Goal: Information Seeking & Learning: Check status

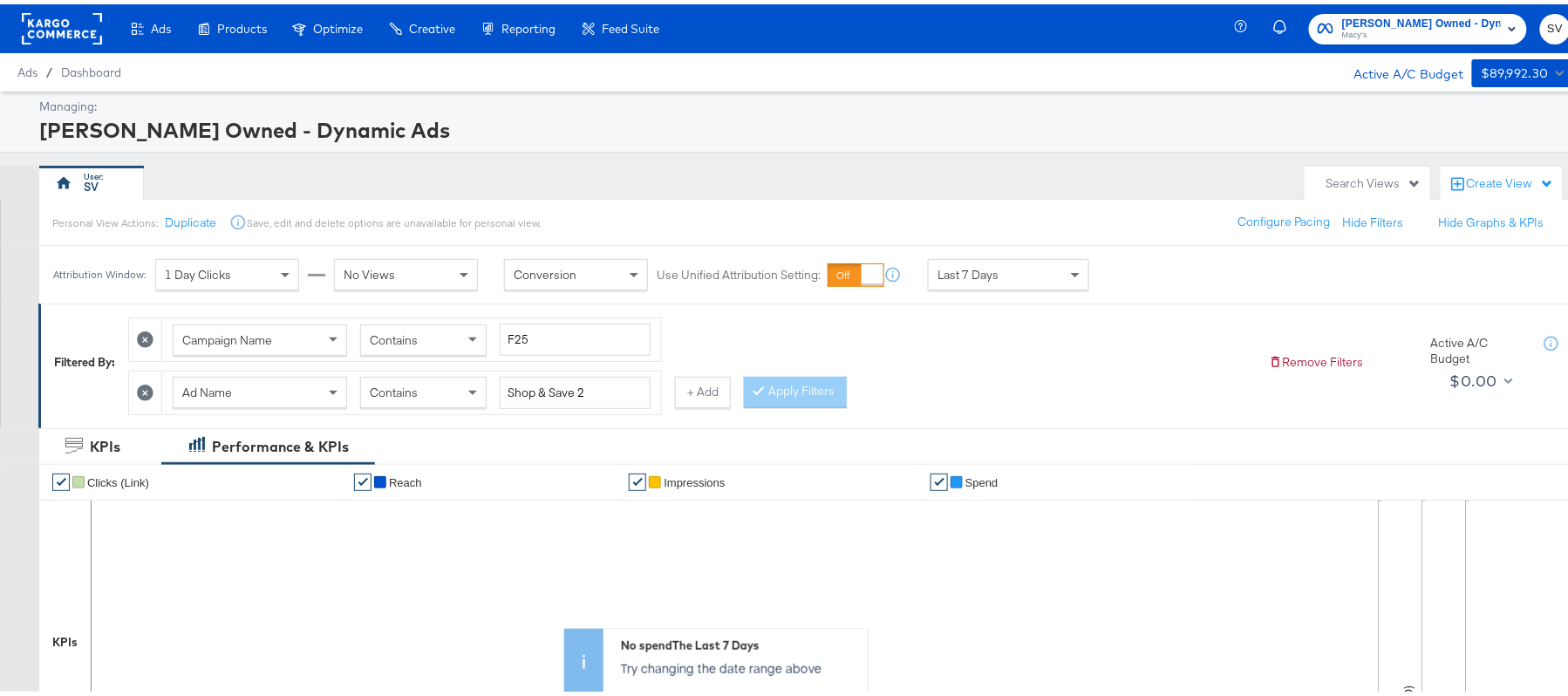
click at [1362, 35] on span "Macy's" at bounding box center [1422, 32] width 159 height 14
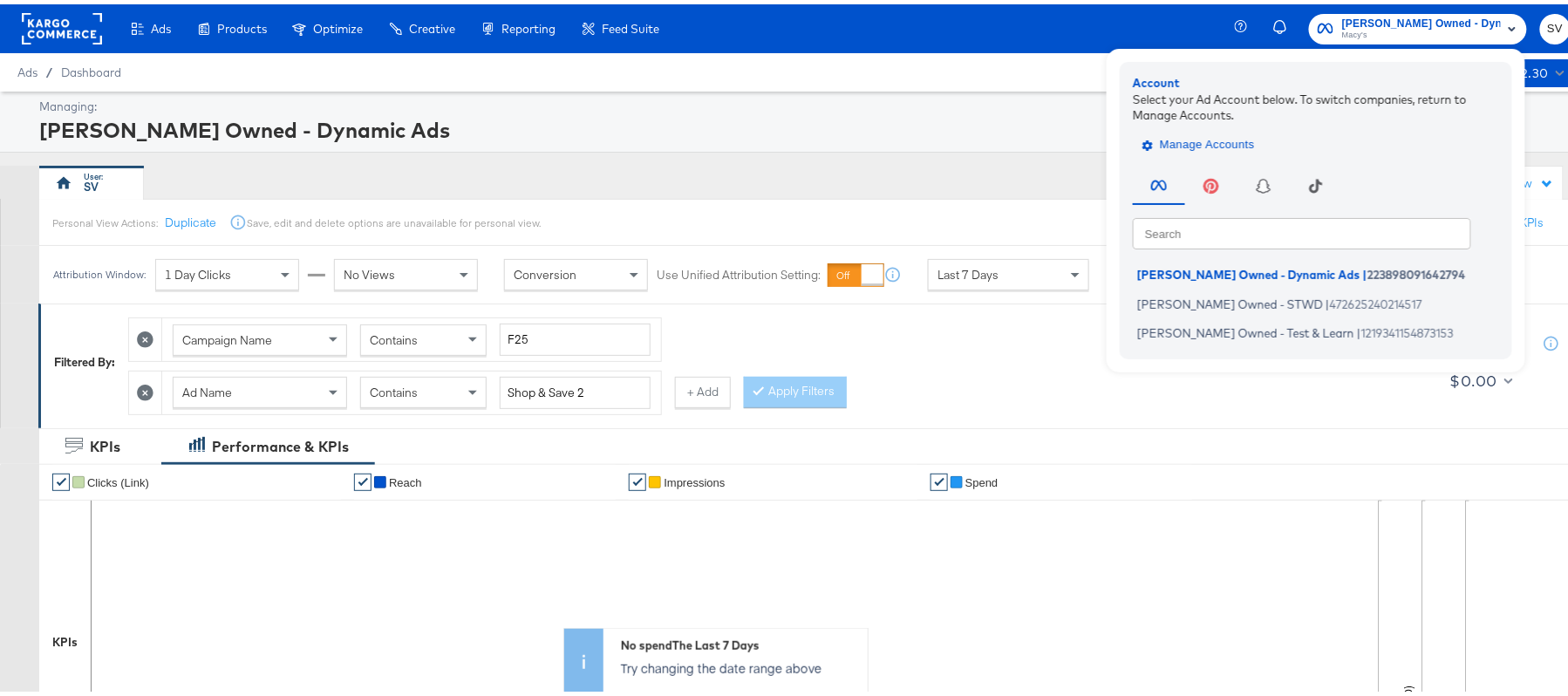
click at [1196, 139] on span "Manage Accounts" at bounding box center [1200, 140] width 109 height 20
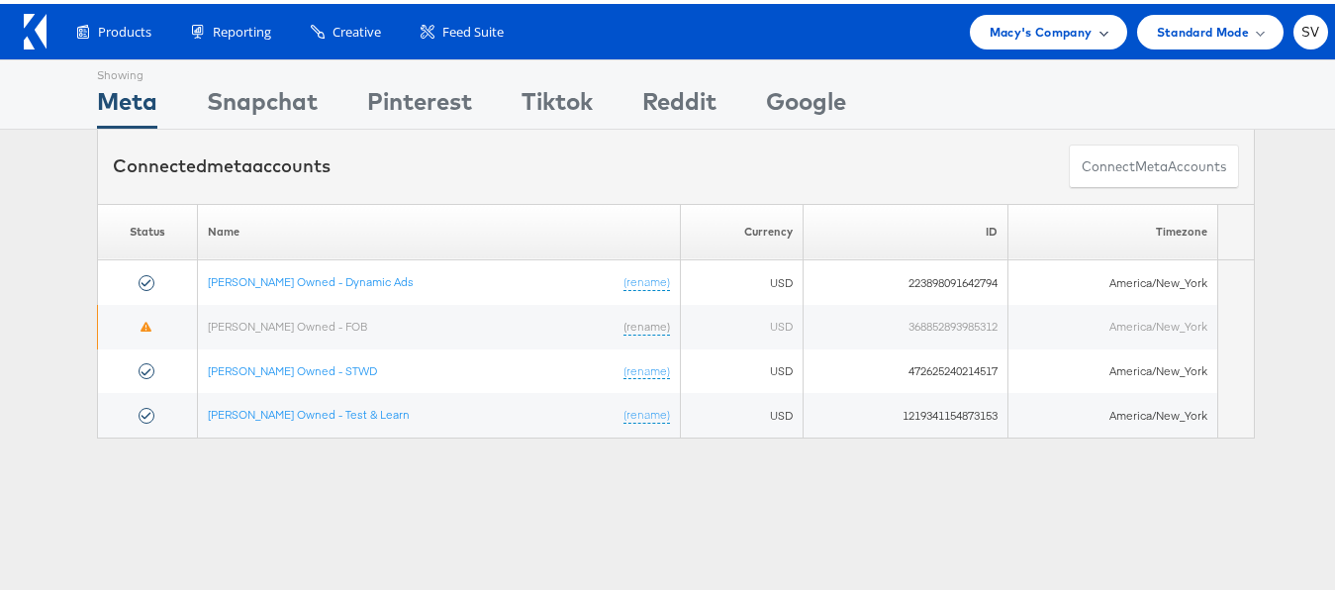
click at [1065, 25] on span "Macy's Company" at bounding box center [1040, 28] width 103 height 21
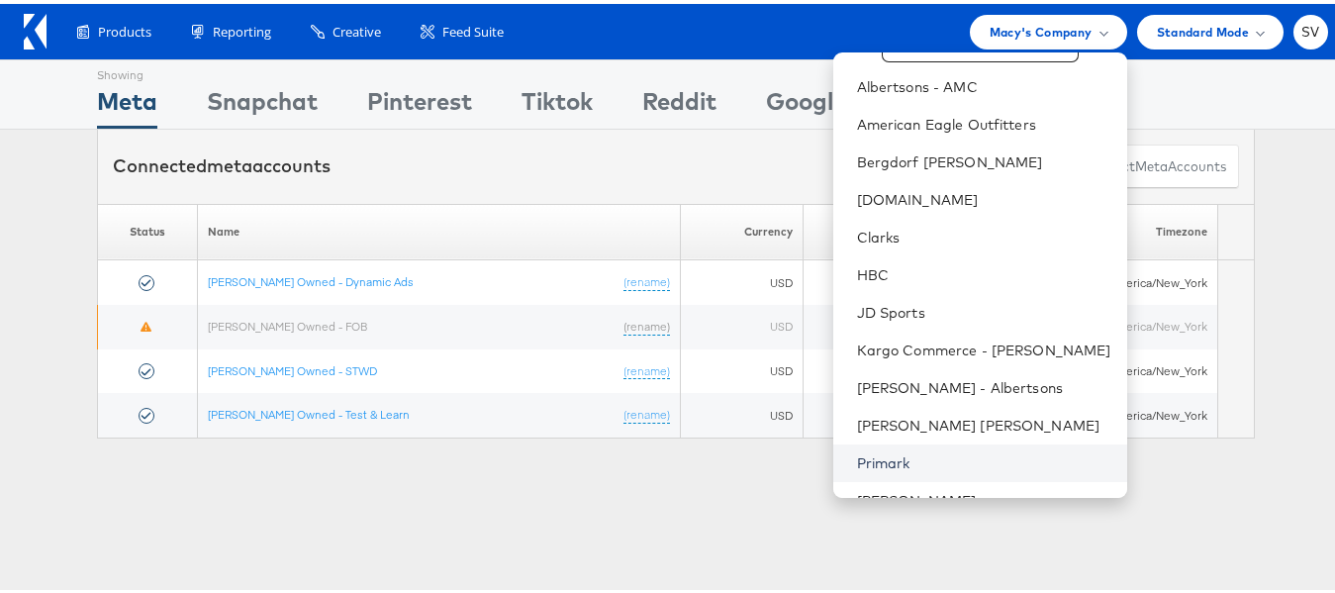
scroll to position [133, 0]
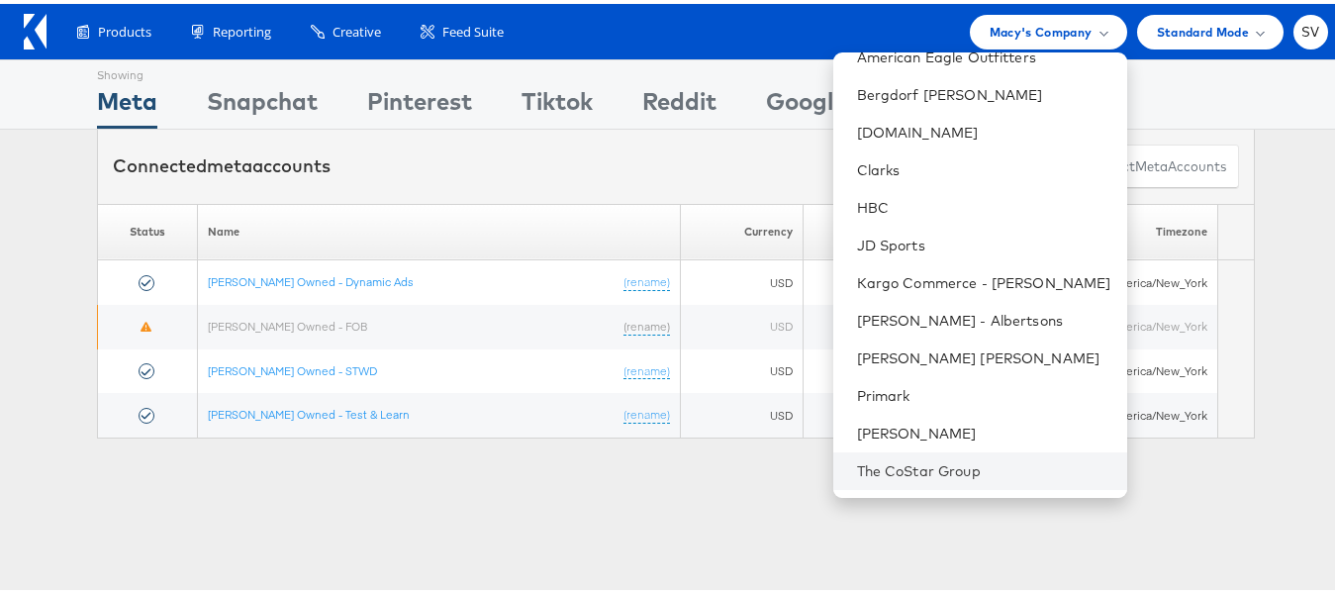
click at [901, 478] on li "The CoStar Group" at bounding box center [980, 467] width 294 height 38
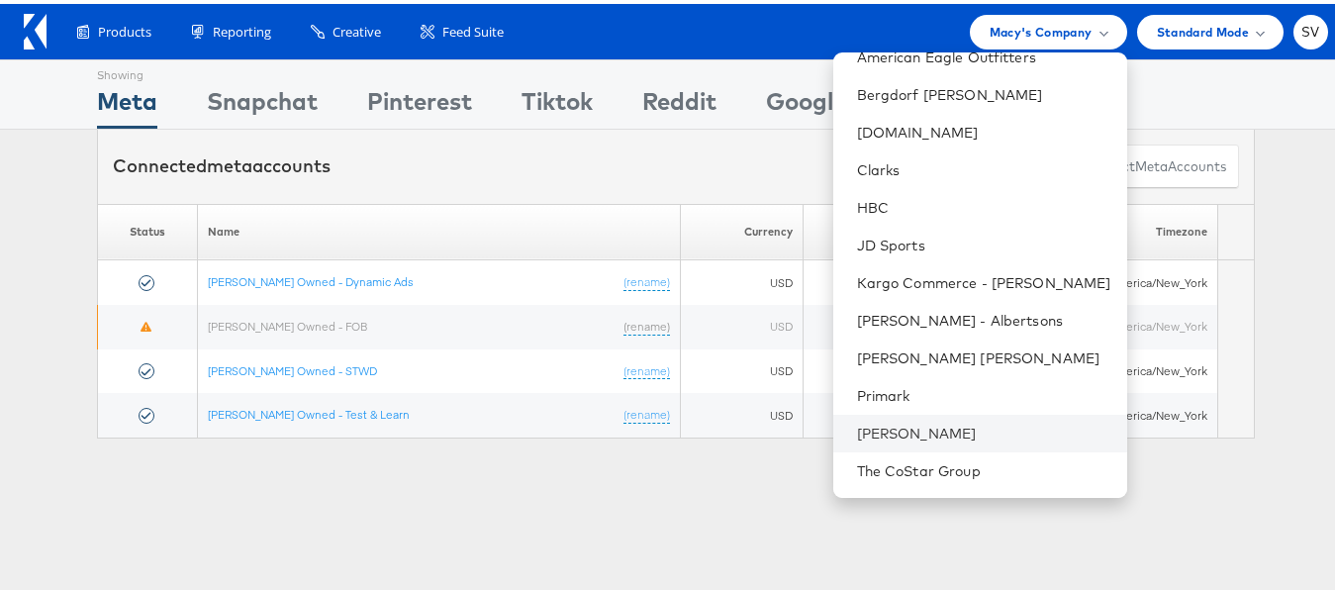
click at [894, 445] on li "Steve Madden" at bounding box center [980, 430] width 294 height 38
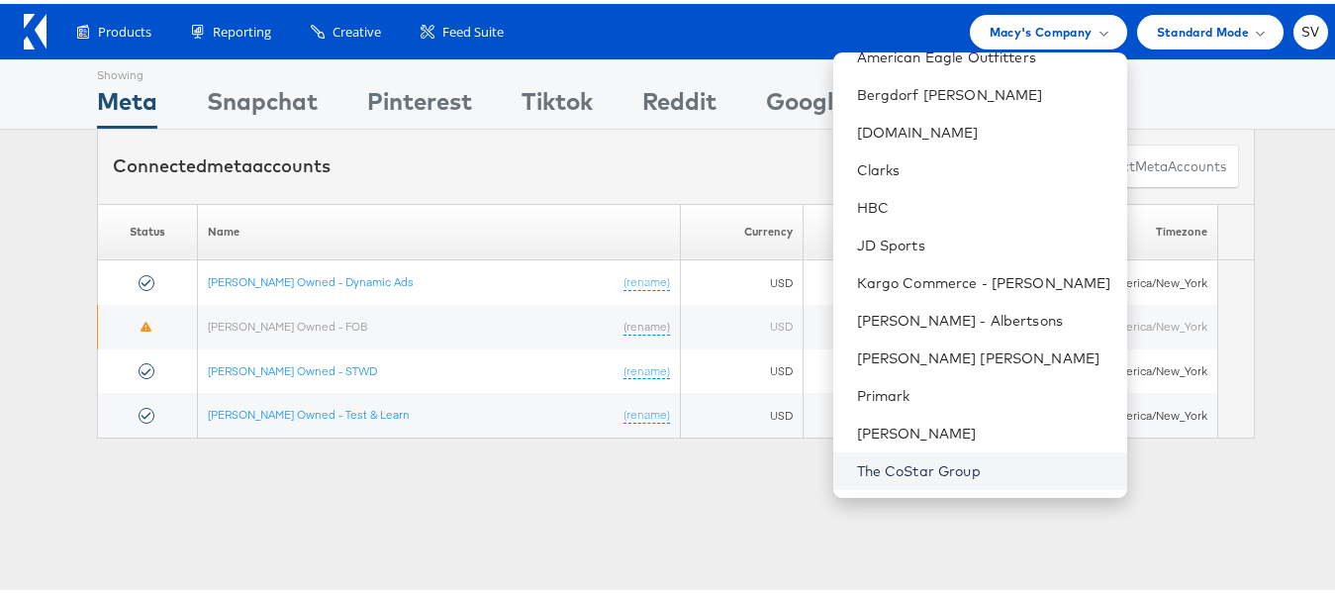
click at [890, 474] on link "The CoStar Group" at bounding box center [984, 467] width 254 height 20
click at [885, 463] on link "The CoStar Group" at bounding box center [984, 467] width 254 height 20
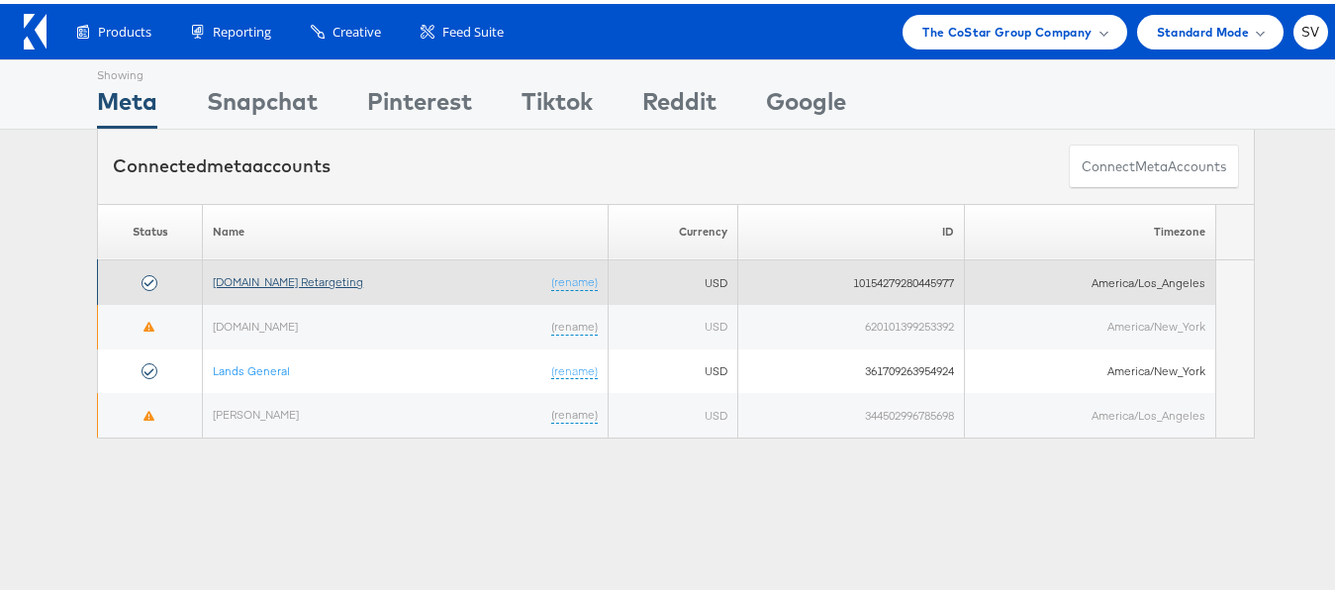
click at [302, 282] on link "Apartments.com Retargeting" at bounding box center [288, 277] width 150 height 15
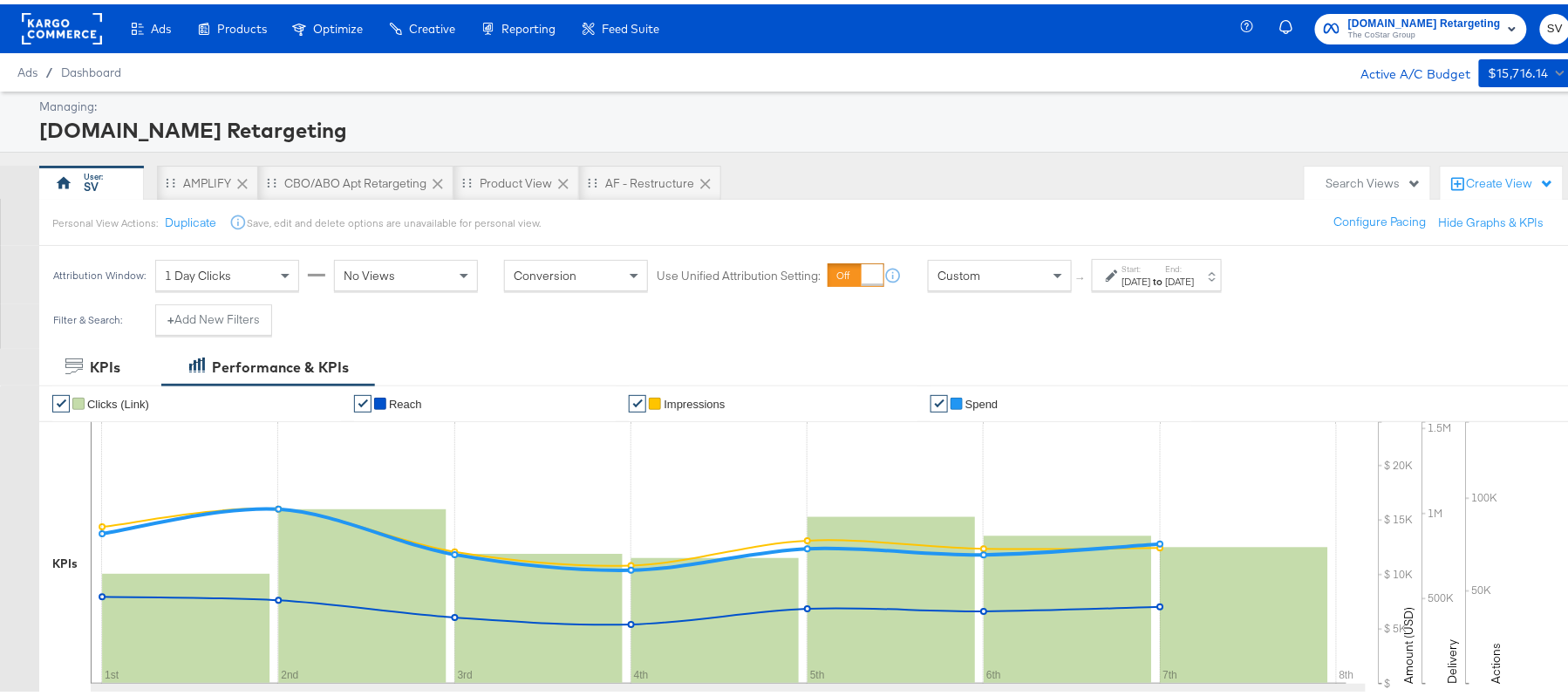
click at [1148, 276] on div "Oct 1st 2025" at bounding box center [1136, 278] width 29 height 14
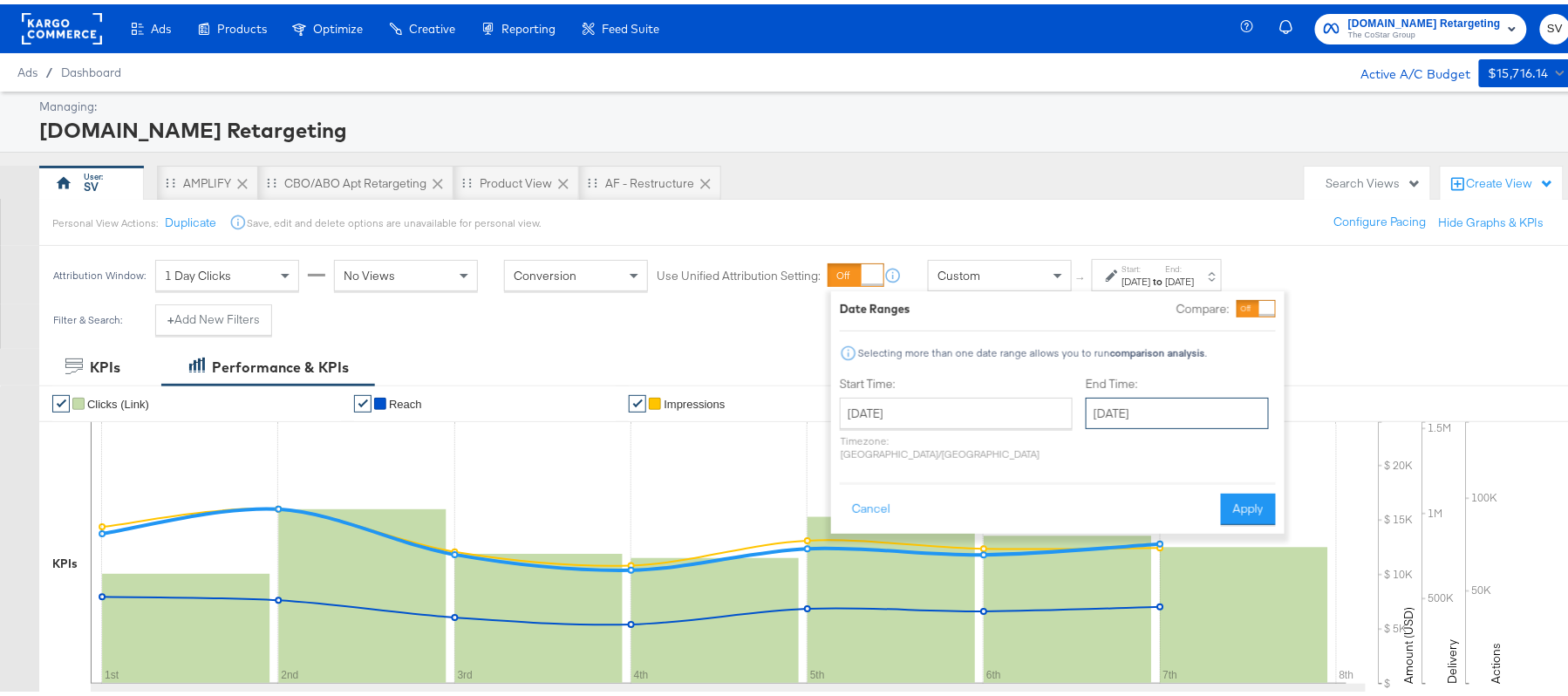
click at [1144, 408] on input "October 7th 2025" at bounding box center [1178, 409] width 183 height 32
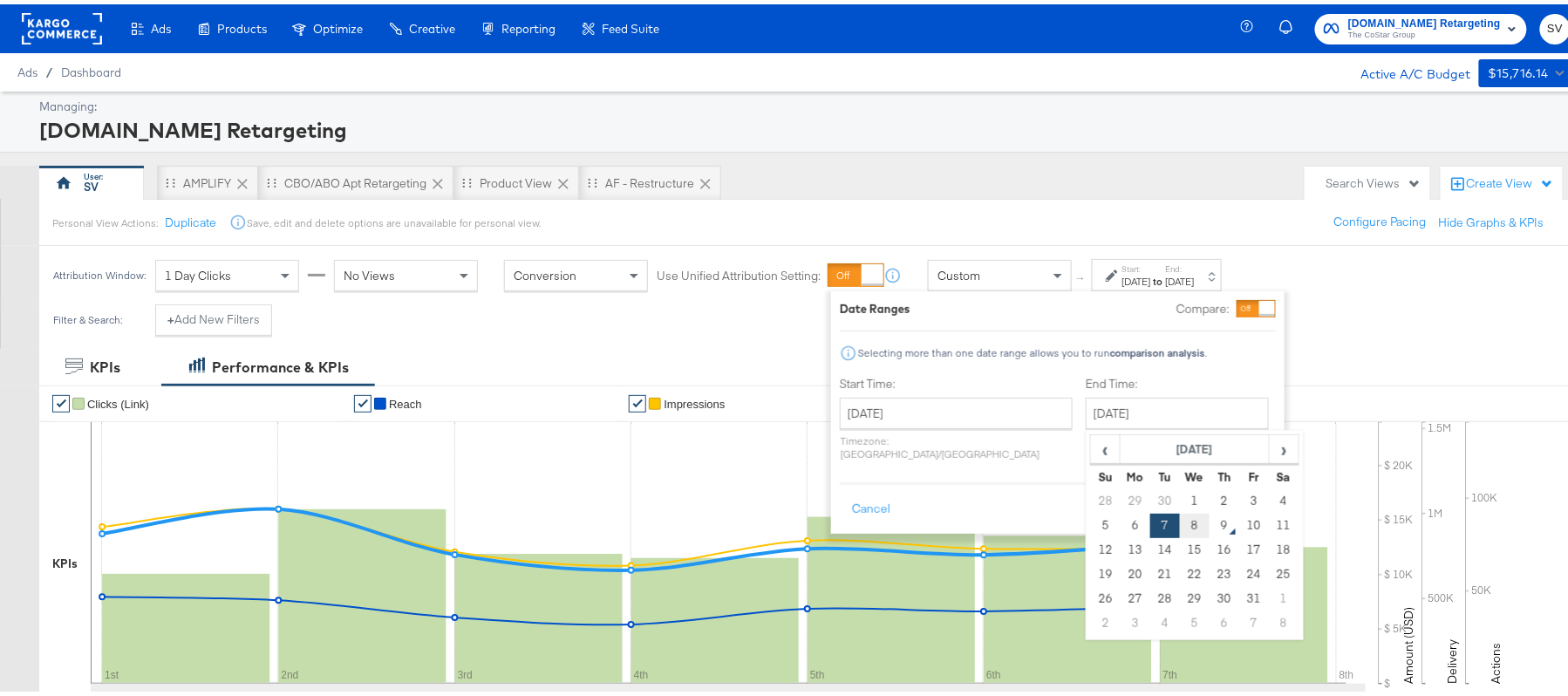
click at [1180, 521] on td "8" at bounding box center [1195, 522] width 30 height 25
type input "October 8th 2025"
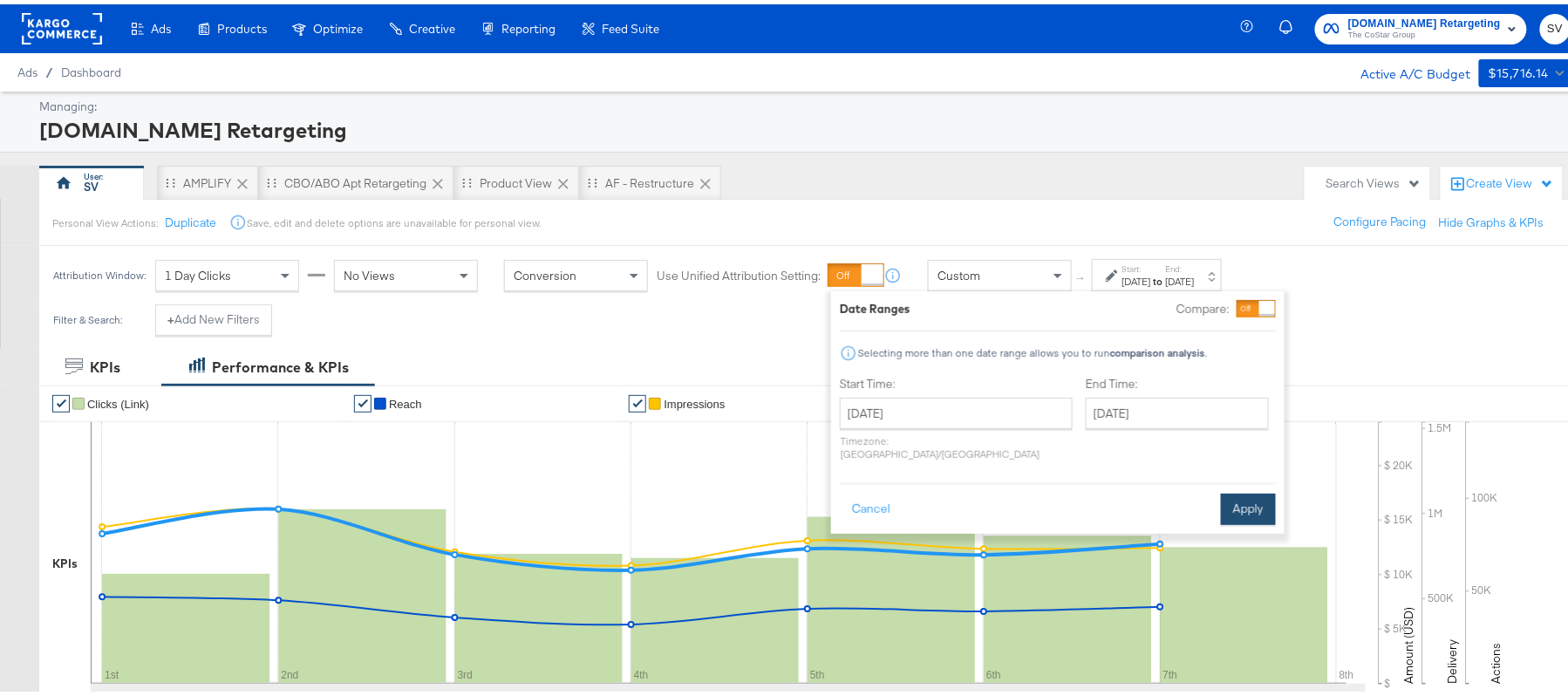
click at [1258, 489] on button "Apply" at bounding box center [1248, 505] width 55 height 32
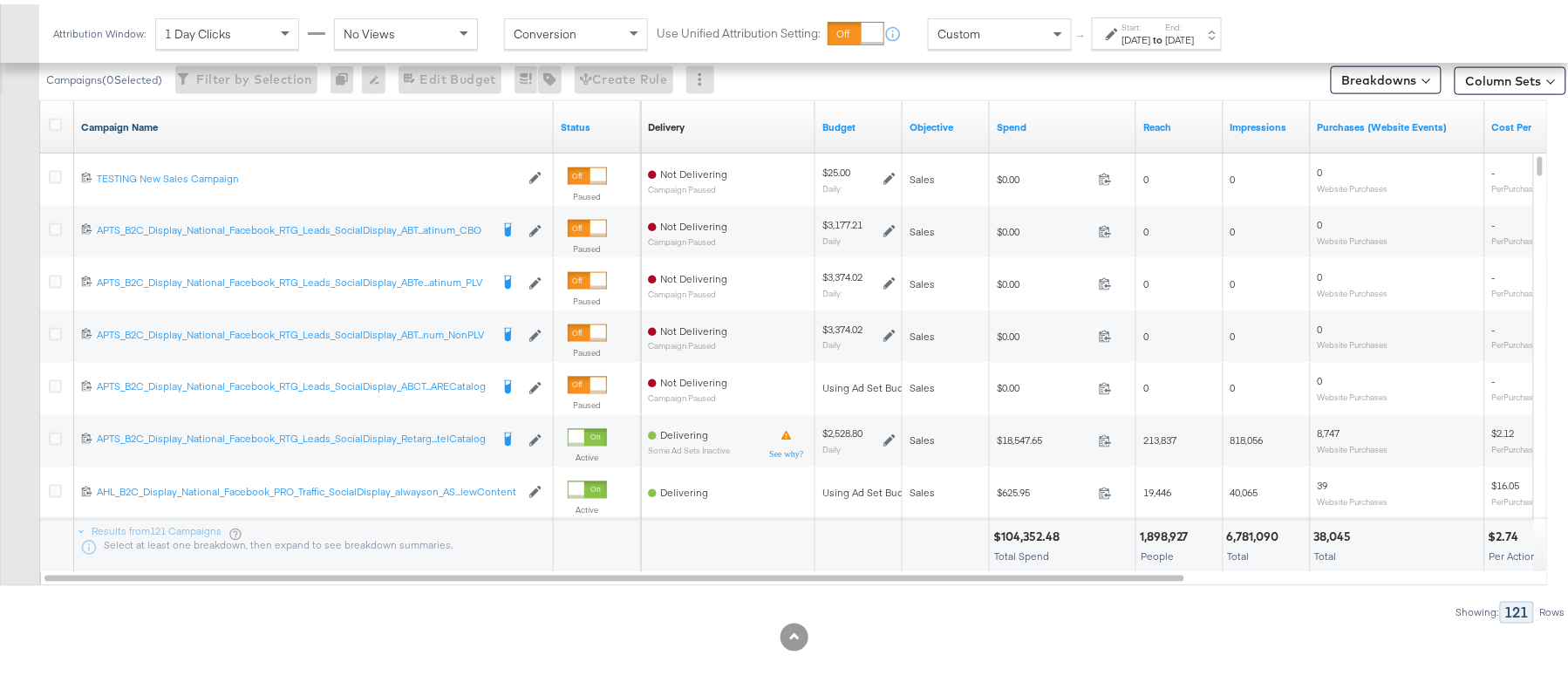
scroll to position [607, 0]
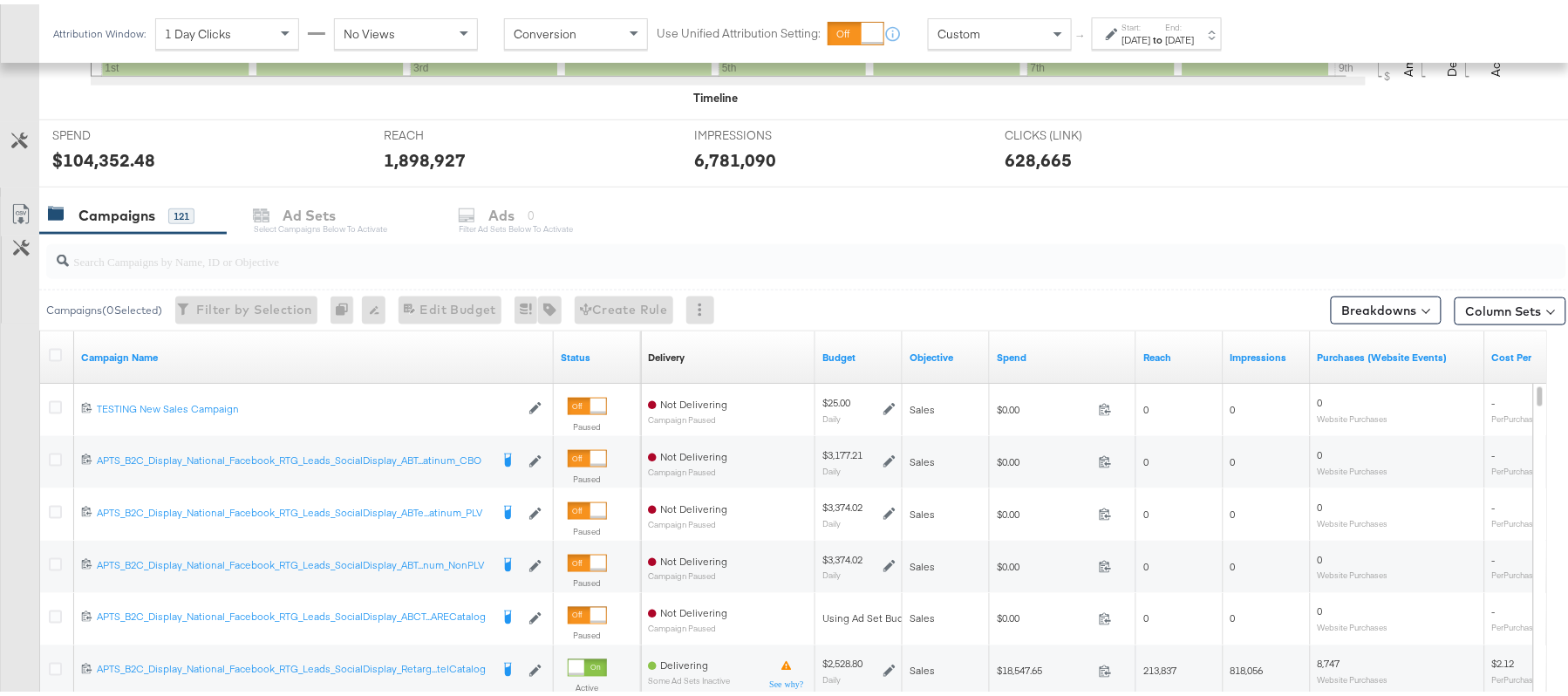
click at [221, 267] on input "search" at bounding box center [747, 249] width 1358 height 34
paste input "APTS_B2C_Display_National_Facebook_RTG_Leads_SocialDisplay_Retargeting_Diamond_…"
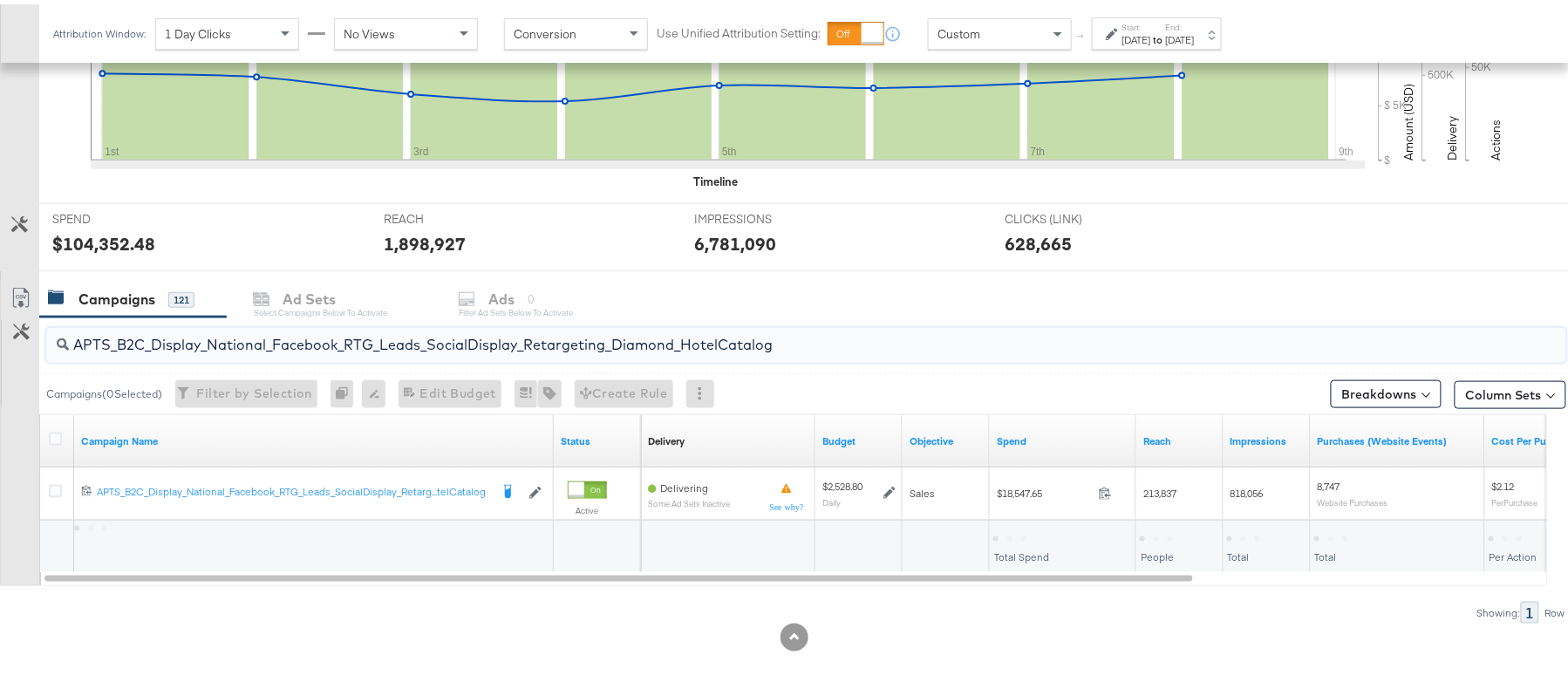
scroll to position [525, 0]
click at [1033, 529] on div "$18,547.65" at bounding box center [1025, 533] width 63 height 17
copy div "$18,547.65"
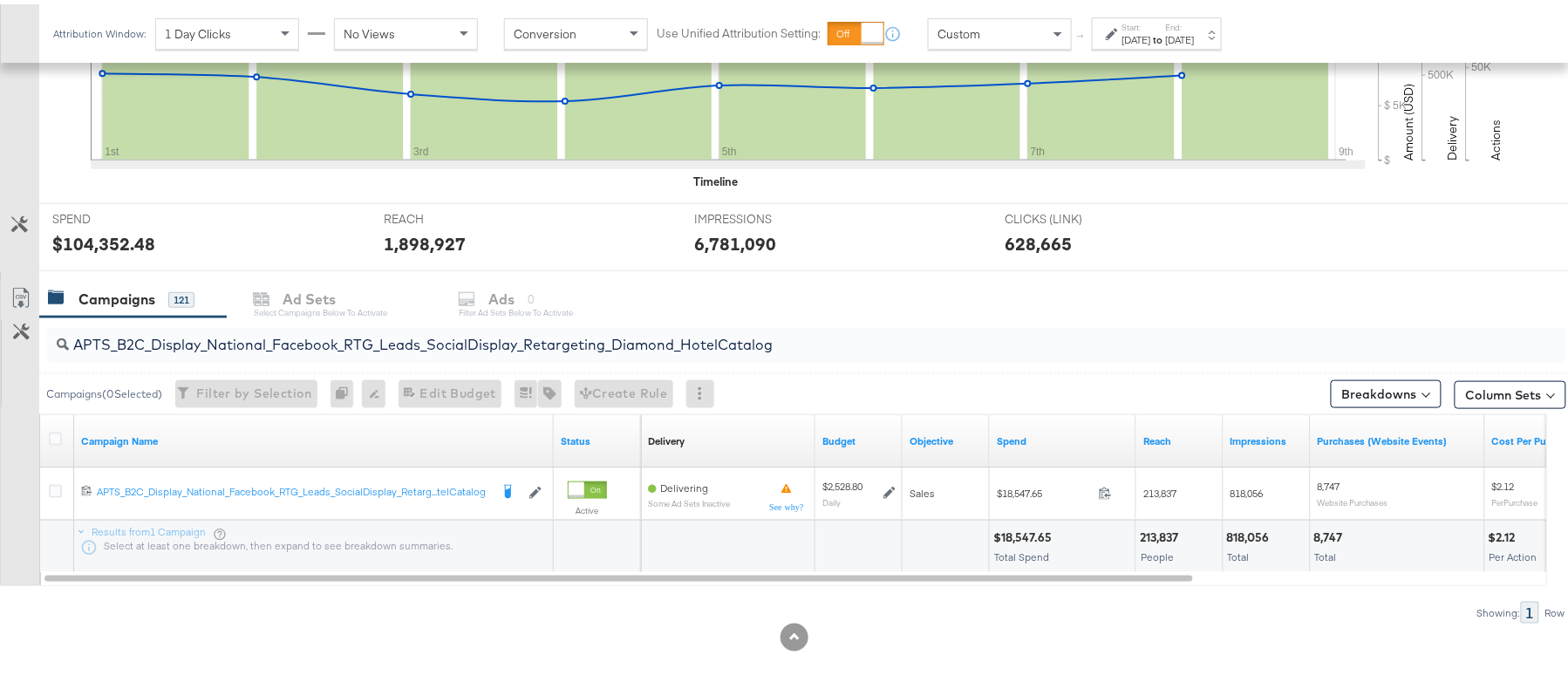
click at [256, 345] on input "APTS_B2C_Display_National_Facebook_RTG_Leads_SocialDisplay_Retargeting_Diamond_…" at bounding box center [747, 333] width 1358 height 34
paste input "alwayson_Retargeting_DARE24_DiamondPlatinum"
click at [1017, 540] on div "$27,595.99" at bounding box center [1025, 533] width 64 height 17
click at [1017, 525] on div "$27,595.99" at bounding box center [1025, 533] width 64 height 17
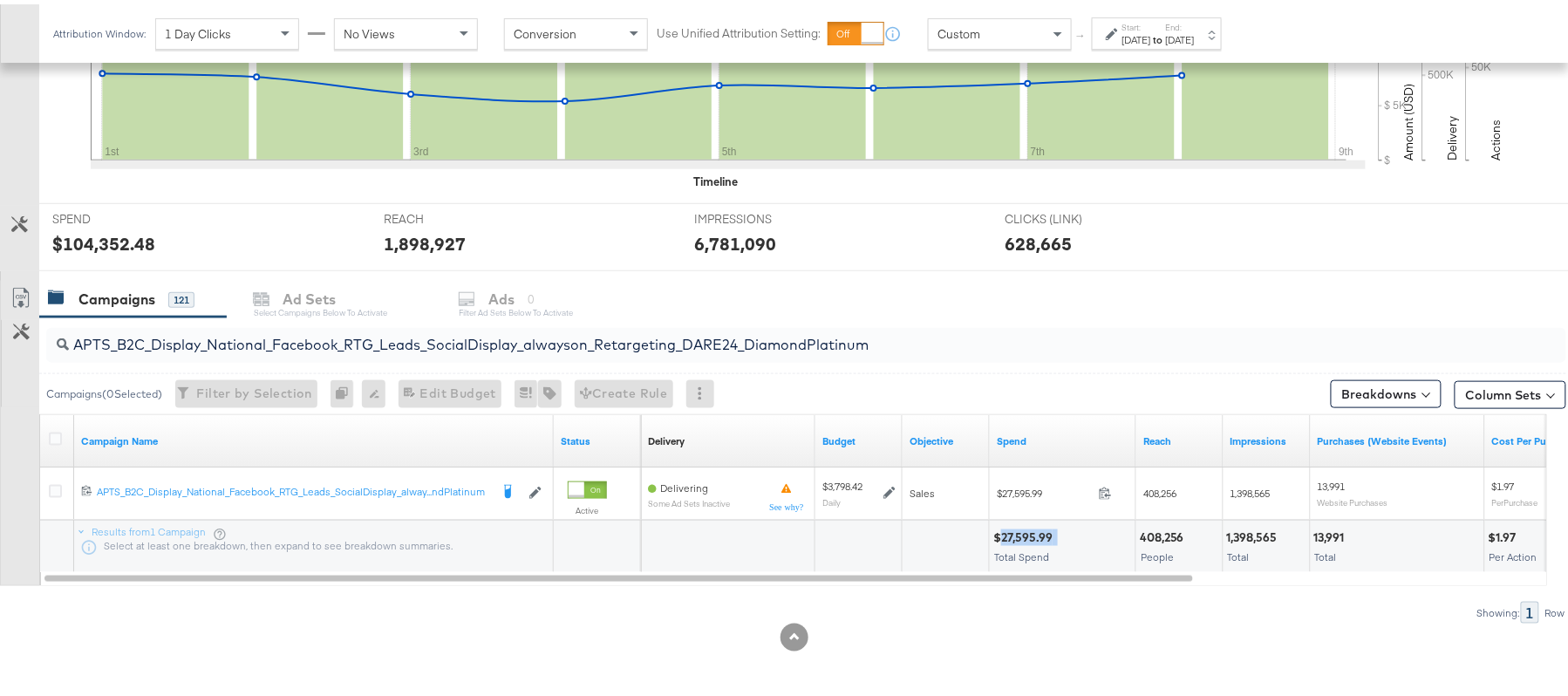
copy div "27,595.99"
click at [232, 337] on input "APTS_B2C_Display_National_Facebook_RTG_Leads_SocialDisplay_alwayson_Retargeting…" at bounding box center [747, 333] width 1358 height 34
paste input "FR_B2C_Display_National_Facebook_RTG_Leads_SocialDisplay_alwayson_Retargeting_FR"
click at [1030, 528] on div "$5,283.50" at bounding box center [1023, 533] width 60 height 17
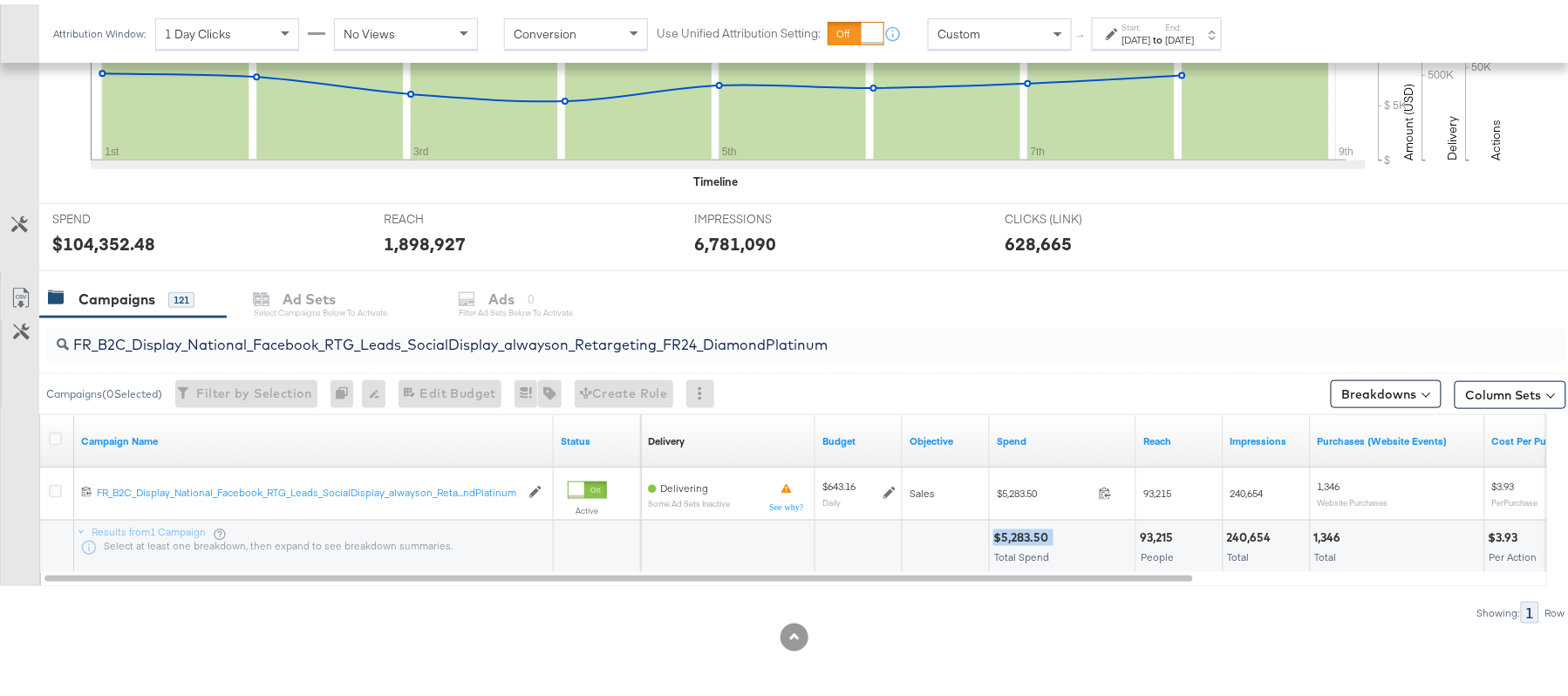
click at [1030, 528] on div "$5,283.50" at bounding box center [1023, 533] width 60 height 17
copy div "$5,283.50"
click at [318, 342] on input "FR_B2C_Display_National_Facebook_RTG_Leads_SocialDisplay_alwayson_Retargeting_F…" at bounding box center [747, 333] width 1358 height 34
paste input "AF_B2C_Display_National_Facebook_RTG_Leads_SocialDisplay_alwayson_Retargeting_AF"
click at [1030, 531] on div "$1,603.52" at bounding box center [1022, 533] width 57 height 17
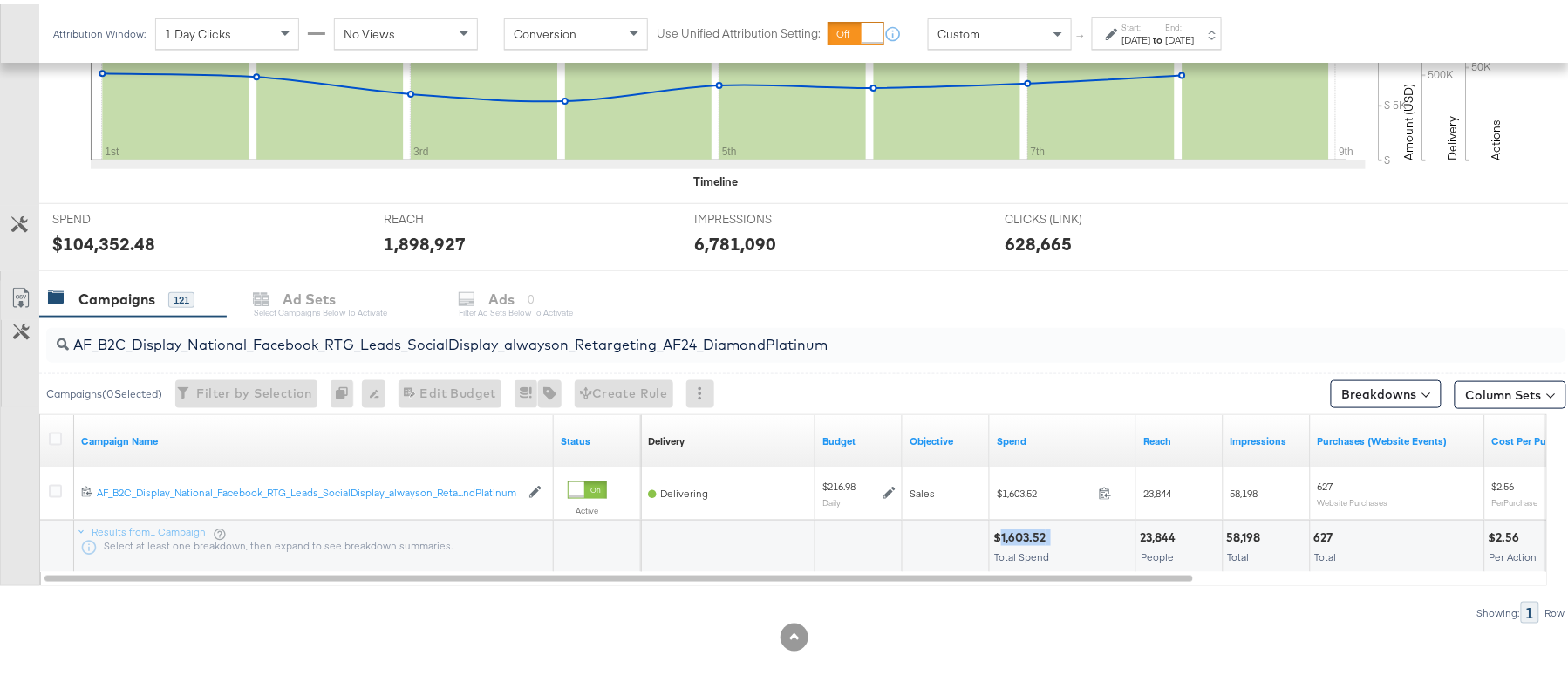
click at [1030, 531] on div "$1,603.52" at bounding box center [1022, 533] width 57 height 17
copy div "1,603.52"
click at [308, 338] on input "AF_B2C_Display_National_Facebook_RTG_Leads_SocialDisplay_alwayson_Retargeting_A…" at bounding box center [747, 333] width 1358 height 34
paste input "HL_B2C_Display_National_Facebook_RTG_Leads_SocialDisplay_alwayson_Retargeting_A…"
click at [1013, 534] on div "$1,315.54" at bounding box center [1021, 533] width 55 height 17
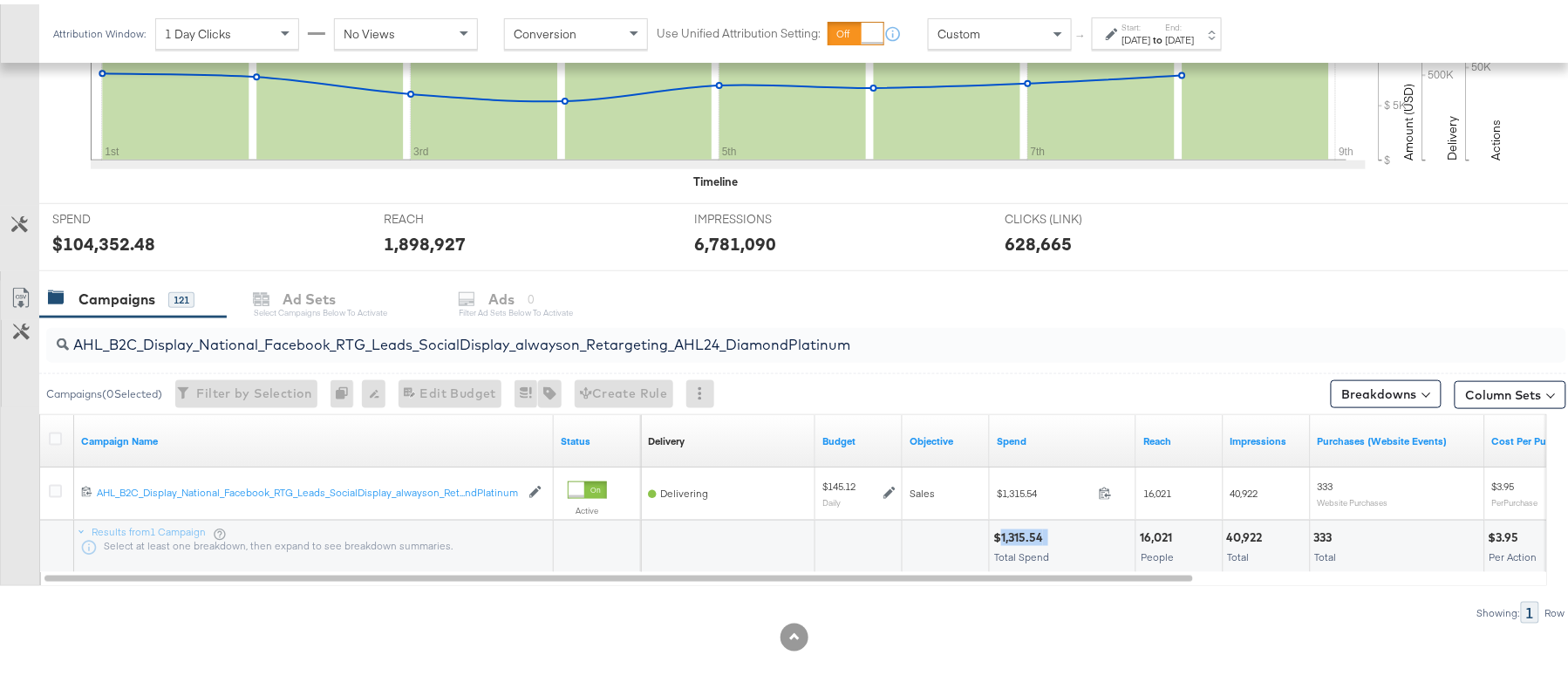
click at [1013, 534] on div "$1,315.54" at bounding box center [1021, 533] width 55 height 17
copy div "$1,315.54"
click at [199, 349] on input "AHL_B2C_Display_National_Facebook_RTG_Leads_SocialDisplay_alwayson_Retargeting_…" at bounding box center [747, 333] width 1358 height 34
paste input "PTS_B2C_Display_National_Facebook_PRO_Traffic_SocialDisplay_alwayson_ASC_DARE24…"
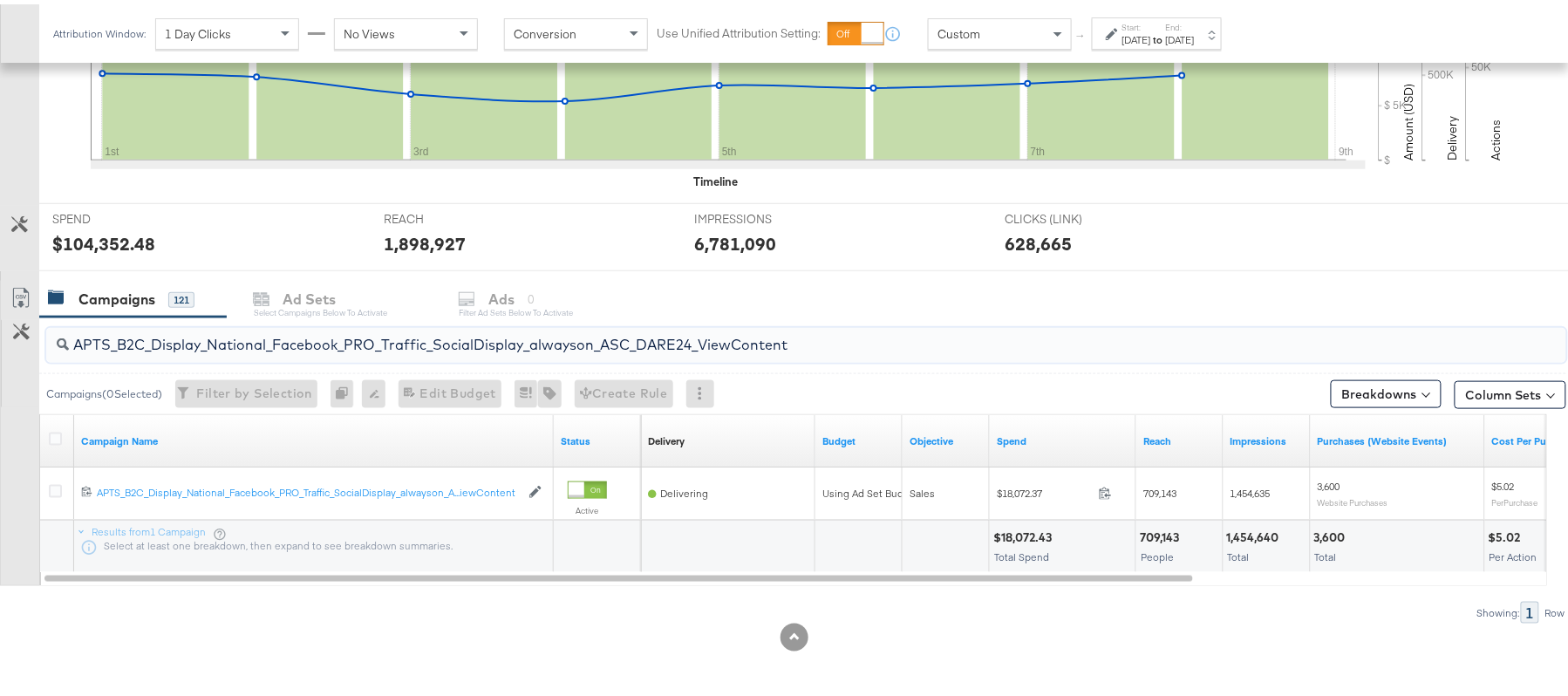
click at [1014, 534] on div "$18,072.43" at bounding box center [1025, 533] width 63 height 17
click at [1013, 534] on div "$18,072.43" at bounding box center [1025, 533] width 63 height 17
copy div "18,072.43"
click at [279, 352] on div "APTS_B2C_Display_National_Facebook_PRO_Traffic_SocialDisplay_alwayson_ASC_DARE2…" at bounding box center [806, 341] width 1520 height 35
paste input "Leads_SocialDisplay_alwayson_ASC_DARE24_Purchase"
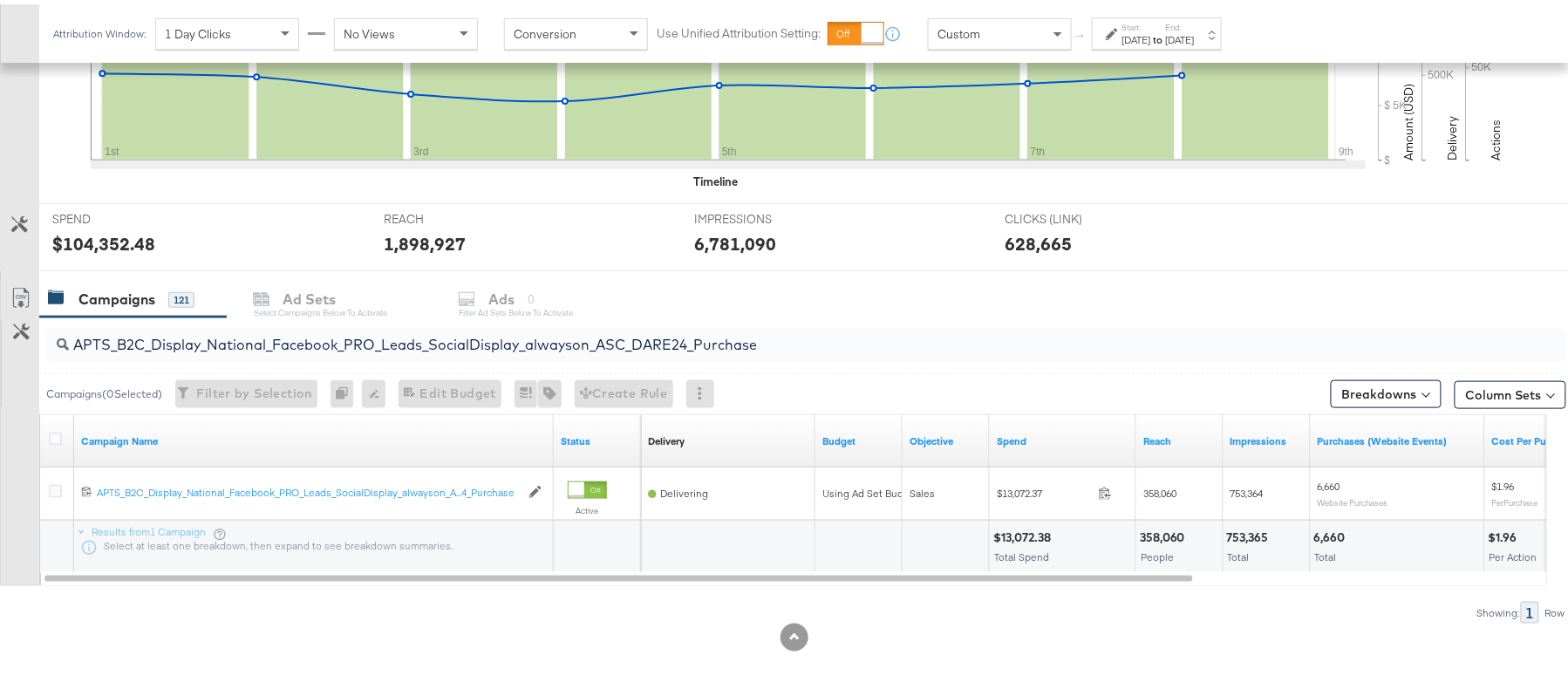
click at [1009, 530] on div "$13,072.38" at bounding box center [1024, 533] width 63 height 17
copy div "13,072.38"
click at [301, 325] on input "APTS_B2C_Display_National_Facebook_PRO_Leads_SocialDisplay_alwayson_ASC_DARE24_…" at bounding box center [747, 333] width 1358 height 34
paste input "F_B2C_Display_National_Facebook_PRO_Traffic_SocialDisplay_alwayson_ASC_AF24_Vie…"
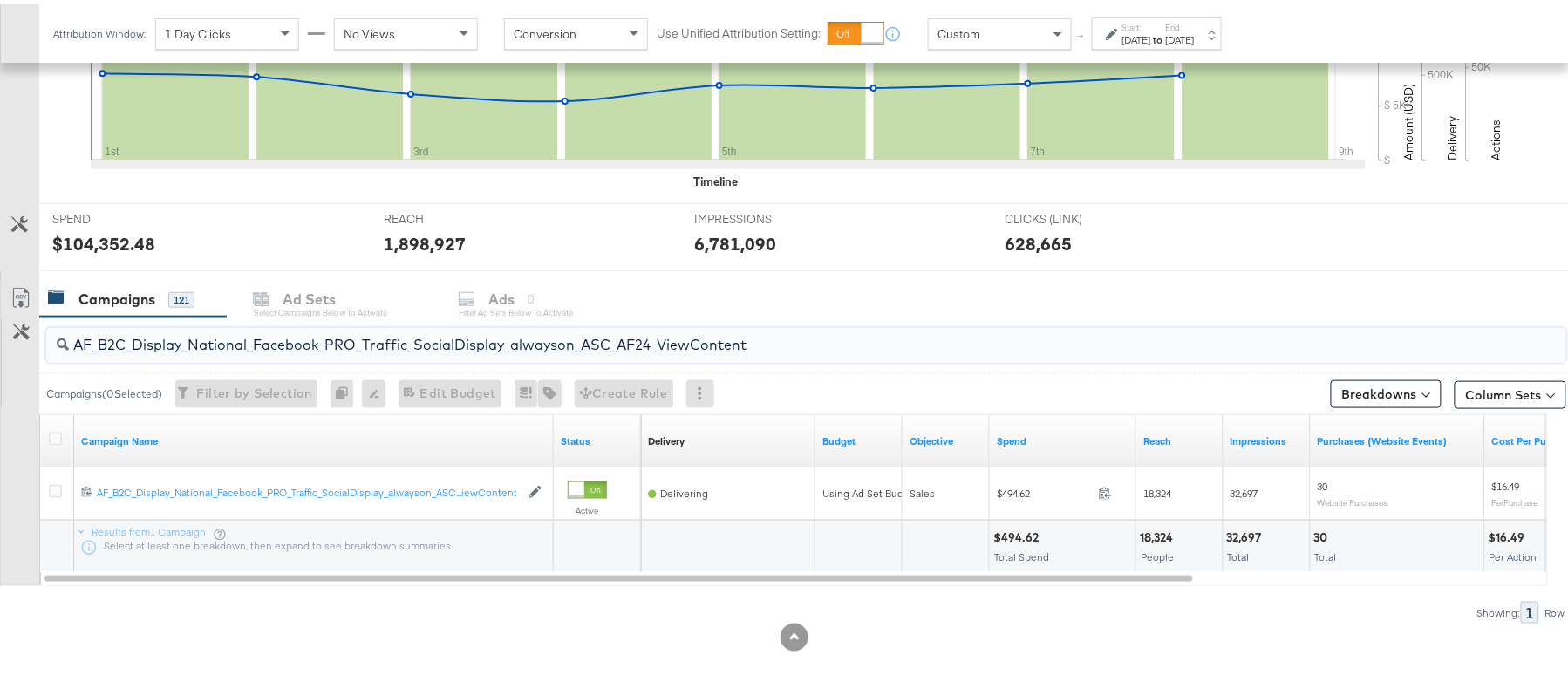
click at [1010, 534] on div "$494.62" at bounding box center [1018, 533] width 50 height 17
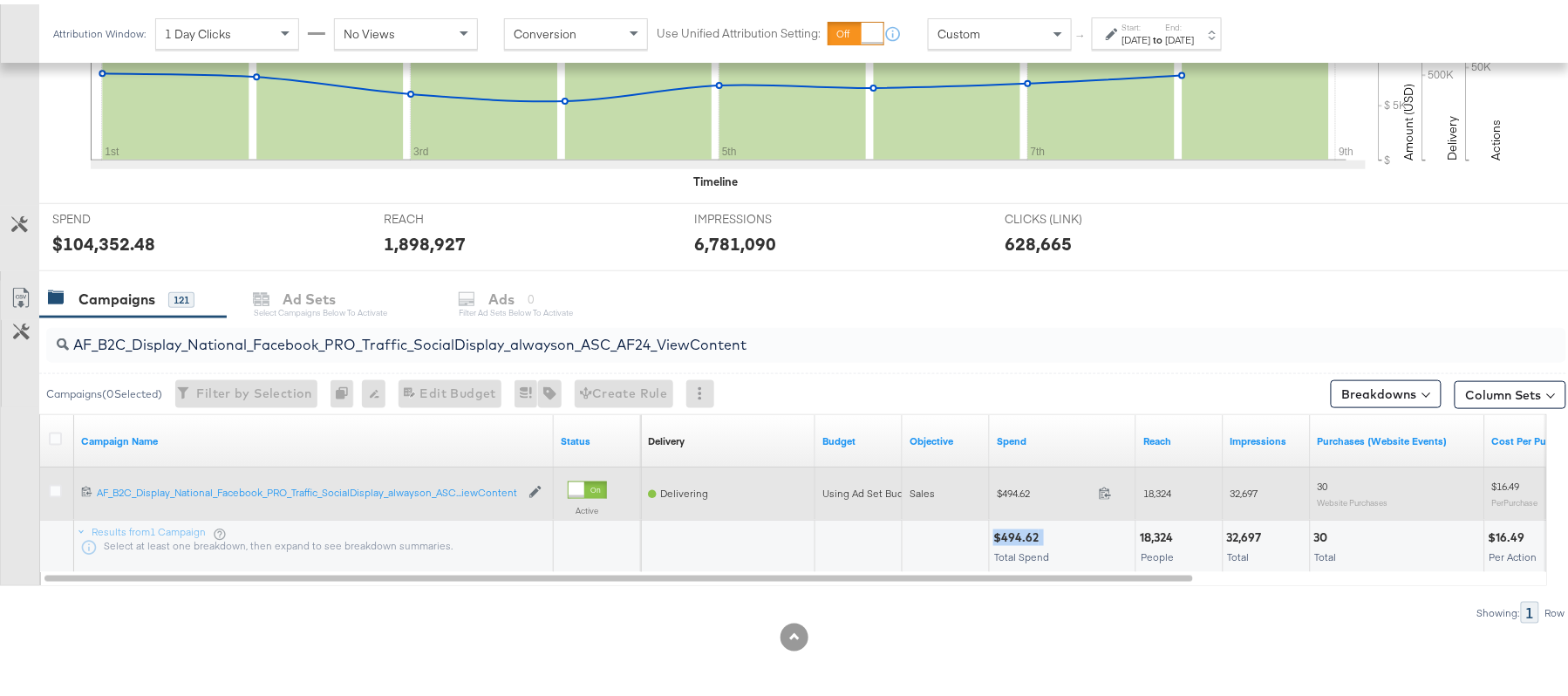
copy div "$494.62"
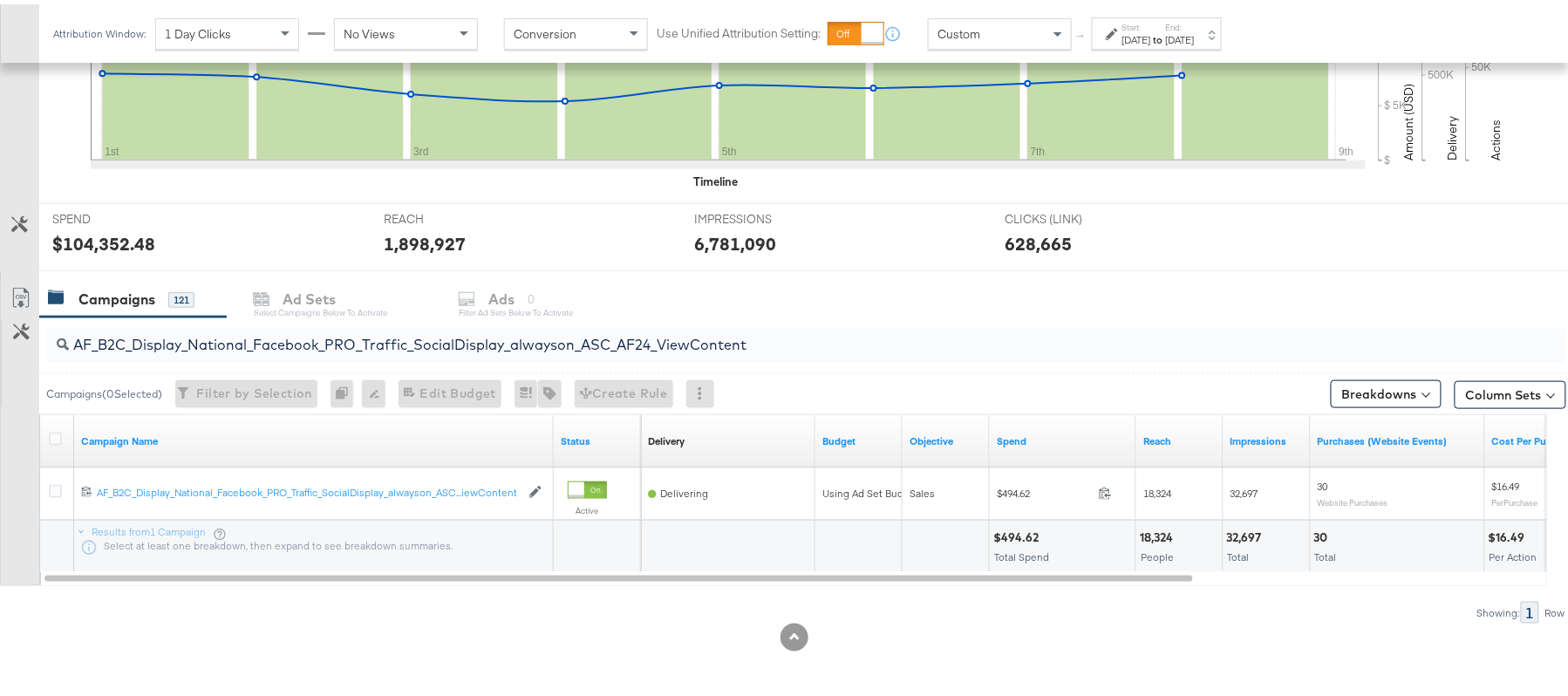
click at [289, 344] on input "AF_B2C_Display_National_Facebook_PRO_Traffic_SocialDisplay_alwayson_ASC_AF24_Vi…" at bounding box center [747, 333] width 1358 height 34
paste input "FR_B2C_Display_National_Facebook_PRO_Traffic_SocialDisplay_alwayson_ASC_FR"
click at [1015, 529] on div "$3,338.58" at bounding box center [1022, 533] width 58 height 17
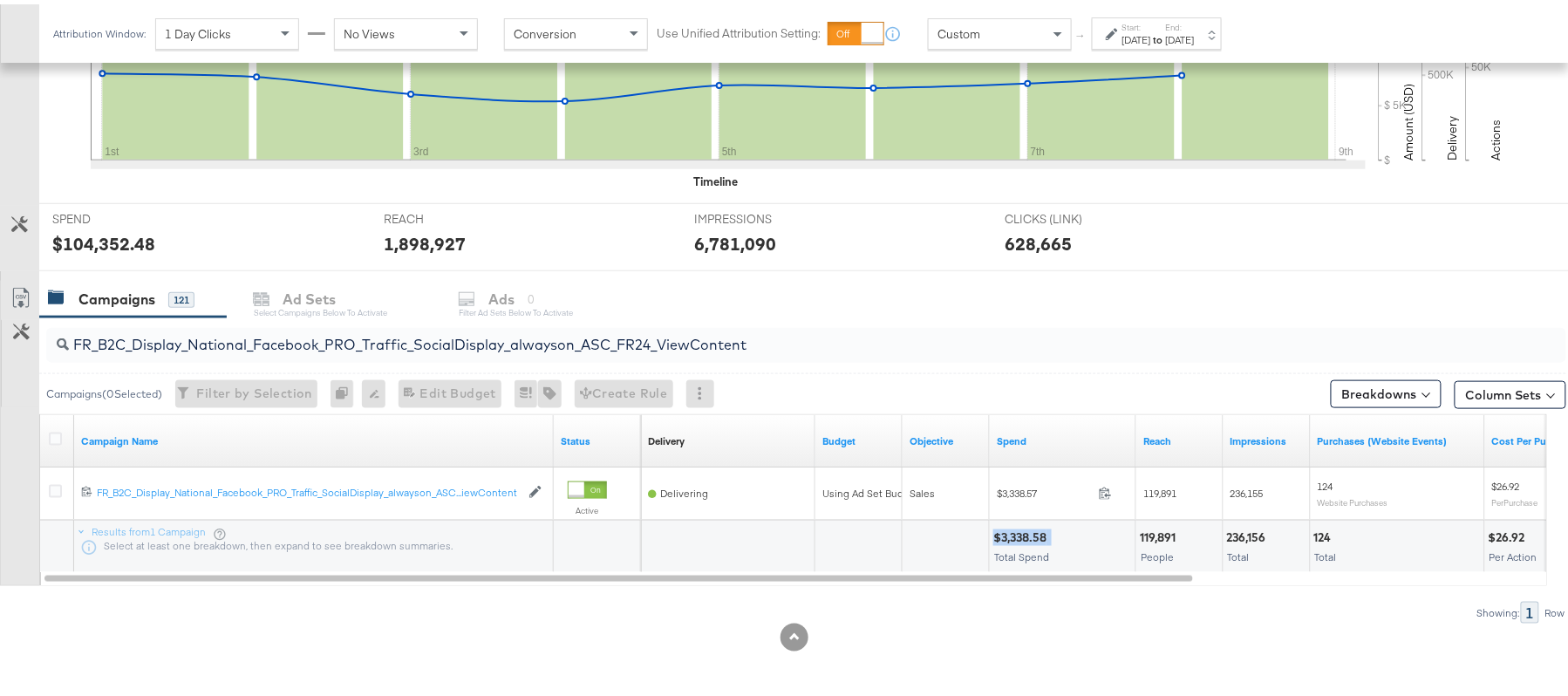
copy div "$3,338.58"
click at [363, 344] on input "FR_B2C_Display_National_Facebook_PRO_Traffic_SocialDisplay_alwayson_ASC_FR24_Vi…" at bounding box center [747, 333] width 1358 height 34
paste input "AHL_B2C_Display_National_Facebook_PRO_Traffic_SocialDisplay_alwayson_ASC_AHL"
type input "AHL_B2C_Display_National_Facebook_PRO_Traffic_SocialDisplay_alwayson_ASC_AHL24_…"
click at [1016, 534] on div "$625.95" at bounding box center [1018, 533] width 49 height 17
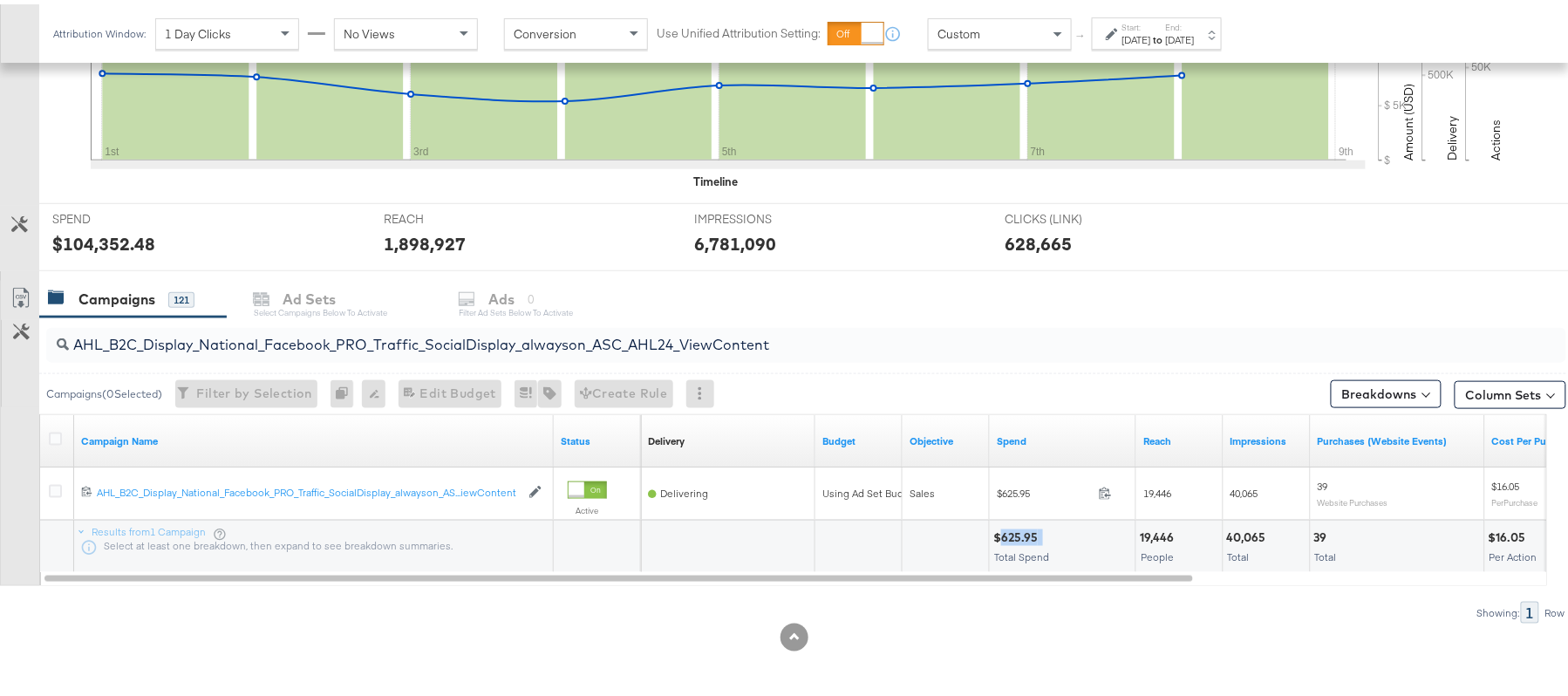
click at [1016, 534] on div "$625.95" at bounding box center [1018, 533] width 49 height 17
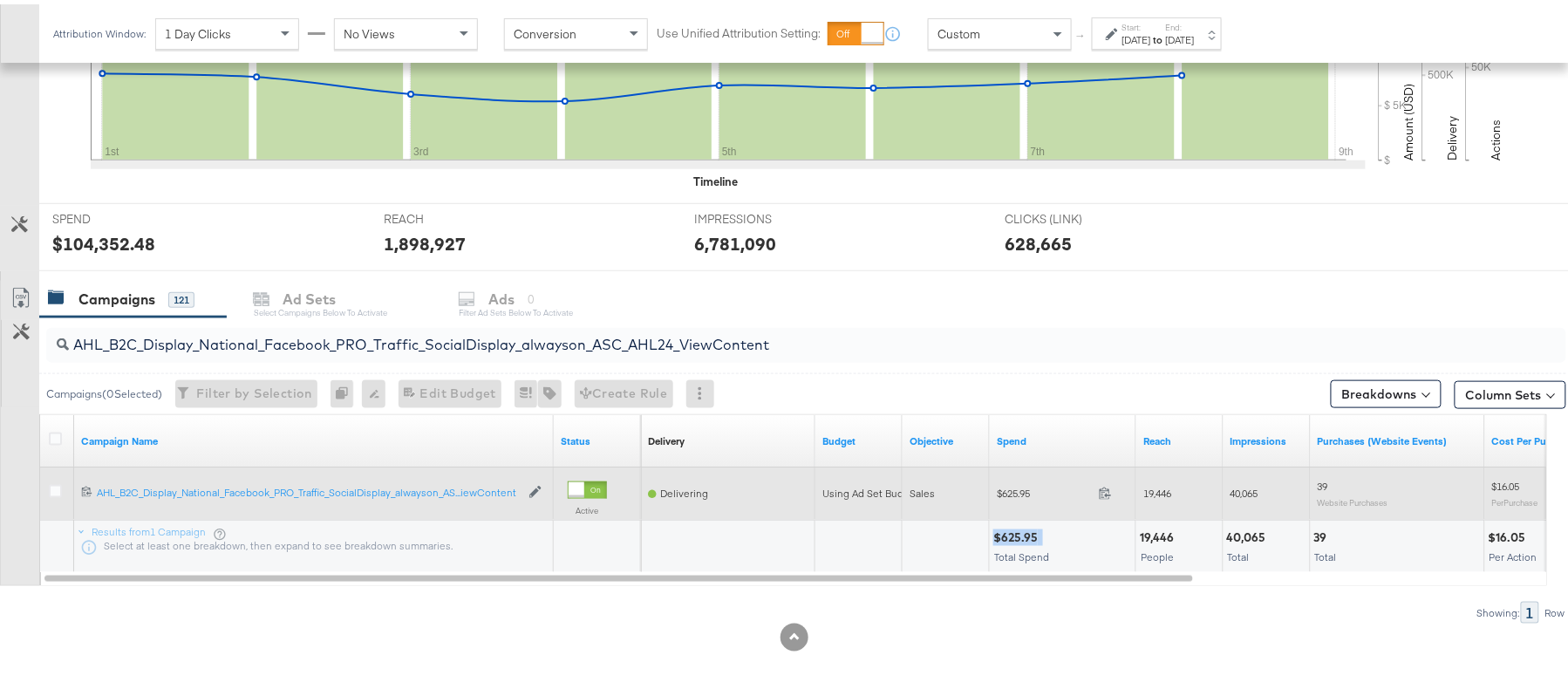
copy div "$625.95"
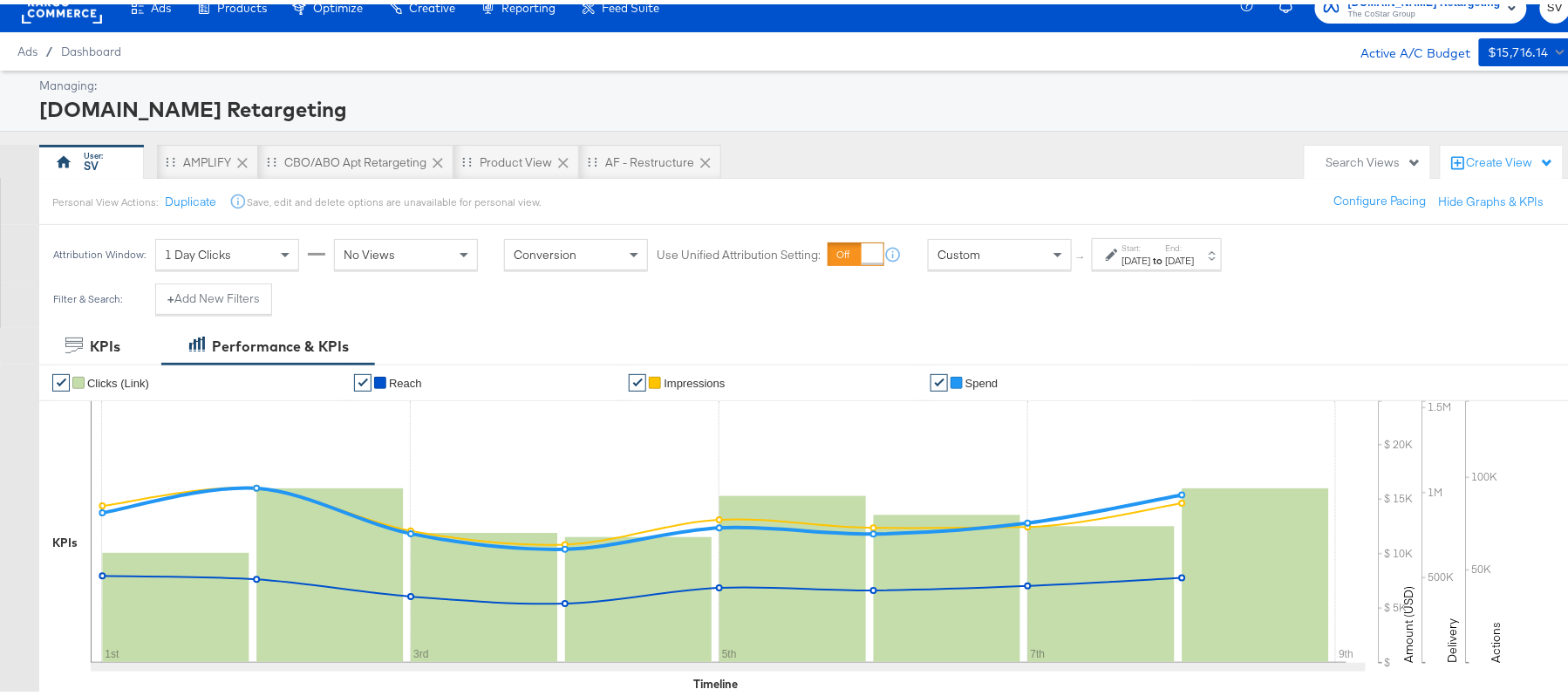
scroll to position [0, 0]
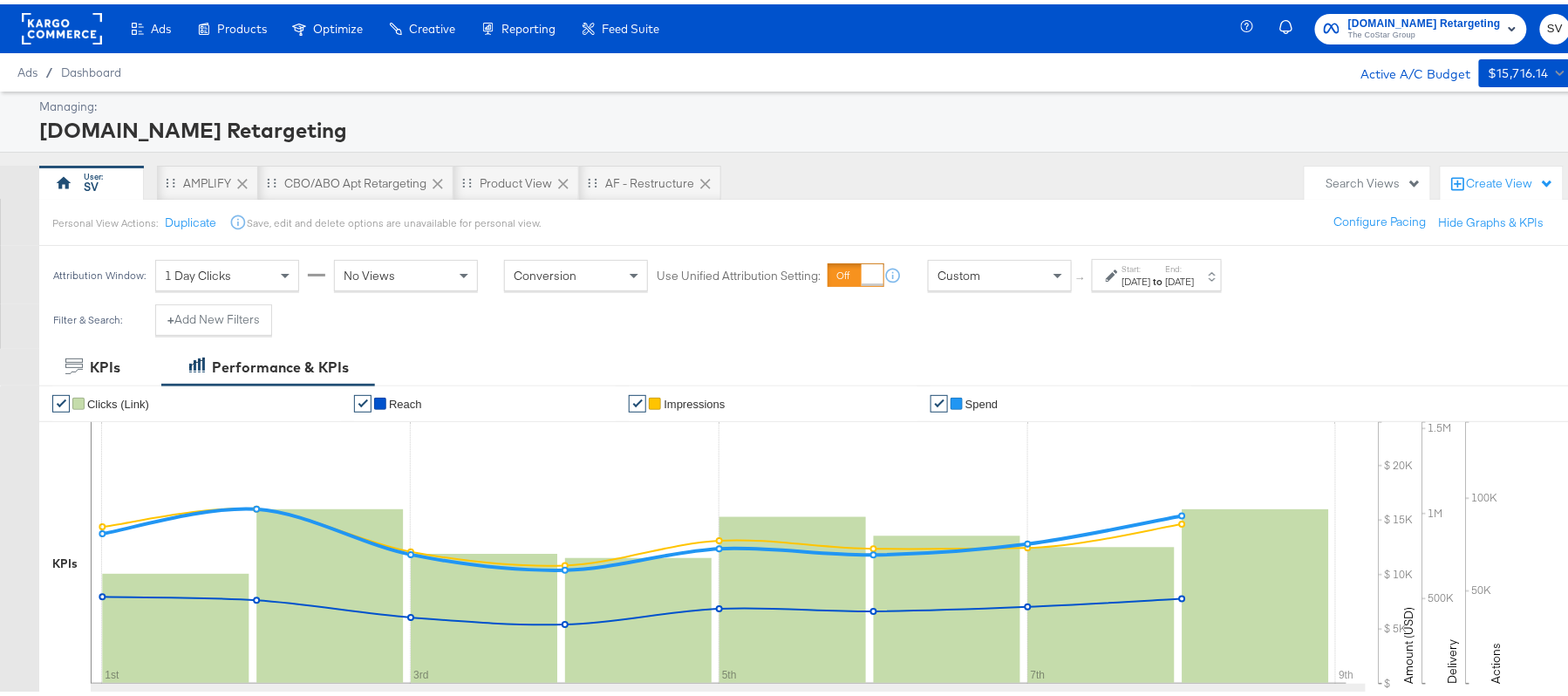
click at [1349, 18] on span "[DOMAIN_NAME] Retargeting" at bounding box center [1424, 19] width 152 height 19
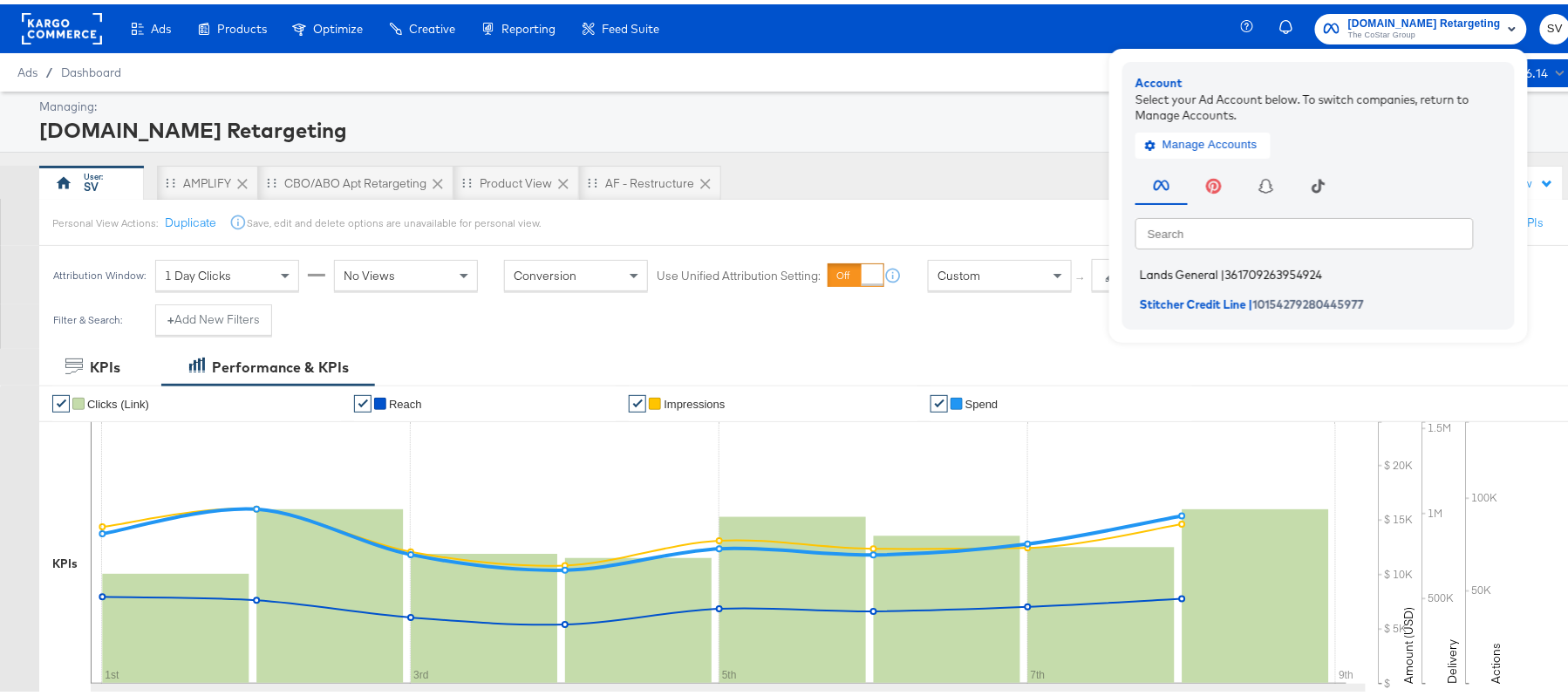
click at [1204, 263] on li "Lands General | 361709263954924" at bounding box center [1322, 270] width 375 height 26
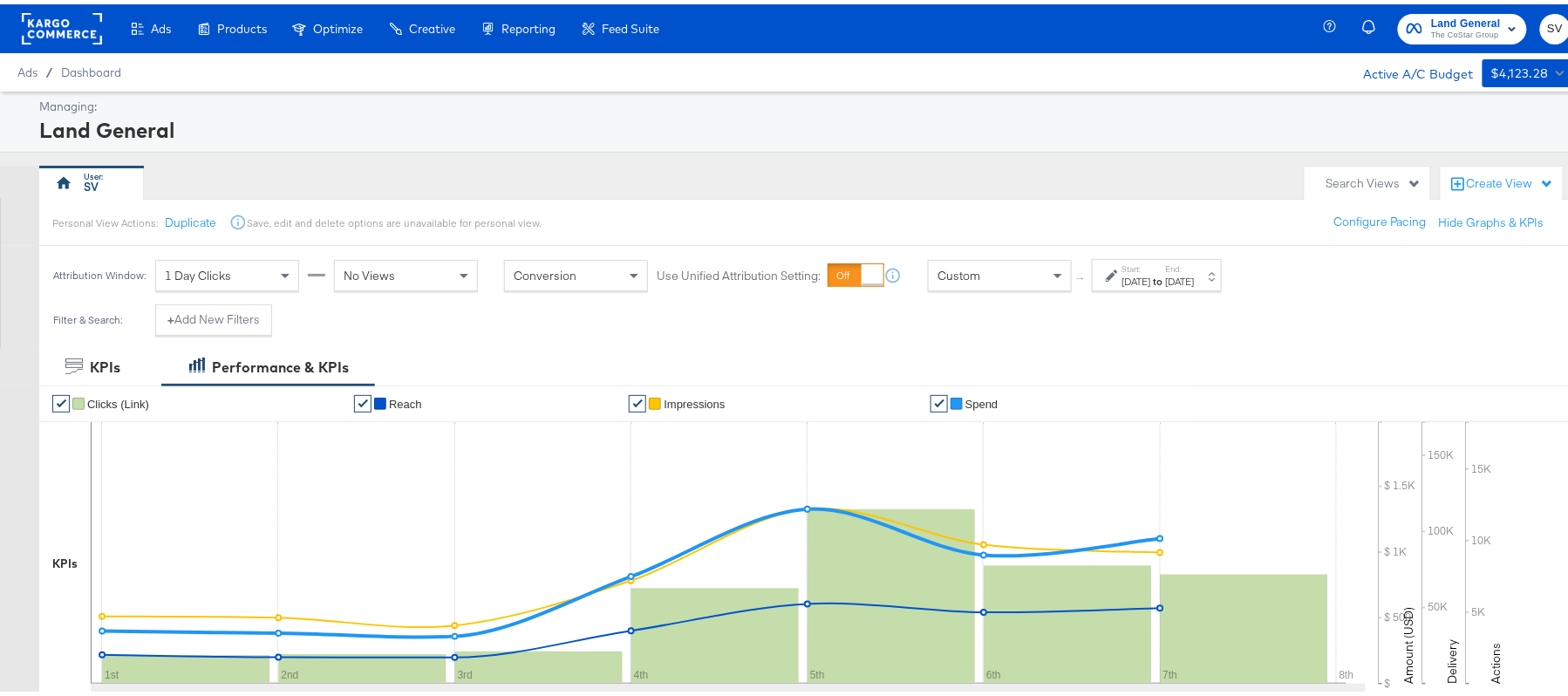
click at [1151, 274] on div "[DATE]" at bounding box center [1136, 278] width 29 height 14
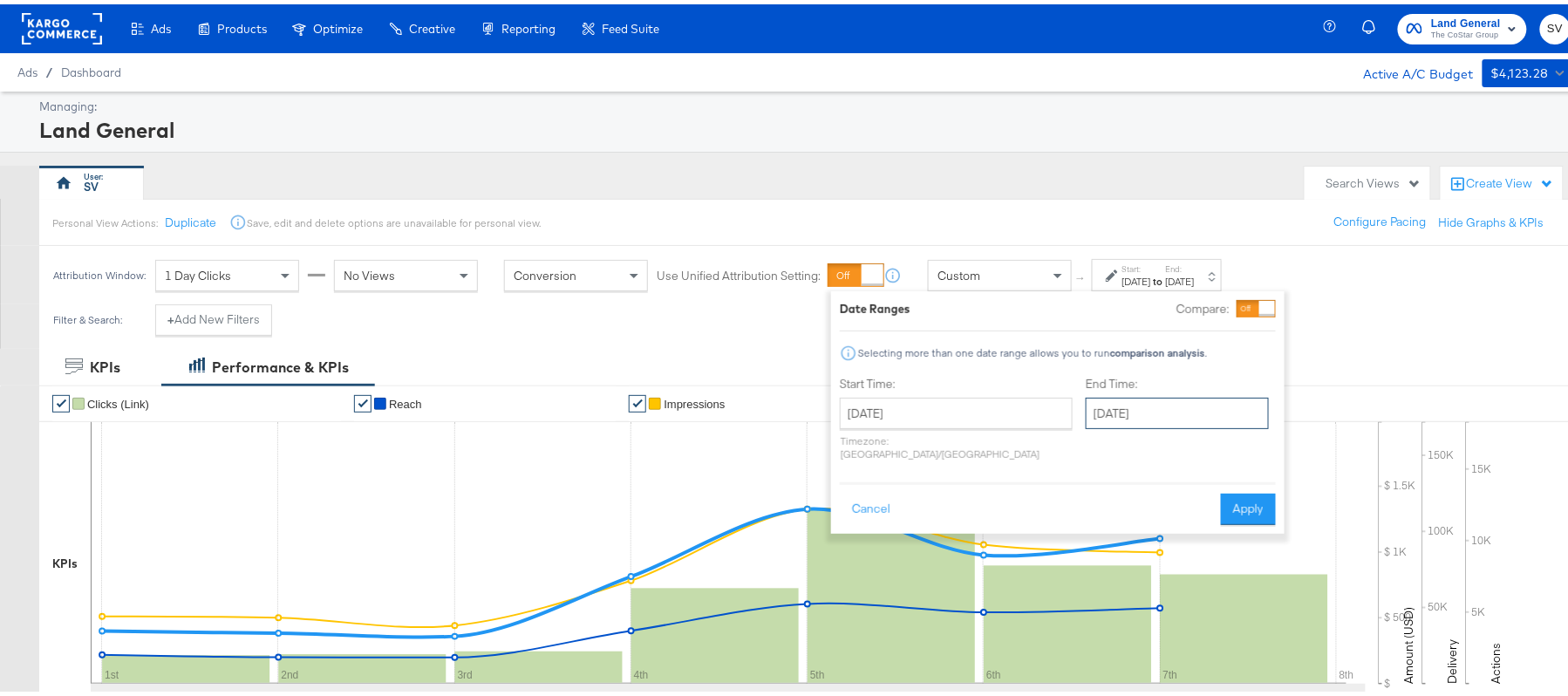
click at [1118, 416] on input "October 7th 2025" at bounding box center [1178, 409] width 183 height 32
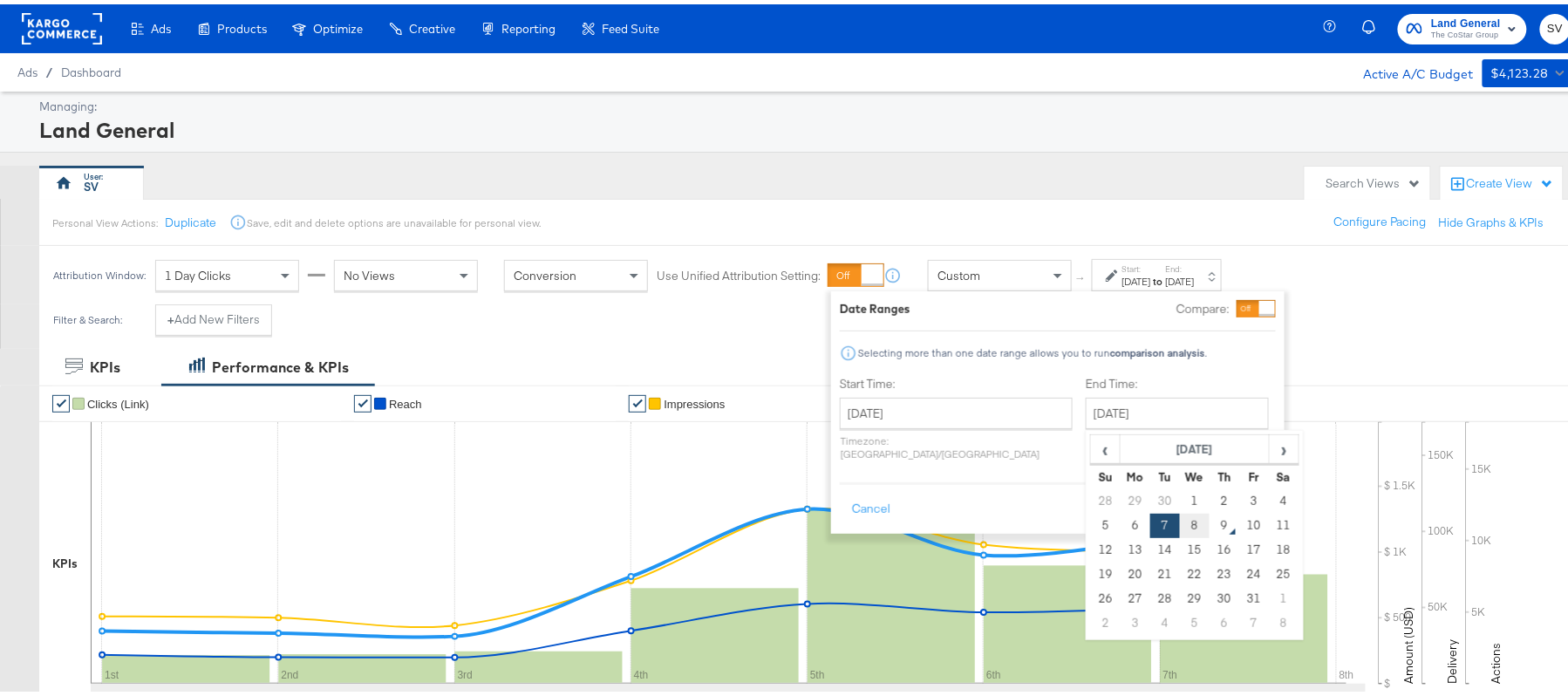
click at [1180, 523] on td "8" at bounding box center [1195, 522] width 30 height 25
type input "October 8th 2025"
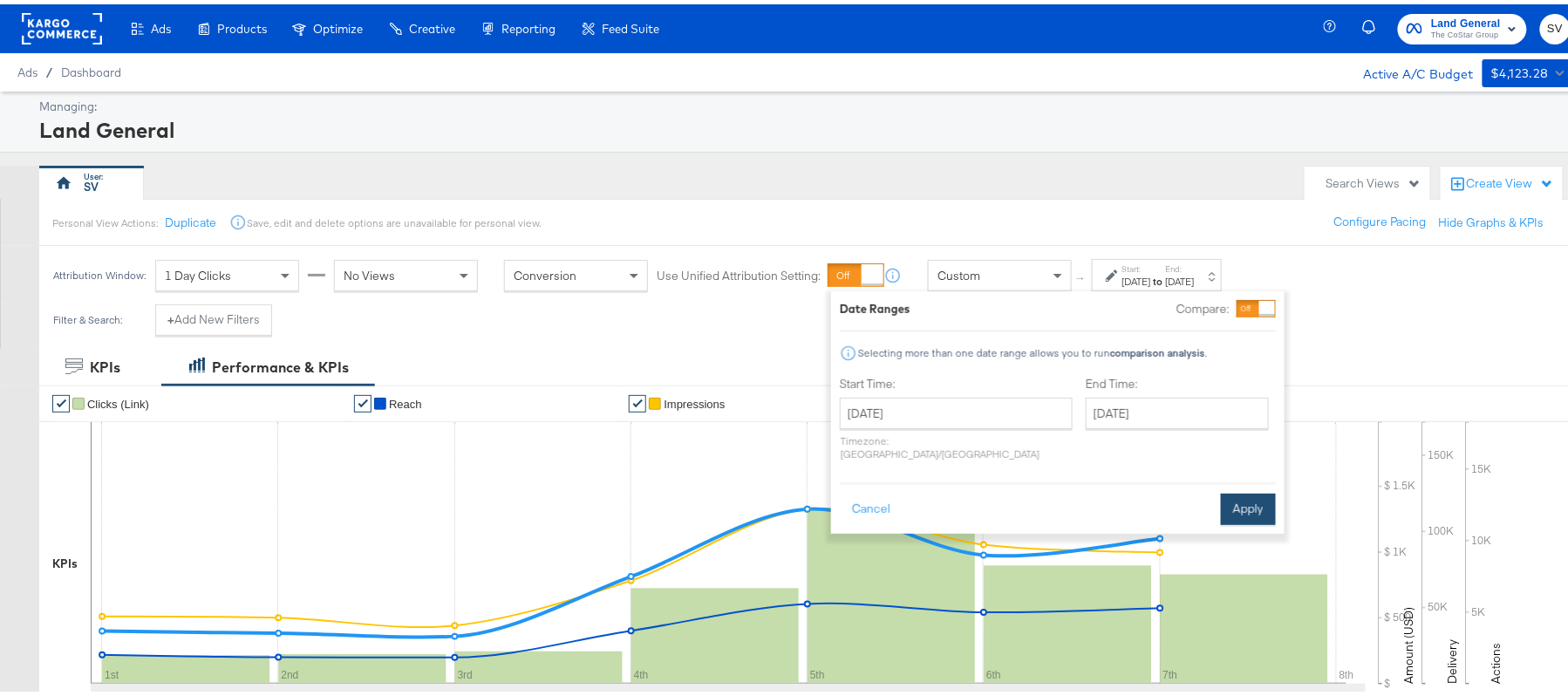
click at [1238, 489] on button "Apply" at bounding box center [1248, 505] width 55 height 32
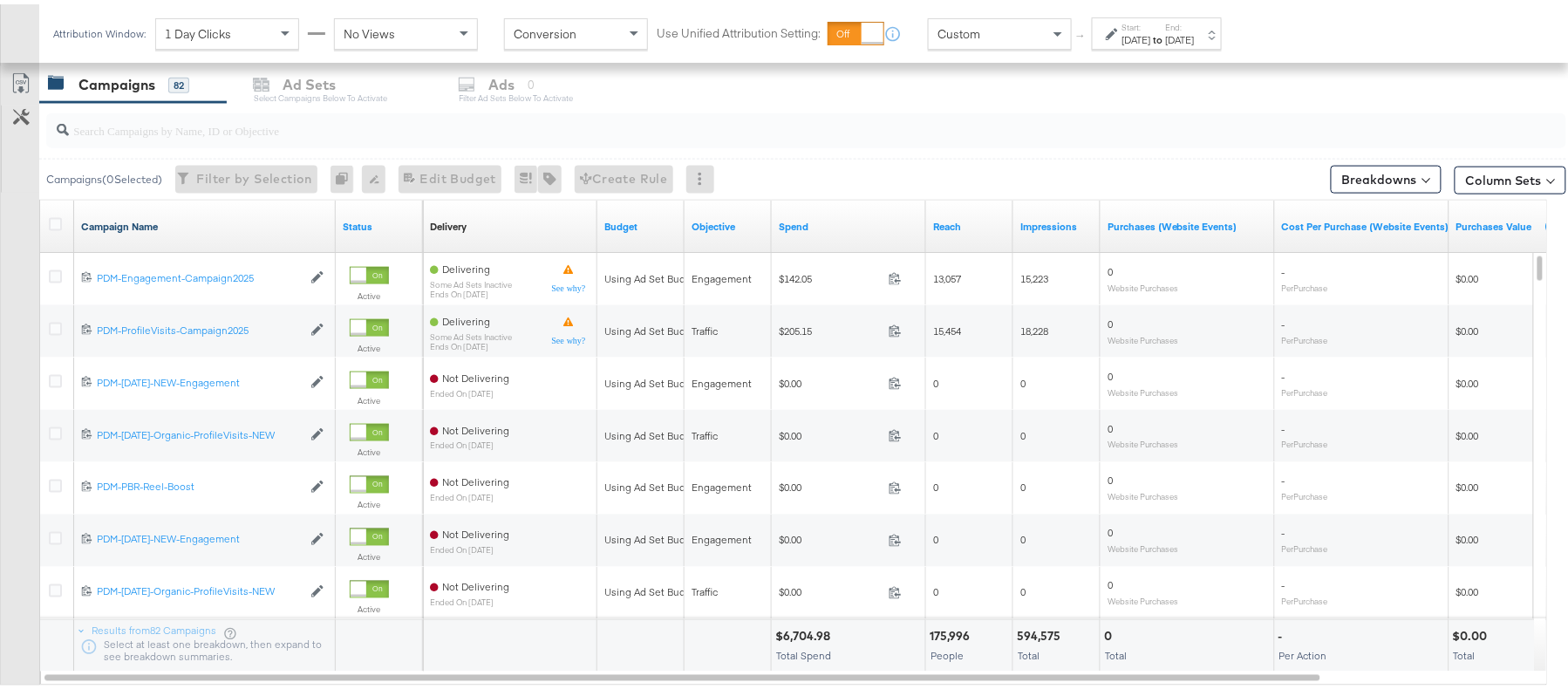
scroll to position [607, 0]
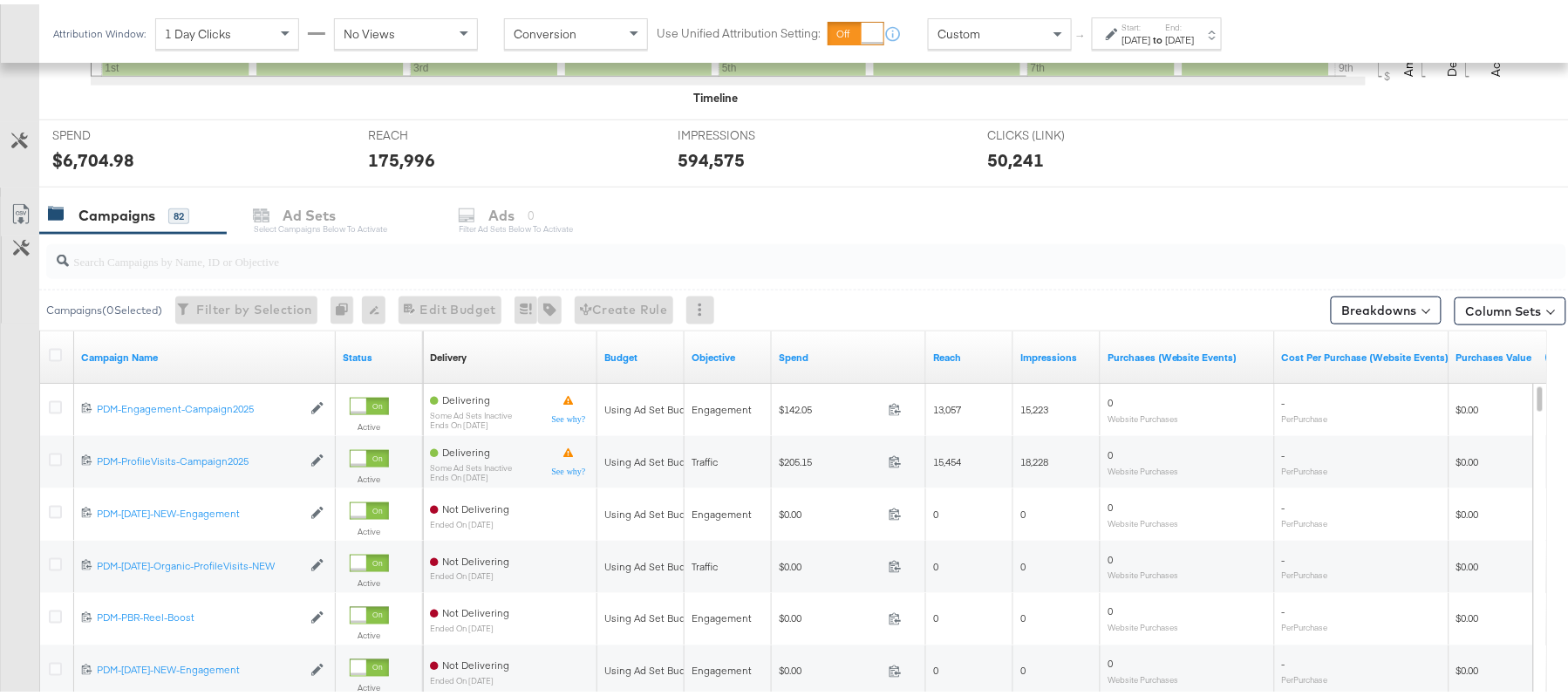
click at [249, 265] on input "search" at bounding box center [747, 249] width 1358 height 34
paste input "B2C_LAND_KC_RT_Sig_24"
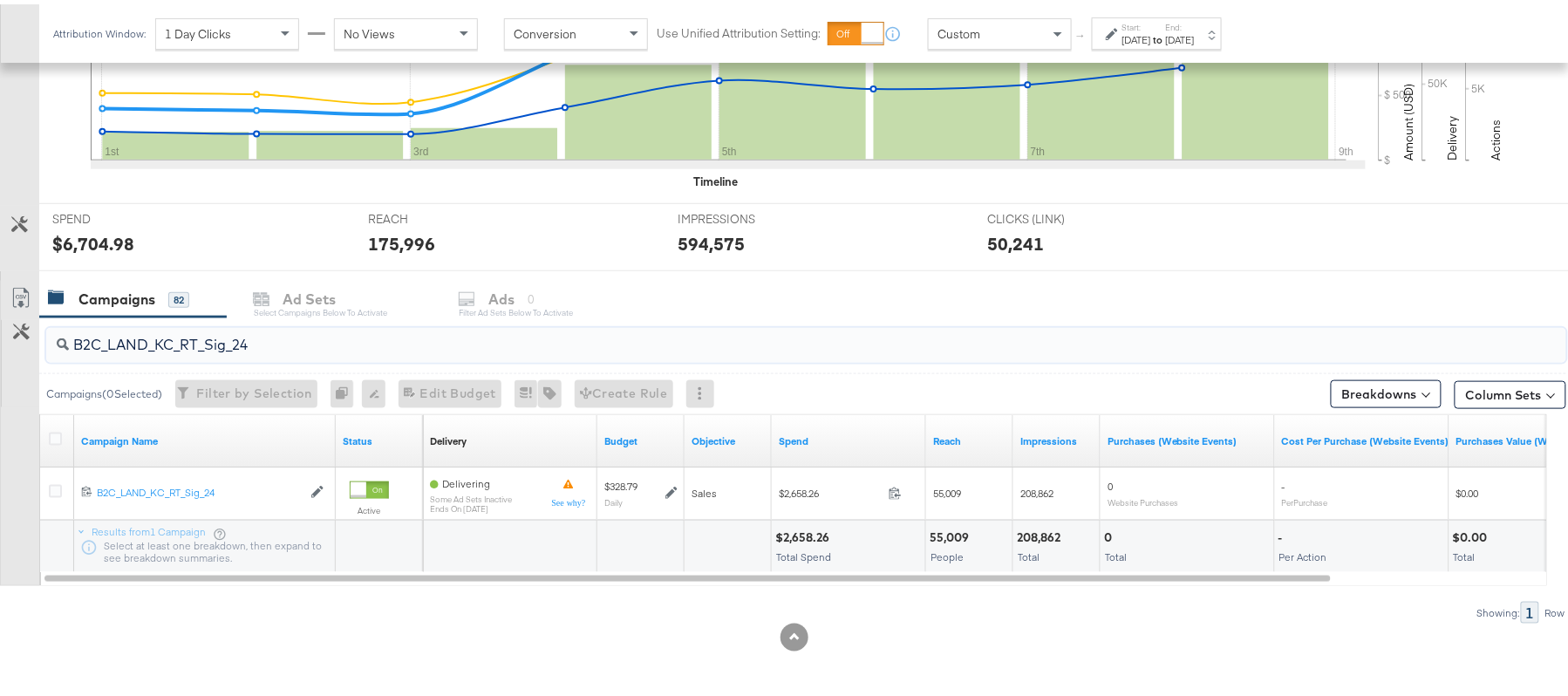
click at [803, 535] on div "$2,658.26" at bounding box center [805, 533] width 59 height 17
copy div "$2,658.26"
click at [289, 360] on div "B2C_LAND_KC_RT_Sig_24" at bounding box center [806, 340] width 1520 height 41
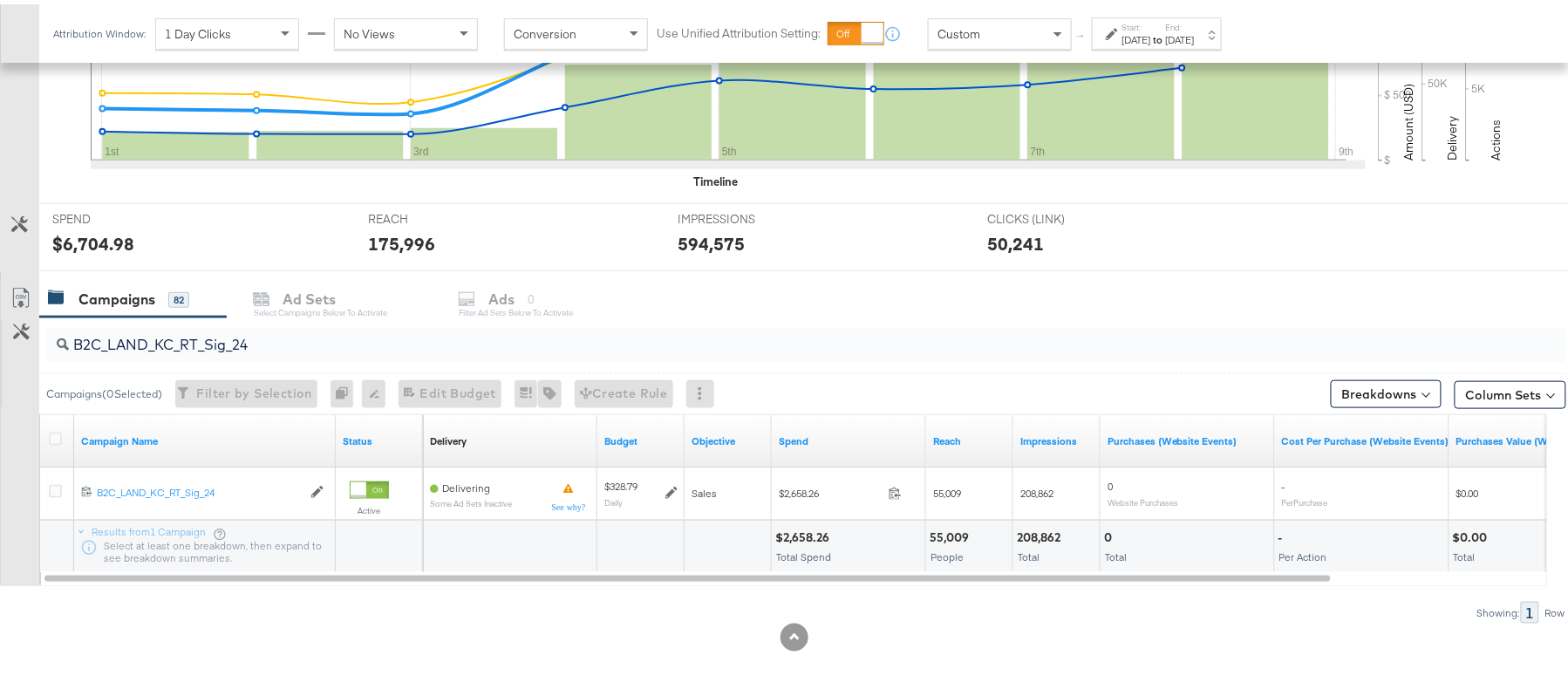
click at [291, 324] on input "B2C_LAND_KC_RT_Sig_24" at bounding box center [747, 333] width 1358 height 34
paste input "B_Ecommerce_KC_Retargeting_LW&LOA_Traffic"
click at [793, 534] on div "$131.68" at bounding box center [798, 533] width 45 height 17
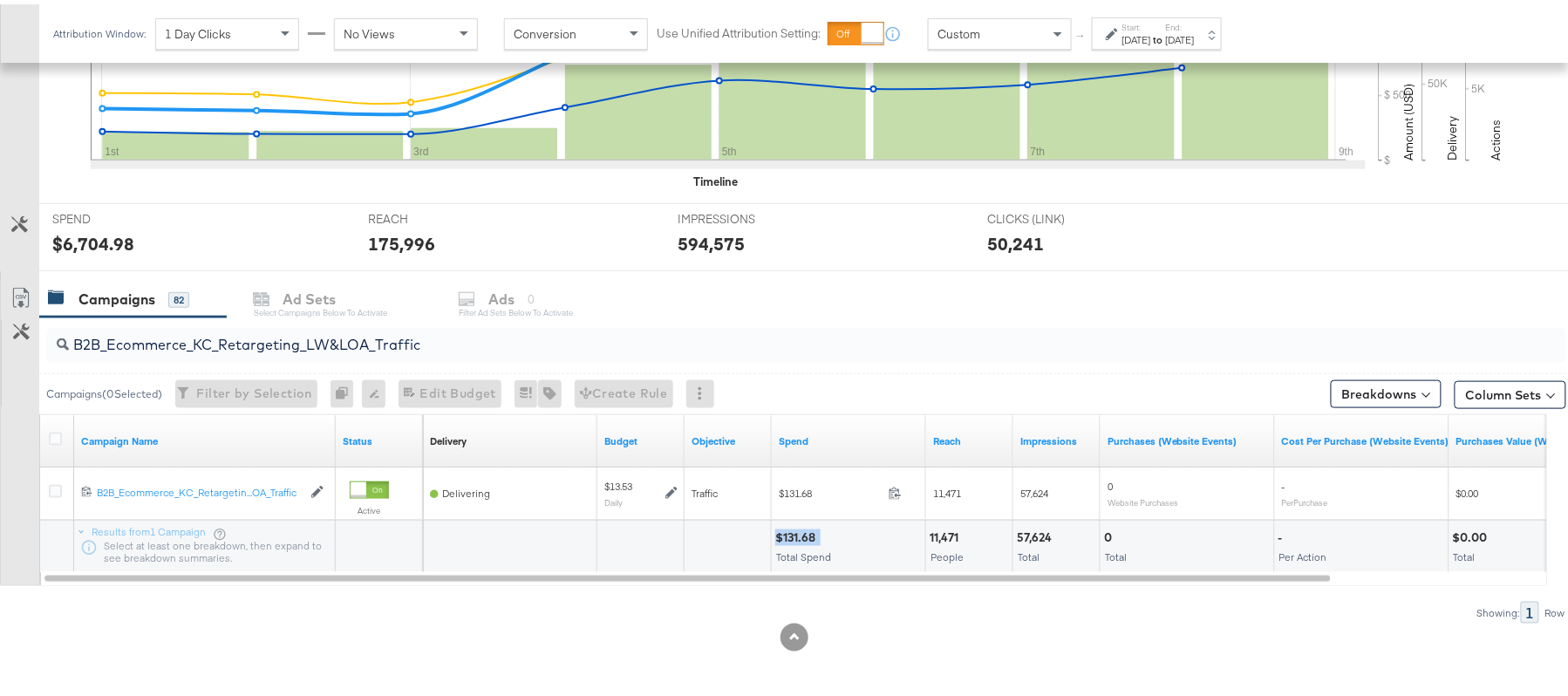
copy div "$131.68"
click at [266, 344] on input "B2B_Ecommerce_KC_Retargeting_LW&LOA_Traffic" at bounding box center [747, 333] width 1358 height 34
paste input "KC_Retargeting_Prospects & Clients_Conversions"
click at [799, 535] on div "$129.73" at bounding box center [798, 533] width 45 height 17
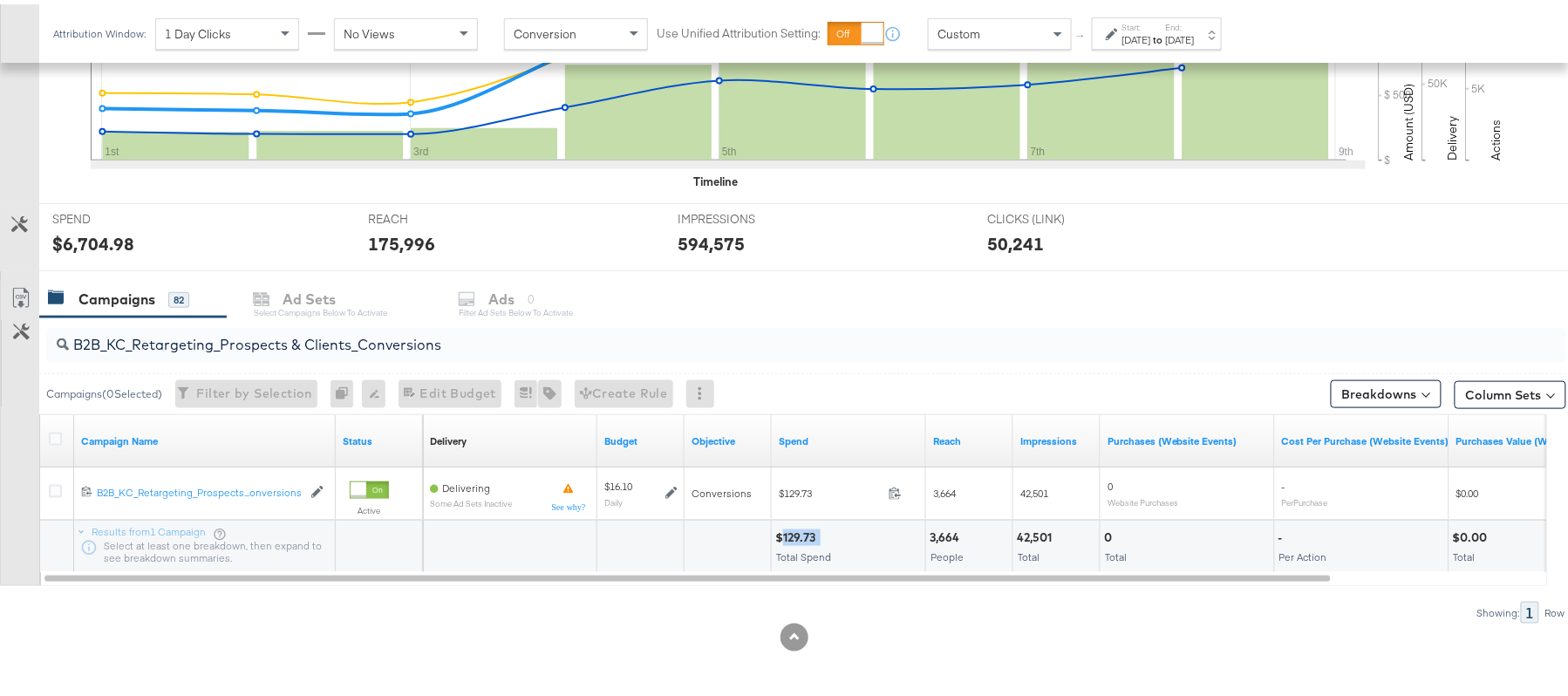
copy div "129.73"
click at [301, 331] on input "B2B_KC_Retargeting_Prospects & Clients_Conversions" at bounding box center [747, 333] width 1358 height 34
paste input "C_LAND_KC_Pros_Sig"
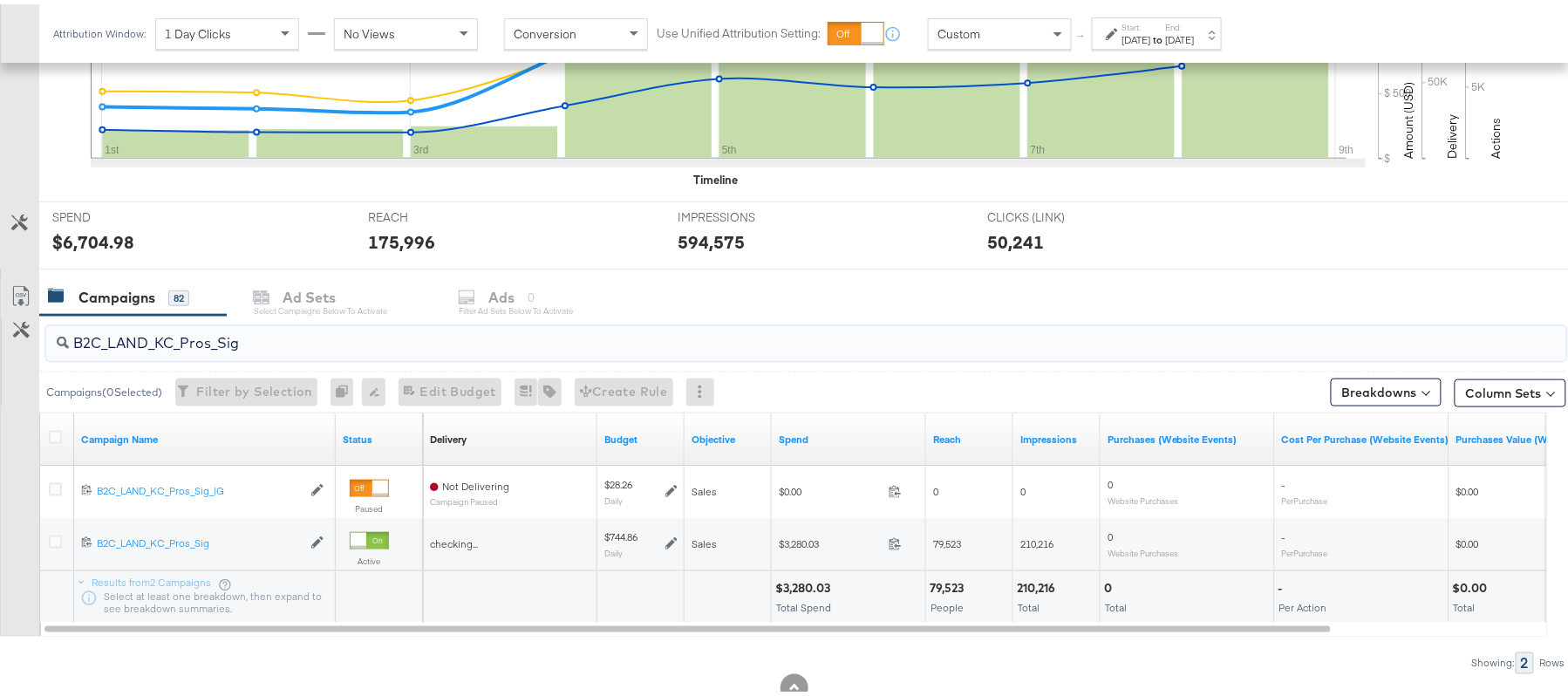
type input "B2C_LAND_KC_Pros_Sig"
click at [799, 576] on div "$3,280.03 Total Spend" at bounding box center [849, 592] width 153 height 52
copy div "$3,280.03"
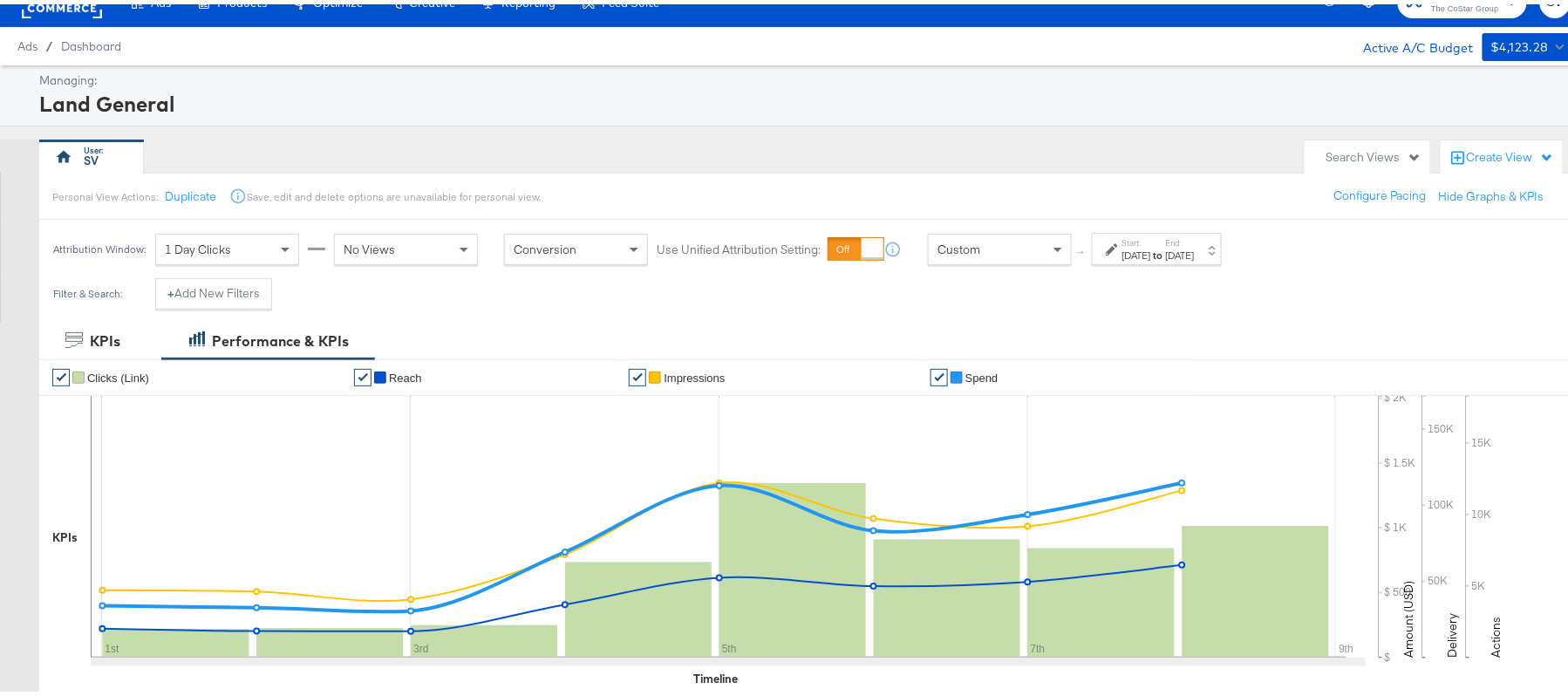
scroll to position [0, 0]
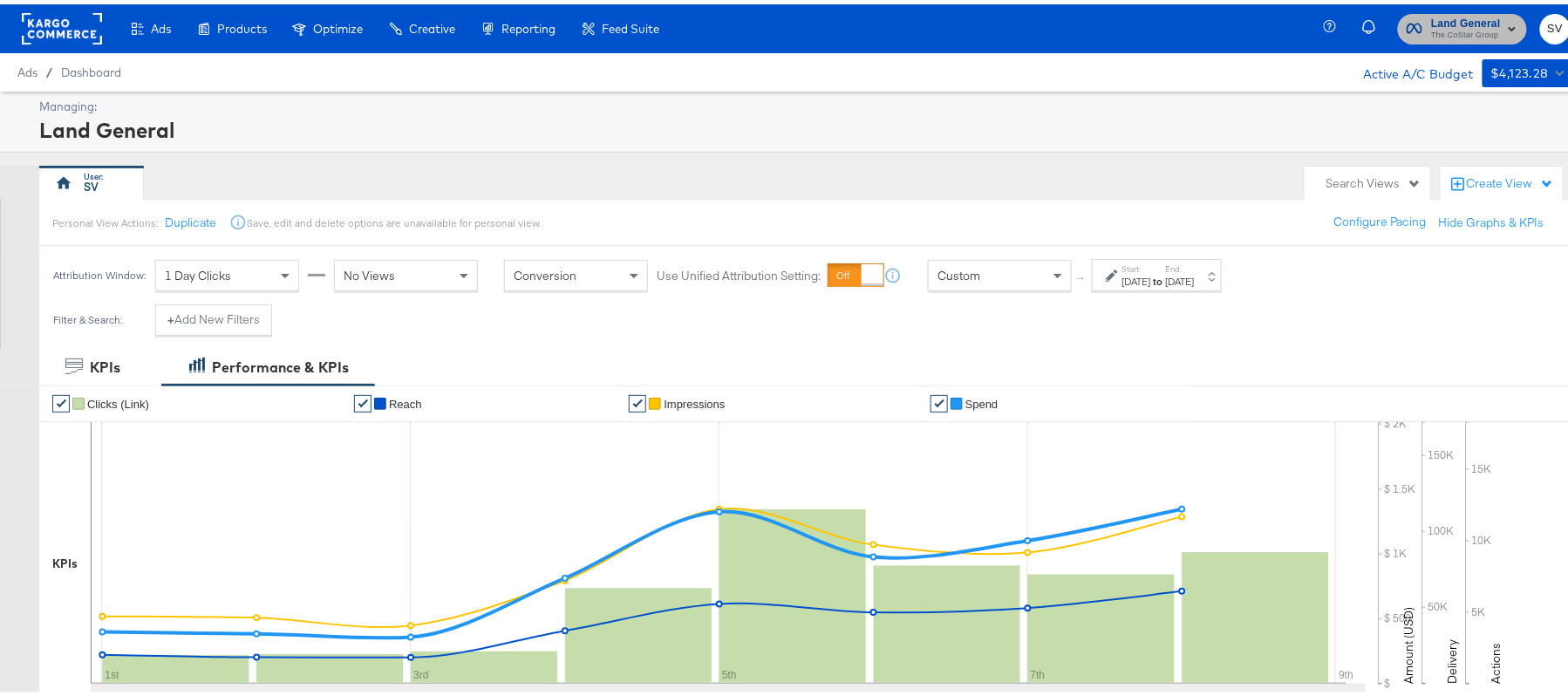
click at [1408, 26] on span "Land General The CoStar Group" at bounding box center [1462, 25] width 112 height 28
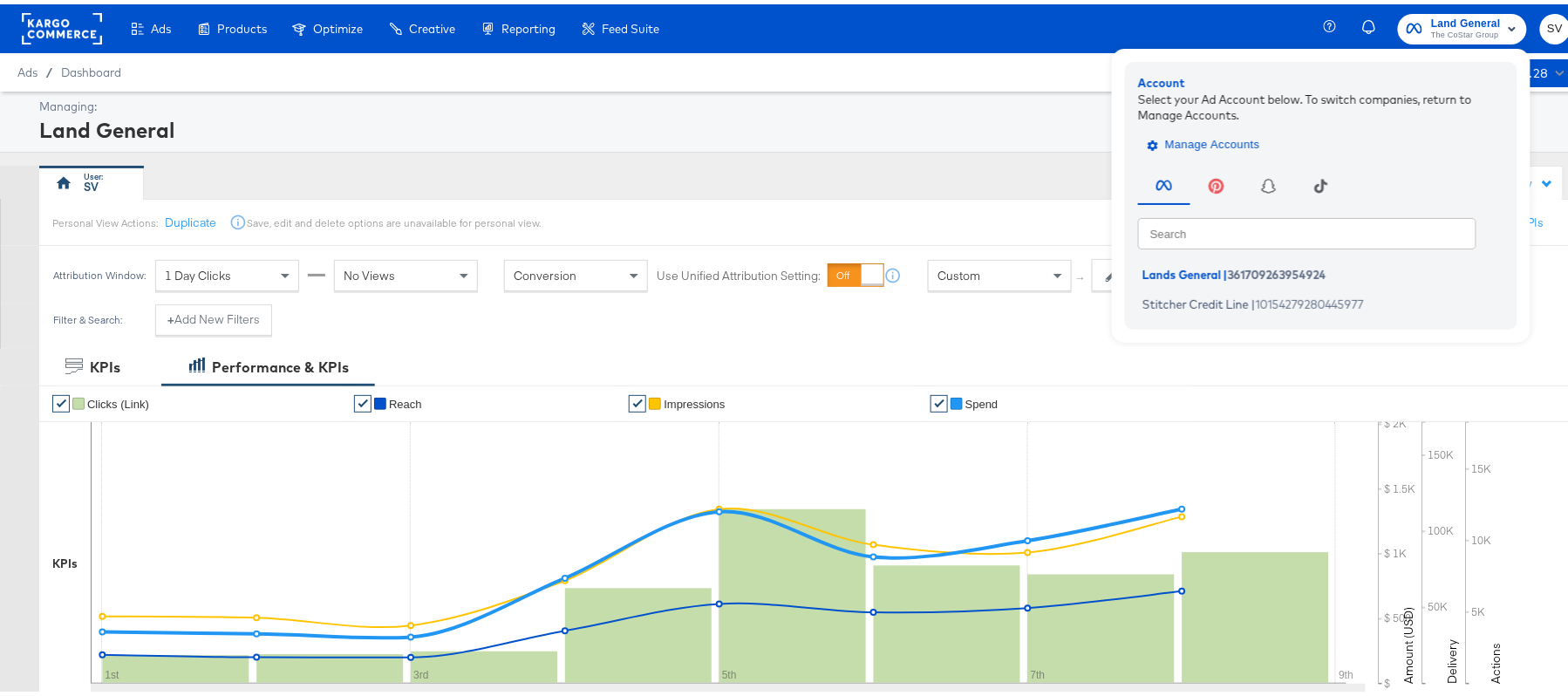
click at [1180, 141] on span "Manage Accounts" at bounding box center [1206, 140] width 109 height 20
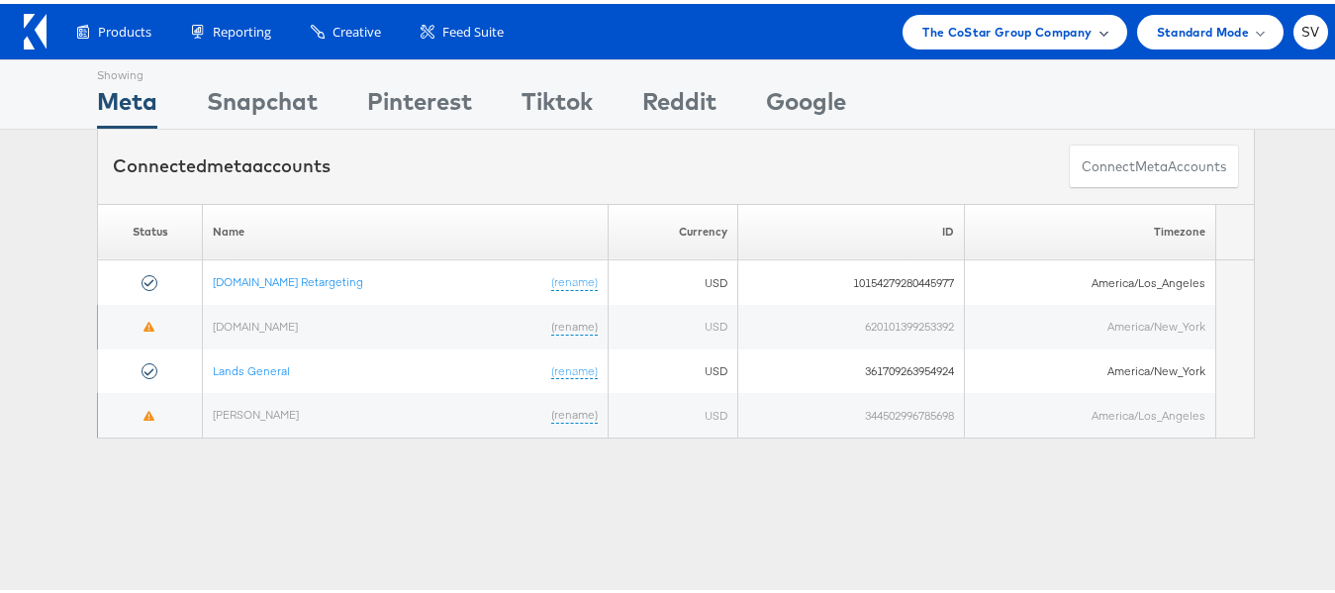
click at [932, 27] on span "The CoStar Group Company" at bounding box center [1006, 28] width 169 height 21
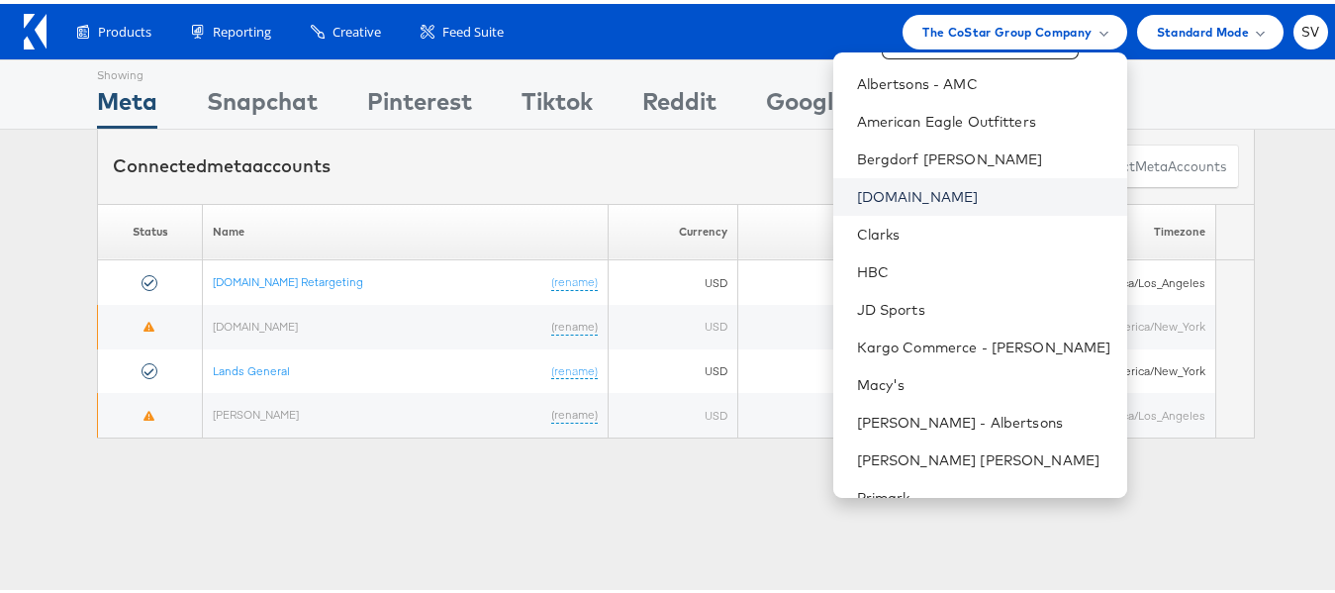
scroll to position [133, 0]
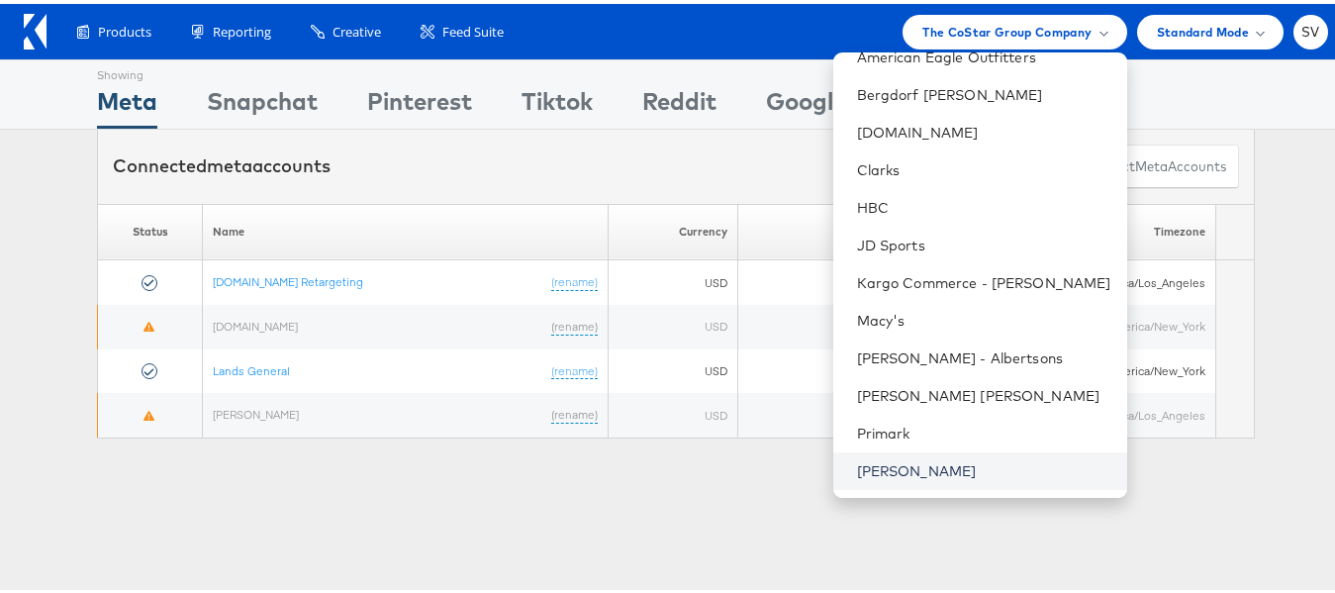
click at [909, 468] on link "[PERSON_NAME]" at bounding box center [984, 467] width 254 height 20
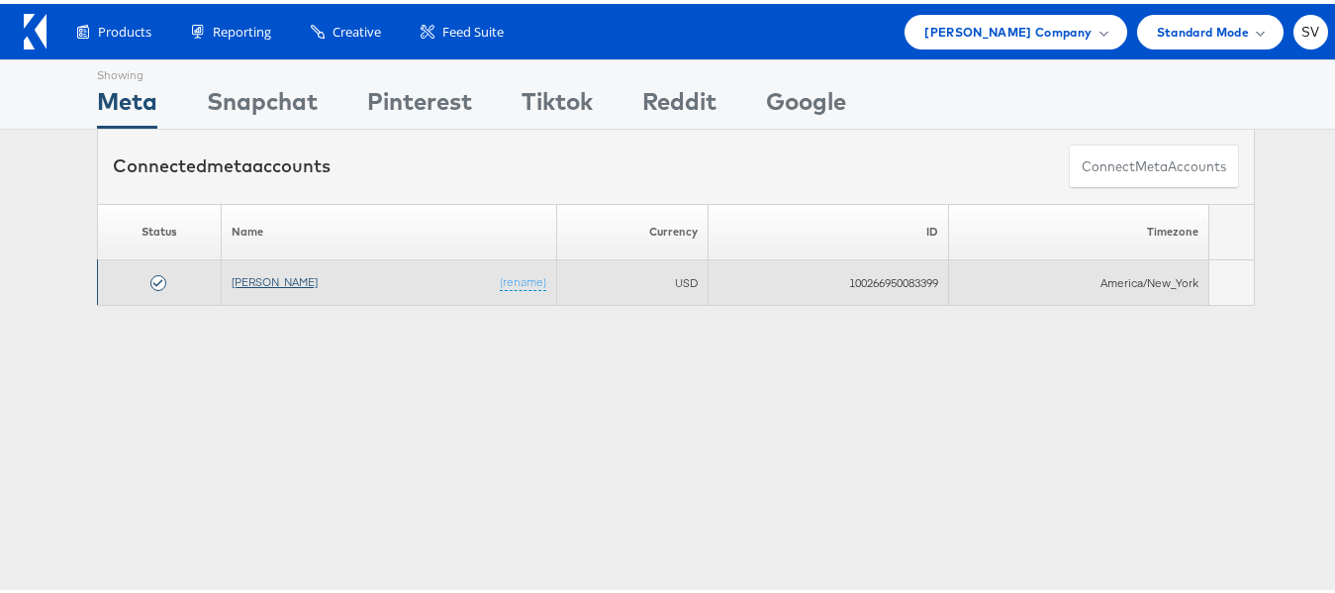
click at [290, 276] on link "[PERSON_NAME]" at bounding box center [275, 277] width 86 height 15
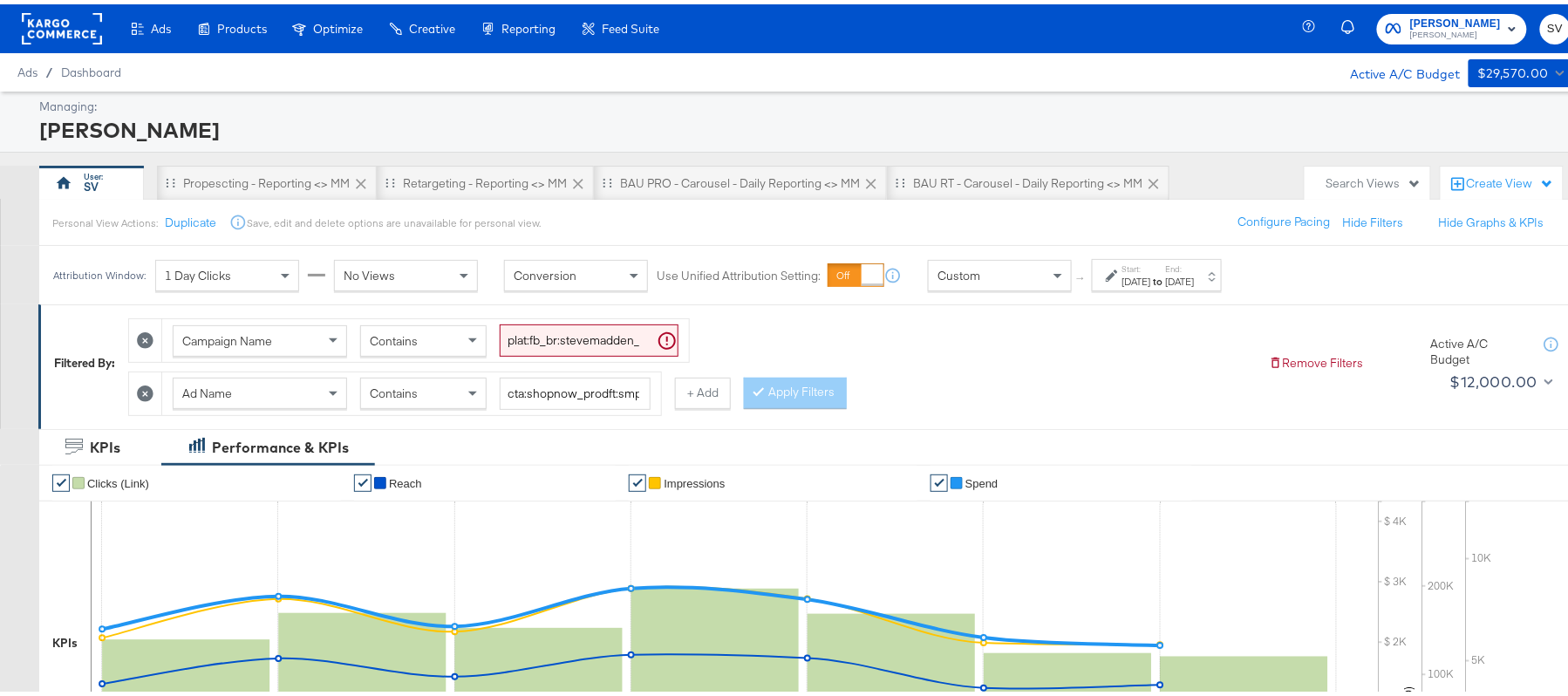
click at [256, 196] on div "Personal View Actions: Duplicate Save, edit and delete options are unavailable …" at bounding box center [814, 218] width 1549 height 47
click at [258, 186] on div "Propescting - Reporting <> MM" at bounding box center [266, 179] width 167 height 17
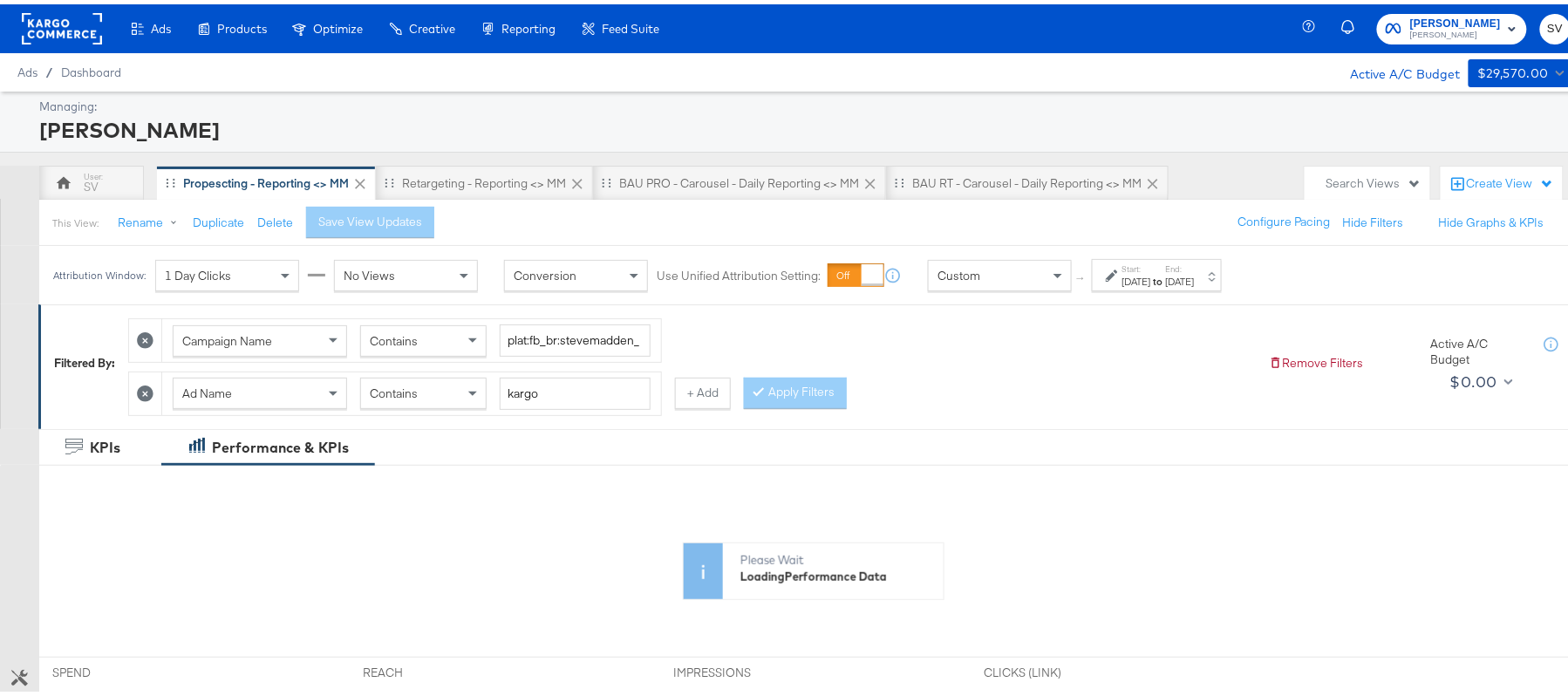
click at [1151, 276] on div "[DATE]" at bounding box center [1136, 278] width 29 height 14
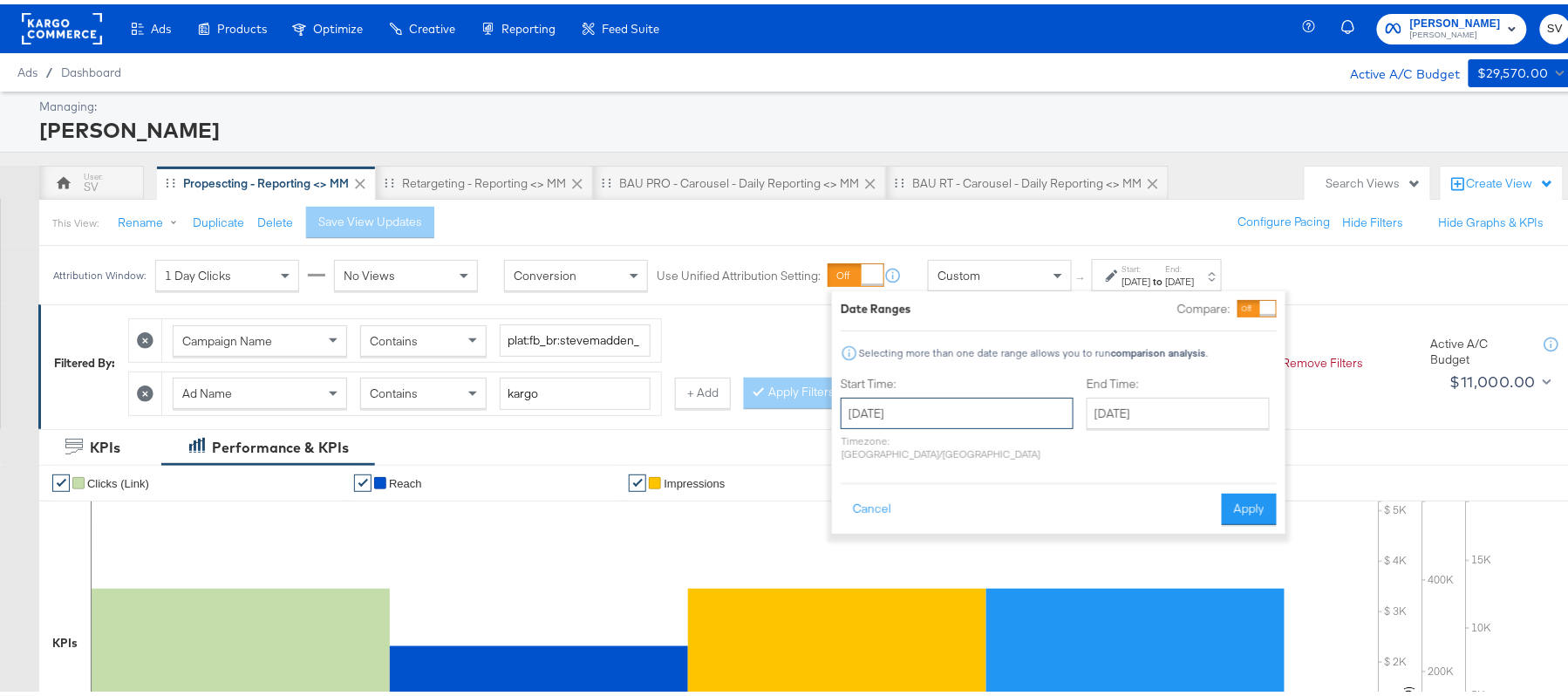
click at [928, 413] on input "[DATE]" at bounding box center [957, 409] width 233 height 32
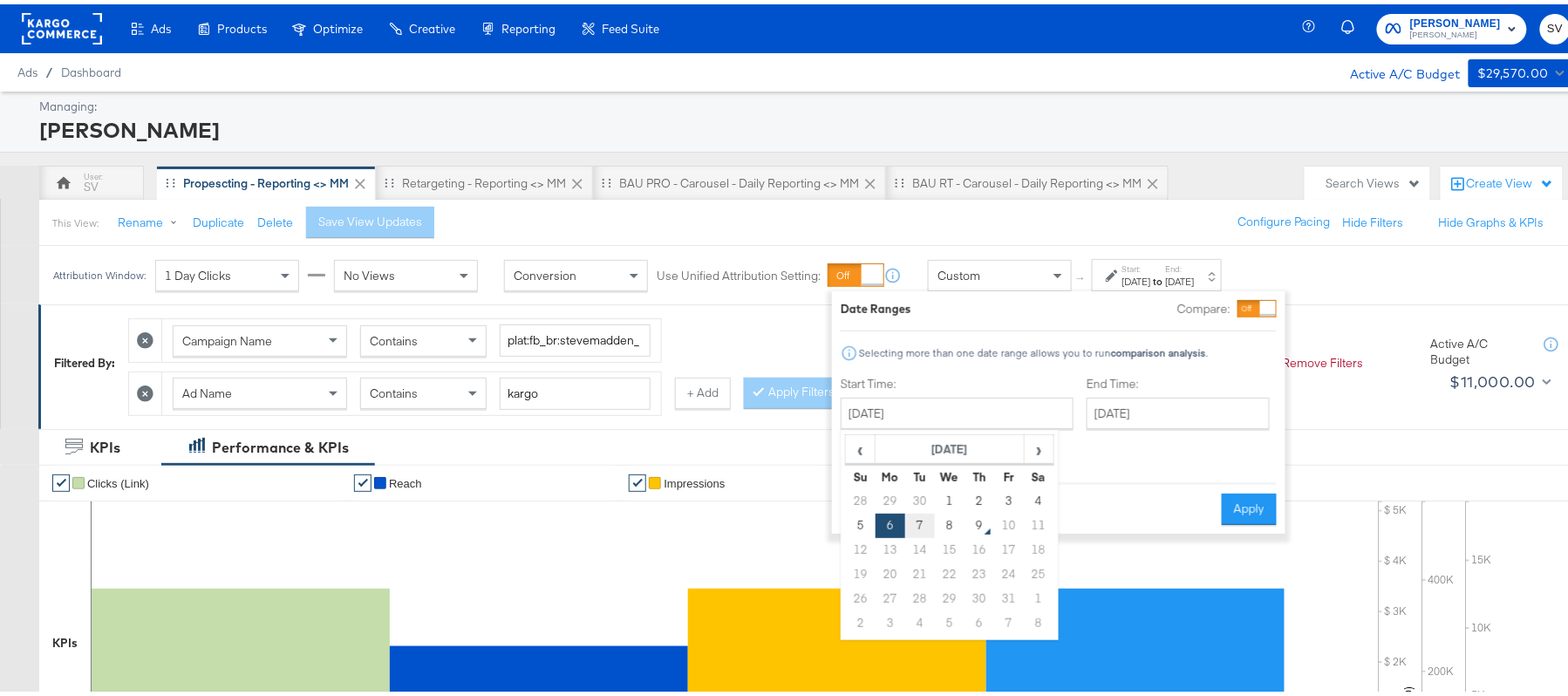
click at [918, 525] on td "7" at bounding box center [920, 522] width 30 height 25
type input "October 7th 2025"
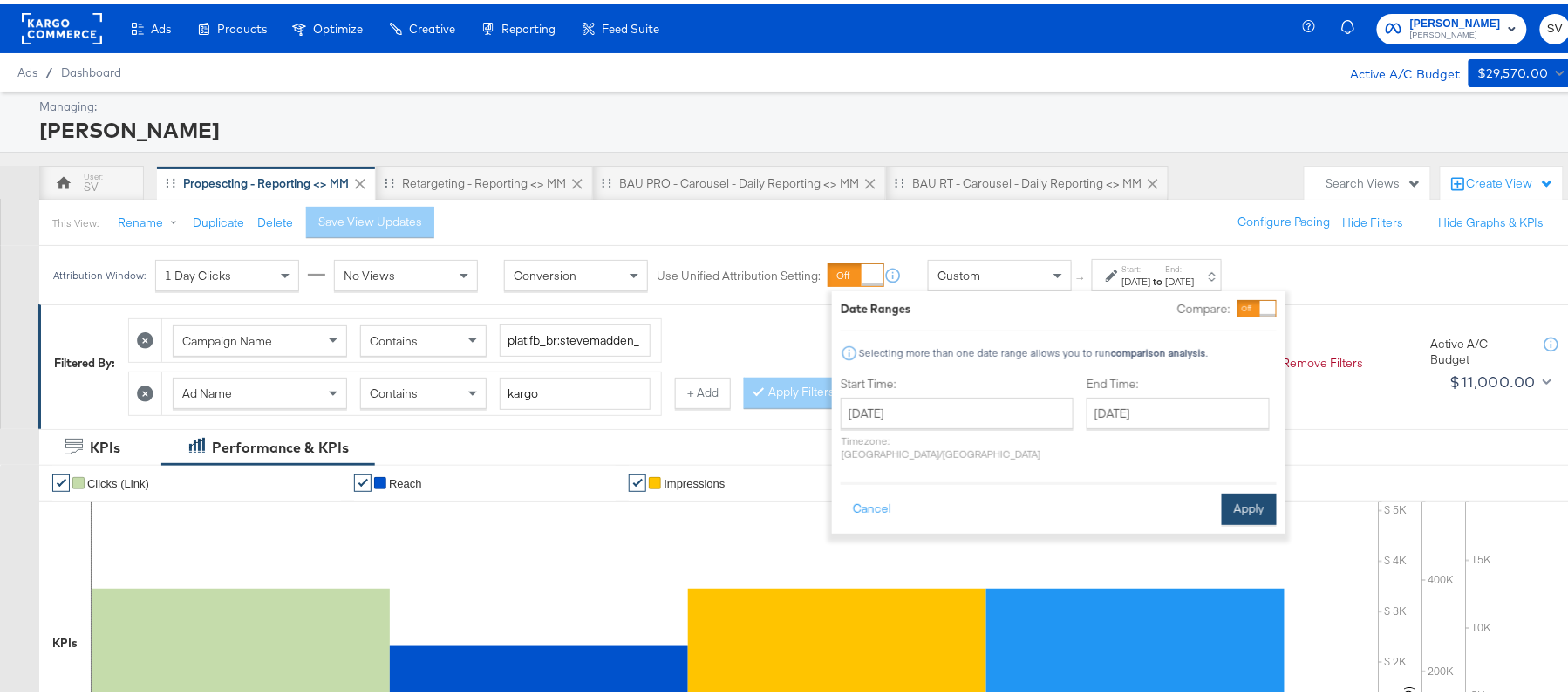
click at [1257, 490] on button "Apply" at bounding box center [1249, 505] width 55 height 32
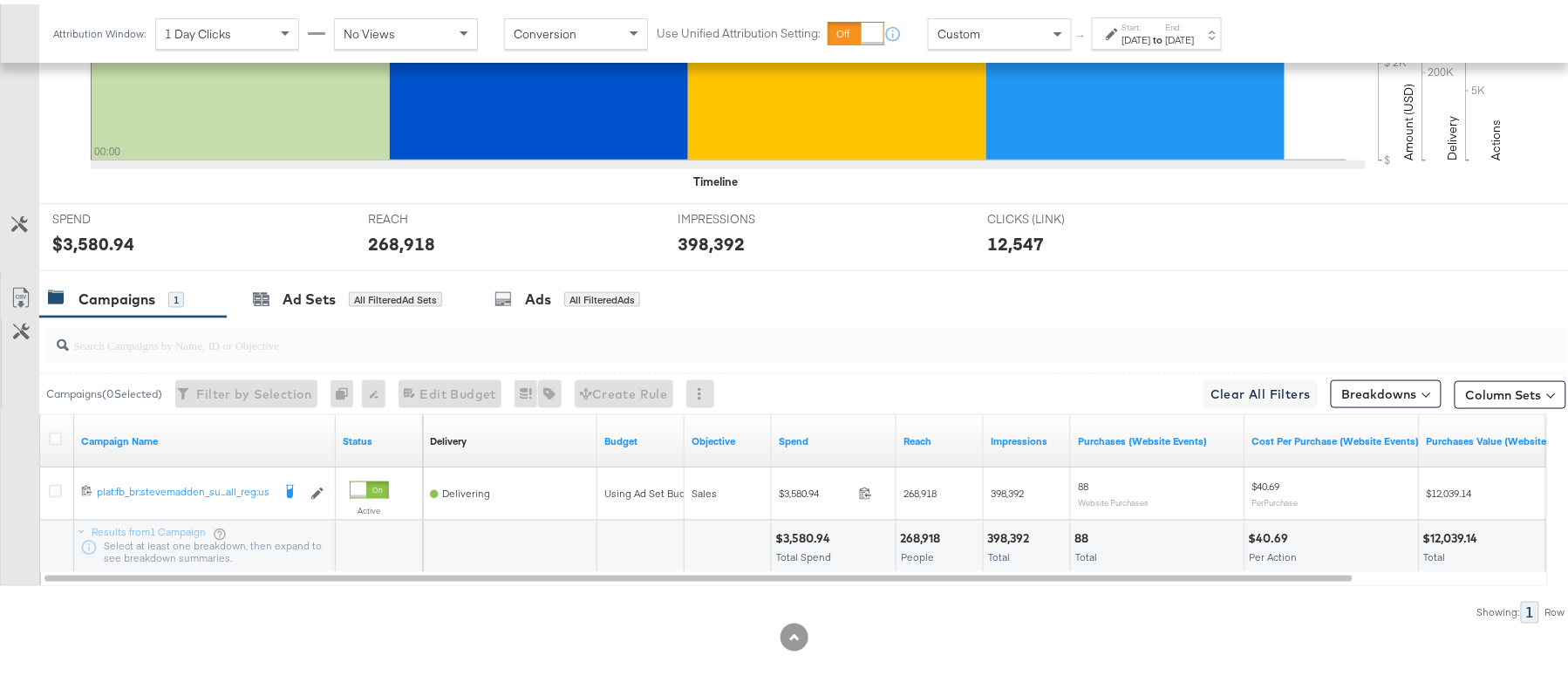
scroll to position [608, 0]
click at [799, 535] on div "$3,580.94" at bounding box center [806, 534] width 60 height 17
click at [799, 534] on div "$3,580.94" at bounding box center [806, 534] width 60 height 17
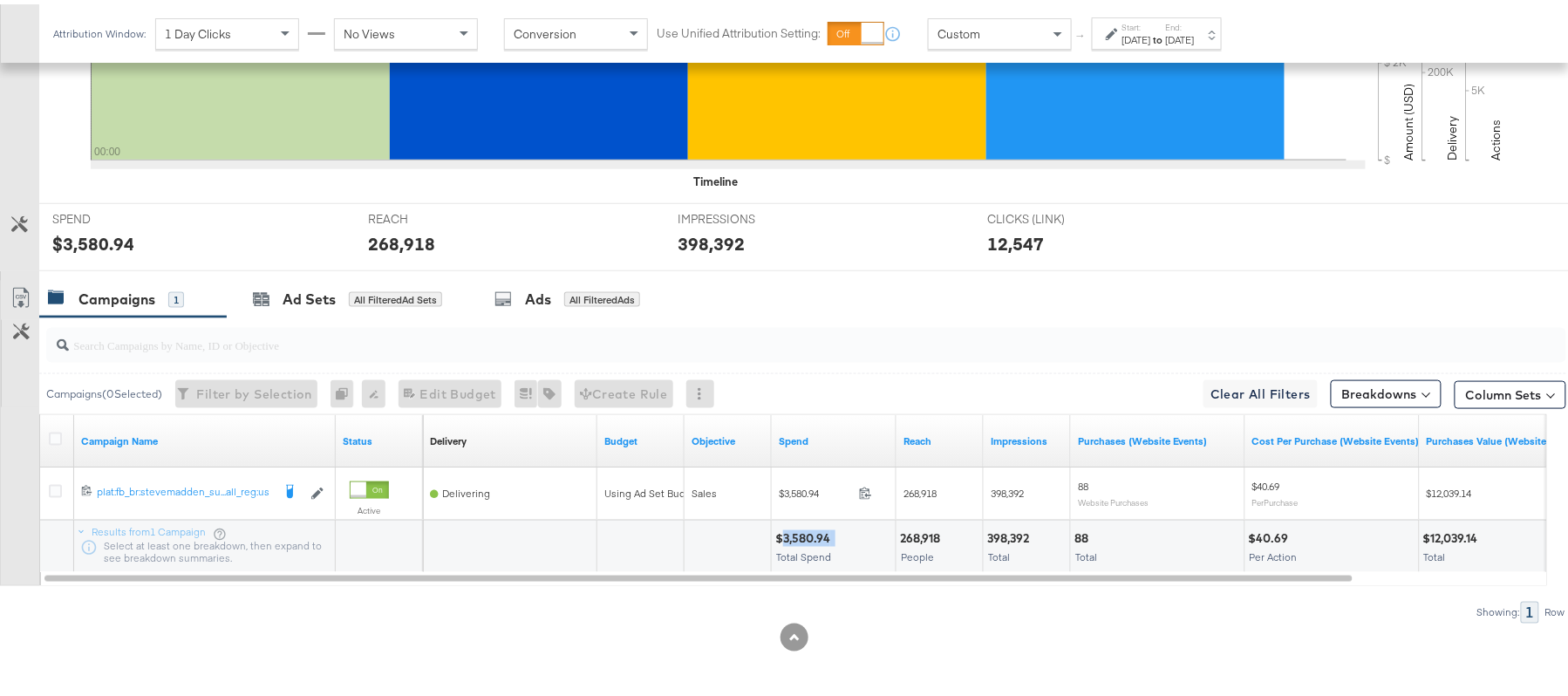
click at [799, 534] on div "$3,580.94" at bounding box center [806, 534] width 60 height 17
copy div "3,580.94"
click at [915, 526] on div "268,918" at bounding box center [922, 534] width 45 height 17
click at [916, 524] on div "268,918 People" at bounding box center [940, 542] width 86 height 52
copy div "268,918"
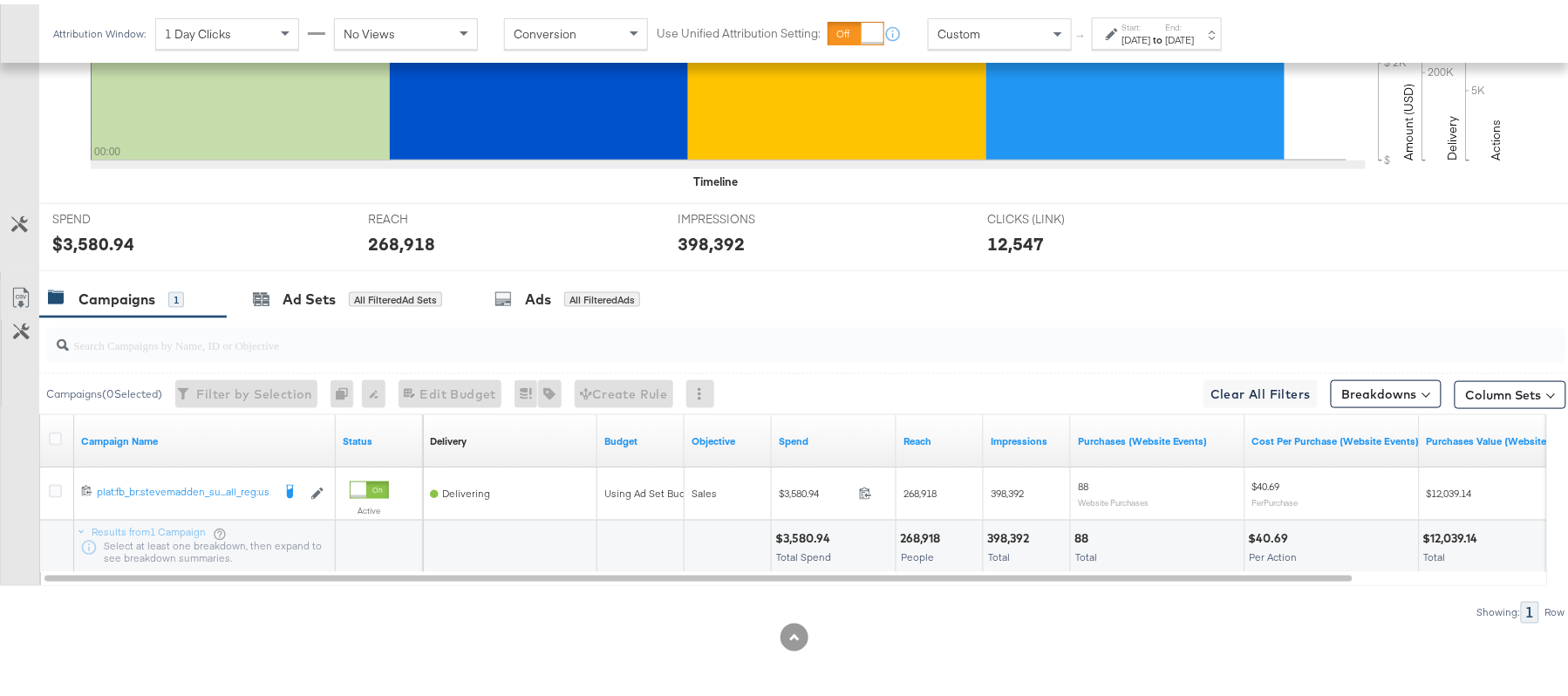
click at [1009, 540] on div "398,392" at bounding box center [1010, 534] width 47 height 17
click at [1005, 538] on div "398,392" at bounding box center [1010, 534] width 47 height 17
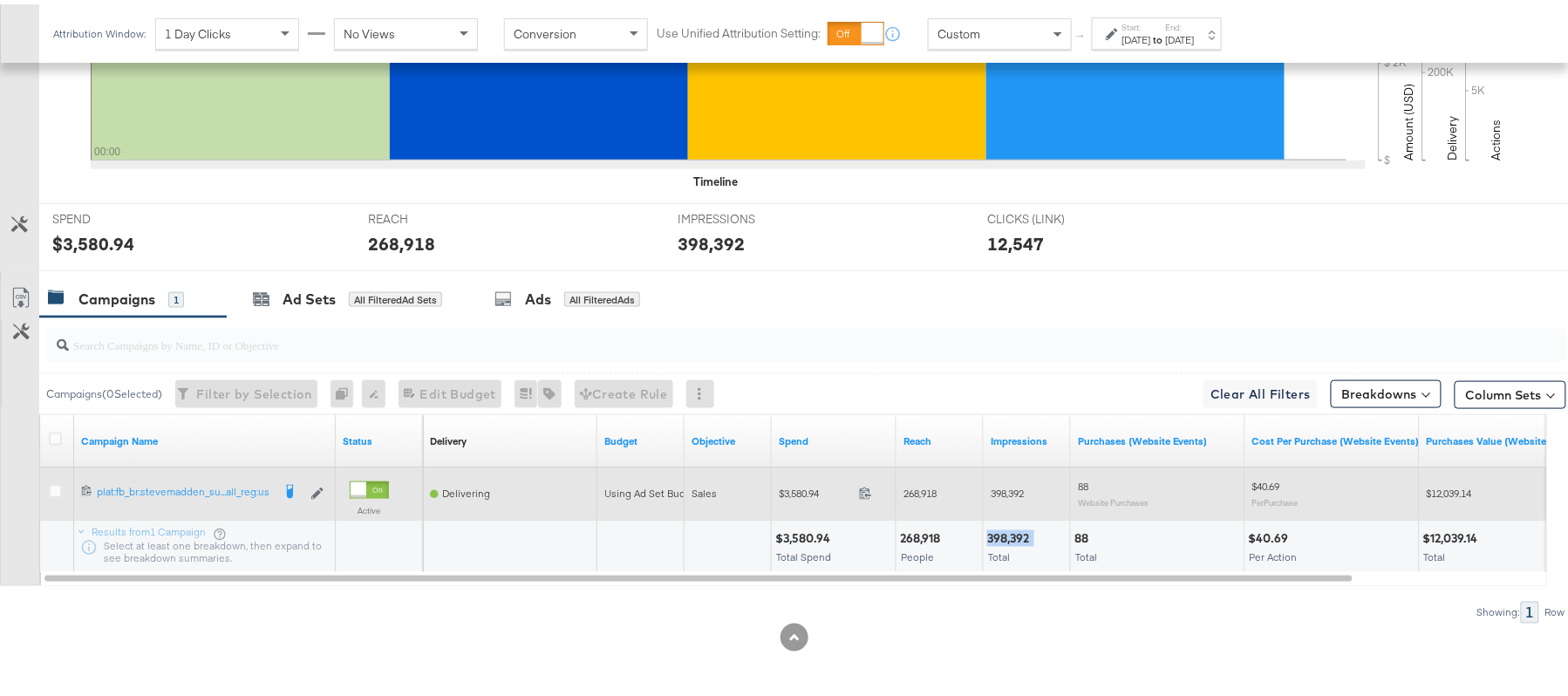
copy div "398,392"
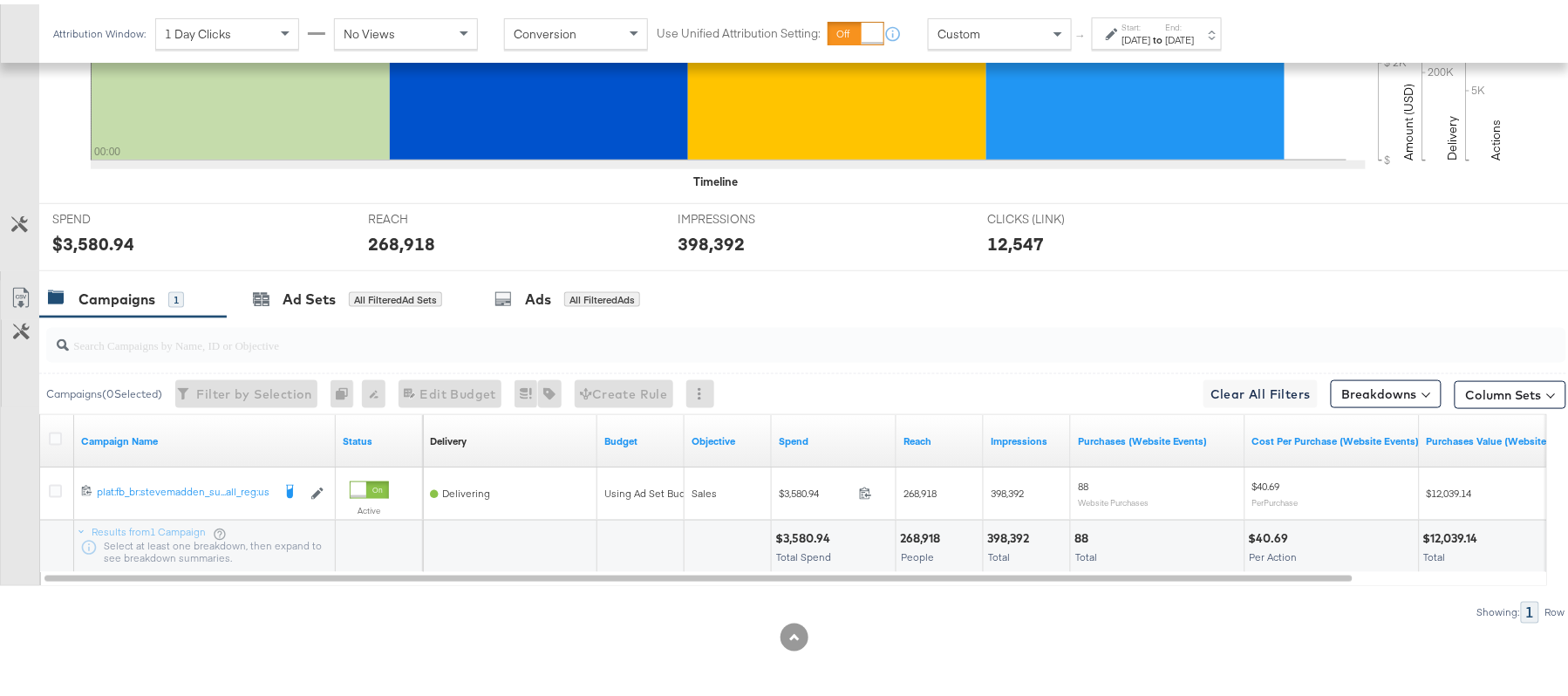
click at [1194, 37] on div "Oct 7th 2025" at bounding box center [1180, 36] width 29 height 14
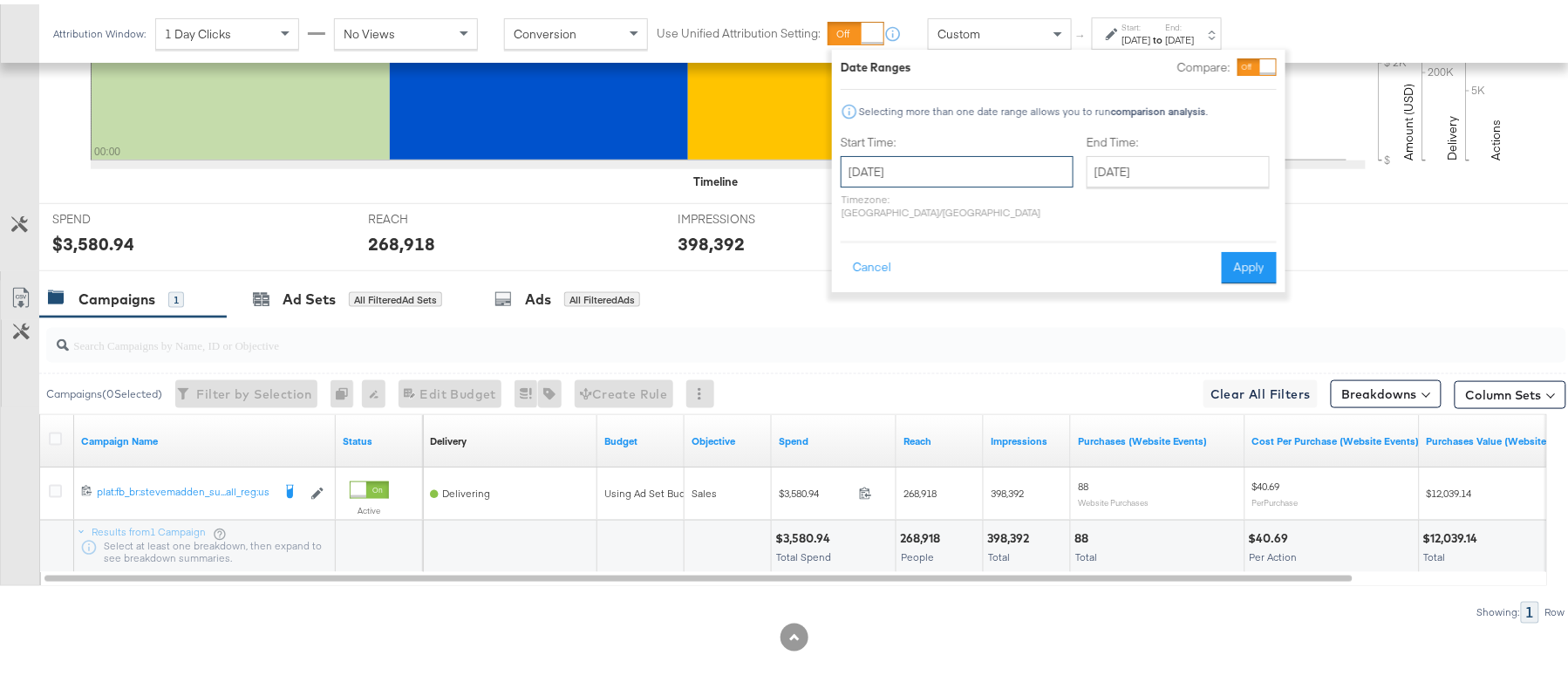
click at [948, 161] on input "October 7th 2025" at bounding box center [957, 167] width 233 height 32
click at [960, 276] on td "8" at bounding box center [950, 280] width 30 height 25
type input "October 8th 2025"
click at [1252, 255] on button "Apply" at bounding box center [1249, 263] width 55 height 32
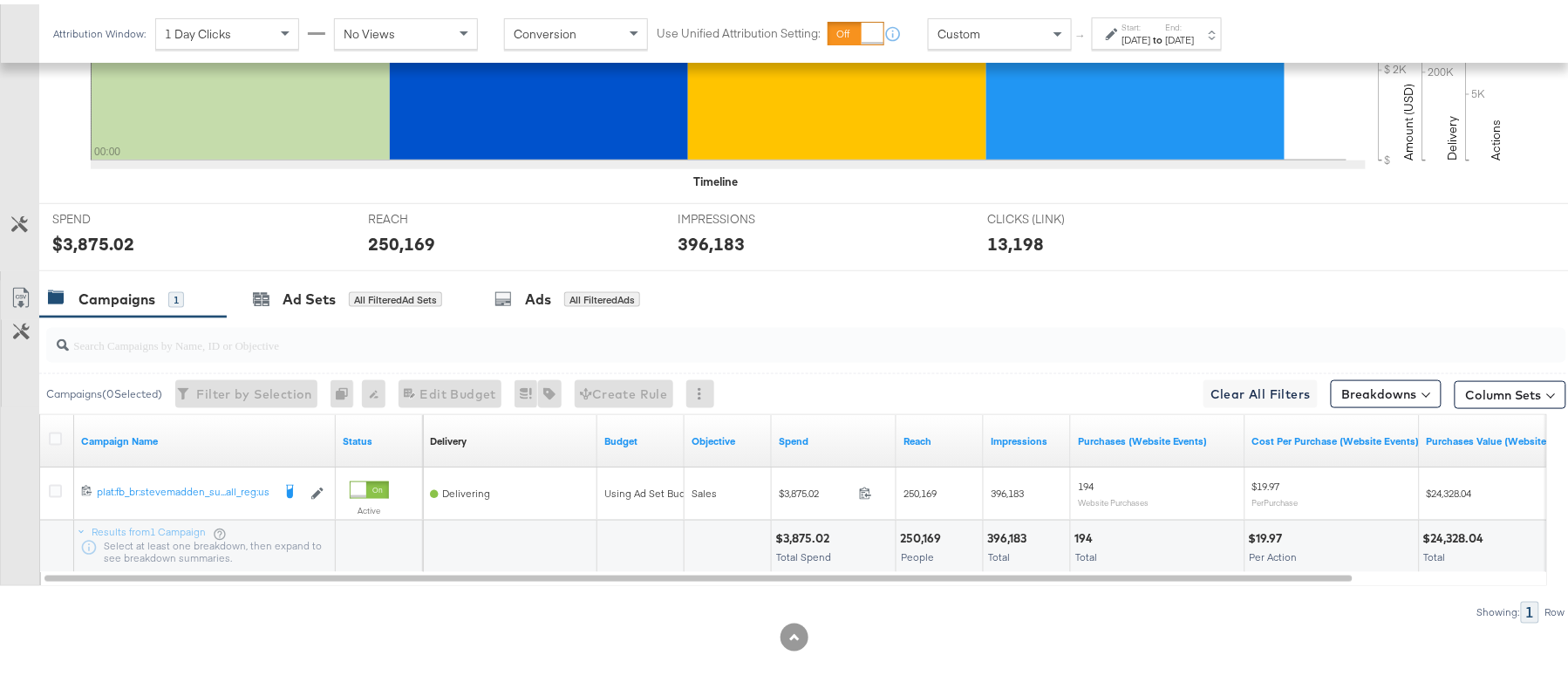
click at [811, 526] on div "$3,875.02" at bounding box center [805, 534] width 59 height 17
copy div "3,875.02"
click at [916, 534] on div "250,169" at bounding box center [923, 534] width 46 height 17
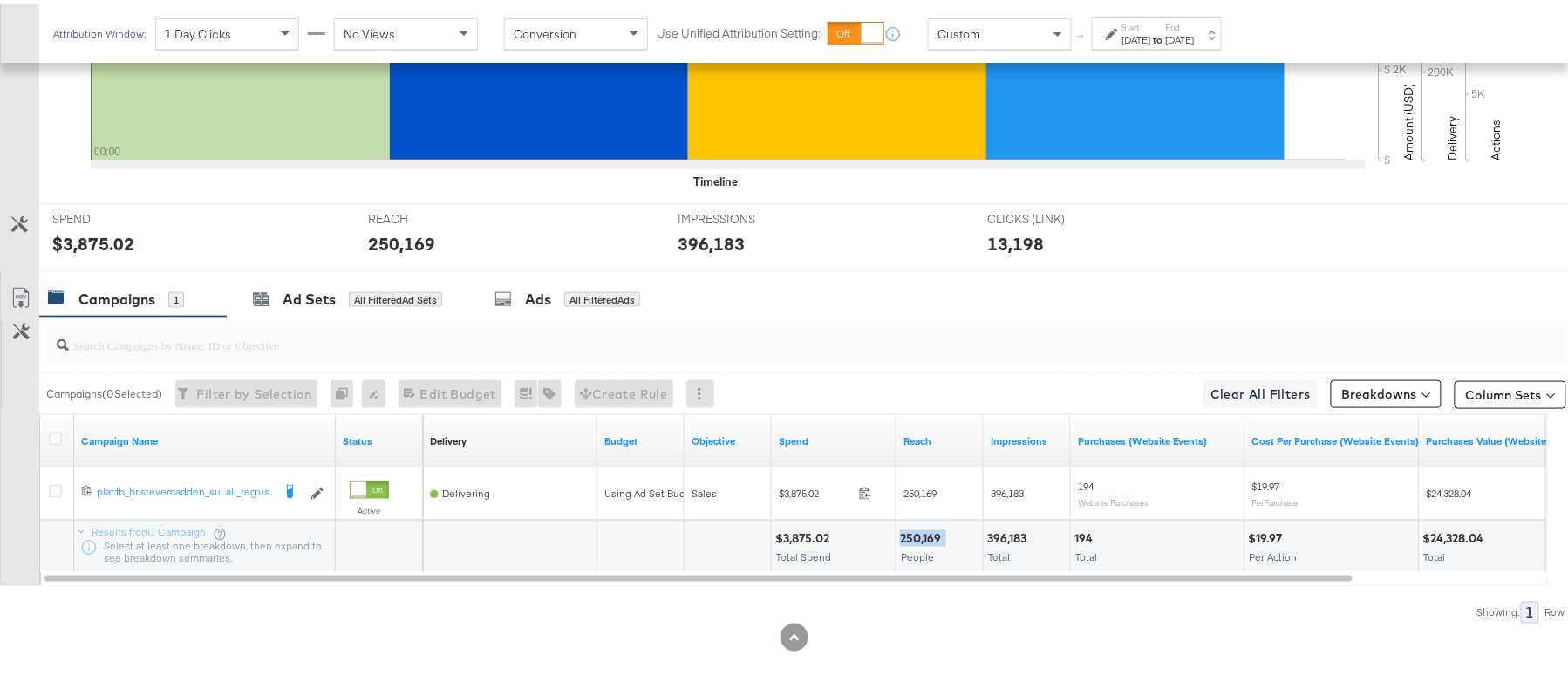
copy div "250,169"
click at [1016, 535] on div "396,183" at bounding box center [1009, 534] width 44 height 17
click at [1015, 535] on div "396,183" at bounding box center [1009, 534] width 44 height 17
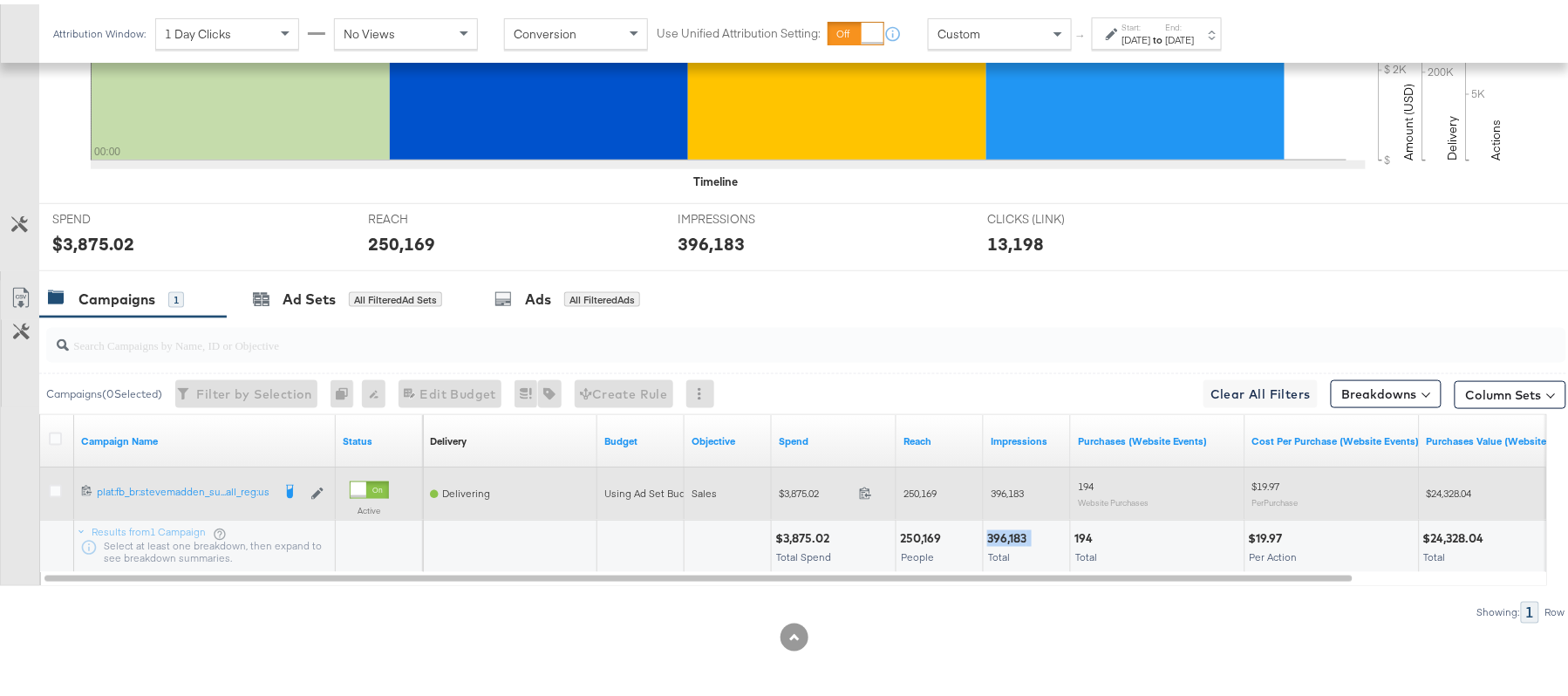
copy div "396,183"
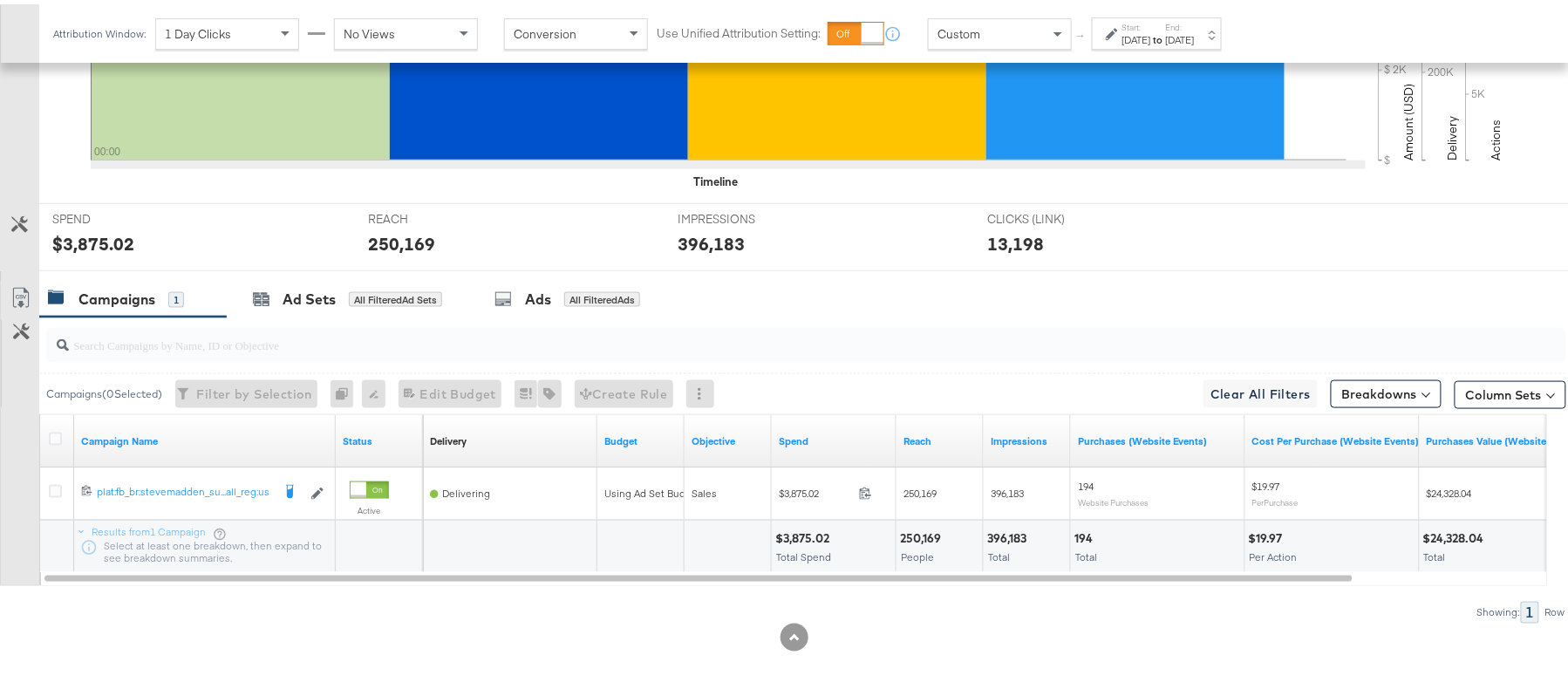
click at [1151, 39] on div "[DATE]" at bounding box center [1136, 36] width 29 height 14
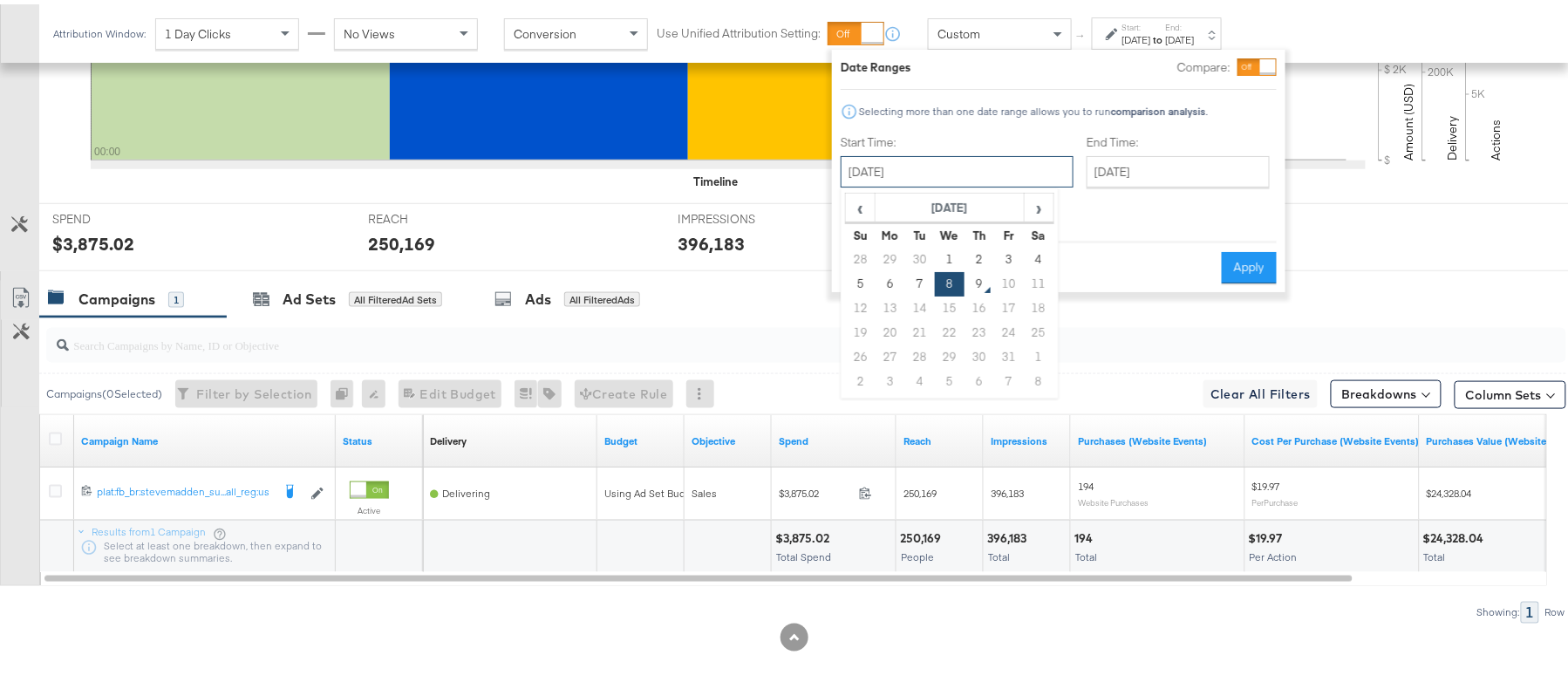
click at [970, 159] on input "October 8th 2025" at bounding box center [957, 167] width 233 height 32
click at [978, 249] on td "2" at bounding box center [979, 255] width 30 height 25
type input "October 2nd 2025"
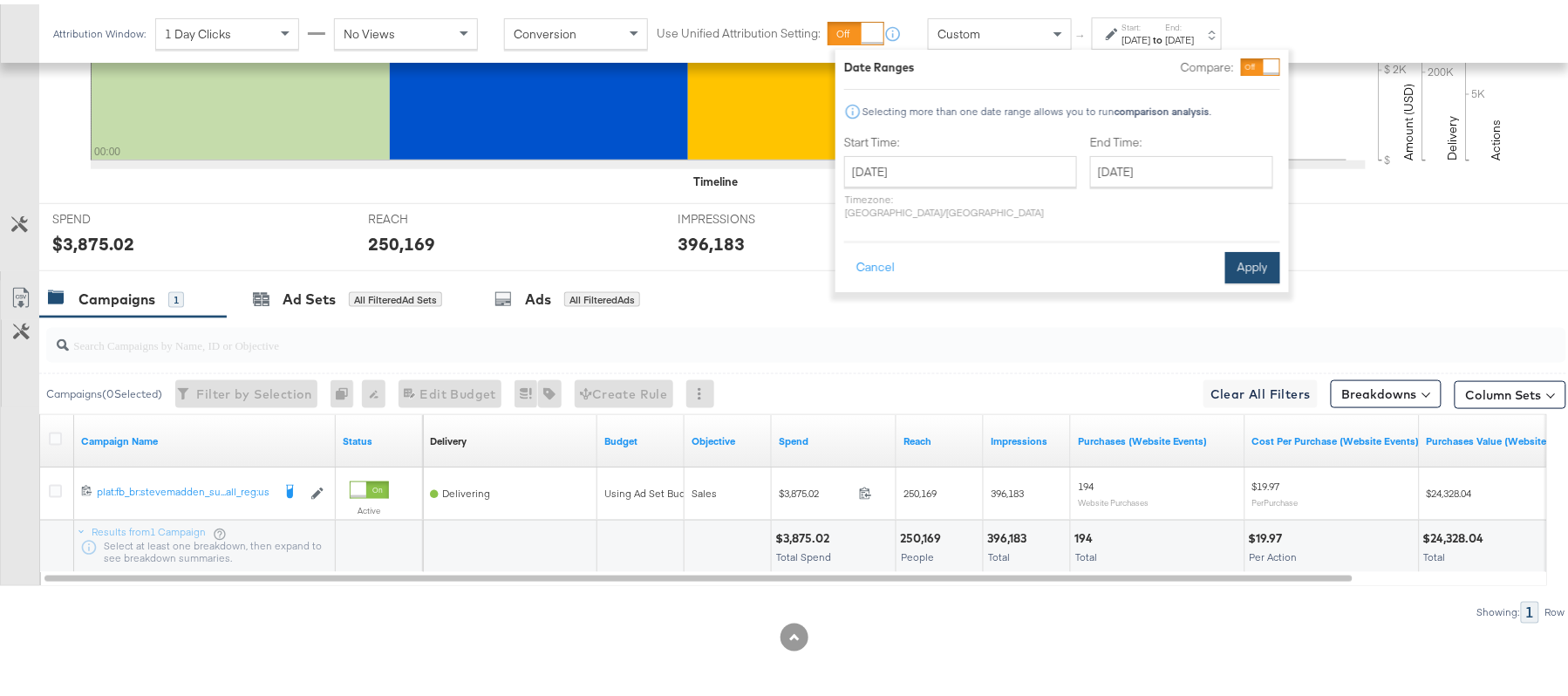
click at [1243, 248] on button "Apply" at bounding box center [1252, 263] width 55 height 32
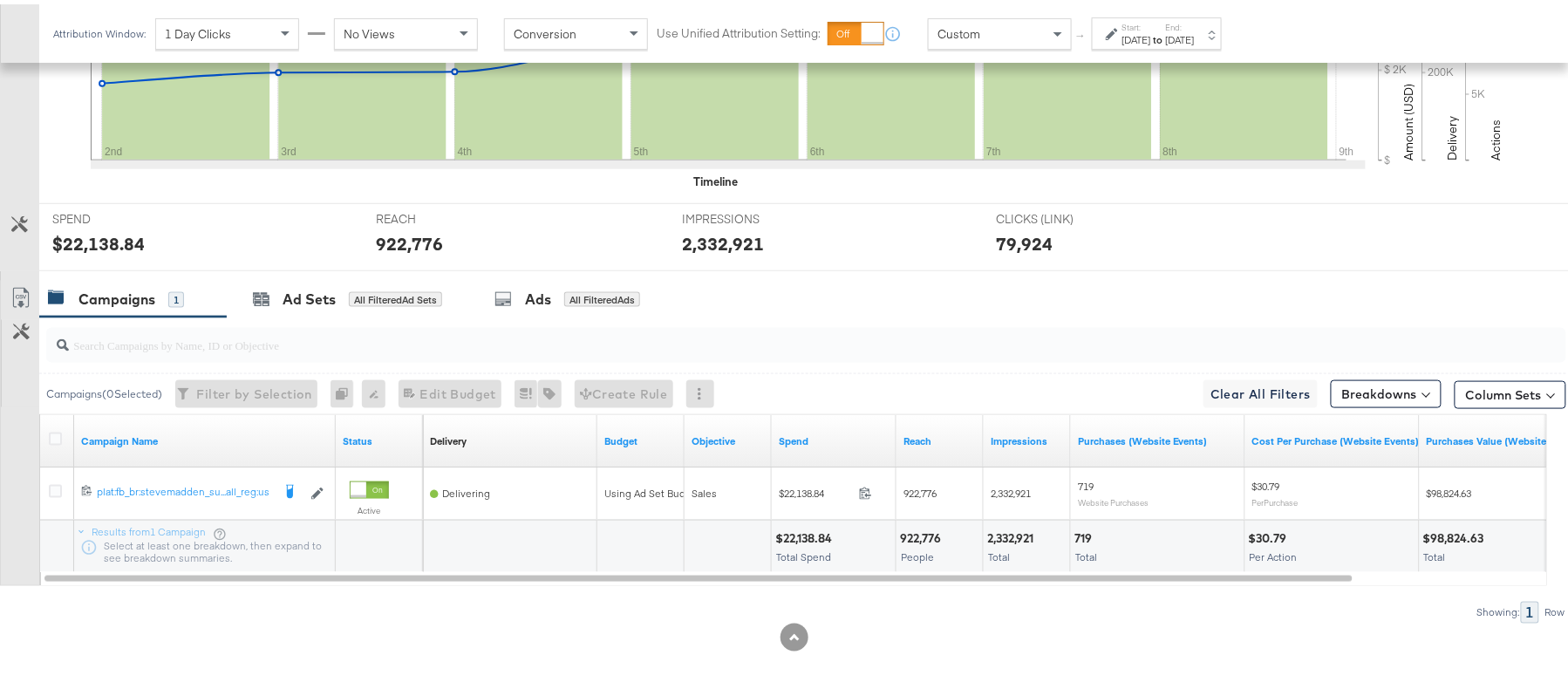
click at [799, 534] on div "$22,138.84" at bounding box center [806, 534] width 62 height 17
copy div "22,138.84"
click at [911, 534] on div "922,776" at bounding box center [923, 534] width 46 height 17
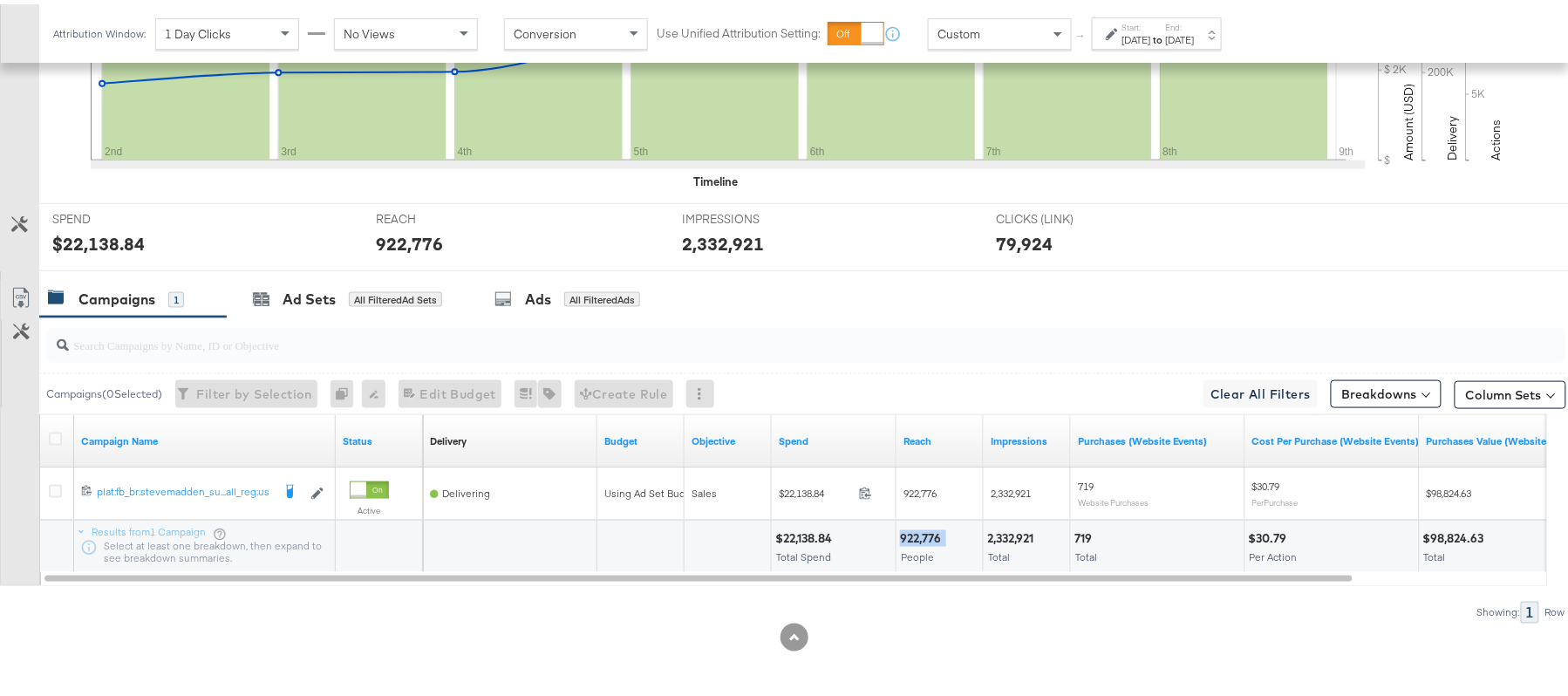
copy div "922,776"
click at [1010, 531] on div "2,332,921" at bounding box center [1013, 534] width 51 height 17
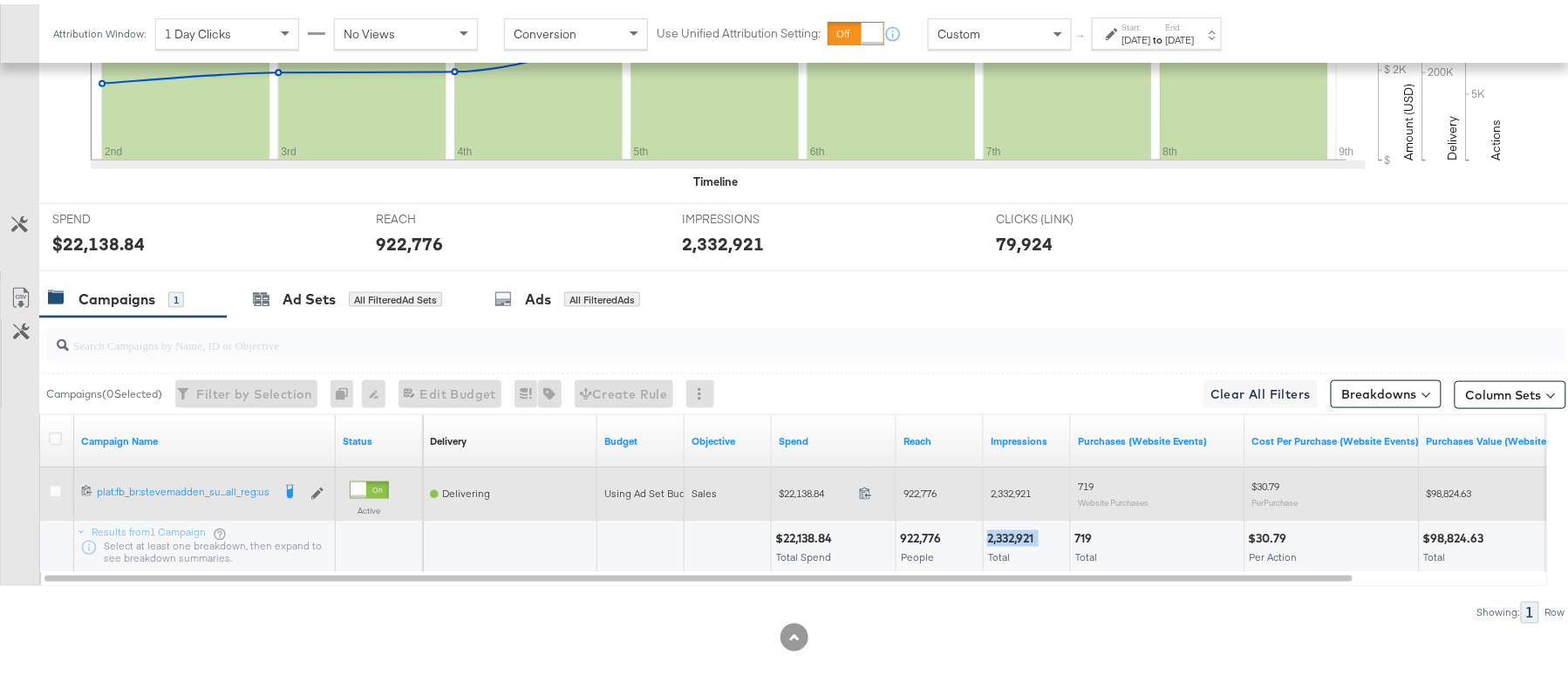
copy div "2,332,921"
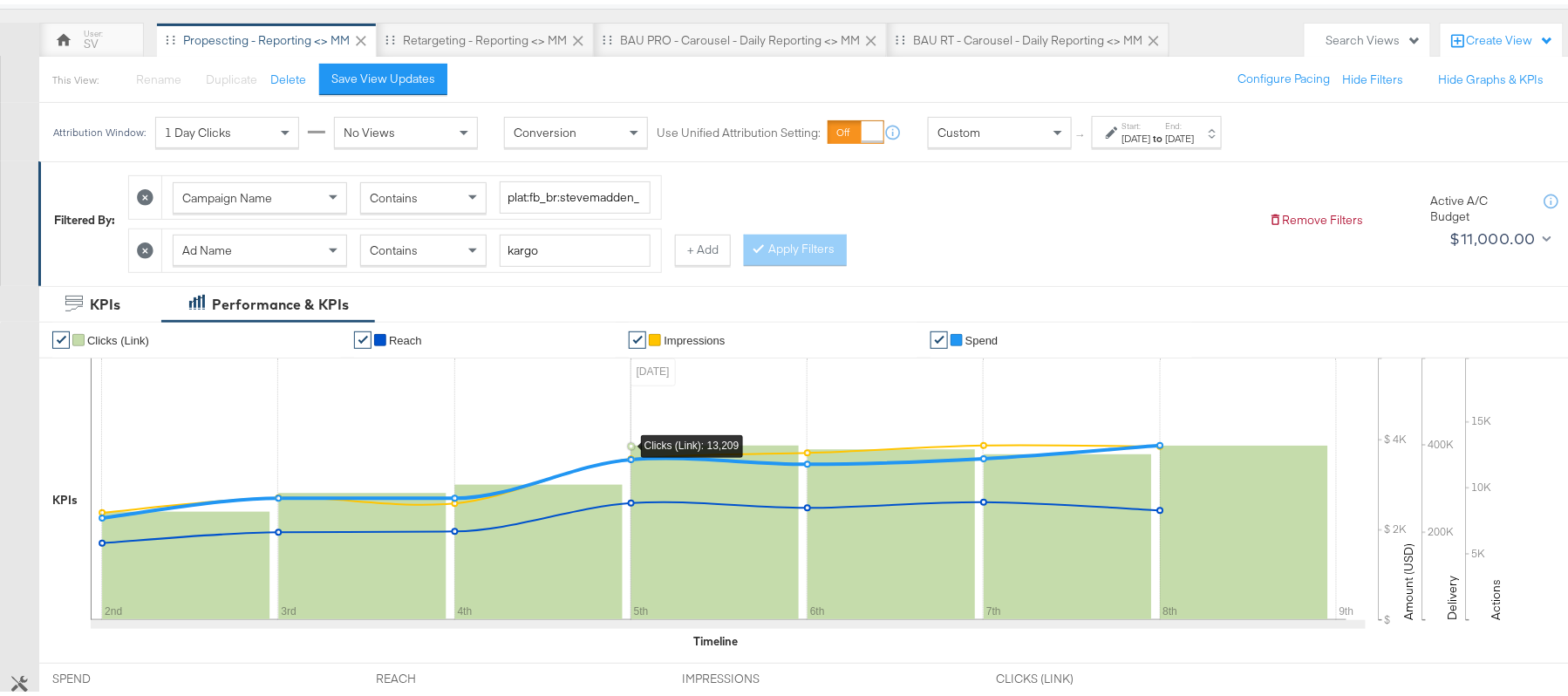
scroll to position [0, 0]
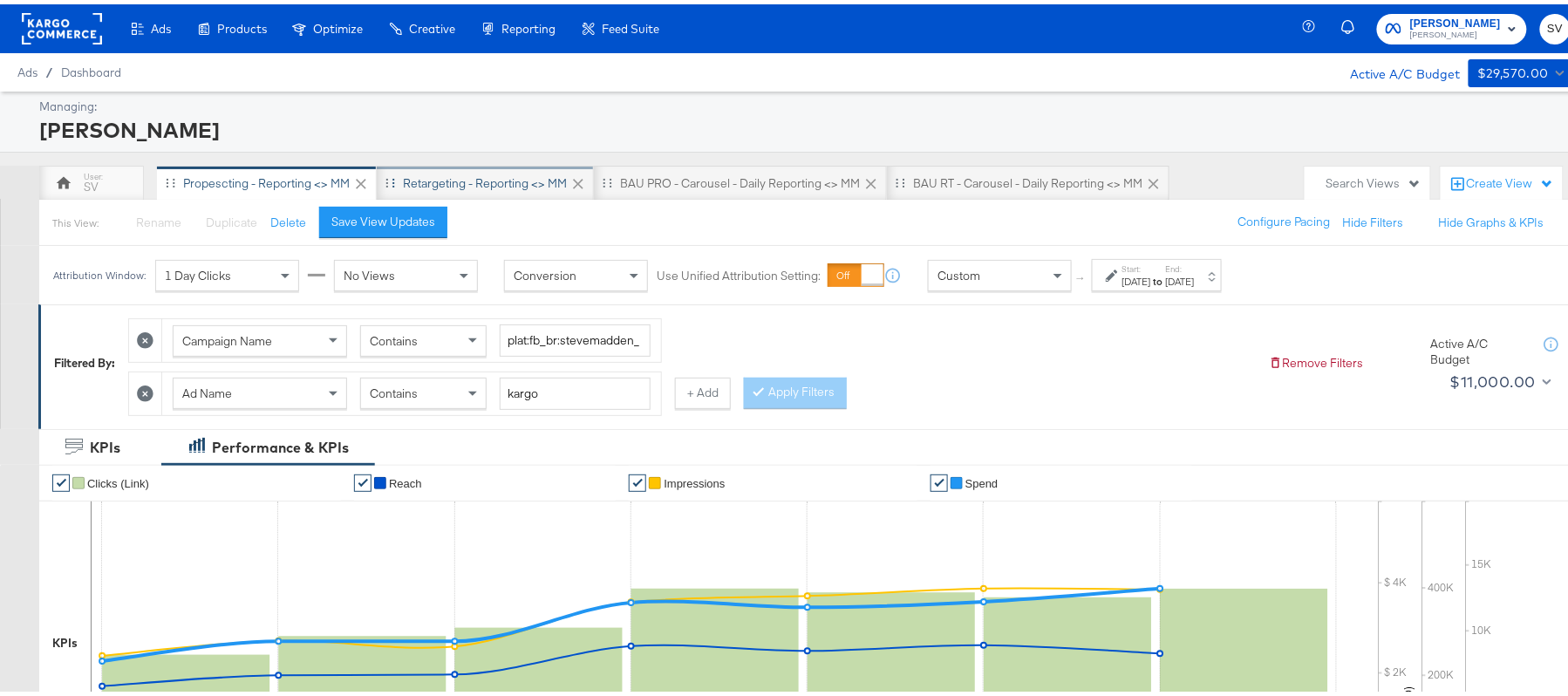
click at [488, 186] on div "Retargeting - Reporting <> MM" at bounding box center [485, 179] width 164 height 17
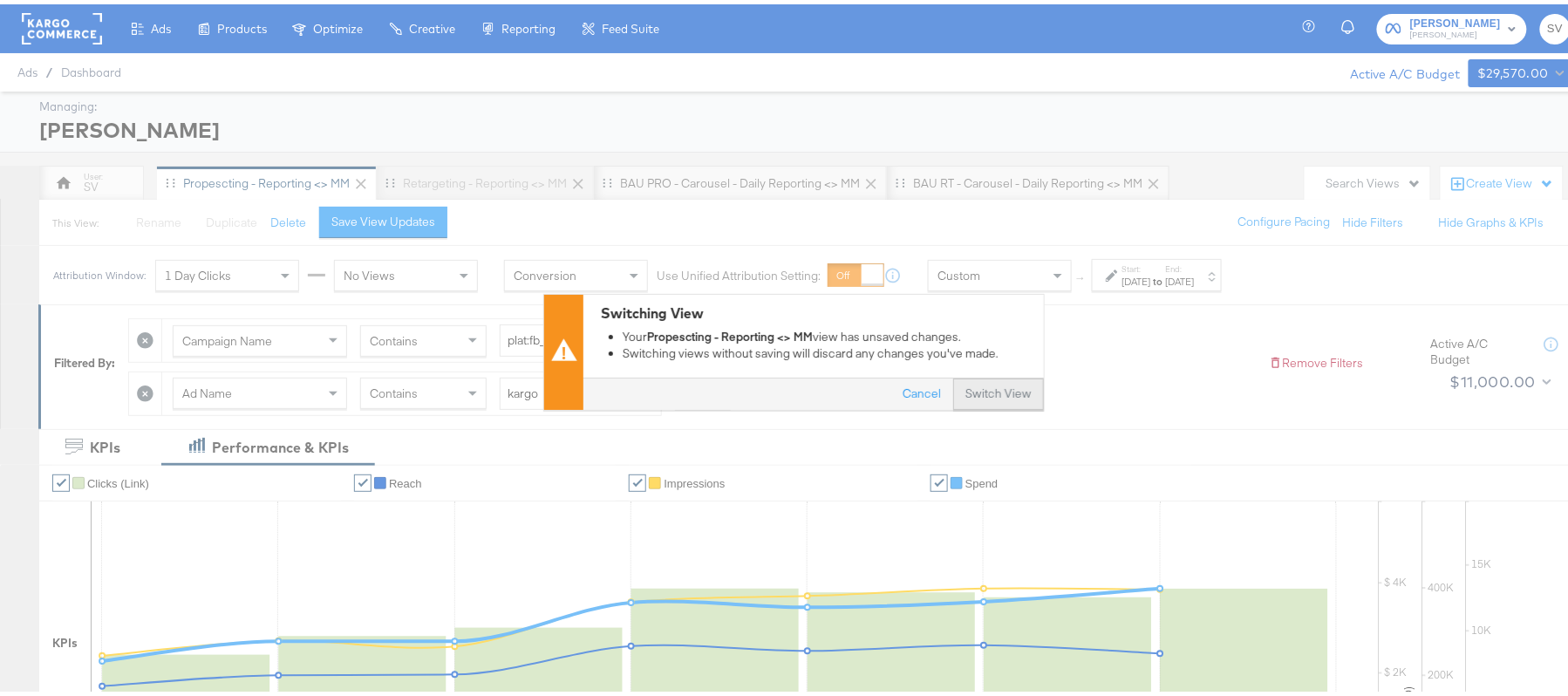
click at [1013, 381] on button "Switch View" at bounding box center [998, 390] width 91 height 32
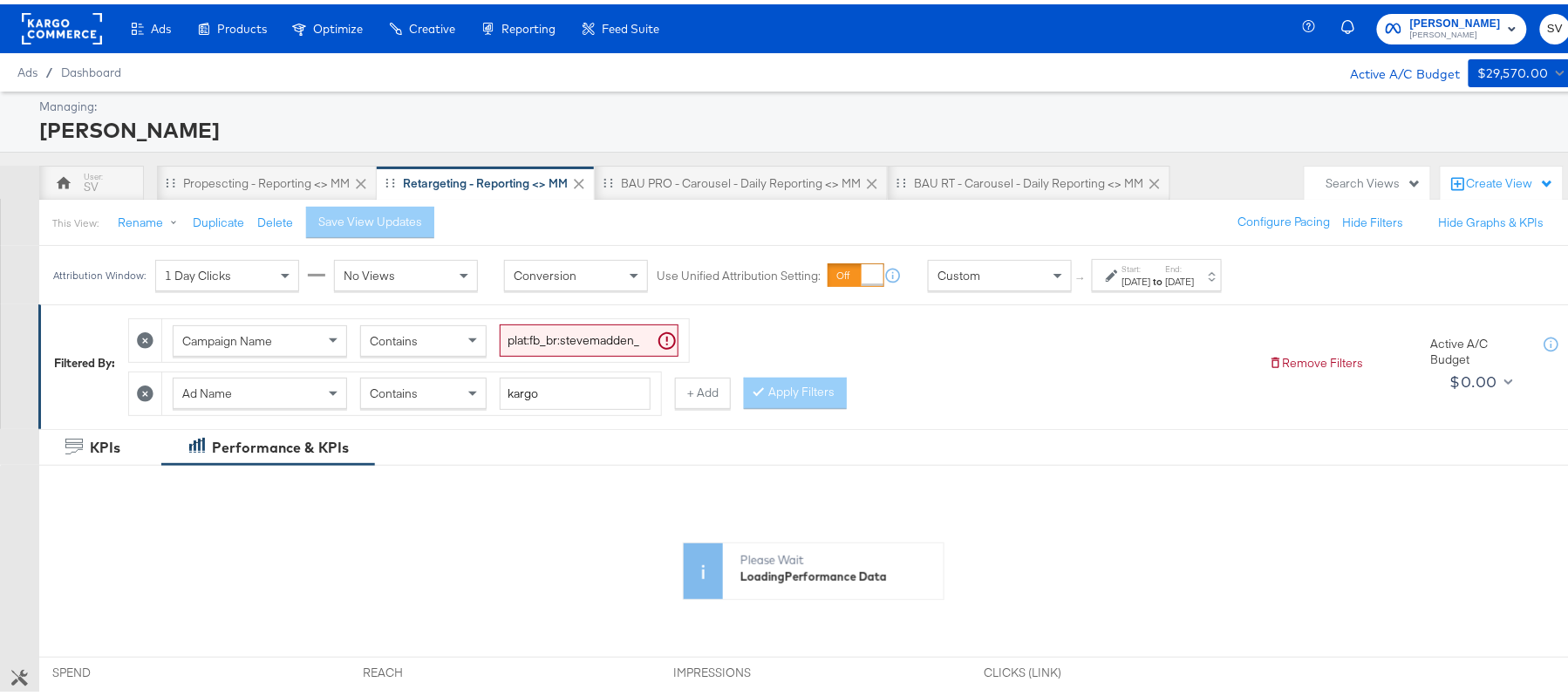
click at [1166, 281] on strong "to" at bounding box center [1158, 277] width 15 height 13
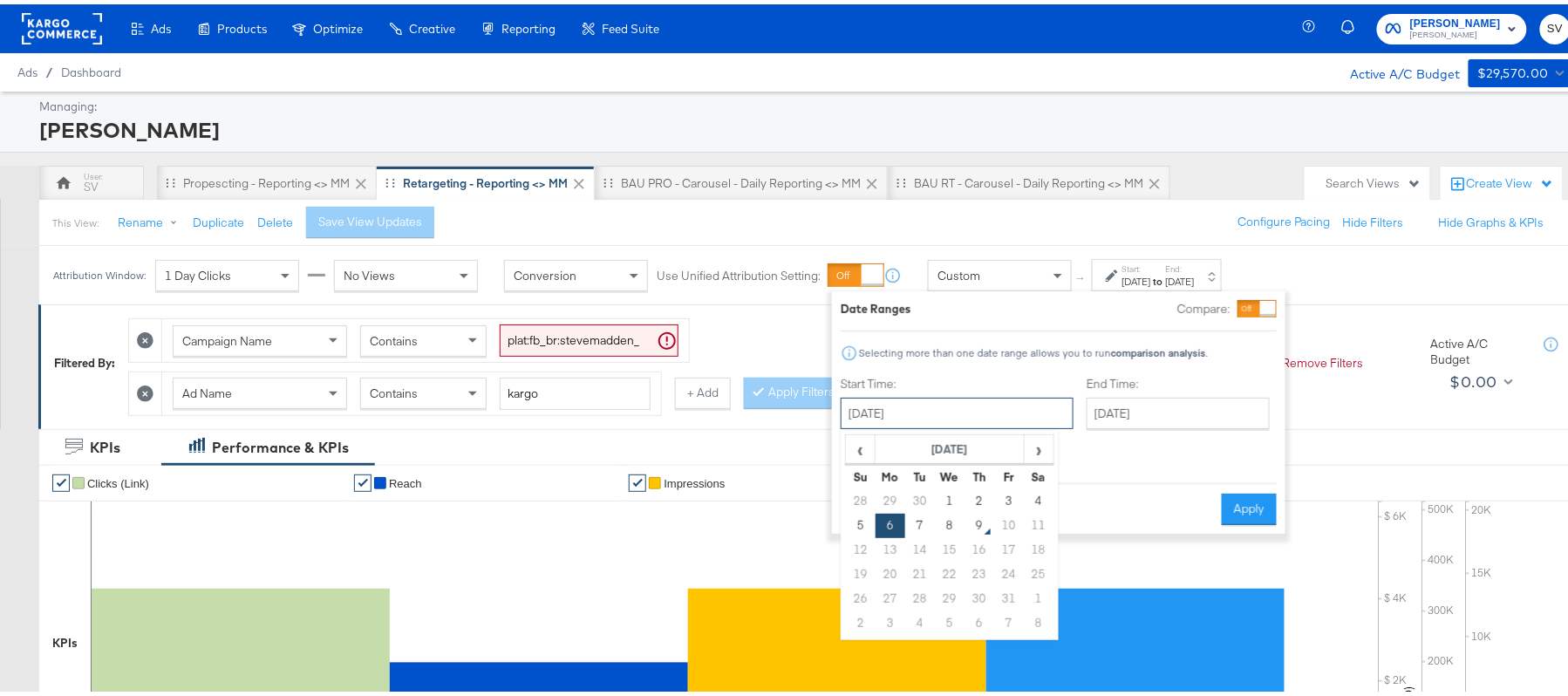
click at [989, 398] on input "October 6th 2025" at bounding box center [957, 409] width 233 height 32
click at [925, 521] on td "7" at bounding box center [920, 522] width 30 height 25
type input "October 7th 2025"
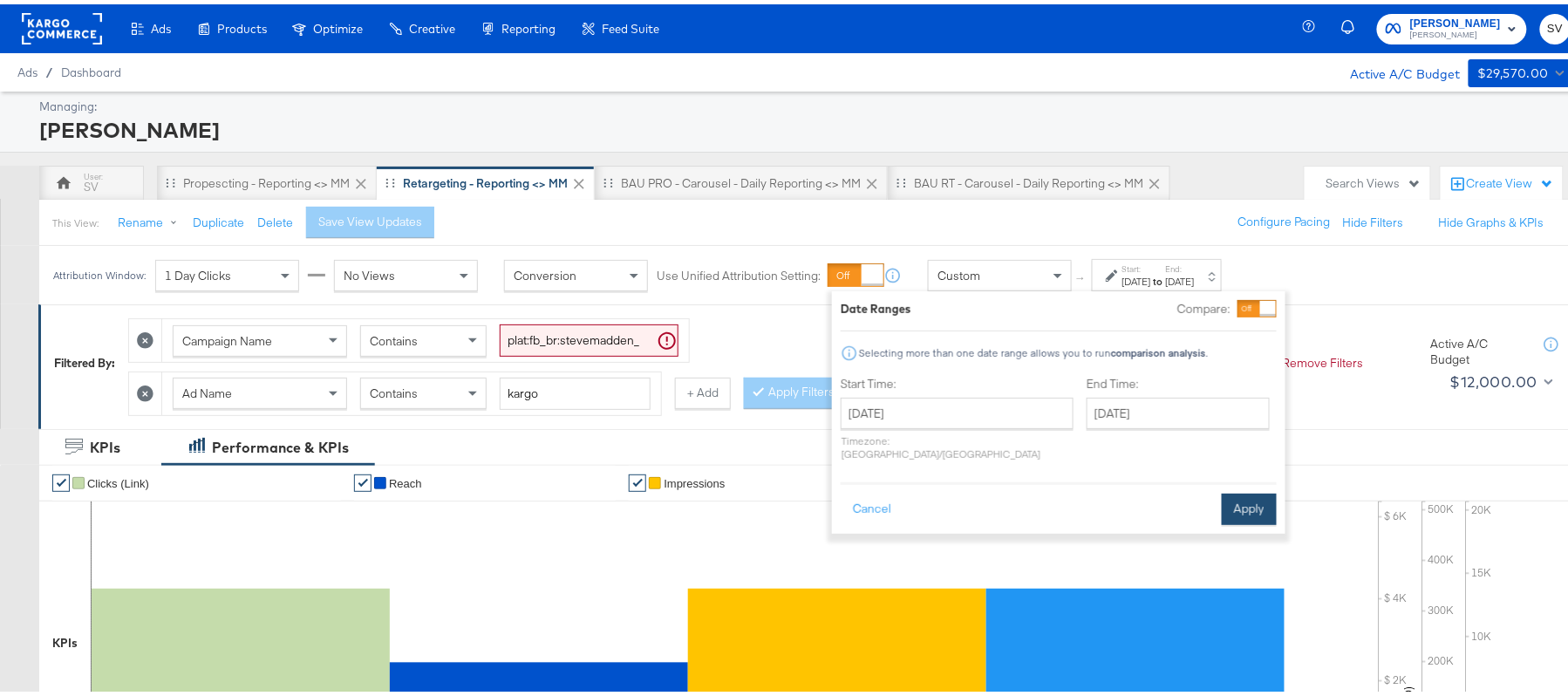
click at [1264, 489] on button "Apply" at bounding box center [1249, 505] width 55 height 32
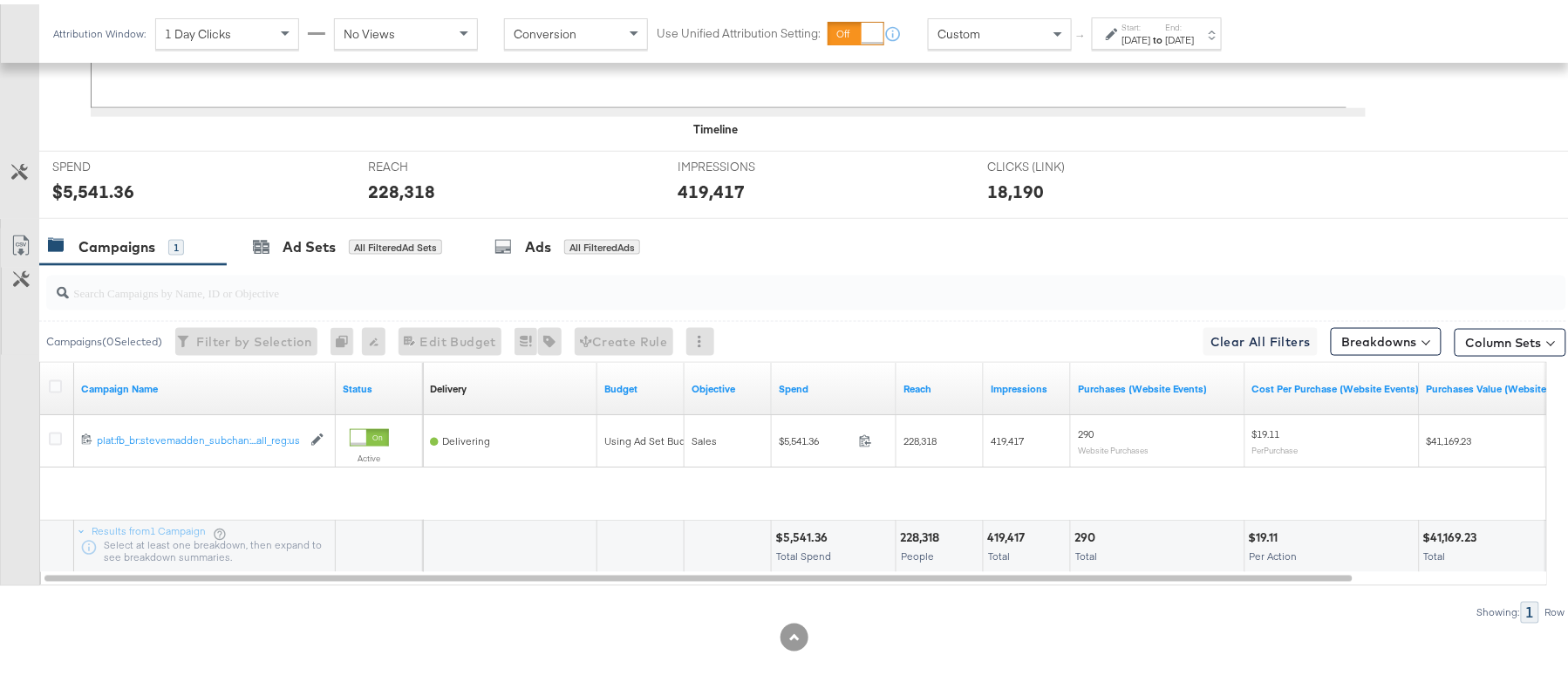
scroll to position [608, 0]
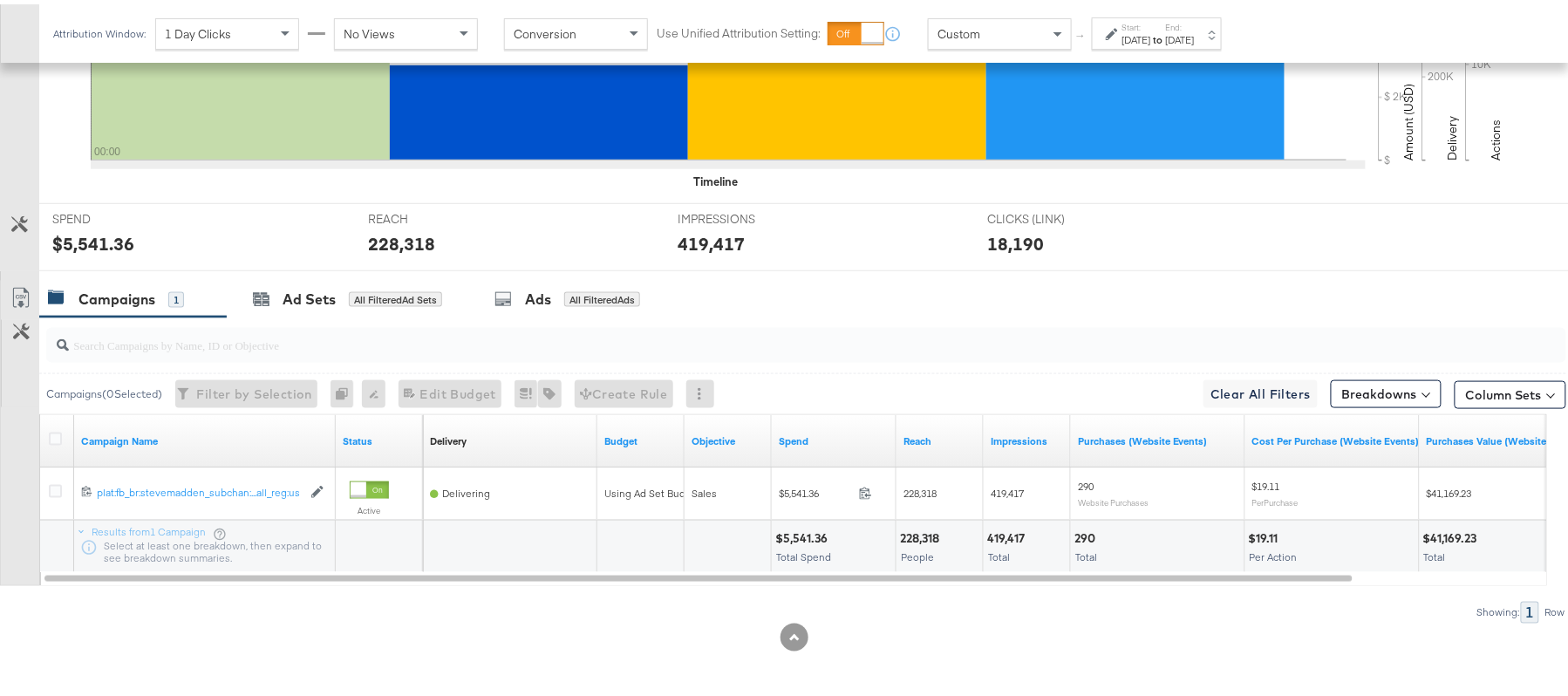
click at [788, 531] on div "$5,541.36" at bounding box center [804, 534] width 57 height 17
copy div "5,541.36"
click at [921, 538] on div "228,318" at bounding box center [922, 534] width 44 height 17
click at [921, 537] on div "228,318" at bounding box center [922, 534] width 44 height 17
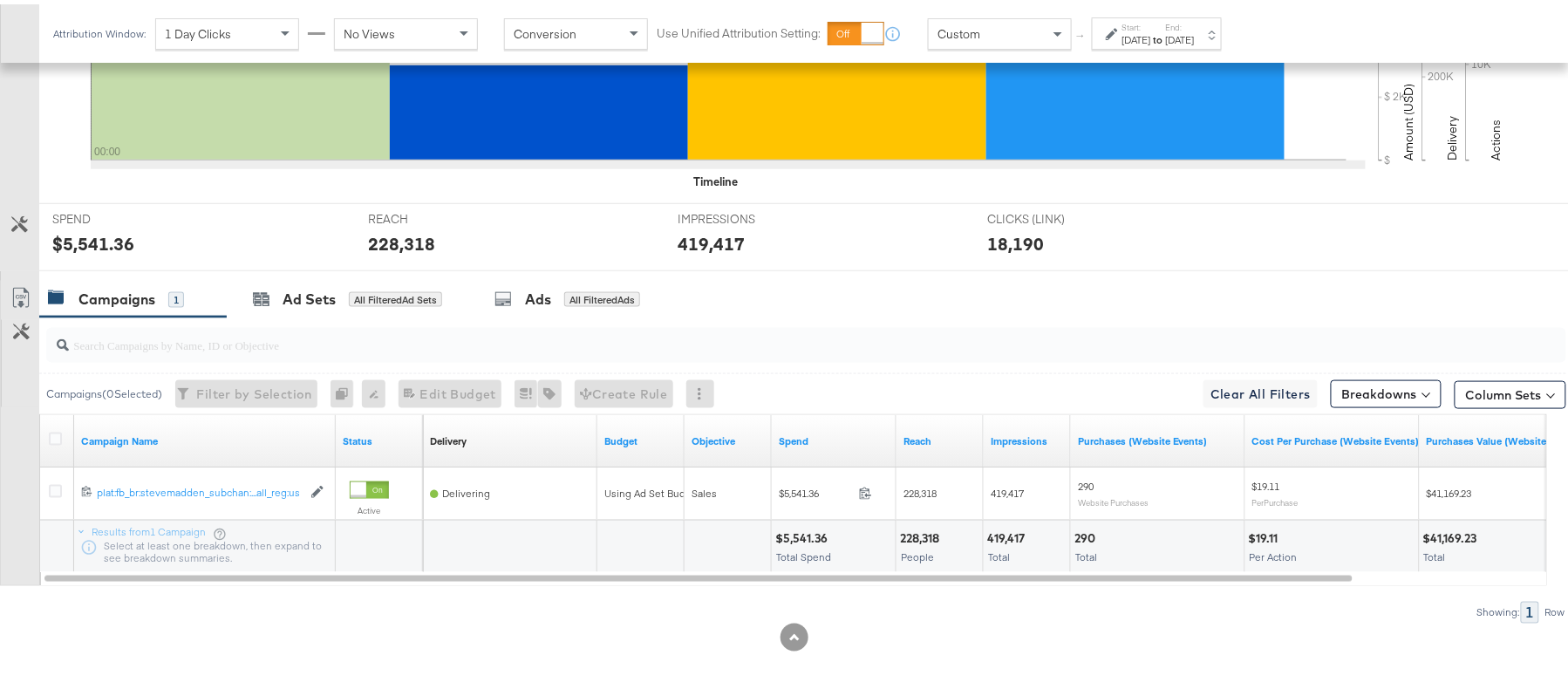
click at [1000, 528] on div "419,417" at bounding box center [1008, 534] width 42 height 17
click at [1145, 39] on div "Oct 7th 2025" at bounding box center [1136, 36] width 29 height 14
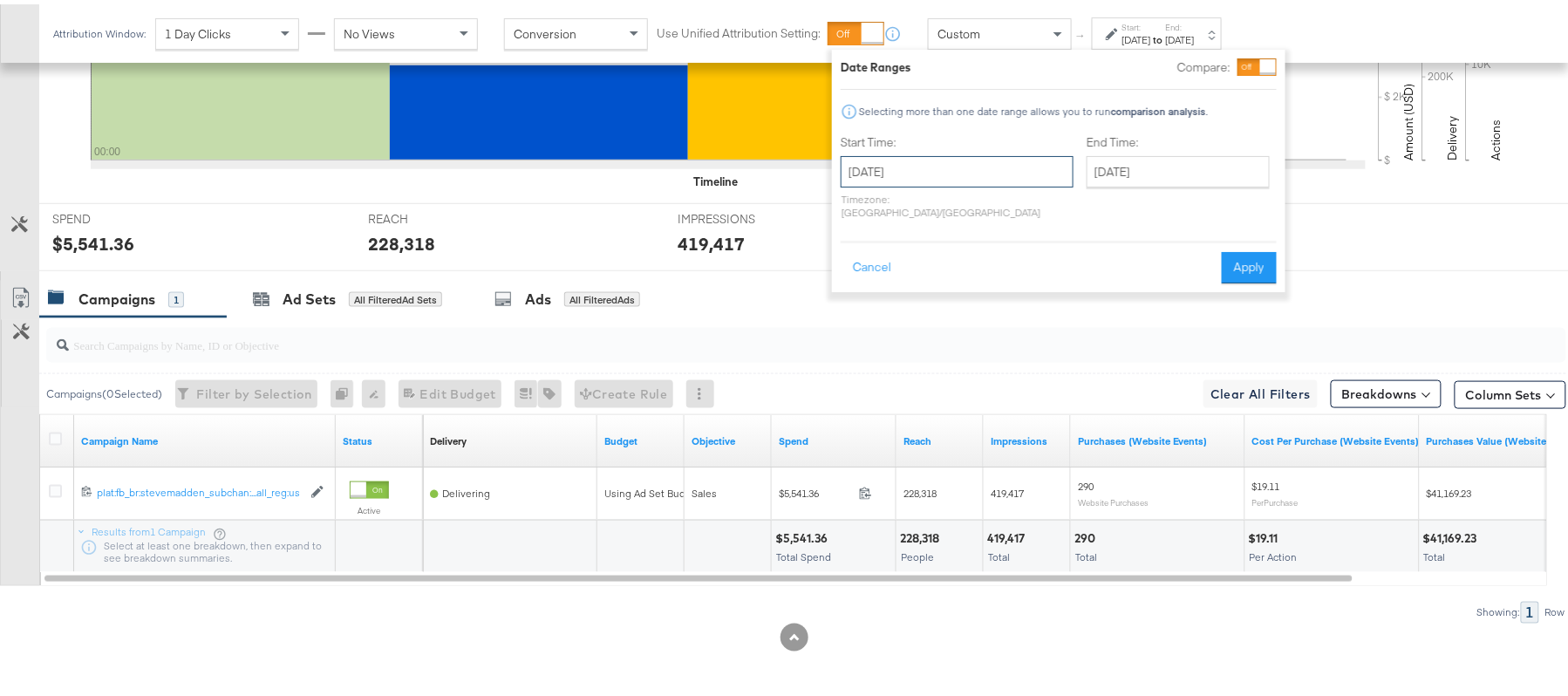
click at [1005, 168] on input "October 7th 2025" at bounding box center [957, 167] width 233 height 32
click at [953, 281] on td "8" at bounding box center [950, 280] width 30 height 25
type input "October 8th 2025"
click at [1239, 260] on button "Apply" at bounding box center [1249, 263] width 55 height 32
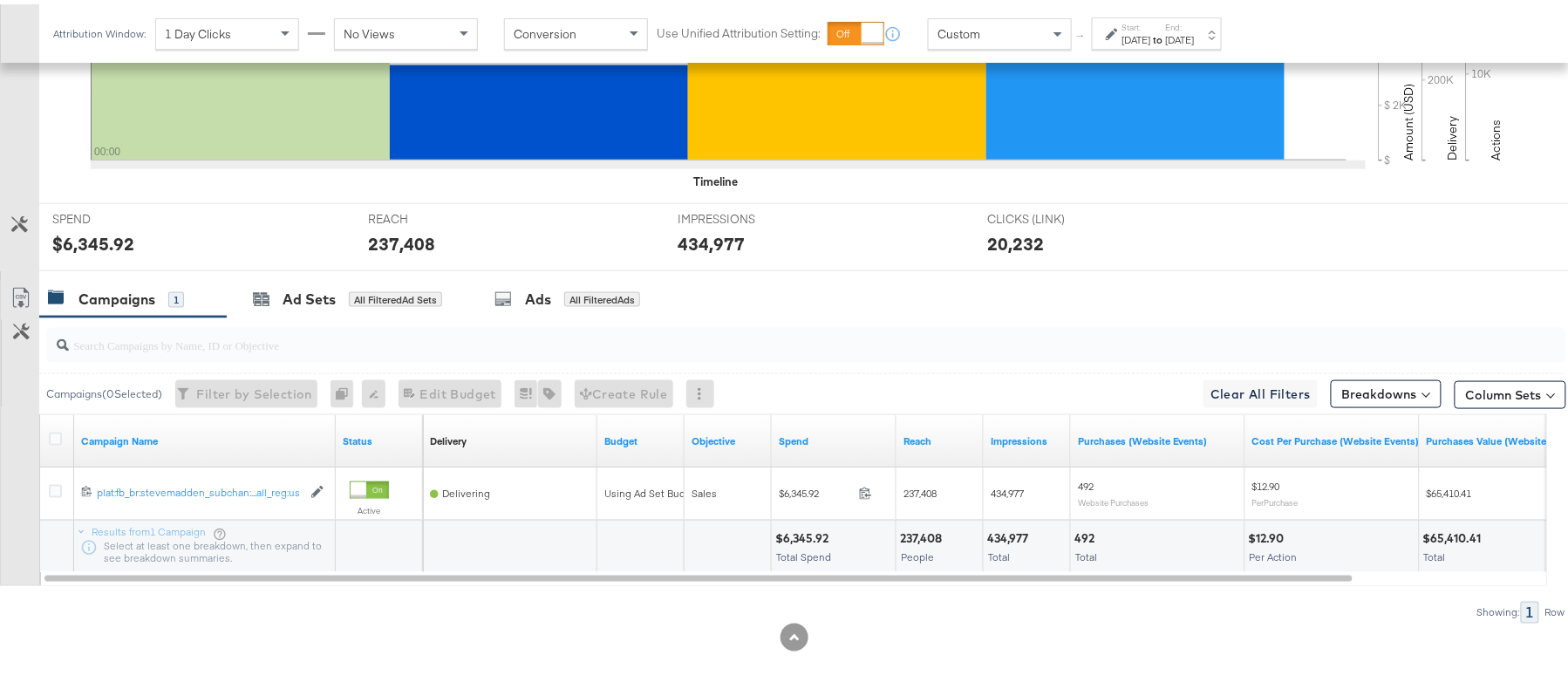
click at [802, 529] on div "$6,345.92" at bounding box center [805, 534] width 58 height 17
click at [926, 538] on div "237,408" at bounding box center [923, 534] width 47 height 17
click at [1017, 529] on div "434,977" at bounding box center [1010, 534] width 46 height 17
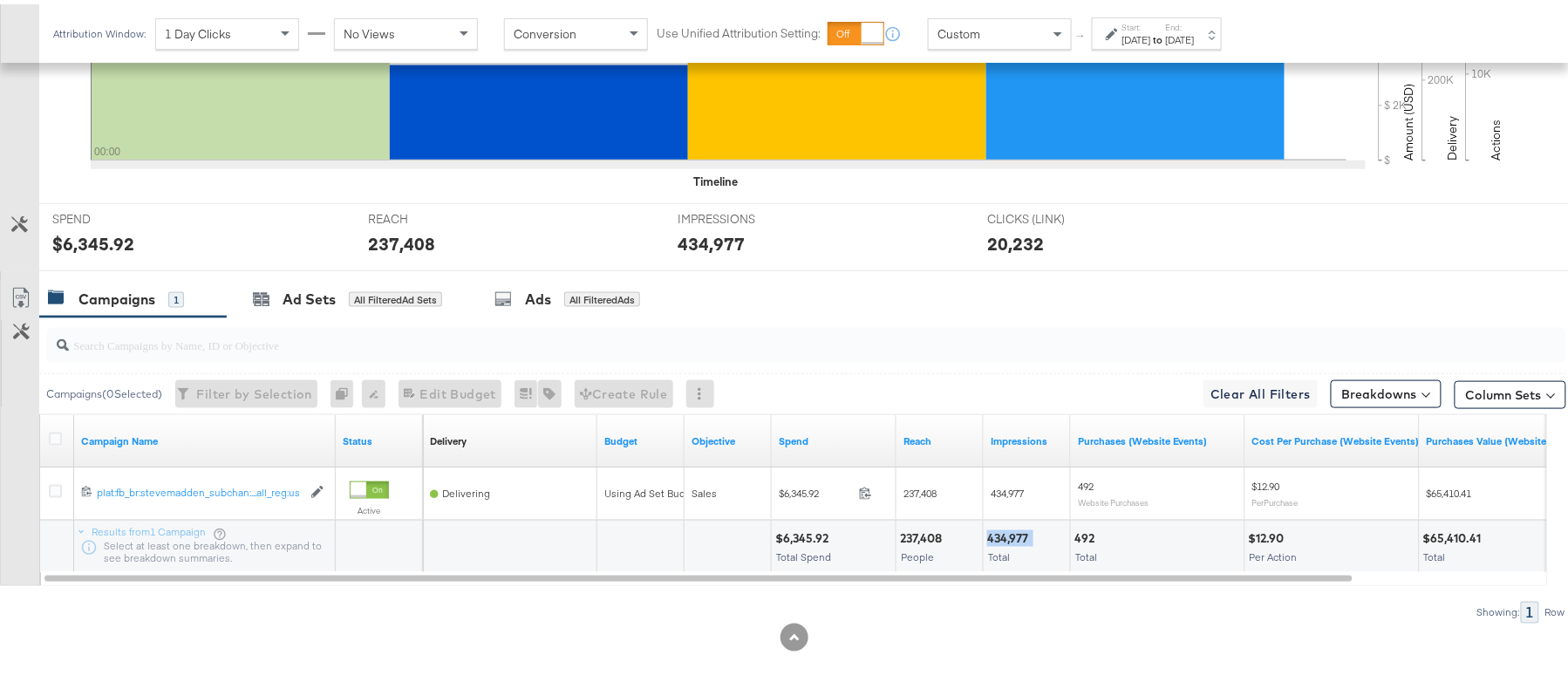
click at [1017, 529] on div "434,977" at bounding box center [1010, 534] width 46 height 17
click at [1151, 41] on div "Oct 8th 2025" at bounding box center [1136, 36] width 29 height 14
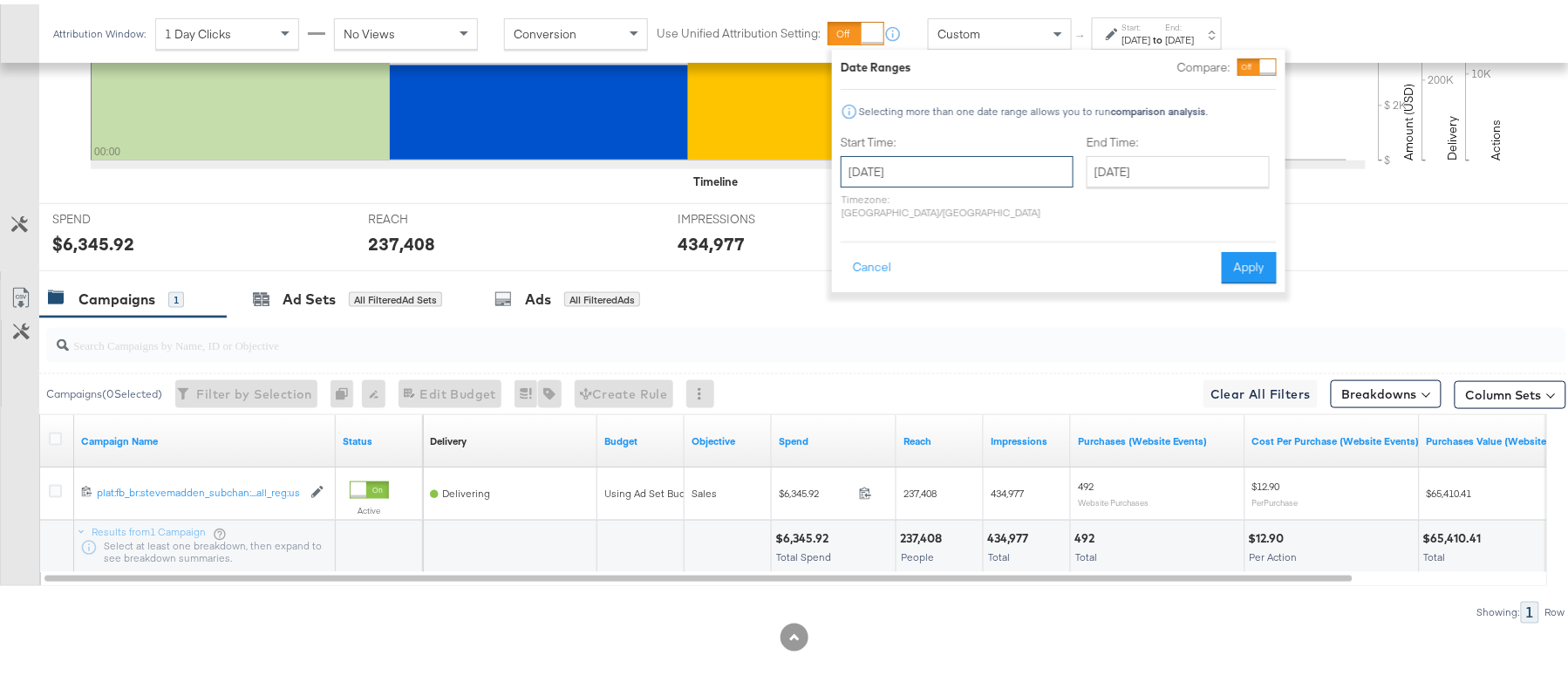
click at [928, 160] on input "October 8th 2025" at bounding box center [957, 167] width 233 height 32
click at [970, 255] on td "2" at bounding box center [979, 255] width 30 height 25
type input "October 2nd 2025"
click at [1257, 248] on button "Apply" at bounding box center [1252, 263] width 55 height 32
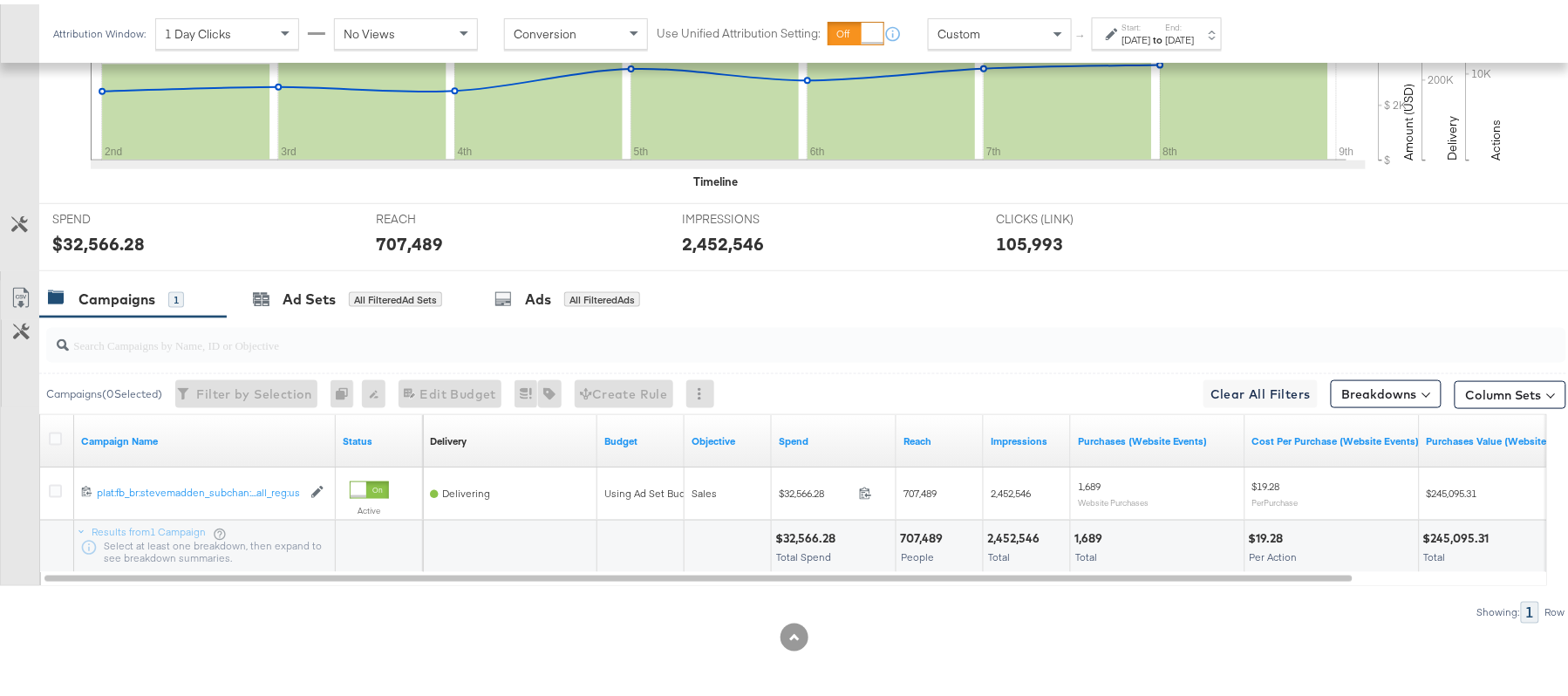
click at [807, 530] on div "$32,566.28" at bounding box center [808, 534] width 65 height 17
click at [806, 530] on div "$32,566.28" at bounding box center [808, 534] width 65 height 17
click at [923, 529] on div "707,489" at bounding box center [924, 534] width 48 height 17
click at [1016, 530] on div "2,452,546" at bounding box center [1015, 534] width 57 height 17
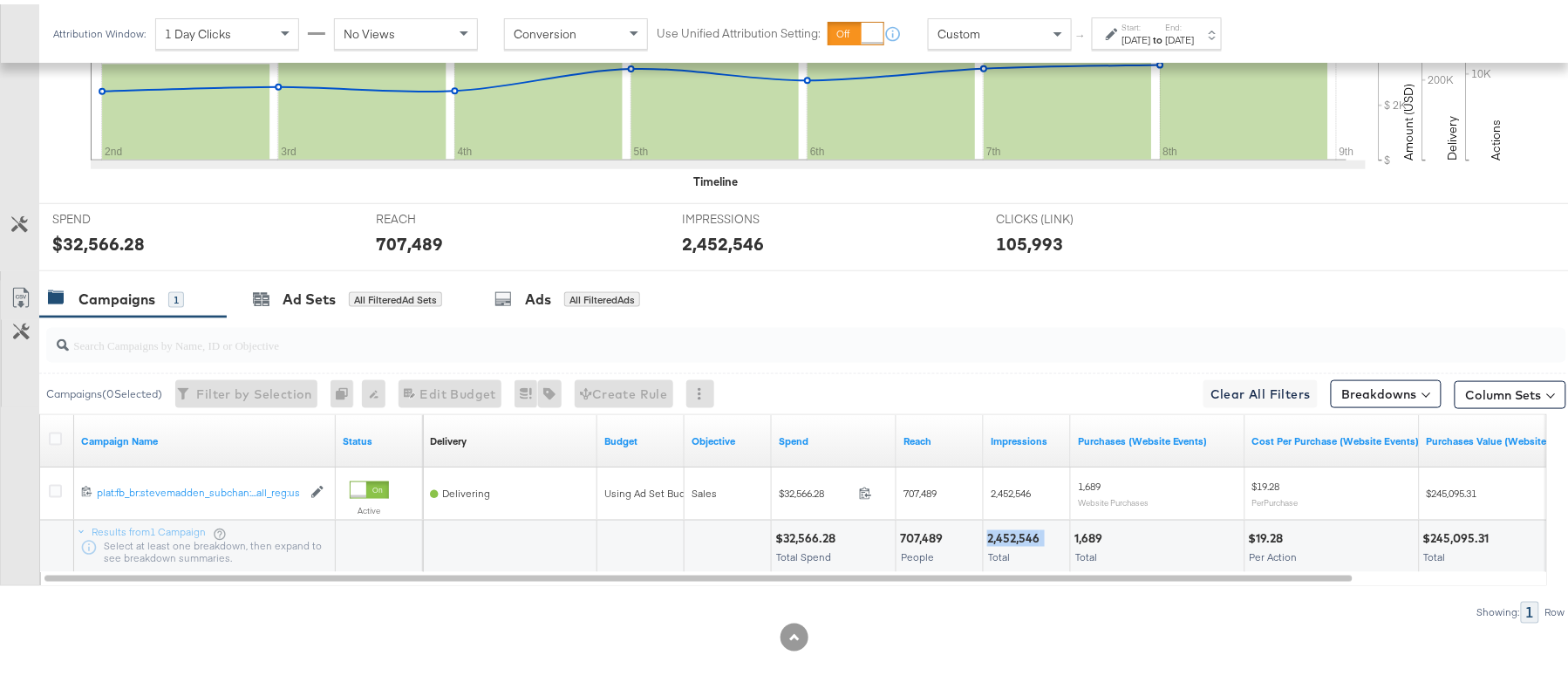
click at [1016, 530] on div "2,452,546" at bounding box center [1015, 534] width 57 height 17
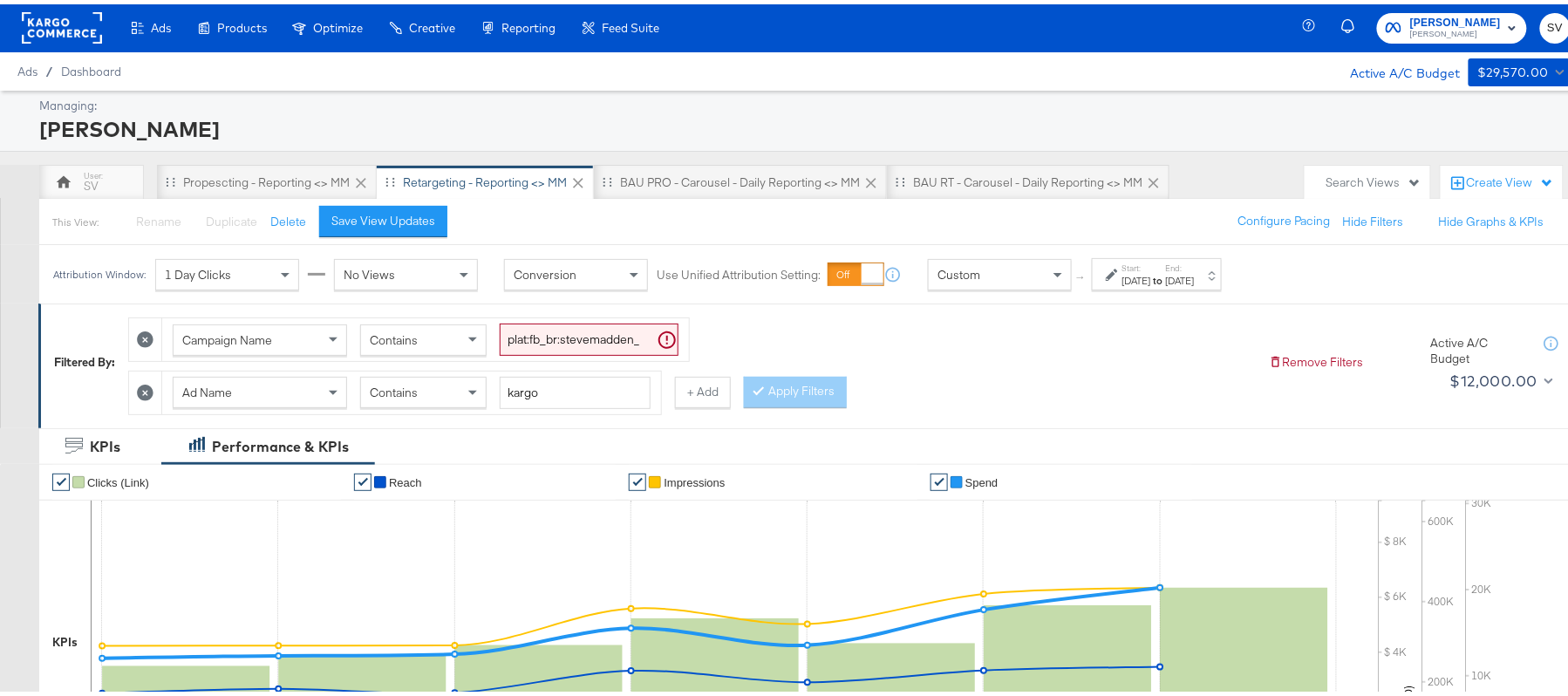
scroll to position [0, 0]
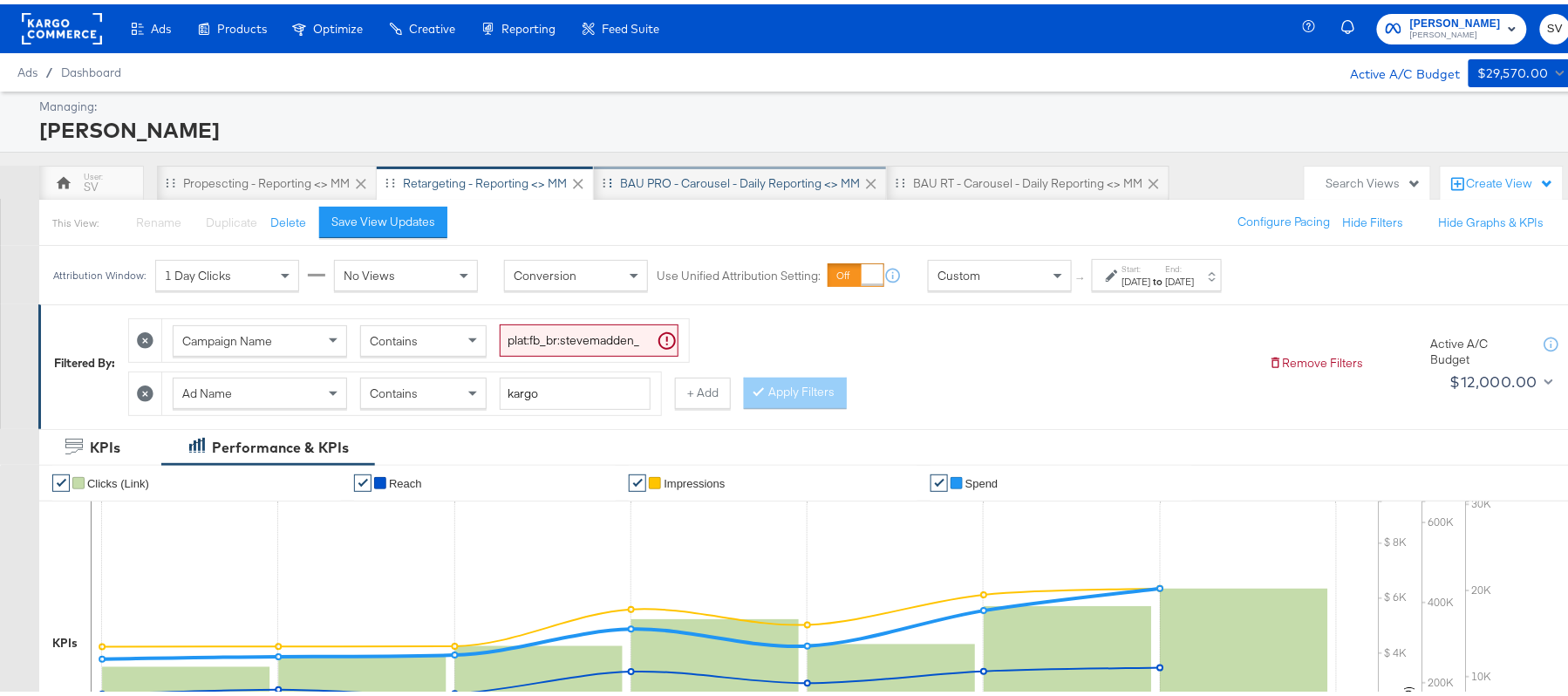
click at [677, 173] on div "BAU PRO - Carousel - Daily Reporting <> MM" at bounding box center [739, 179] width 240 height 17
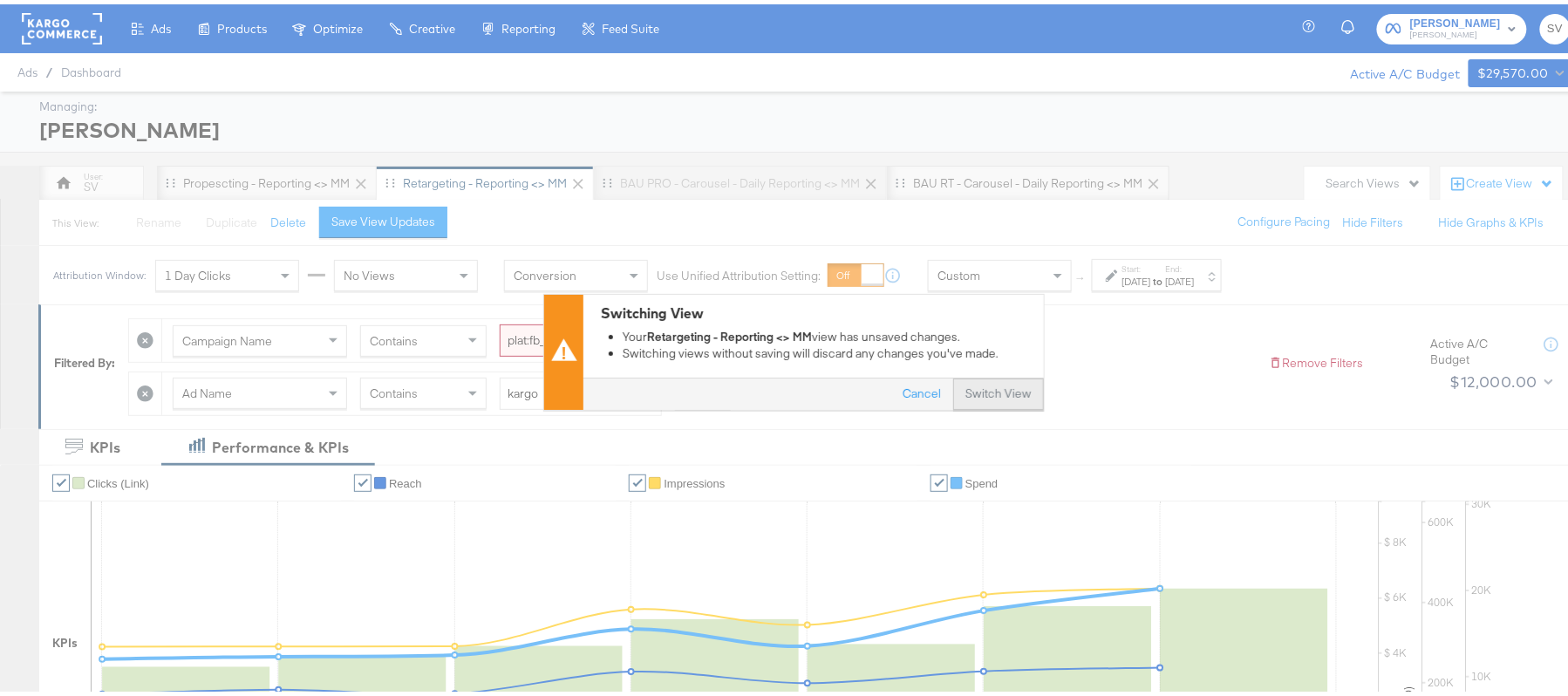
click at [994, 395] on button "Switch View" at bounding box center [998, 390] width 91 height 32
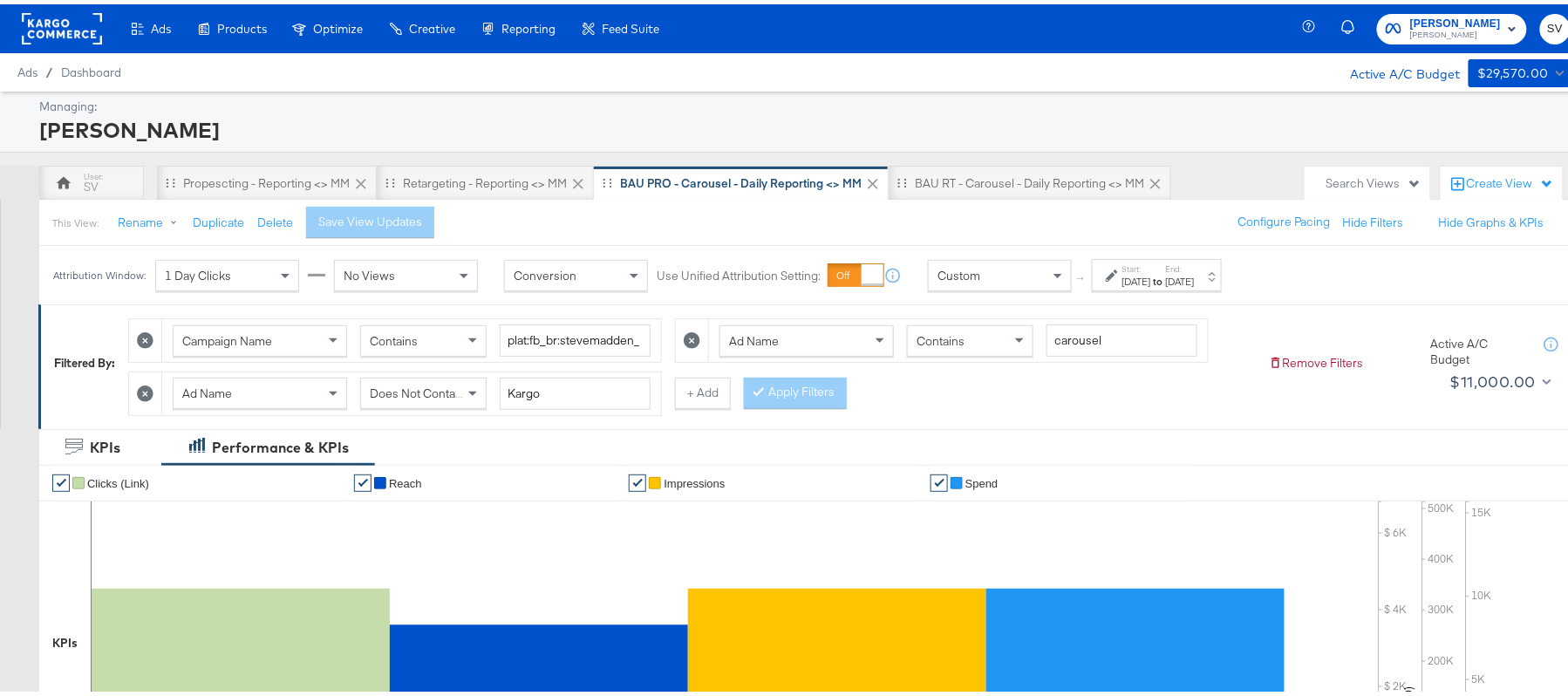
click at [1166, 281] on strong "to" at bounding box center [1158, 277] width 15 height 13
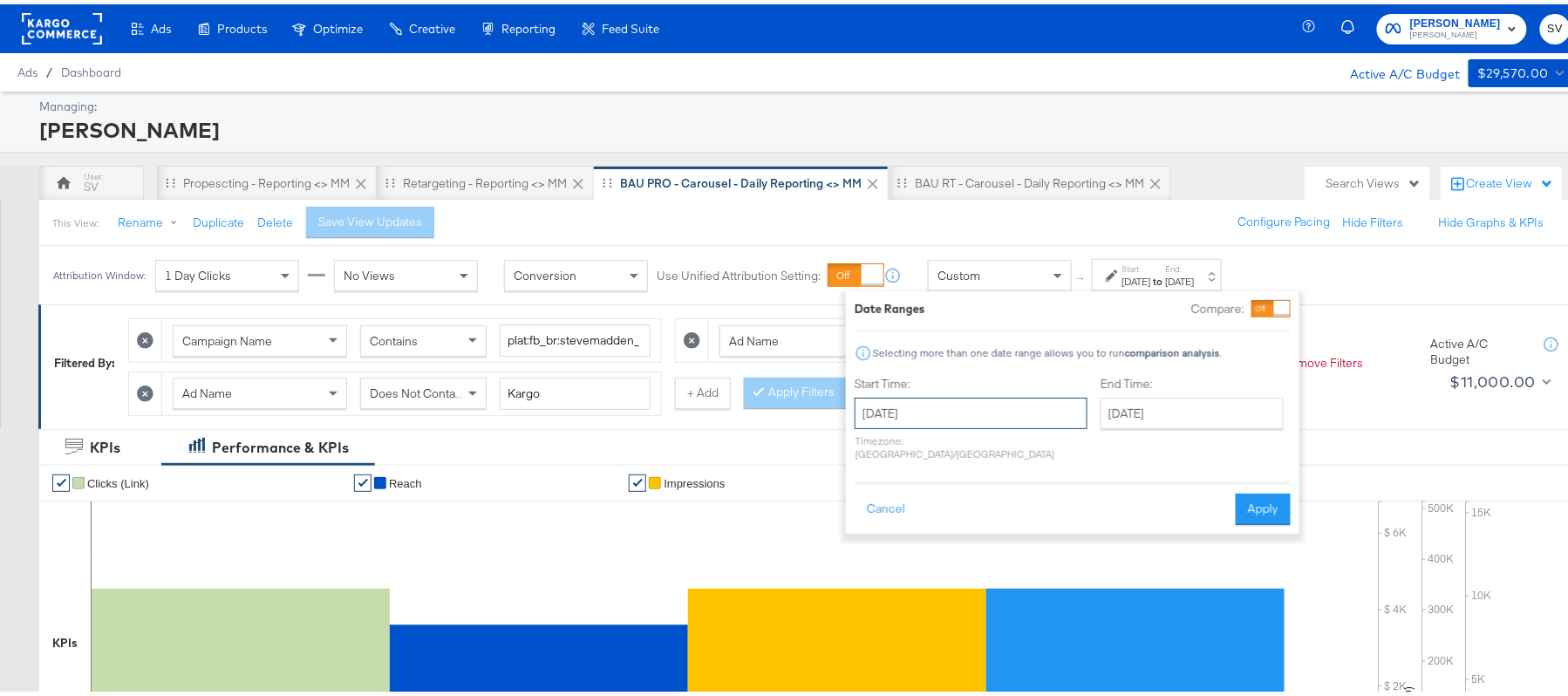
click at [1014, 402] on input "September 29th 2025" at bounding box center [971, 409] width 233 height 32
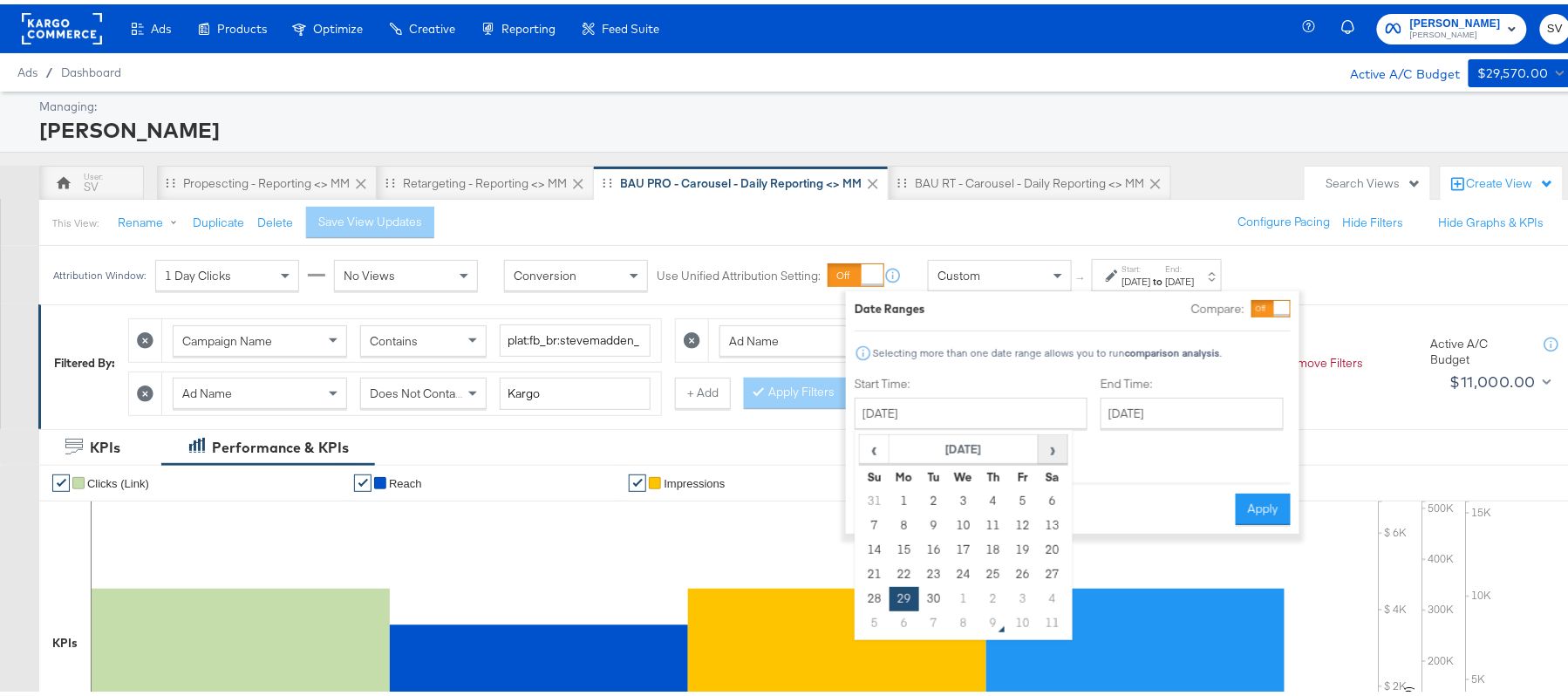
click at [1050, 454] on span "›" at bounding box center [1052, 445] width 27 height 26
click at [929, 525] on td "7" at bounding box center [934, 522] width 30 height 25
type input "October 7th 2025"
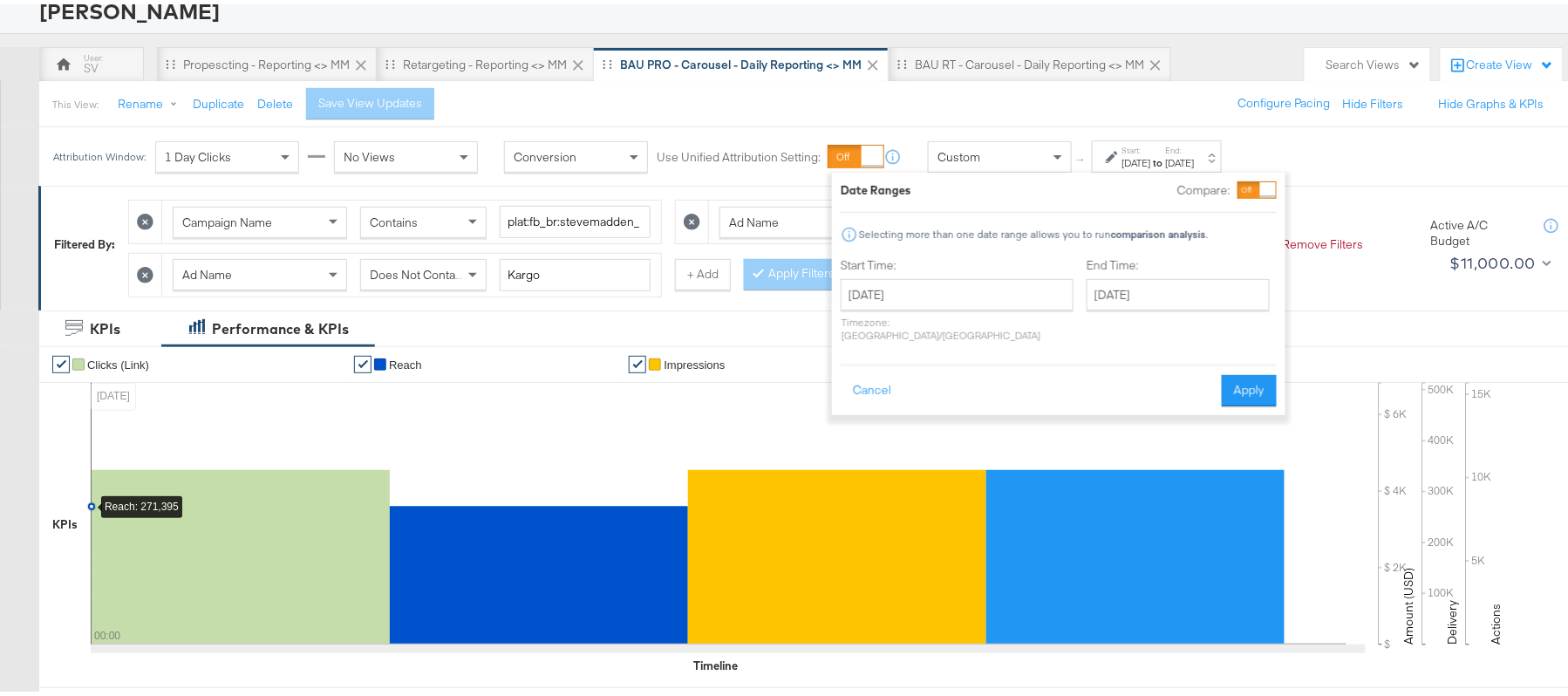
scroll to position [232, 0]
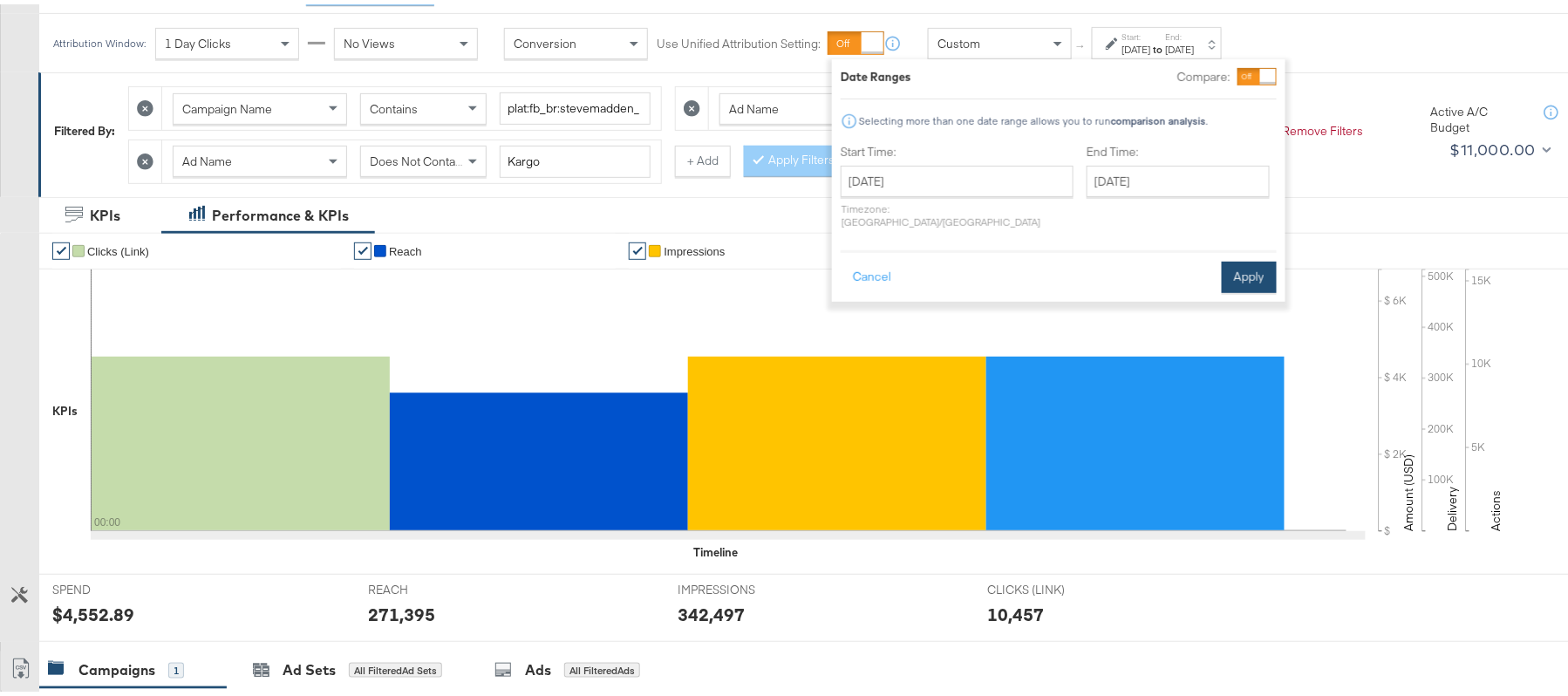
click at [1243, 270] on button "Apply" at bounding box center [1249, 273] width 55 height 32
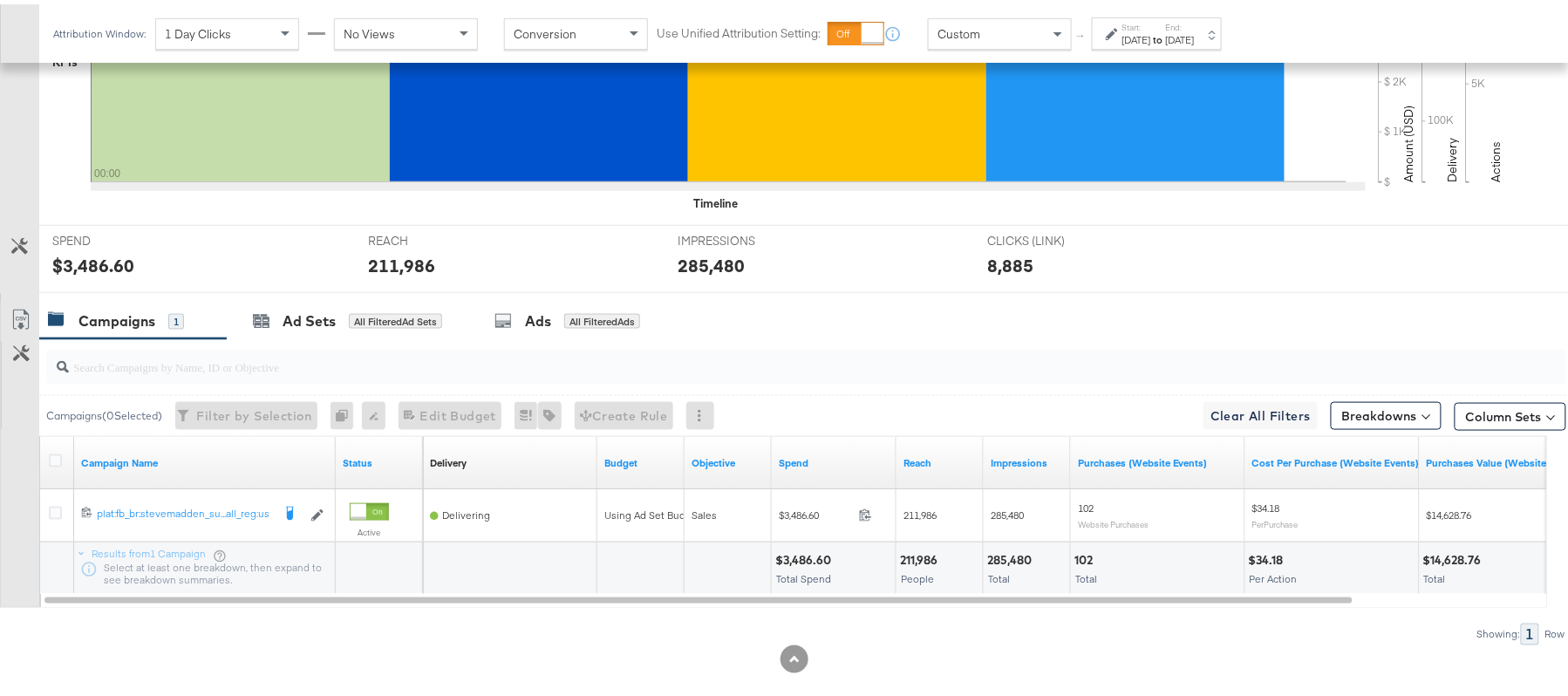
scroll to position [608, 0]
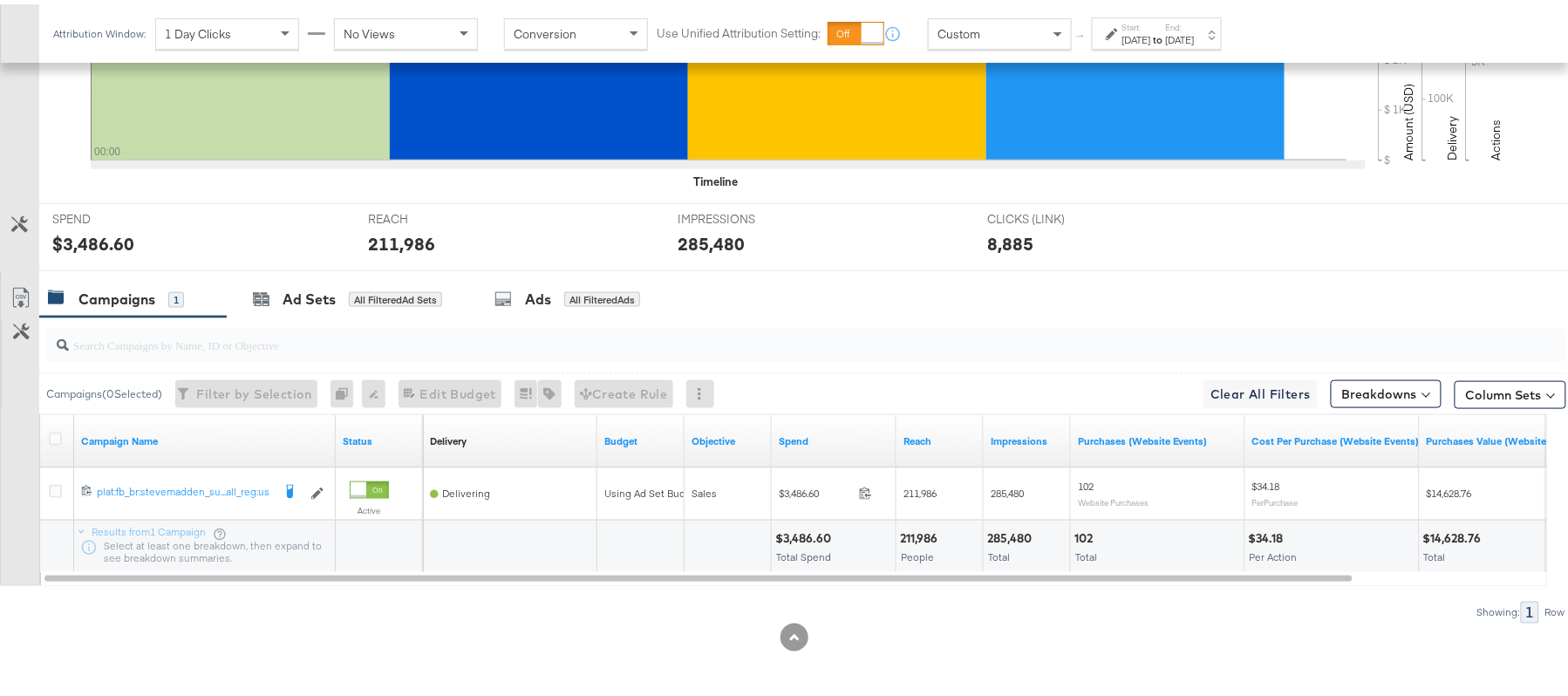
click at [811, 530] on div "$3,486.60" at bounding box center [806, 534] width 61 height 17
click at [922, 517] on div "211,986 People" at bounding box center [940, 542] width 86 height 52
click at [922, 521] on div "211,986 People" at bounding box center [940, 542] width 86 height 52
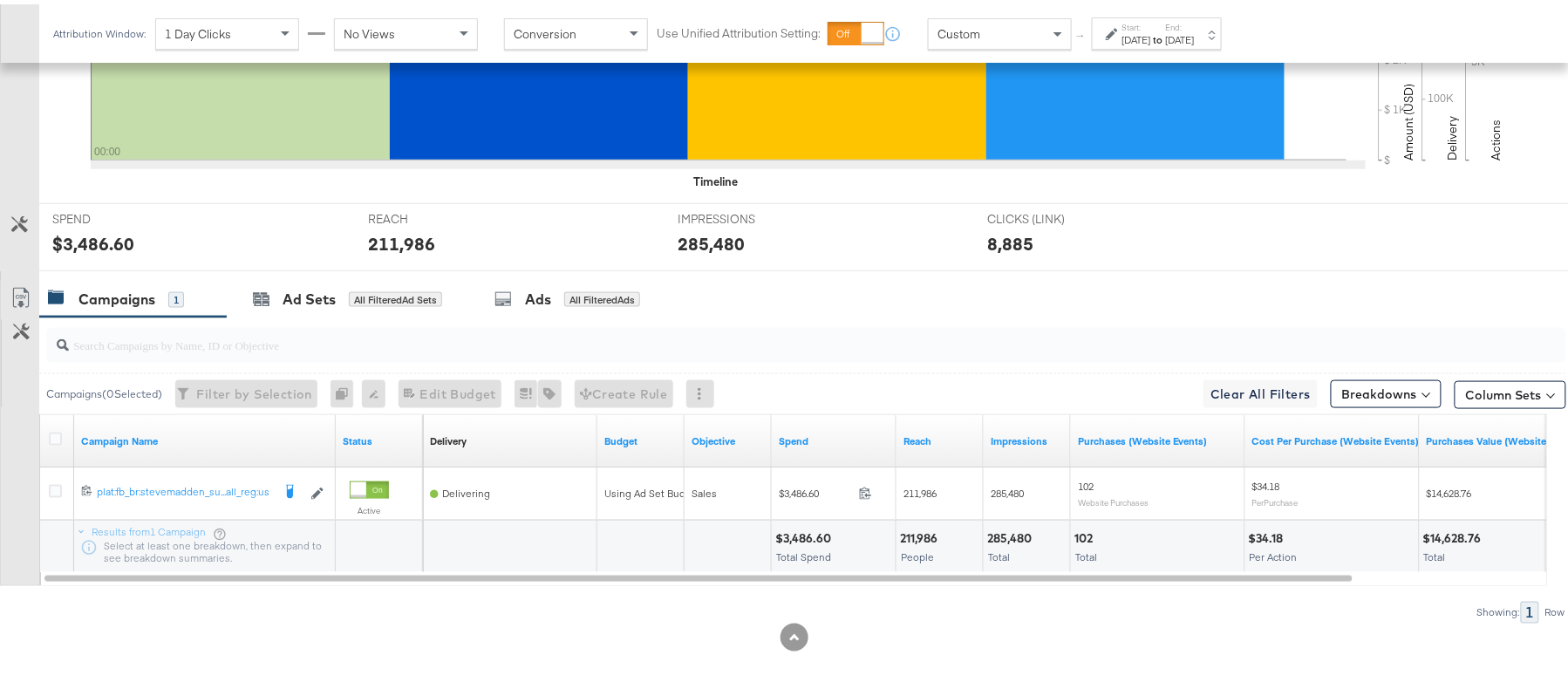
click at [1012, 532] on div "285,480" at bounding box center [1012, 534] width 49 height 17
click at [1151, 35] on div "Oct 7th 2025" at bounding box center [1136, 36] width 29 height 14
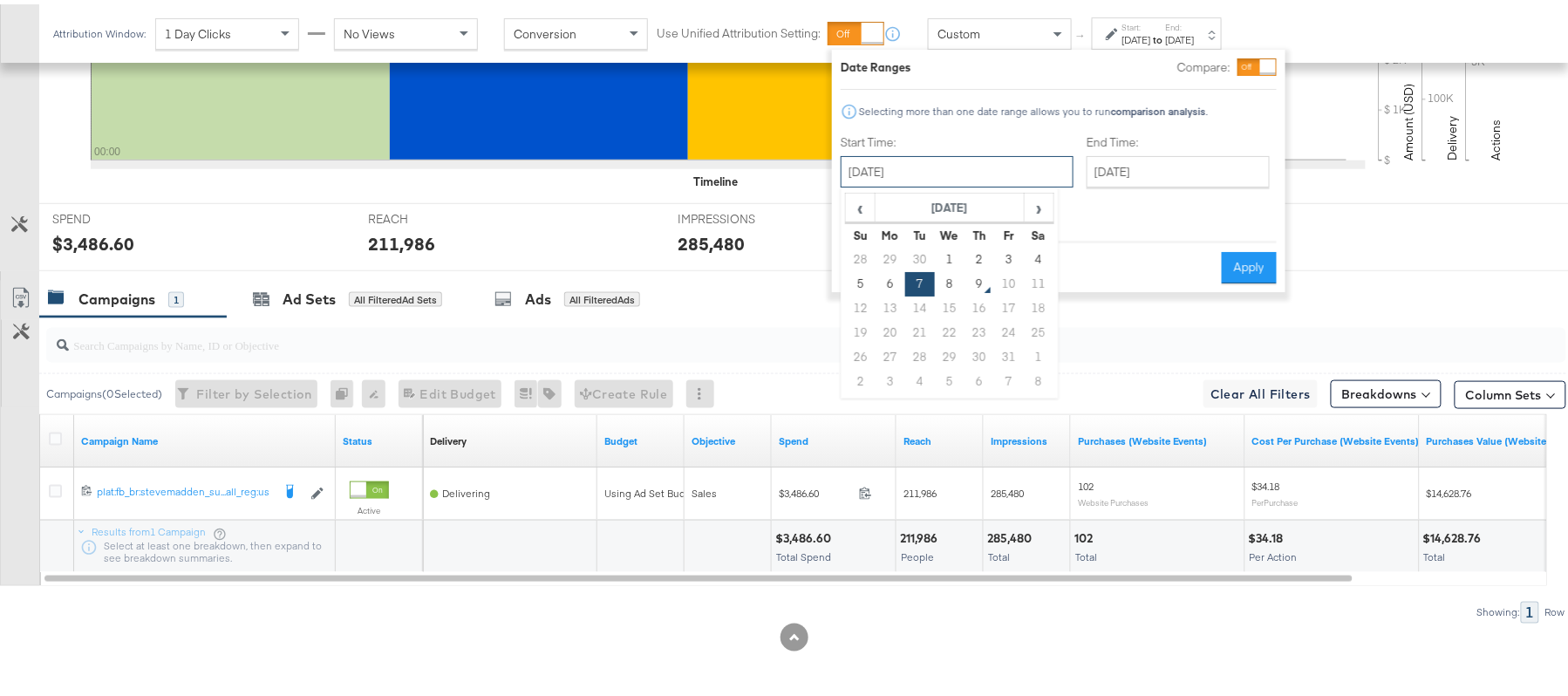
click at [967, 167] on input "October 7th 2025" at bounding box center [957, 167] width 233 height 32
click at [949, 278] on td "8" at bounding box center [950, 280] width 30 height 25
type input "[DATE]"
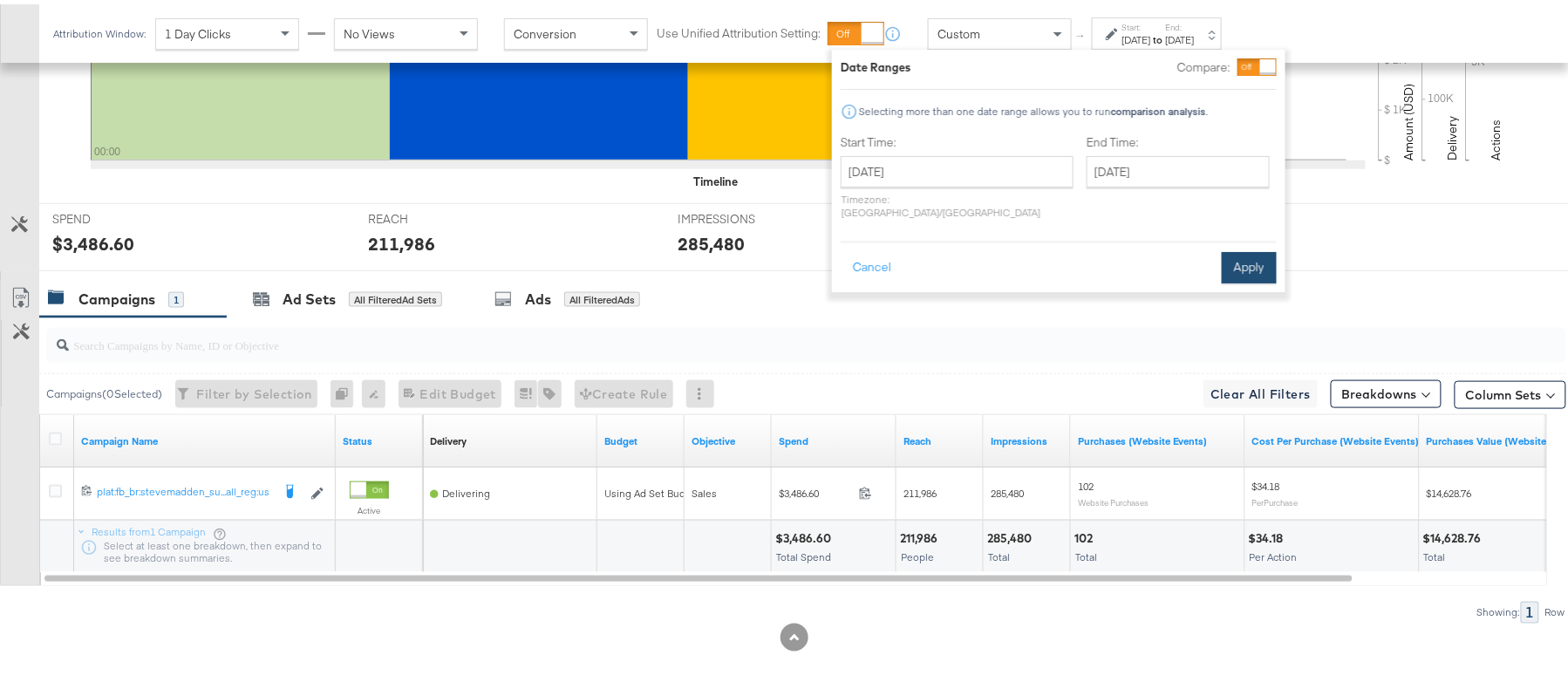
click at [1250, 248] on button "Apply" at bounding box center [1249, 263] width 55 height 32
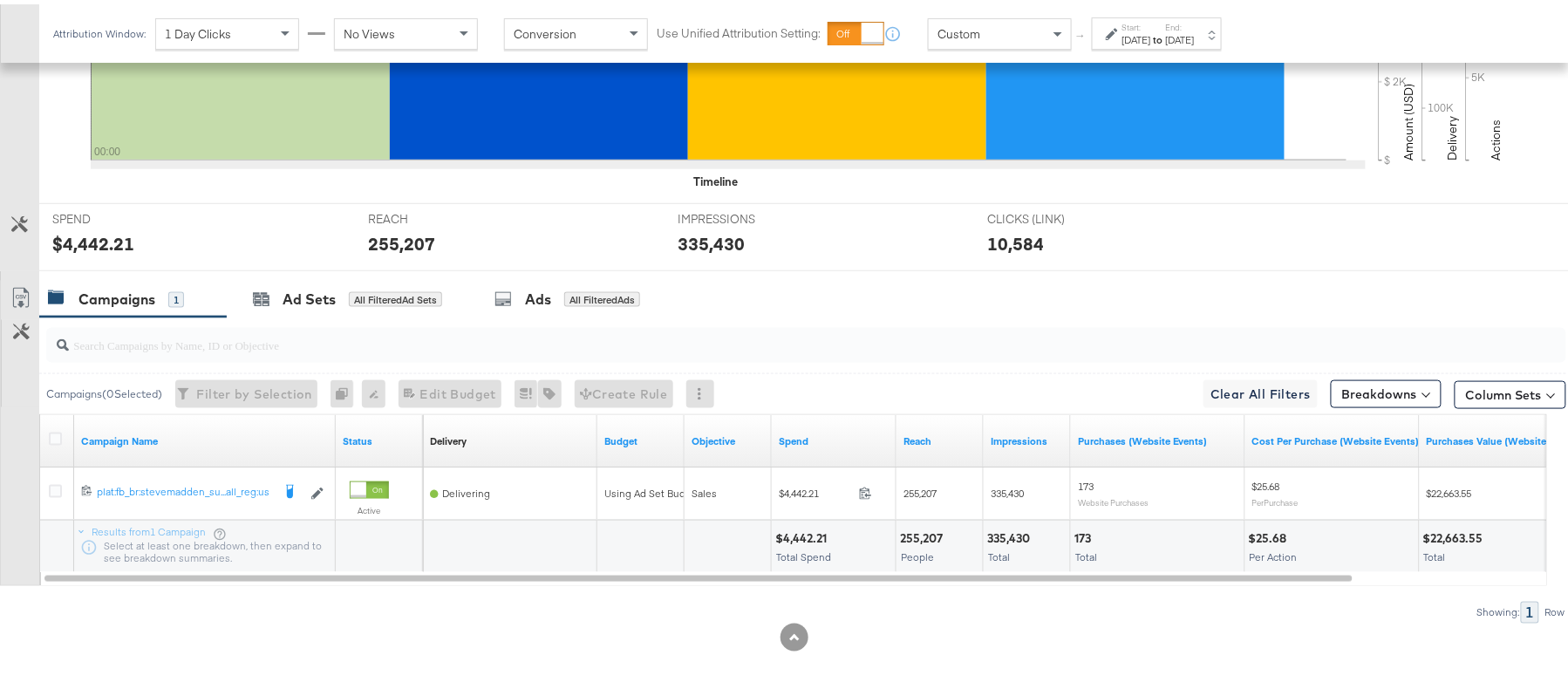
click at [804, 531] on div "$4,442.21" at bounding box center [804, 534] width 56 height 17
click at [925, 529] on div "255,207" at bounding box center [924, 534] width 48 height 17
click at [1008, 537] on div "335,430" at bounding box center [1011, 534] width 48 height 17
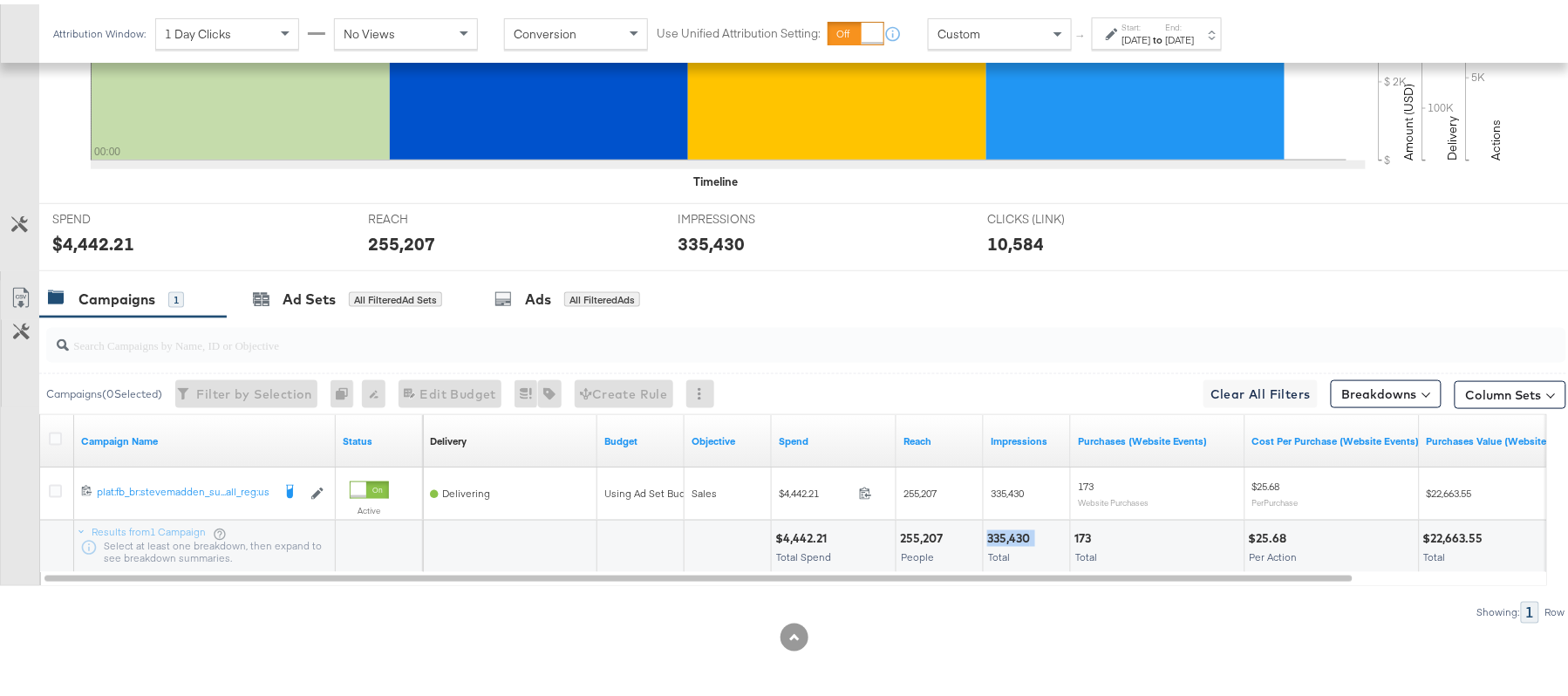
click at [1008, 537] on div "335,430" at bounding box center [1011, 534] width 48 height 17
click at [1138, 29] on div "[DATE]" at bounding box center [1136, 36] width 29 height 14
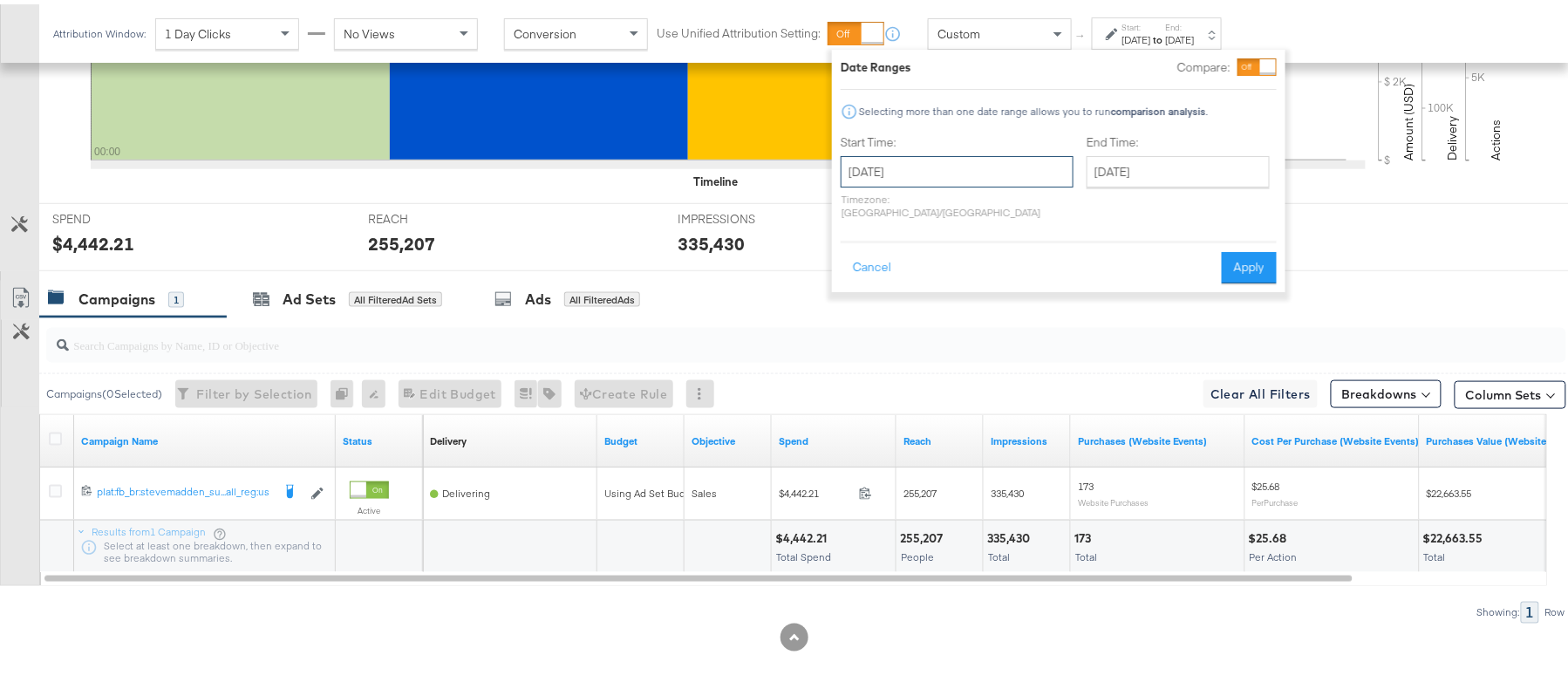
click at [925, 171] on input "[DATE]" at bounding box center [957, 167] width 233 height 32
click at [970, 249] on td "2" at bounding box center [979, 255] width 30 height 25
type input "[DATE]"
click at [1282, 251] on div "Date Ranges Compare: Selecting more than one date range allows you to run compa…" at bounding box center [1062, 166] width 453 height 242
click at [1245, 251] on button "Apply" at bounding box center [1252, 263] width 55 height 32
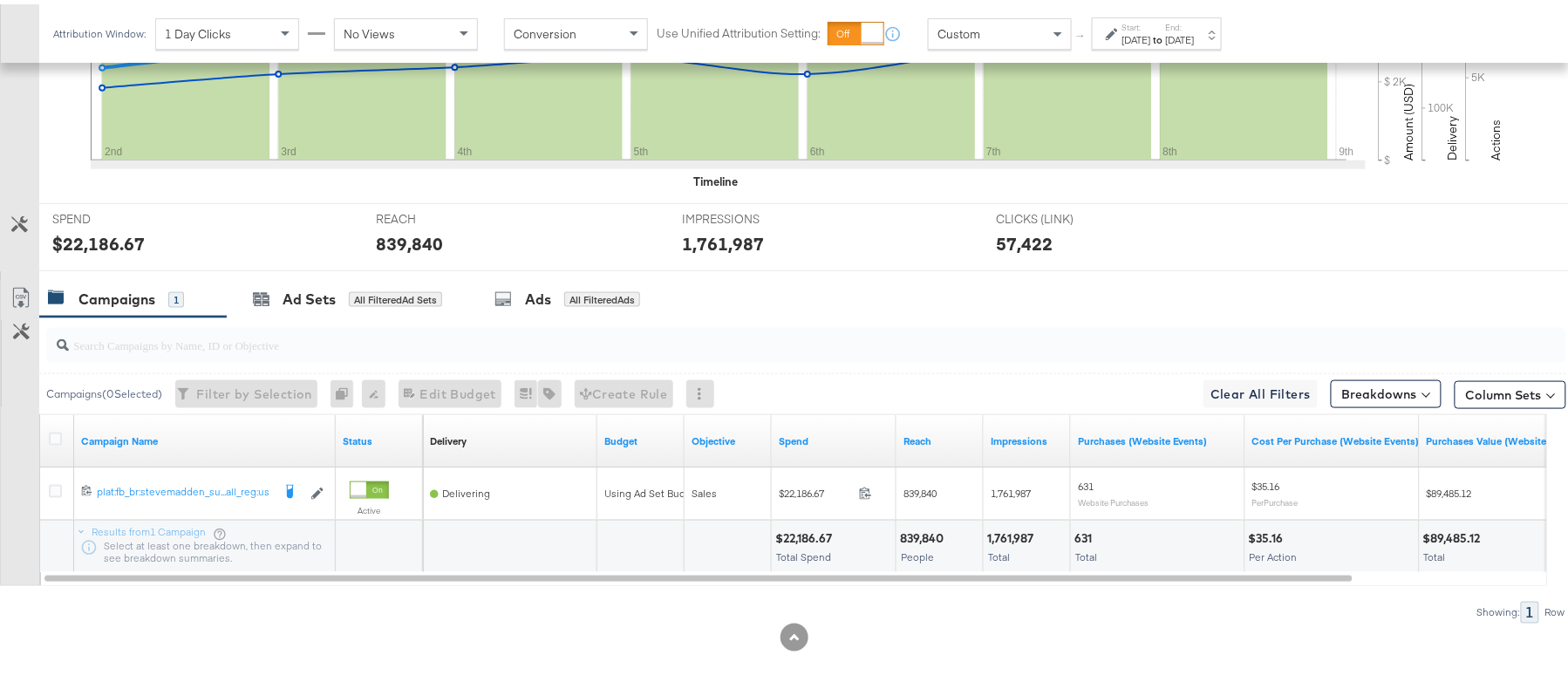
click at [806, 526] on div "$22,186.67" at bounding box center [806, 534] width 62 height 17
click at [912, 531] on div "839,840" at bounding box center [924, 534] width 48 height 17
click at [1017, 534] on div "1,761,987" at bounding box center [1013, 534] width 51 height 17
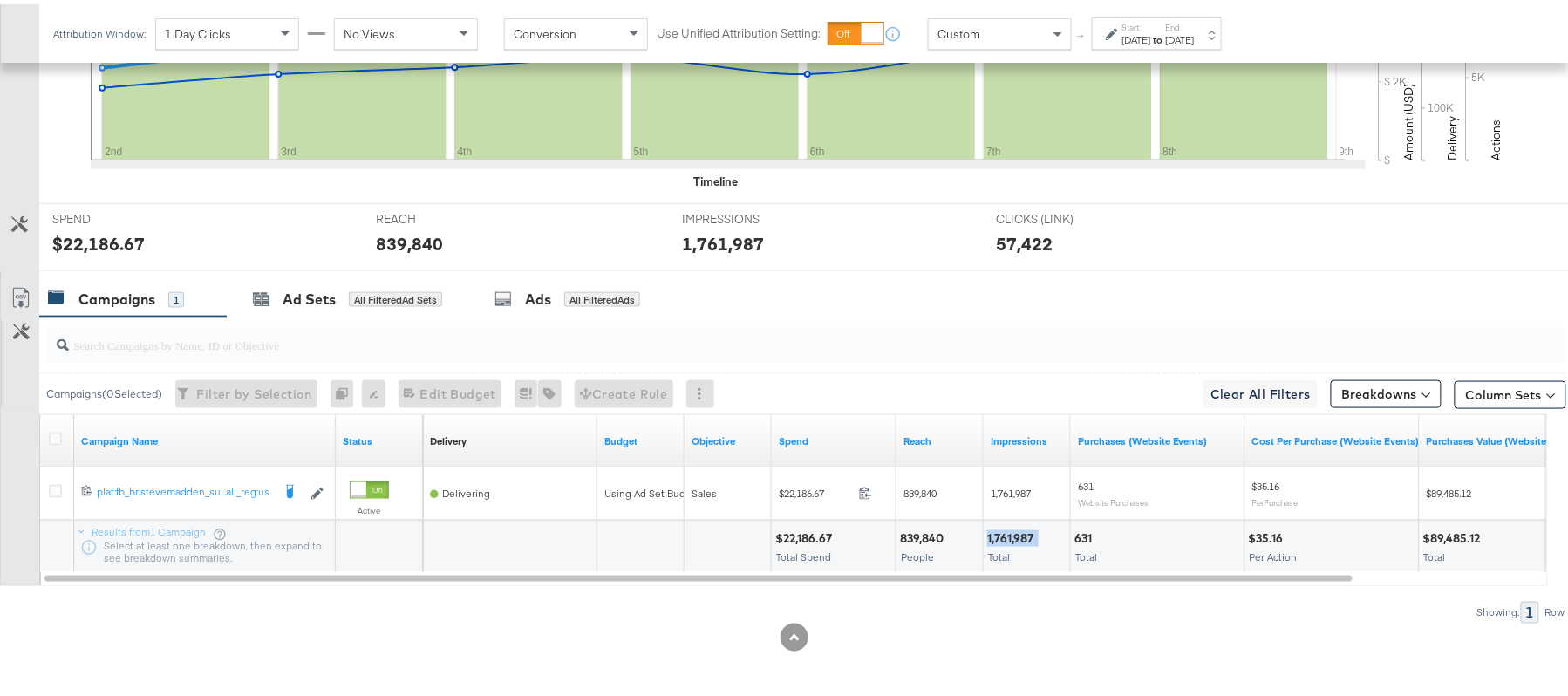
click at [1017, 534] on div "1,761,987" at bounding box center [1013, 534] width 51 height 17
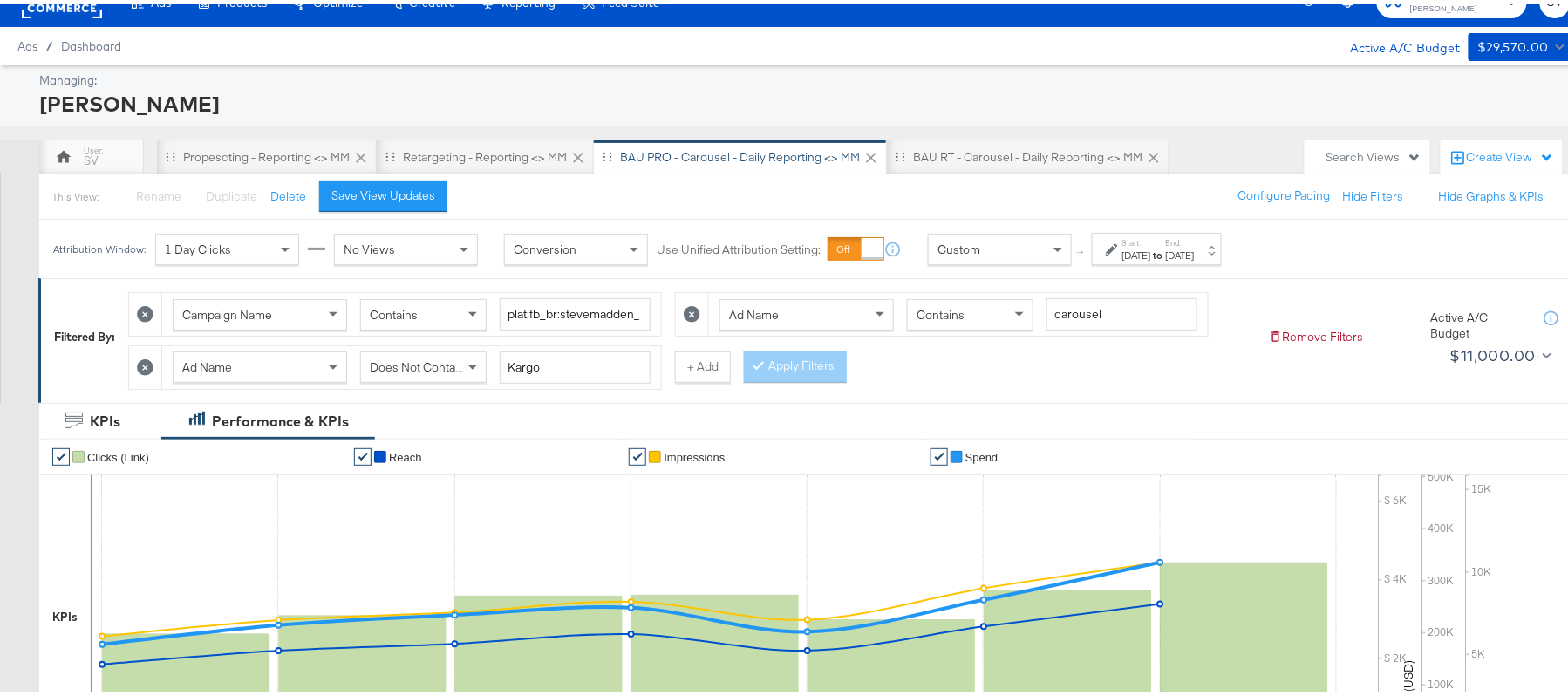
scroll to position [0, 0]
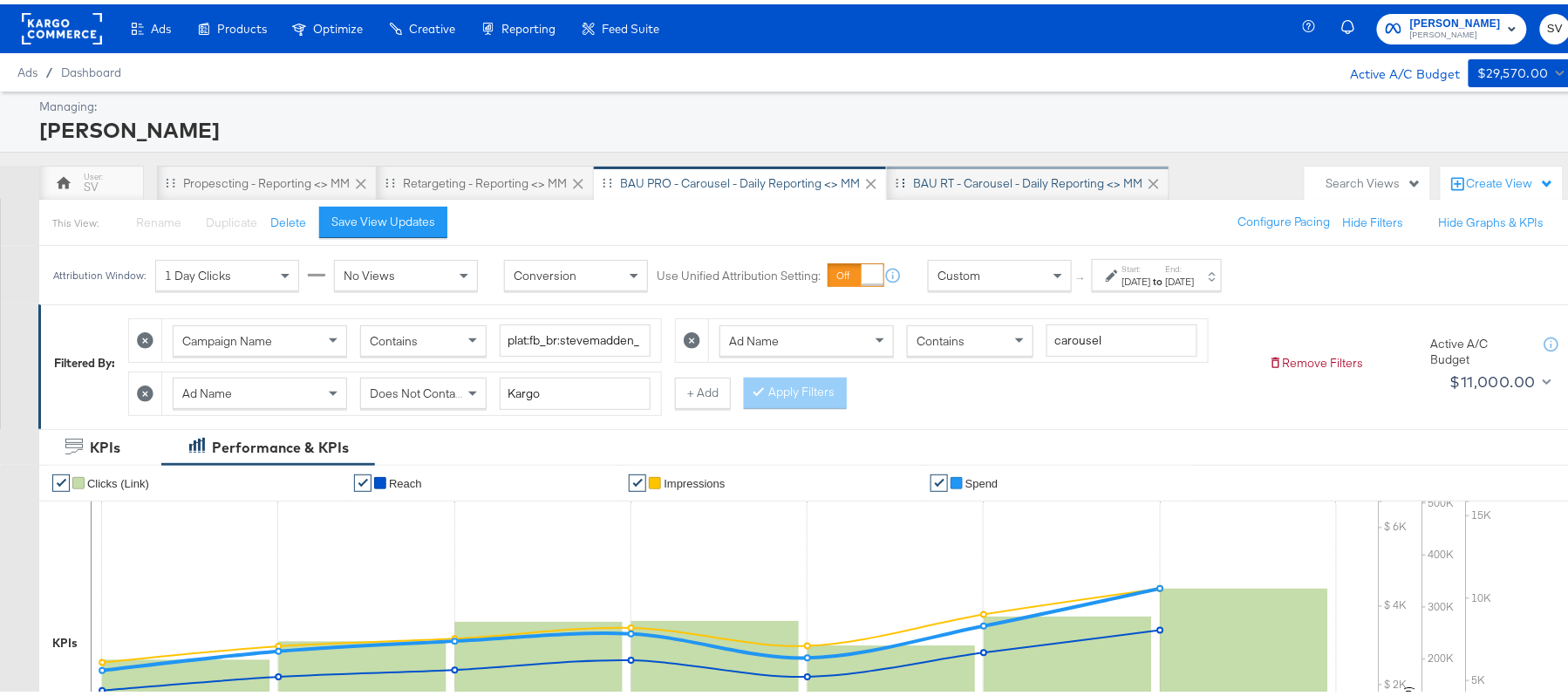
click at [971, 174] on div "BAU RT - Carousel - Daily Reporting <> MM" at bounding box center [1028, 179] width 229 height 17
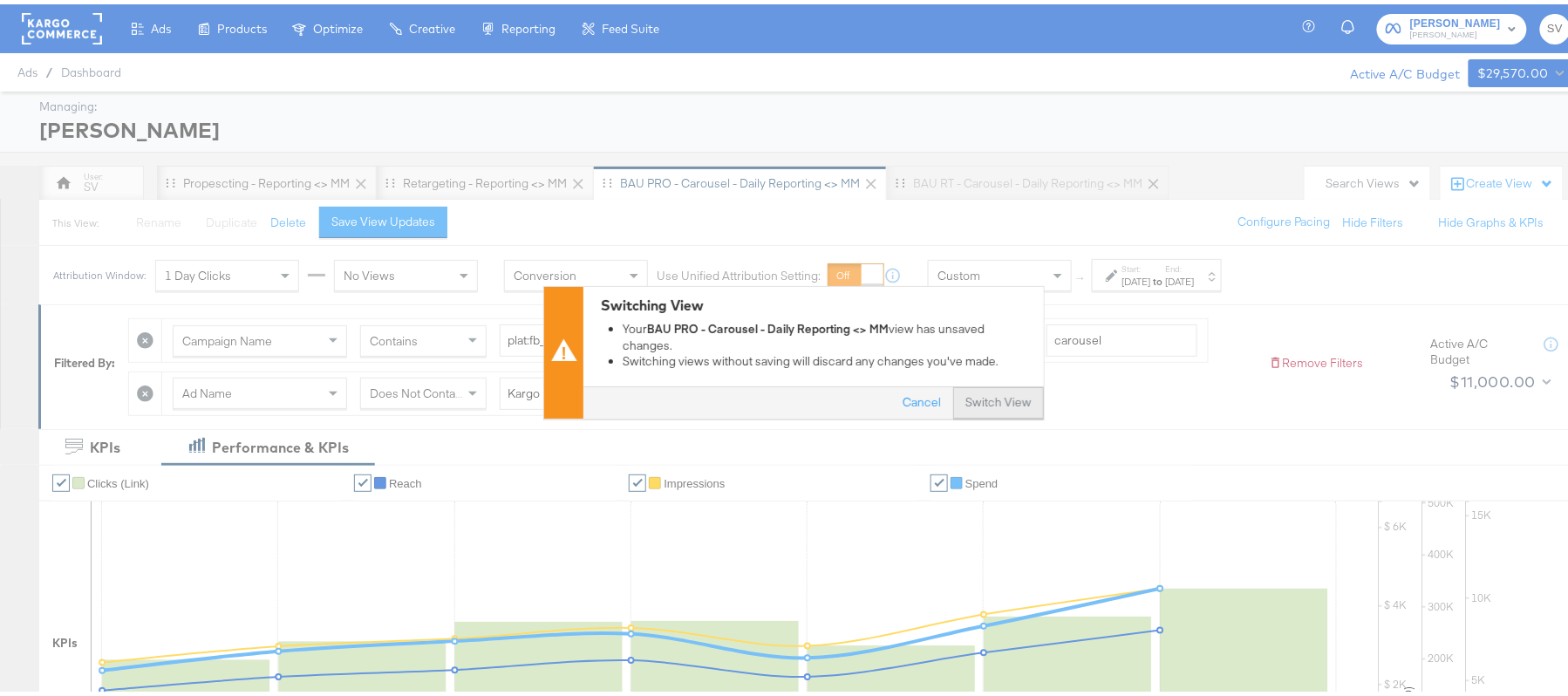
click at [982, 385] on button "Switch View" at bounding box center [998, 398] width 91 height 32
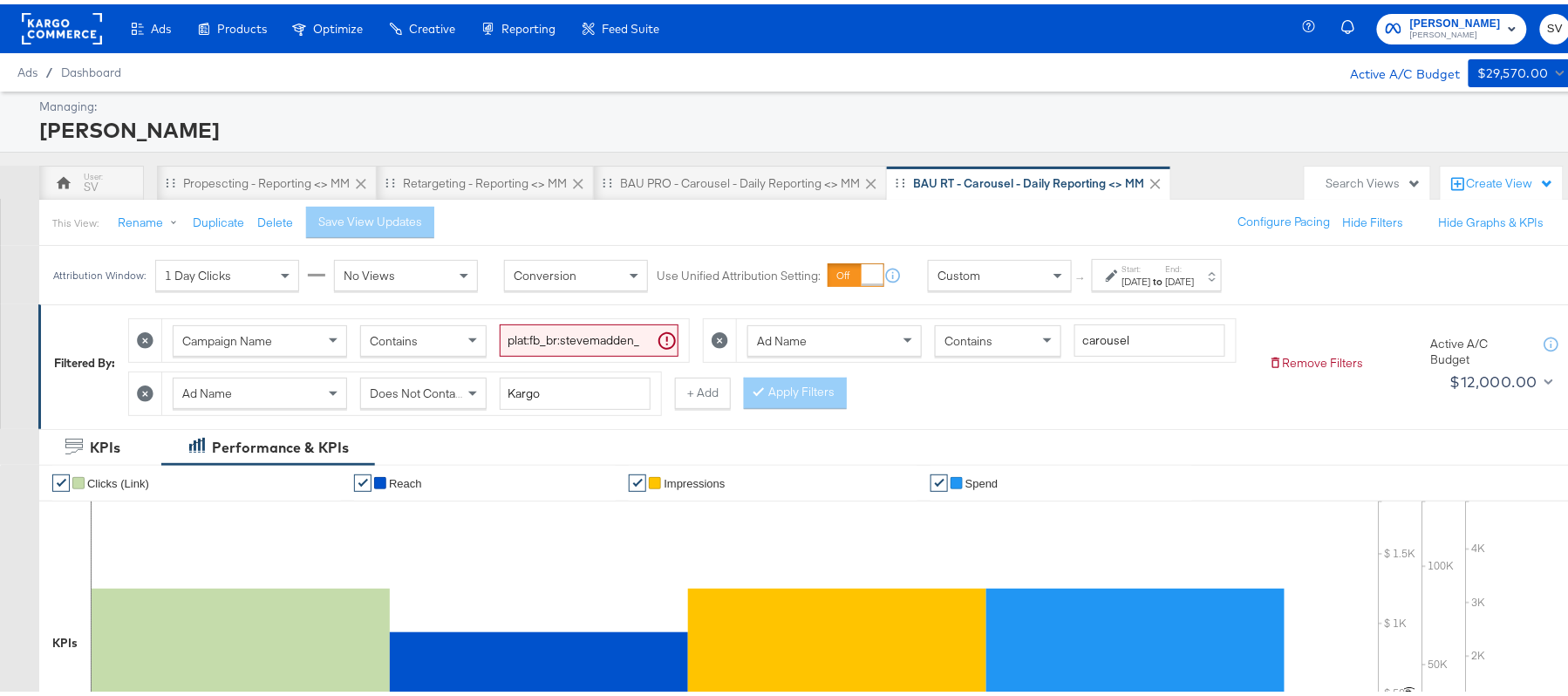
click at [1166, 270] on strong "to" at bounding box center [1158, 277] width 15 height 13
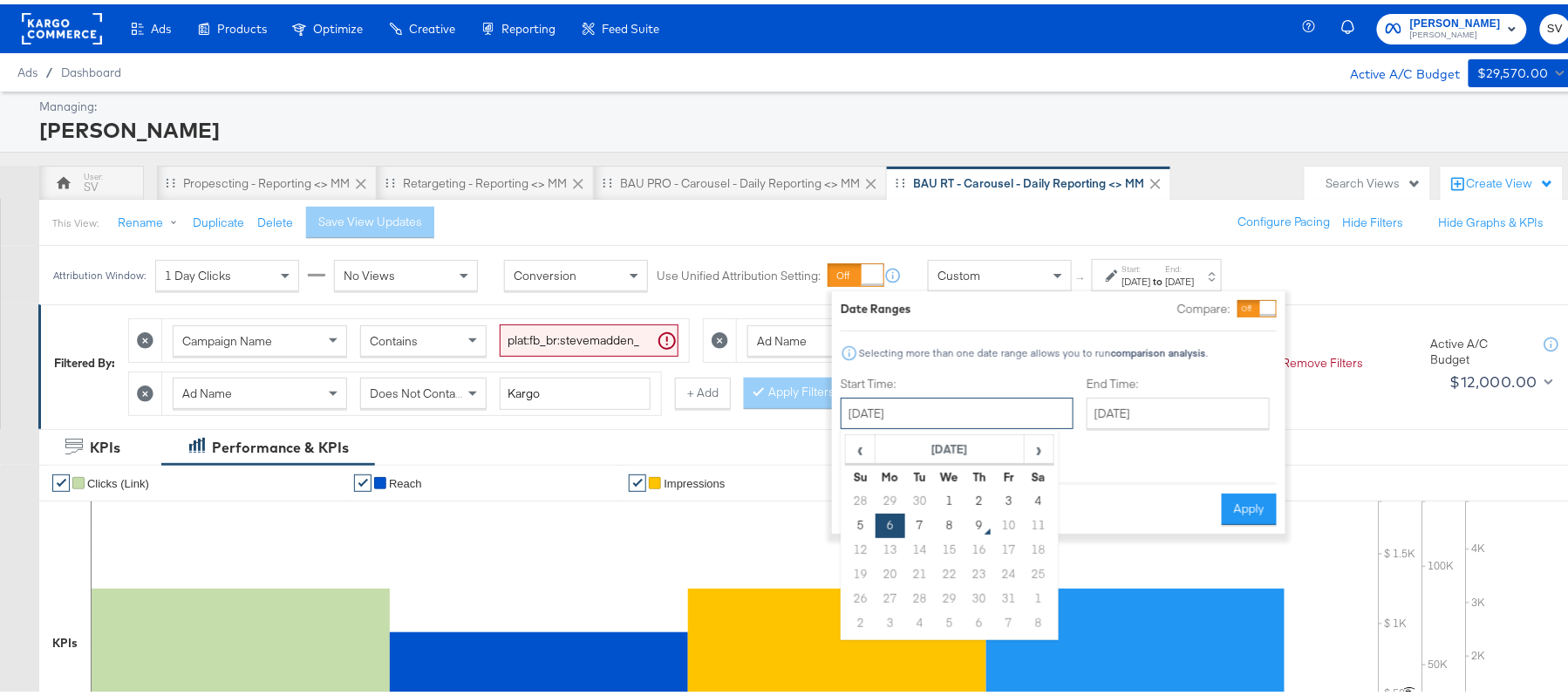
click at [975, 406] on input "October 6th 2025" at bounding box center [957, 409] width 233 height 32
click at [968, 496] on td "2" at bounding box center [979, 497] width 30 height 25
type input "[DATE]"
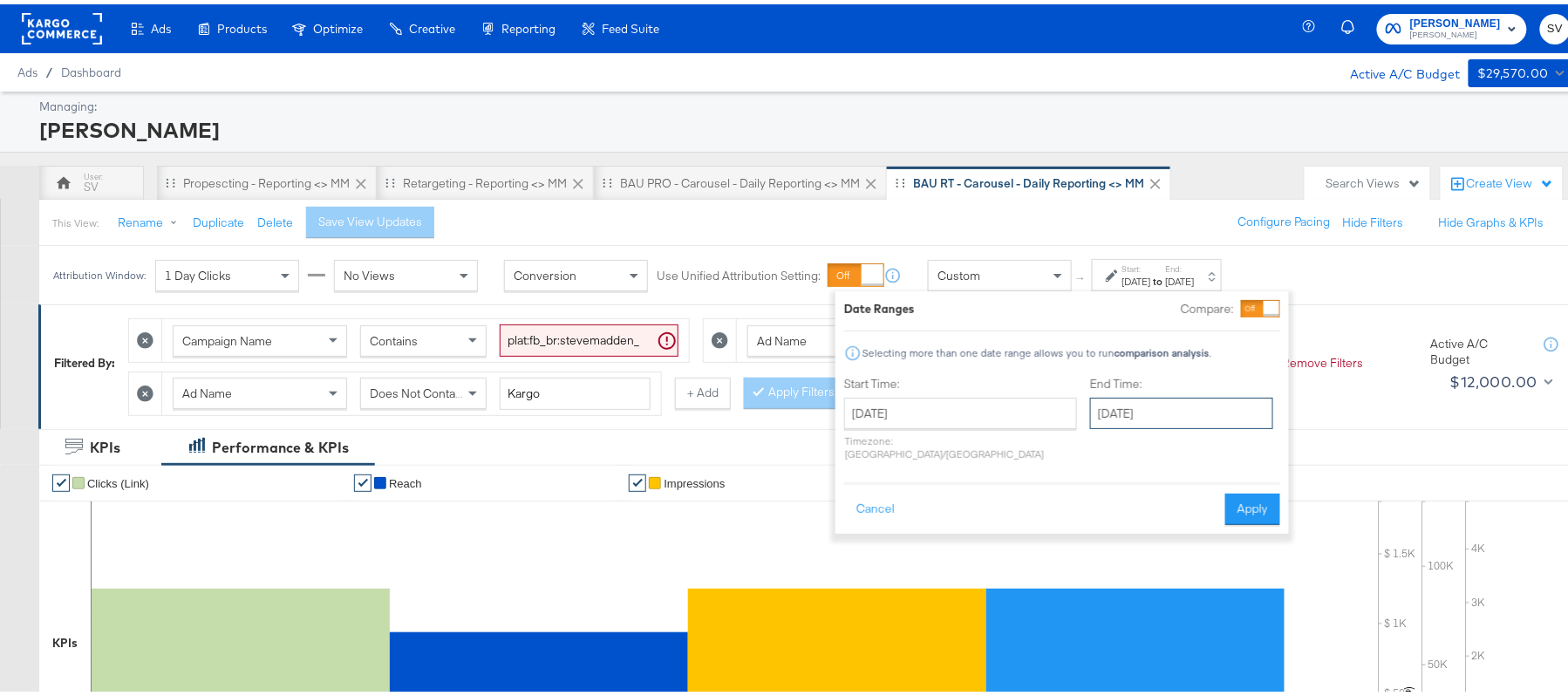
click at [1113, 404] on input "October 6th 2025" at bounding box center [1182, 409] width 183 height 32
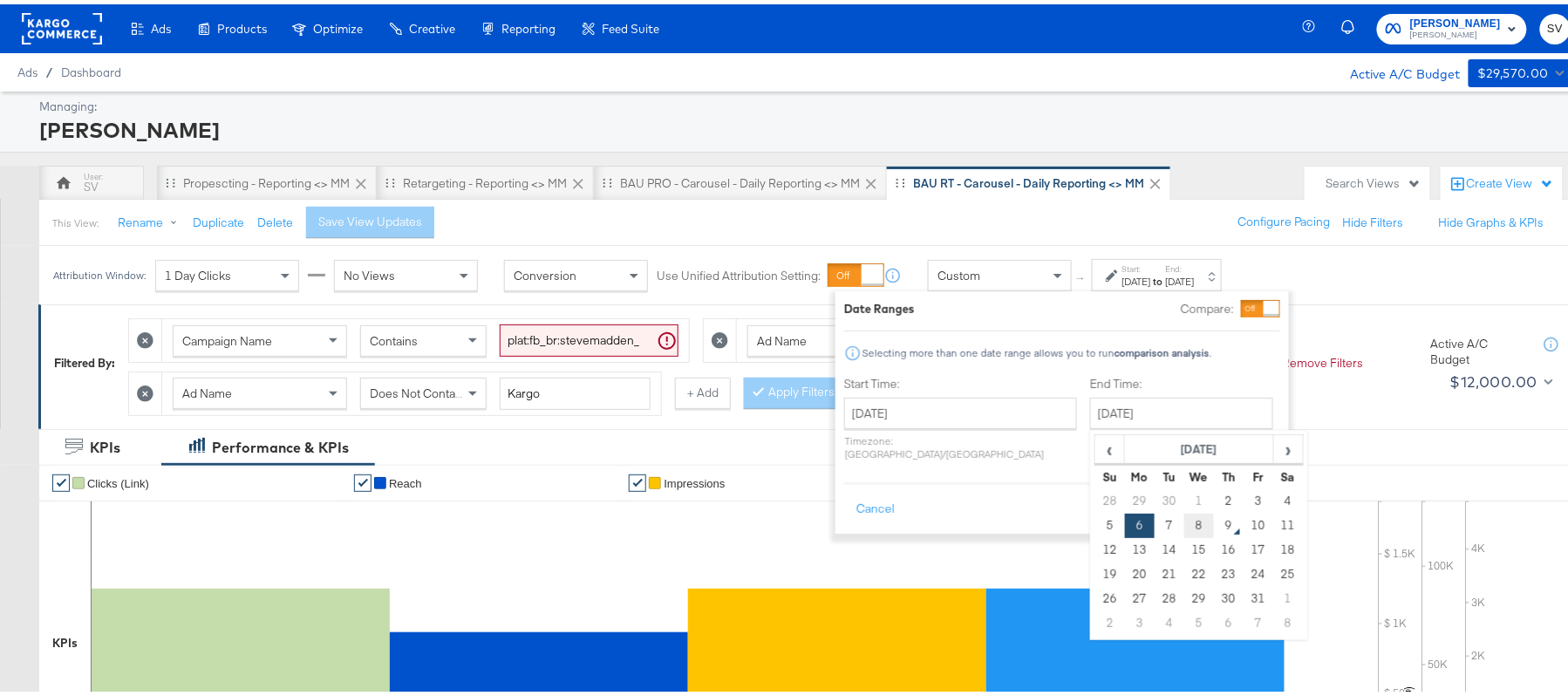
click at [1185, 524] on td "8" at bounding box center [1200, 522] width 30 height 25
type input "[DATE]"
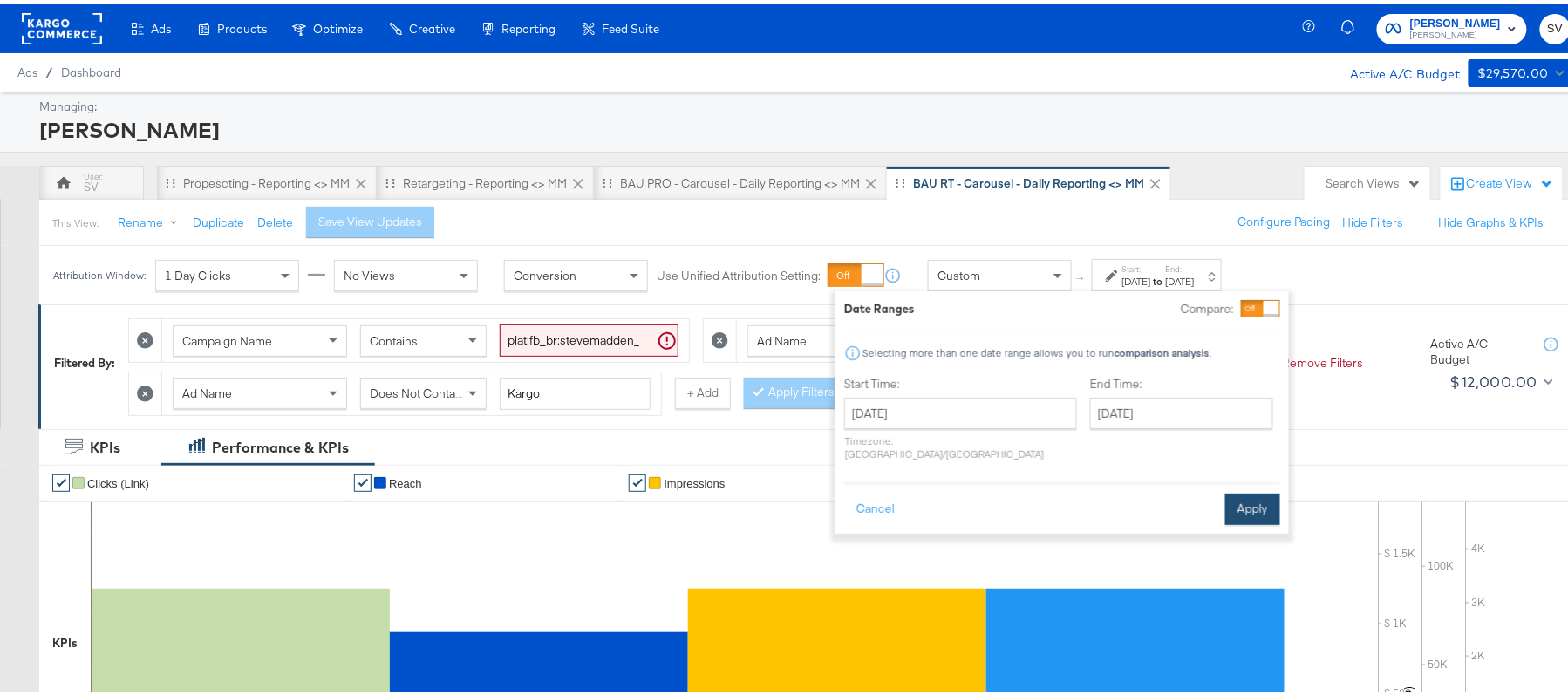
click at [1243, 489] on button "Apply" at bounding box center [1252, 505] width 55 height 32
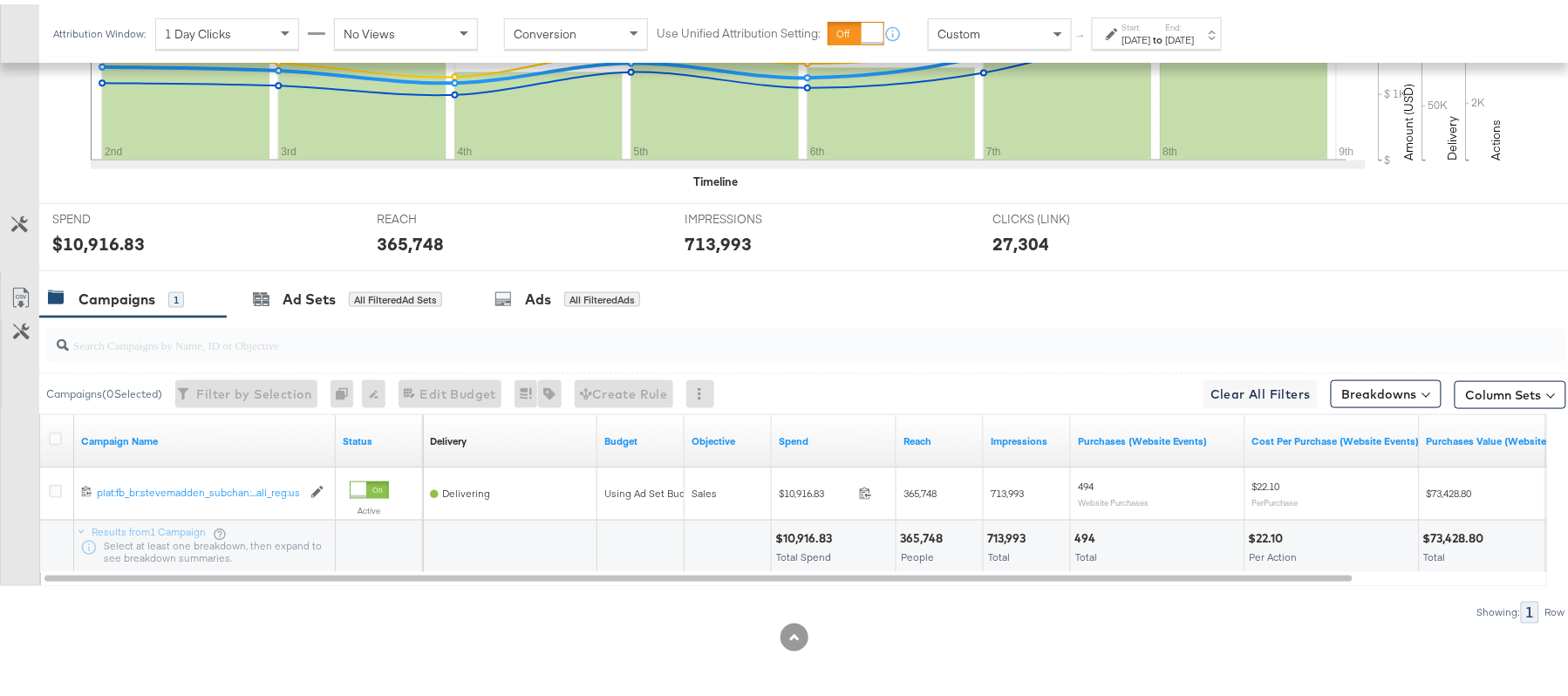
scroll to position [661, 0]
click at [790, 534] on div "$10,916.83" at bounding box center [806, 534] width 62 height 17
click at [929, 535] on div "365,748" at bounding box center [924, 534] width 48 height 17
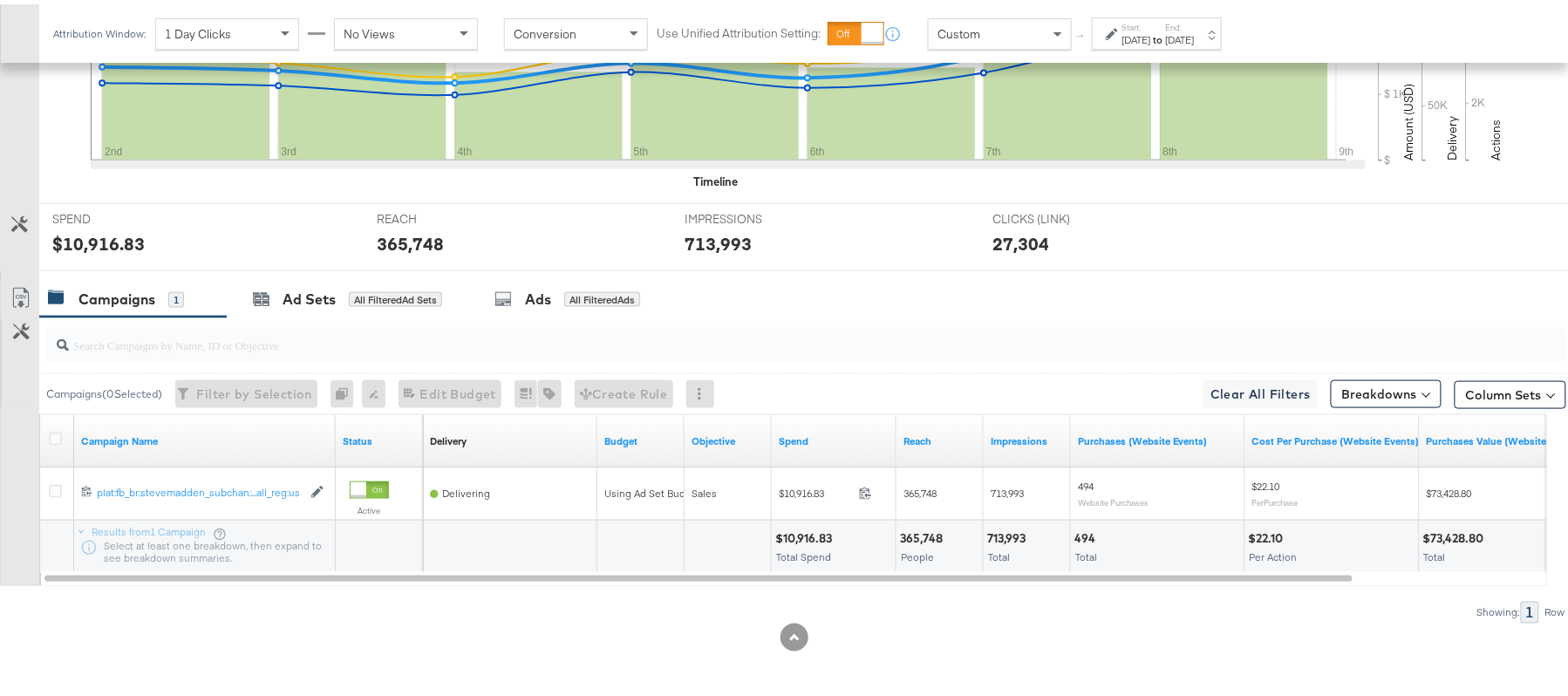
click at [1013, 526] on div "713,993" at bounding box center [1008, 534] width 43 height 17
click at [1013, 527] on div "713,993" at bounding box center [1008, 534] width 43 height 17
click at [1151, 35] on div "[DATE]" at bounding box center [1136, 36] width 29 height 14
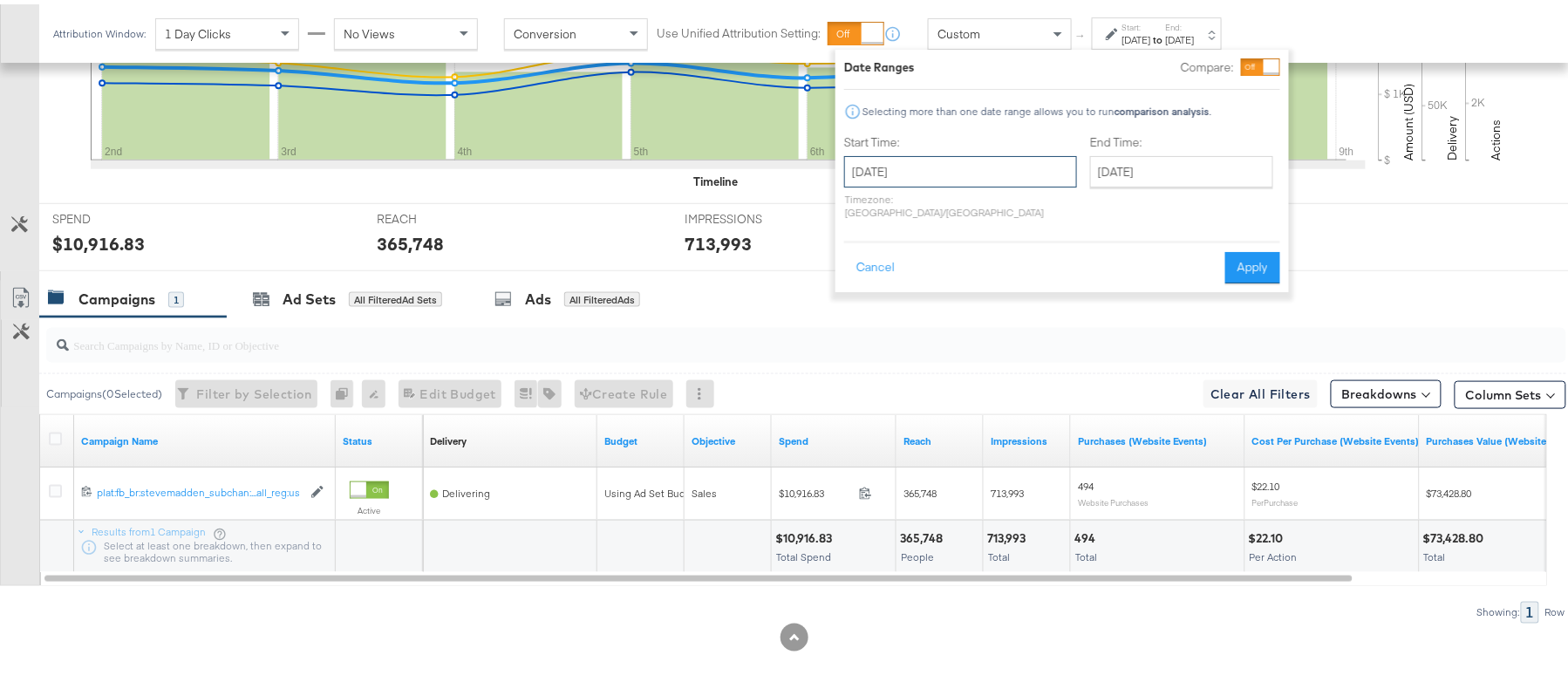
click at [950, 172] on input "[DATE]" at bounding box center [961, 167] width 233 height 32
click at [949, 276] on td "8" at bounding box center [954, 280] width 30 height 25
type input "[DATE]"
click at [1247, 253] on button "Apply" at bounding box center [1249, 263] width 55 height 32
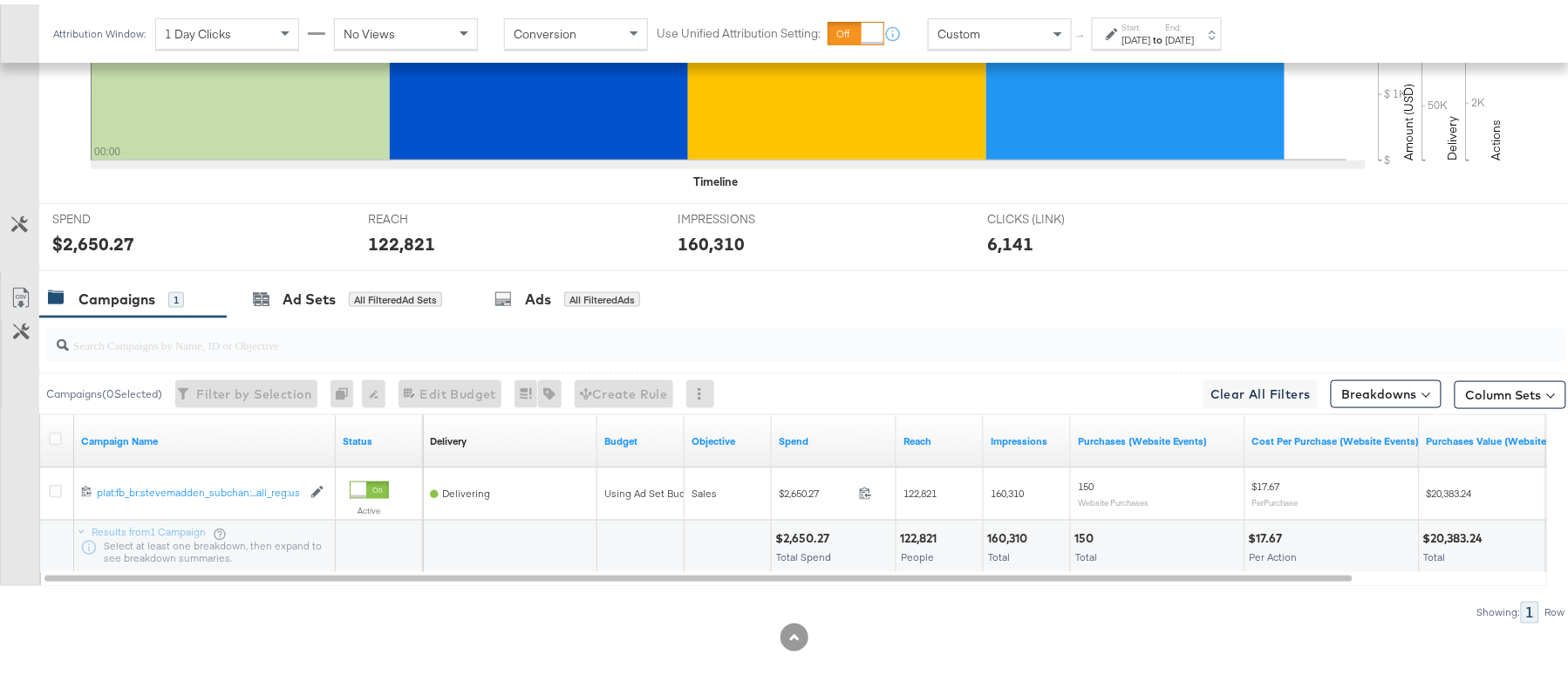
click at [797, 537] on div "$2,650.27" at bounding box center [805, 534] width 59 height 17
click at [918, 523] on div "122,821 People" at bounding box center [940, 542] width 86 height 52
click at [1009, 527] on div "160,310" at bounding box center [1009, 534] width 45 height 17
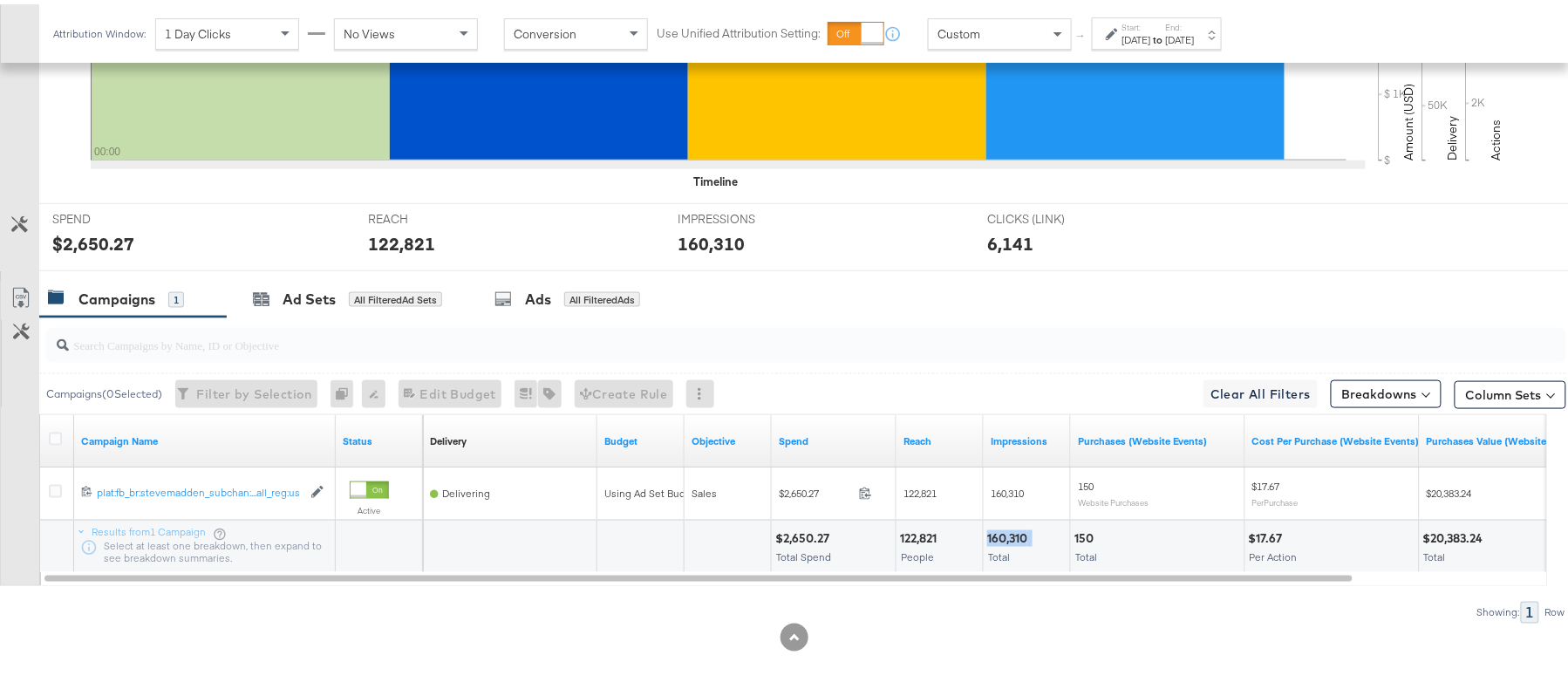
click at [1009, 527] on div "160,310" at bounding box center [1009, 534] width 45 height 17
click at [1142, 39] on div "[DATE]" at bounding box center [1136, 36] width 29 height 14
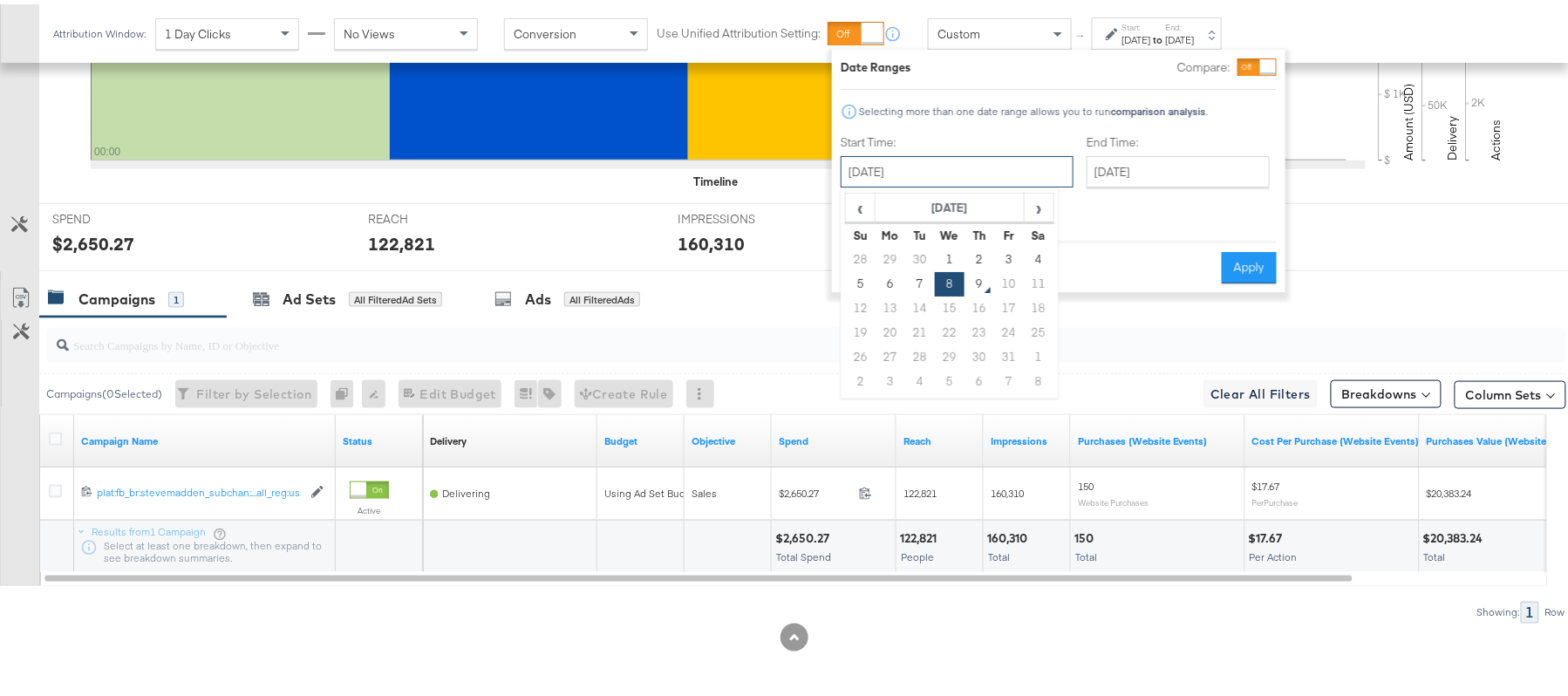
click at [971, 153] on input "[DATE]" at bounding box center [957, 167] width 233 height 32
click at [919, 276] on td "7" at bounding box center [920, 280] width 30 height 25
type input "October 7th 2025"
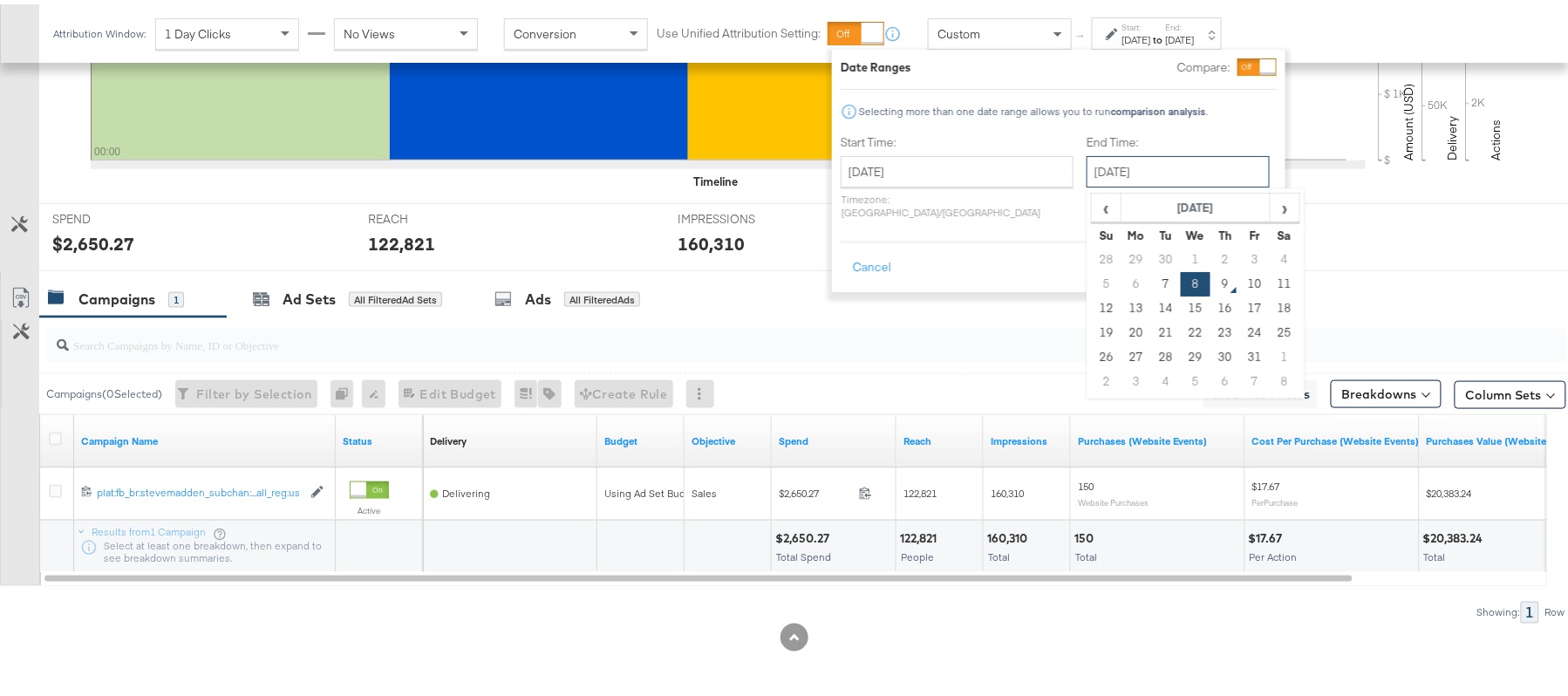
click at [1087, 172] on input "[DATE]" at bounding box center [1178, 167] width 183 height 32
click at [1151, 286] on td "7" at bounding box center [1166, 280] width 30 height 25
type input "October 7th 2025"
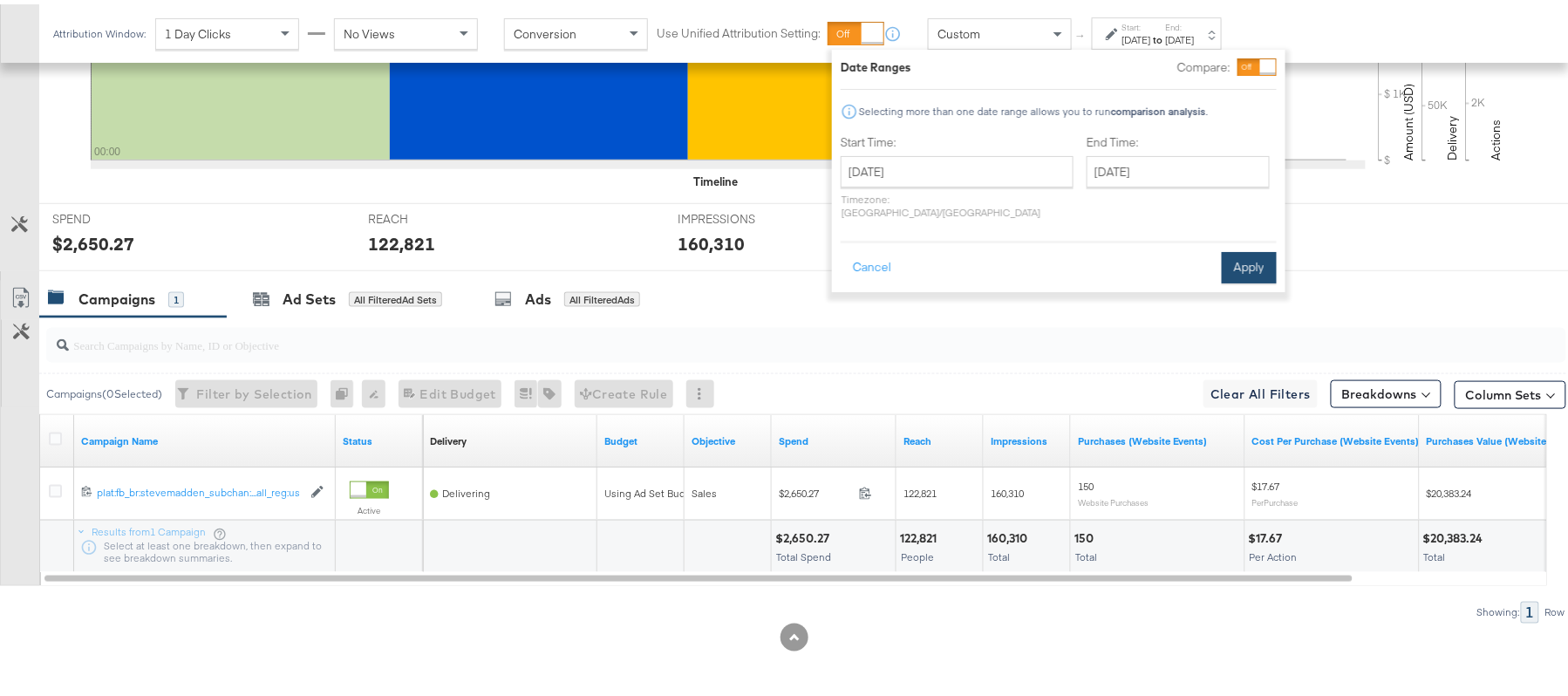
click at [1253, 249] on button "Apply" at bounding box center [1249, 263] width 55 height 32
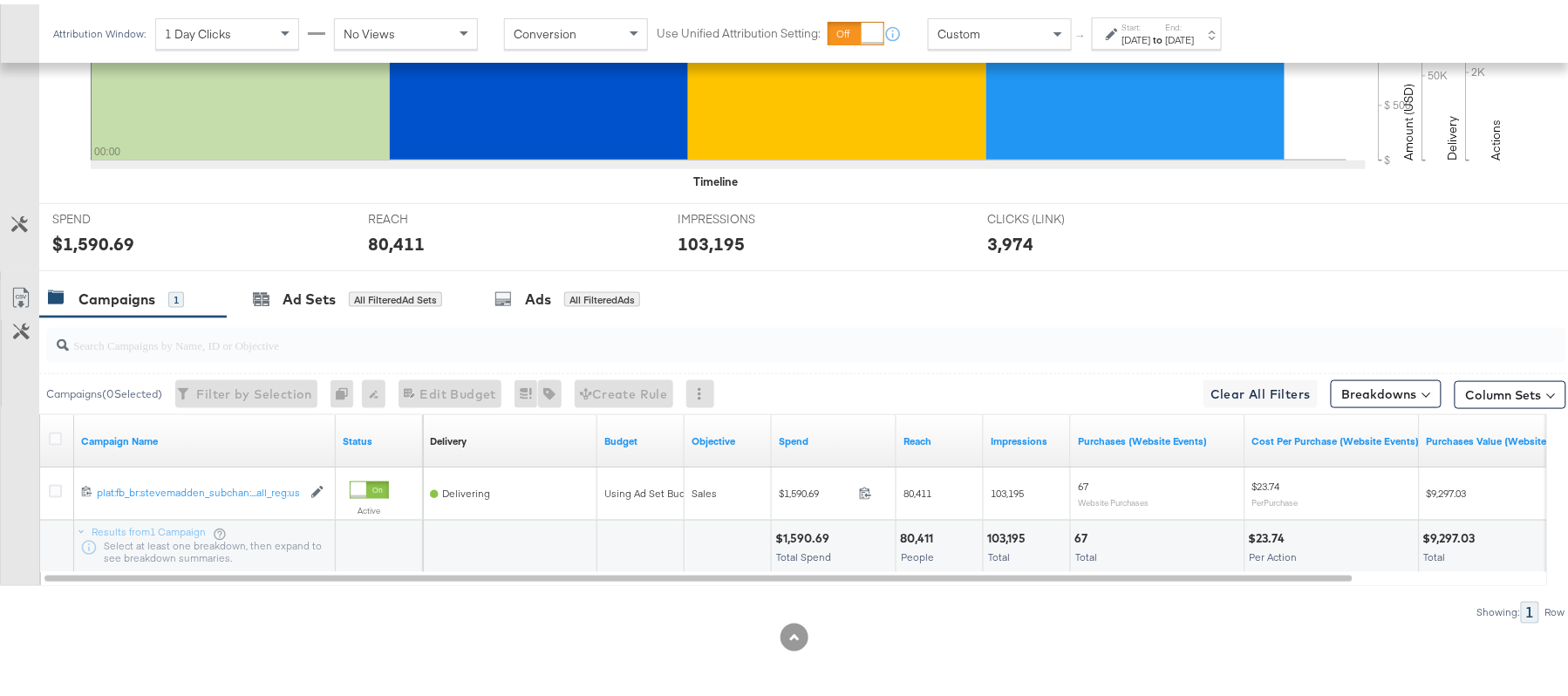
click at [818, 531] on div "$1,590.69" at bounding box center [805, 534] width 59 height 17
click at [918, 532] on div "80,411" at bounding box center [919, 534] width 39 height 17
click at [916, 532] on div "80,411" at bounding box center [919, 534] width 39 height 17
click at [1013, 532] on div "103,195" at bounding box center [1008, 534] width 43 height 17
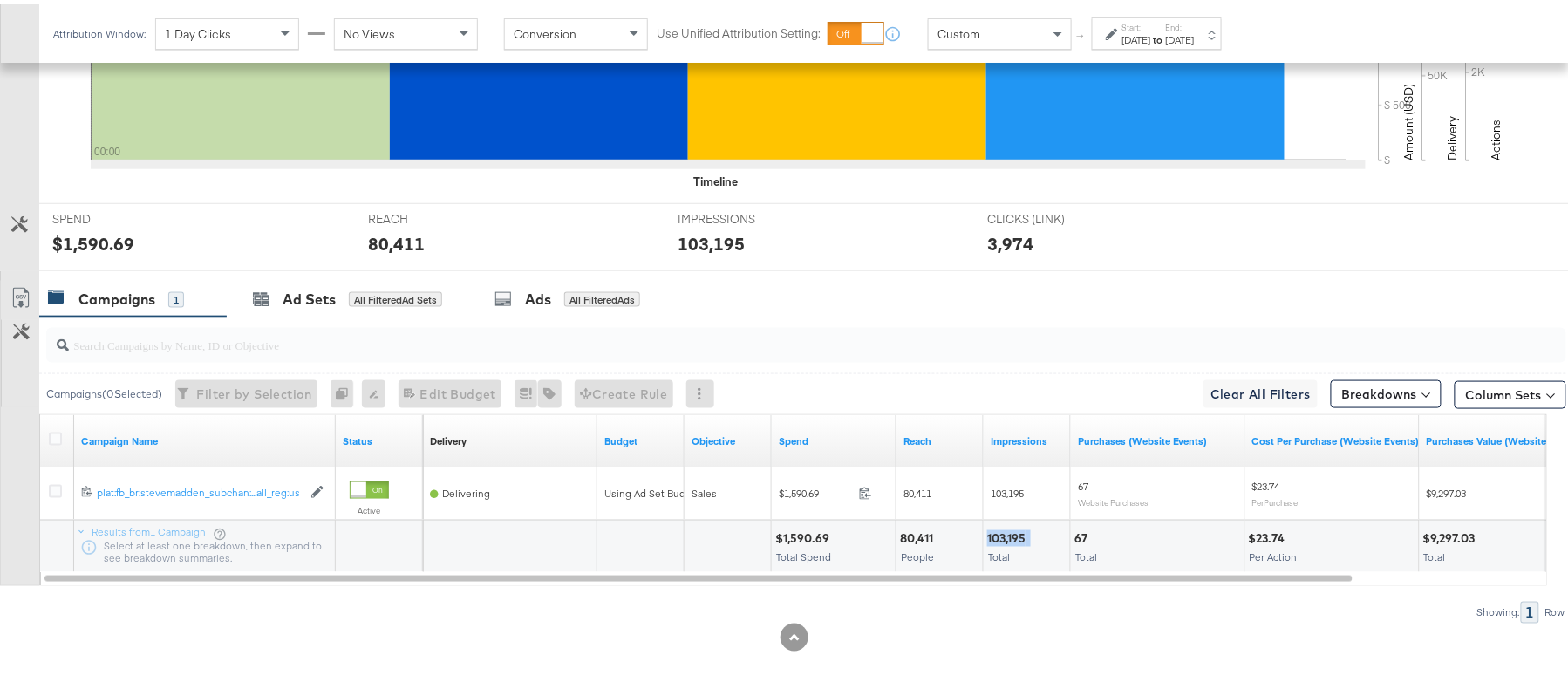
click at [1013, 532] on div "103,195" at bounding box center [1008, 534] width 43 height 17
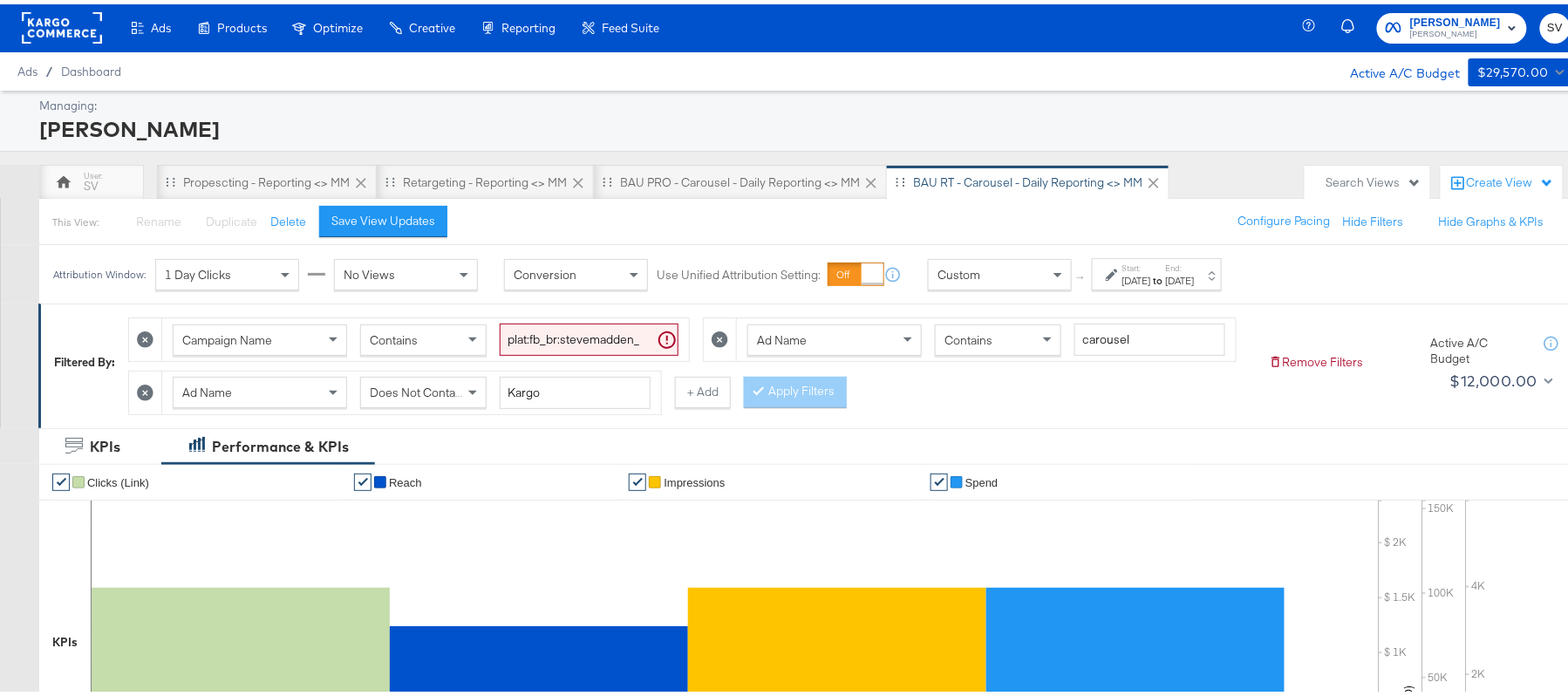
scroll to position [0, 0]
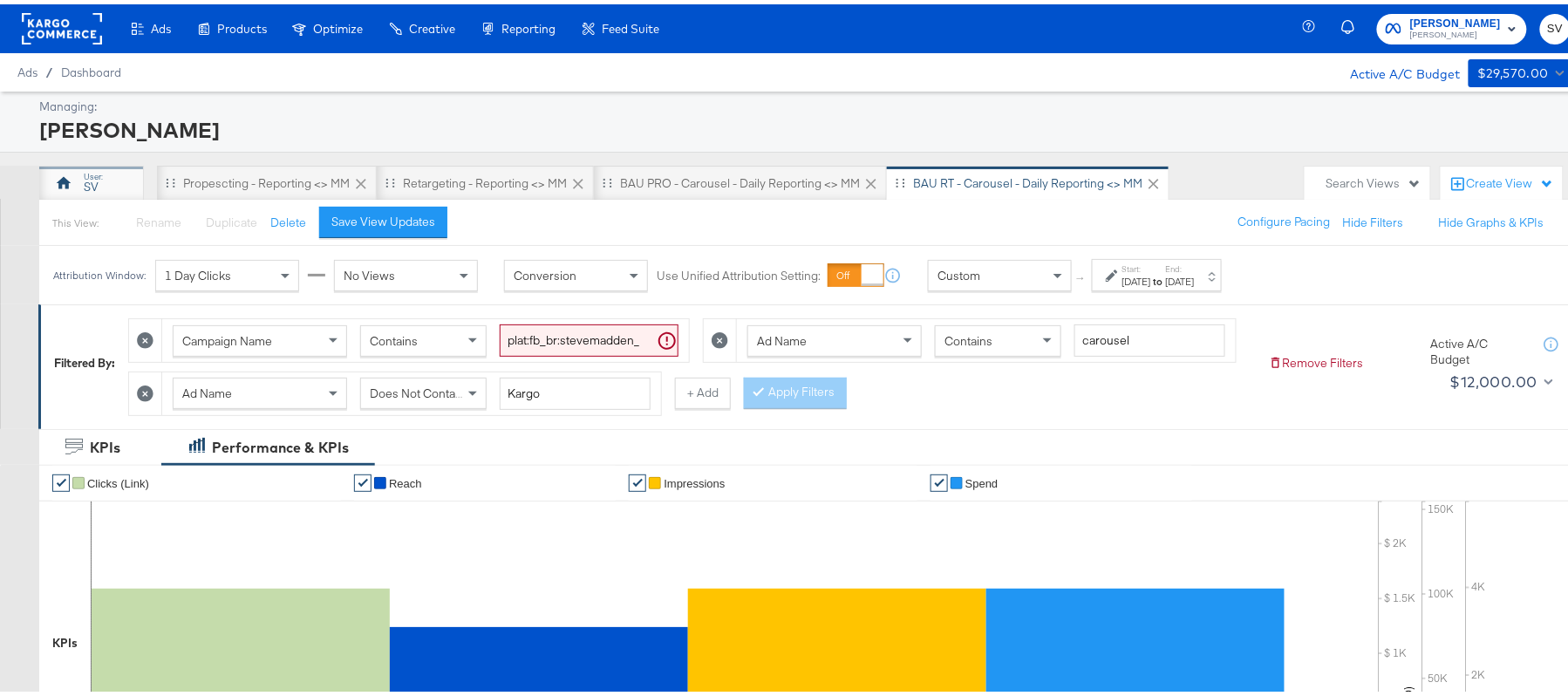
click at [96, 175] on div "SV" at bounding box center [91, 182] width 15 height 17
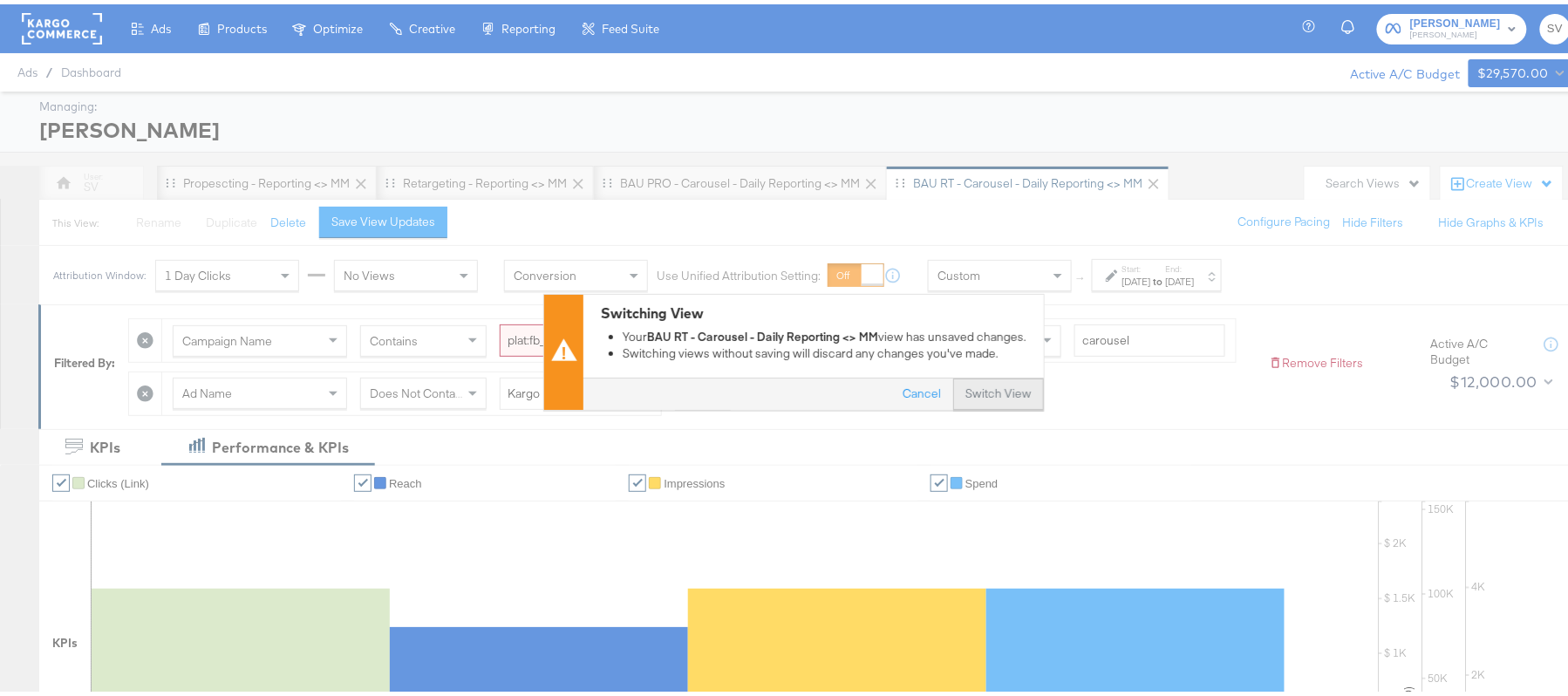
click at [971, 387] on button "Switch View" at bounding box center [998, 390] width 91 height 32
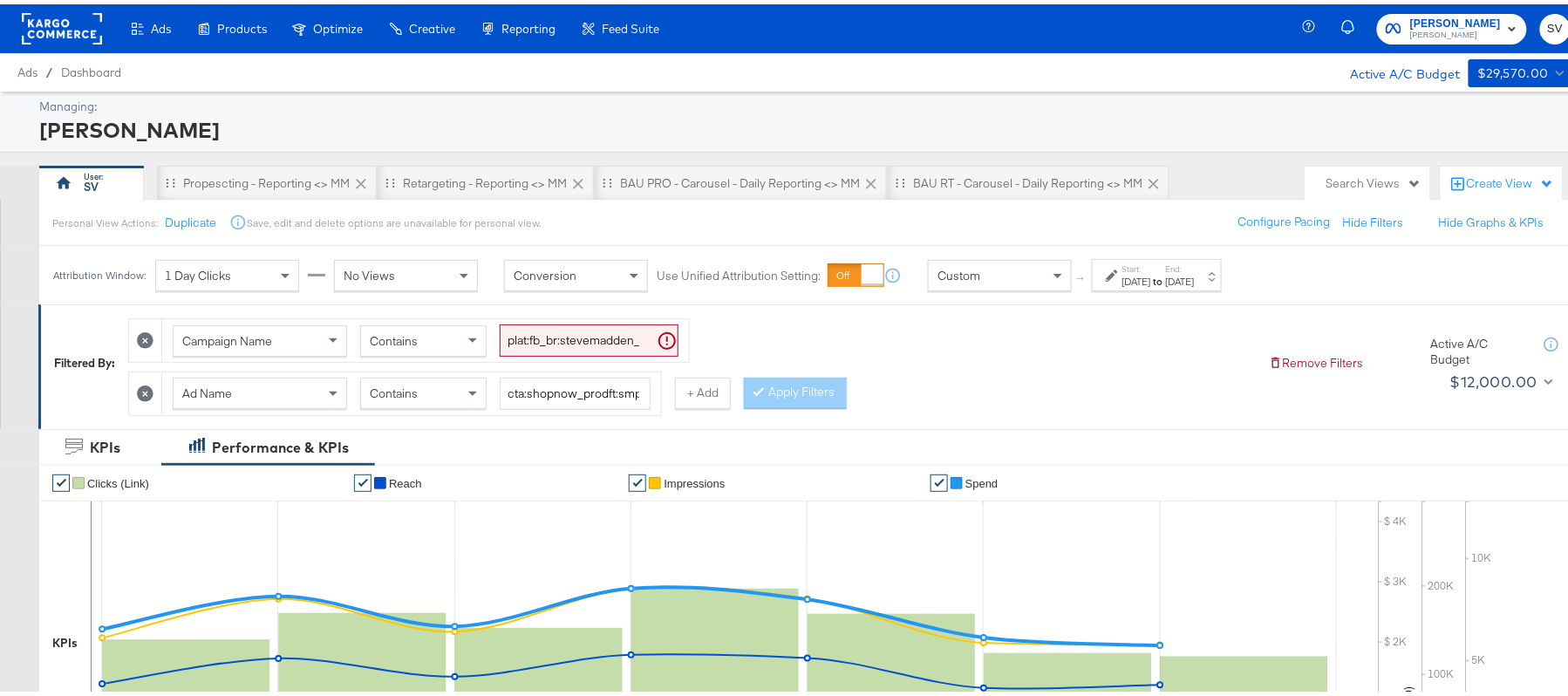
click at [588, 343] on input "plat:fb_br:stevemadden_subchan:paidsocial-asc_temp:evergreen-retargetingDPAs-2_…" at bounding box center [589, 336] width 179 height 33
paste input "buywithprime-prospecting"
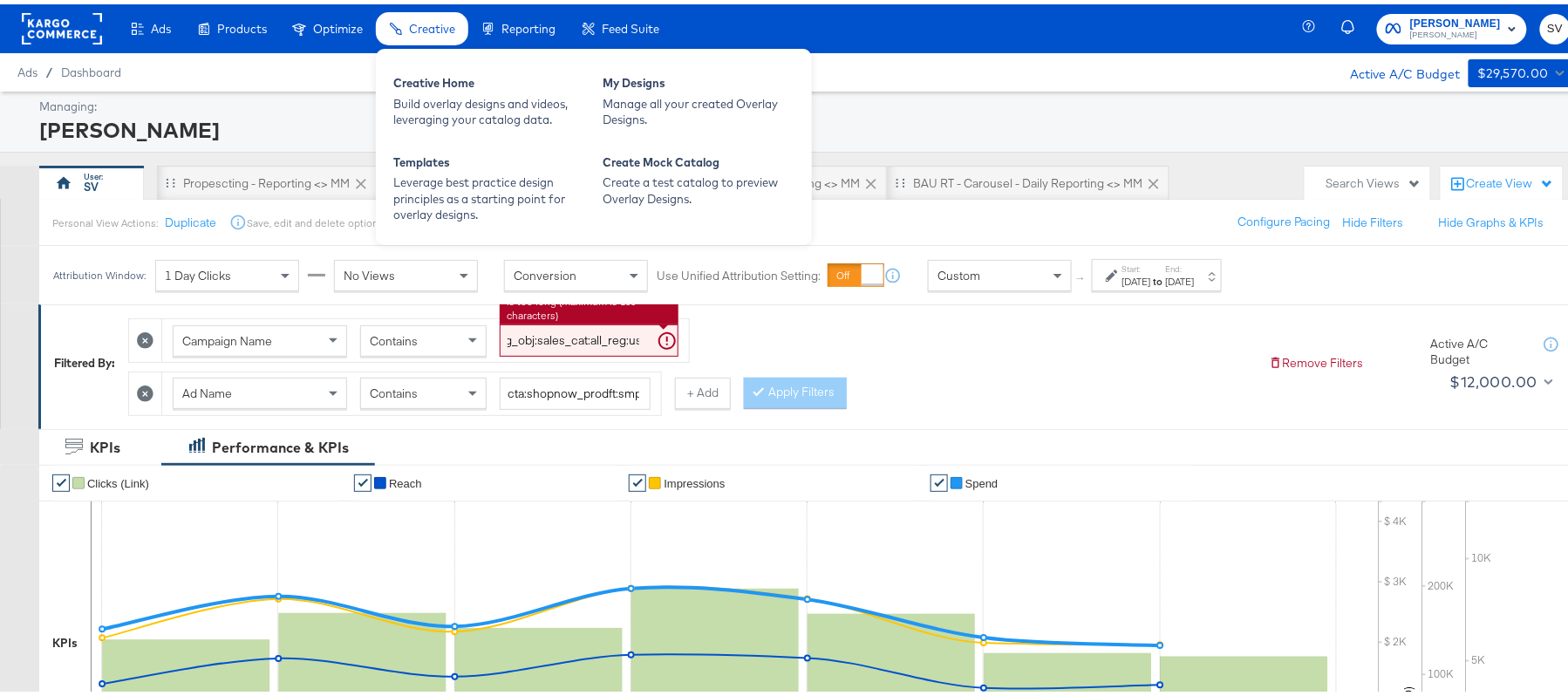
type input "plat:fb_br:stevemadden_subchan:paidsocial-asc_temp:buywithprime-prospecting_obj…"
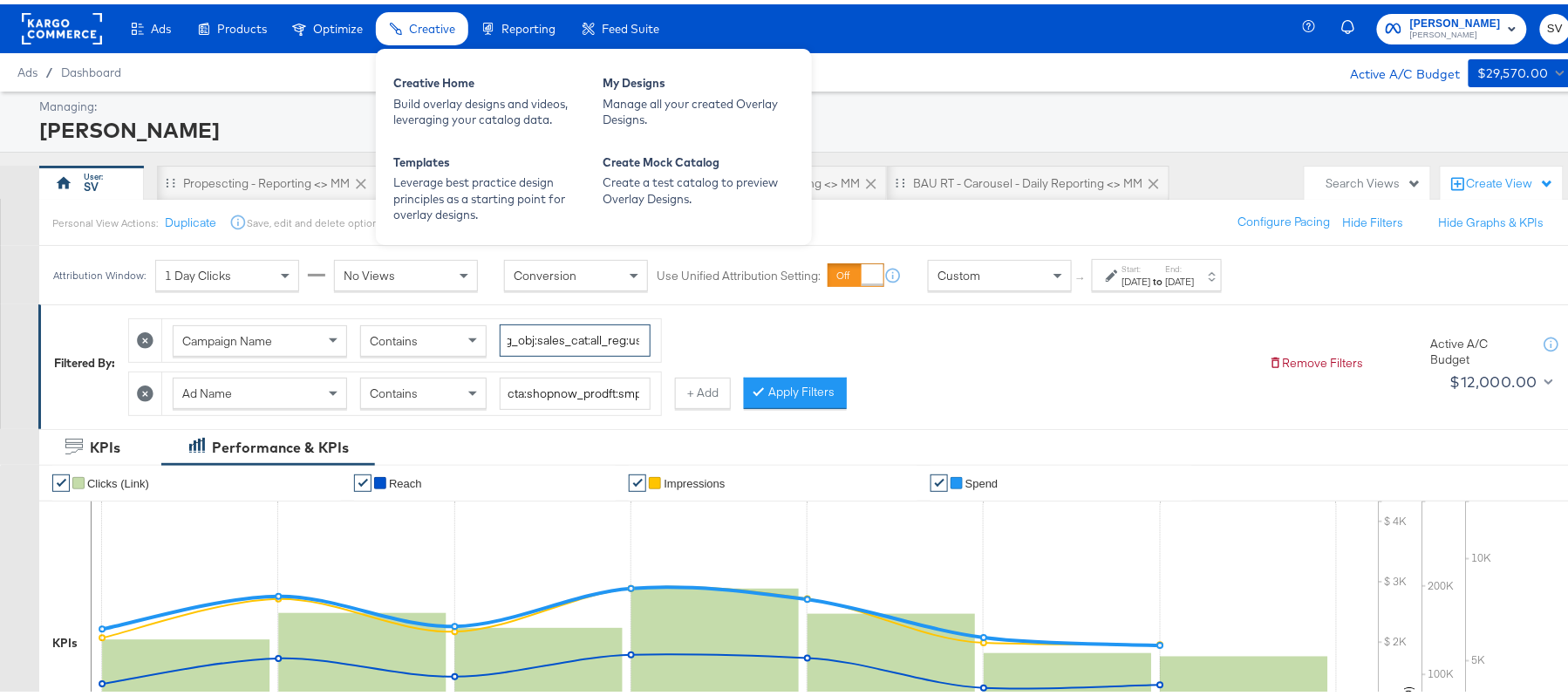
scroll to position [0, 0]
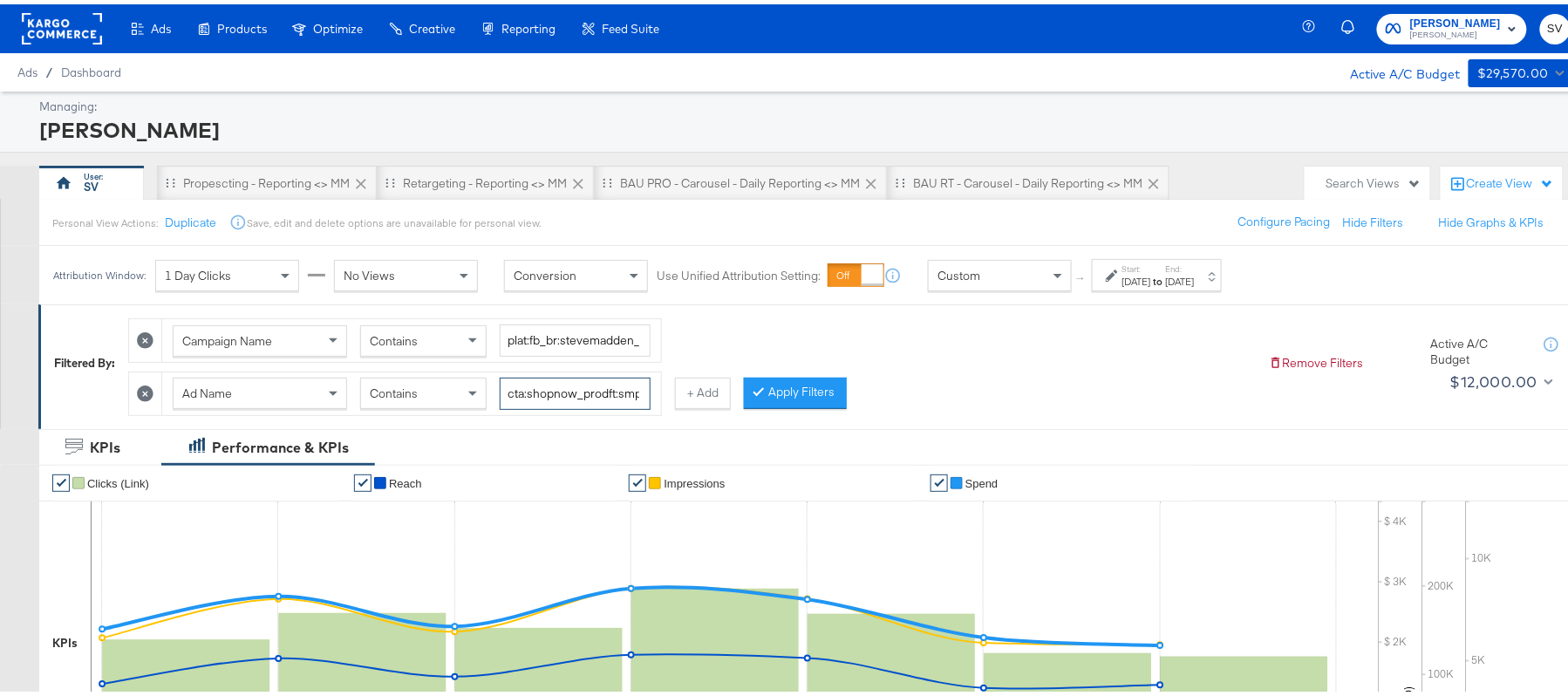
click at [565, 395] on input "cta:shopnow_prodft:smpass_copy:wesawyou-[DATE]-KARGO2_lp:plp_adtype:carousel_le…" at bounding box center [575, 389] width 151 height 33
type input "kargo"
click at [1141, 276] on div "Sep 25th 2025" at bounding box center [1136, 278] width 29 height 14
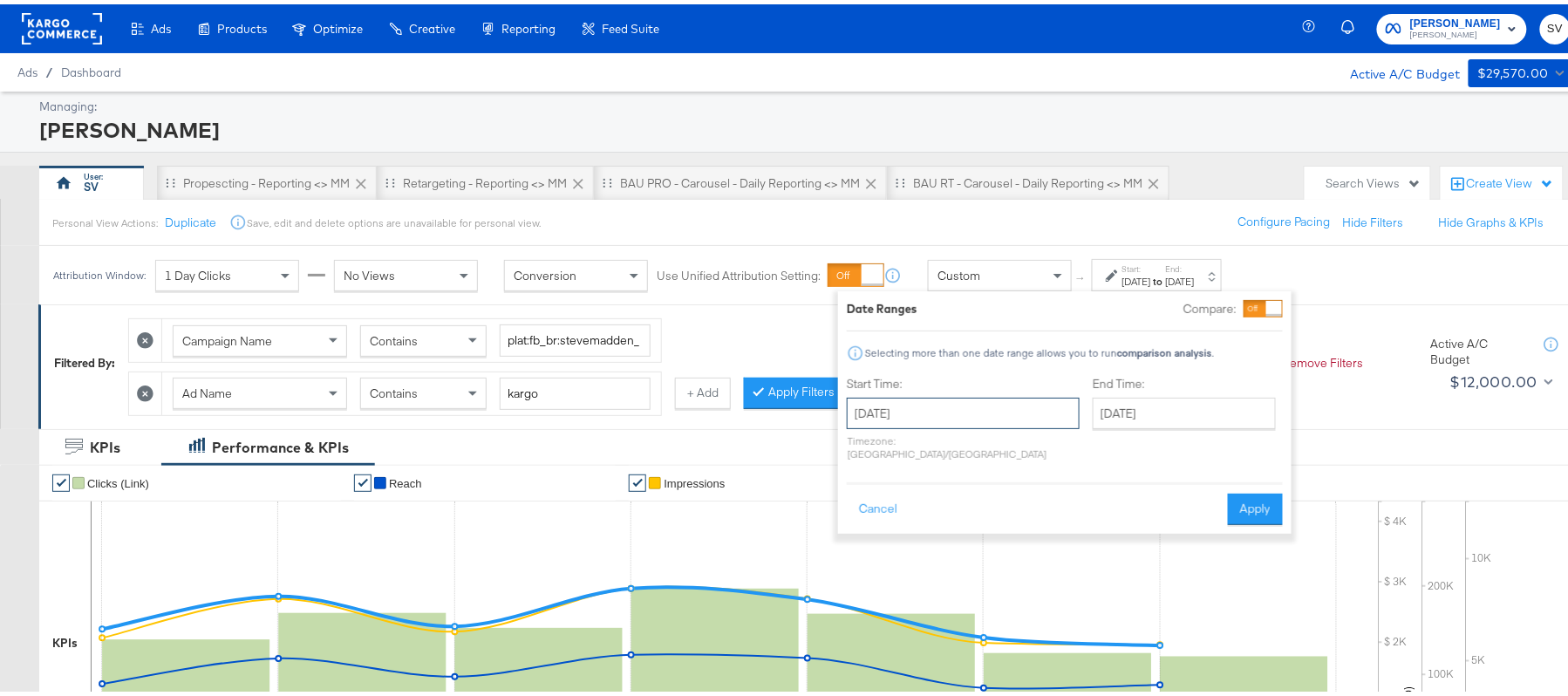
click at [923, 409] on input "September 25th 2025" at bounding box center [963, 409] width 233 height 32
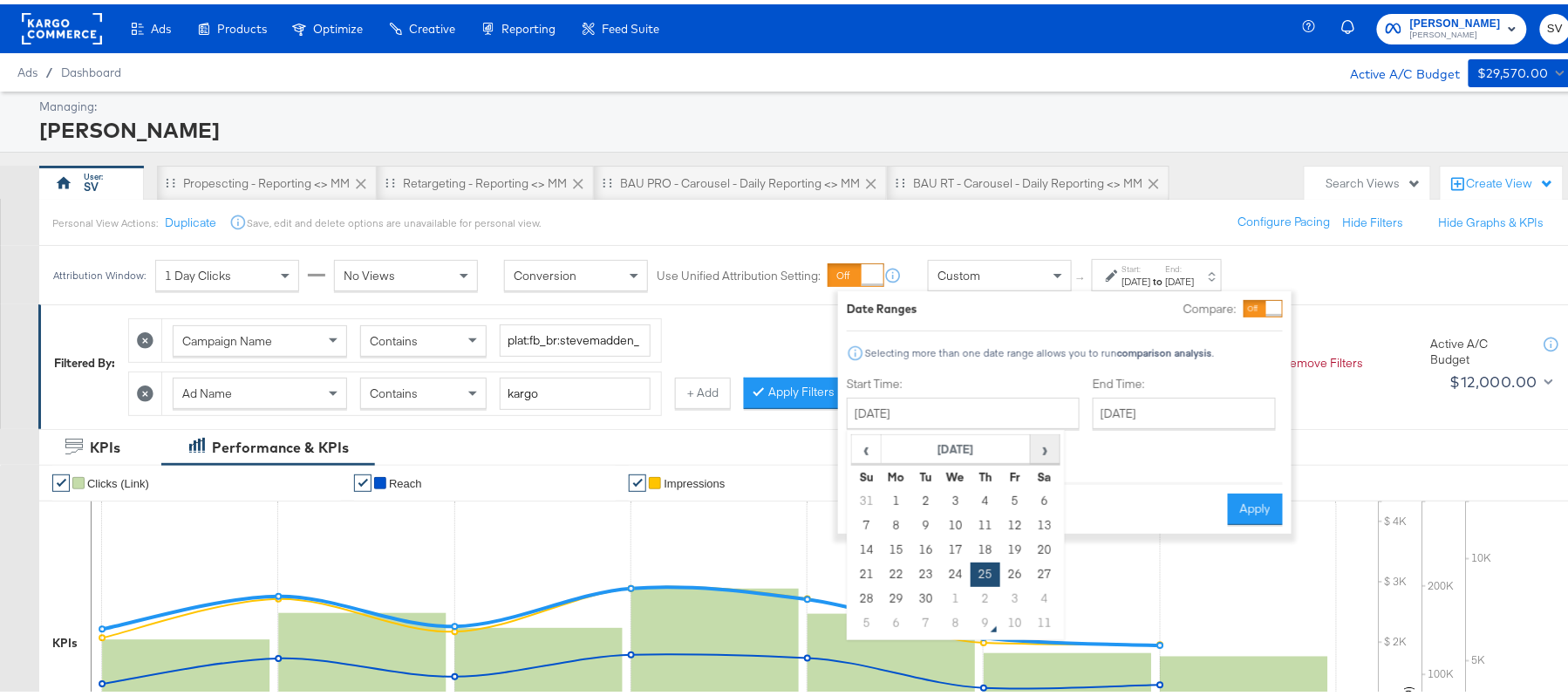
click at [1052, 448] on span "›" at bounding box center [1044, 445] width 27 height 26
click at [930, 521] on td "7" at bounding box center [926, 522] width 30 height 25
type input "October 7th 2025"
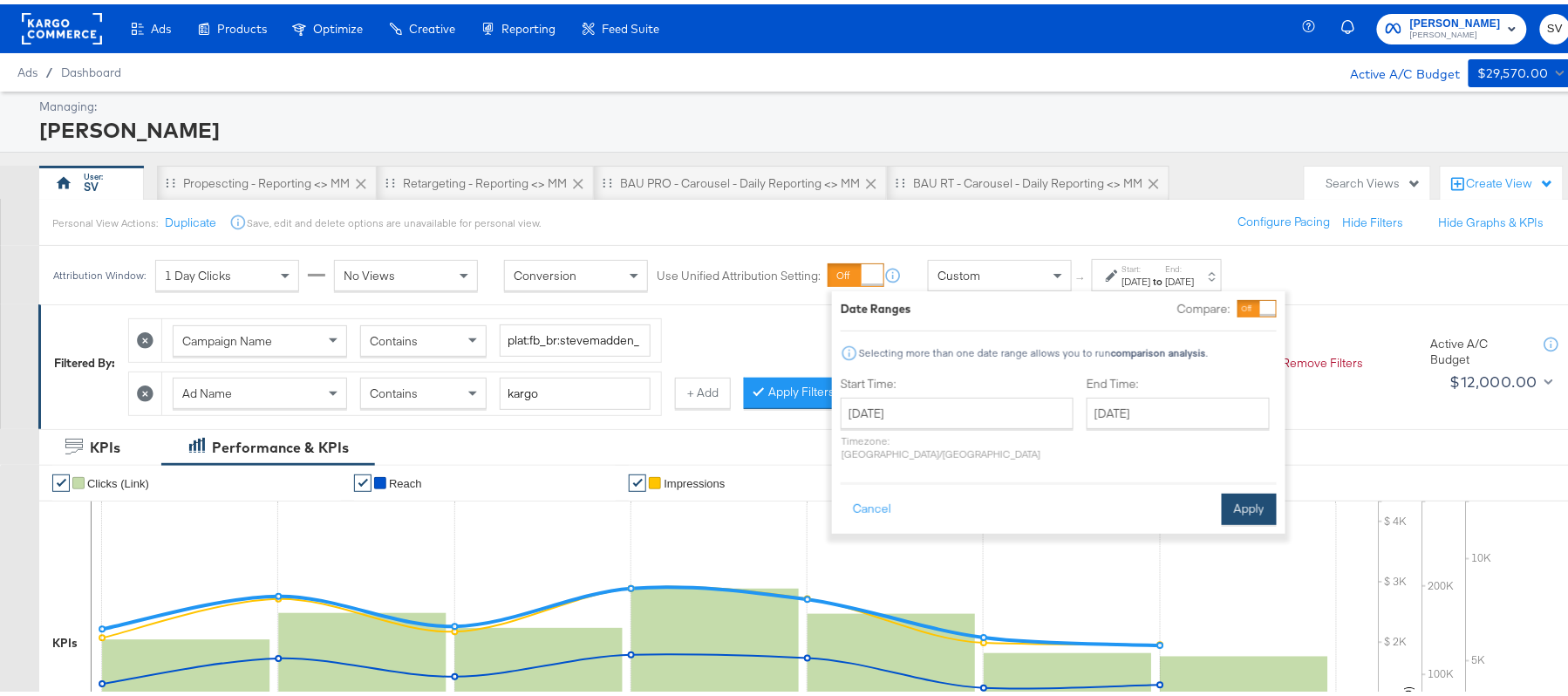
click at [1239, 490] on button "Apply" at bounding box center [1249, 505] width 55 height 32
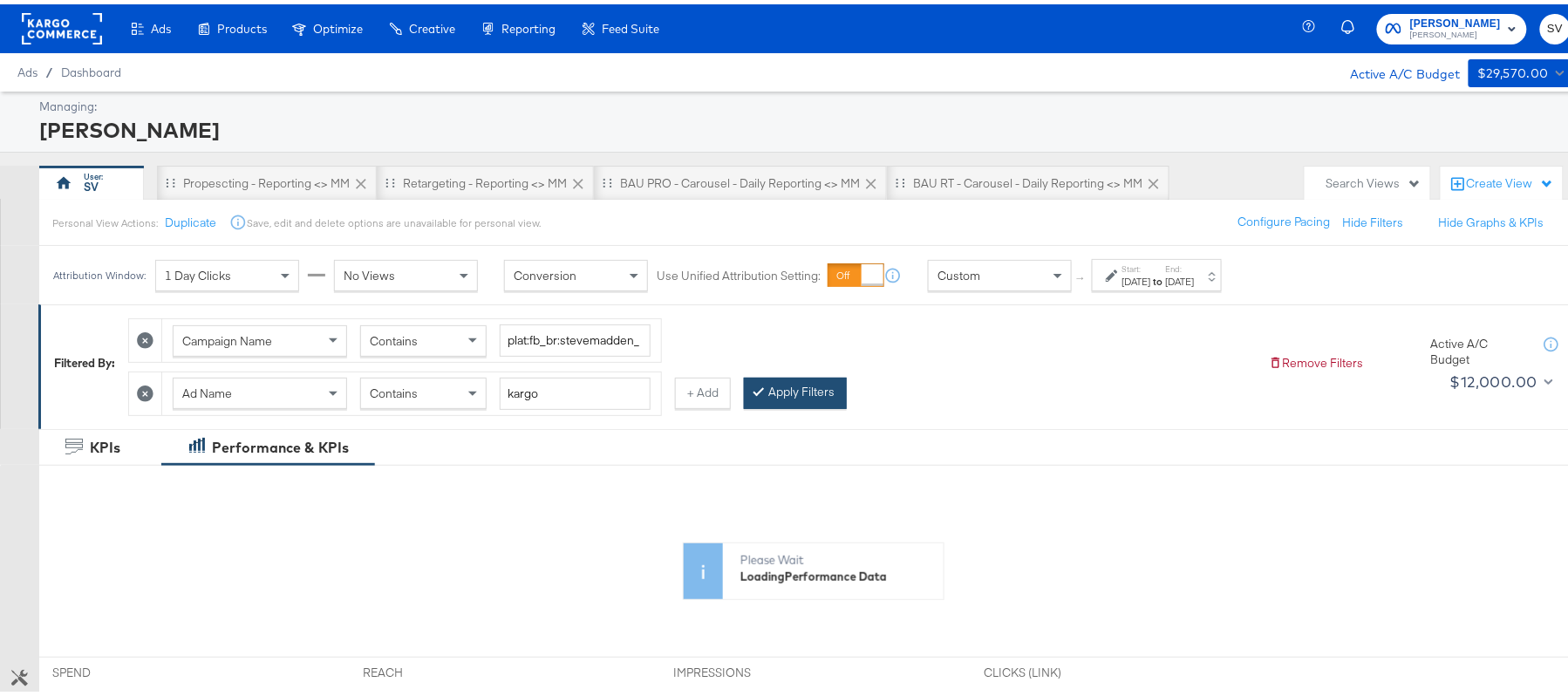
click at [789, 392] on button "Apply Filters" at bounding box center [795, 389] width 103 height 32
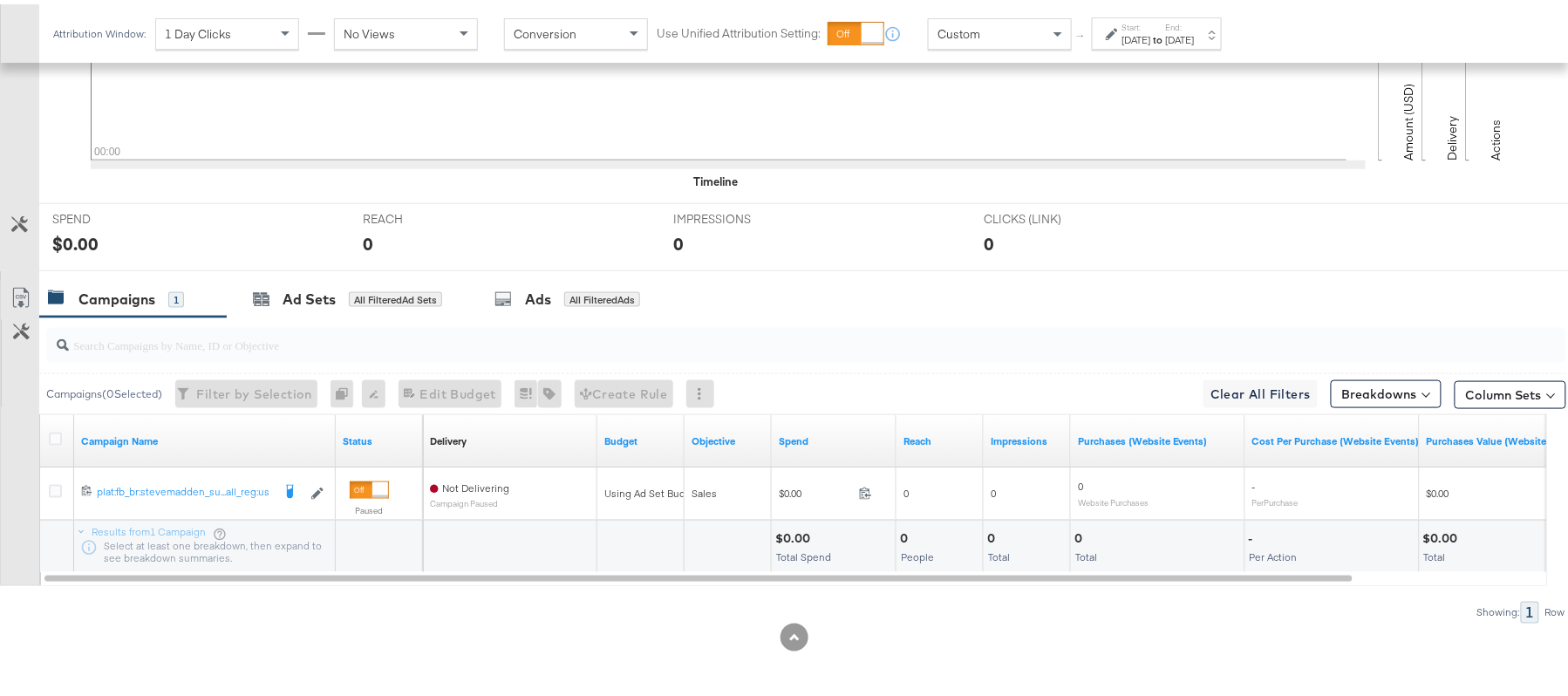
scroll to position [608, 0]
click at [1194, 22] on label "End:" at bounding box center [1180, 23] width 29 height 11
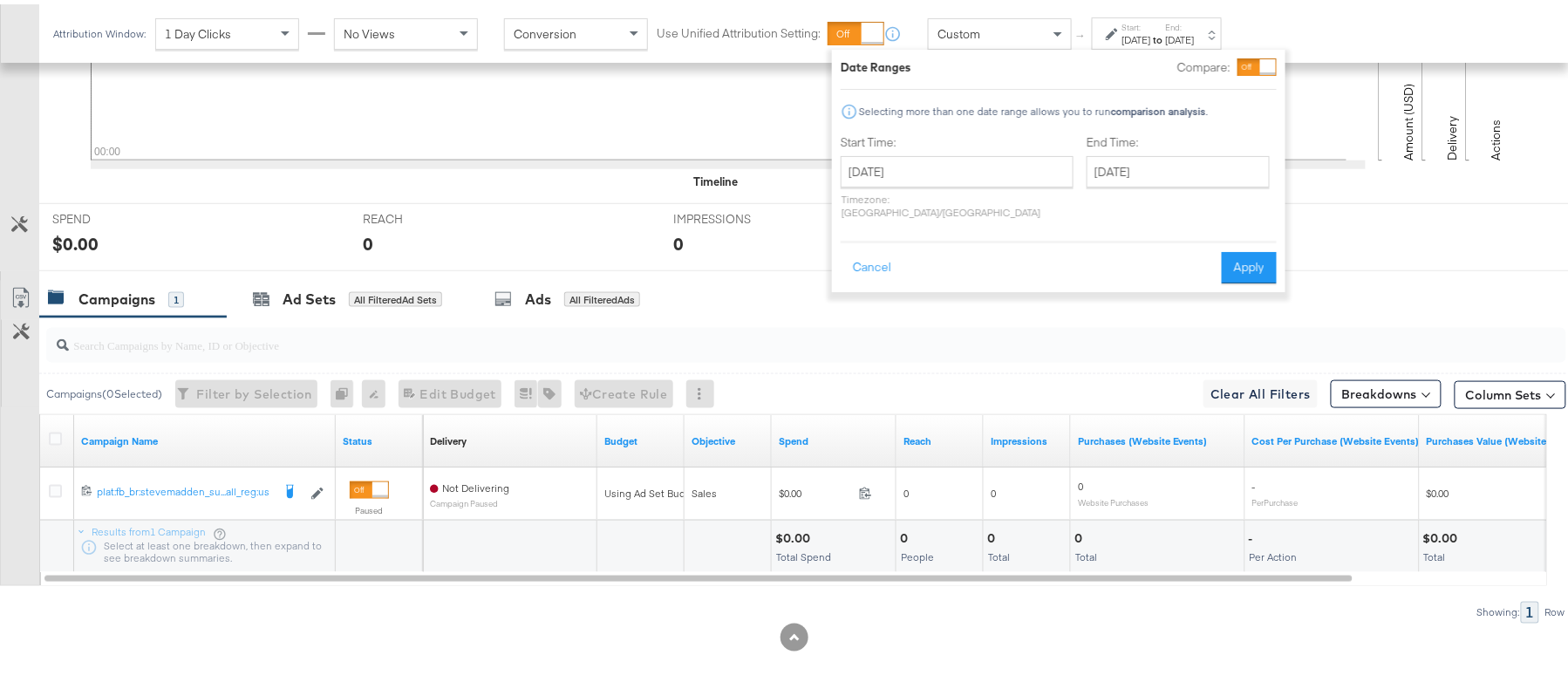
click at [954, 146] on div "Start Time: October 7th 2025 ‹ October 2025 › Su Mo Tu We Th Fr Sa 28 29 30 1 2…" at bounding box center [957, 175] width 233 height 93
click at [956, 154] on input "October 7th 2025" at bounding box center [957, 167] width 233 height 32
click at [973, 253] on td "2" at bounding box center [979, 255] width 30 height 25
type input "[DATE]"
click at [1090, 148] on div "End Time: October 7th 2025 ‹ October 2025 › Su Mo Tu We Th Fr Sa 28 29 30 1 2 3…" at bounding box center [1185, 175] width 190 height 93
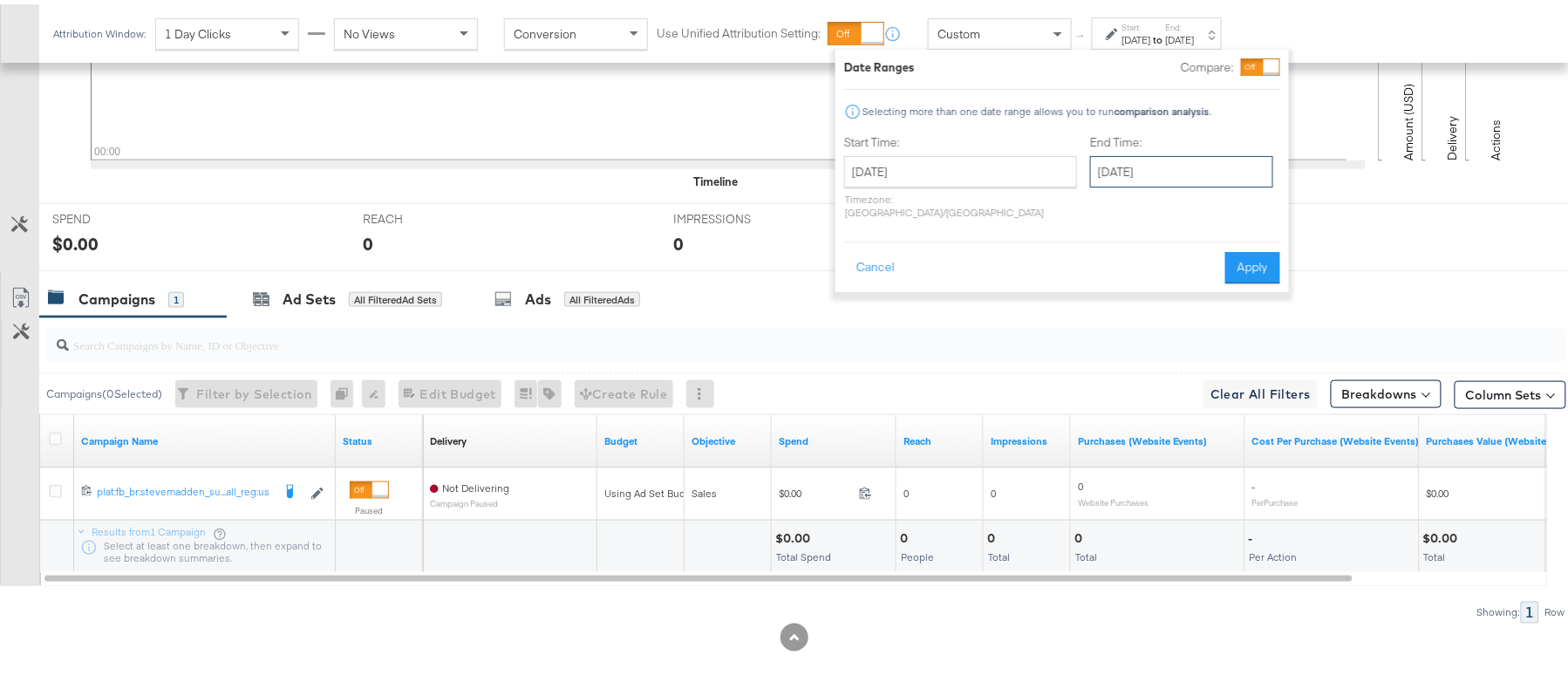
click at [1101, 166] on input "October 7th 2025" at bounding box center [1182, 167] width 183 height 32
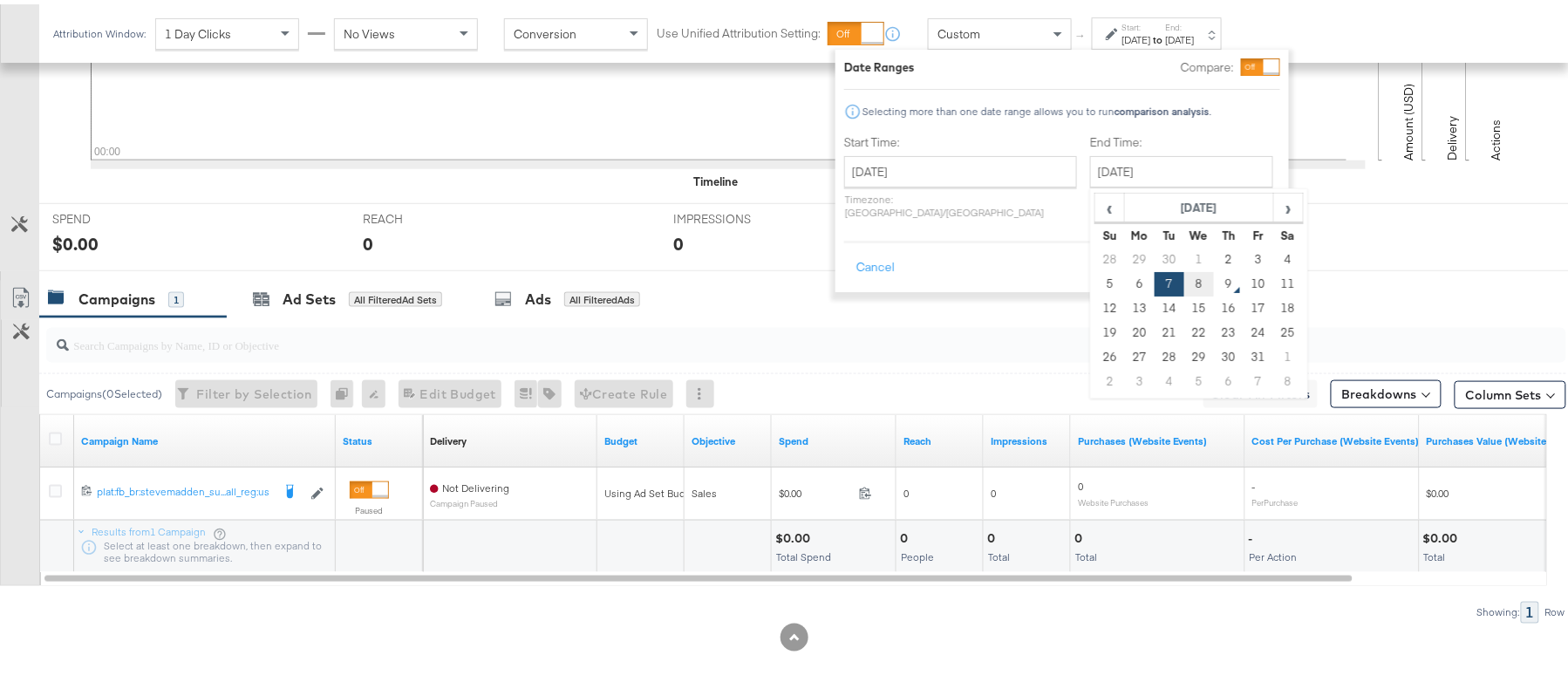
click at [1185, 289] on td "8" at bounding box center [1200, 280] width 30 height 25
type input "[DATE]"
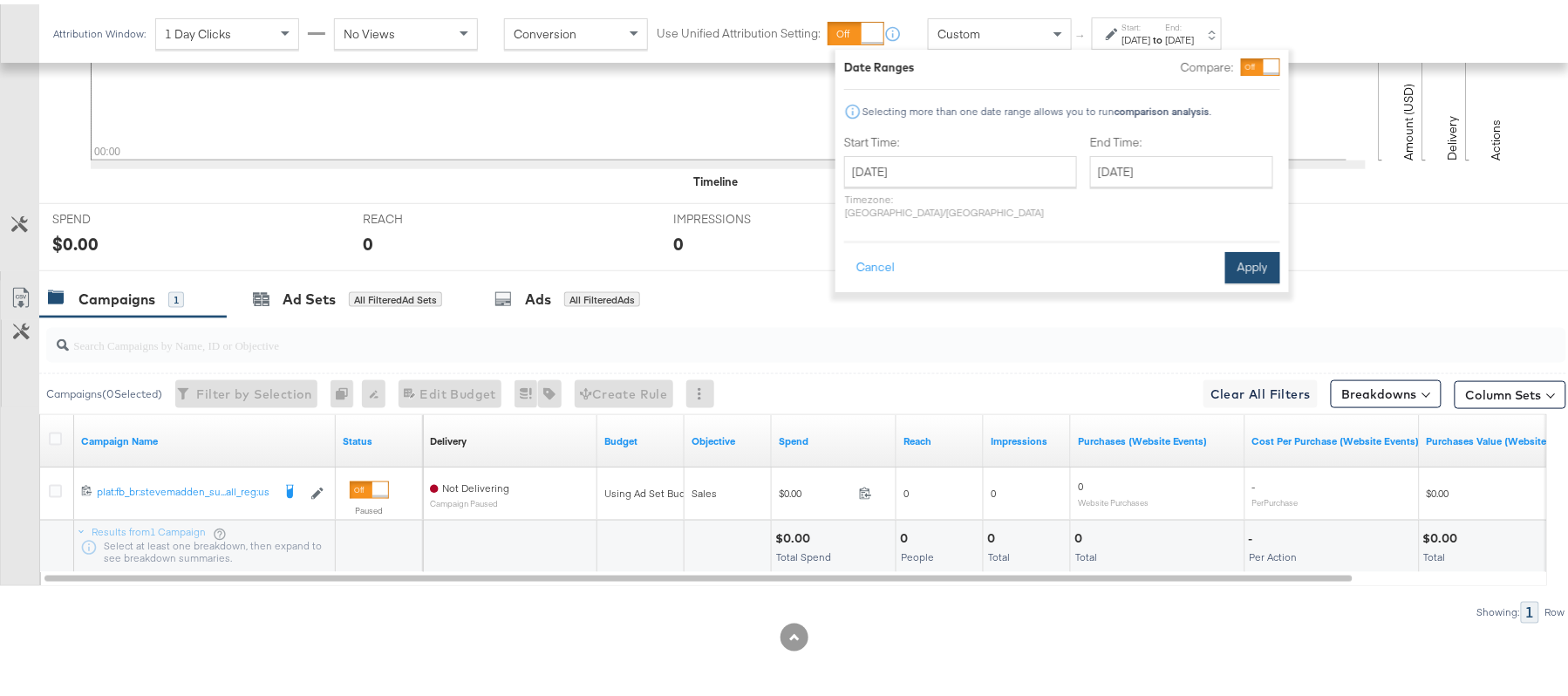
click at [1238, 248] on button "Apply" at bounding box center [1252, 263] width 55 height 32
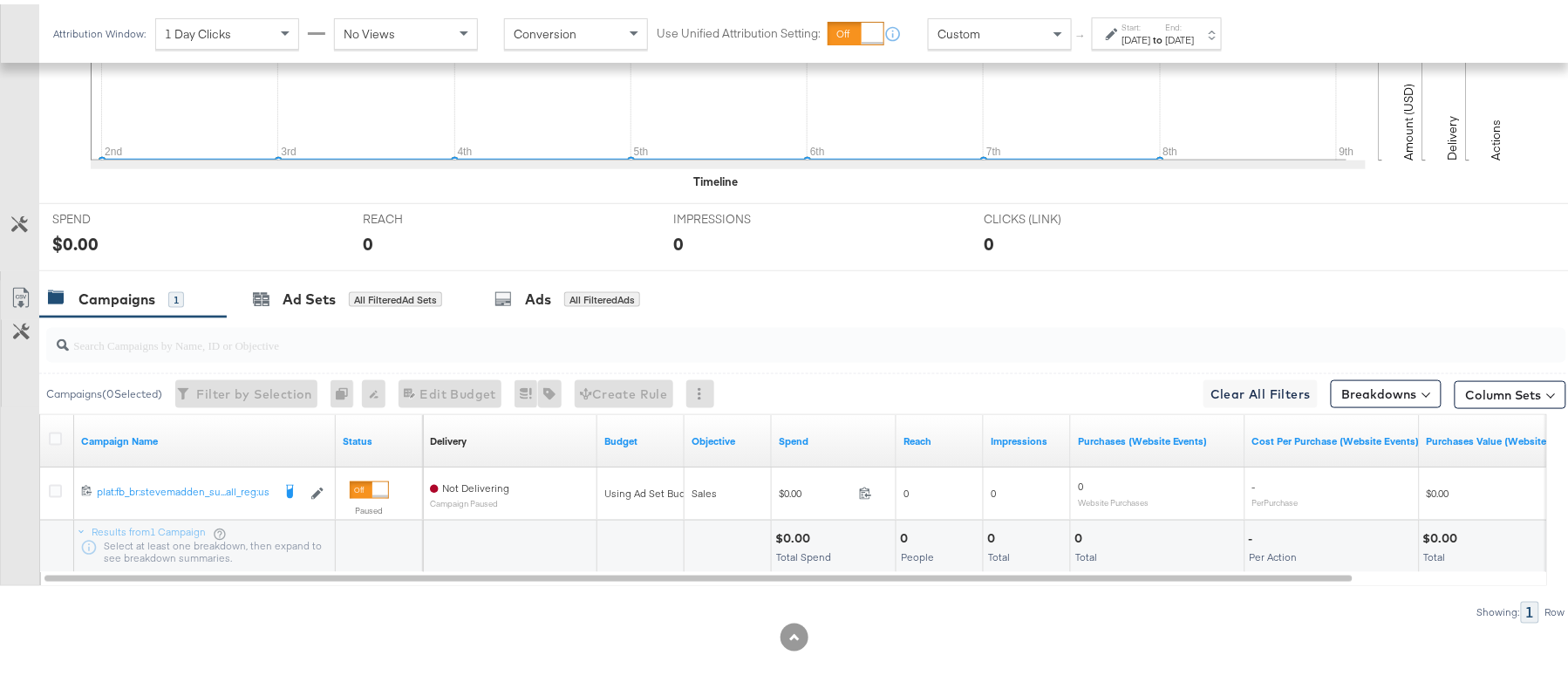
scroll to position [143, 0]
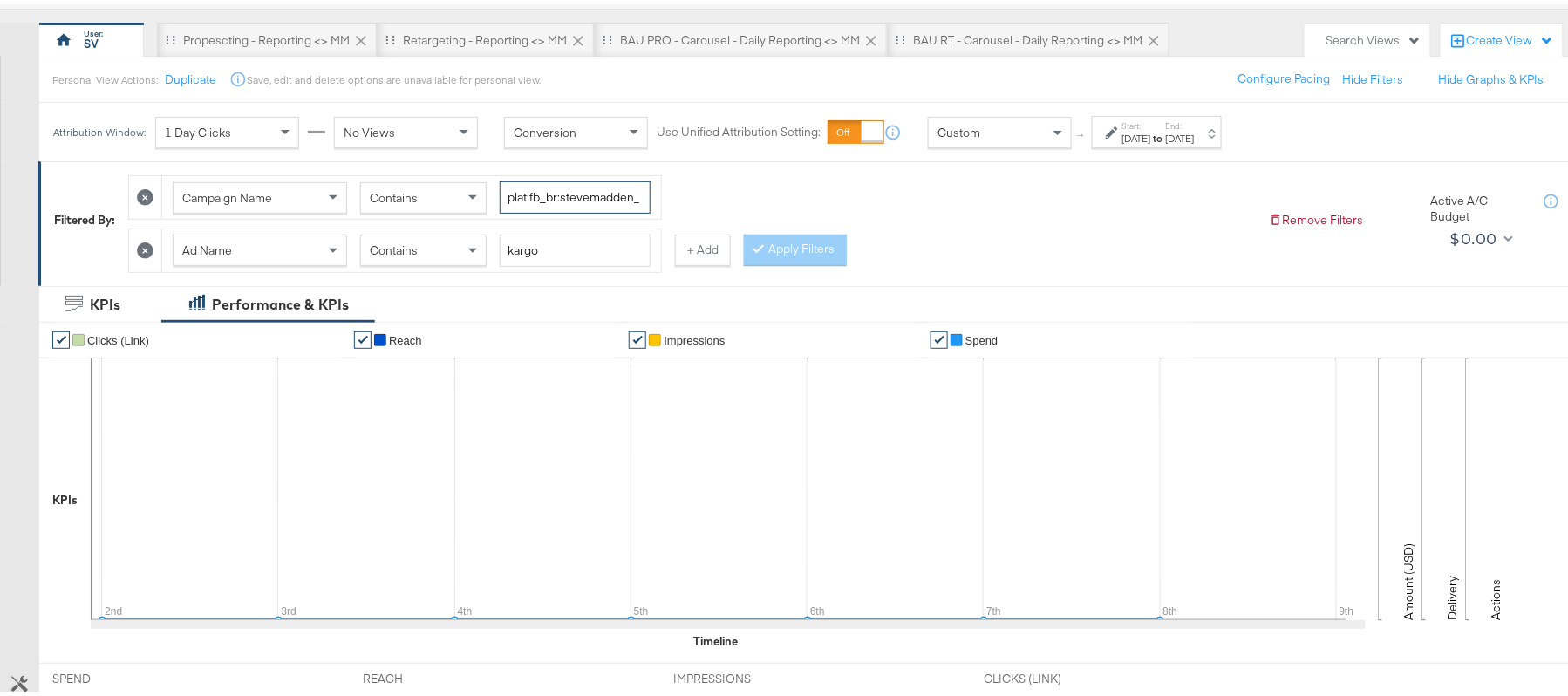
click at [522, 183] on input "plat:fb_br:stevemadden_subchan:paidsocial-asc_temp:buywithprime-prospecting_obj…" at bounding box center [575, 193] width 151 height 33
click at [403, 254] on span "Contains" at bounding box center [394, 246] width 48 height 16
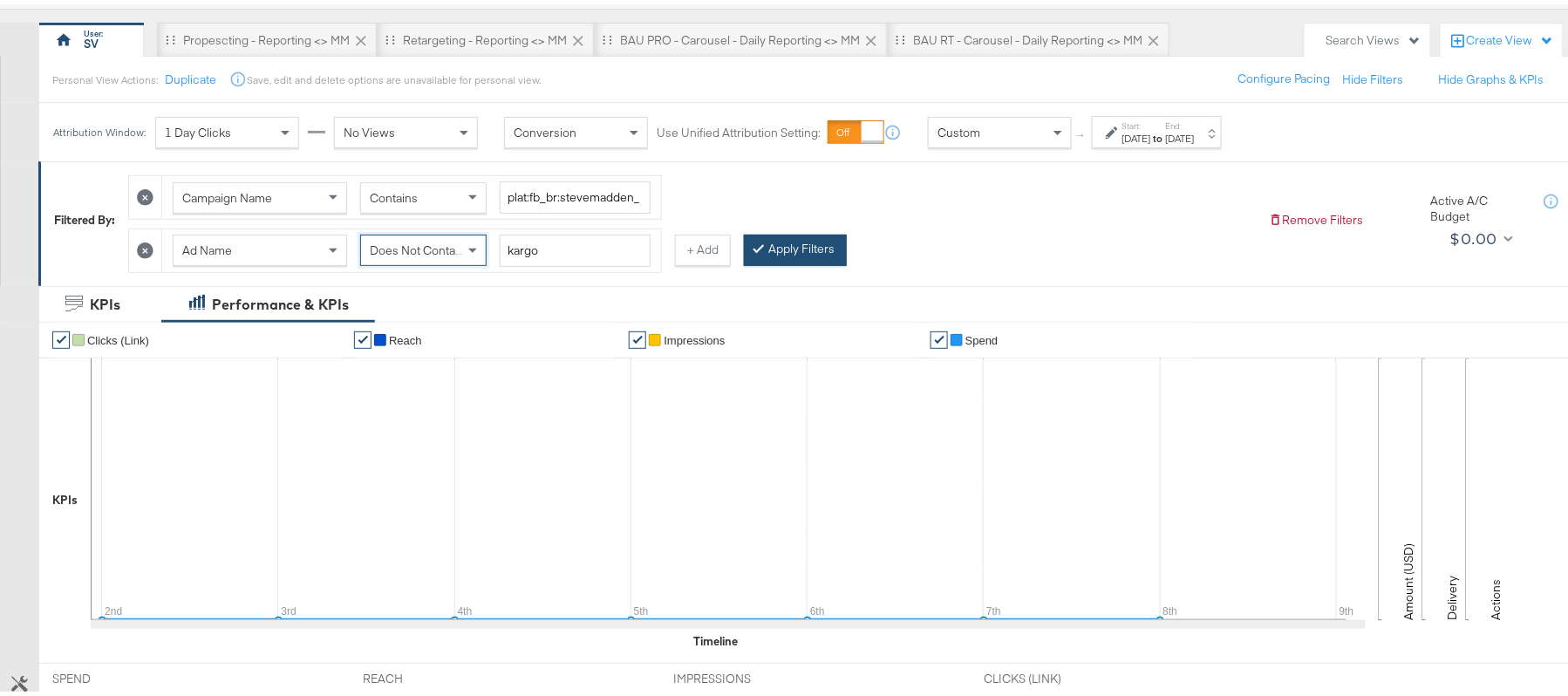
click at [766, 241] on div at bounding box center [762, 244] width 12 height 17
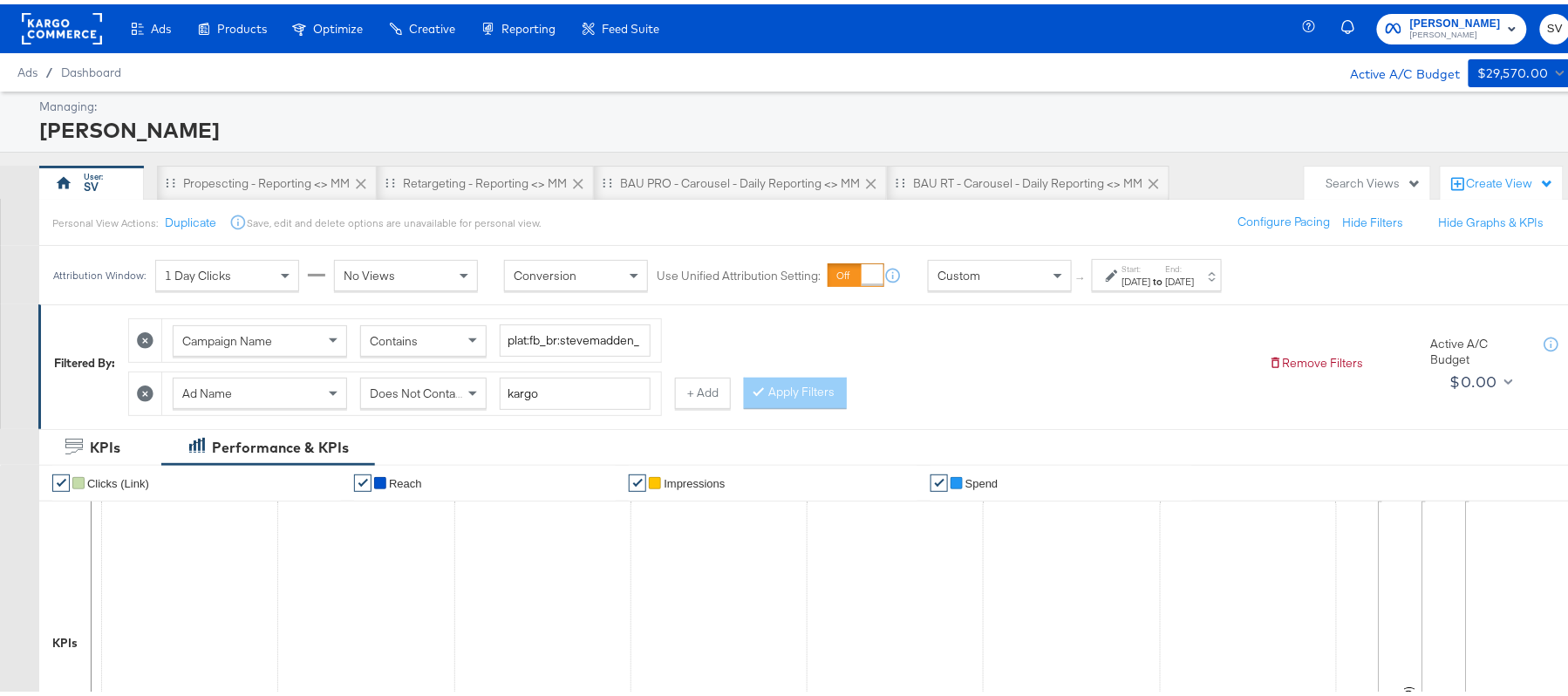
click at [1197, 290] on div "Attribution Window: 1 Day Clicks No Views Conversion Use Unified Attribution Se…" at bounding box center [642, 270] width 1204 height 58
click at [1193, 244] on div "Attribution Window: 1 Day Clicks No Views Conversion Use Unified Attribution Se…" at bounding box center [642, 270] width 1204 height 58
click at [1151, 280] on div "[DATE]" at bounding box center [1136, 278] width 29 height 14
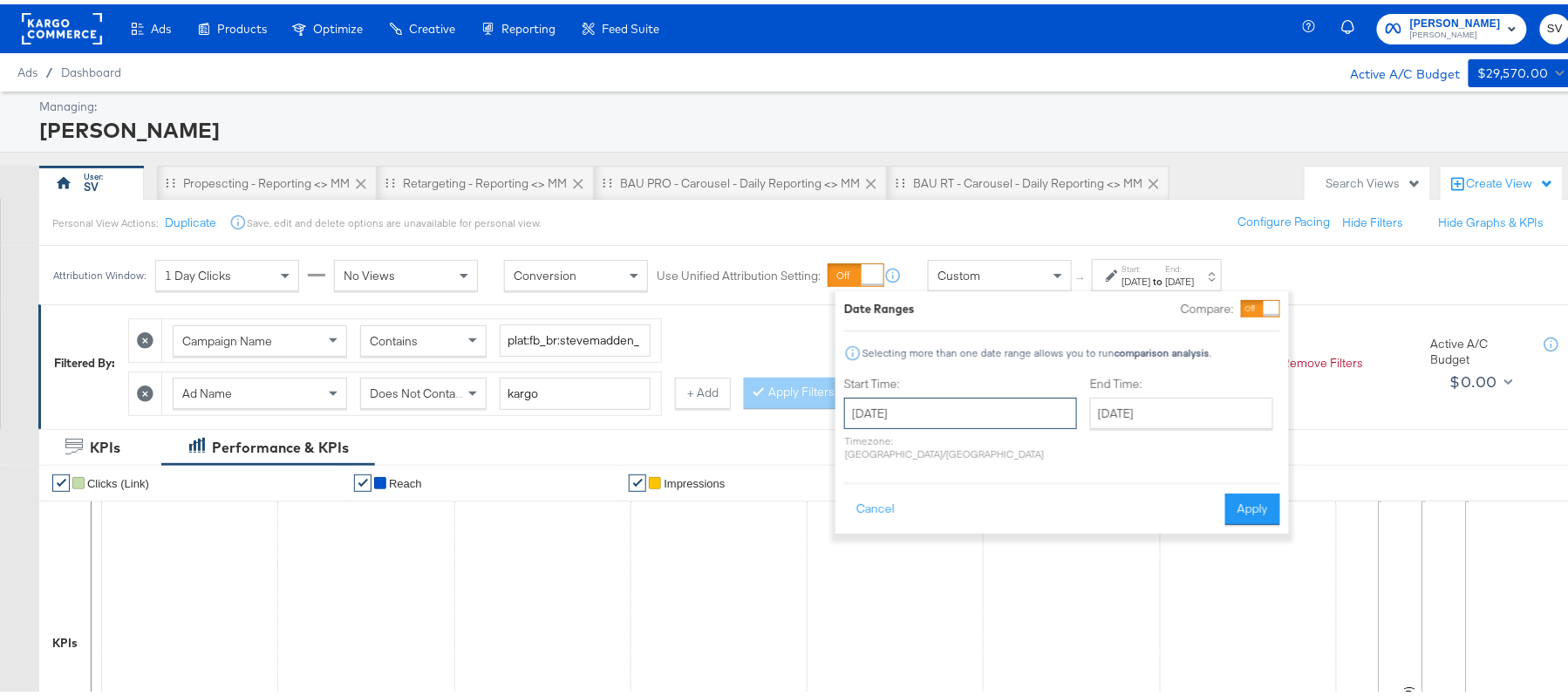
click at [947, 405] on input "[DATE]" at bounding box center [961, 409] width 233 height 32
click at [953, 516] on td "8" at bounding box center [954, 522] width 30 height 25
type input "[DATE]"
click at [1231, 489] on button "Apply" at bounding box center [1249, 505] width 55 height 32
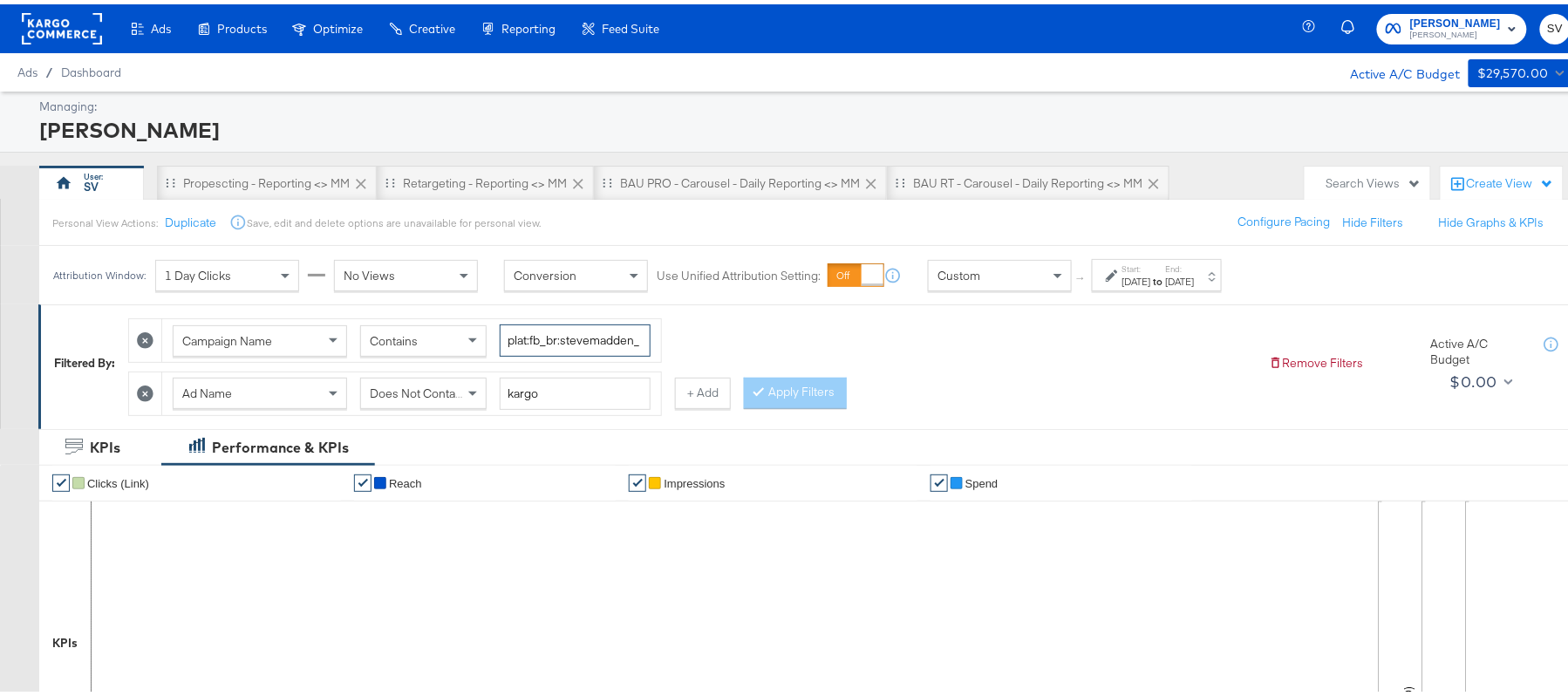
click at [540, 337] on input "plat:fb_br:stevemadden_subchan:paidsocial-asc_temp:buywithprime-prospecting_obj…" at bounding box center [575, 336] width 151 height 33
paste input "retargetingDPAs"
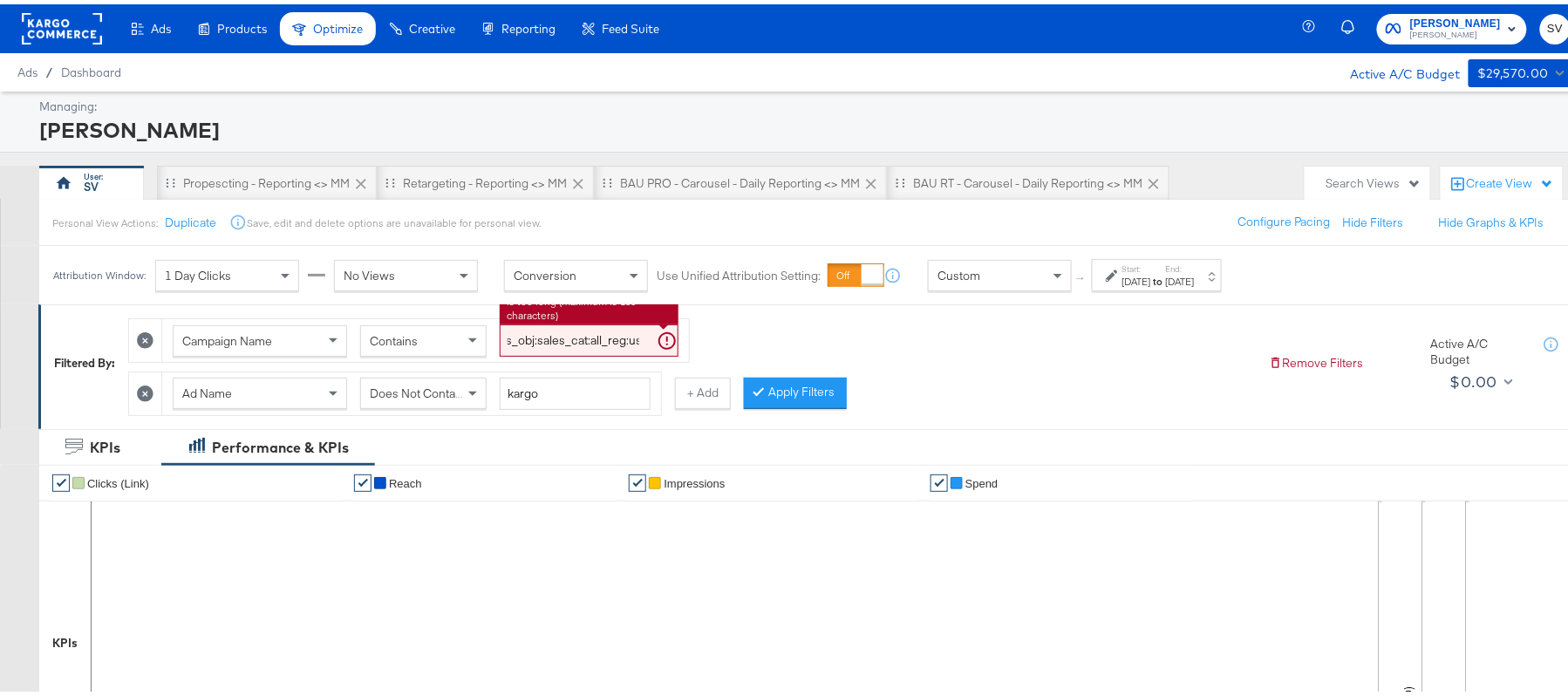
type input "plat:fb_br:stevemadden_subchan:paidsocial-asc_temp:buywithprime-retargetingDPAs…"
click at [391, 385] on span "Does Not Contain" at bounding box center [418, 389] width 95 height 16
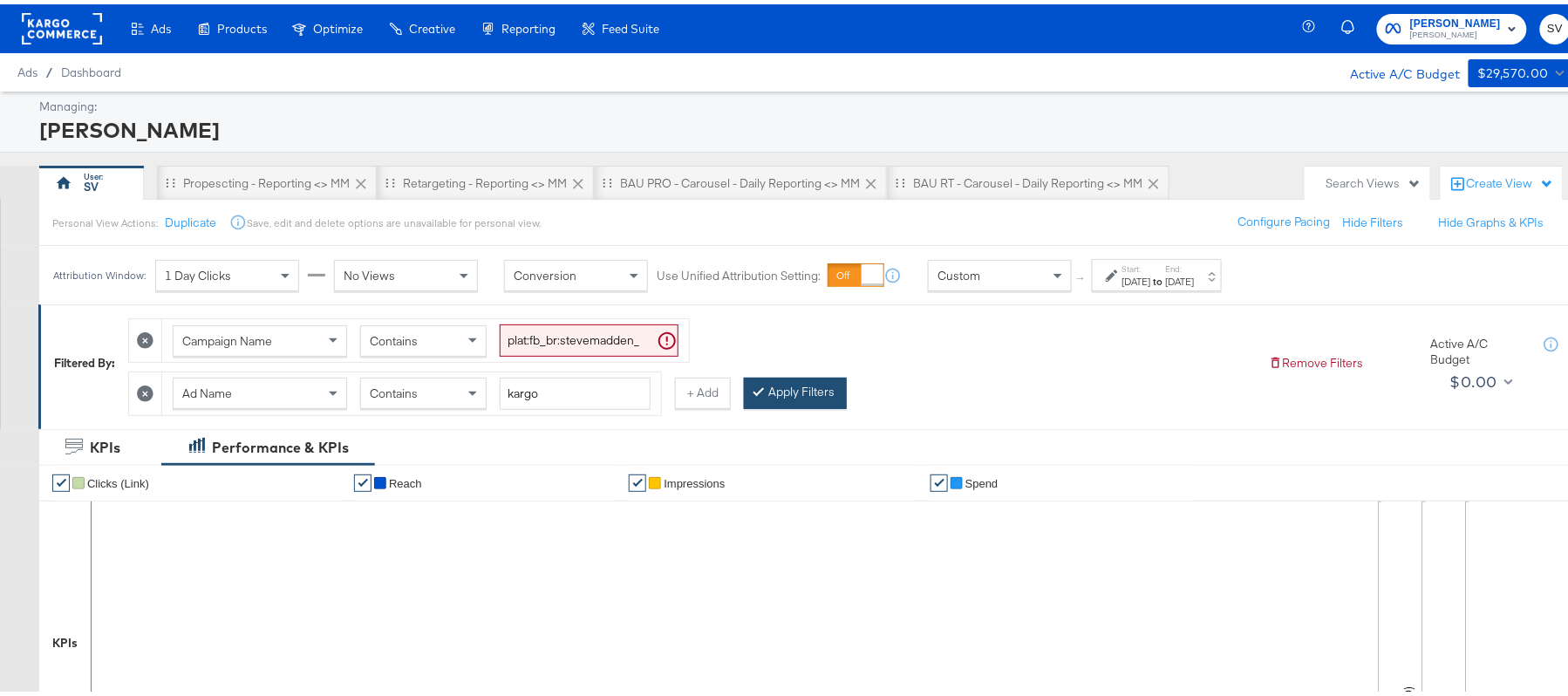
click at [799, 396] on button "Apply Filters" at bounding box center [795, 389] width 103 height 32
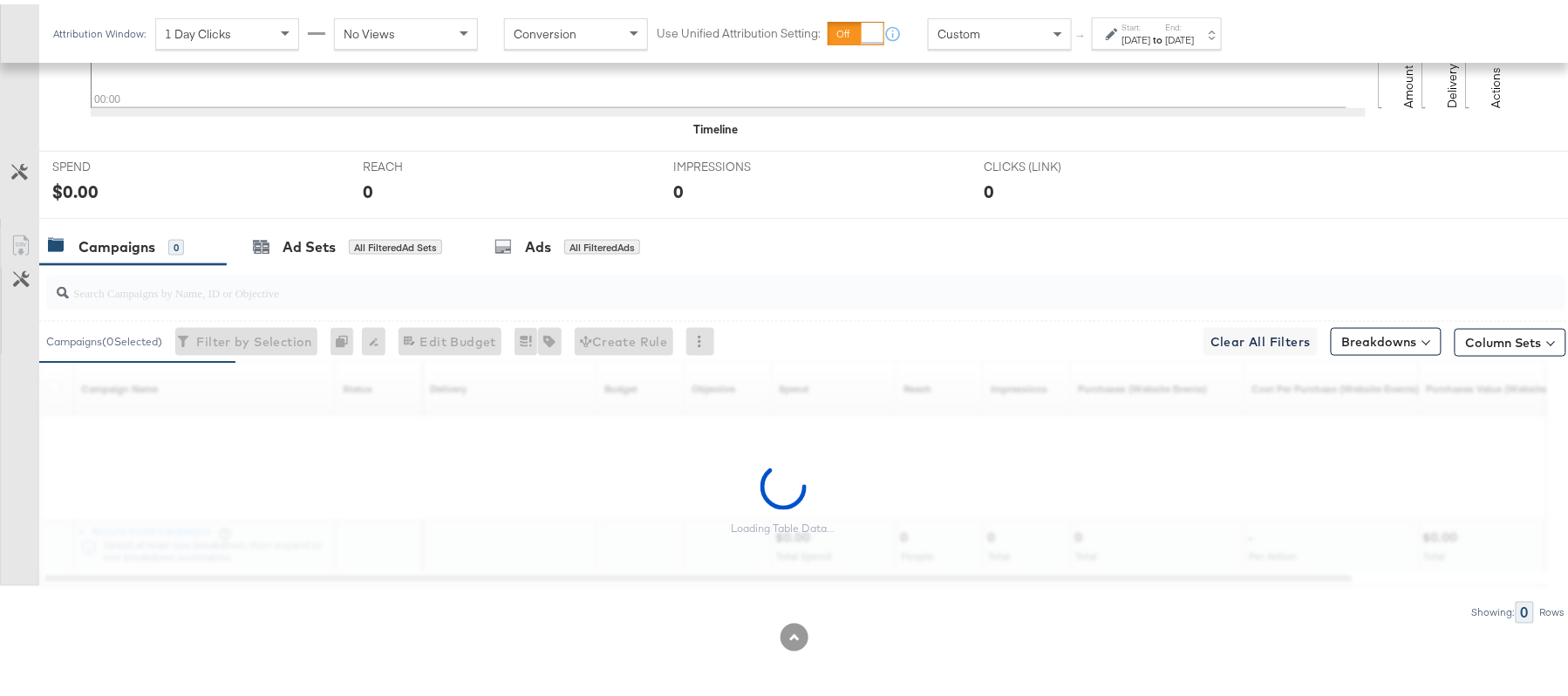
scroll to position [608, 0]
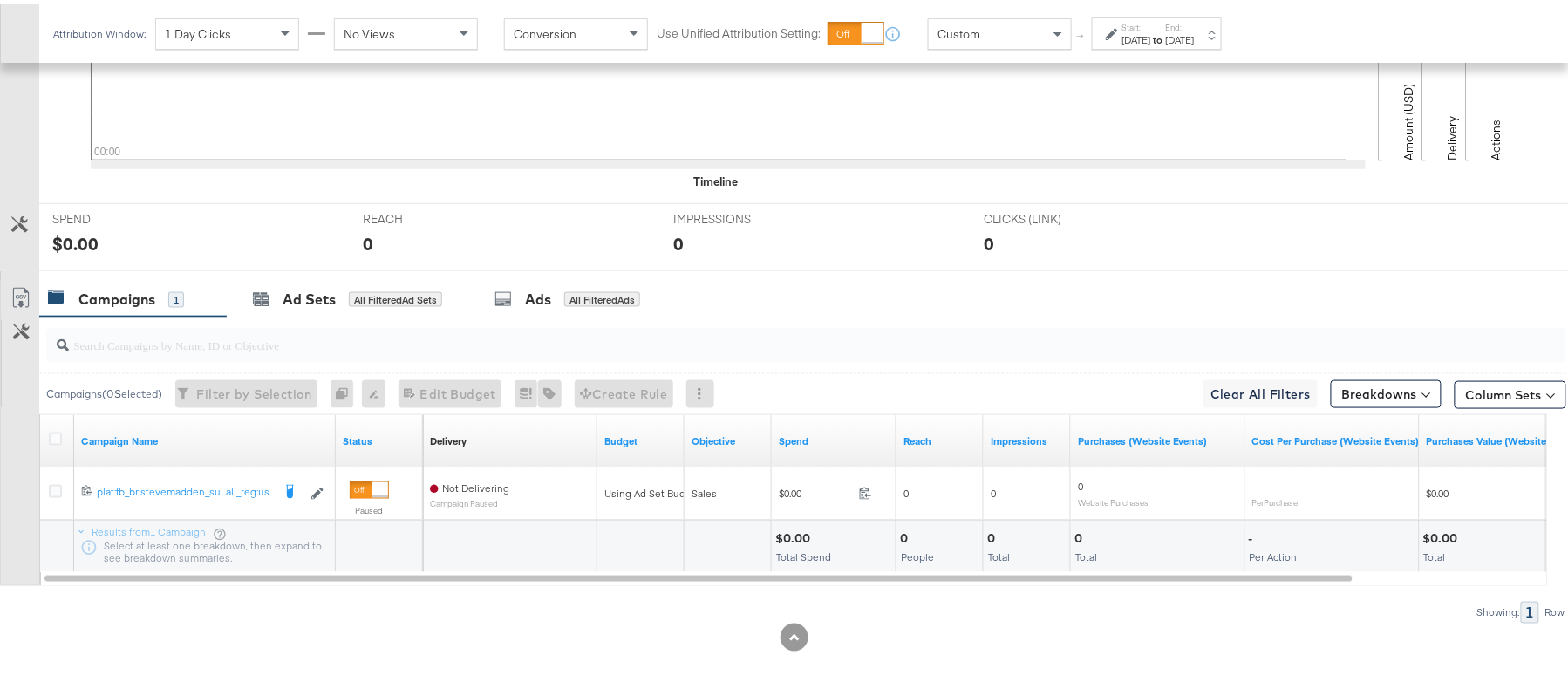
click at [1151, 19] on label "Start:" at bounding box center [1136, 23] width 29 height 11
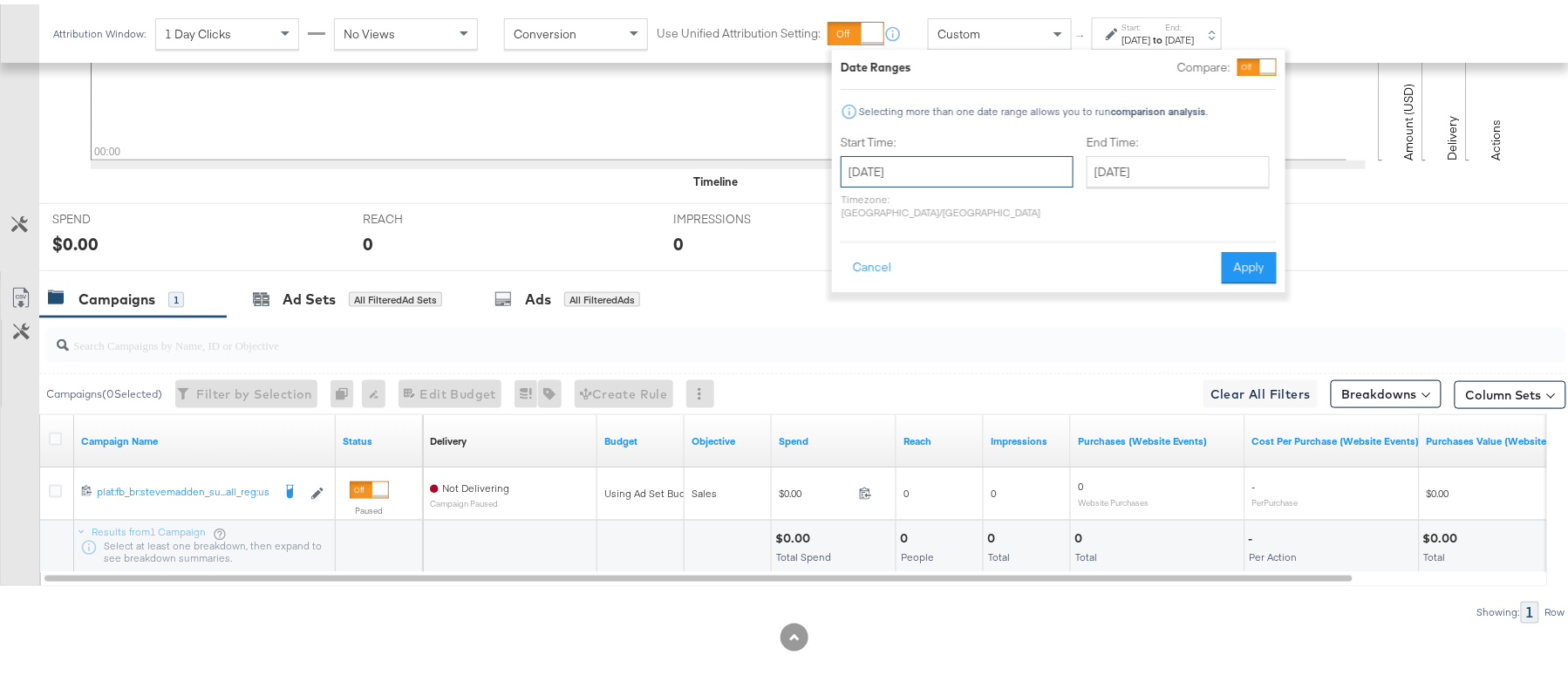
click at [948, 178] on input "[DATE]" at bounding box center [957, 167] width 233 height 32
click at [974, 255] on td "2" at bounding box center [979, 255] width 30 height 25
type input "[DATE]"
click at [1246, 255] on button "Apply" at bounding box center [1252, 263] width 55 height 32
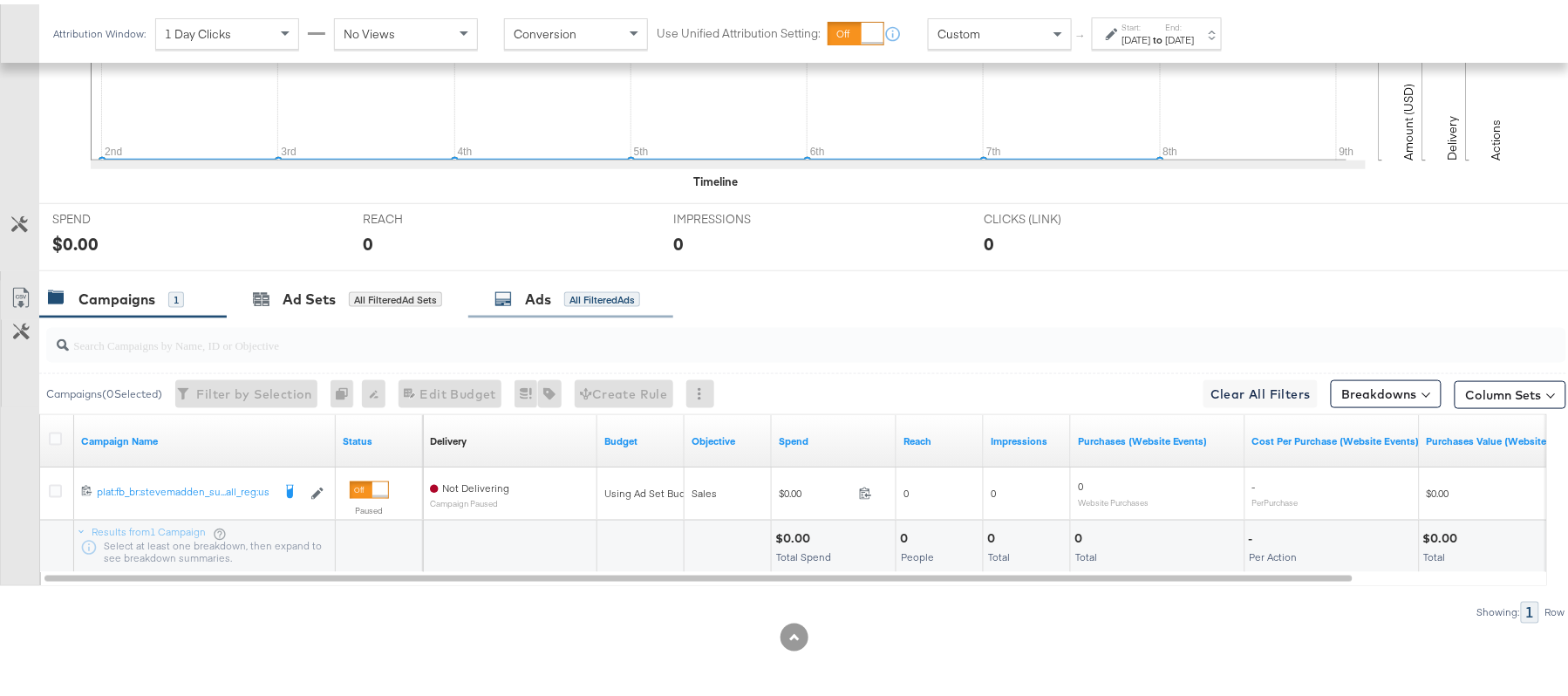
scroll to position [26, 0]
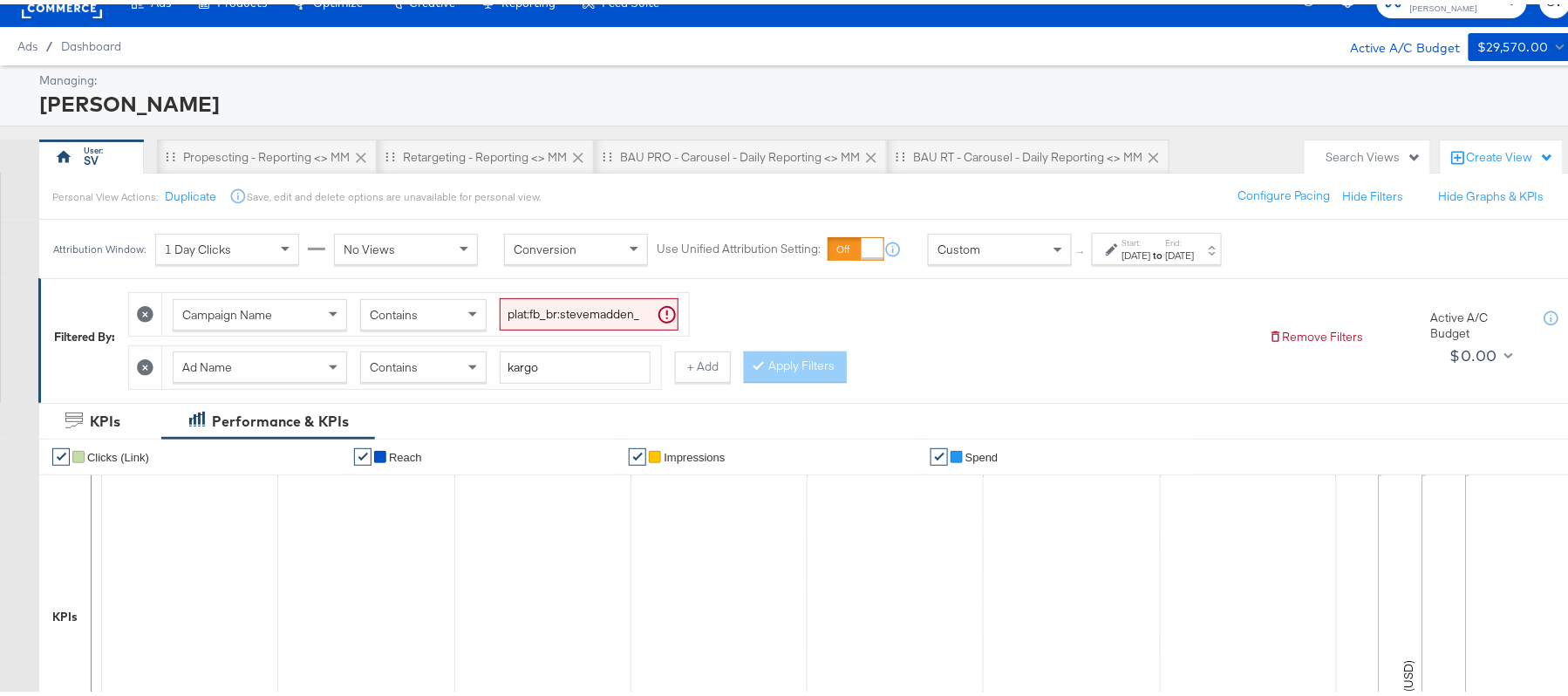
click at [572, 314] on input "plat:fb_br:stevemadden_subchan:paidsocial-asc_temp:buywithprime-retargetingDPAs…" at bounding box center [589, 309] width 179 height 33
click at [465, 363] on span at bounding box center [474, 363] width 22 height 30
click at [780, 374] on button "Apply Filters" at bounding box center [795, 363] width 103 height 32
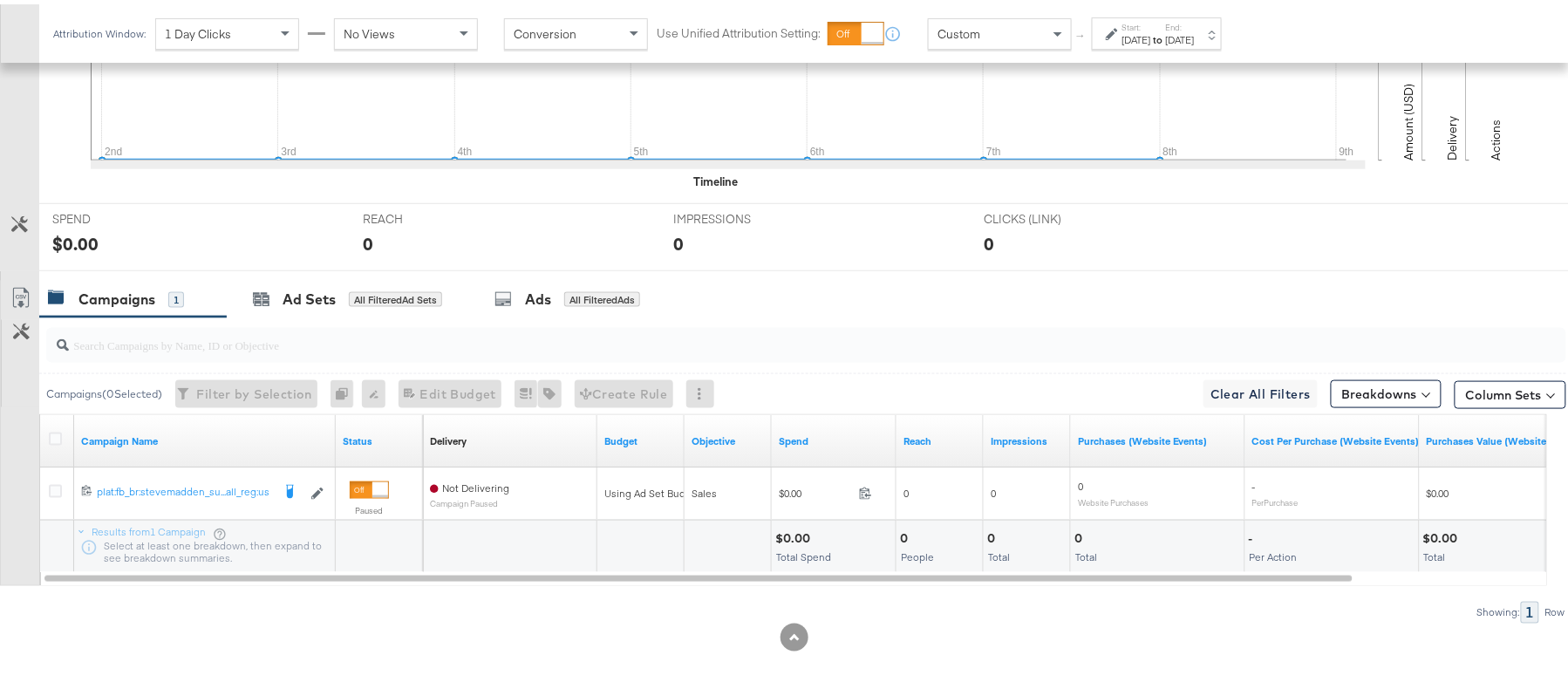
scroll to position [608, 0]
click at [1166, 41] on div "to" at bounding box center [1158, 36] width 15 height 14
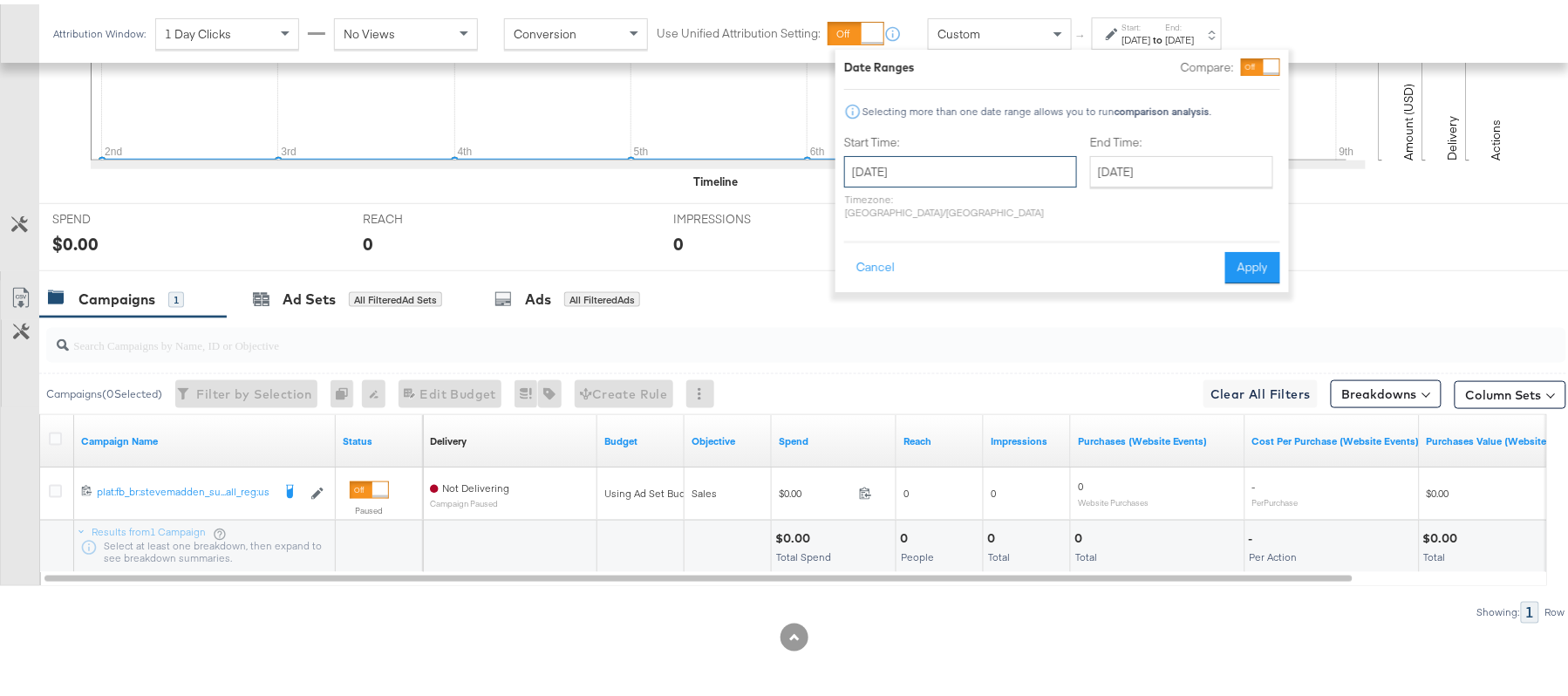
click at [960, 155] on input "[DATE]" at bounding box center [961, 167] width 233 height 32
click at [949, 277] on td "8" at bounding box center [954, 280] width 30 height 25
type input "[DATE]"
click at [1246, 248] on button "Apply" at bounding box center [1249, 263] width 55 height 32
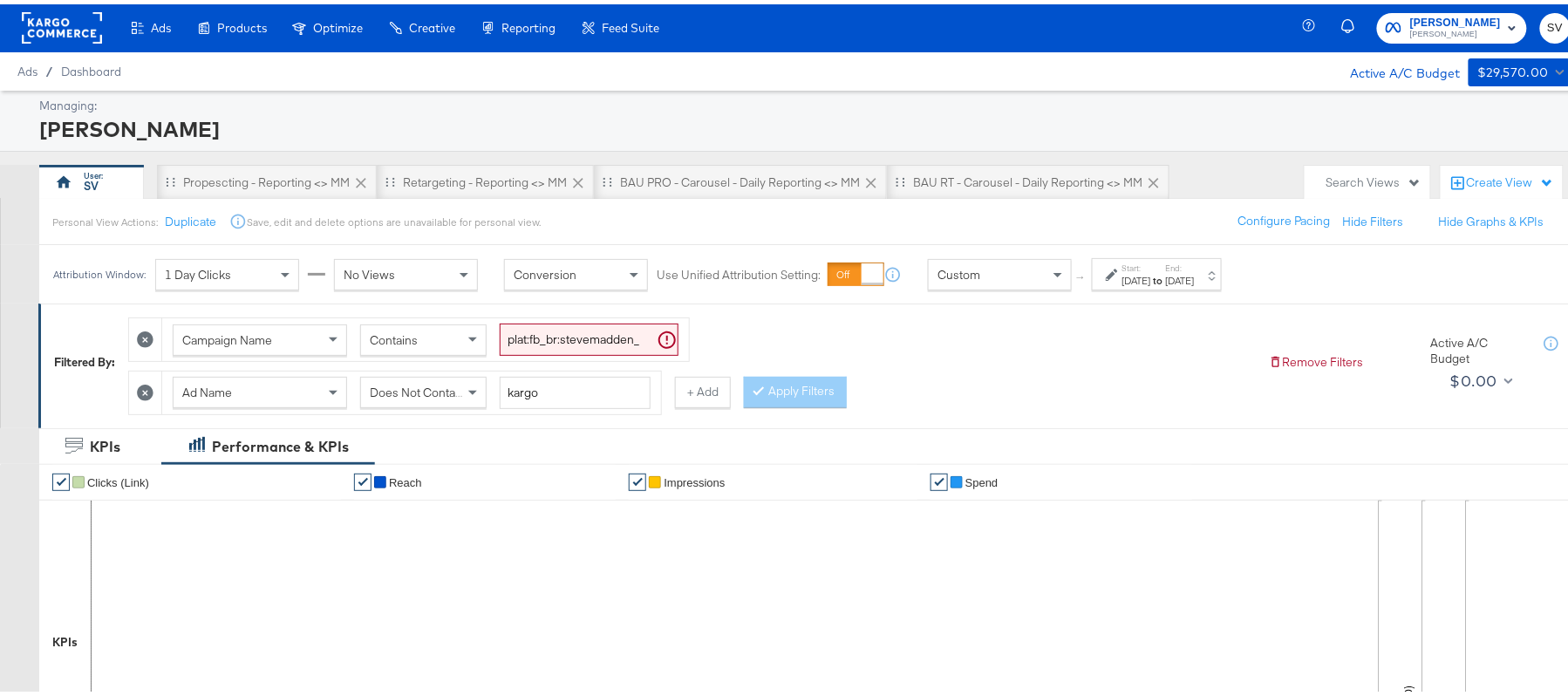
scroll to position [0, 0]
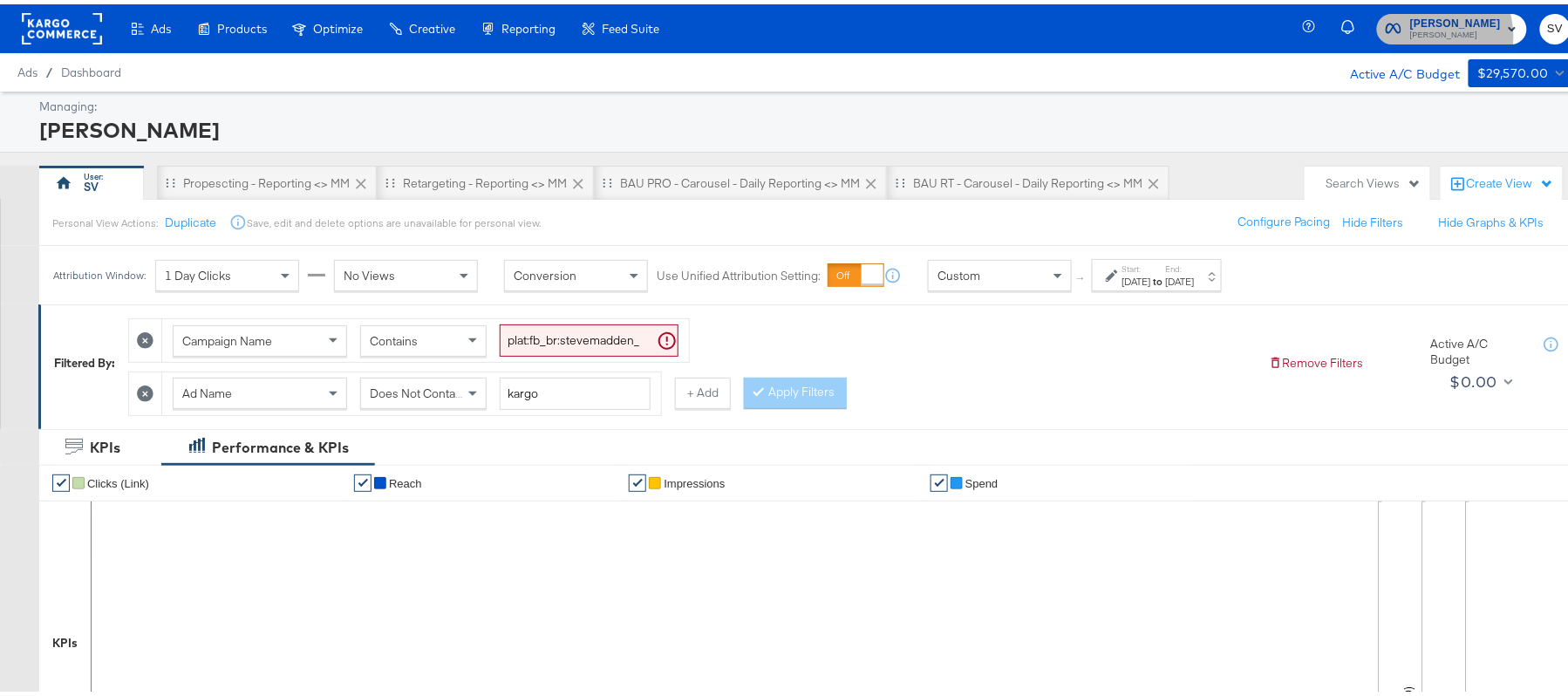
click at [1423, 32] on span "[PERSON_NAME]" at bounding box center [1455, 32] width 91 height 14
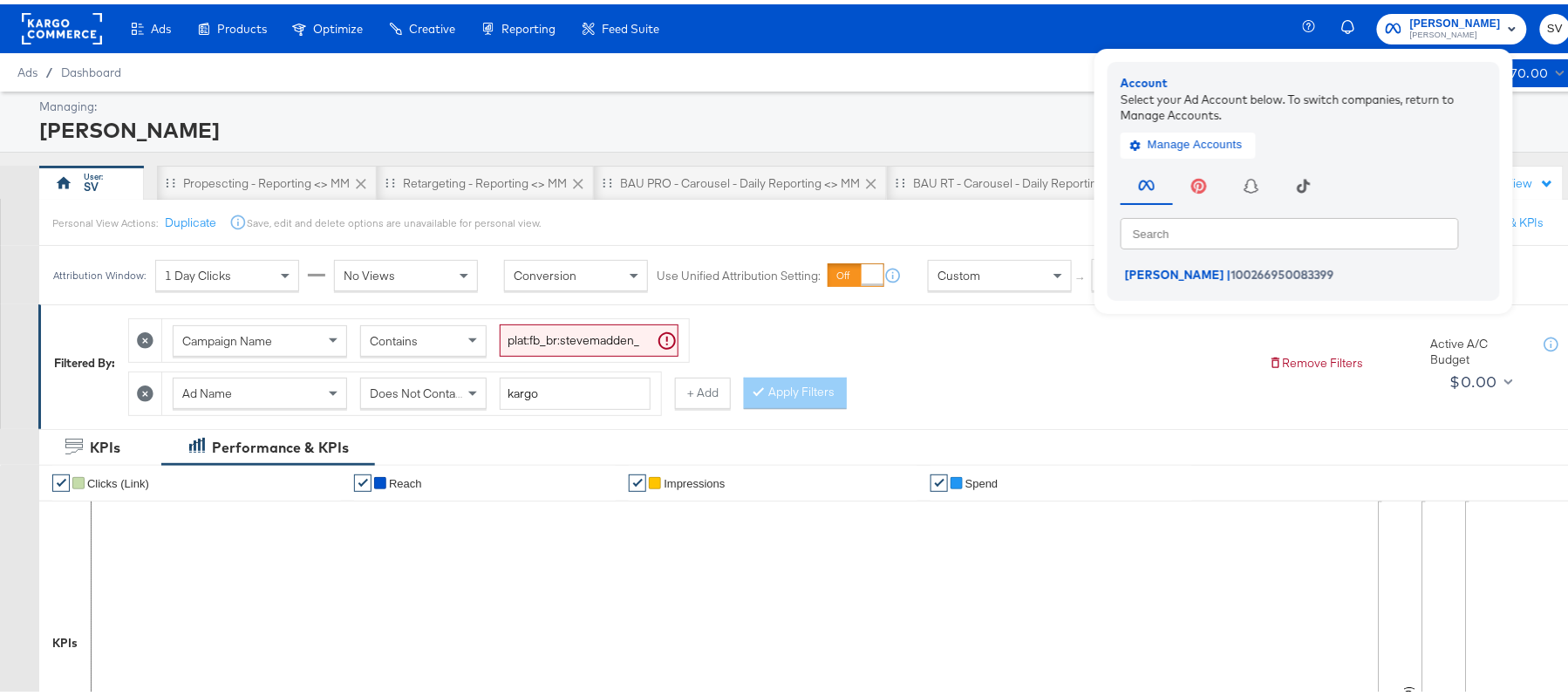
click at [1191, 125] on div "Manage Accounts" at bounding box center [1304, 137] width 367 height 35
click at [1188, 133] on span "Manage Accounts" at bounding box center [1188, 140] width 109 height 20
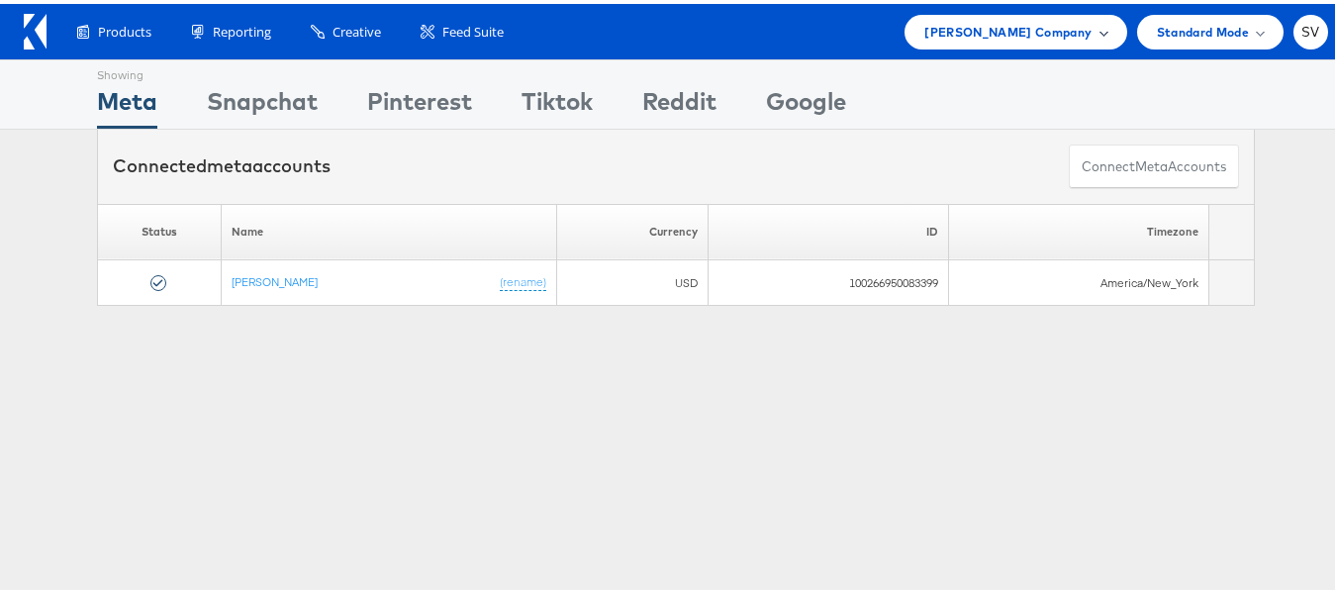
click at [979, 16] on div "Steve Madden Company" at bounding box center [1015, 28] width 222 height 35
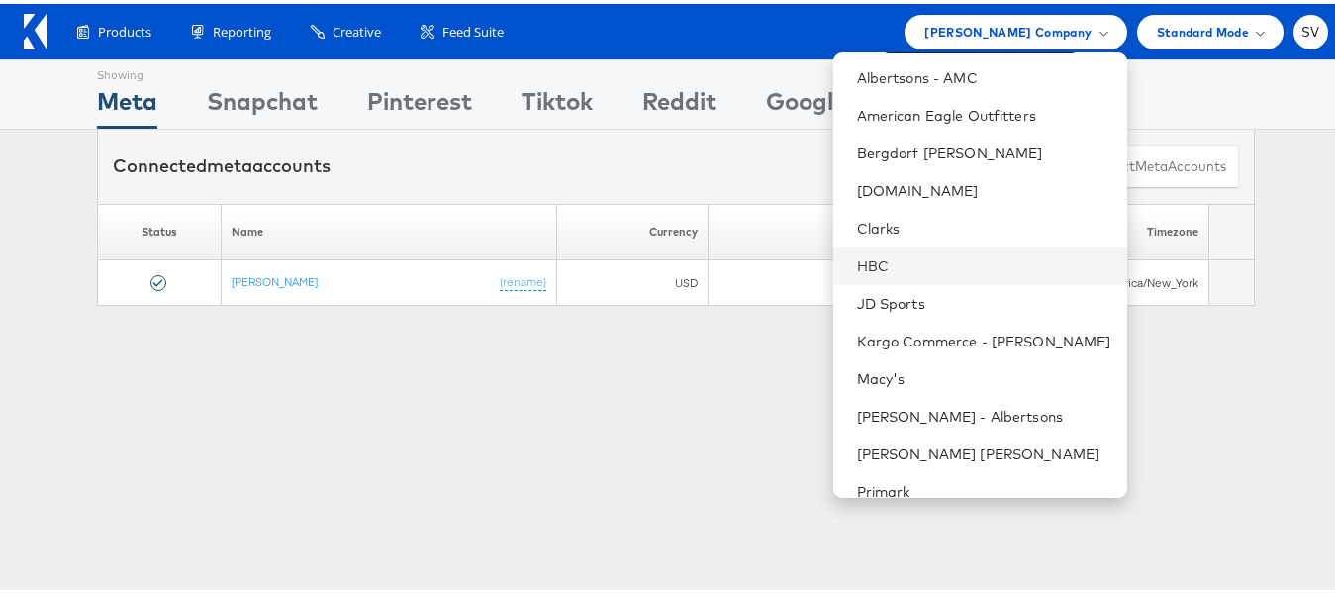
scroll to position [133, 0]
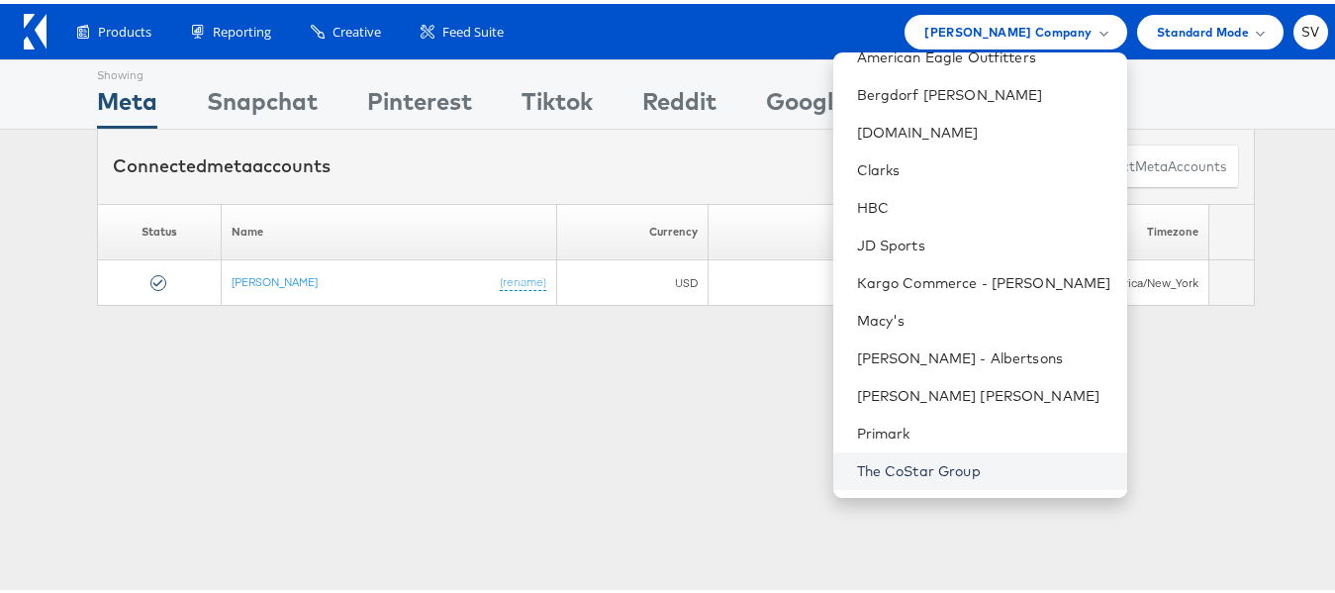
click at [873, 460] on link "The CoStar Group" at bounding box center [984, 467] width 254 height 20
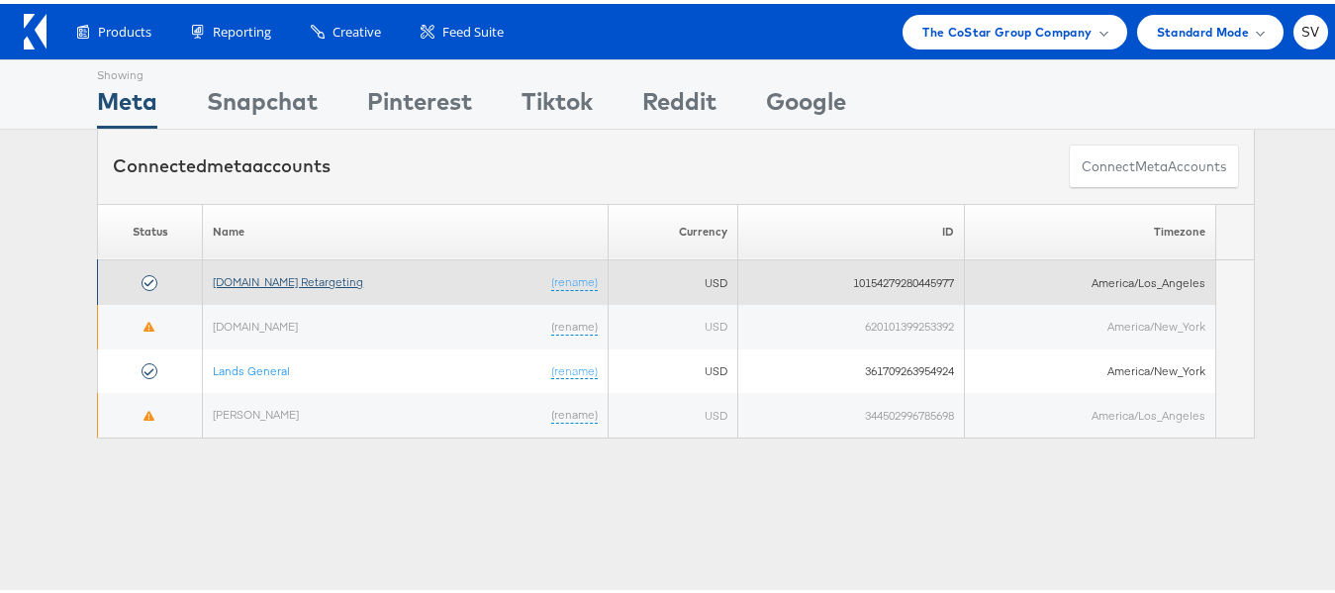
click at [284, 280] on link "[DOMAIN_NAME] Retargeting" at bounding box center [288, 277] width 150 height 15
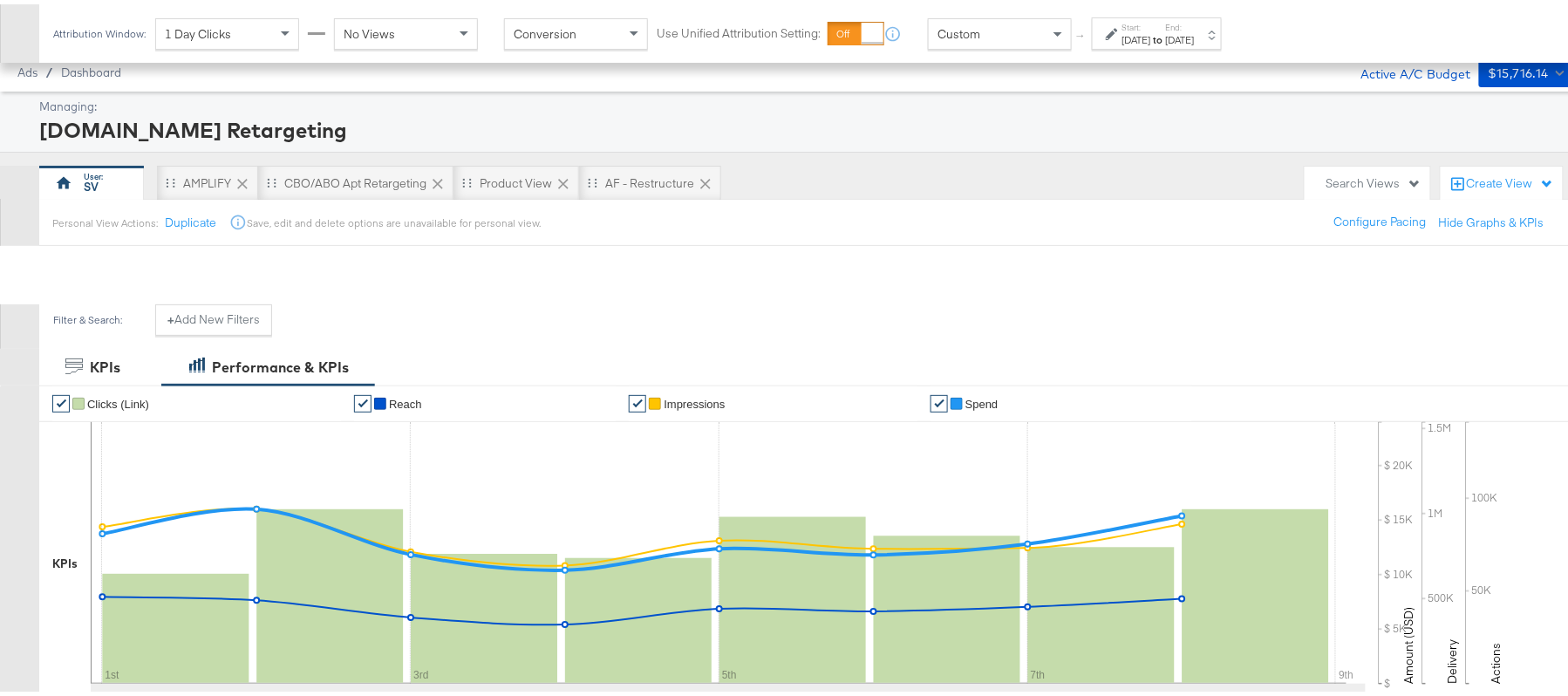
scroll to position [544, 0]
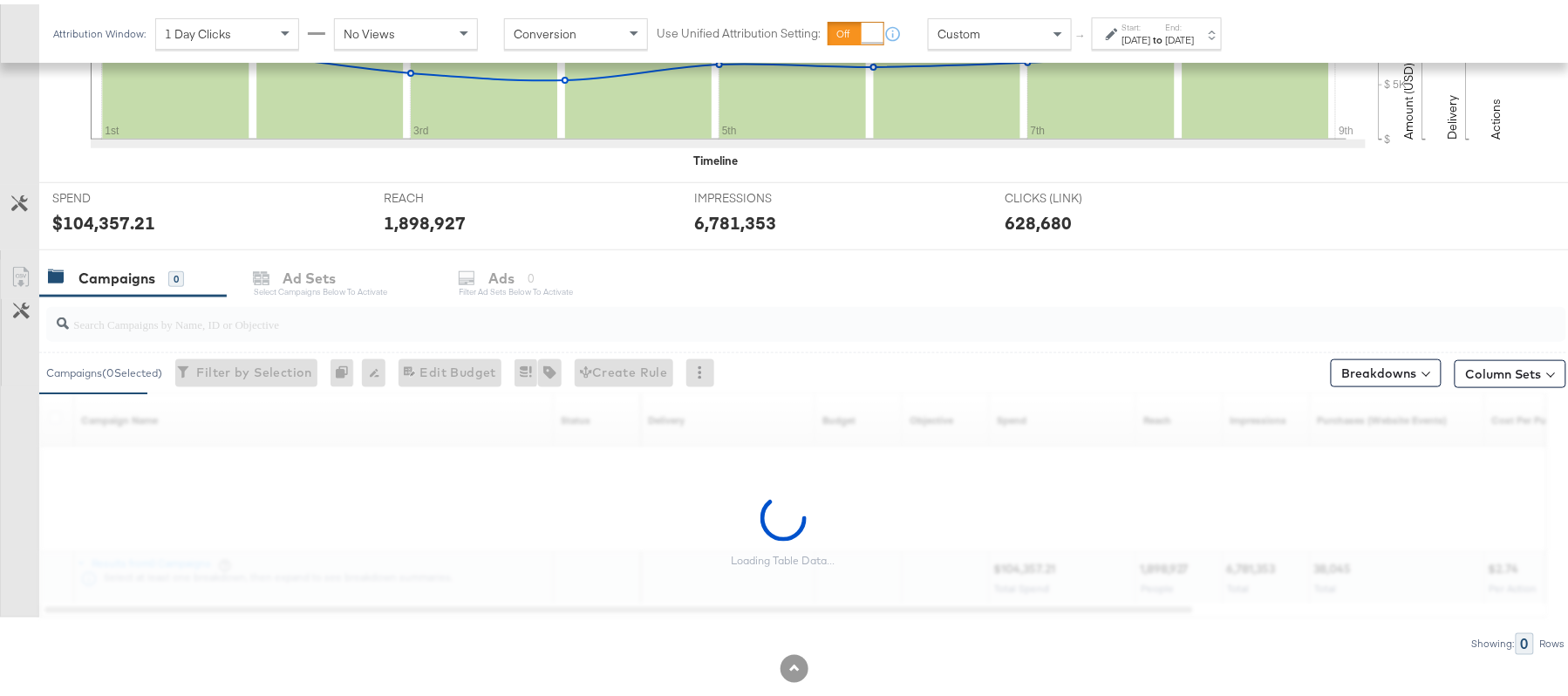
click at [409, 307] on input "search" at bounding box center [747, 312] width 1358 height 34
paste input "APTS_B2C_Display_National_Facebook_RTG_Leads_SocialDisplay_Retargeting_Diamond_…"
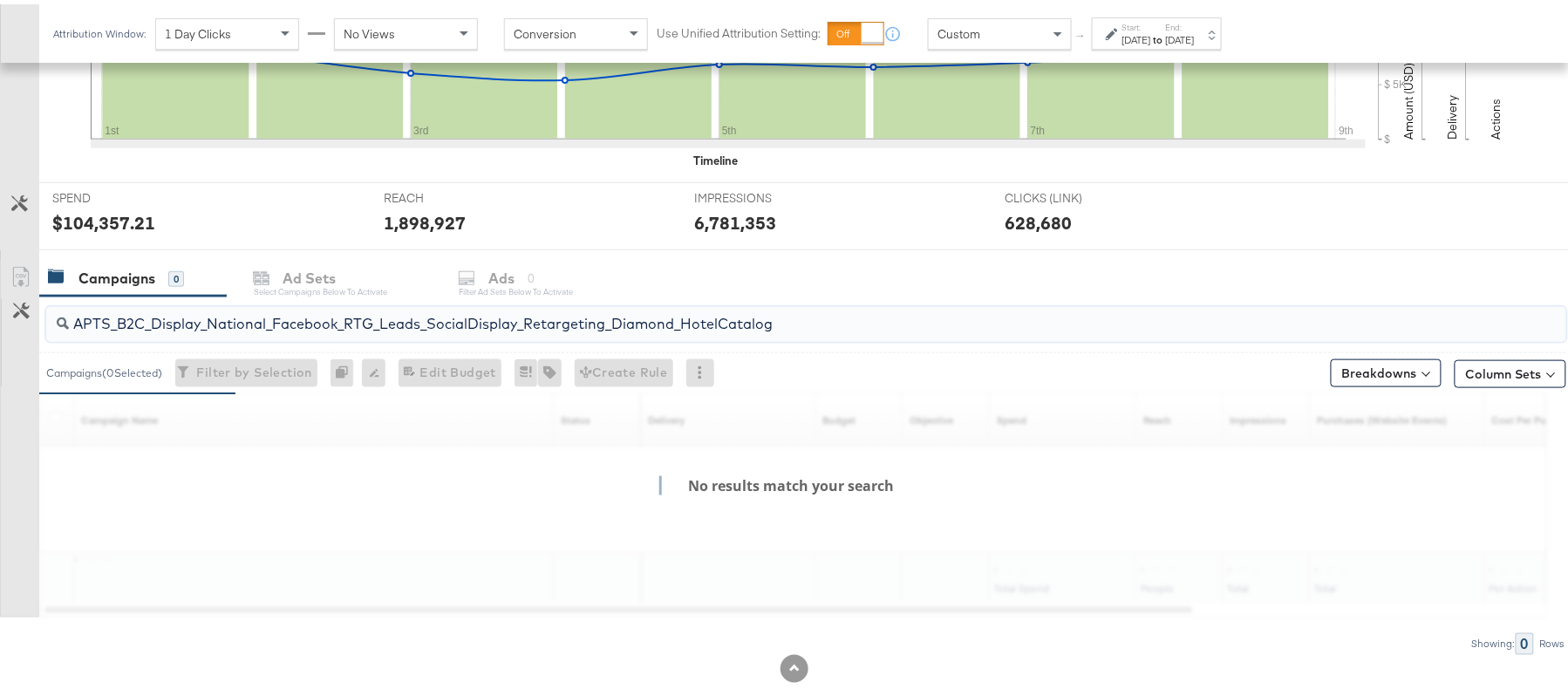
type input "APTS_B2C_Display_National_Facebook_RTG_Leads_SocialDisplay_Retargeting_Diamond_…"
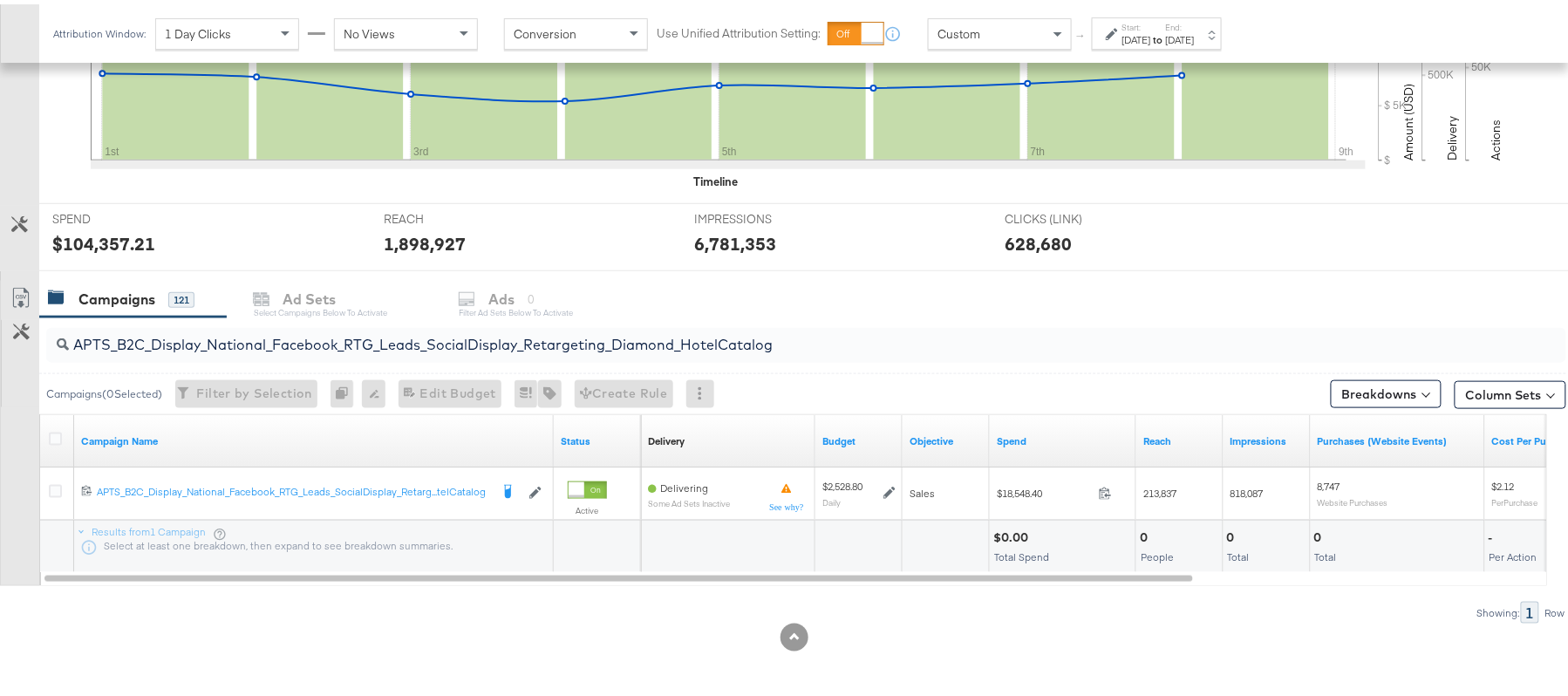
scroll to position [525, 0]
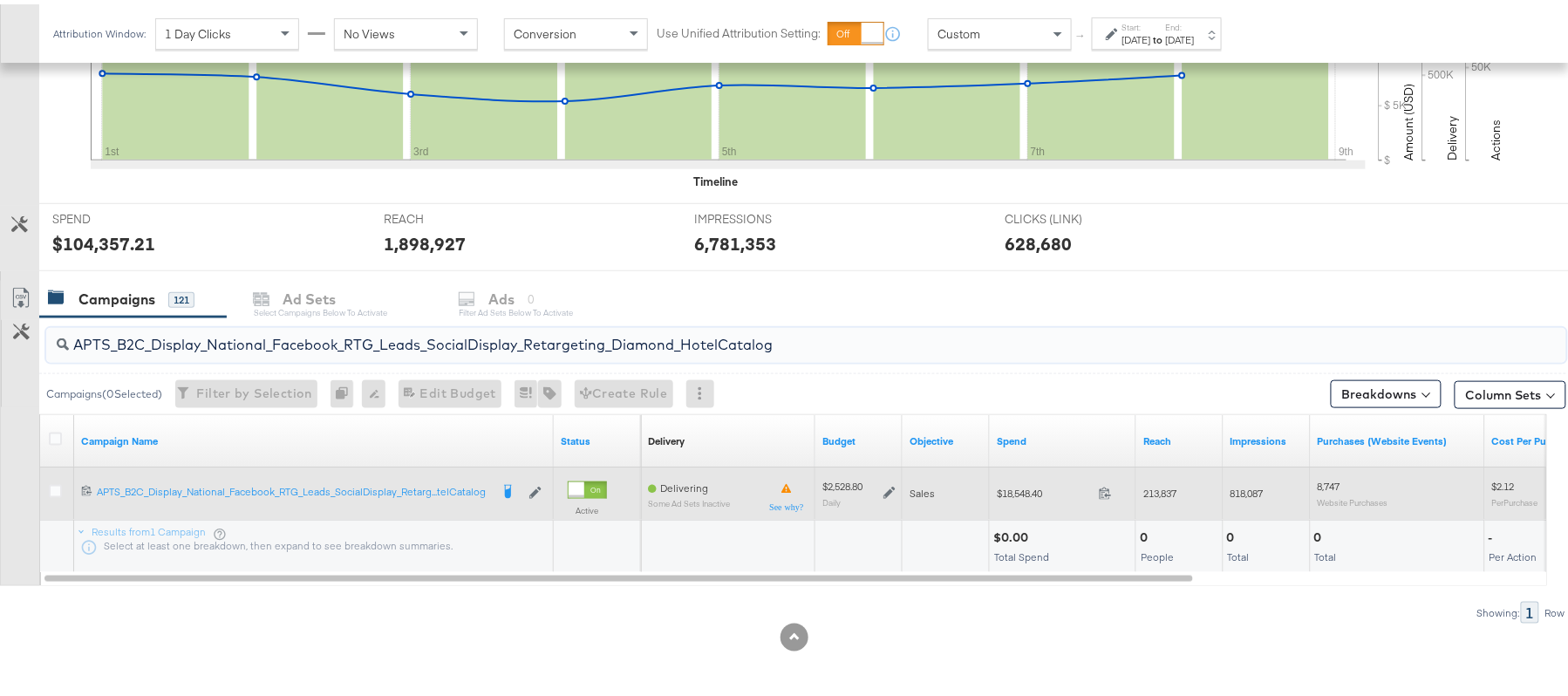
click at [891, 492] on icon at bounding box center [889, 488] width 12 height 12
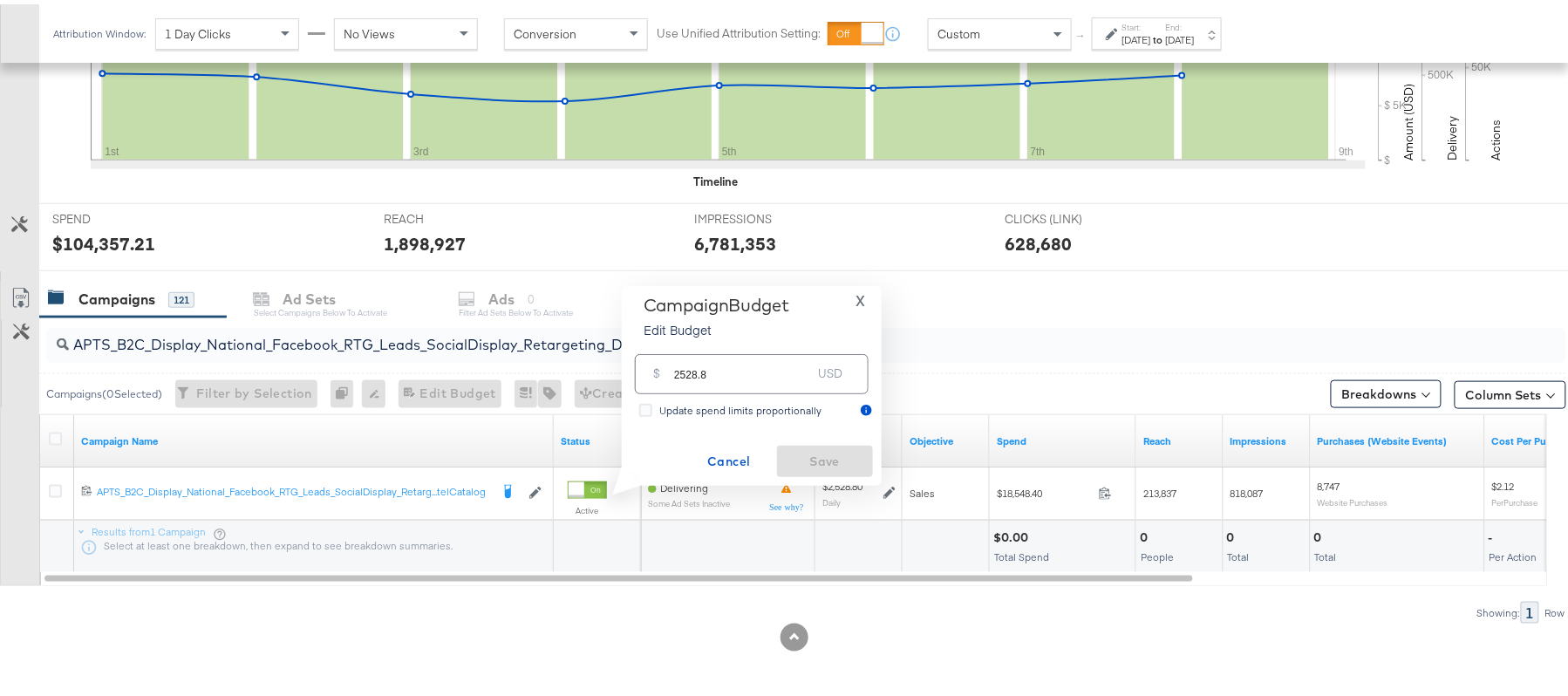
click at [771, 360] on input "2528.8" at bounding box center [743, 362] width 137 height 38
paste input "$2,149.4"
click at [688, 352] on input "$2,149.48" at bounding box center [742, 342] width 144 height 38
type input "2149.48"
click at [841, 469] on button "Save" at bounding box center [825, 457] width 96 height 32
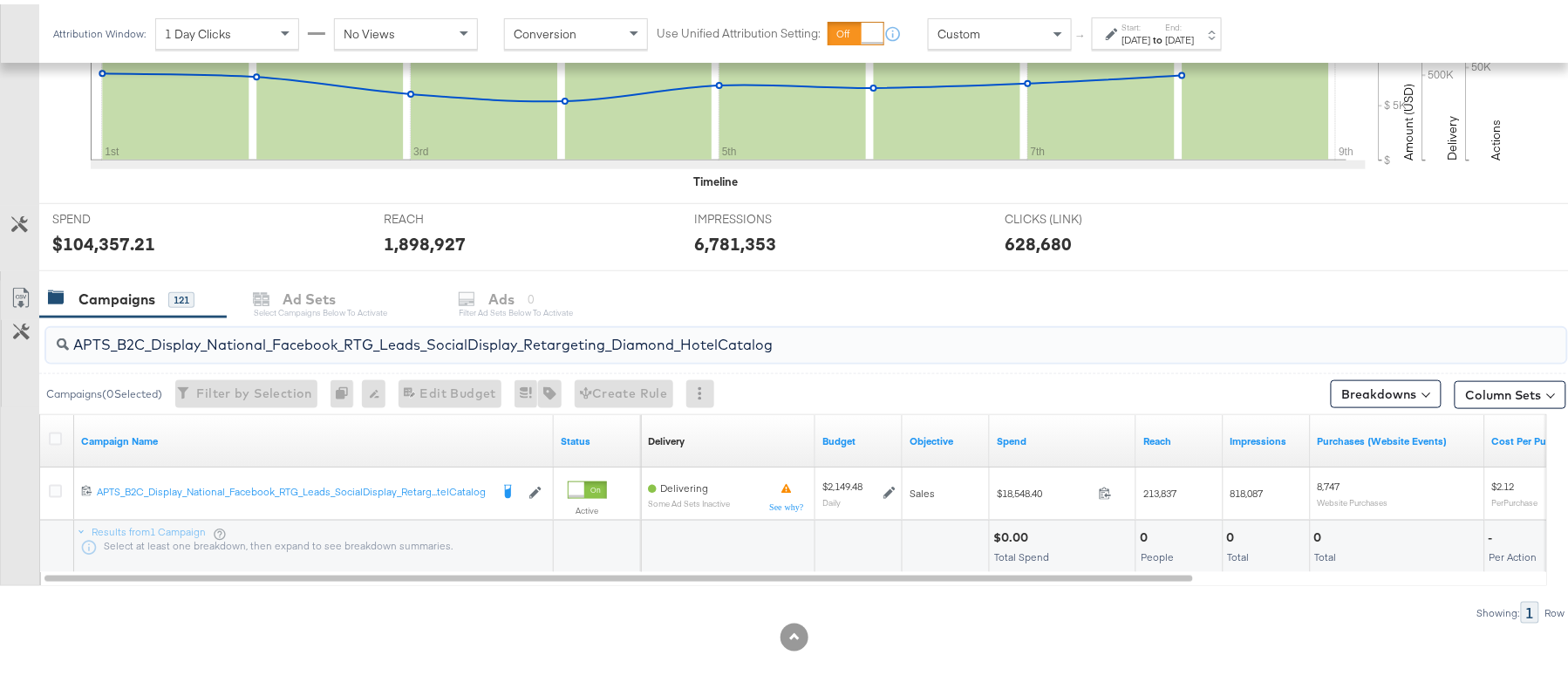
click at [364, 340] on input "APTS_B2C_Display_National_Facebook_RTG_Leads_SocialDisplay_Retargeting_Diamond_…" at bounding box center [747, 333] width 1358 height 34
paste input "alwayson_Retargeting_DARE24_DiamondPlatinum"
type input "APTS_B2C_Display_National_Facebook_RTG_Leads_SocialDisplay_alwayson_Retargeting…"
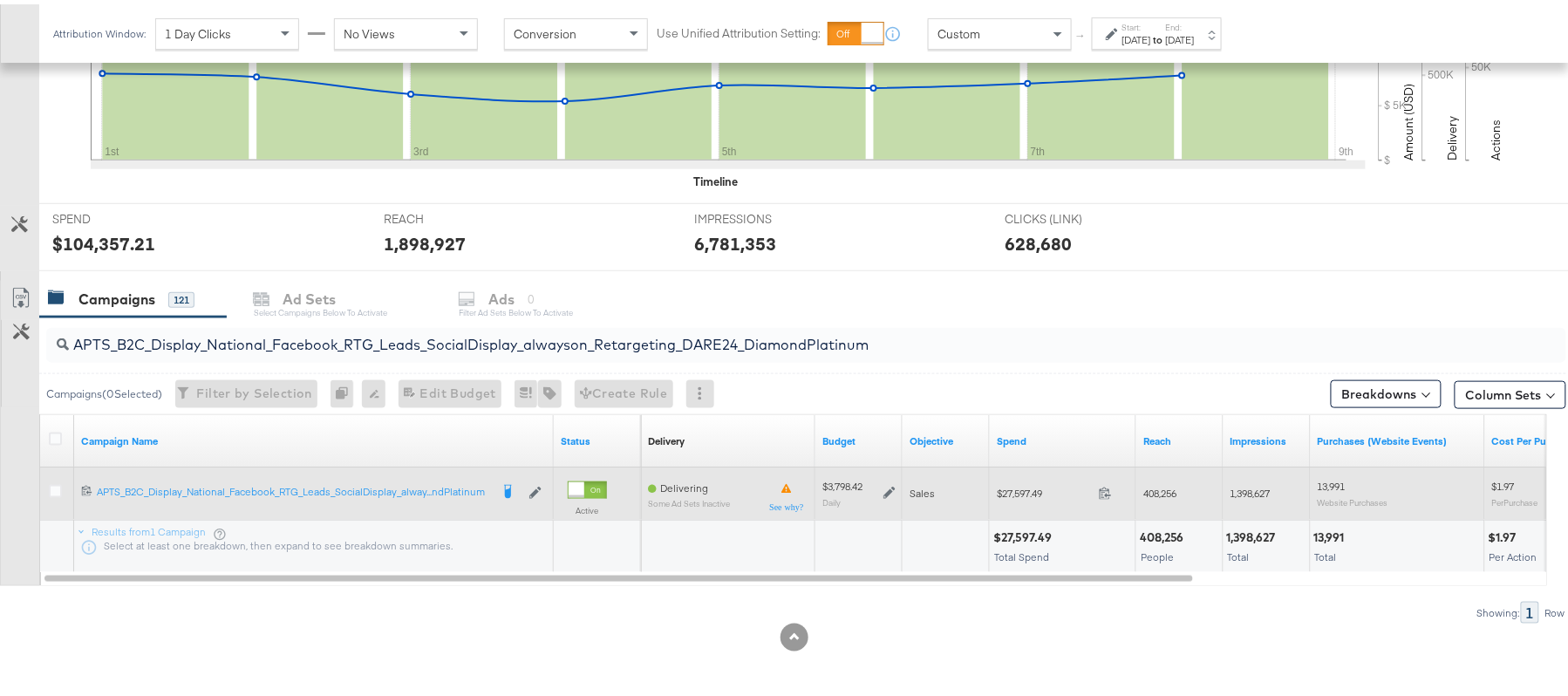
click at [888, 492] on icon at bounding box center [889, 489] width 12 height 12
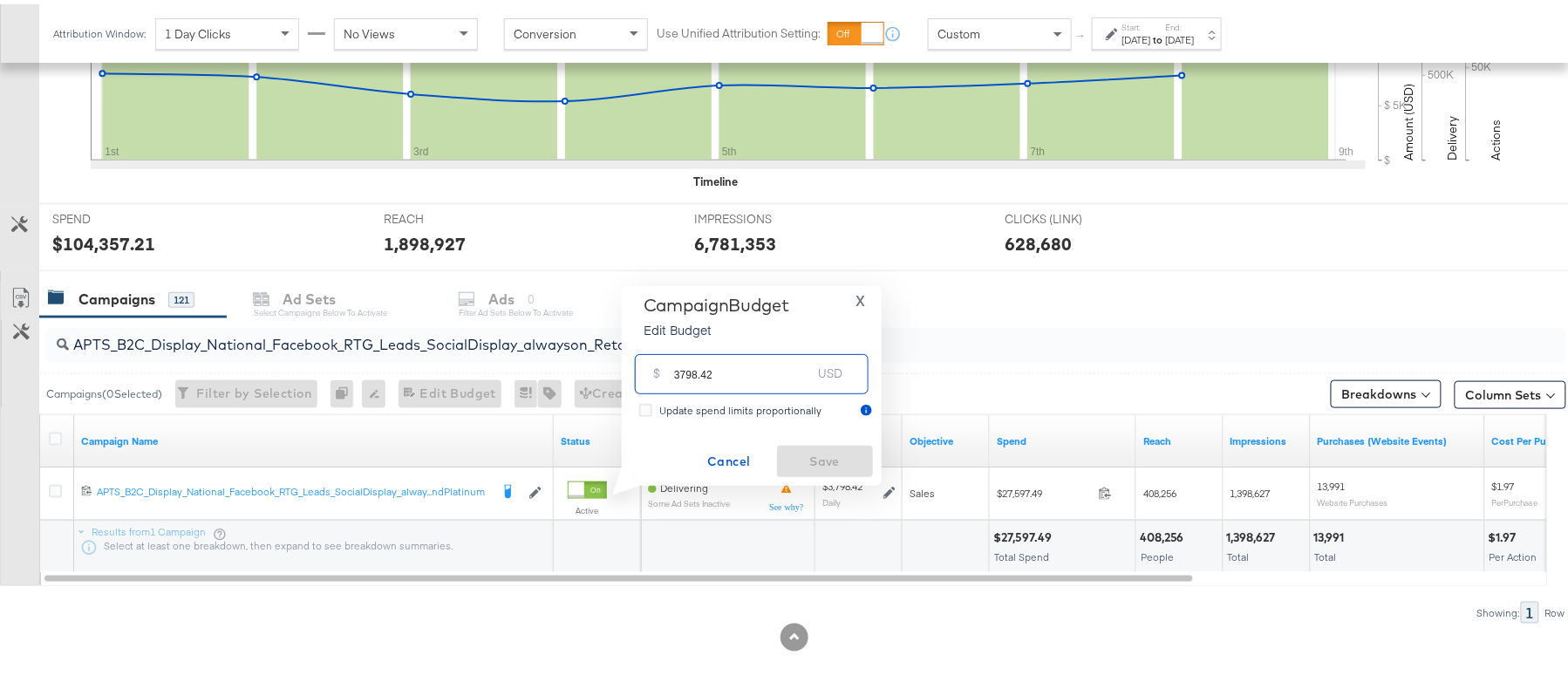
click at [741, 368] on input "3798.42" at bounding box center [743, 362] width 137 height 38
paste input "$3,228.66"
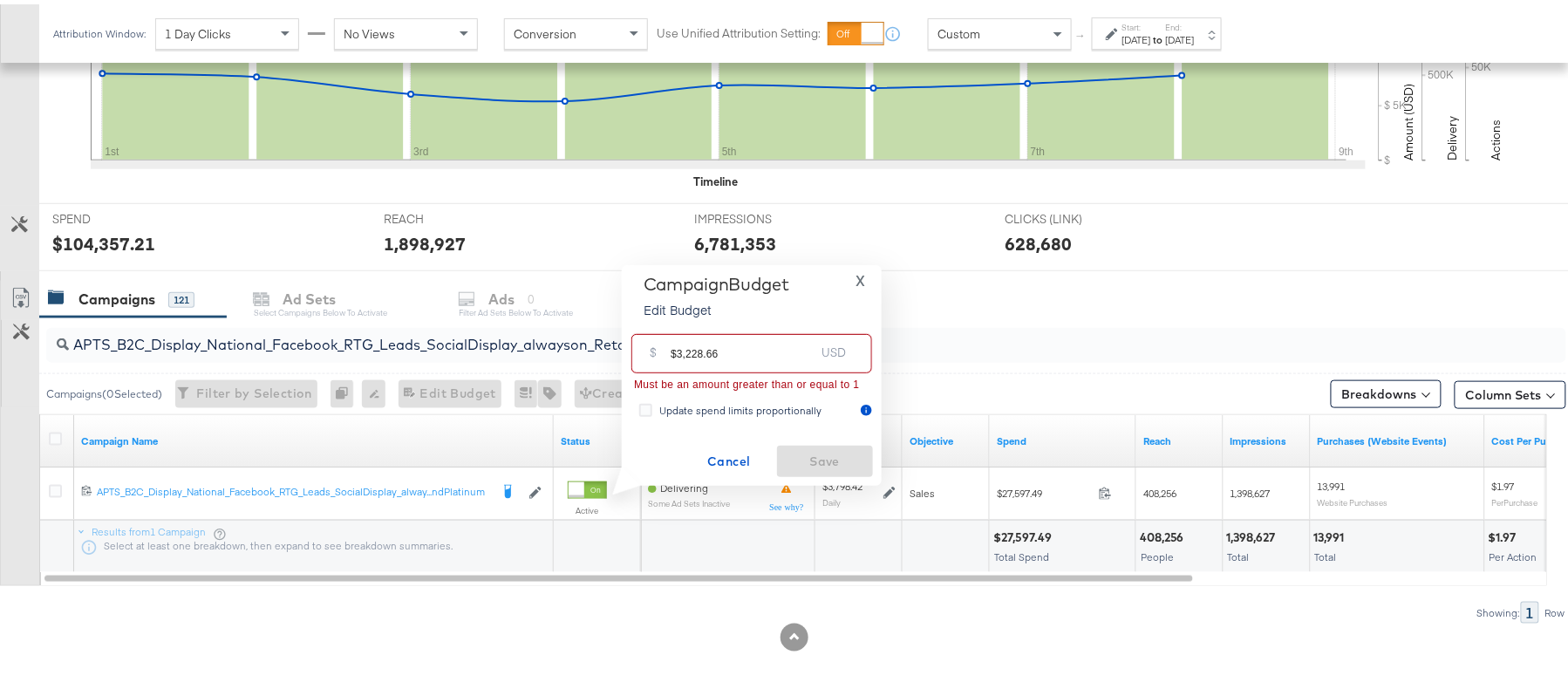
click at [691, 349] on input "$3,228.66" at bounding box center [742, 342] width 144 height 38
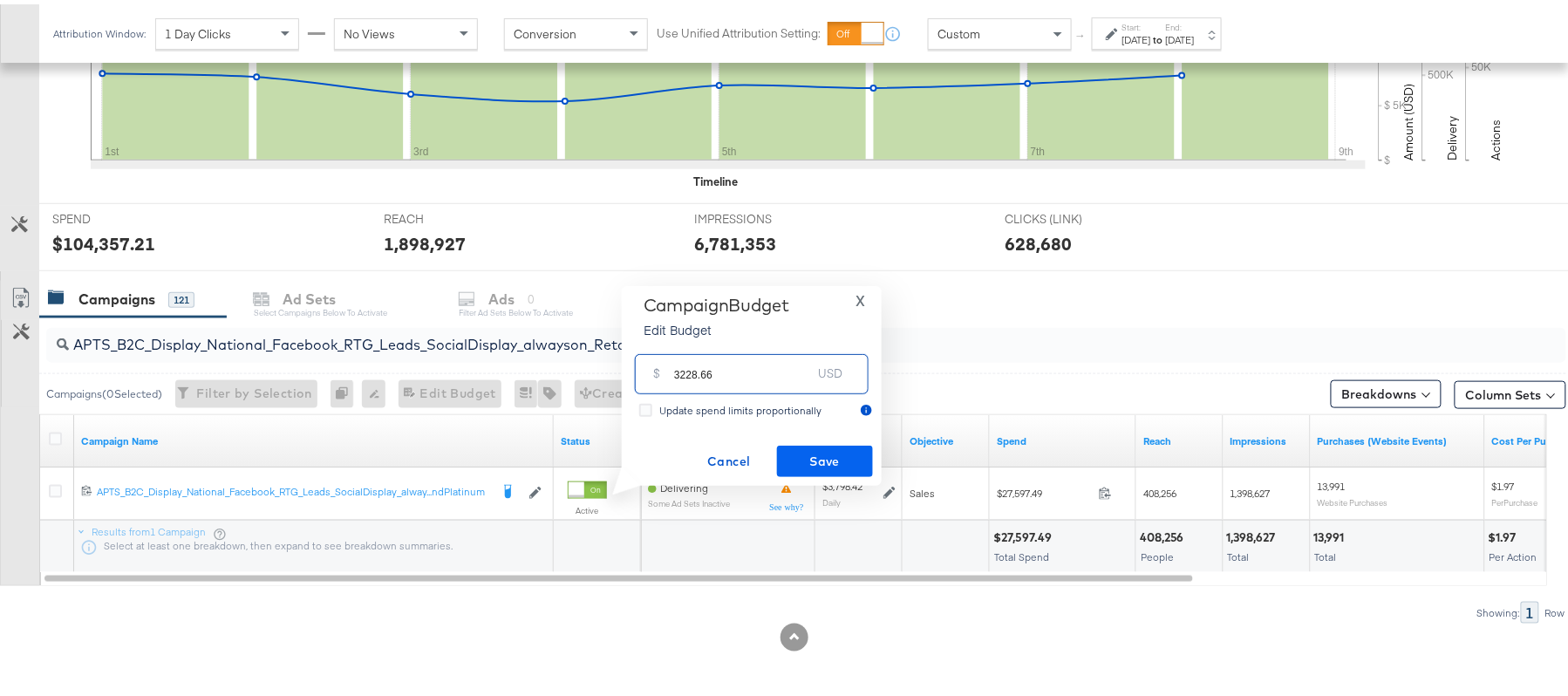
type input "3228.66"
click at [817, 447] on span "Save" at bounding box center [824, 457] width 82 height 22
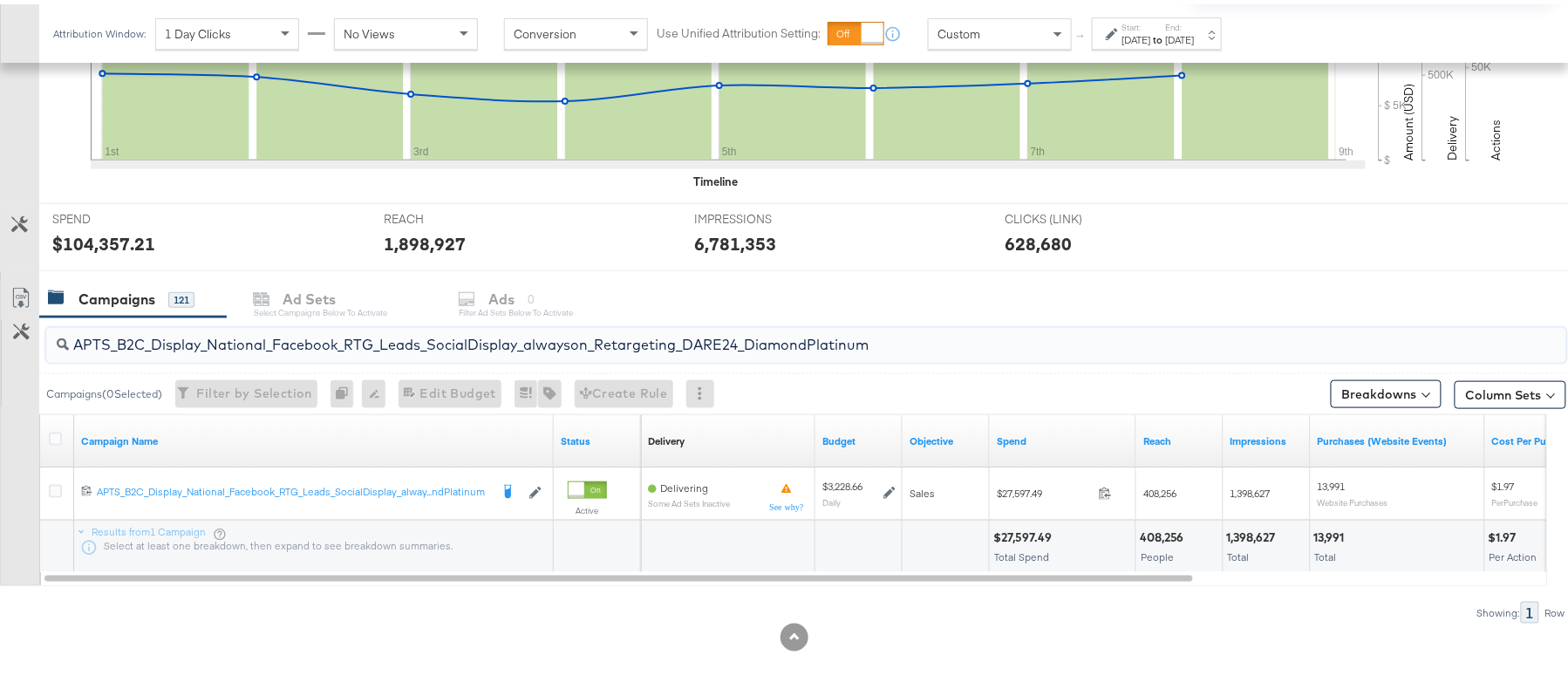
click at [249, 329] on input "APTS_B2C_Display_National_Facebook_RTG_Leads_SocialDisplay_alwayson_Retargeting…" at bounding box center [747, 333] width 1358 height 34
paste input "FR_B2C_Display_National_Facebook_RTG_Leads_SocialDisplay_alwayson_Retargeting_FR"
type input "FR_B2C_Display_National_Facebook_RTG_Leads_SocialDisplay_alwayson_Retargeting_F…"
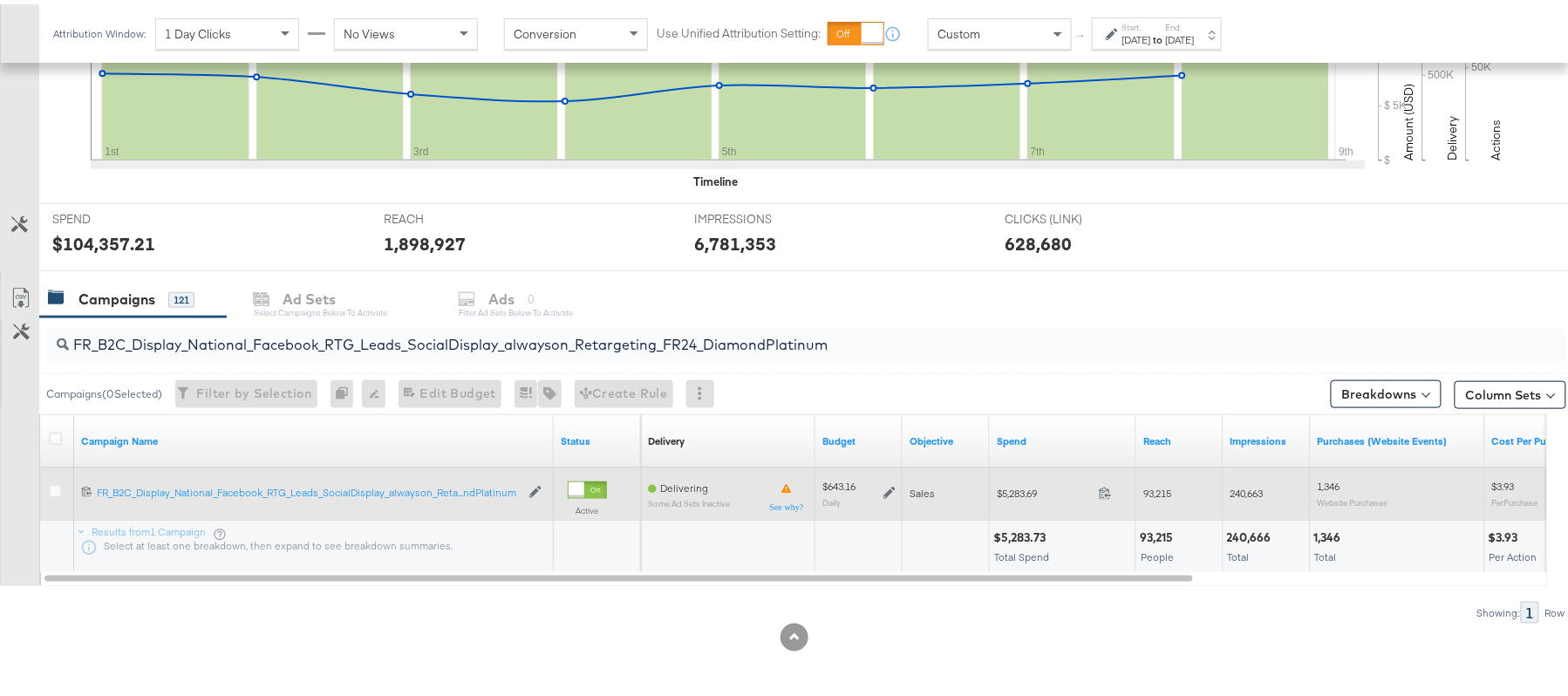
click at [890, 488] on icon at bounding box center [889, 489] width 12 height 12
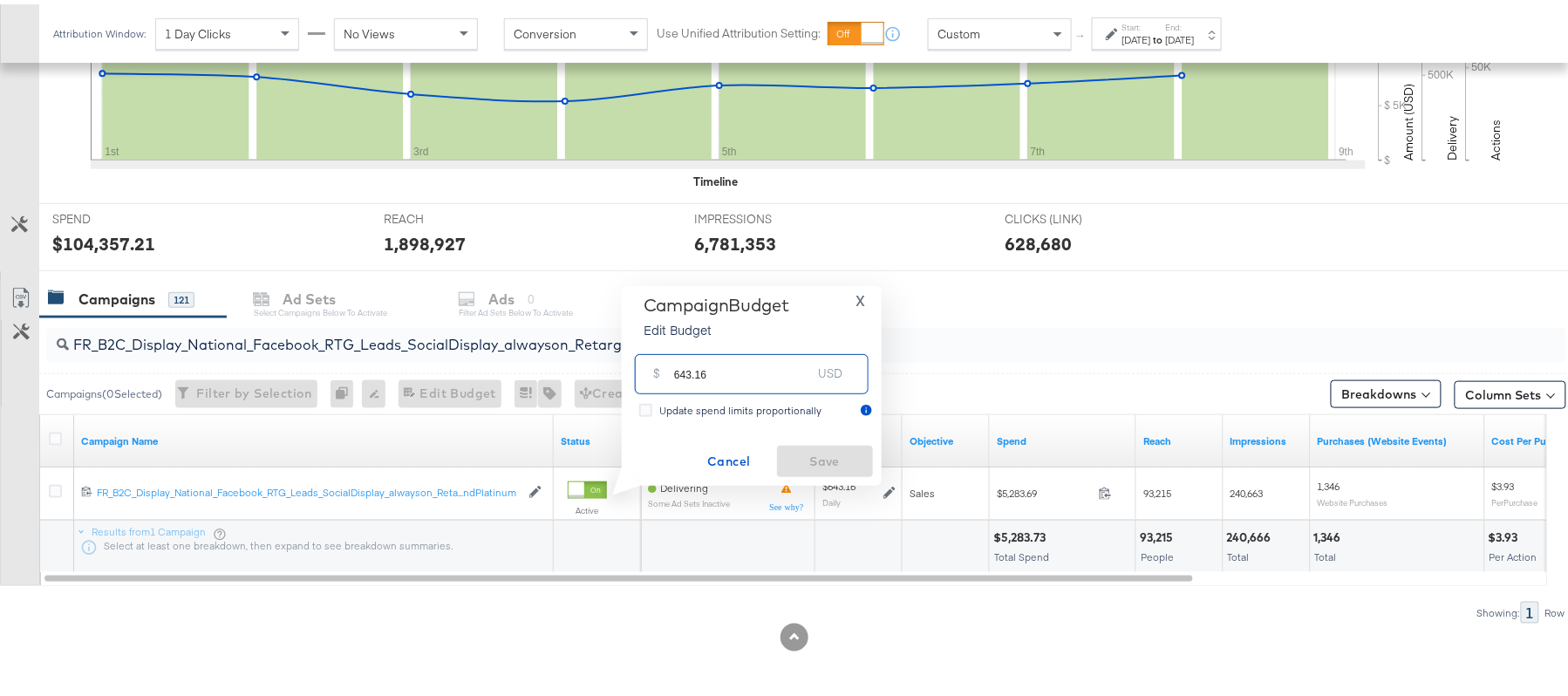
click at [739, 367] on input "643.16" at bounding box center [743, 362] width 137 height 38
paste input "$578.84"
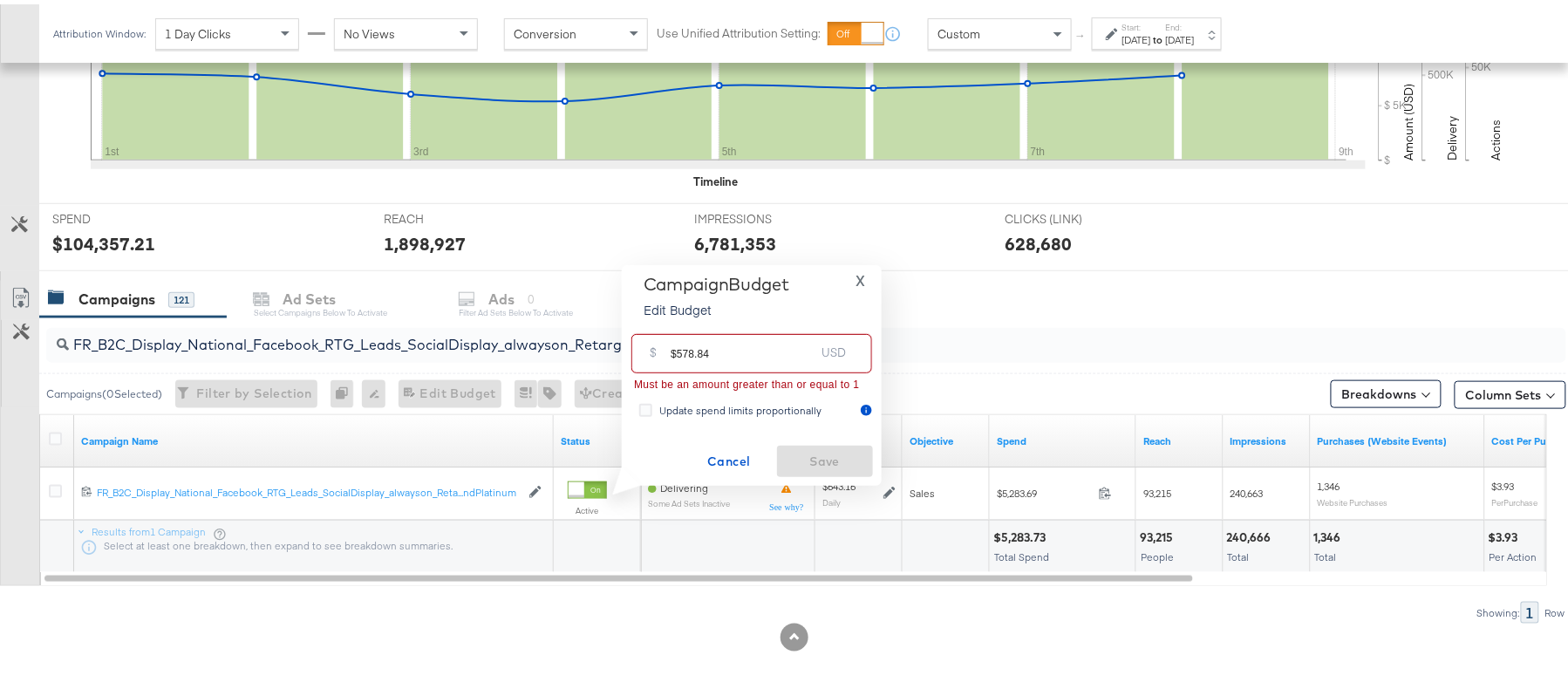
click at [672, 343] on input "$578.84" at bounding box center [742, 342] width 144 height 38
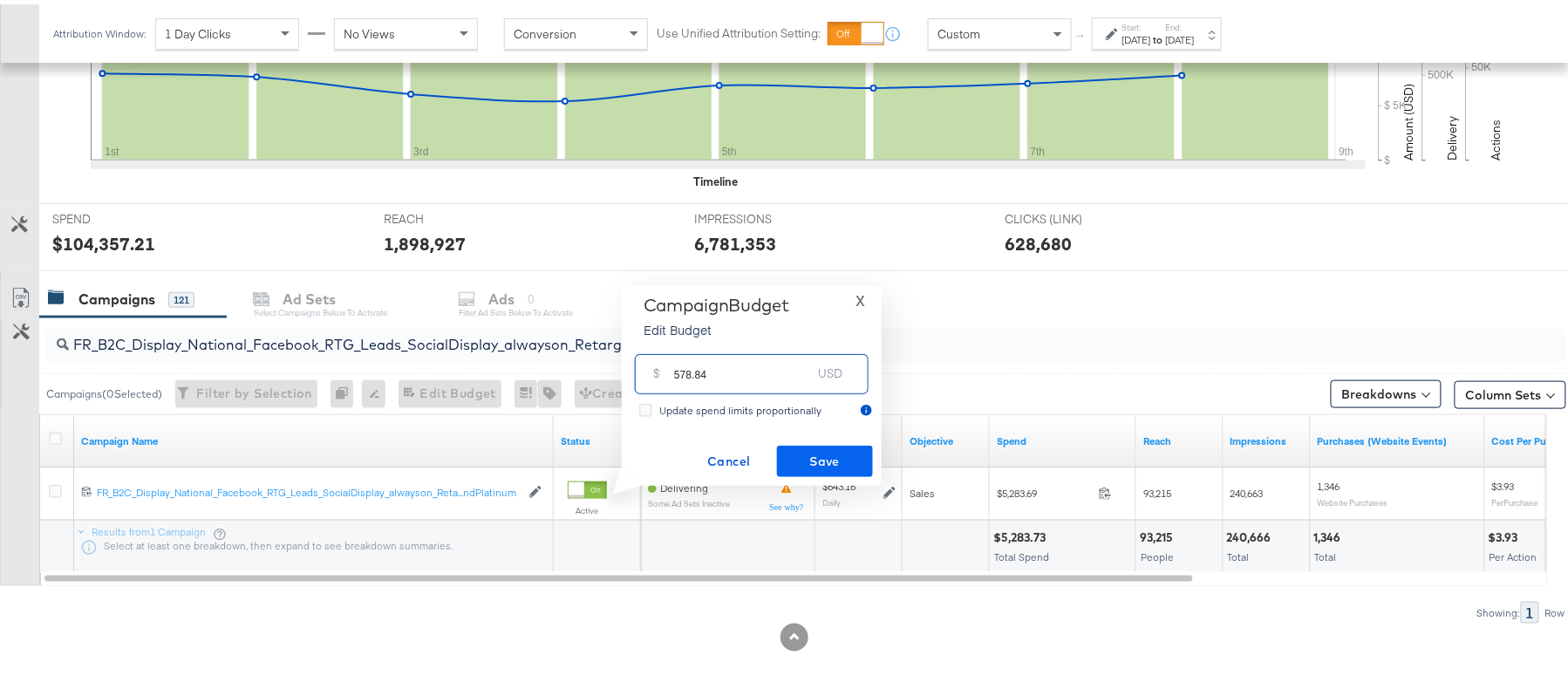
type input "578.84"
click at [841, 448] on span "Save" at bounding box center [824, 457] width 82 height 22
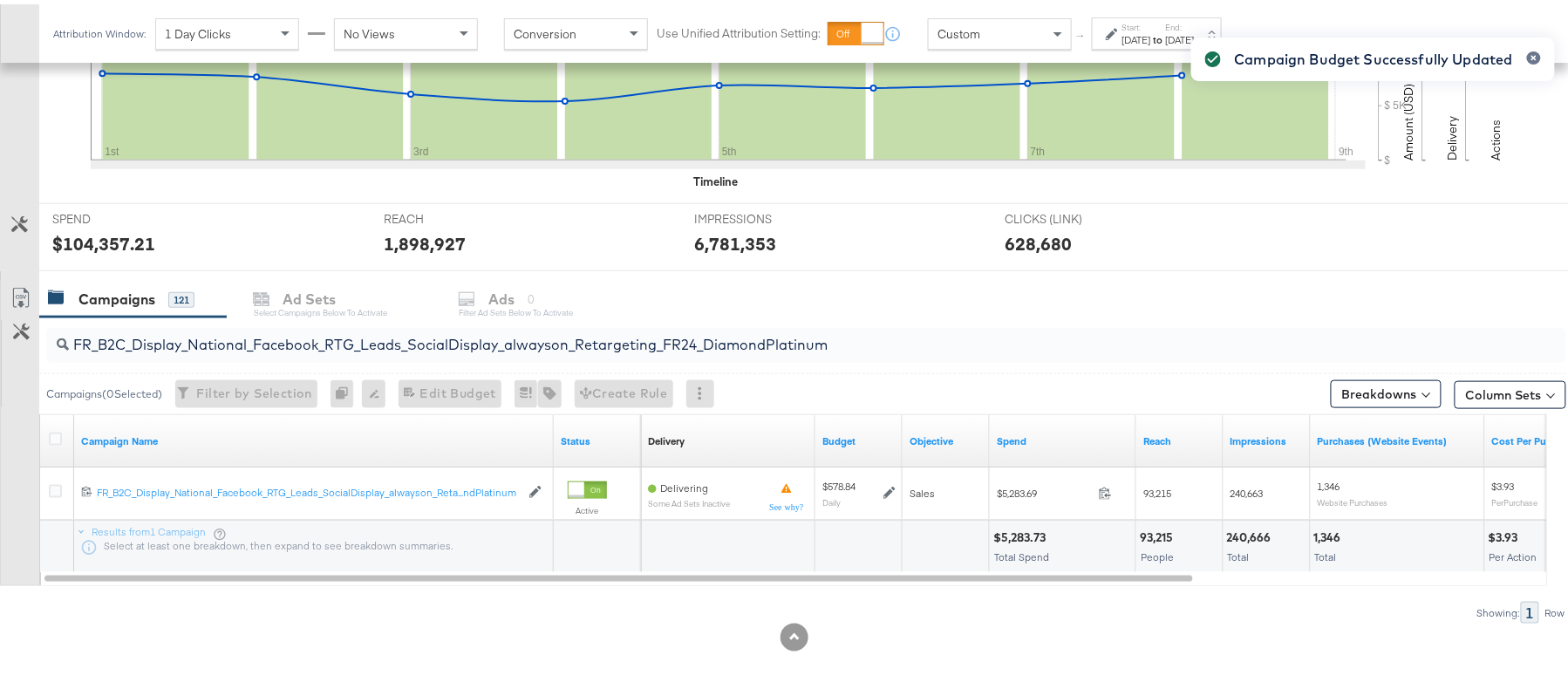
click at [252, 352] on div "FR_B2C_Display_National_Facebook_RTG_Leads_SocialDisplay_alwayson_Retargeting_F…" at bounding box center [806, 341] width 1520 height 35
paste input "AF_B2C_Display_National_Facebook_RTG_Leads_SocialDisplay_alwayson_Retargeting_AF"
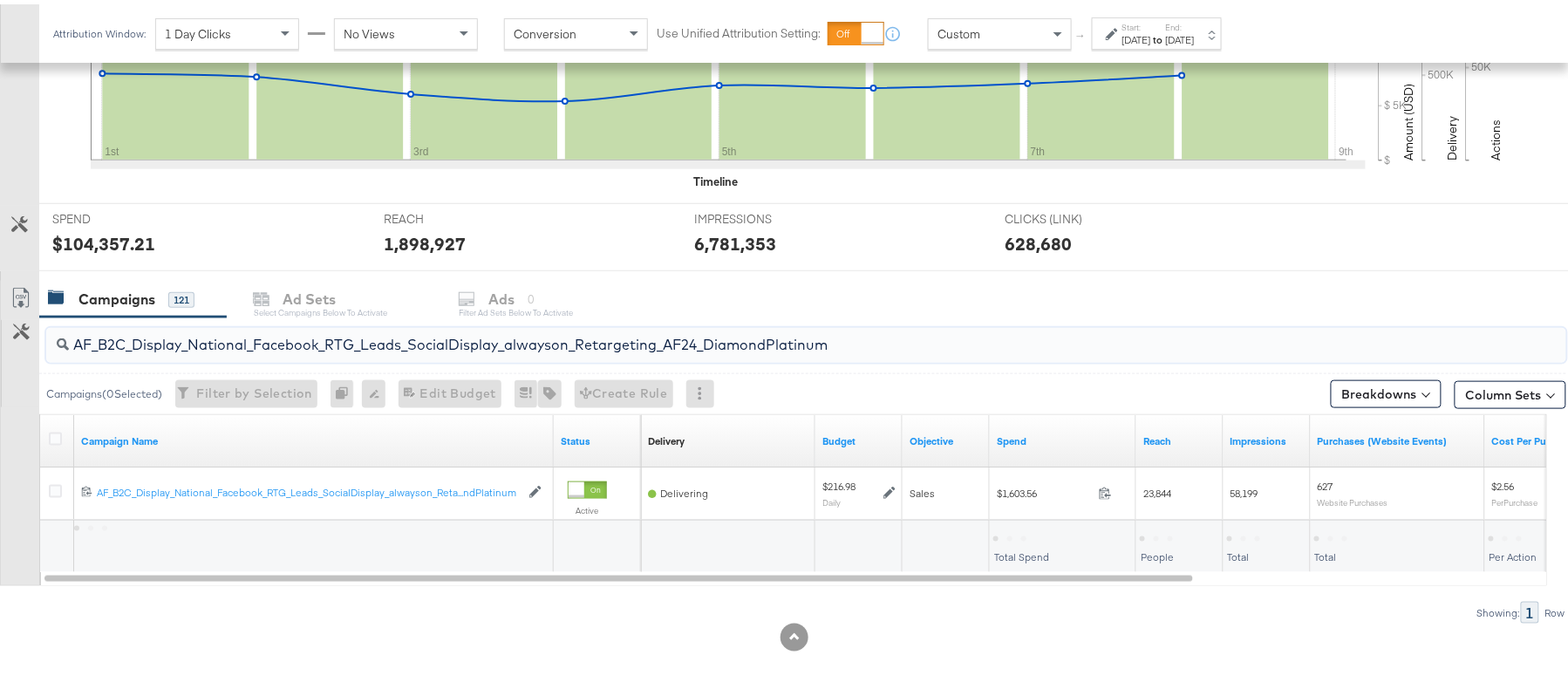
type input "AF_B2C_Display_National_Facebook_RTG_Leads_SocialDisplay_alwayson_Retargeting_A…"
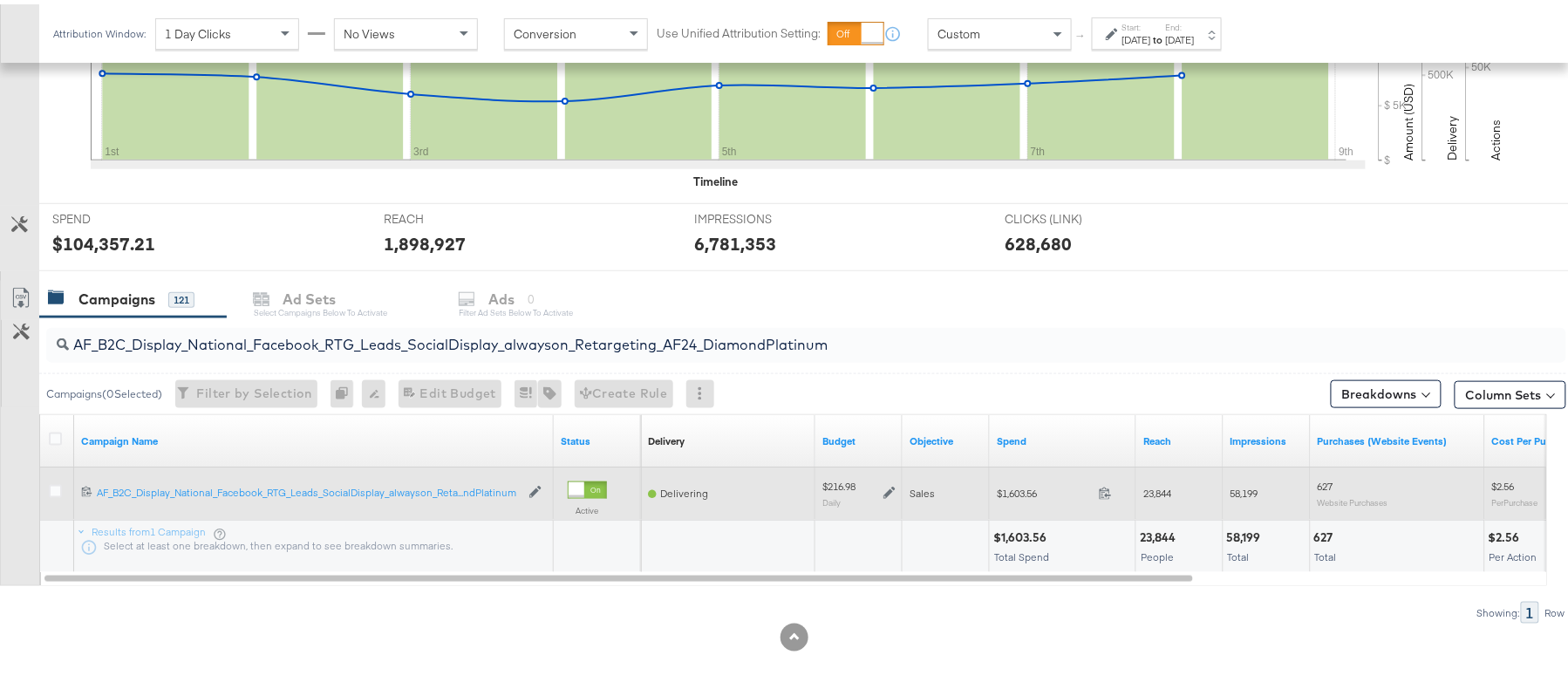
click at [890, 490] on icon at bounding box center [889, 489] width 12 height 12
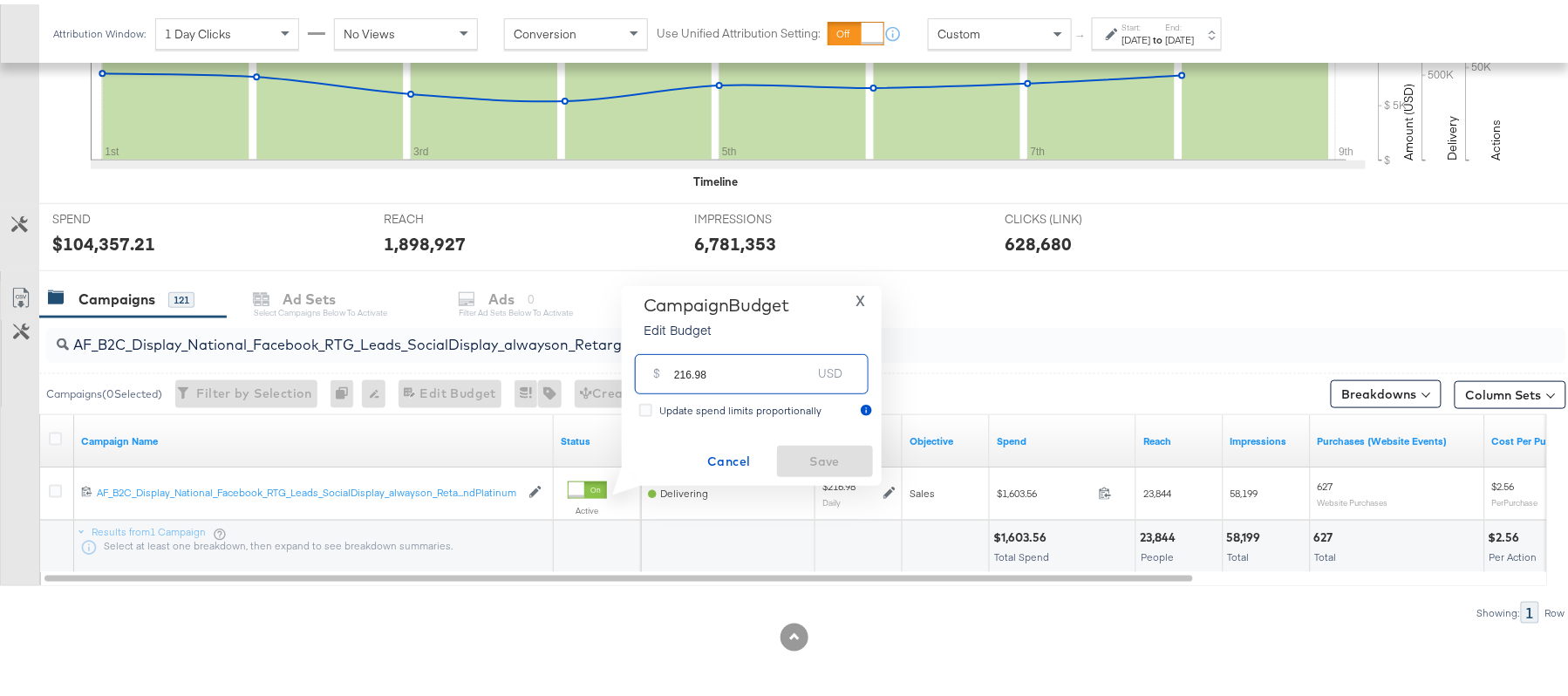
click at [752, 368] on input "216.98" at bounding box center [743, 362] width 137 height 38
paste input "$184.43"
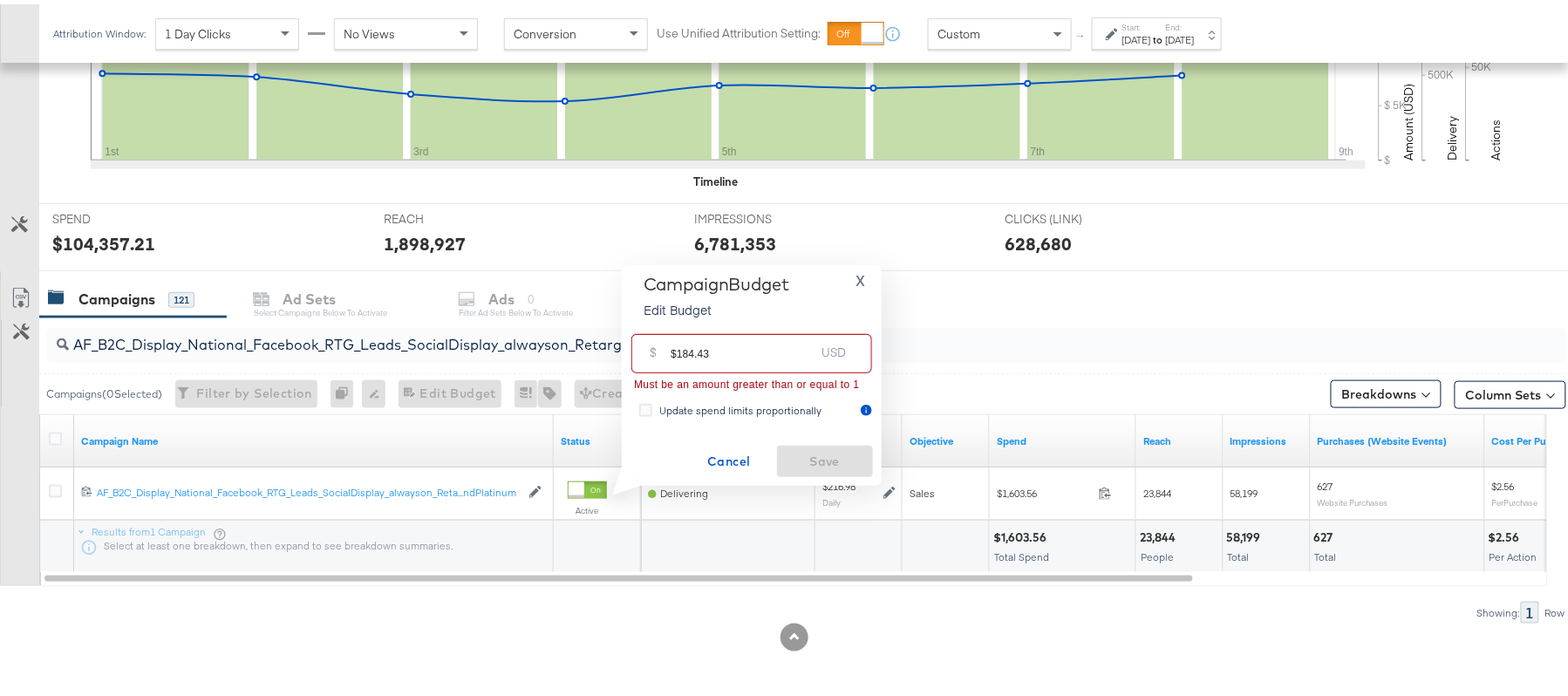
click at [675, 349] on input "$184.43" at bounding box center [742, 342] width 144 height 38
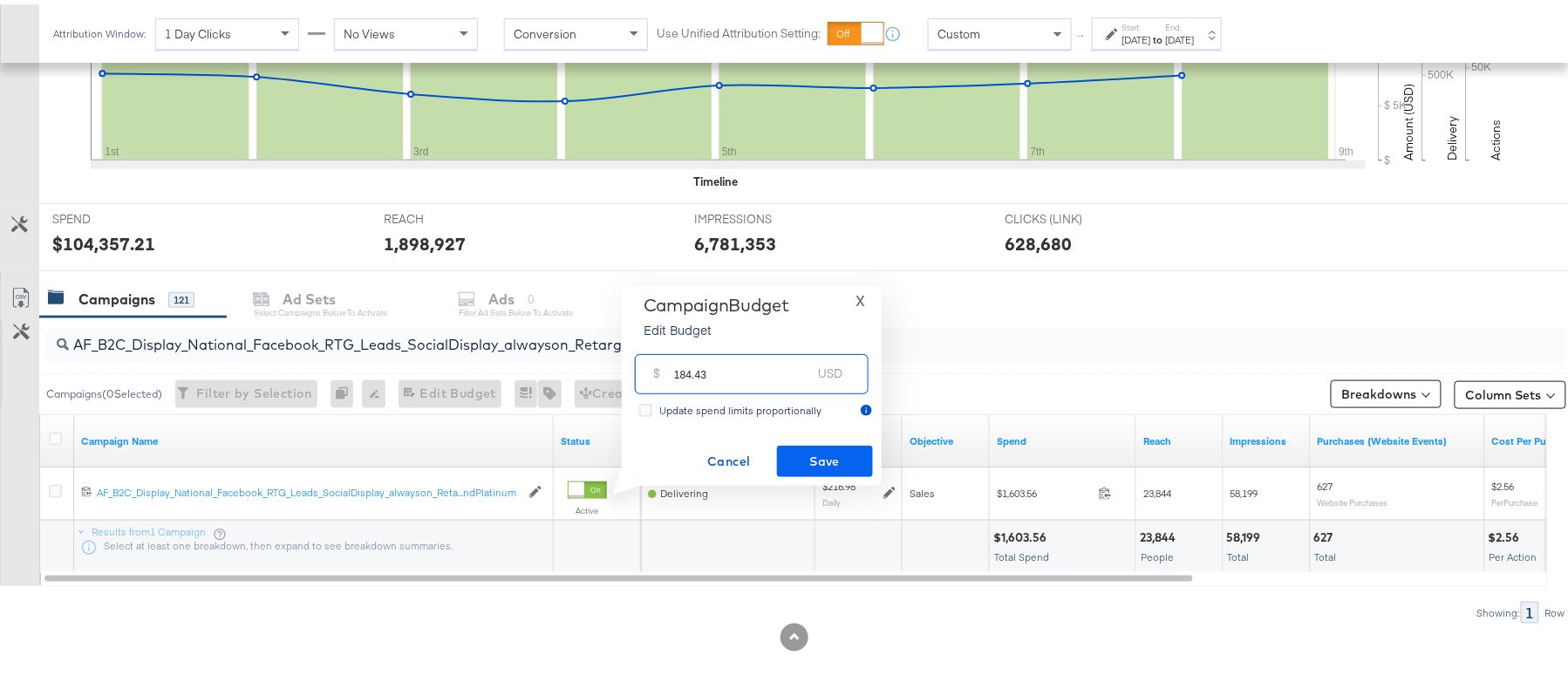
type input "184.43"
click at [839, 447] on span "Save" at bounding box center [824, 457] width 82 height 22
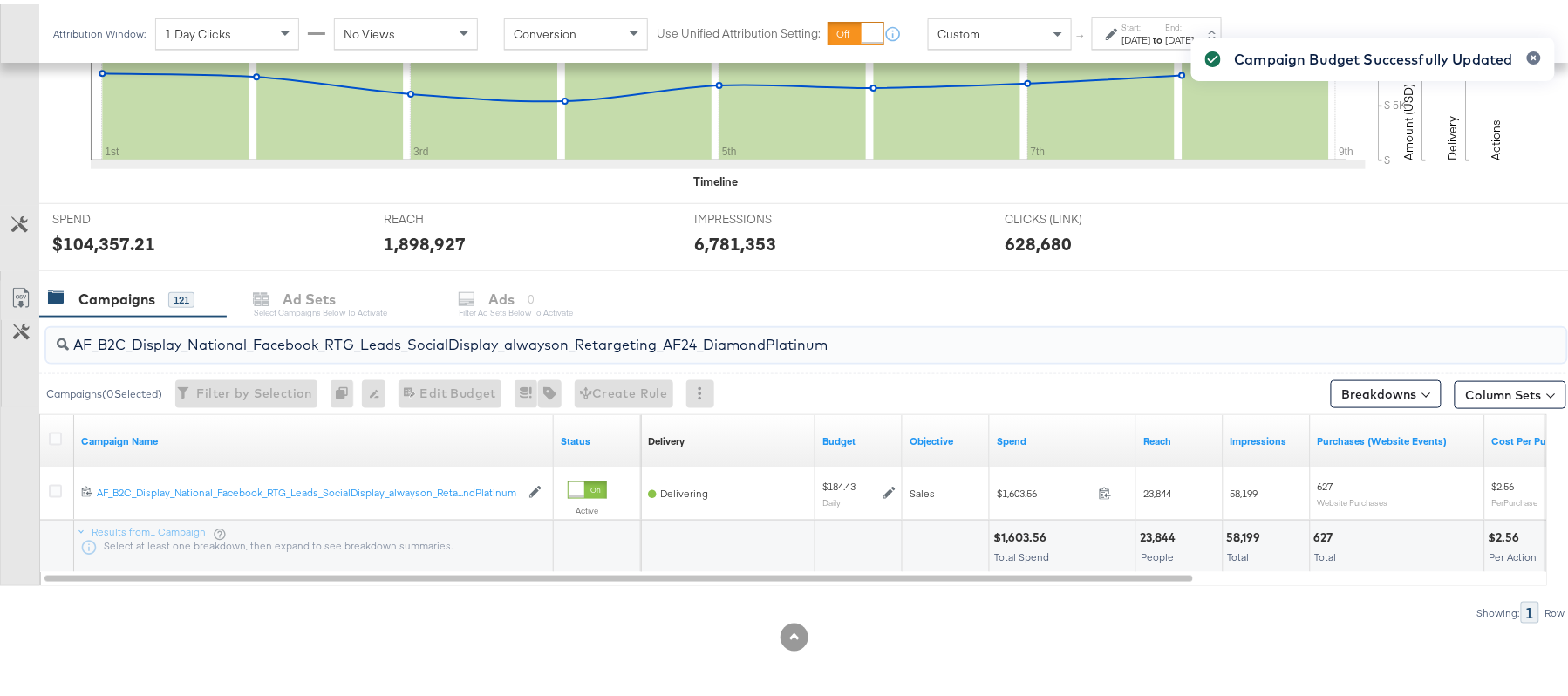
click at [245, 321] on input "AF_B2C_Display_National_Facebook_RTG_Leads_SocialDisplay_alwayson_Retargeting_A…" at bounding box center [747, 333] width 1358 height 34
paste input "HL_B2C_Display_National_Facebook_RTG_Leads_SocialDisplay_alwayson_Retargeting_A…"
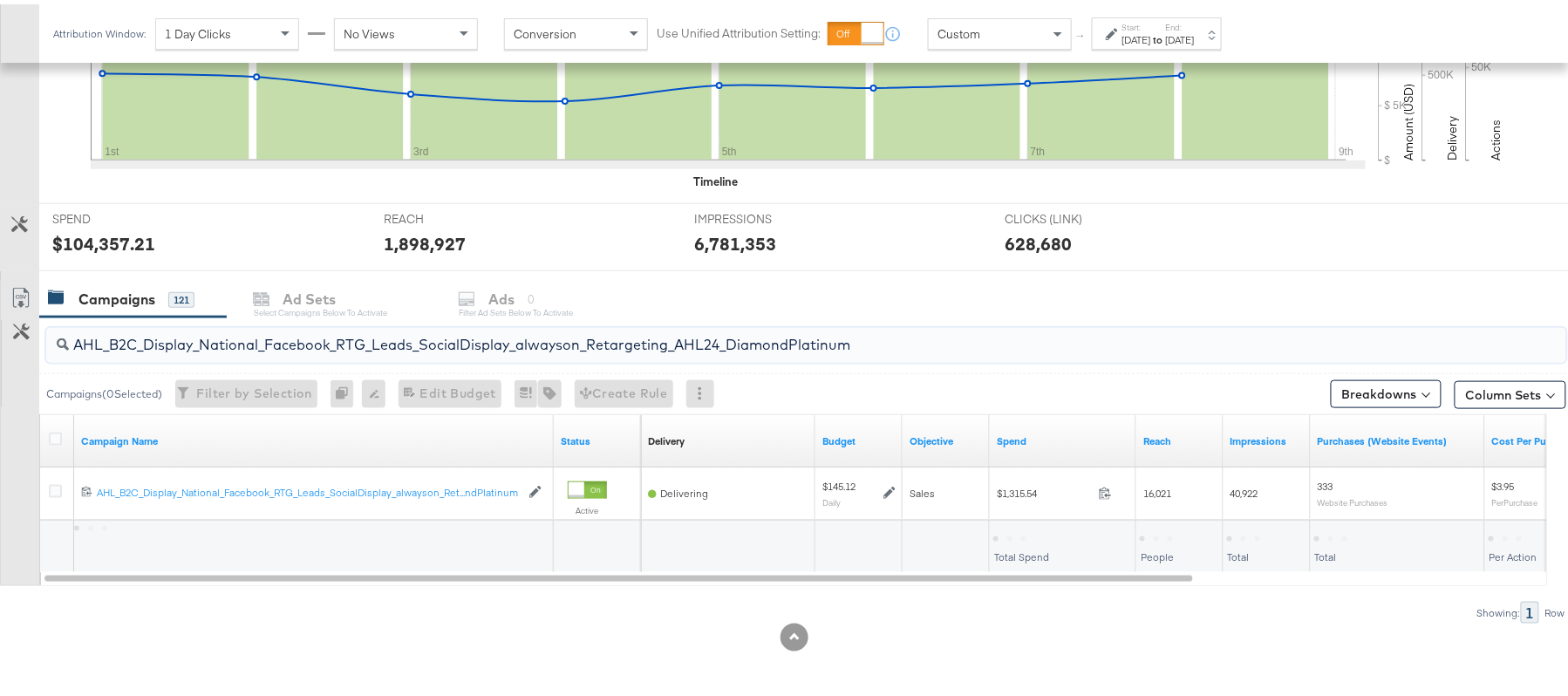
type input "AHL_B2C_Display_National_Facebook_RTG_Leads_SocialDisplay_alwayson_Retargeting_…"
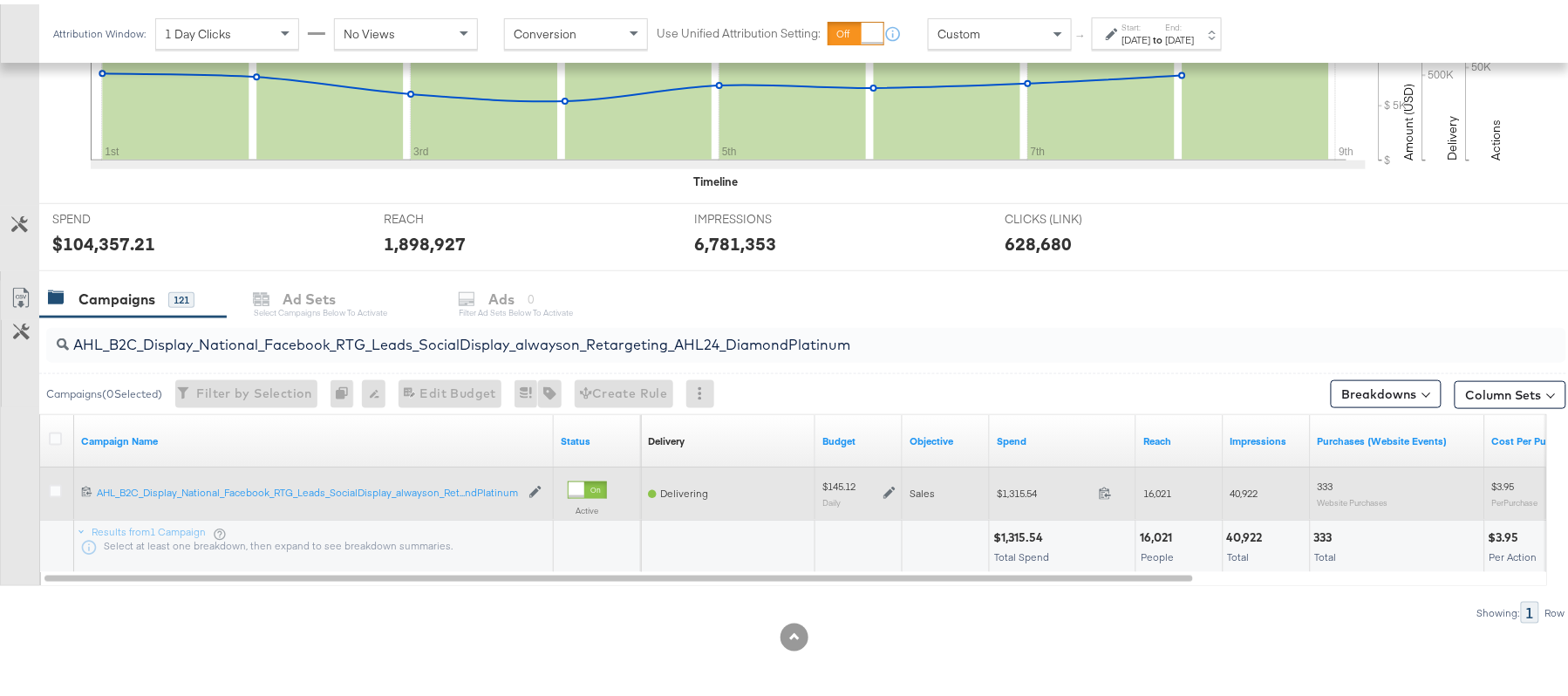
click at [888, 490] on icon at bounding box center [889, 489] width 12 height 12
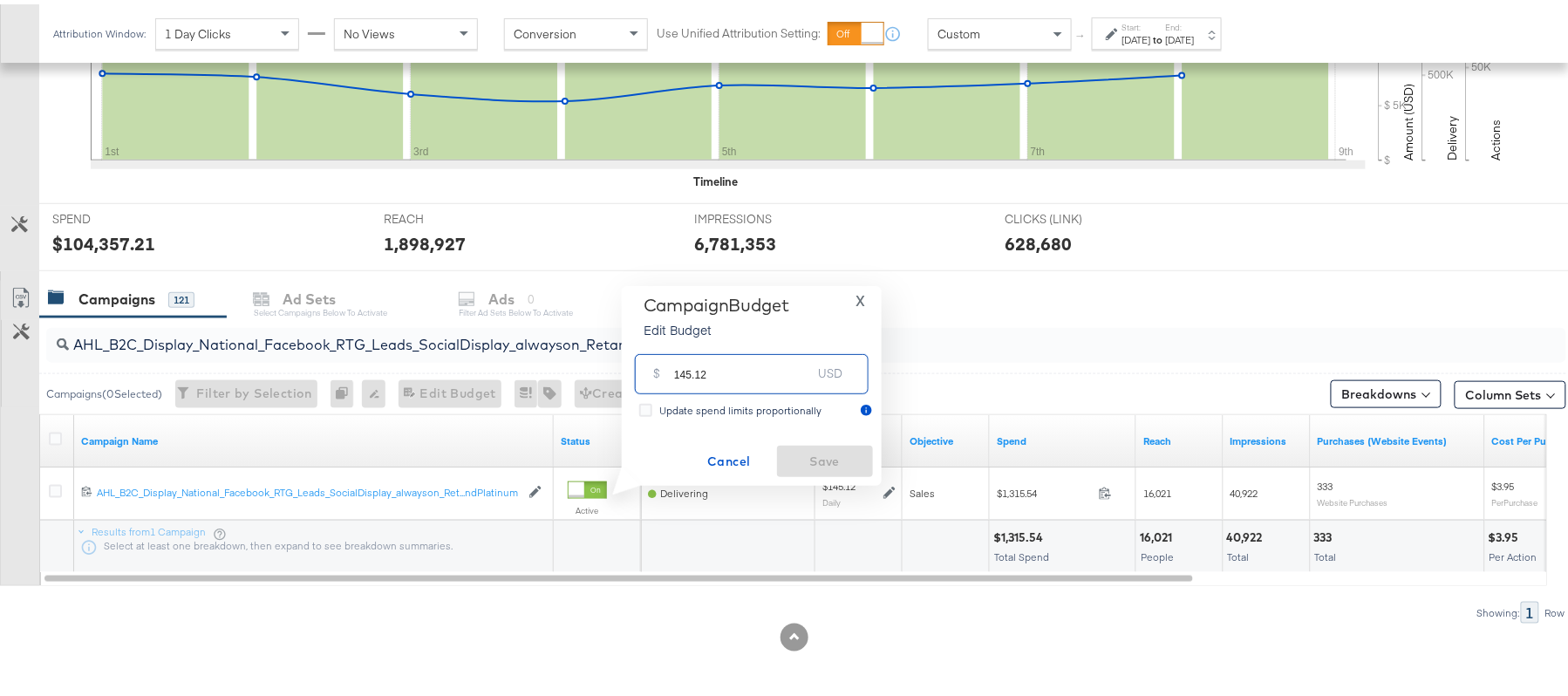
click at [736, 368] on input "145.12" at bounding box center [743, 362] width 137 height 38
paste input "$152.38"
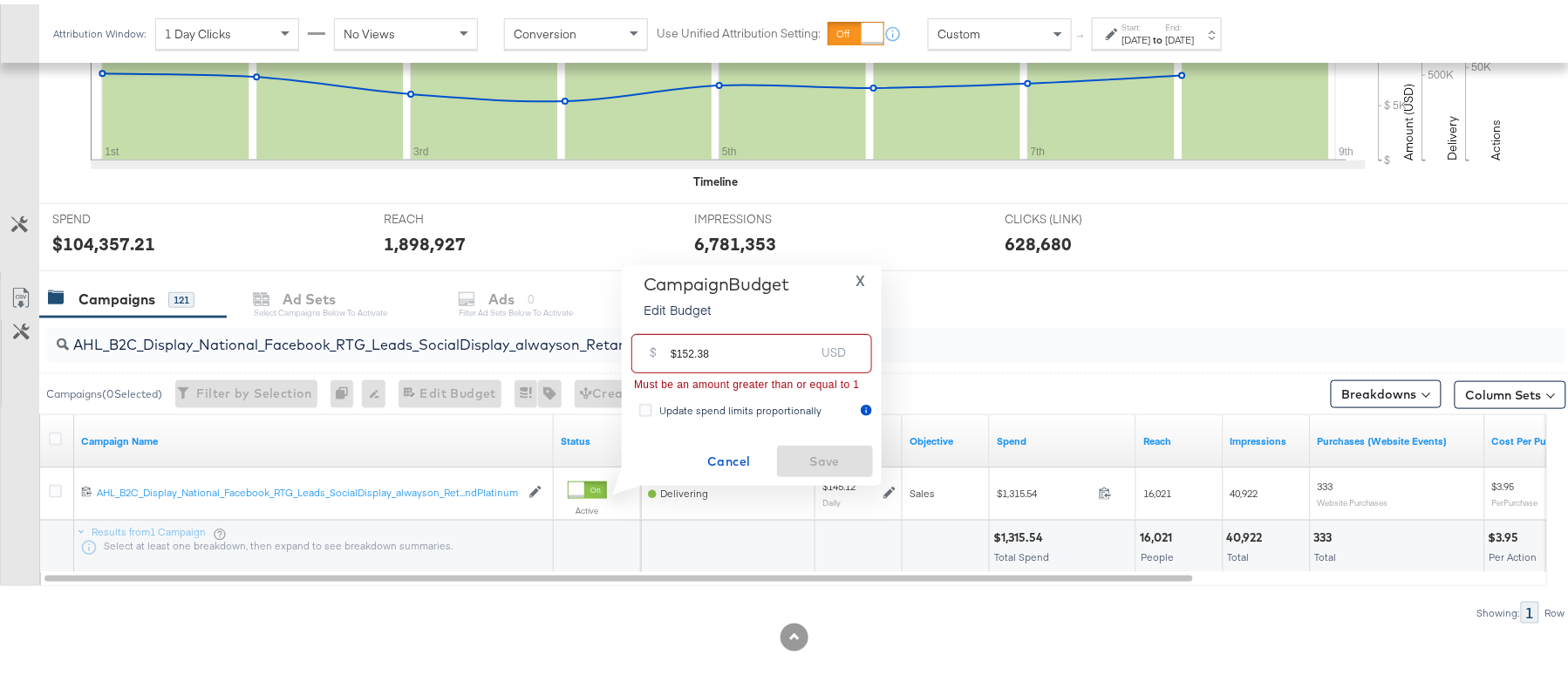
click at [678, 345] on input "$152.38" at bounding box center [742, 342] width 144 height 38
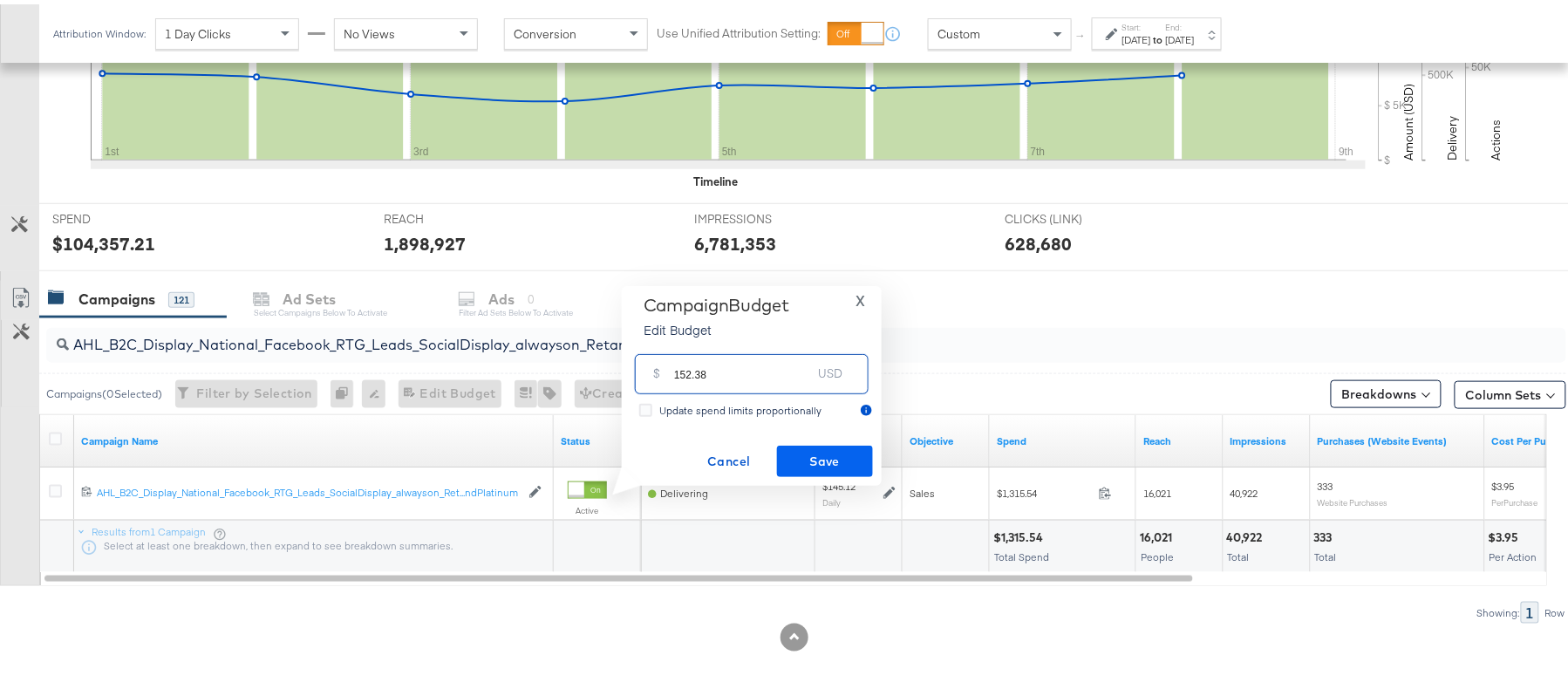
type input "152.38"
click at [835, 453] on span "Save" at bounding box center [824, 457] width 82 height 22
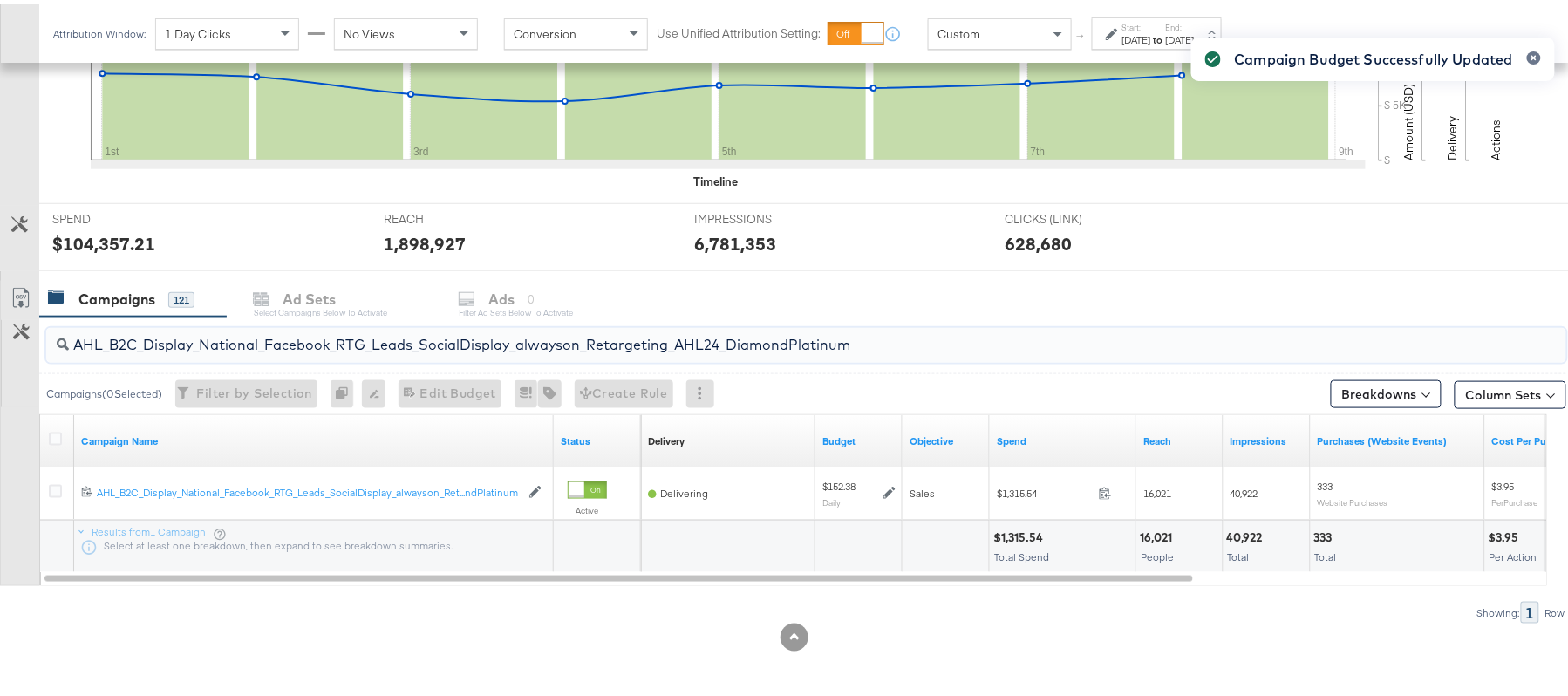
click at [300, 337] on input "AHL_B2C_Display_National_Facebook_RTG_Leads_SocialDisplay_alwayson_Retargeting_…" at bounding box center [747, 333] width 1358 height 34
paste input "PTS_B2C_Display_National_Facebook_PRO_Traffic_SocialDisplay_alwayson_ASC_DARE24…"
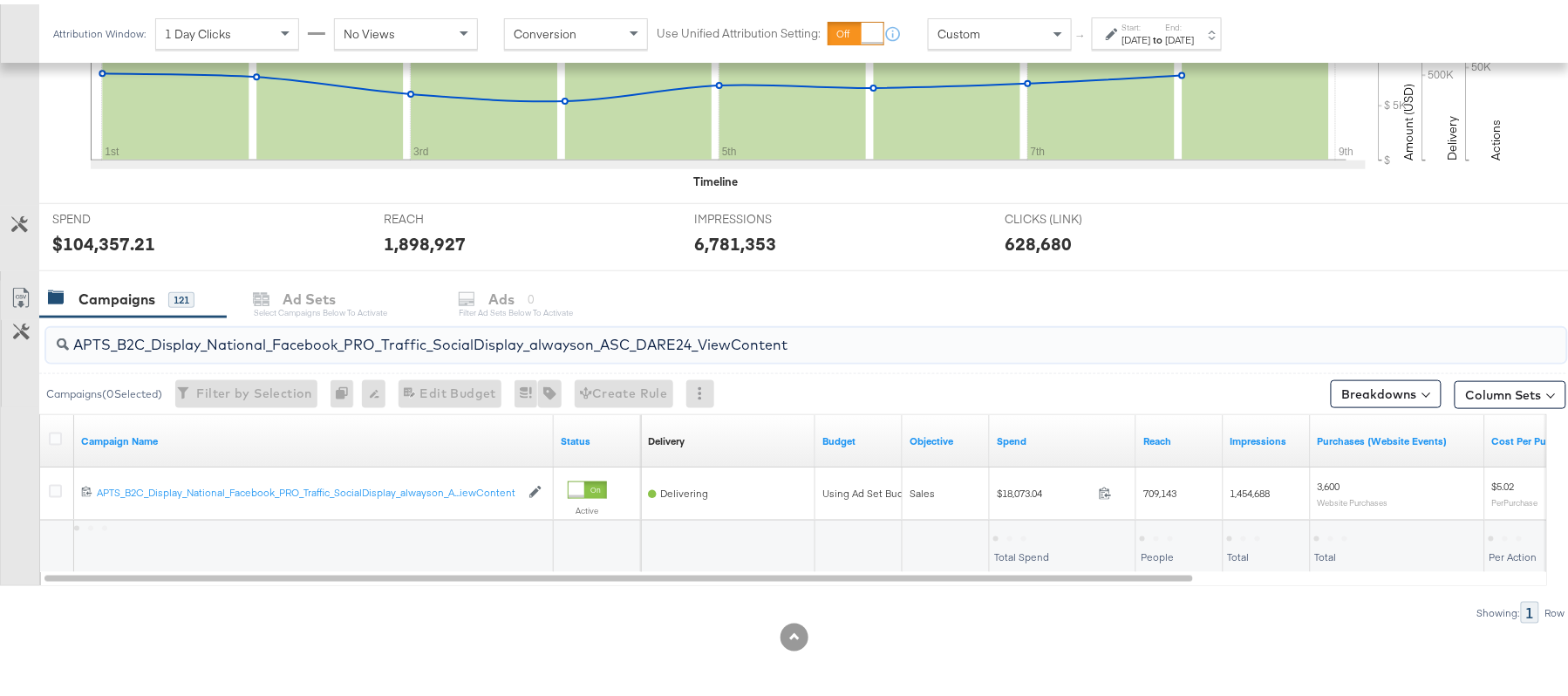
type input "APTS_B2C_Display_National_Facebook_PRO_Traffic_SocialDisplay_alwayson_ASC_DARE2…"
click at [49, 433] on icon at bounding box center [55, 434] width 13 height 13
click at [0, 0] on input "checkbox" at bounding box center [0, 0] width 0 height 0
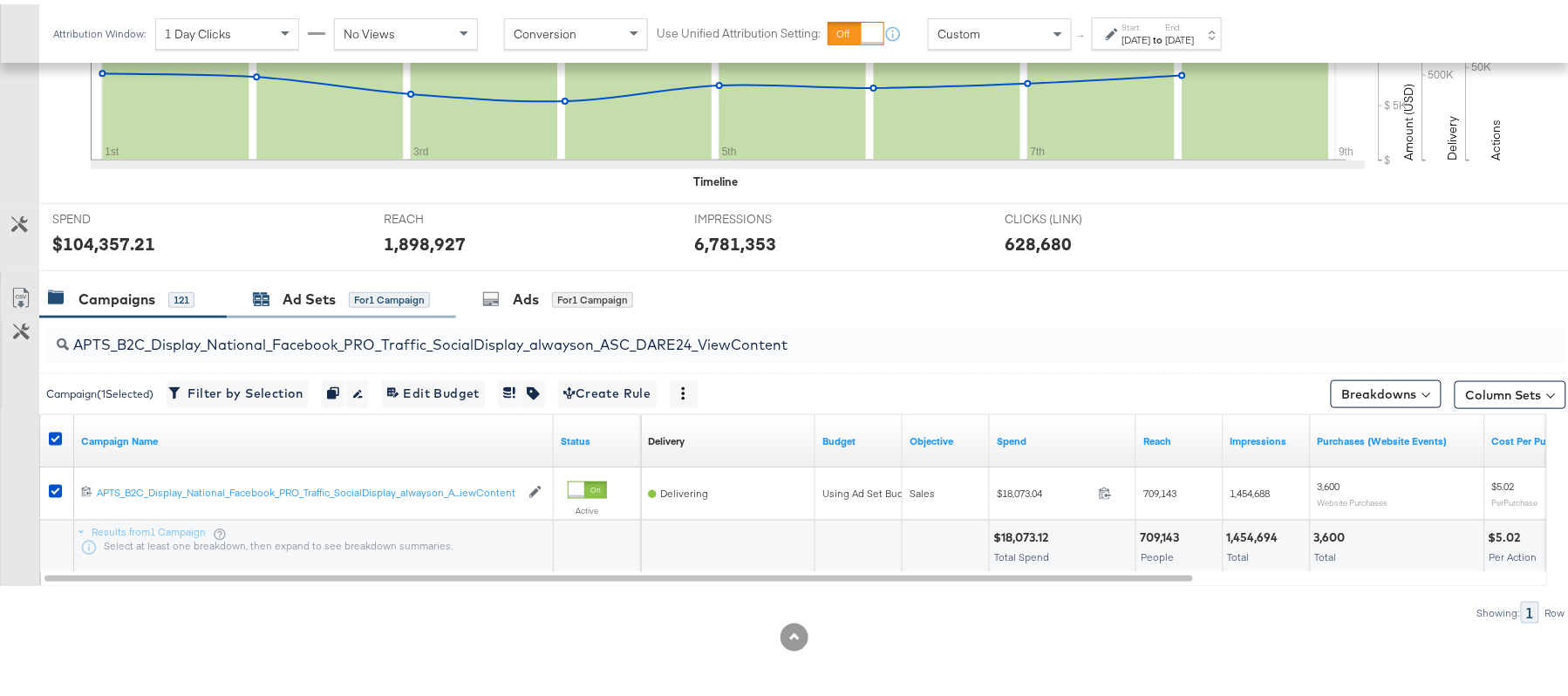
click at [312, 301] on div "Ad Sets" at bounding box center [309, 295] width 53 height 20
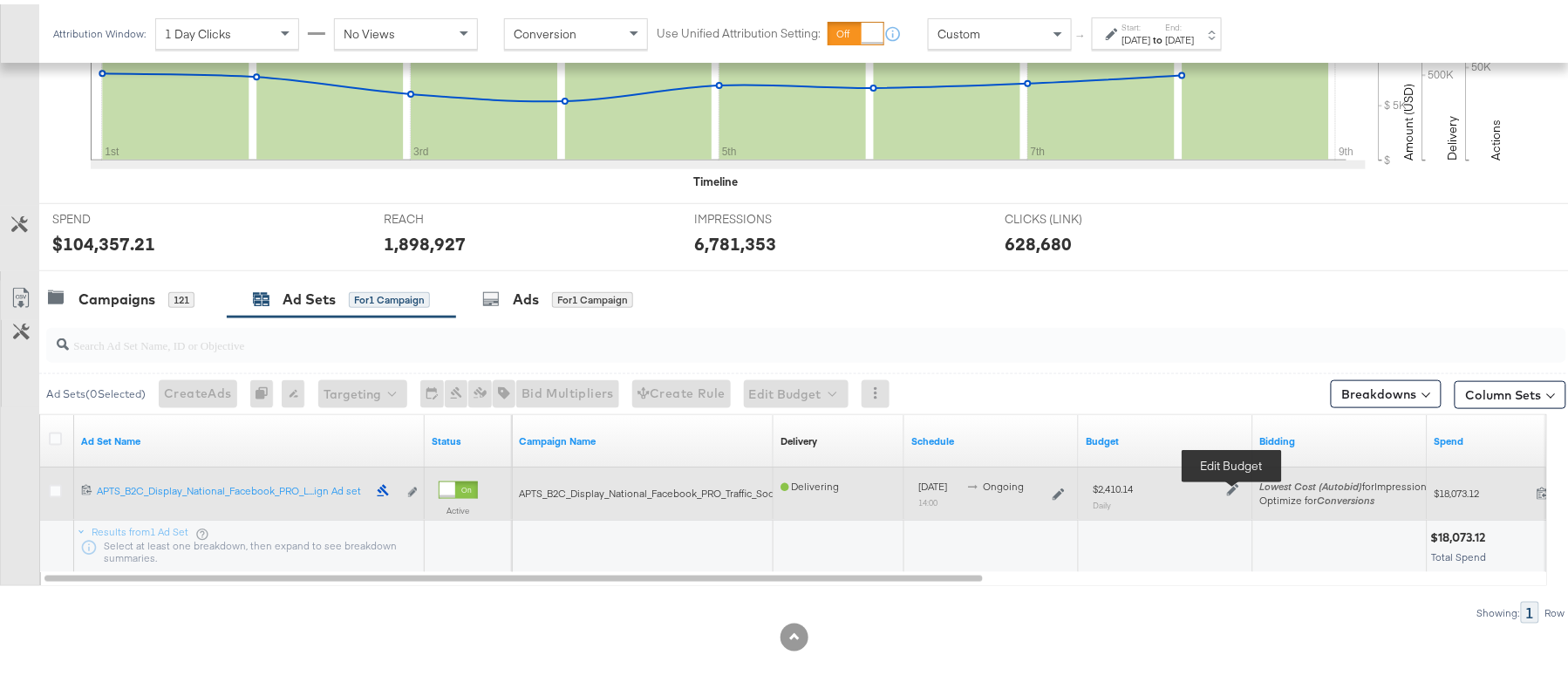
click at [1228, 485] on icon at bounding box center [1233, 485] width 12 height 12
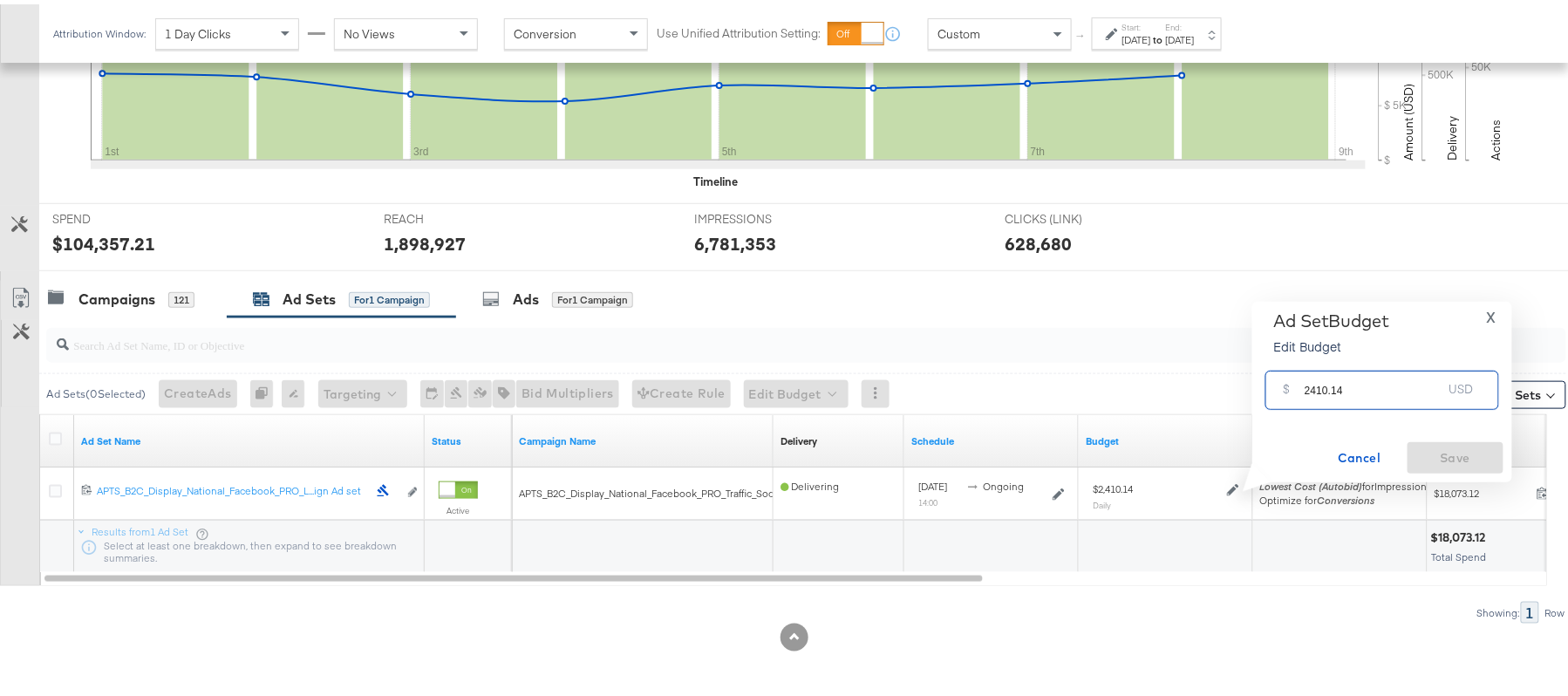
click at [1322, 392] on input "2410.14" at bounding box center [1373, 379] width 137 height 38
paste input "$2,048.62"
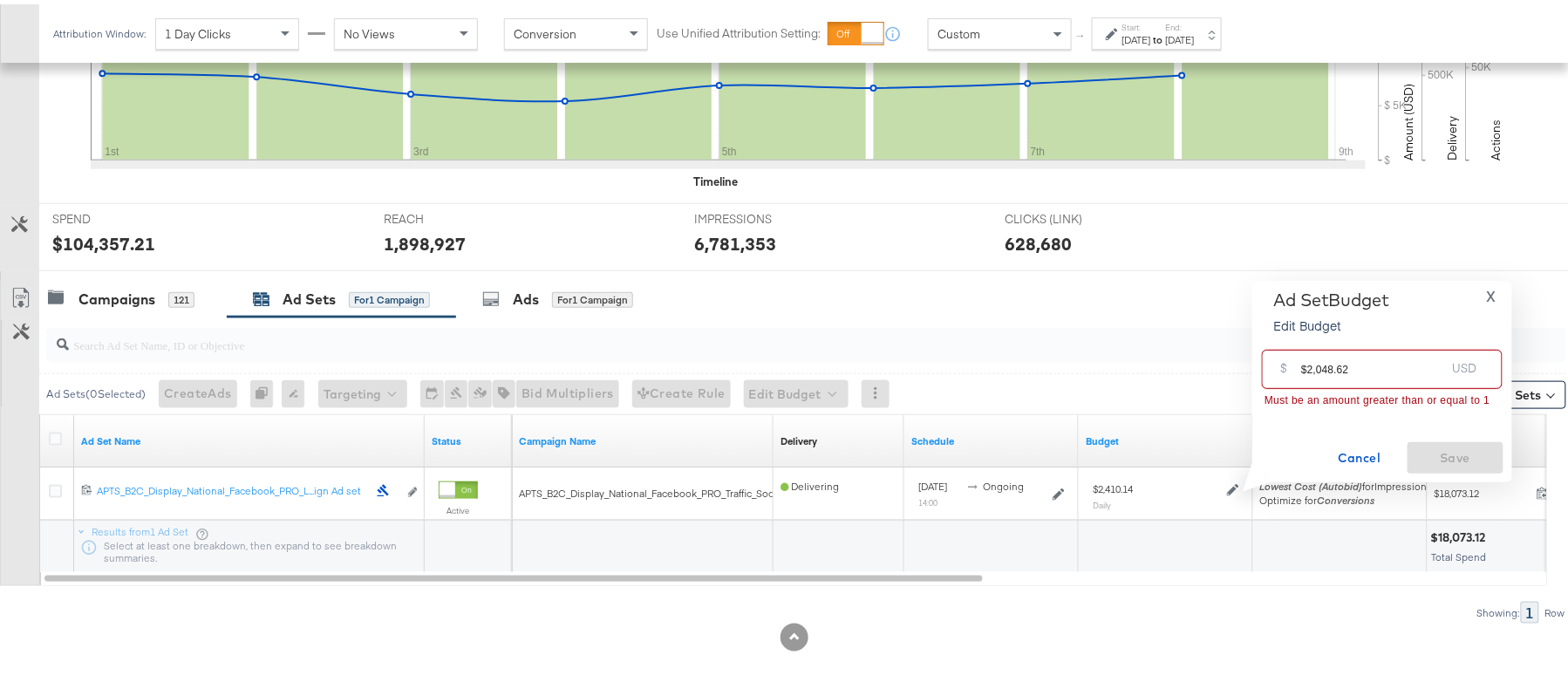
click at [1317, 370] on input "$2,048.62" at bounding box center [1372, 358] width 144 height 38
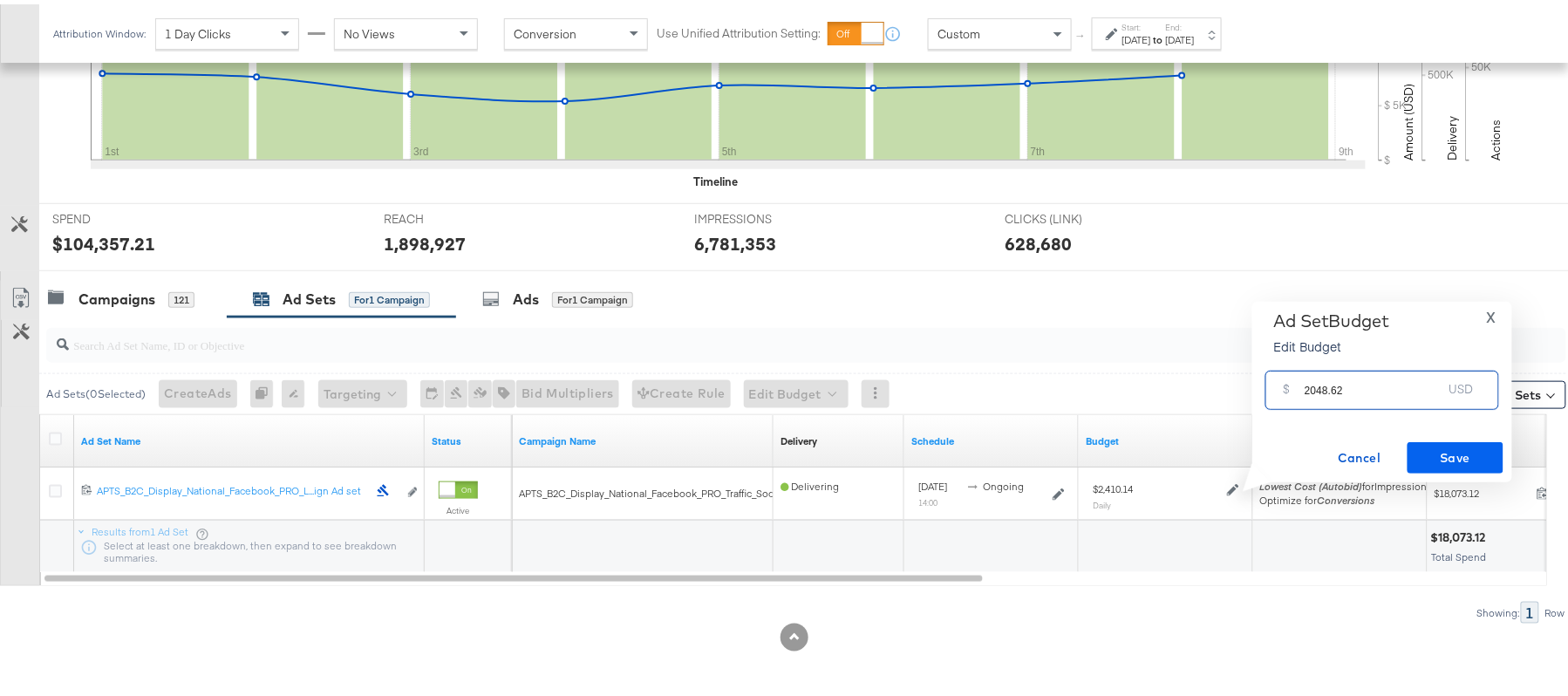
type input "2048.62"
click at [1441, 440] on button "Save" at bounding box center [1455, 454] width 96 height 32
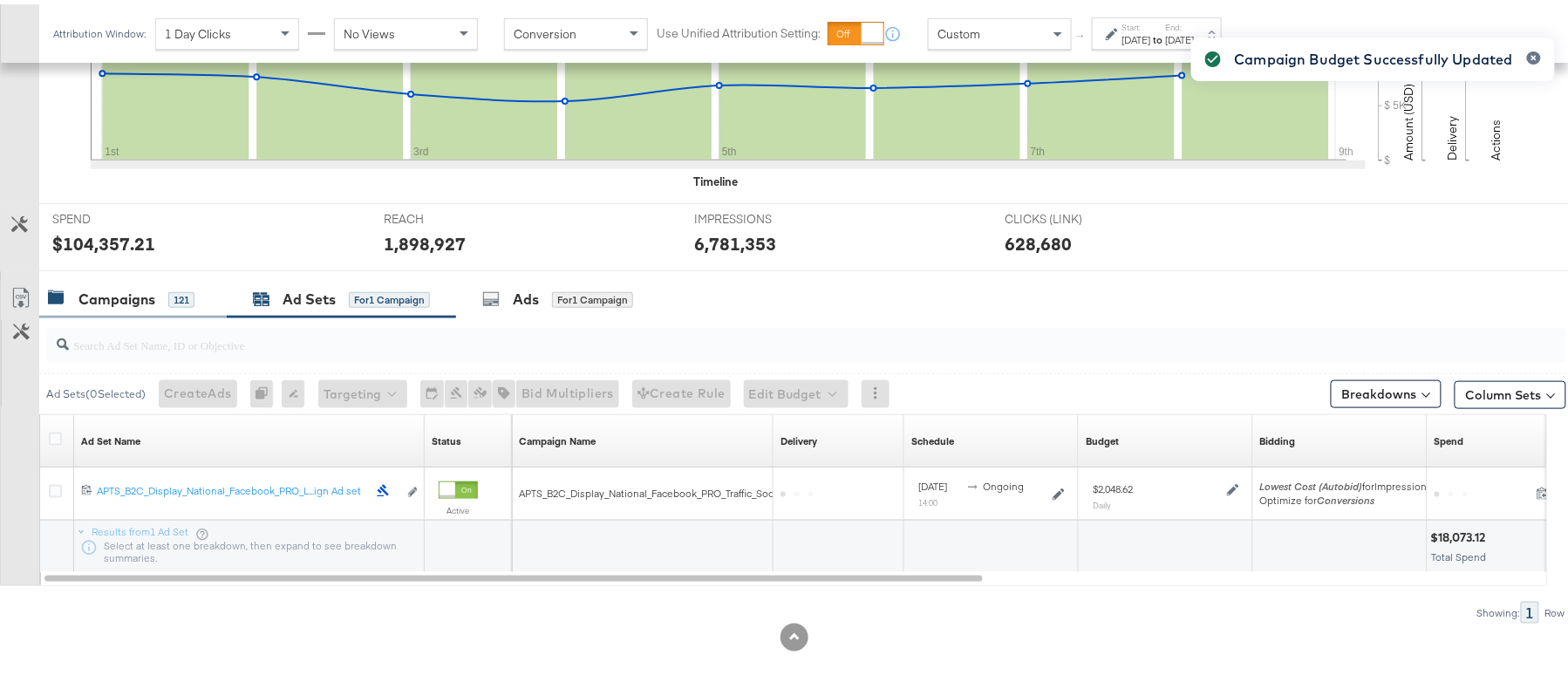
click at [147, 293] on div "Campaigns" at bounding box center [116, 295] width 77 height 20
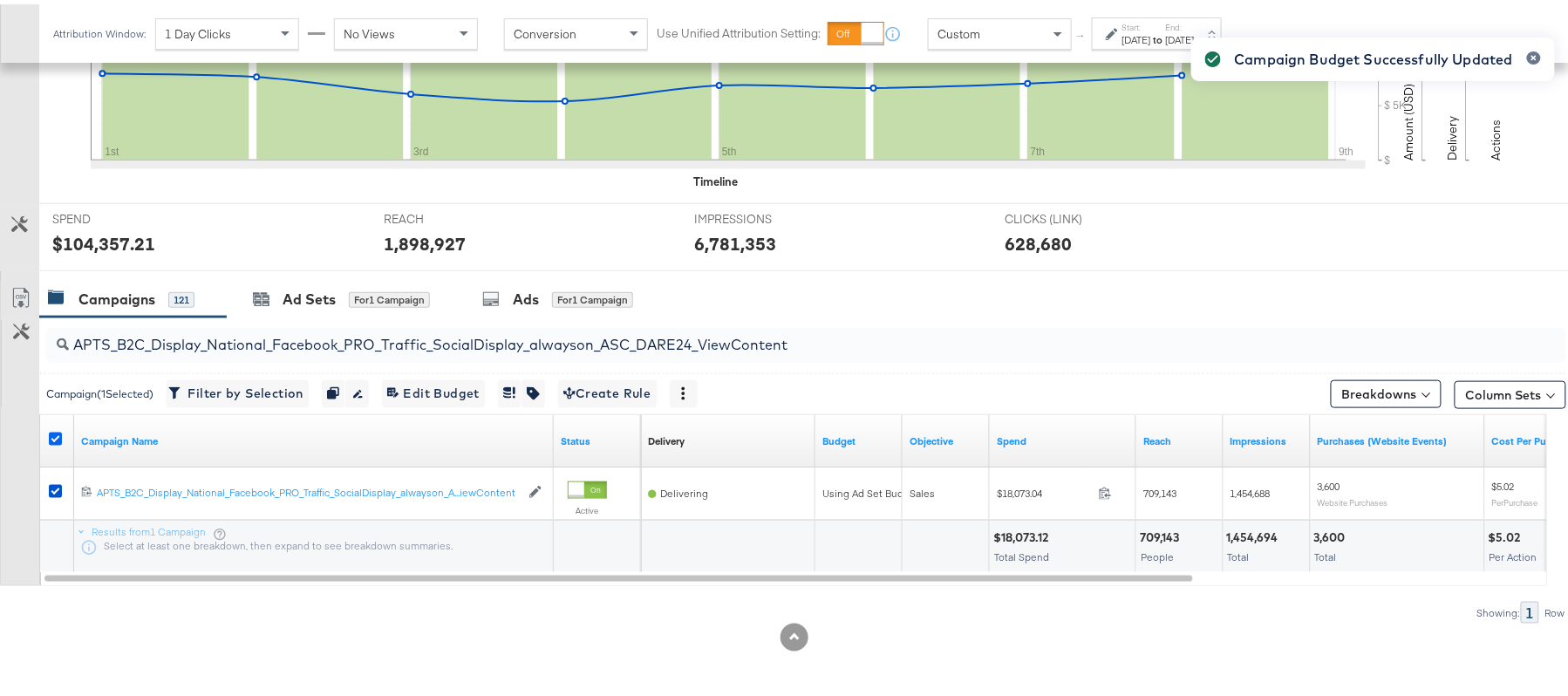
click at [56, 433] on icon at bounding box center [55, 434] width 13 height 13
click at [0, 0] on input "checkbox" at bounding box center [0, 0] width 0 height 0
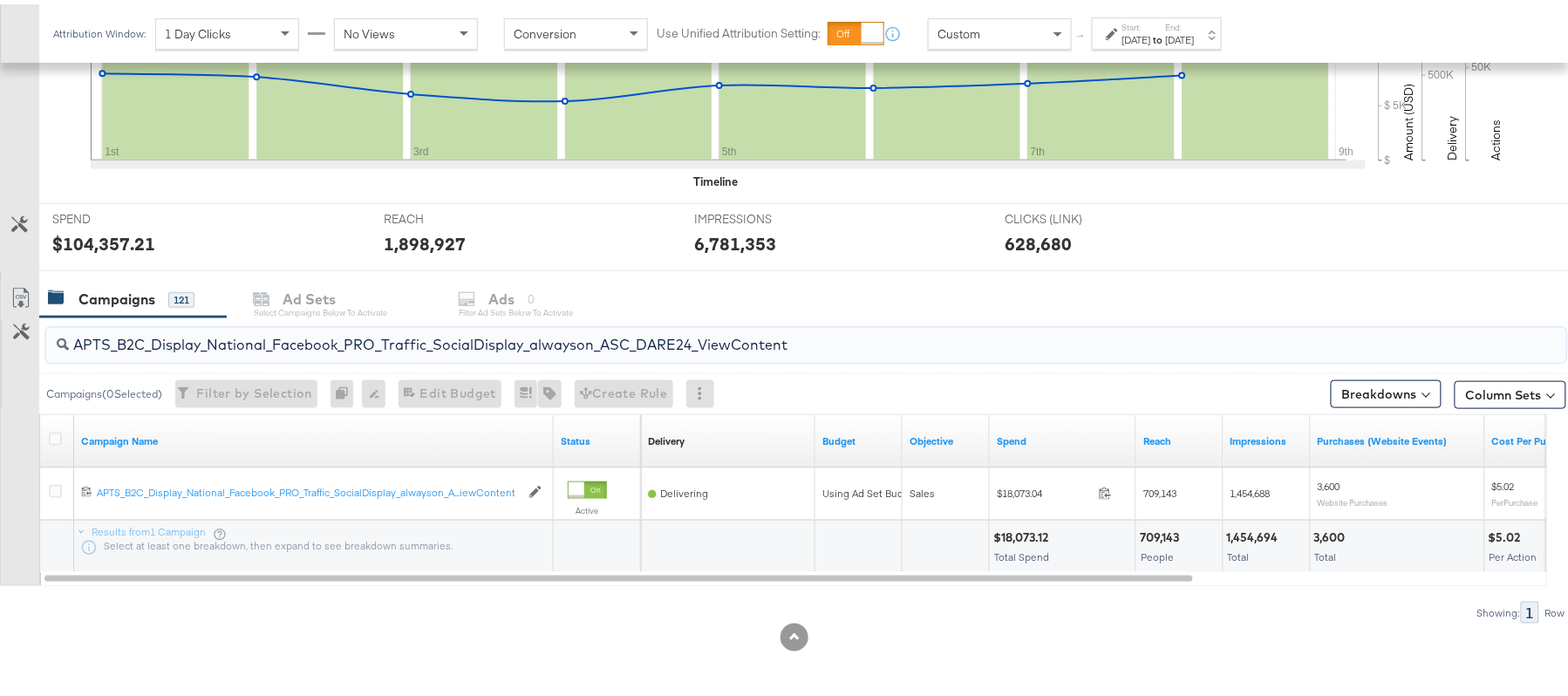
click at [246, 331] on input "APTS_B2C_Display_National_Facebook_PRO_Traffic_SocialDisplay_alwayson_ASC_DARE2…" at bounding box center [747, 333] width 1358 height 34
paste input "Leads_SocialDisplay_alwayson_ASC_DARE24_Purchase"
type input "APTS_B2C_Display_National_Facebook_PRO_Leads_SocialDisplay_alwayson_ASC_DARE24_…"
click at [53, 433] on icon at bounding box center [55, 434] width 13 height 13
click at [0, 0] on input "checkbox" at bounding box center [0, 0] width 0 height 0
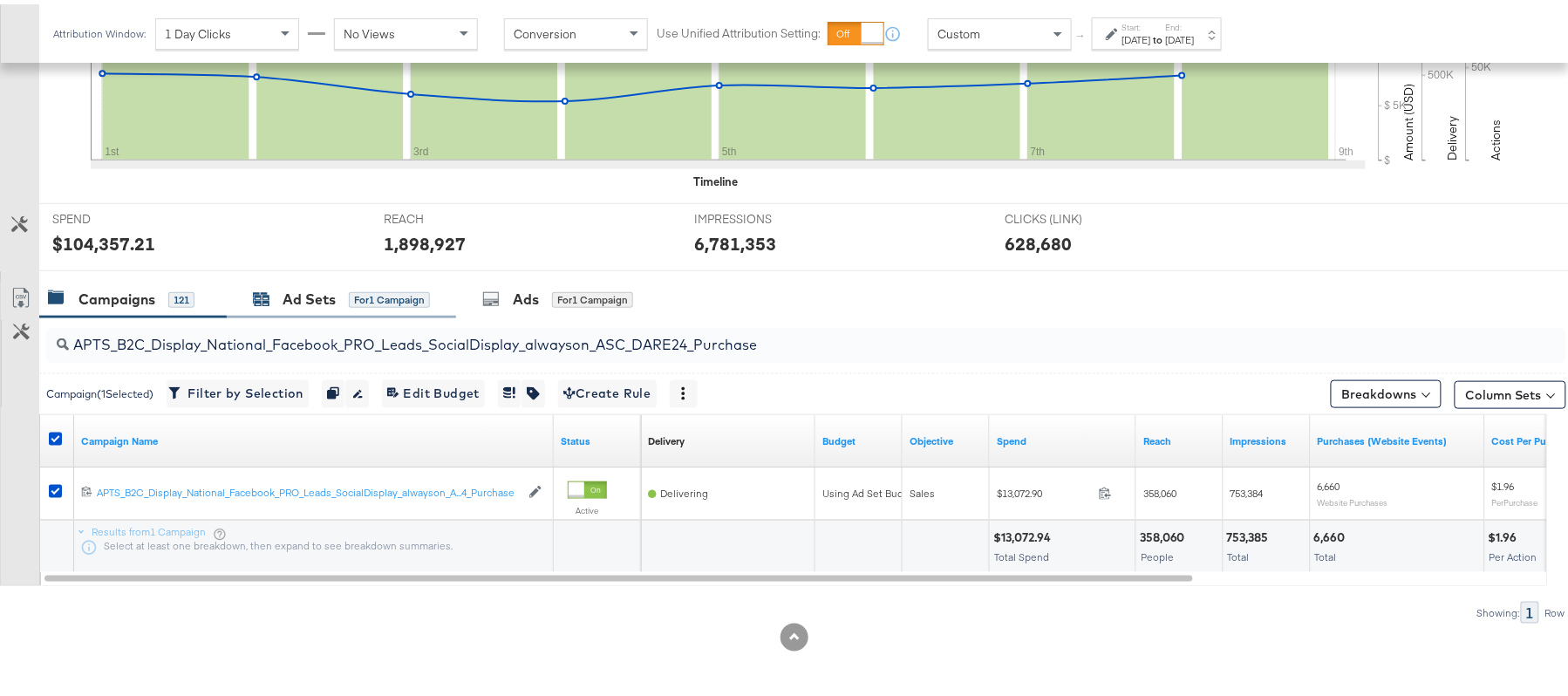
click at [319, 285] on div "Ad Sets" at bounding box center [309, 295] width 53 height 20
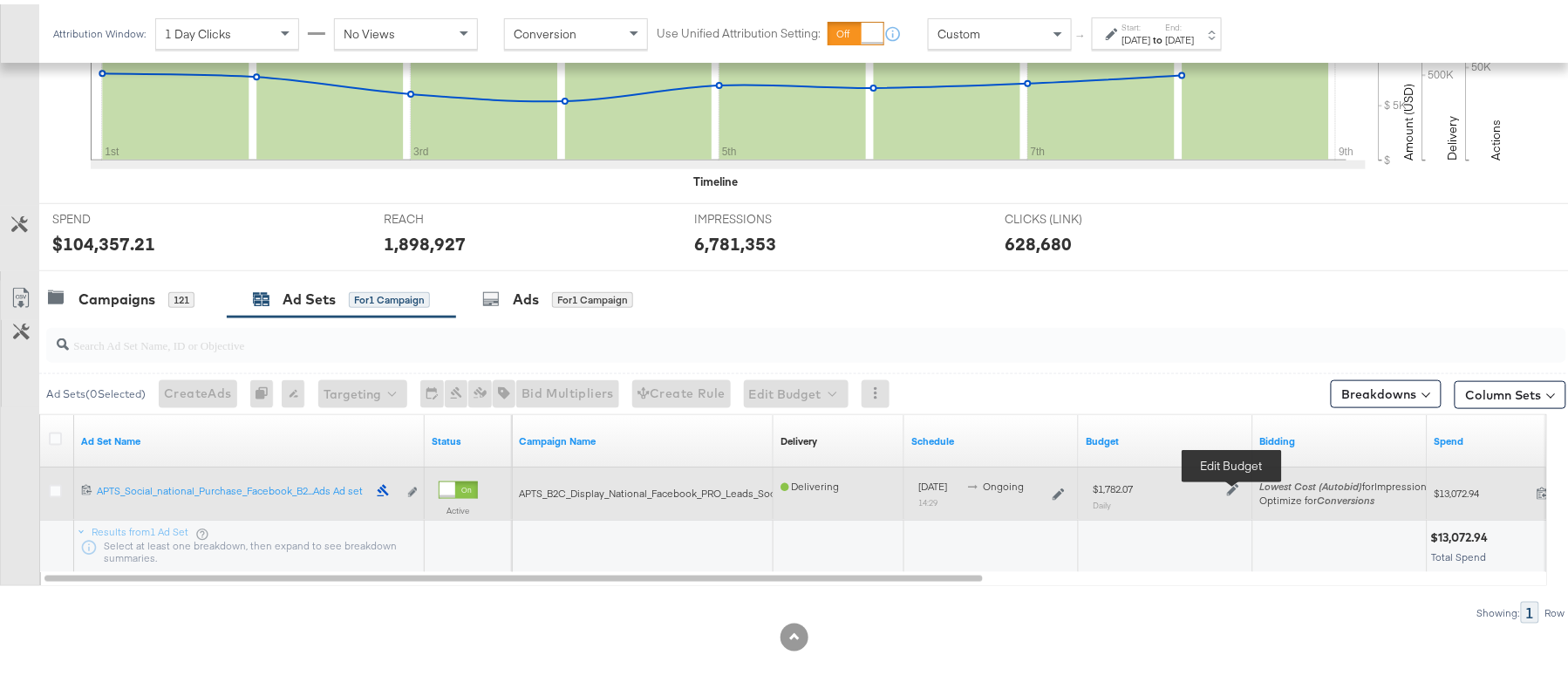
click at [1233, 485] on icon at bounding box center [1233, 485] width 12 height 12
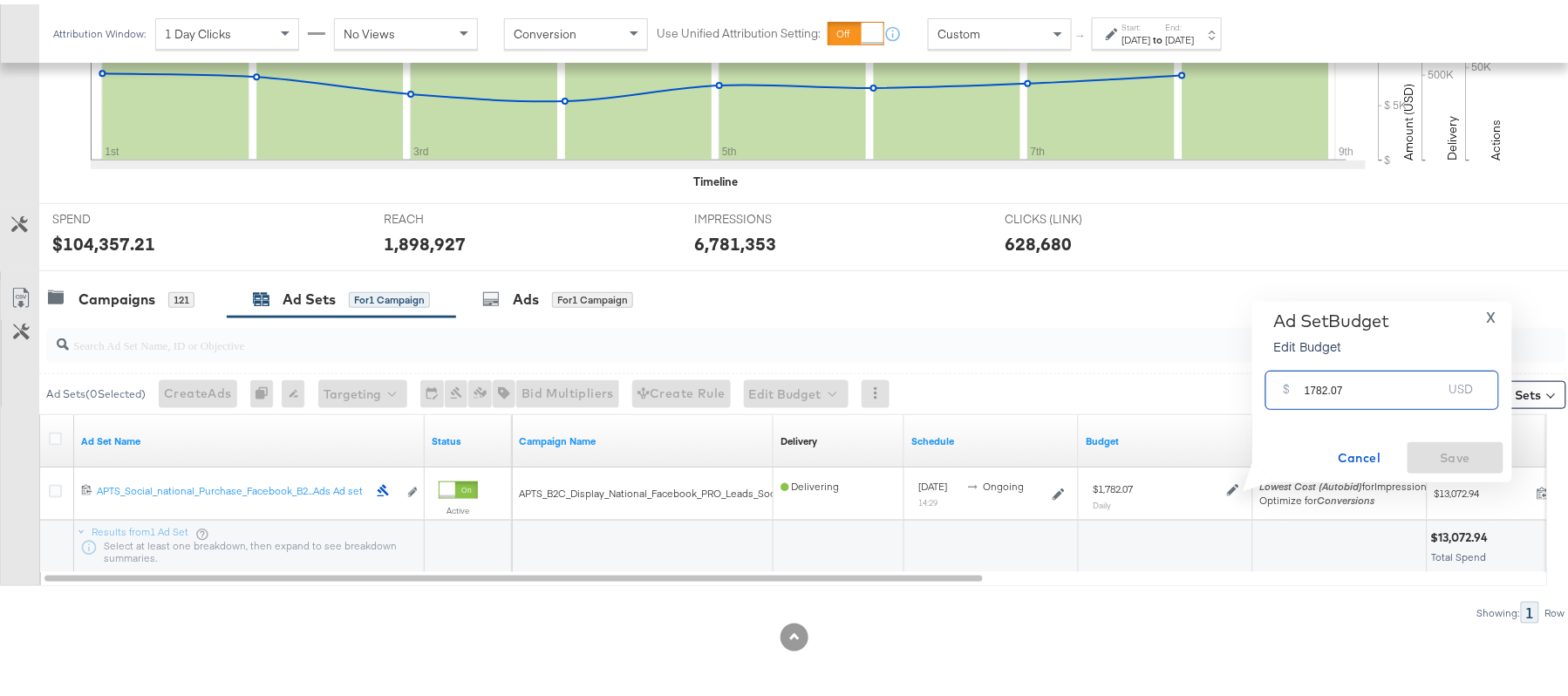
click at [1320, 370] on input "1782.07" at bounding box center [1373, 379] width 137 height 38
paste input "$1,615.83"
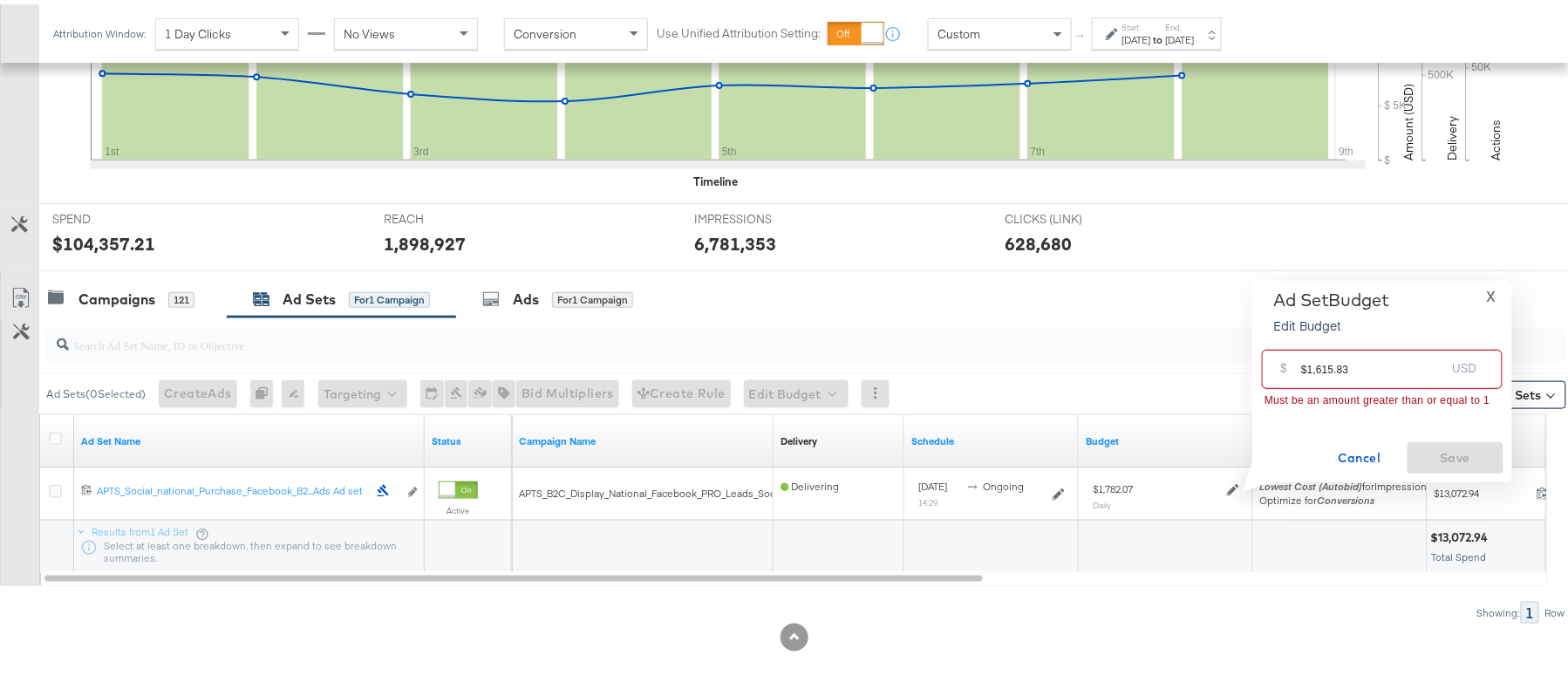
click at [1317, 364] on input "$1,615.83" at bounding box center [1372, 358] width 144 height 38
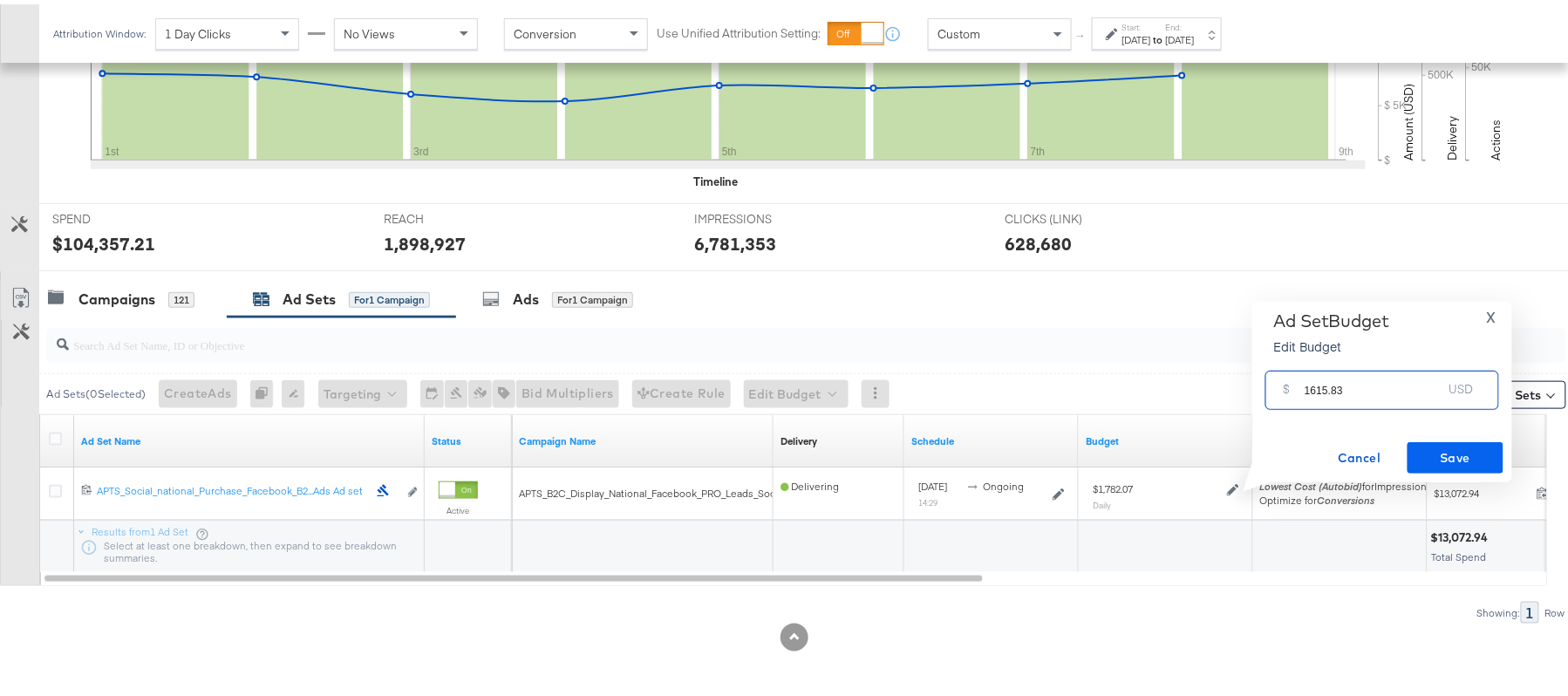
type input "1615.83"
click at [1442, 443] on span "Save" at bounding box center [1455, 454] width 82 height 22
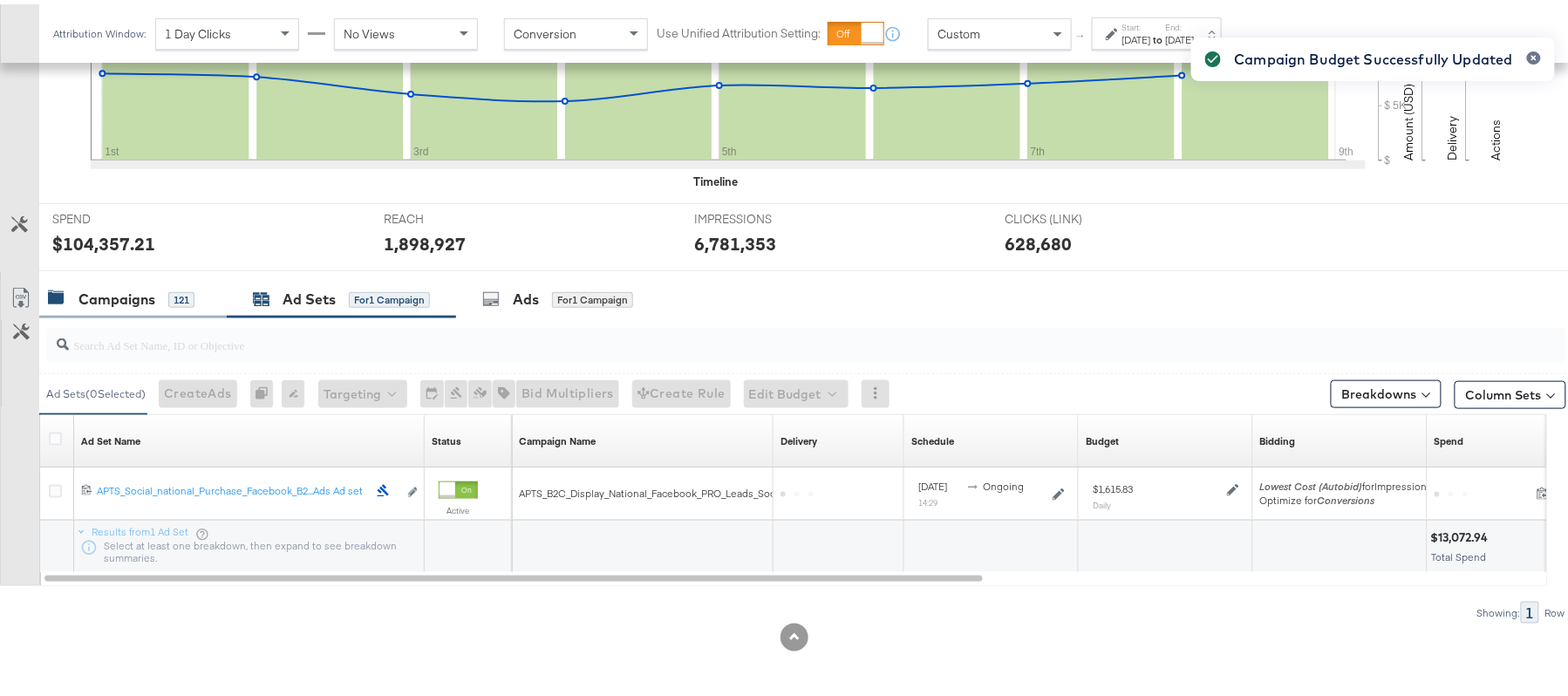
click at [159, 289] on div "Campaigns 121" at bounding box center [121, 295] width 146 height 20
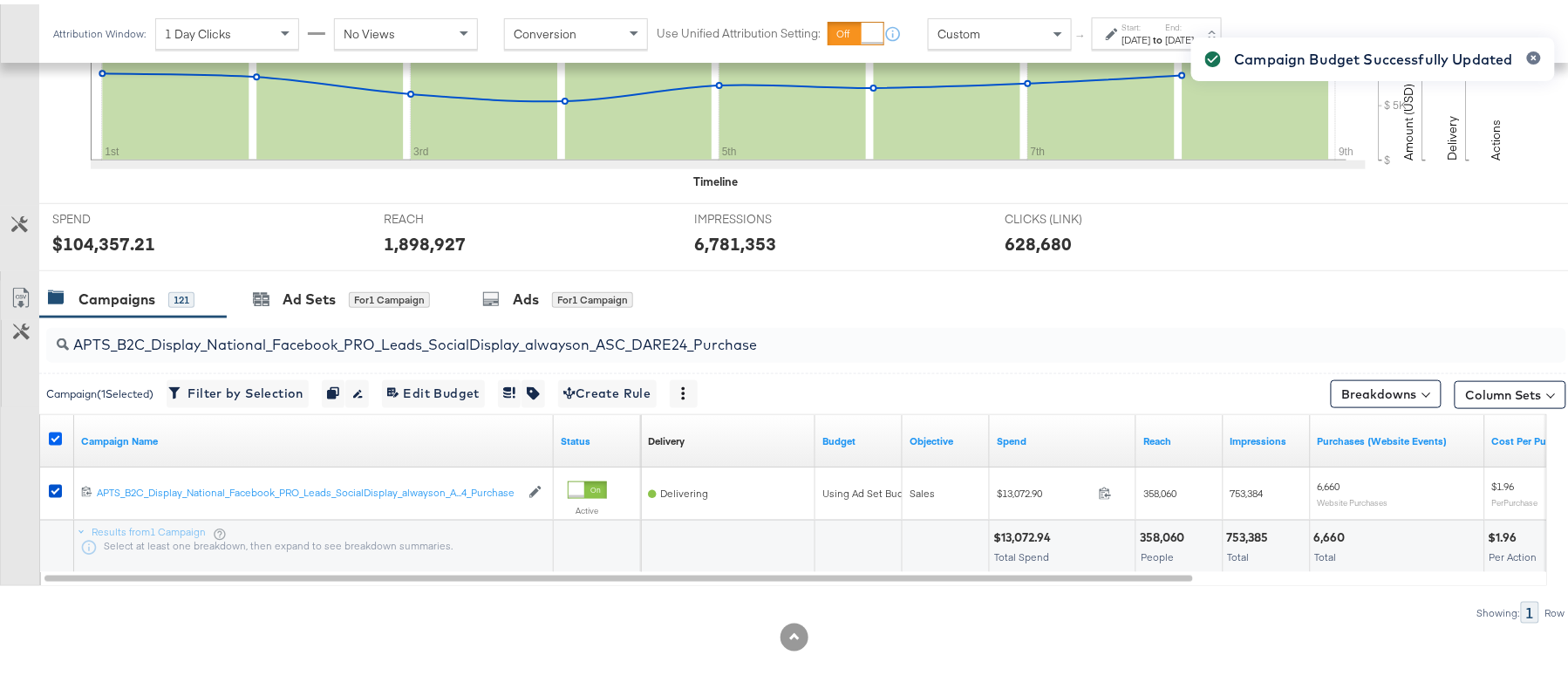
click at [52, 440] on icon at bounding box center [55, 434] width 13 height 13
click at [0, 0] on input "checkbox" at bounding box center [0, 0] width 0 height 0
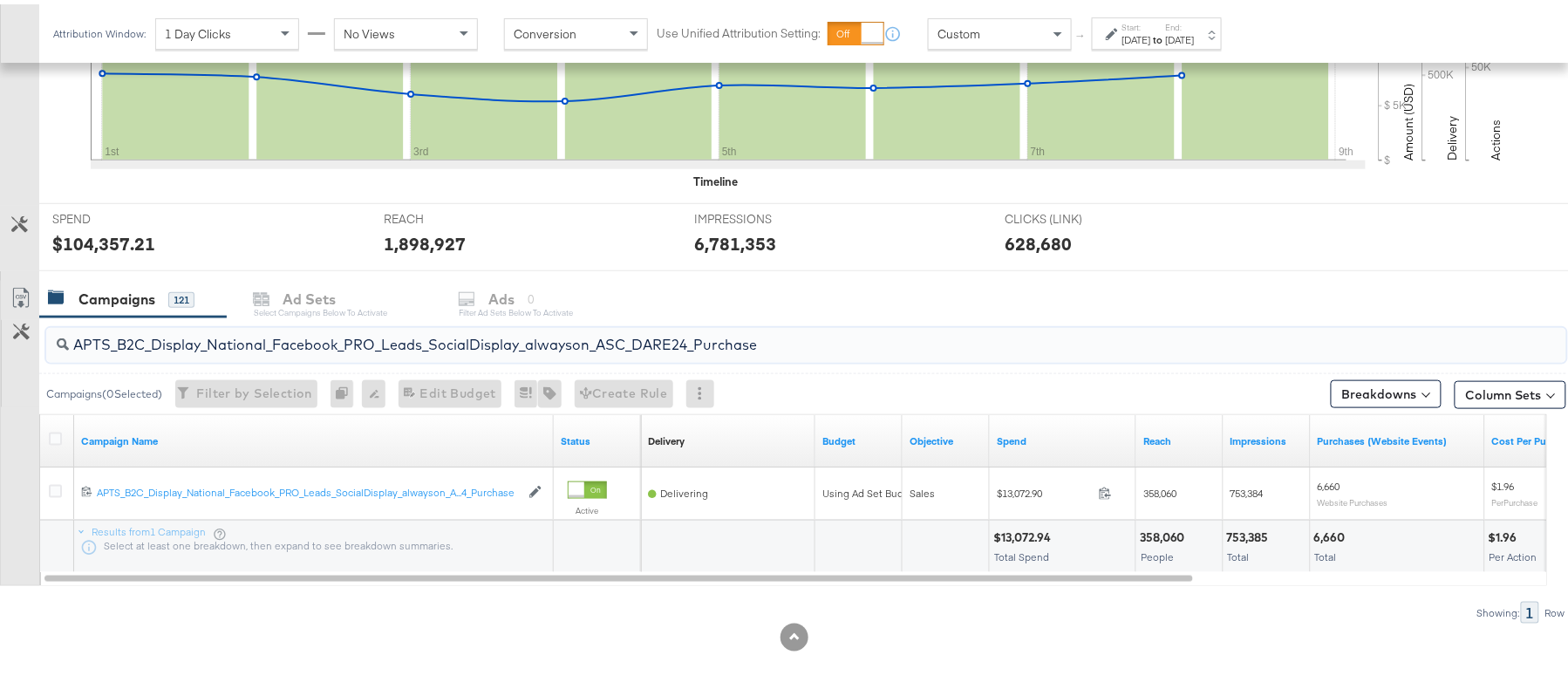
click at [230, 338] on input "APTS_B2C_Display_National_Facebook_PRO_Leads_SocialDisplay_alwayson_ASC_DARE24_…" at bounding box center [747, 333] width 1358 height 34
paste input "F_B2C_Display_National_Facebook_PRO_Traffic_SocialDisplay_alwayson_ASC_AF24_Vie…"
type input "AF_B2C_Display_National_Facebook_PRO_Traffic_SocialDisplay_alwayson_ASC_AF24_Vi…"
click at [50, 431] on icon at bounding box center [55, 434] width 13 height 13
click at [0, 0] on input "checkbox" at bounding box center [0, 0] width 0 height 0
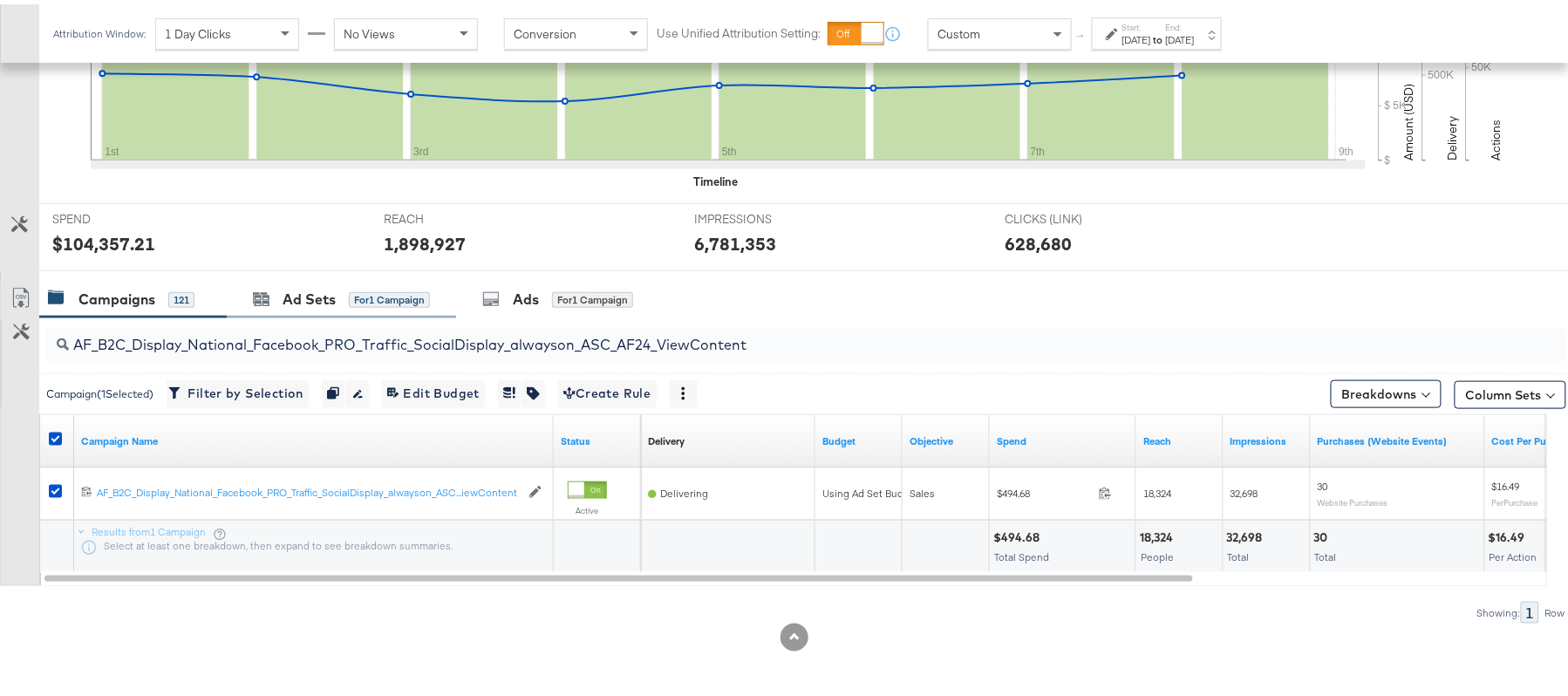
click at [324, 305] on div "Ad Sets for 1 Campaign" at bounding box center [341, 295] width 229 height 38
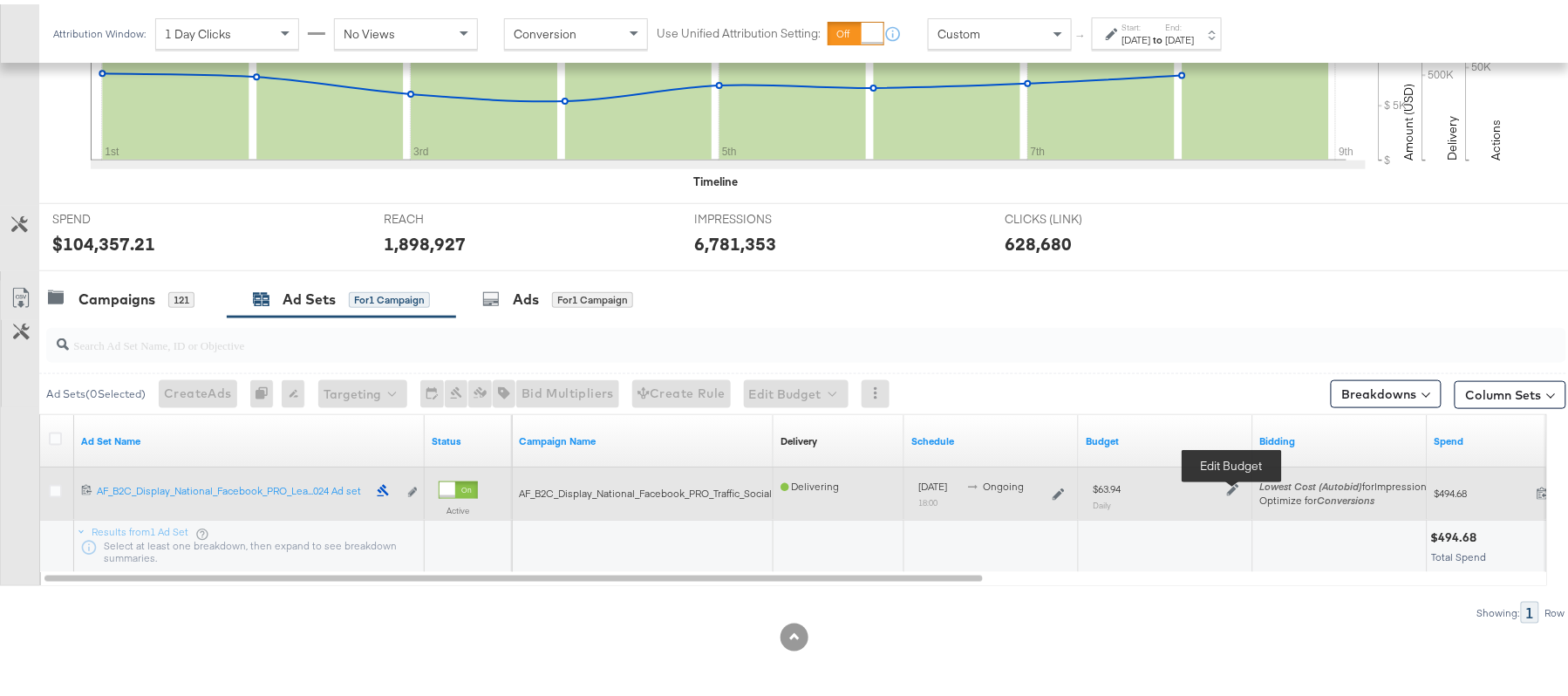
click at [1229, 485] on icon at bounding box center [1233, 485] width 12 height 12
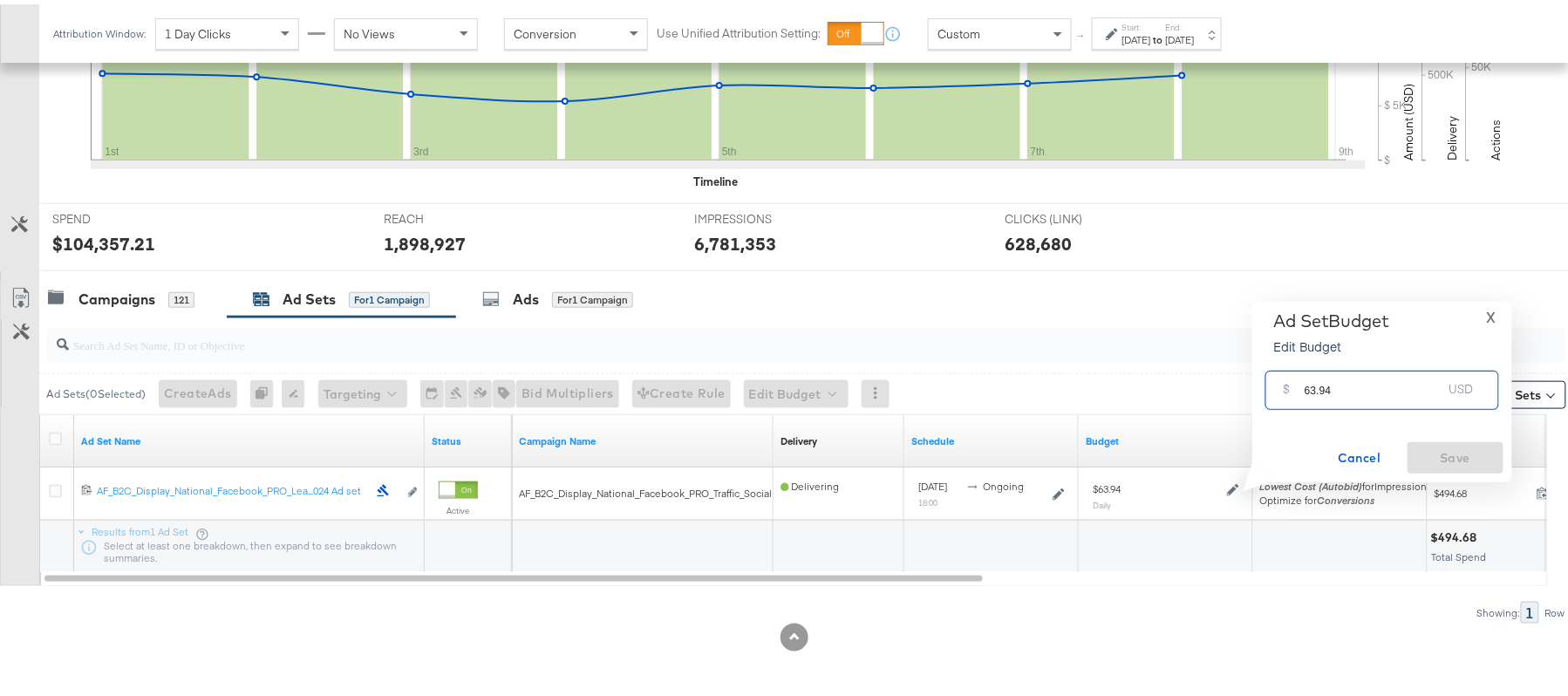
click at [1356, 367] on input "63.94" at bounding box center [1373, 379] width 137 height 38
paste input "$73.53"
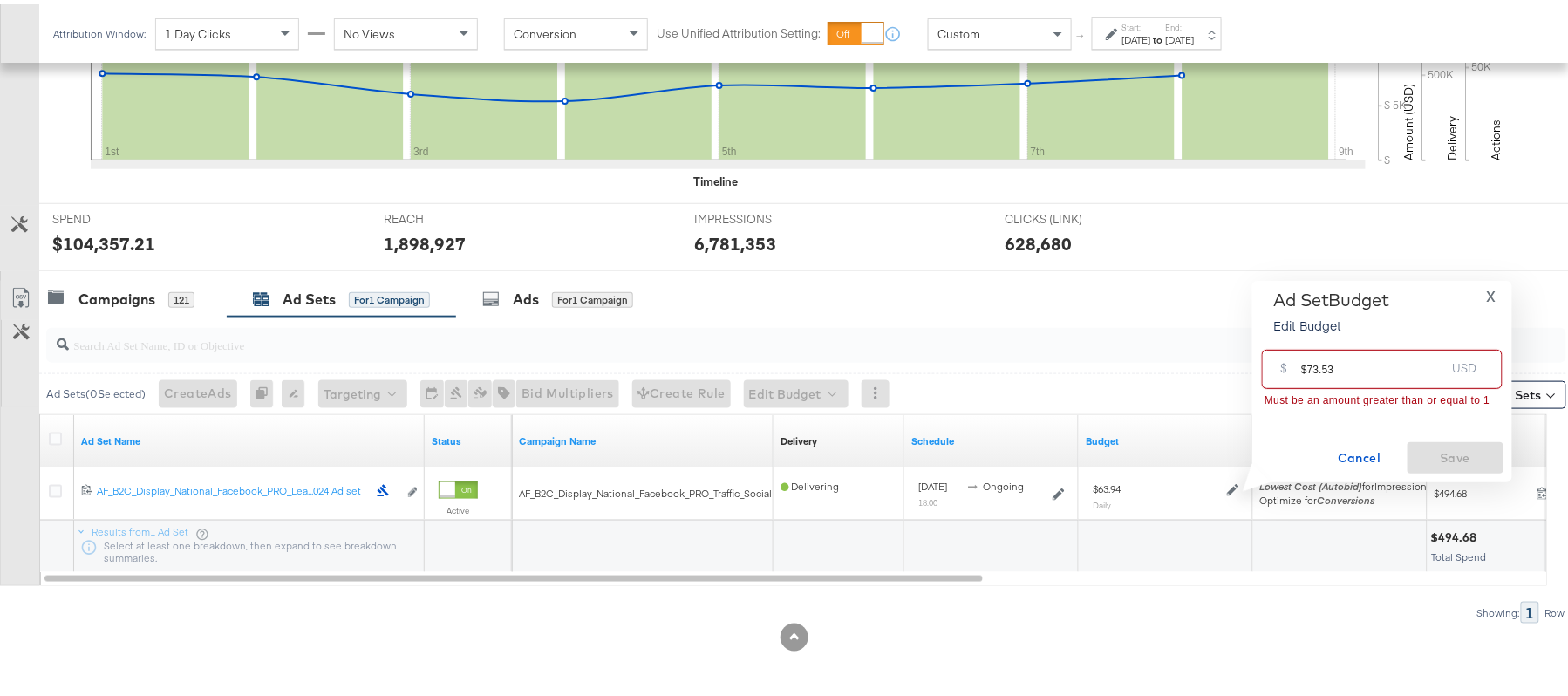
click at [1303, 365] on input "$73.53" at bounding box center [1372, 358] width 144 height 38
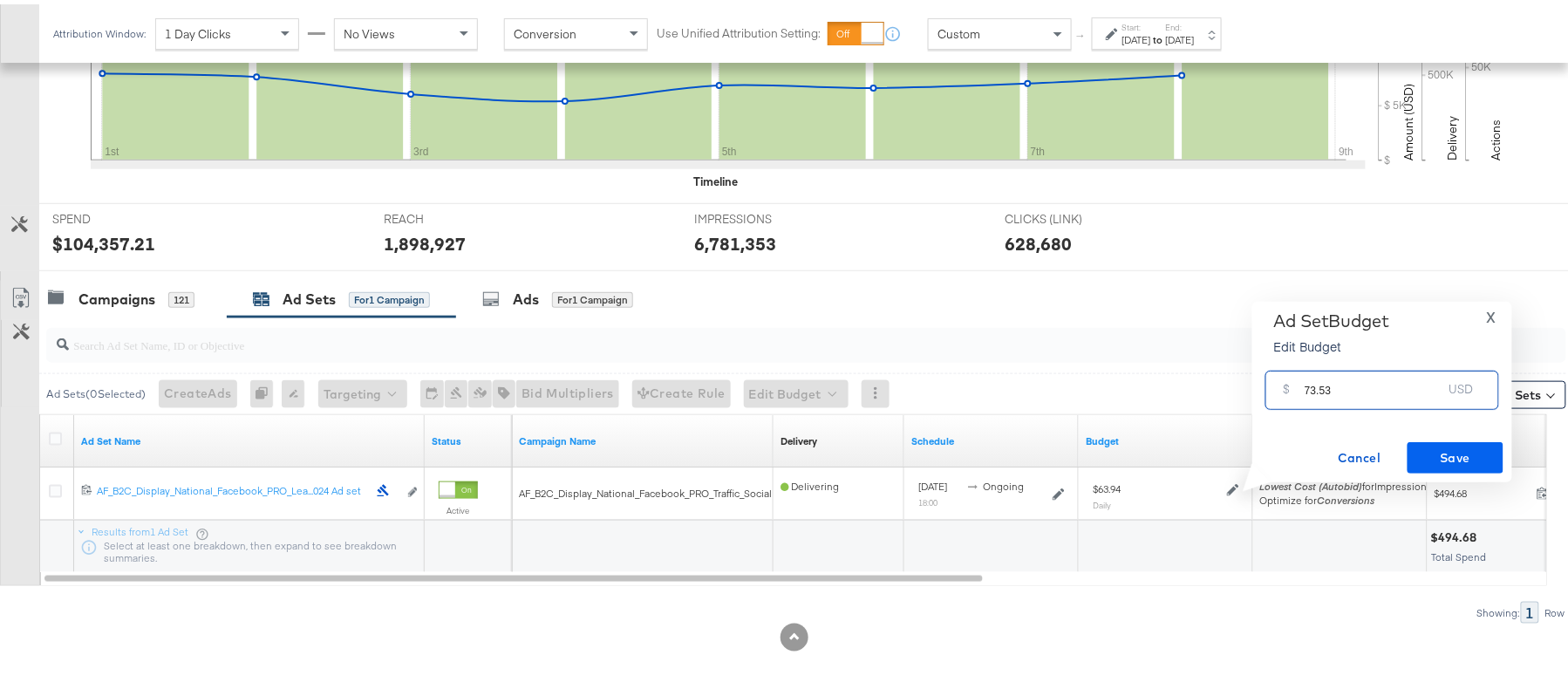
type input "73.53"
click at [1474, 443] on span "Save" at bounding box center [1455, 454] width 82 height 22
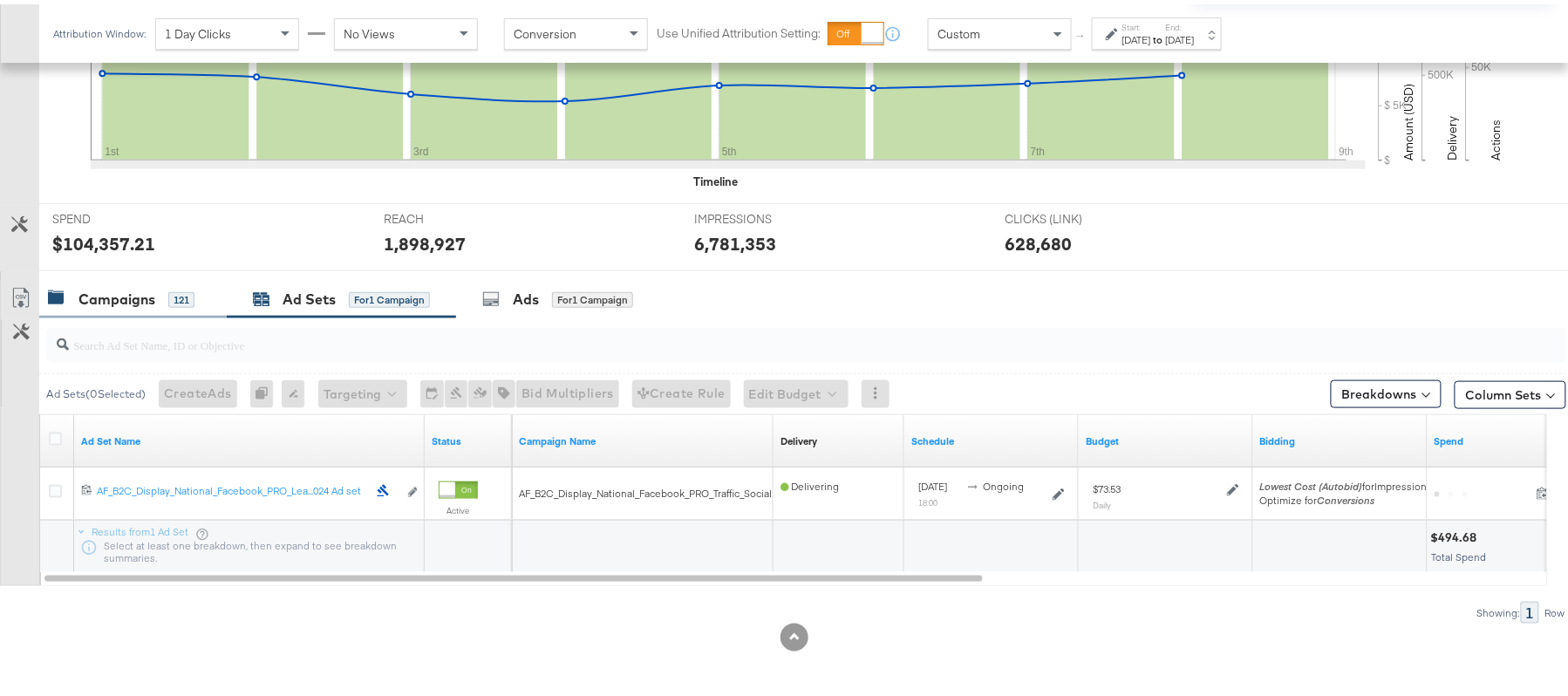
click at [127, 298] on div "Campaigns" at bounding box center [116, 295] width 77 height 20
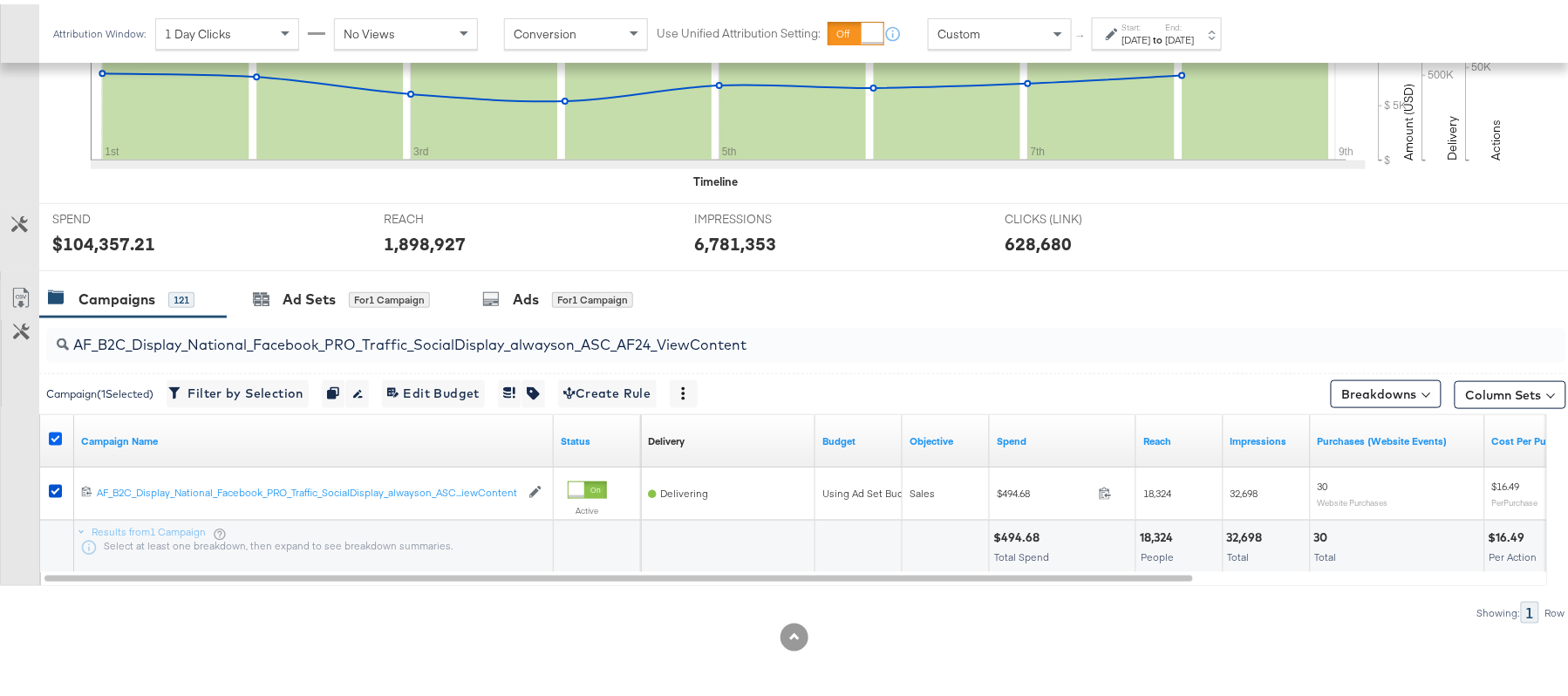
click at [56, 433] on icon at bounding box center [55, 434] width 13 height 13
click at [0, 0] on input "checkbox" at bounding box center [0, 0] width 0 height 0
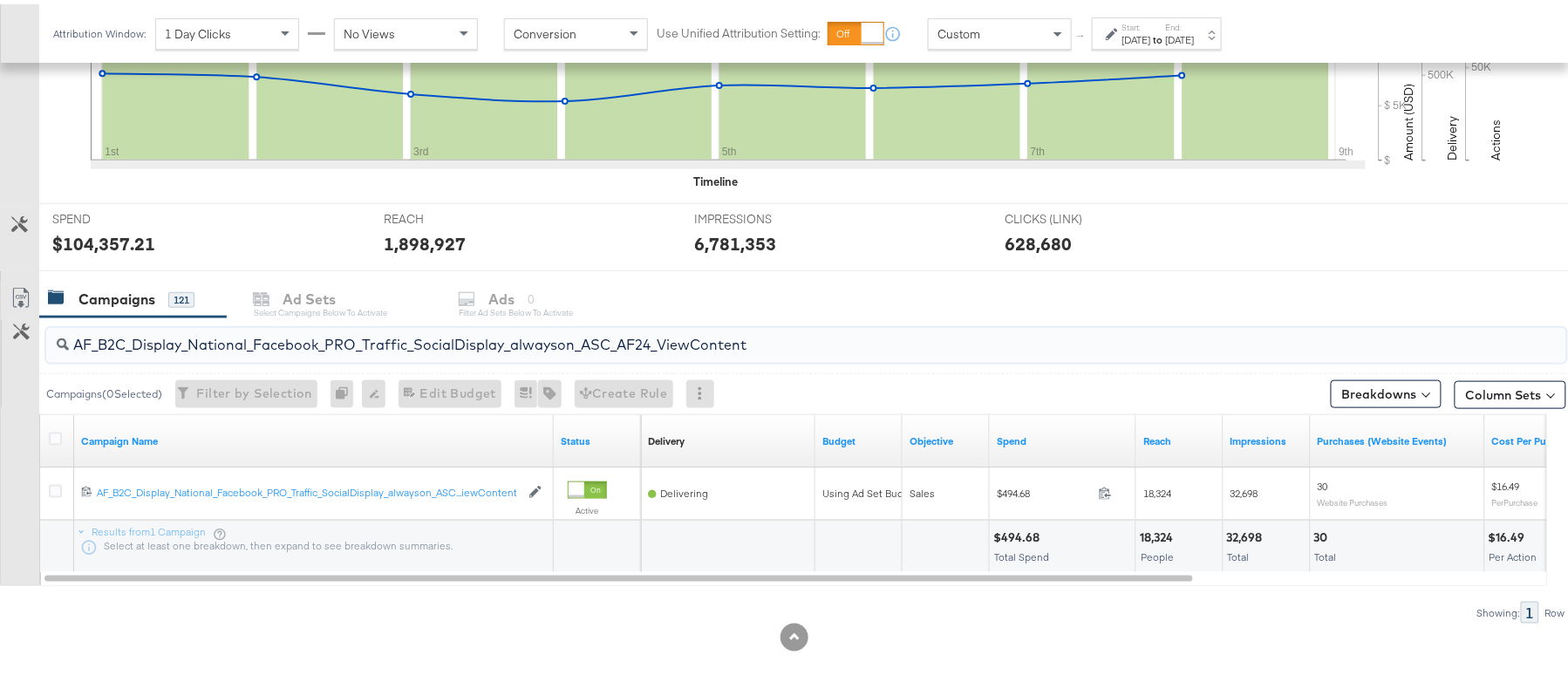
click at [227, 346] on input "AF_B2C_Display_National_Facebook_PRO_Traffic_SocialDisplay_alwayson_ASC_AF24_Vi…" at bounding box center [747, 333] width 1358 height 34
paste input "FR_B2C_Display_National_Facebook_PRO_Traffic_SocialDisplay_alwayson_ASC_FR"
type input "FR_B2C_Display_National_Facebook_PRO_Traffic_SocialDisplay_alwayson_ASC_FR24_Vi…"
click at [49, 436] on icon at bounding box center [55, 434] width 13 height 13
click at [0, 0] on input "checkbox" at bounding box center [0, 0] width 0 height 0
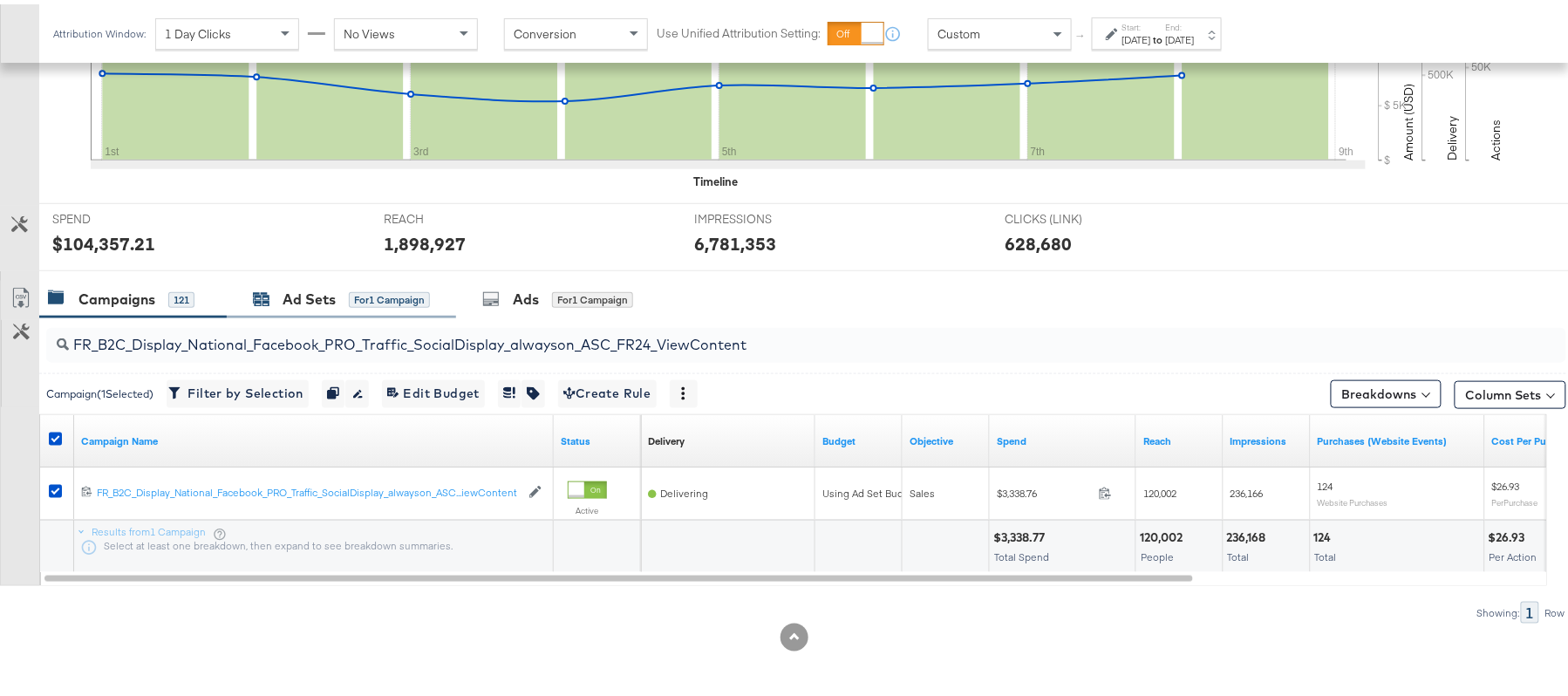
click at [316, 294] on div "Ad Sets" at bounding box center [309, 295] width 53 height 20
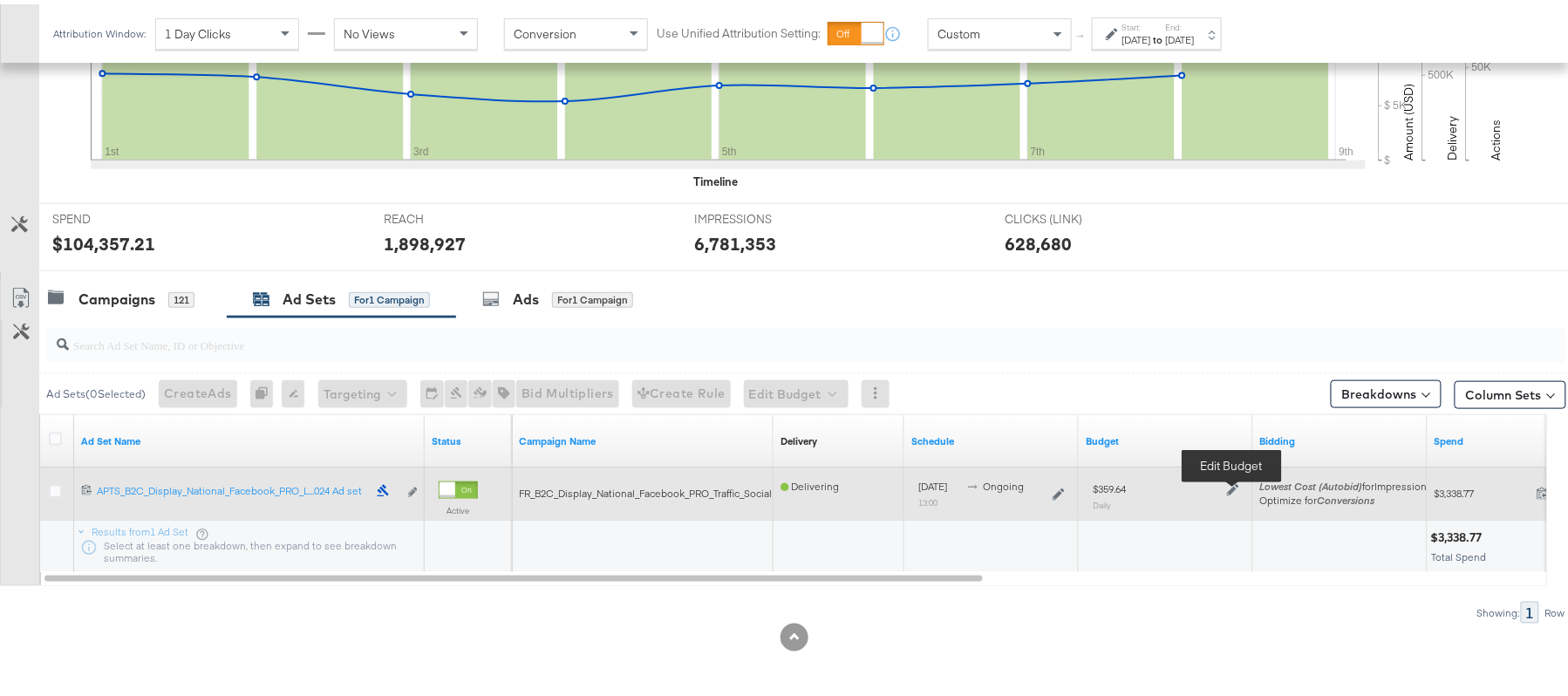
click at [1232, 488] on icon at bounding box center [1233, 485] width 12 height 12
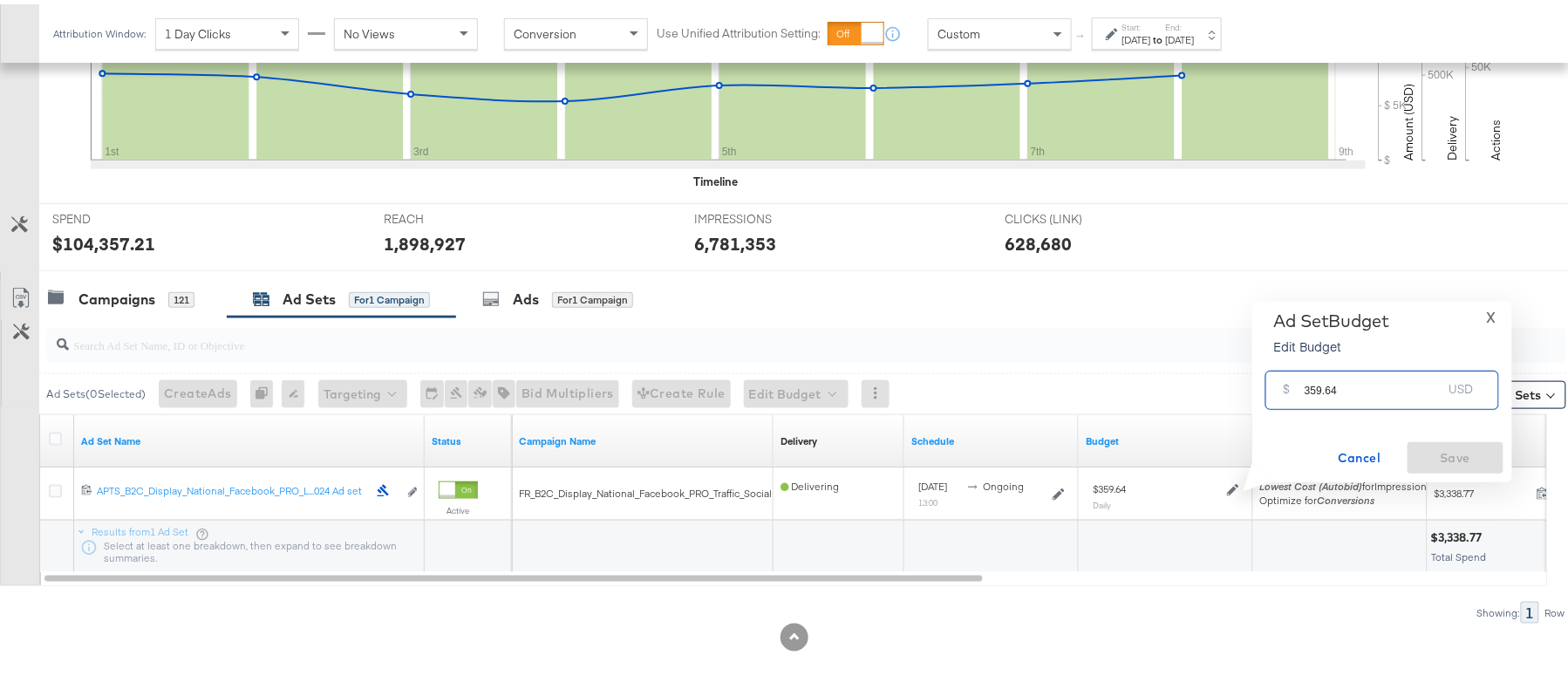
click at [1333, 380] on input "359.64" at bounding box center [1373, 379] width 137 height 38
paste input "$305.69"
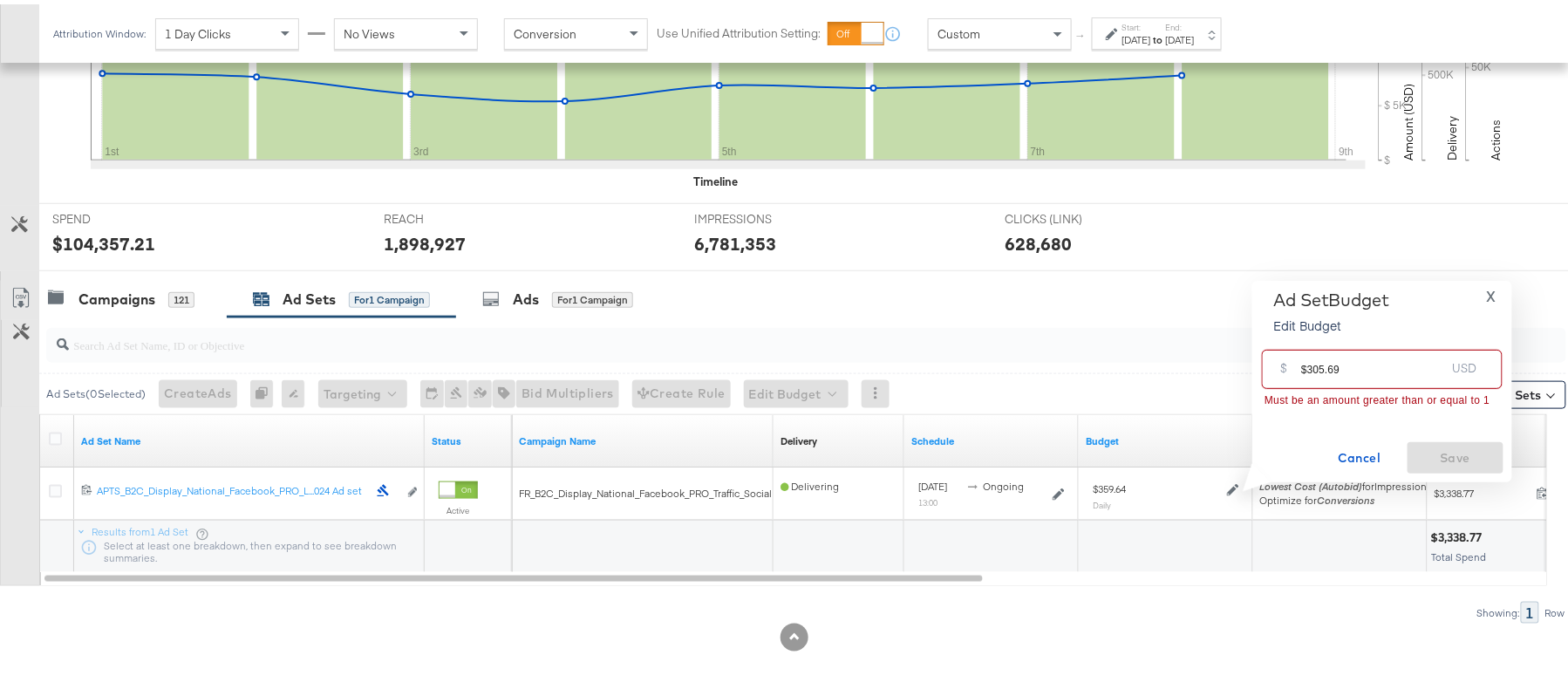
click at [1306, 358] on input "$305.69" at bounding box center [1372, 358] width 144 height 38
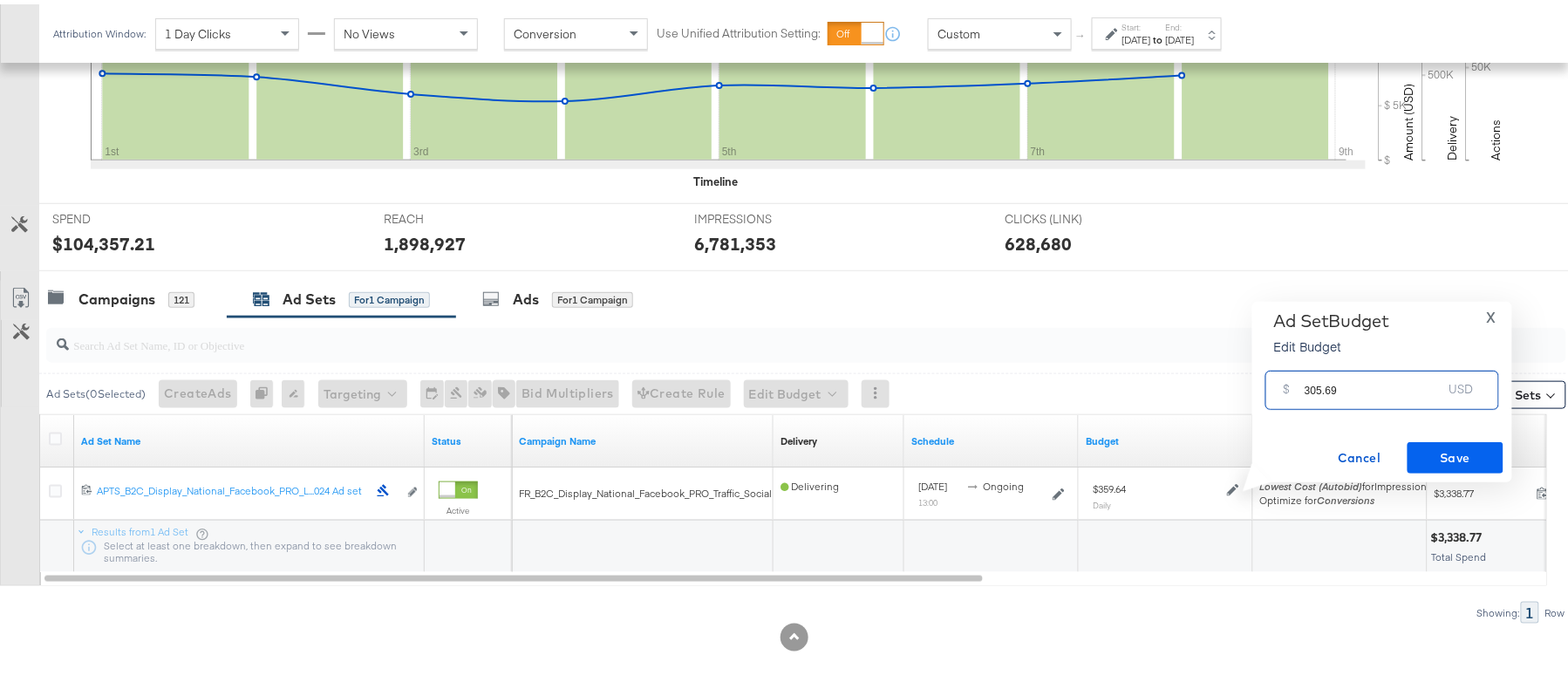
type input "305.69"
click at [1461, 443] on span "Save" at bounding box center [1455, 454] width 82 height 22
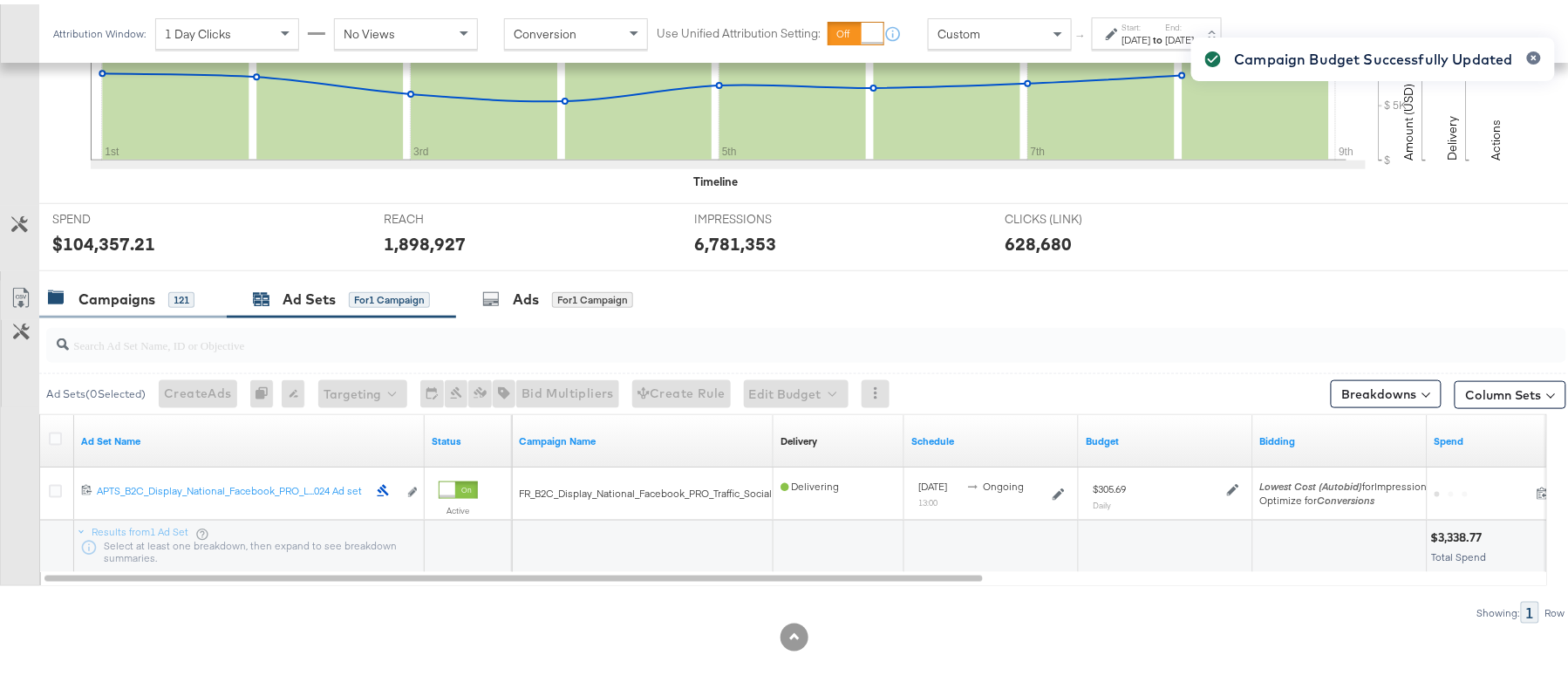
click at [109, 297] on div "Campaigns" at bounding box center [116, 295] width 77 height 20
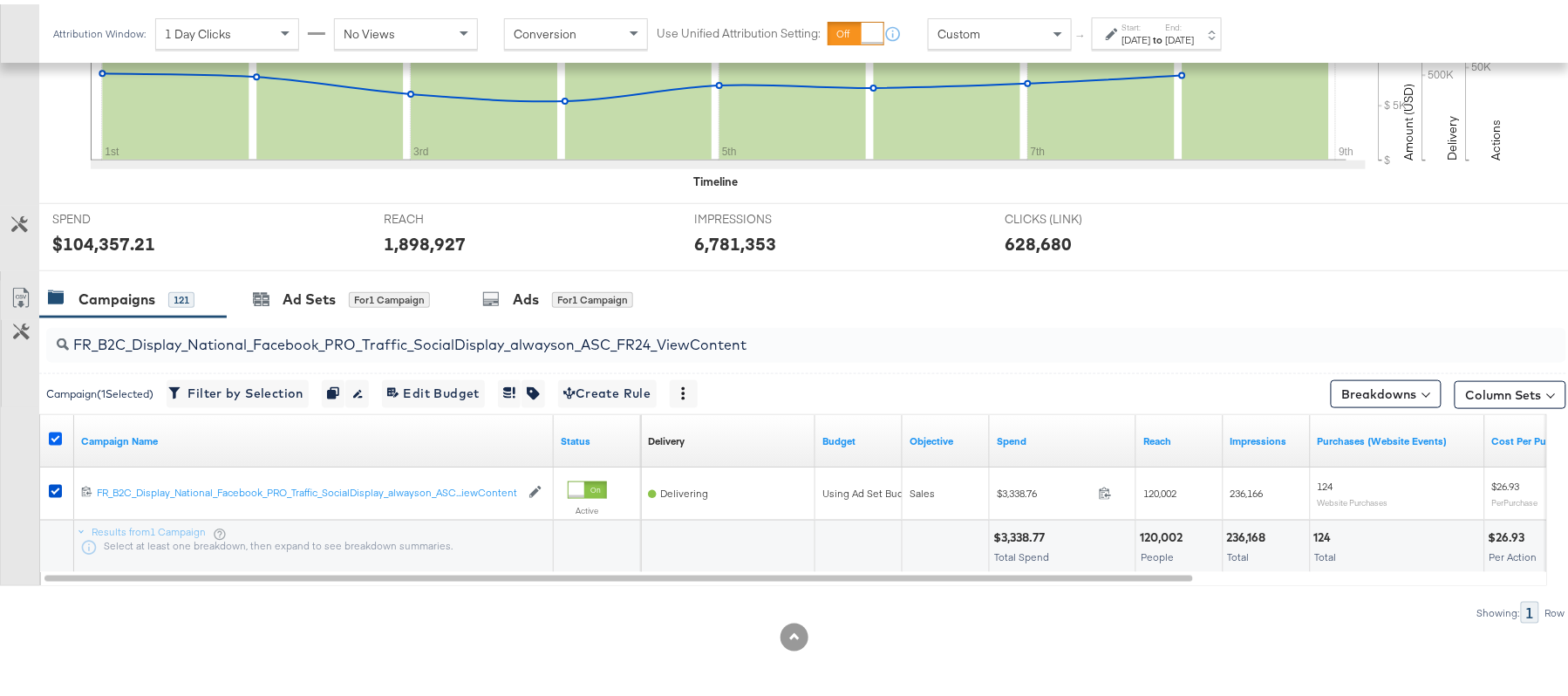
click at [54, 436] on icon at bounding box center [55, 434] width 13 height 13
click at [0, 0] on input "checkbox" at bounding box center [0, 0] width 0 height 0
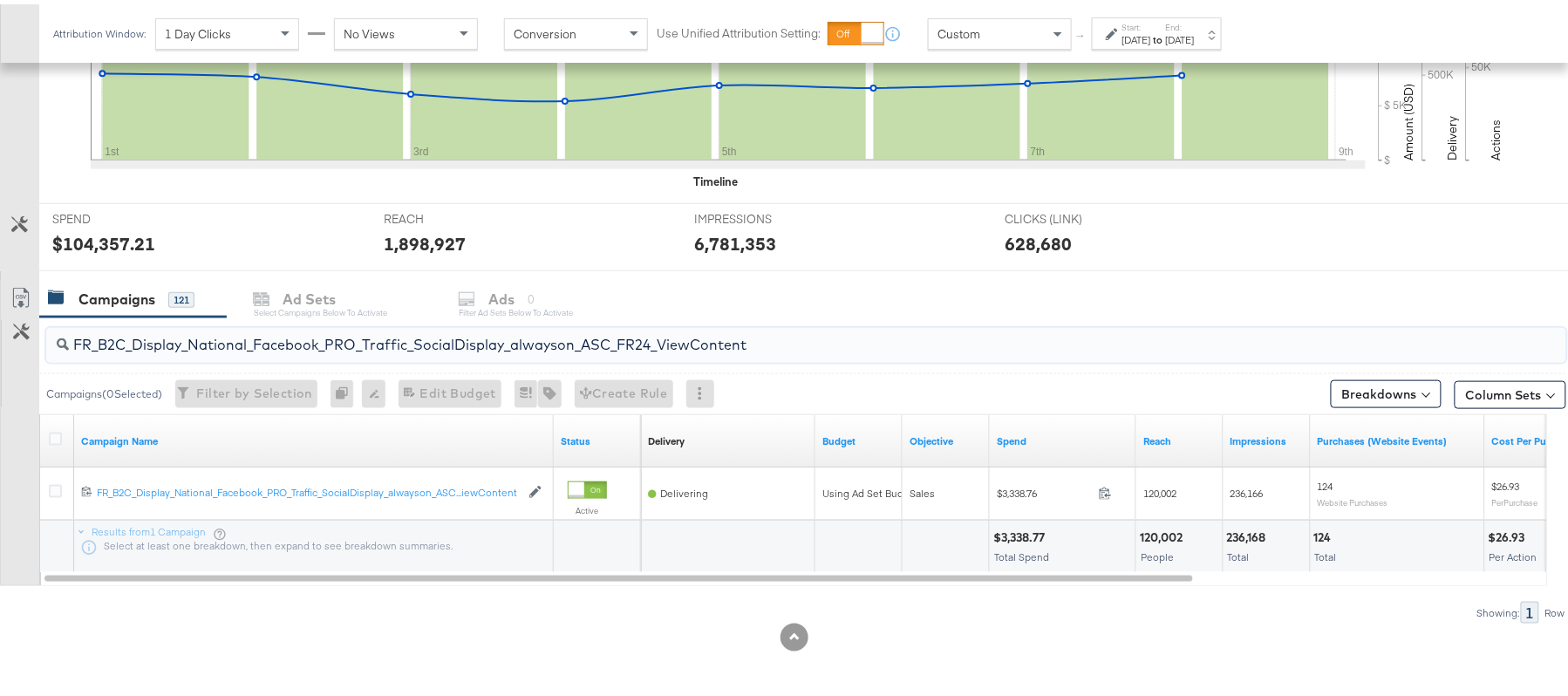
click at [190, 329] on input "FR_B2C_Display_National_Facebook_PRO_Traffic_SocialDisplay_alwayson_ASC_FR24_Vi…" at bounding box center [747, 333] width 1358 height 34
paste input "AHL_B2C_Display_National_Facebook_PRO_Traffic_SocialDisplay_alwayson_ASC_AHL"
type input "AHL_B2C_Display_National_Facebook_PRO_Traffic_SocialDisplay_alwayson_ASC_AHL24_…"
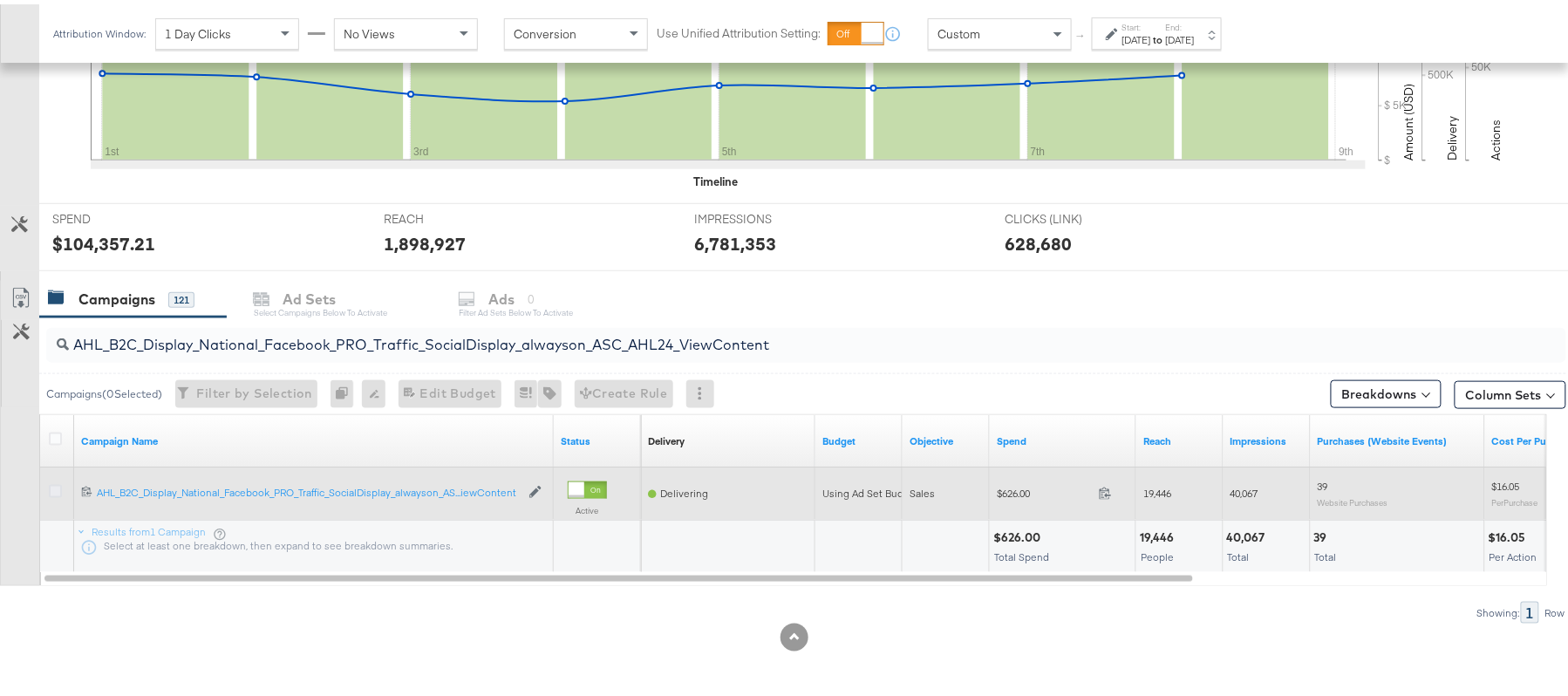
click at [49, 485] on icon at bounding box center [55, 486] width 13 height 13
click at [0, 0] on input "checkbox" at bounding box center [0, 0] width 0 height 0
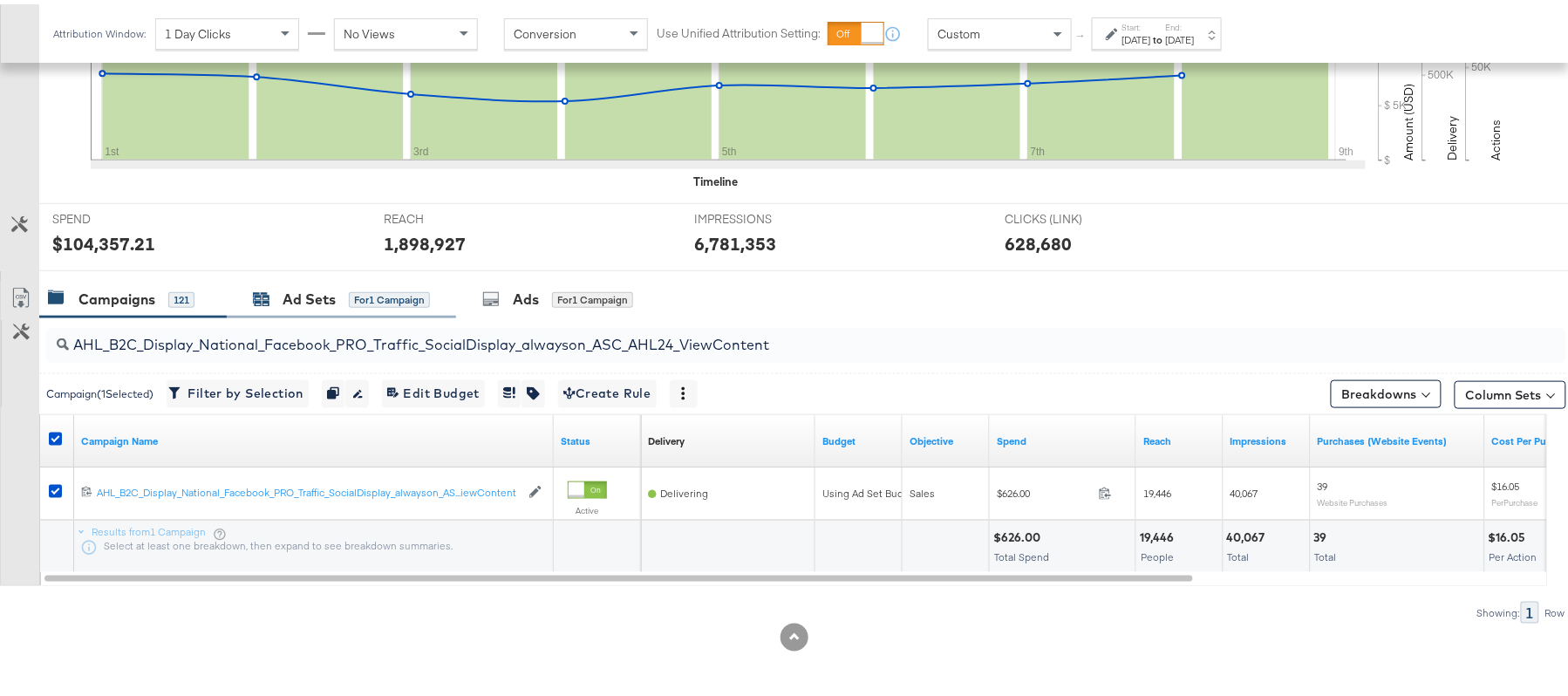
click at [287, 300] on div "Ad Sets" at bounding box center [309, 295] width 53 height 20
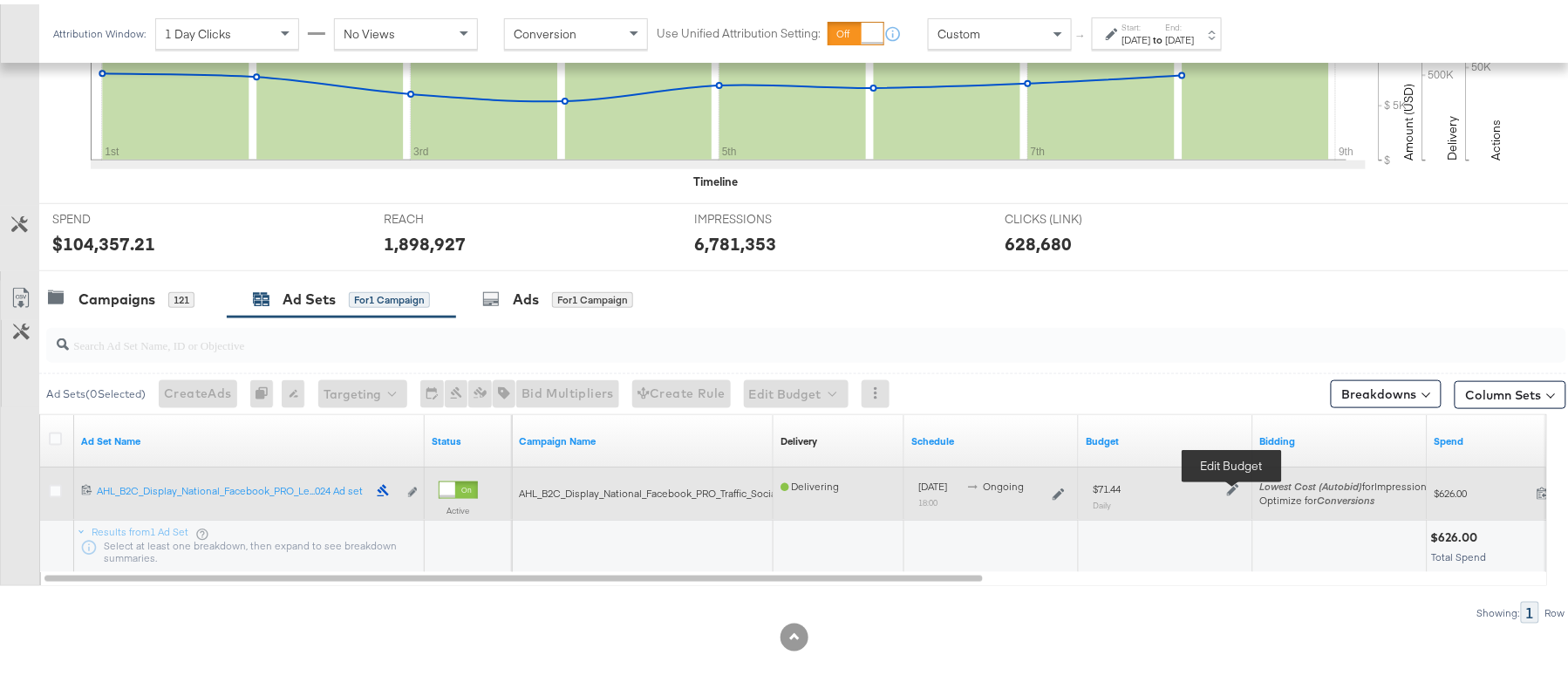
click at [1233, 483] on icon at bounding box center [1233, 485] width 12 height 12
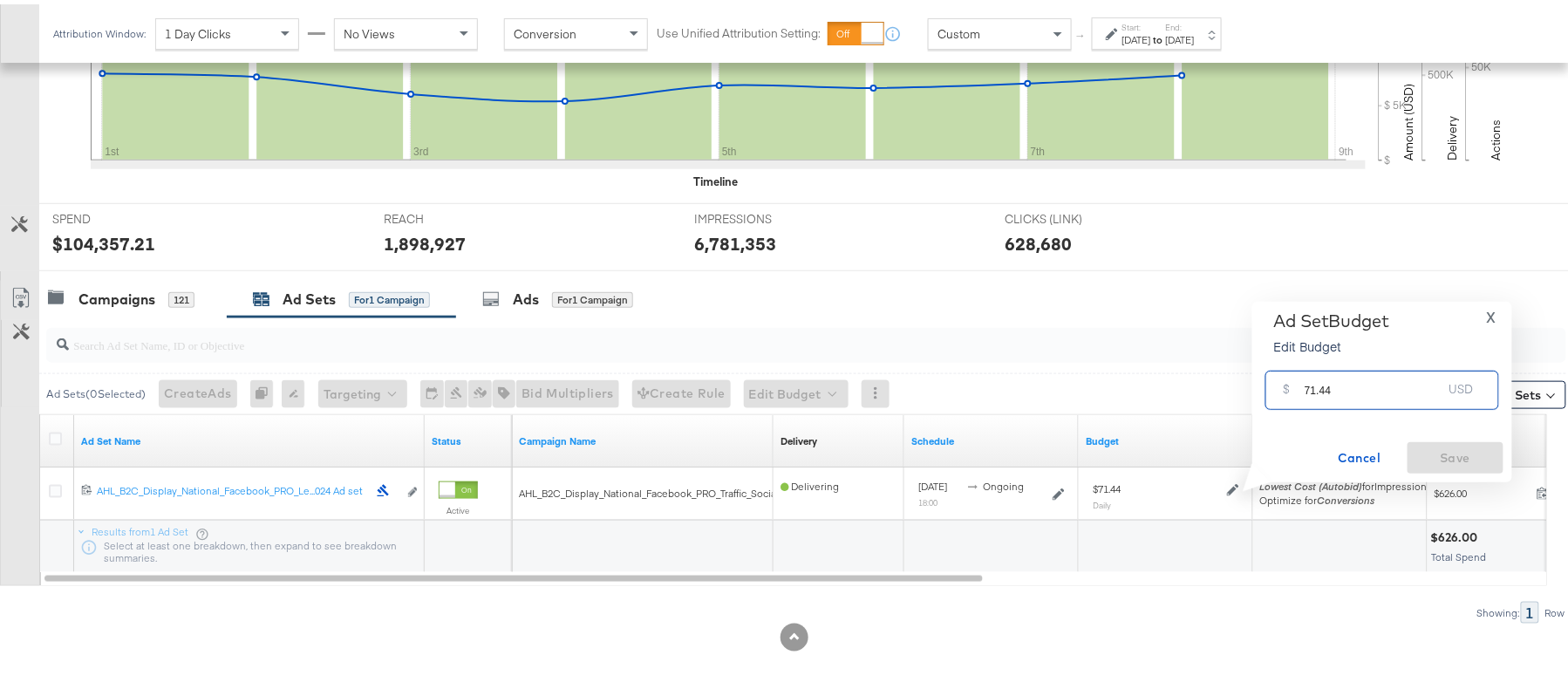
click at [1351, 371] on input "71.44" at bounding box center [1373, 379] width 137 height 38
paste input "$81.8"
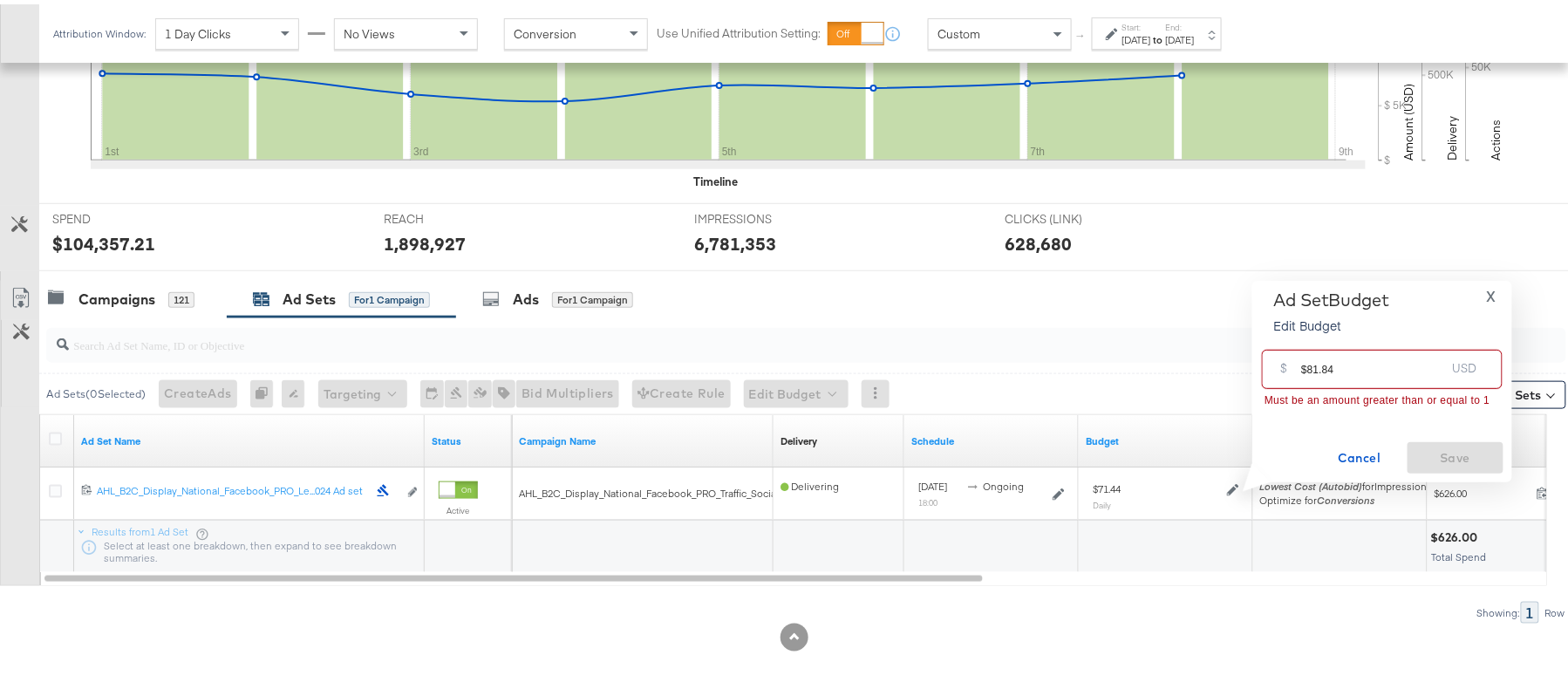
click at [1308, 365] on input "$81.84" at bounding box center [1372, 358] width 144 height 38
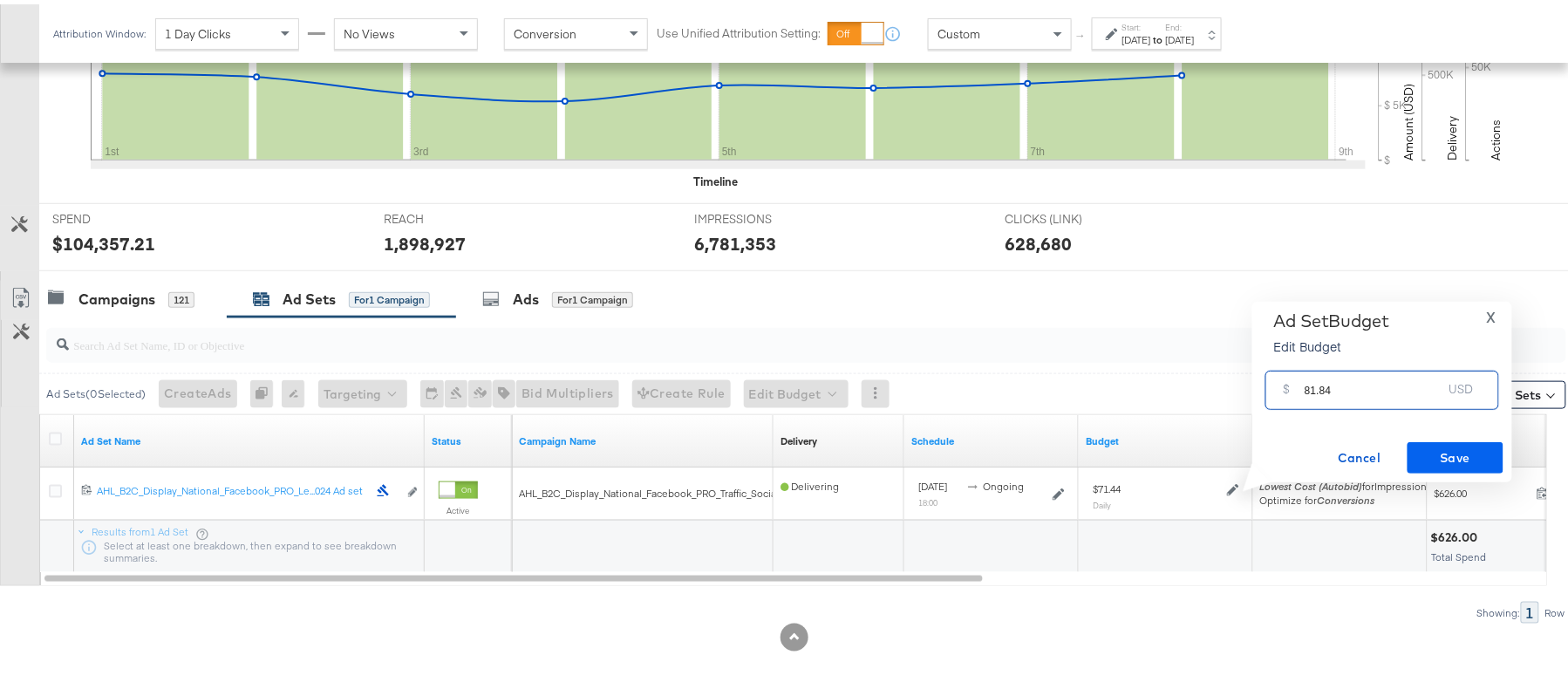
type input "81.84"
click at [1458, 443] on span "Save" at bounding box center [1455, 454] width 82 height 22
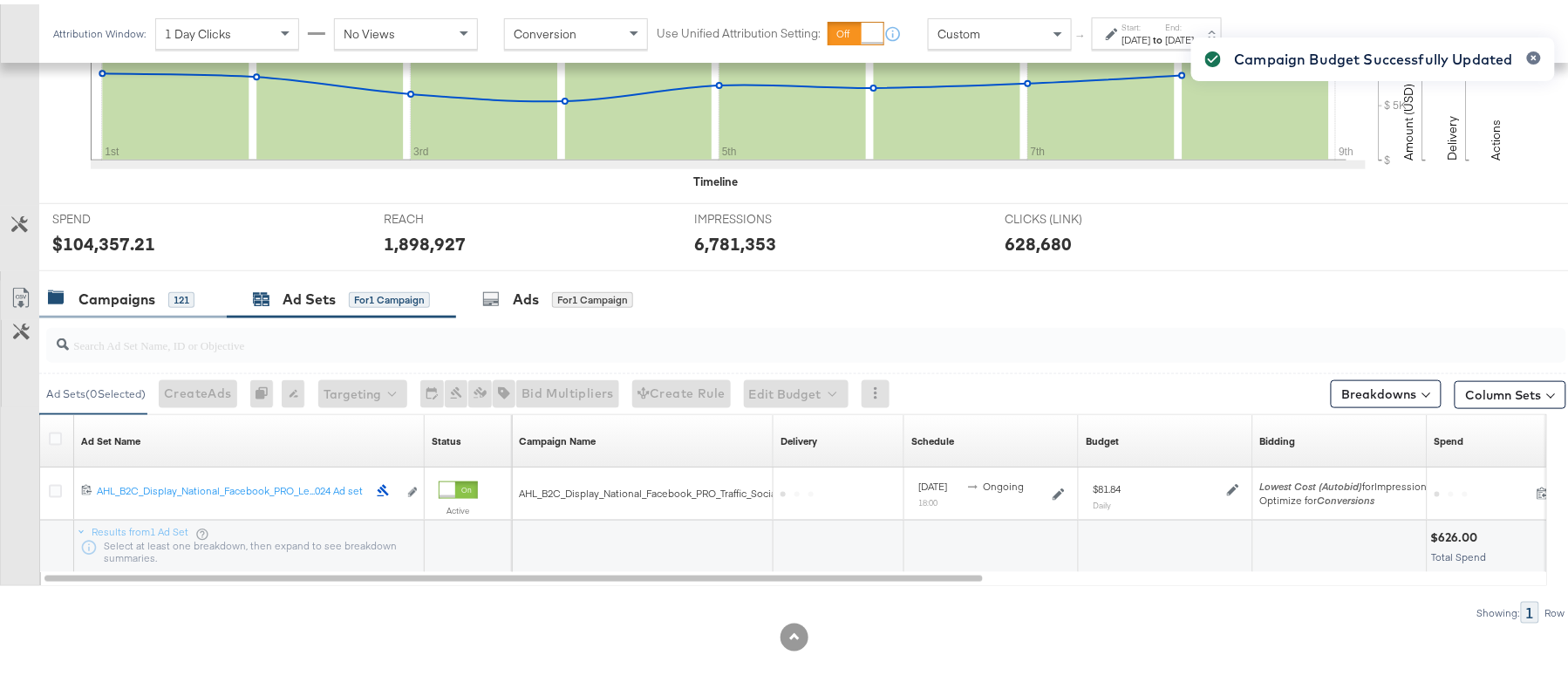
click at [160, 287] on div "Campaigns 121" at bounding box center [121, 295] width 146 height 20
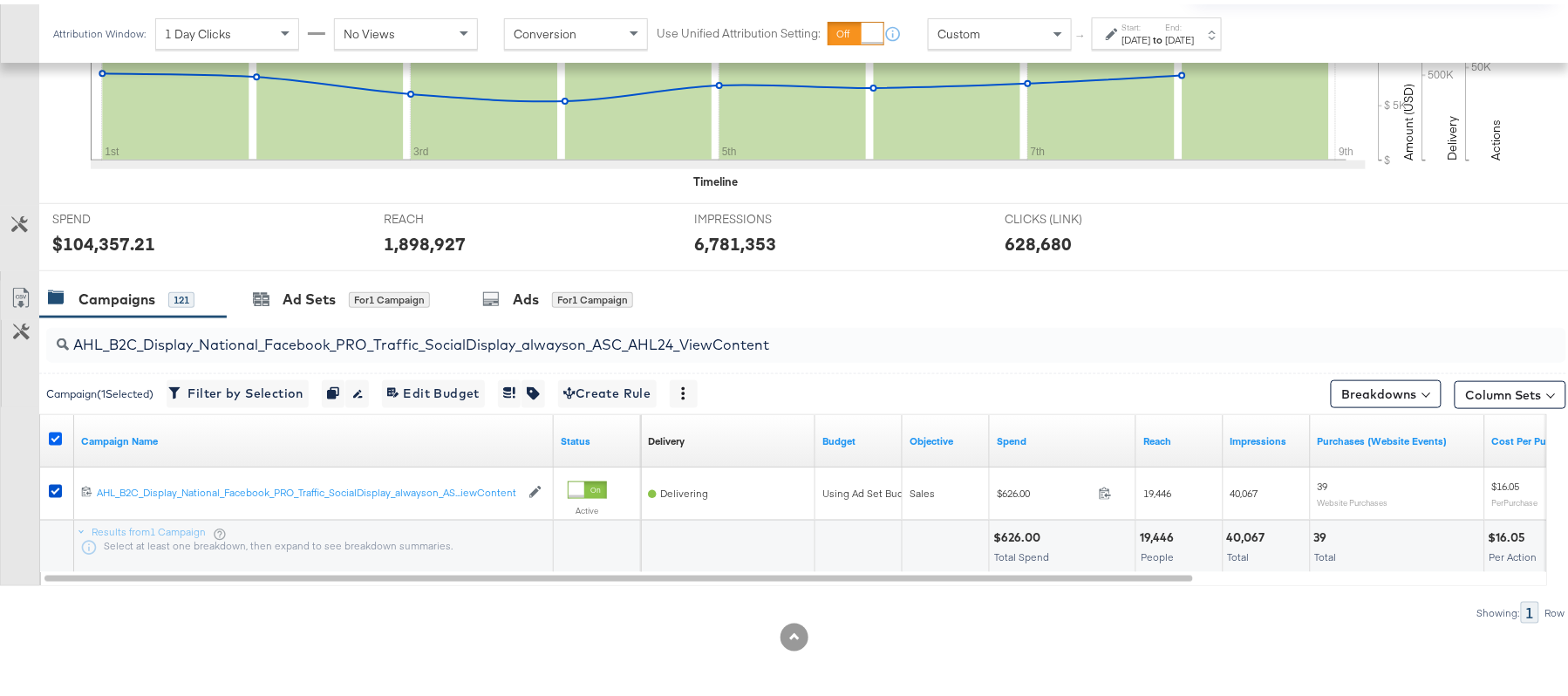
click at [50, 434] on icon at bounding box center [55, 434] width 13 height 13
click at [0, 0] on input "checkbox" at bounding box center [0, 0] width 0 height 0
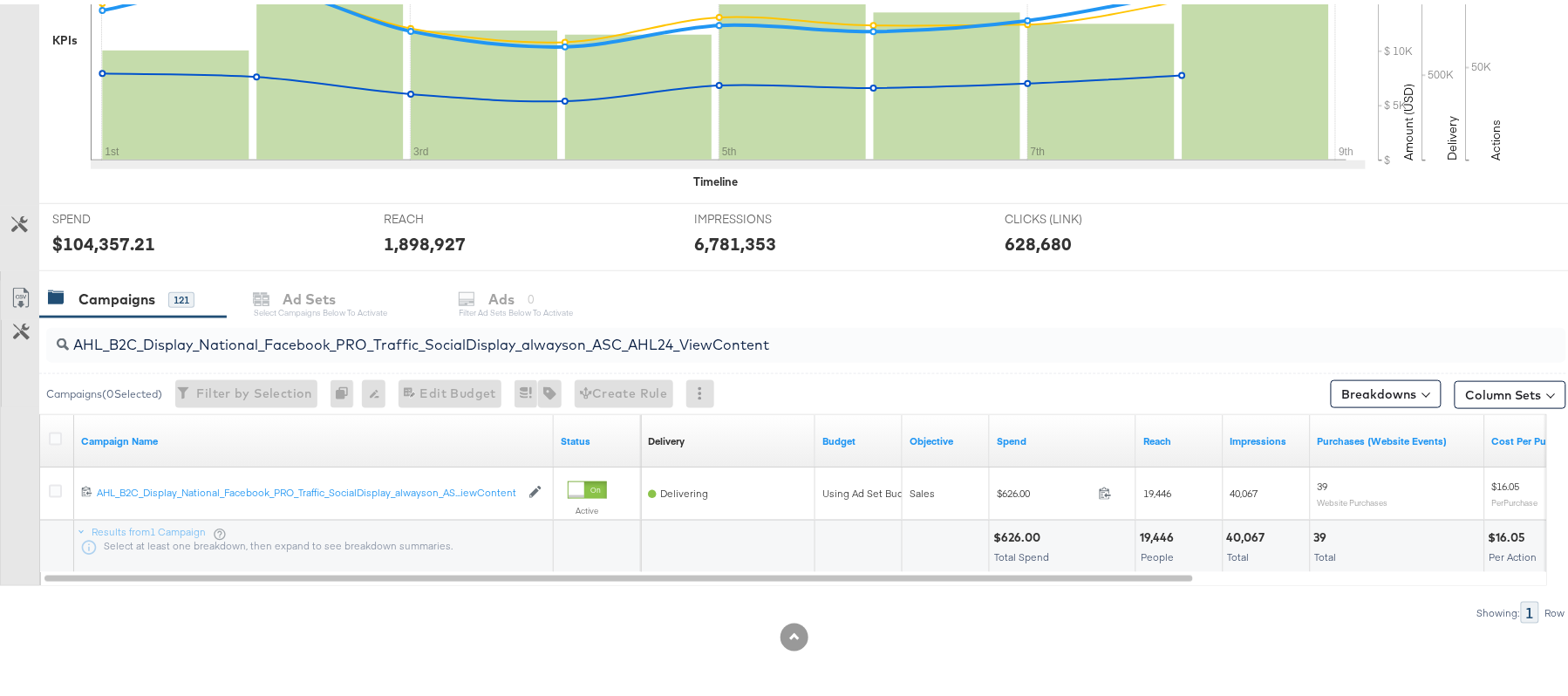
scroll to position [0, 0]
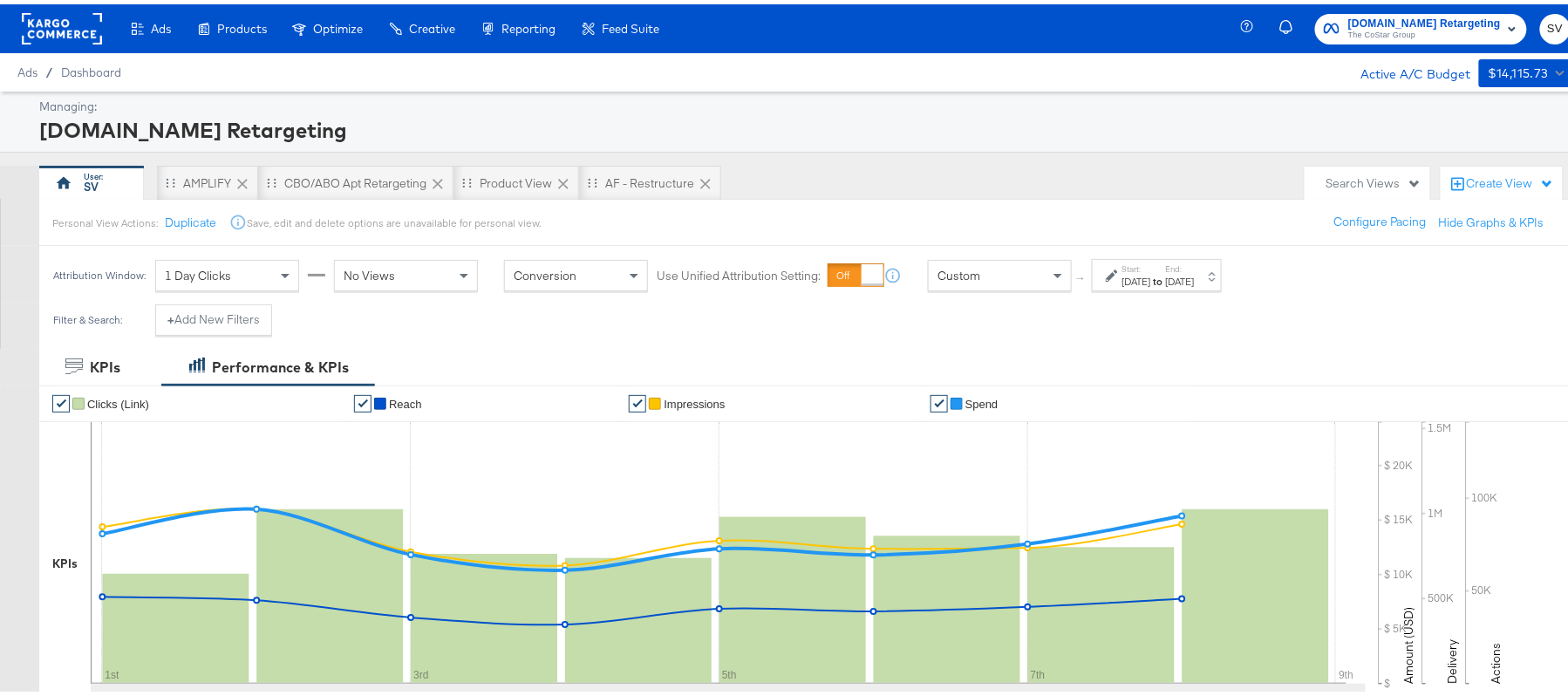
click at [1356, 32] on span "The CoStar Group" at bounding box center [1424, 32] width 152 height 14
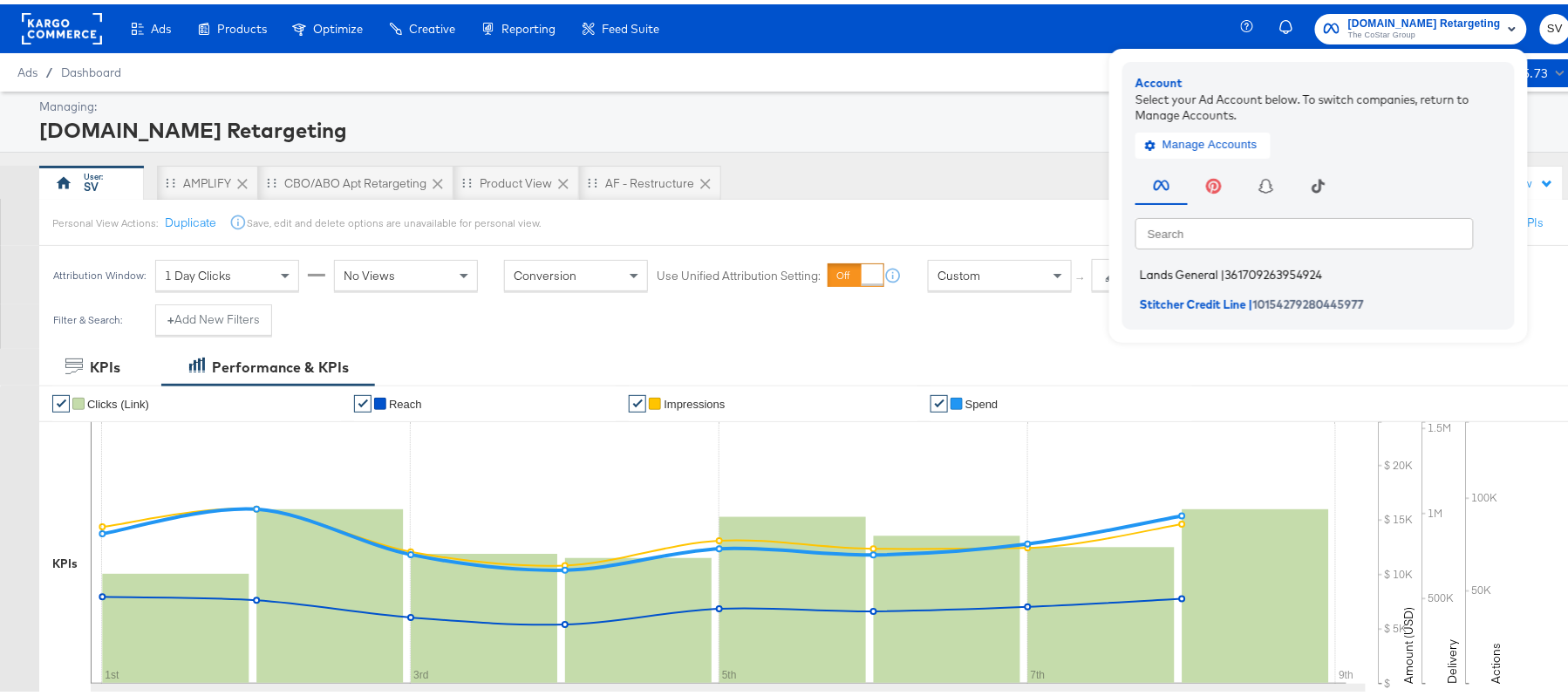
click at [1174, 263] on span "Lands General" at bounding box center [1178, 270] width 78 height 14
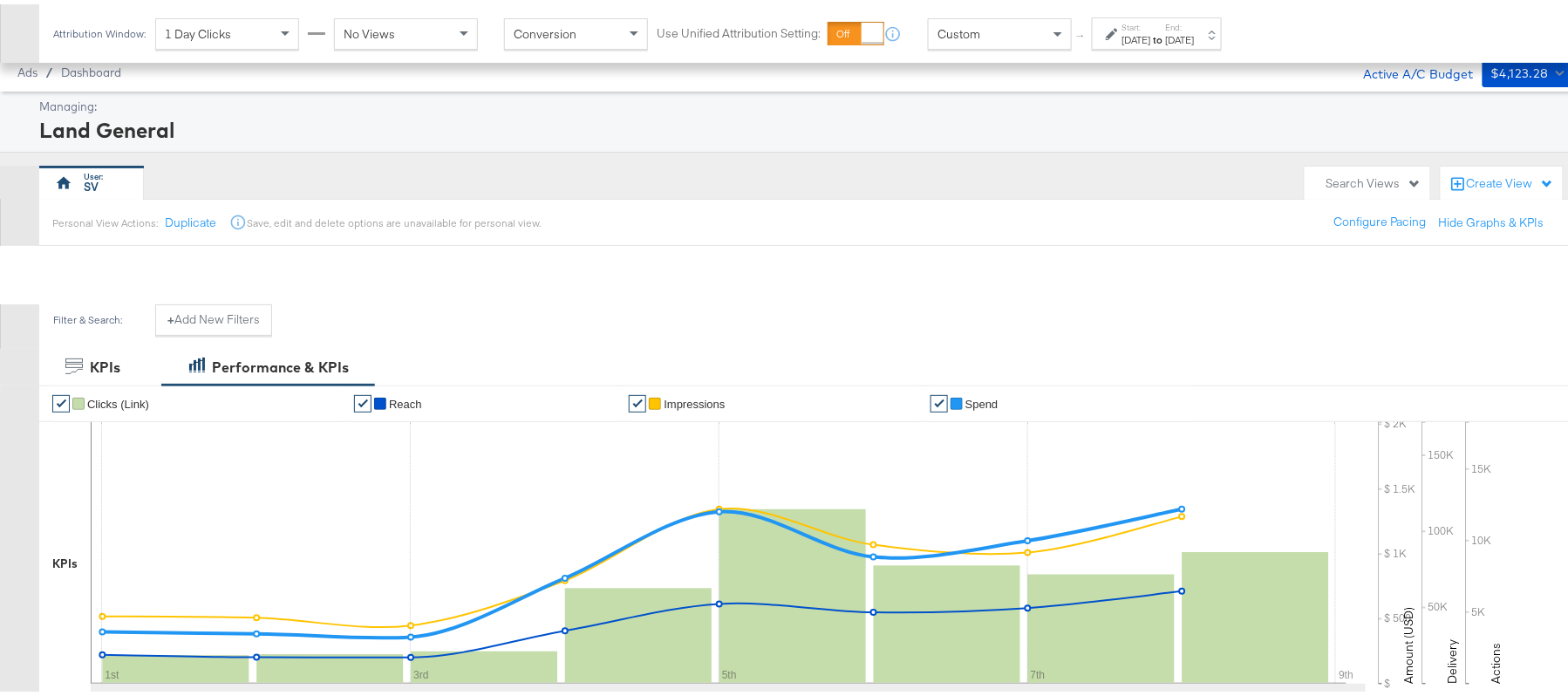
scroll to position [464, 0]
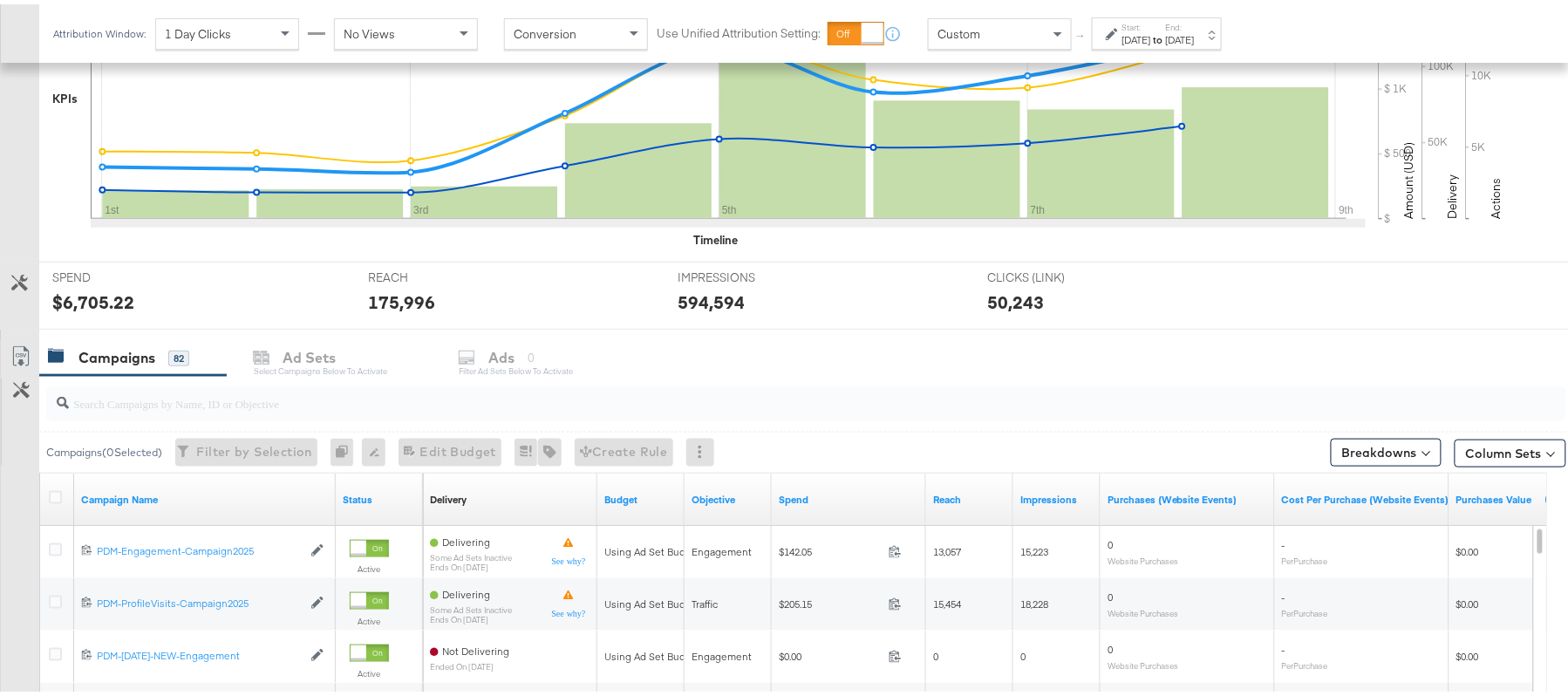
click at [190, 402] on input "search" at bounding box center [747, 391] width 1358 height 34
paste input "B2C_LAND_KC_RT_Sig_24"
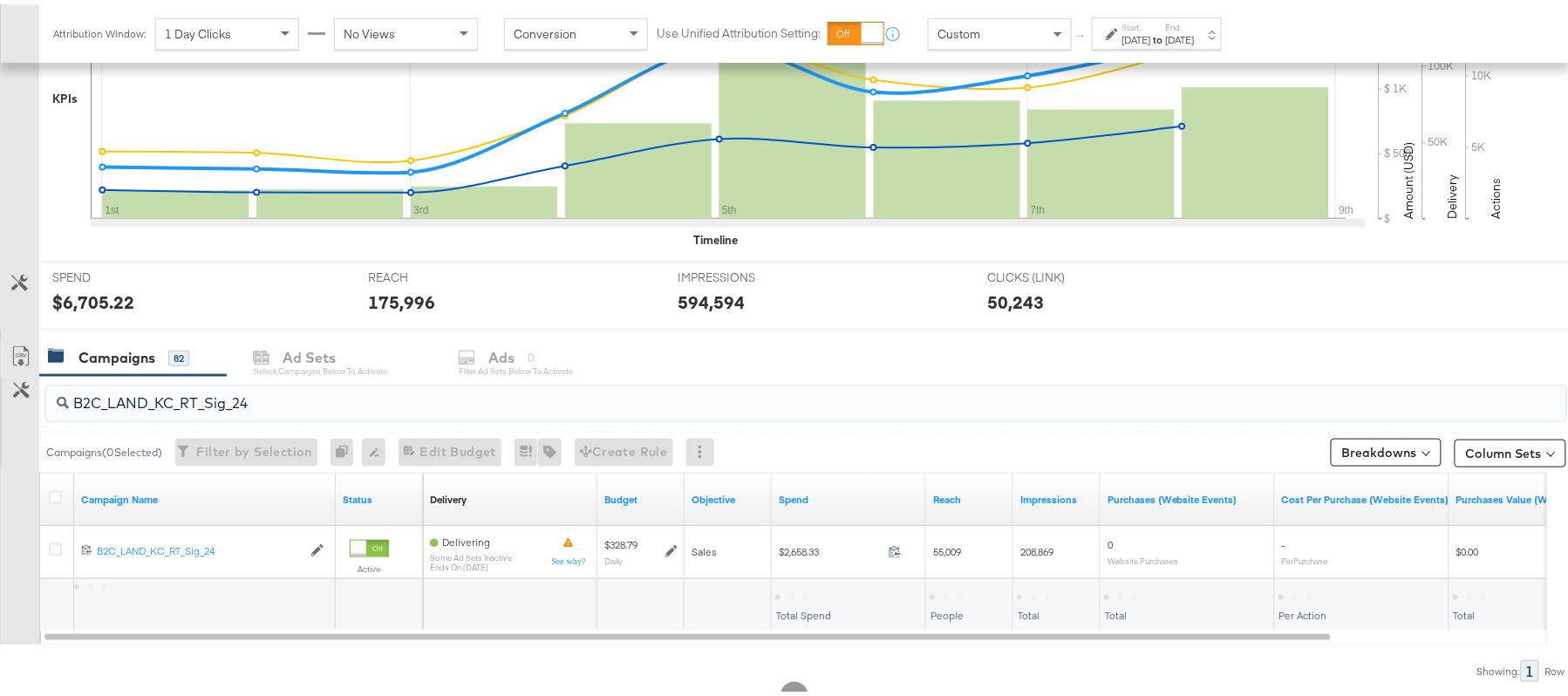
type input "B2C_LAND_KC_RT_Sig_24"
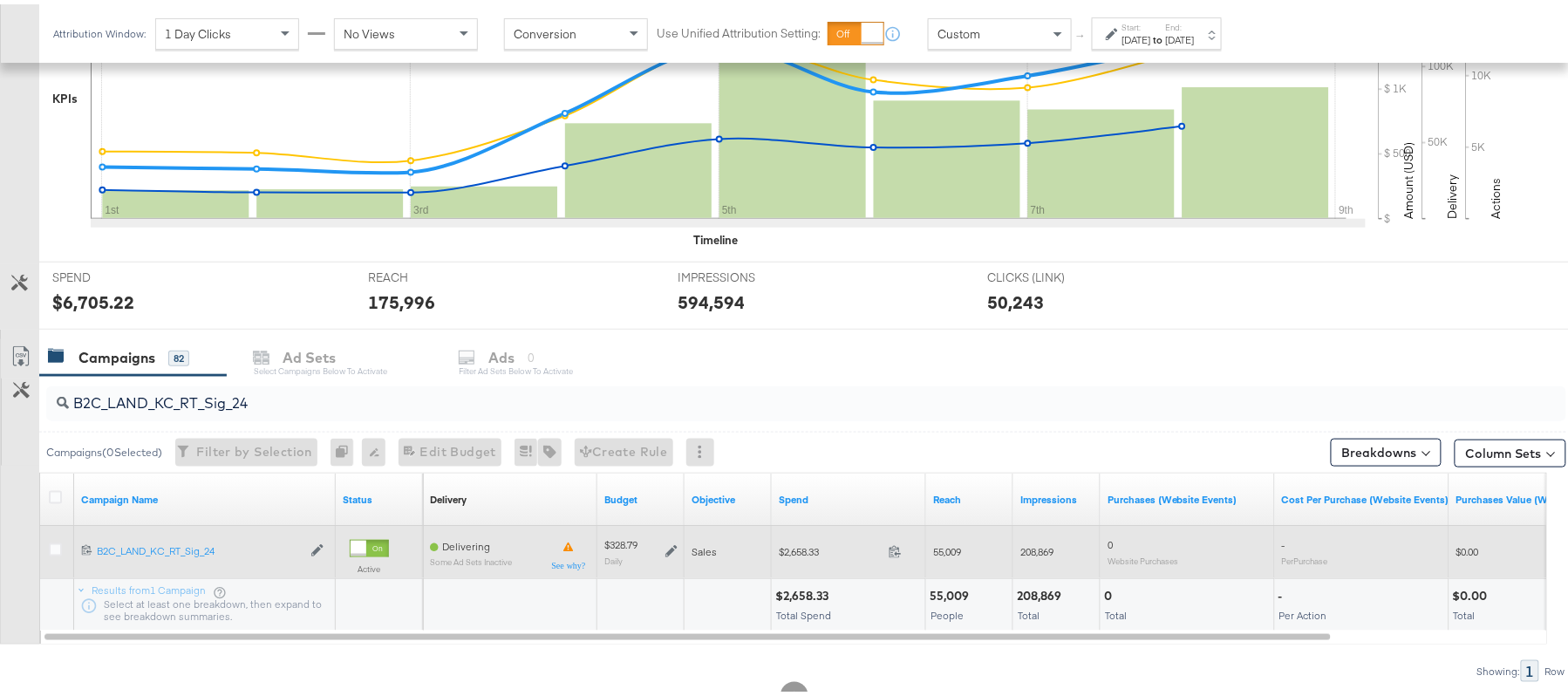
click at [671, 547] on icon at bounding box center [672, 546] width 12 height 12
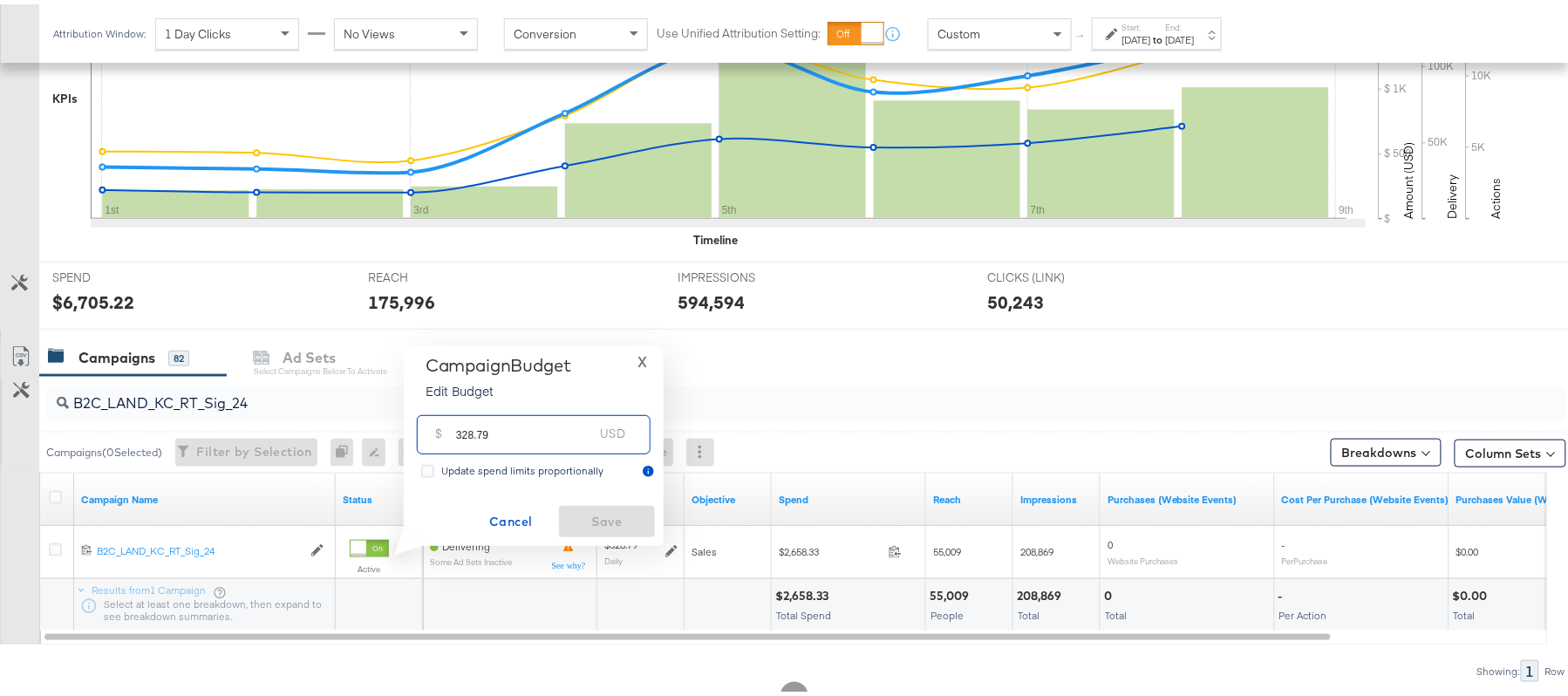
click at [583, 419] on input "328.79" at bounding box center [524, 423] width 137 height 38
paste input "$312.35"
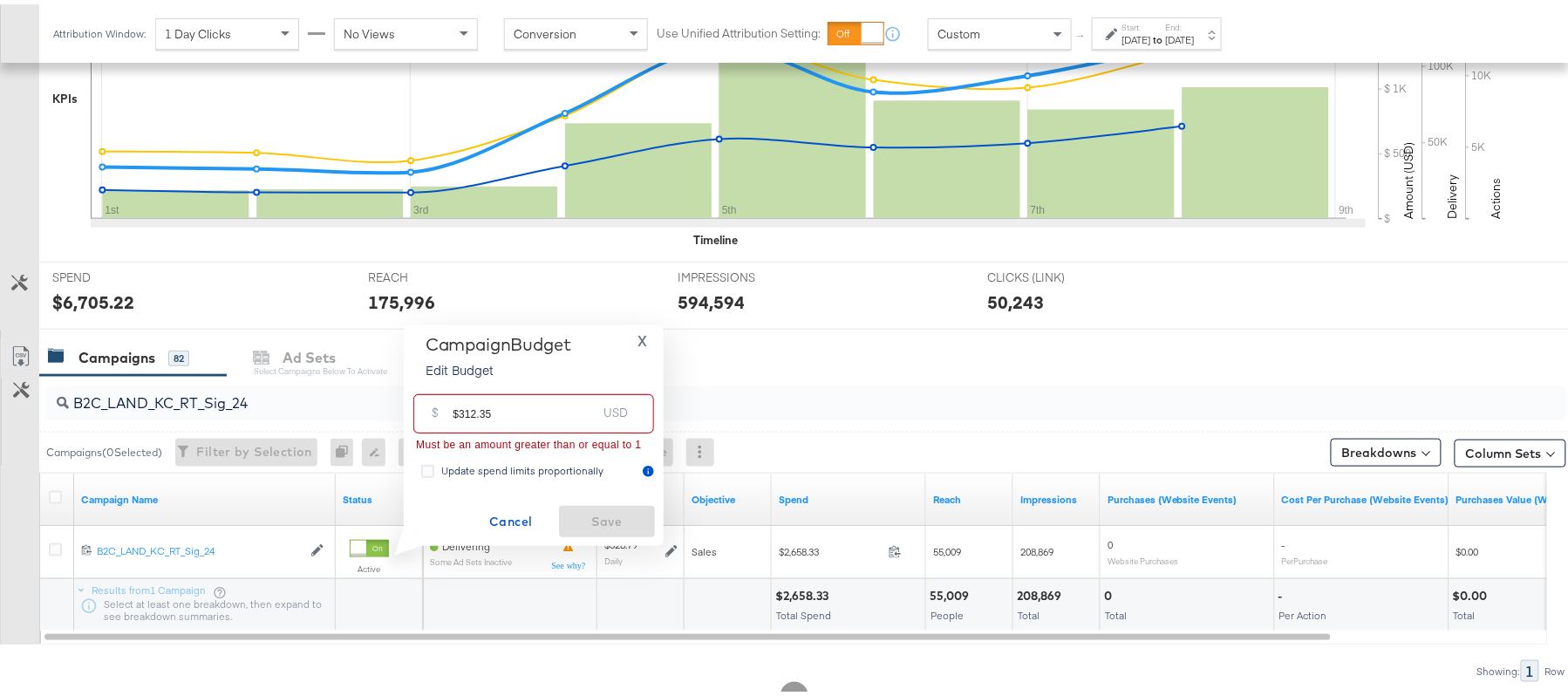
click at [457, 405] on input "$312.35" at bounding box center [524, 402] width 144 height 38
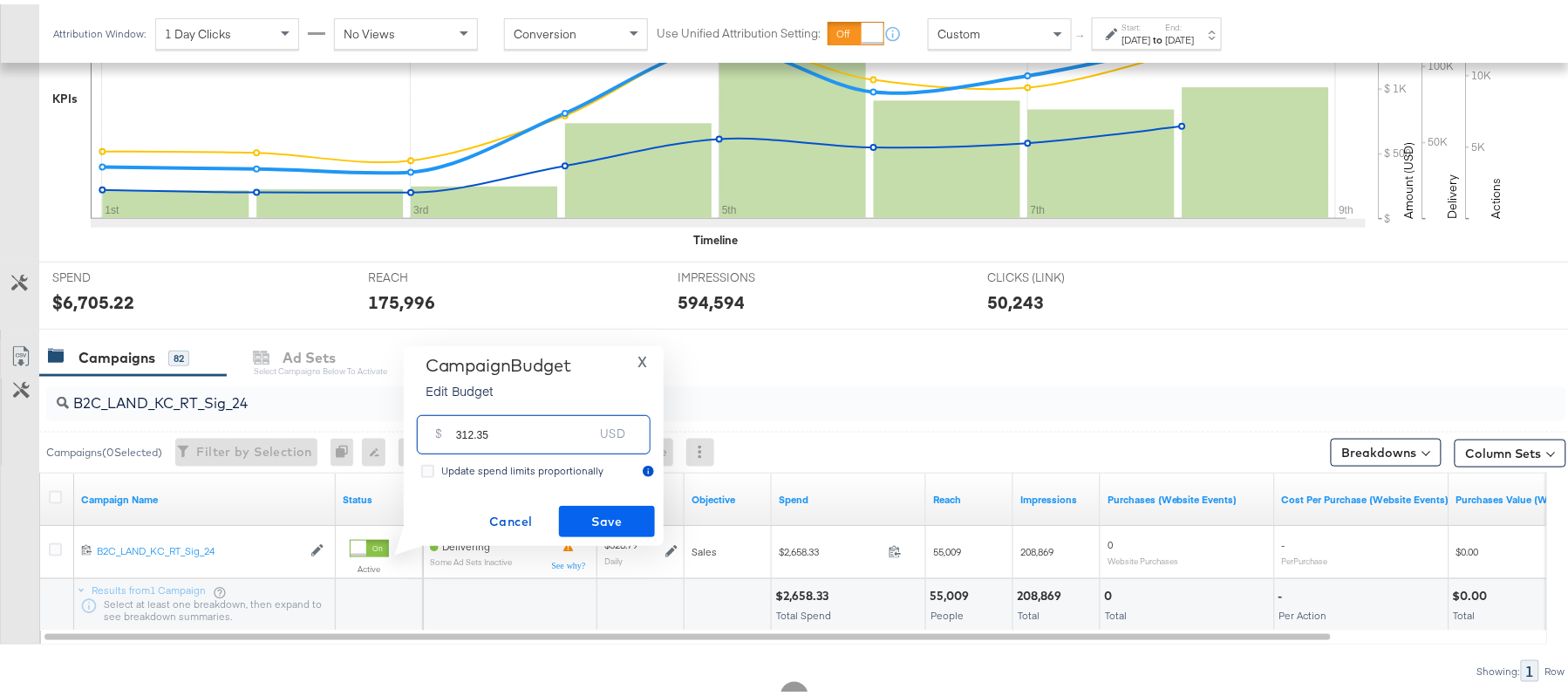
type input "312.35"
click at [614, 520] on span "Save" at bounding box center [606, 517] width 82 height 22
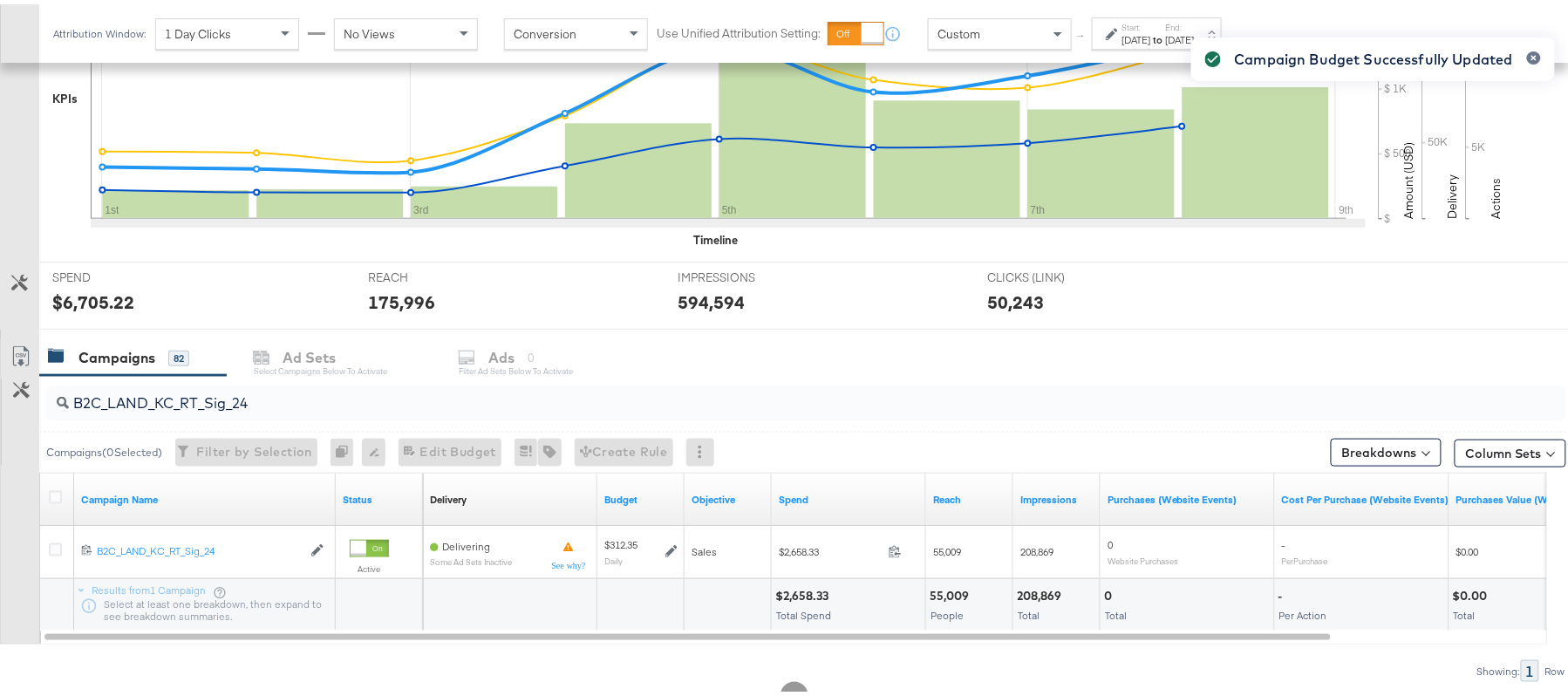
click at [153, 404] on input "B2C_LAND_KC_RT_Sig_24" at bounding box center [747, 391] width 1358 height 34
paste input "B_Ecommerce_KC_Retargeting_LW&LOA_Traffic"
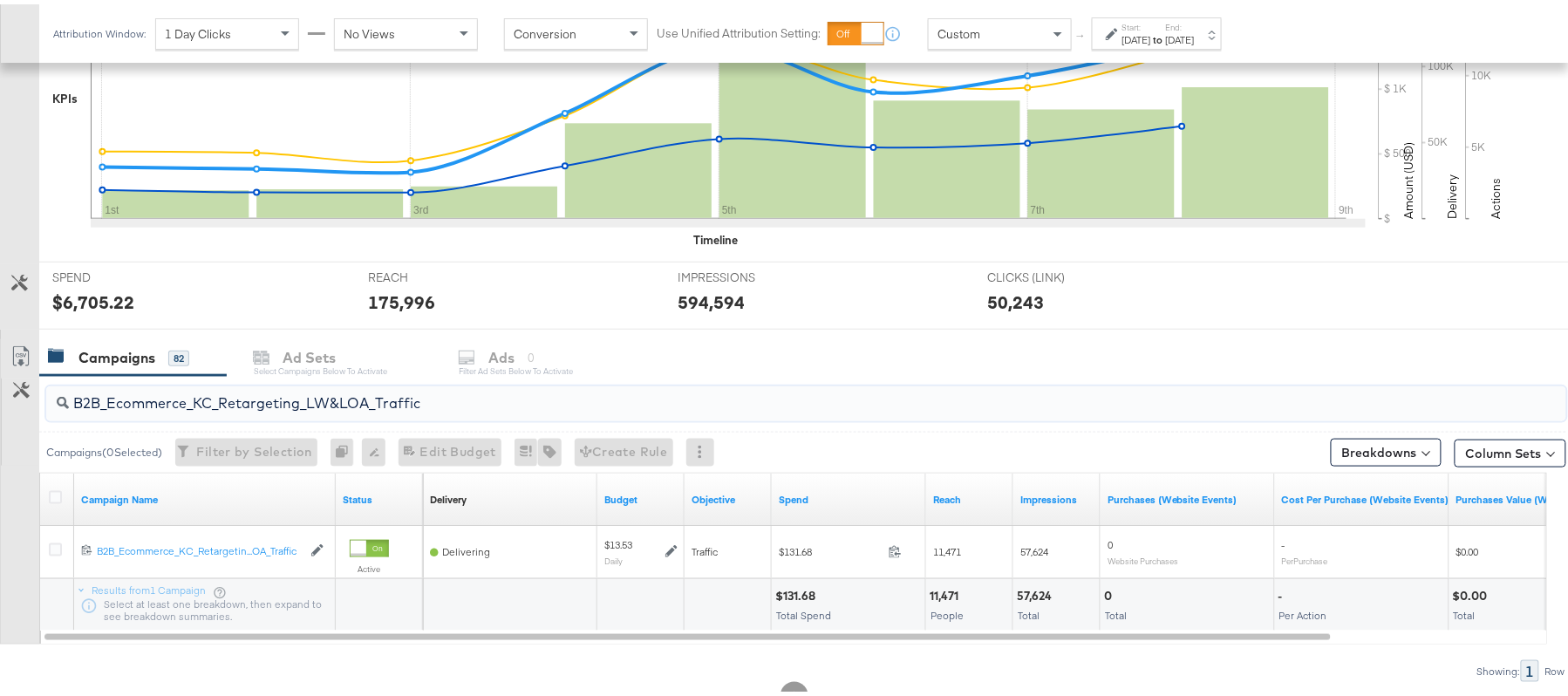
click at [166, 405] on input "B2B_Ecommerce_KC_Retargeting_LW&LOA_Traffic" at bounding box center [747, 391] width 1358 height 34
paste input "KC_Retargeting_Prospects & Clients_Conversions"
click at [479, 408] on input "B2B_KC_Retargeting_Prospects & Clients_Conversions" at bounding box center [747, 391] width 1358 height 34
paste input "C_LAND_KC_Pros_Sig"
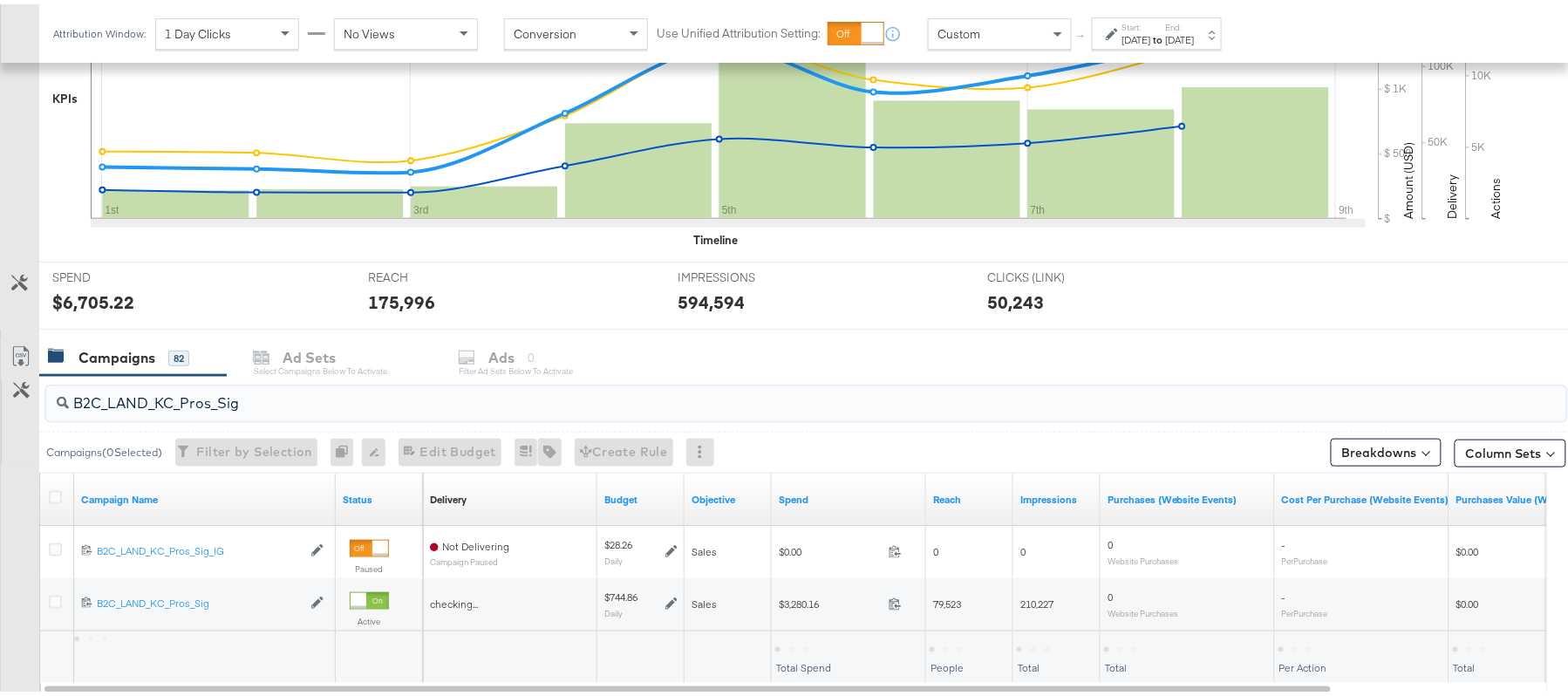
type input "B2C_LAND_KC_Pros_Sig"
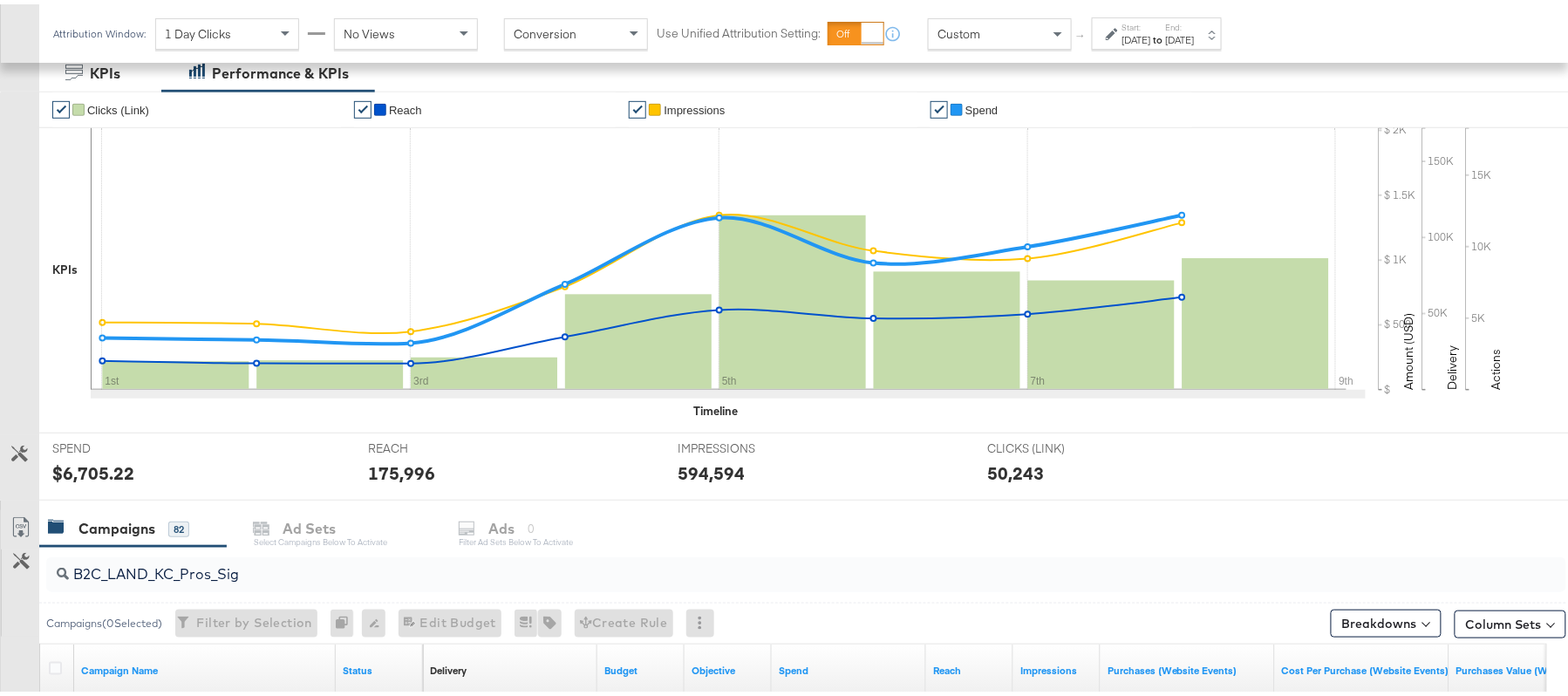
scroll to position [0, 0]
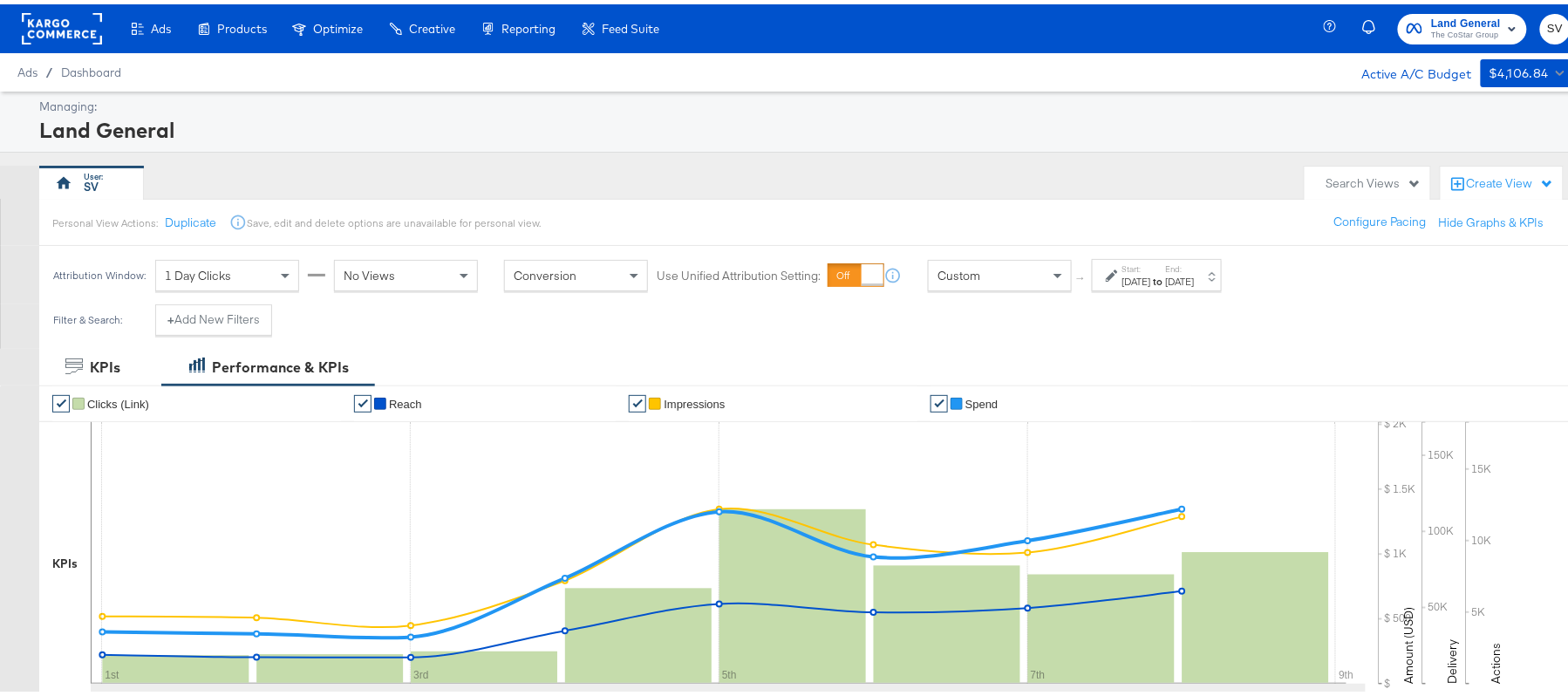
click at [1431, 12] on span "Land General" at bounding box center [1466, 19] width 70 height 19
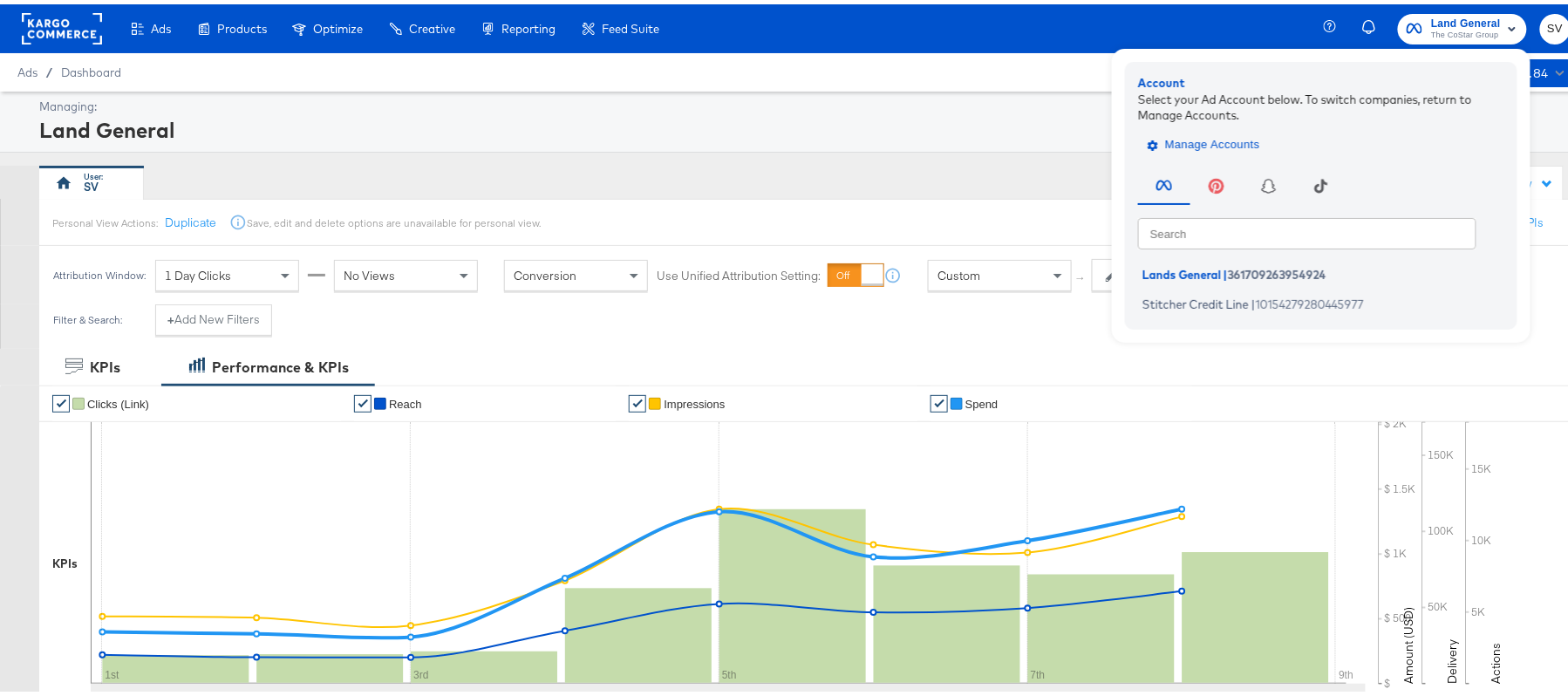
click at [1190, 137] on span "Manage Accounts" at bounding box center [1206, 140] width 109 height 20
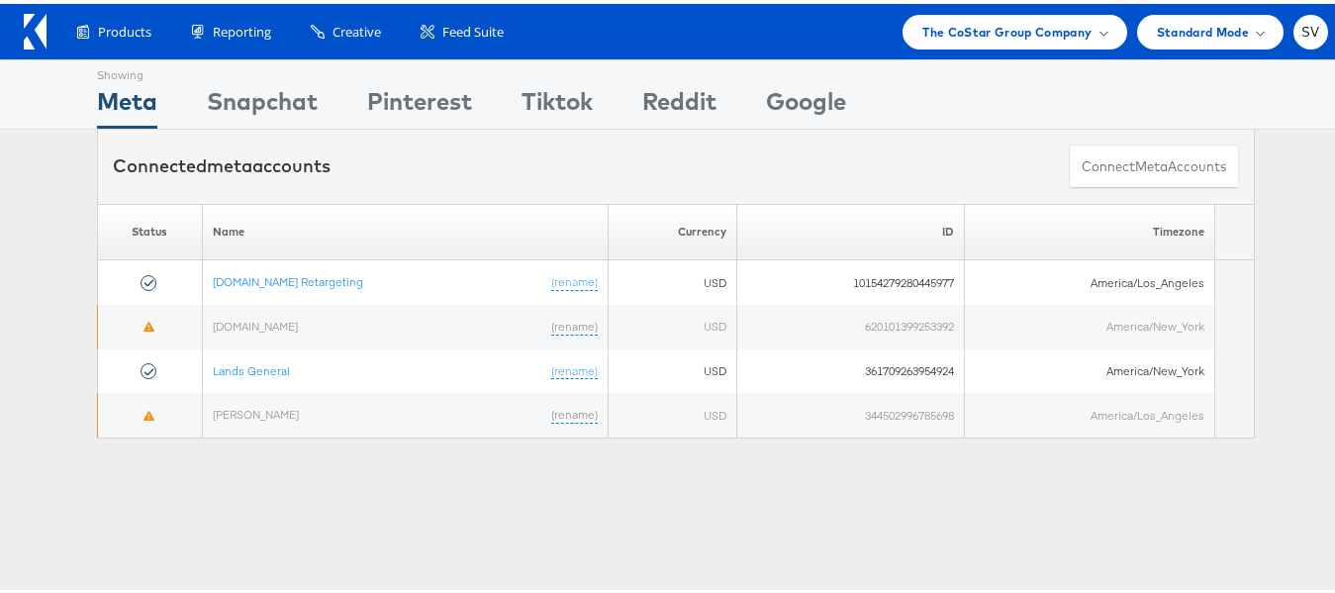
click at [951, 42] on div "The CoStar Group Company" at bounding box center [1014, 28] width 224 height 35
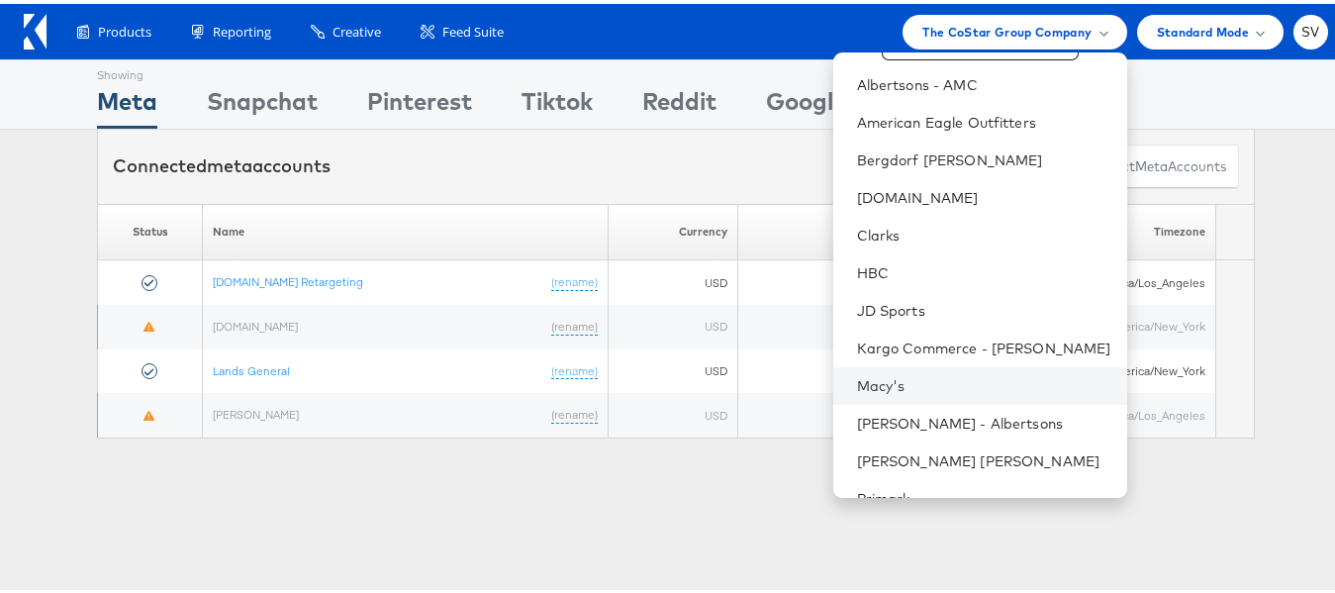
scroll to position [133, 0]
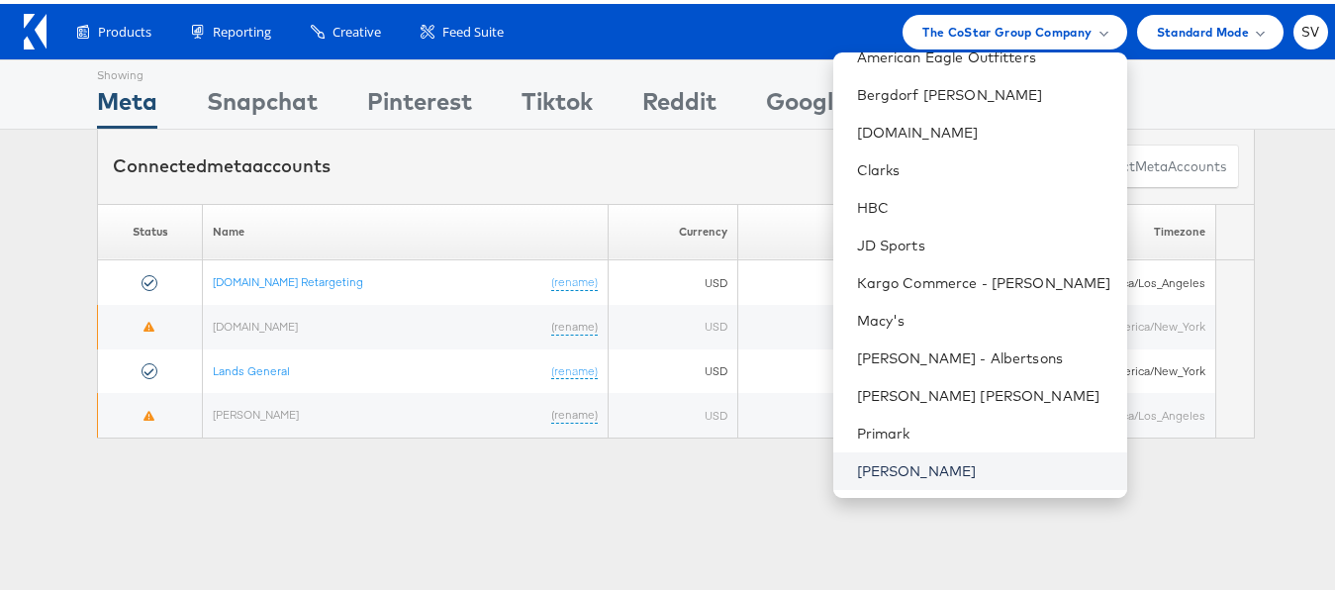
click at [894, 466] on link "[PERSON_NAME]" at bounding box center [984, 467] width 254 height 20
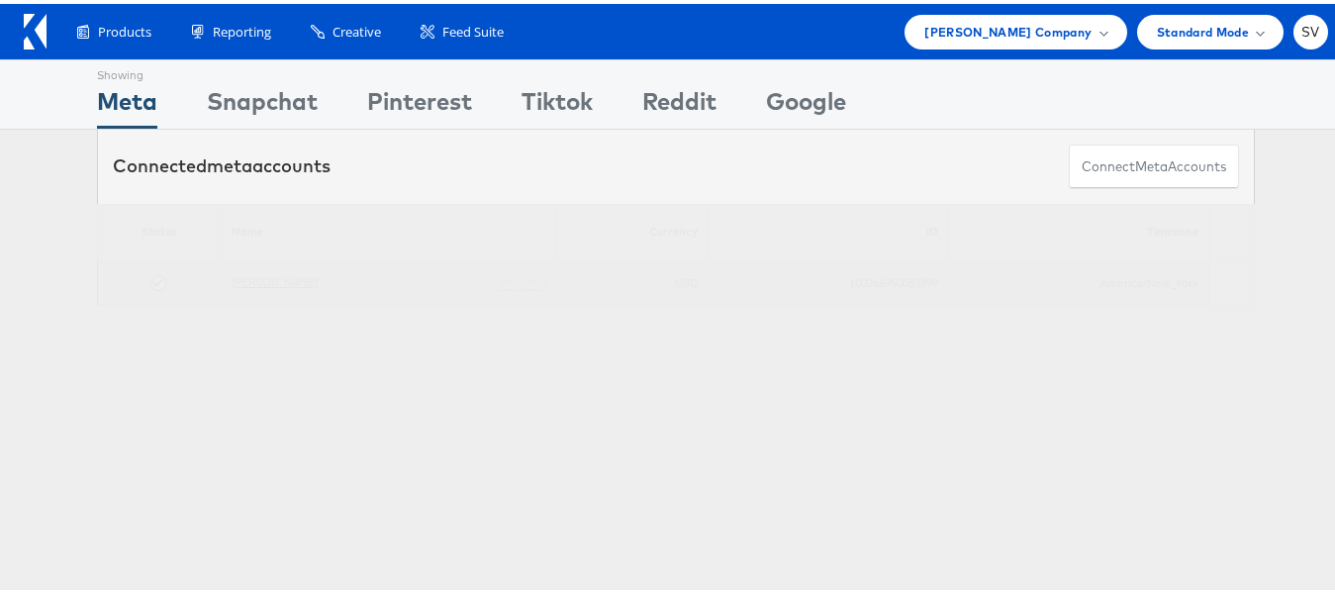
click at [242, 274] on link "[PERSON_NAME]" at bounding box center [275, 277] width 86 height 15
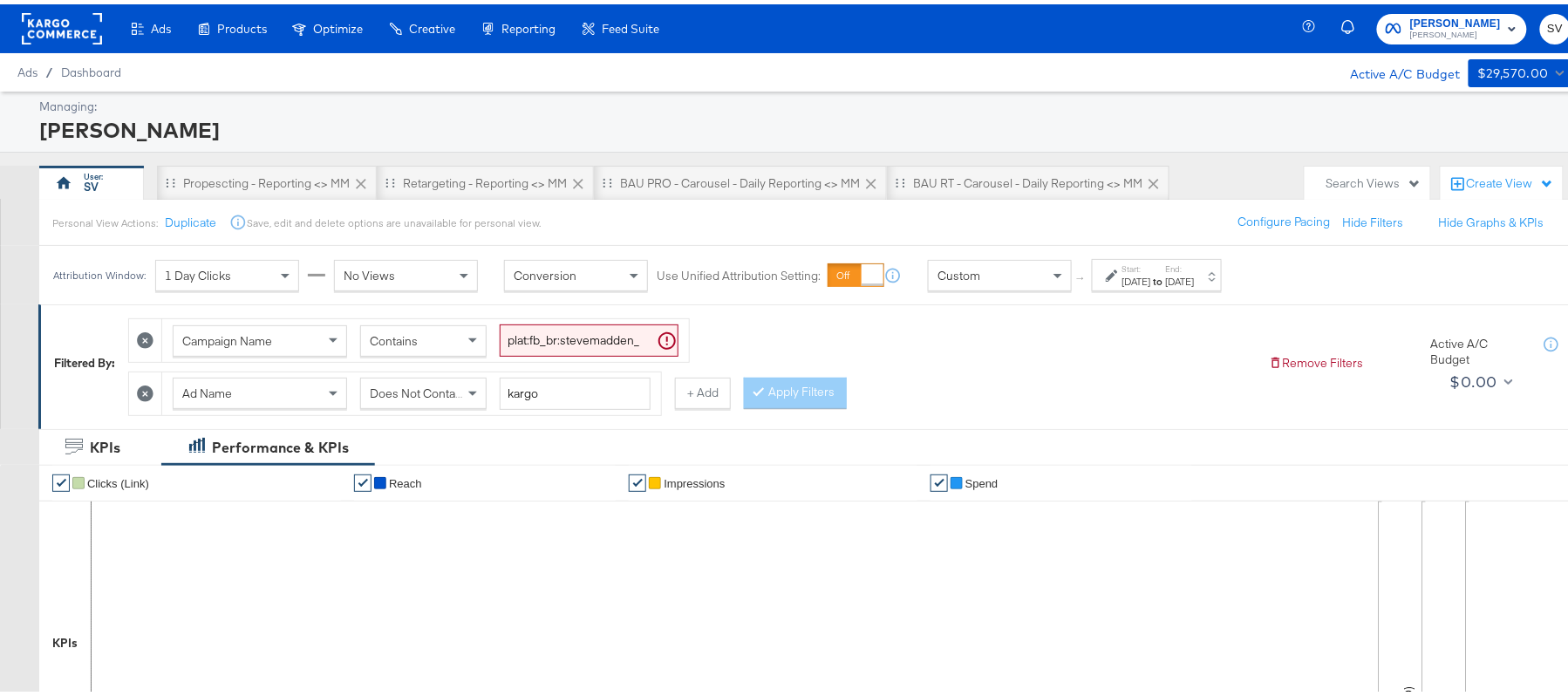
click at [524, 325] on input "plat:fb_br:stevemadden_subchan:paidsocial-asc_temp:buywithprime-retargetingDPAs…" at bounding box center [589, 336] width 179 height 33
paste input "prospecting"
type input "plat:fb_br:stevemadden_subchan:paidsocial-asc_temp:buywithprime-prospecting_obj…"
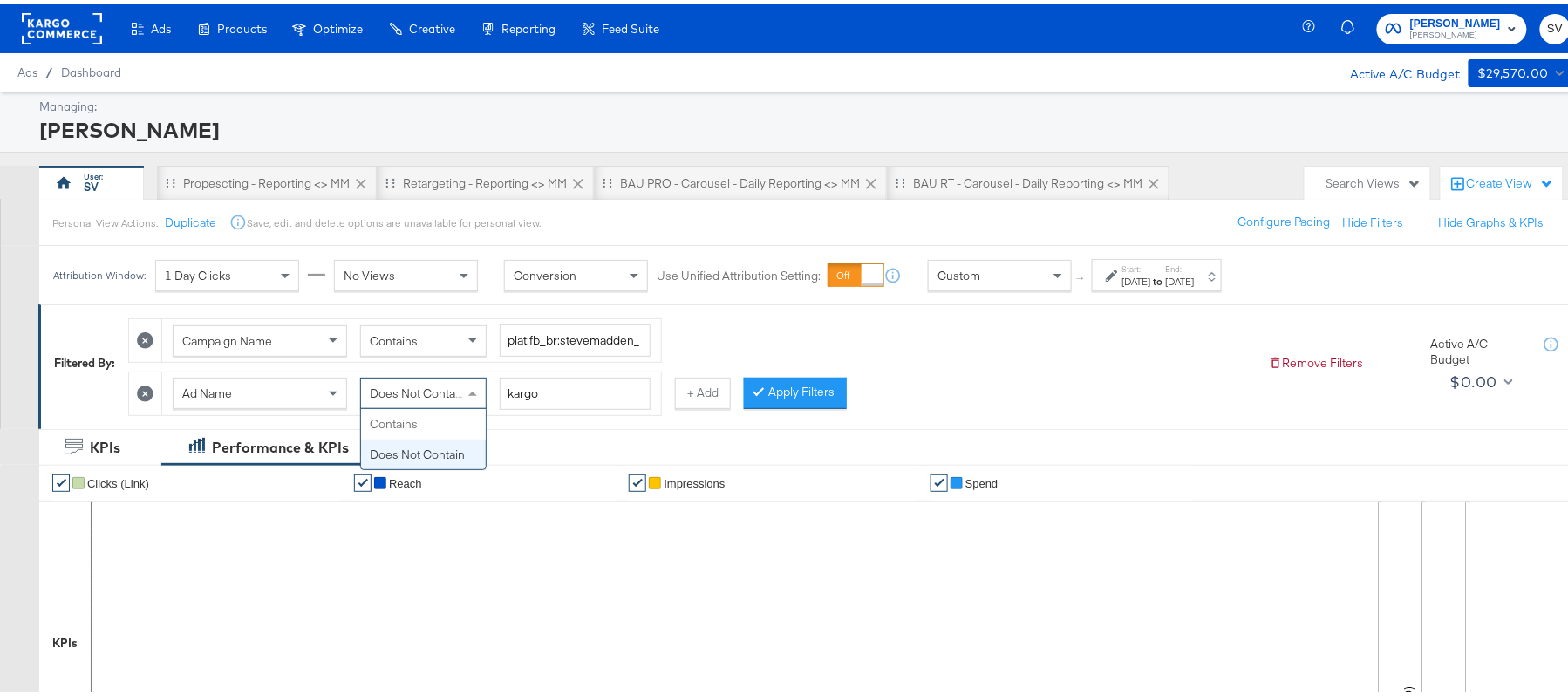
click at [445, 383] on span "Does Not Contain" at bounding box center [418, 389] width 95 height 16
click at [521, 373] on div "Ad Name Contains kargo" at bounding box center [412, 389] width 499 height 42
click at [532, 388] on input "kargo" at bounding box center [575, 389] width 151 height 33
paste input "cta:shopnow_prodft:buywithprime2025_copy:primedelivers-[DATE]-KARGO-BWP_lp:plp_…"
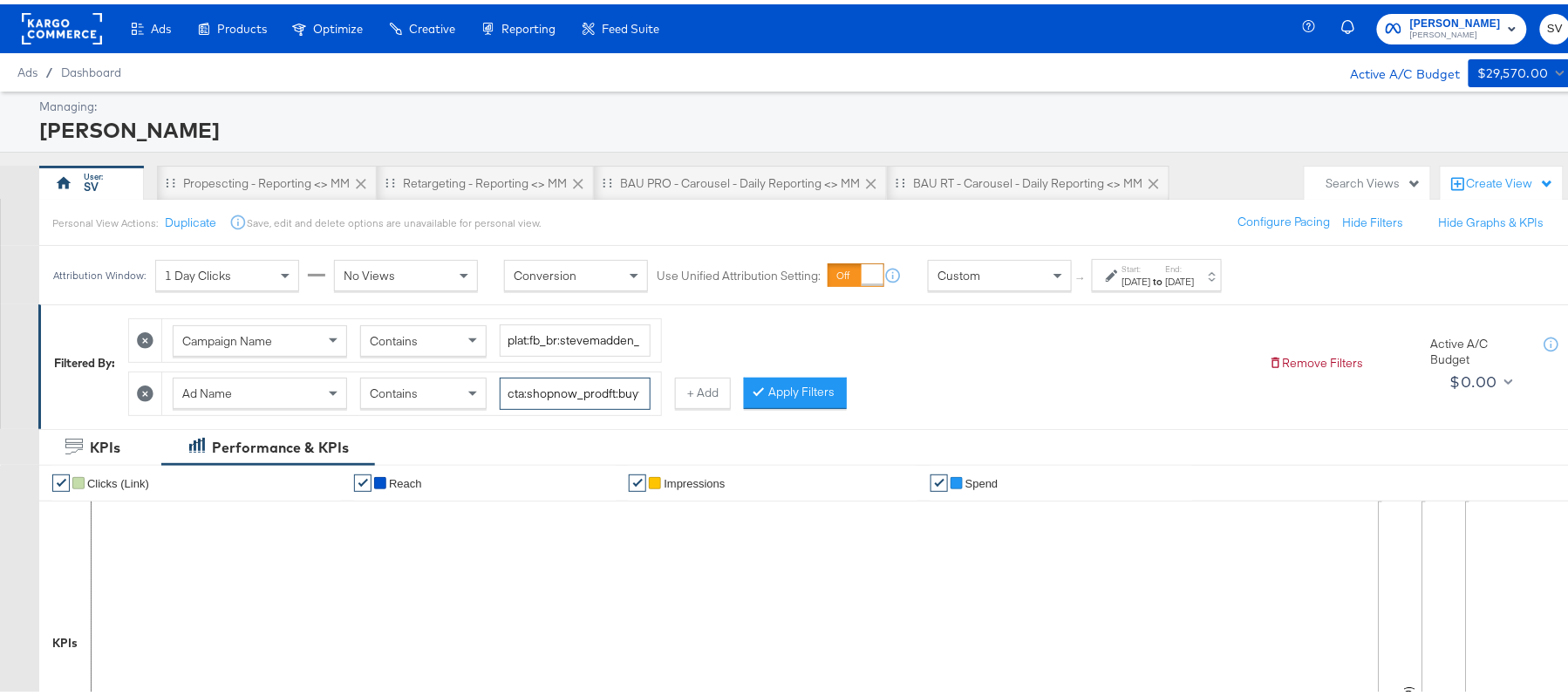
scroll to position [0, 510]
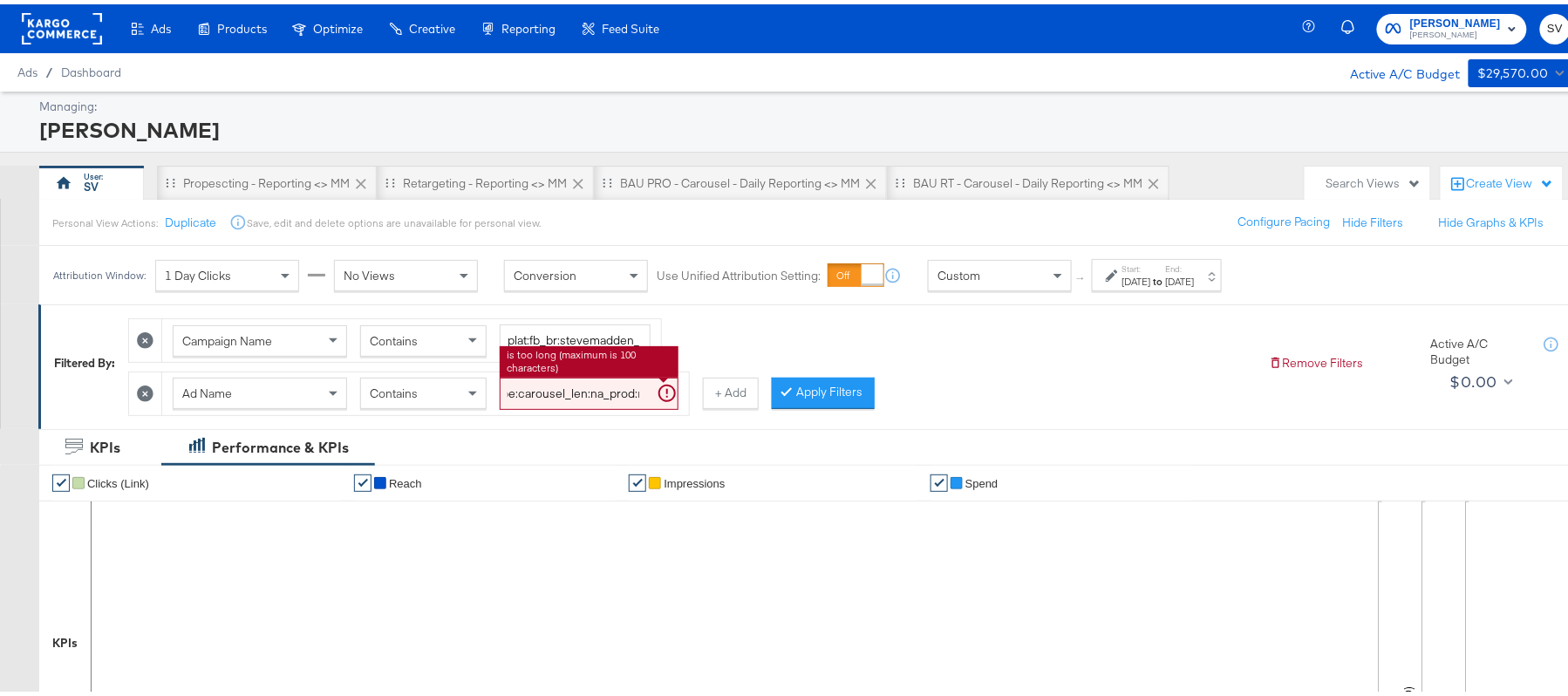
type input "cta:shopnow_prodft:buywithprime2025_copy:primedelivers-[DATE]-KARGO-BWP_lp:plp_…"
click at [849, 394] on button "Apply Filters" at bounding box center [823, 389] width 103 height 32
click at [1148, 286] on div "Start: [DATE] to End: [DATE]" at bounding box center [1156, 270] width 130 height 33
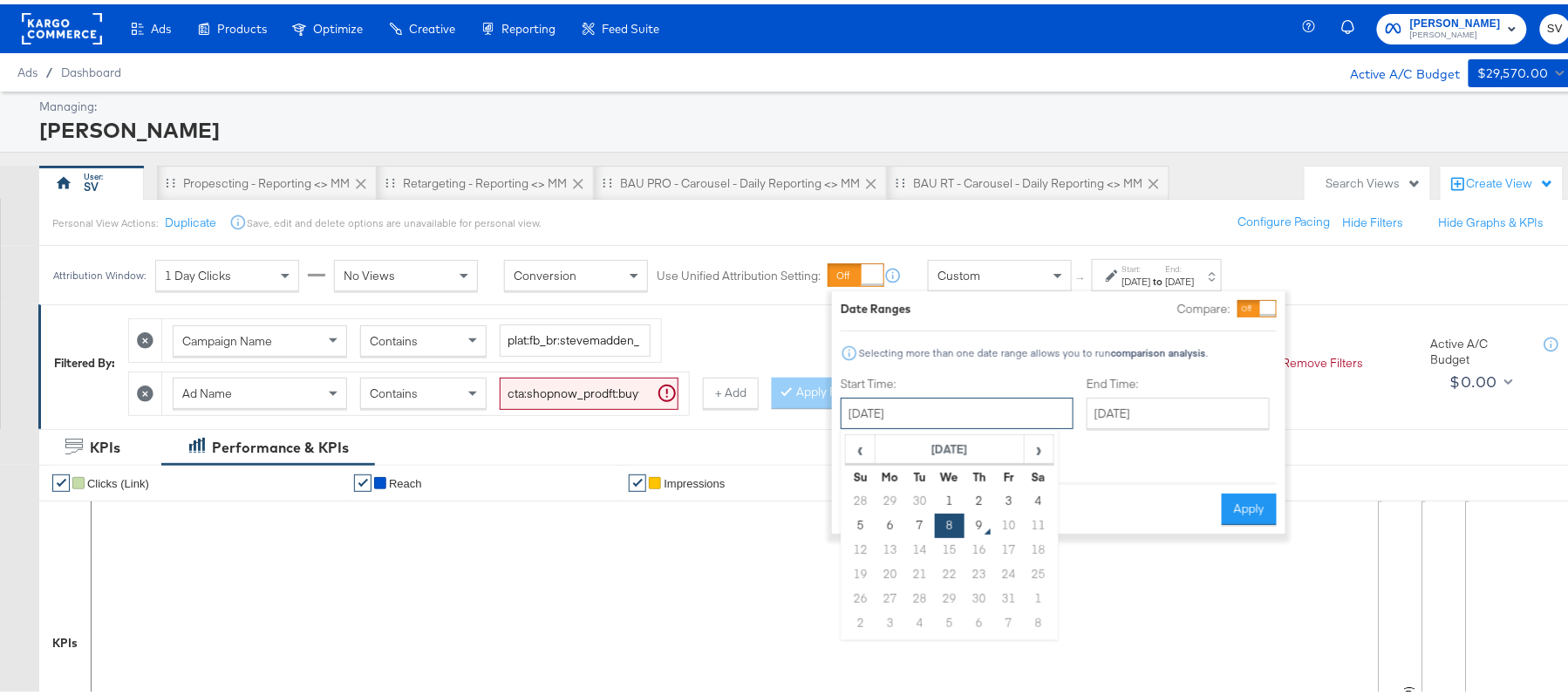
click at [994, 413] on input "[DATE]" at bounding box center [957, 409] width 233 height 32
click at [978, 499] on td "2" at bounding box center [979, 497] width 30 height 25
type input "[DATE]"
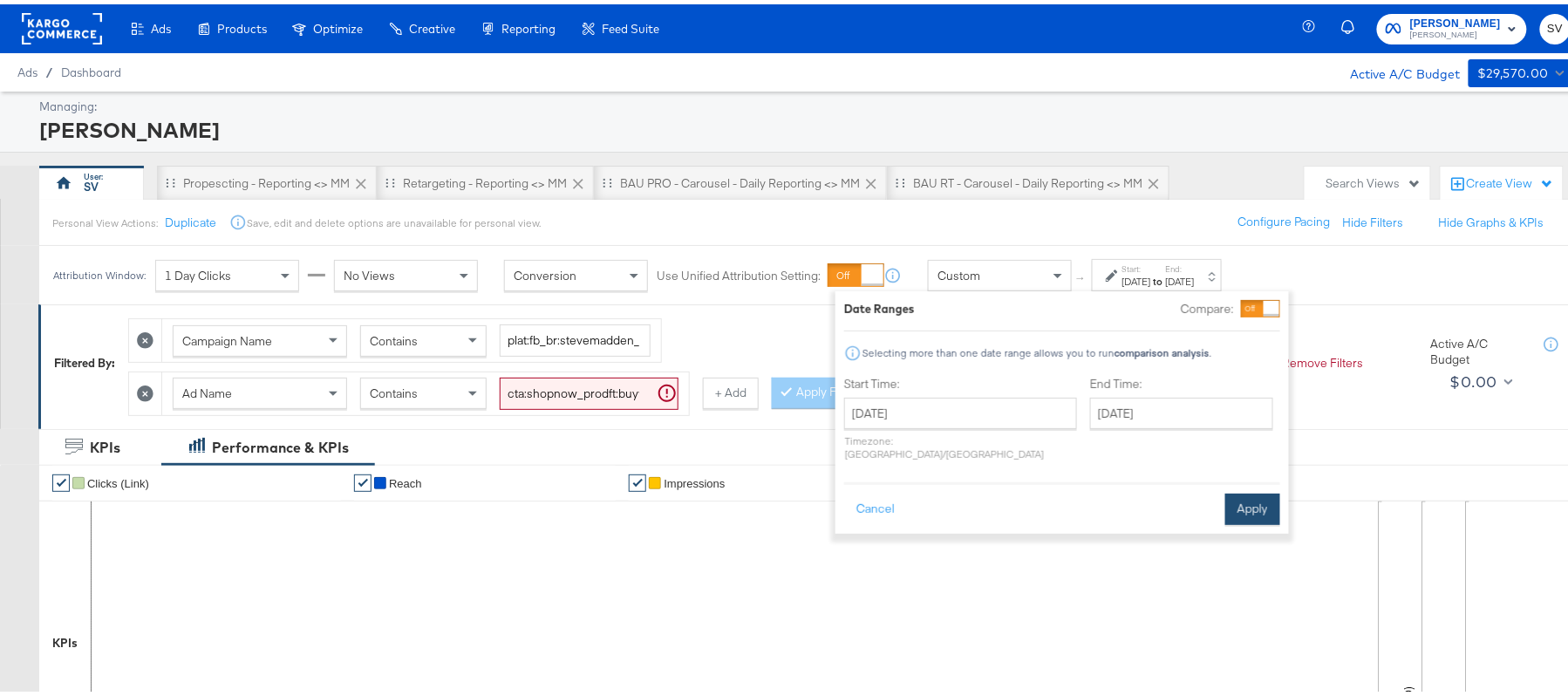
click at [1242, 489] on button "Apply" at bounding box center [1252, 505] width 55 height 32
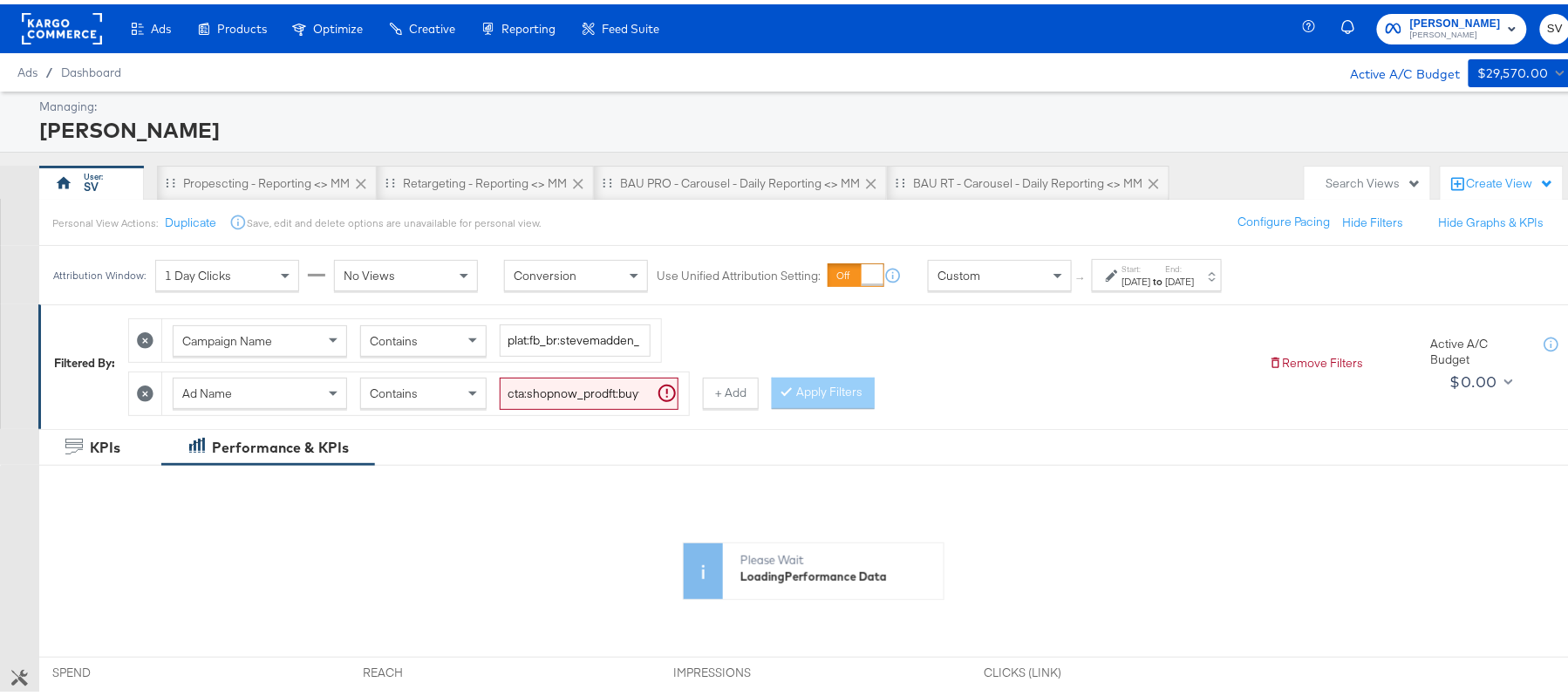
click at [957, 383] on div "Campaign Name Contains plat:fb_br:stevemadden_subchan:paidsocial-asc_temp:buywi…" at bounding box center [691, 358] width 1126 height 106
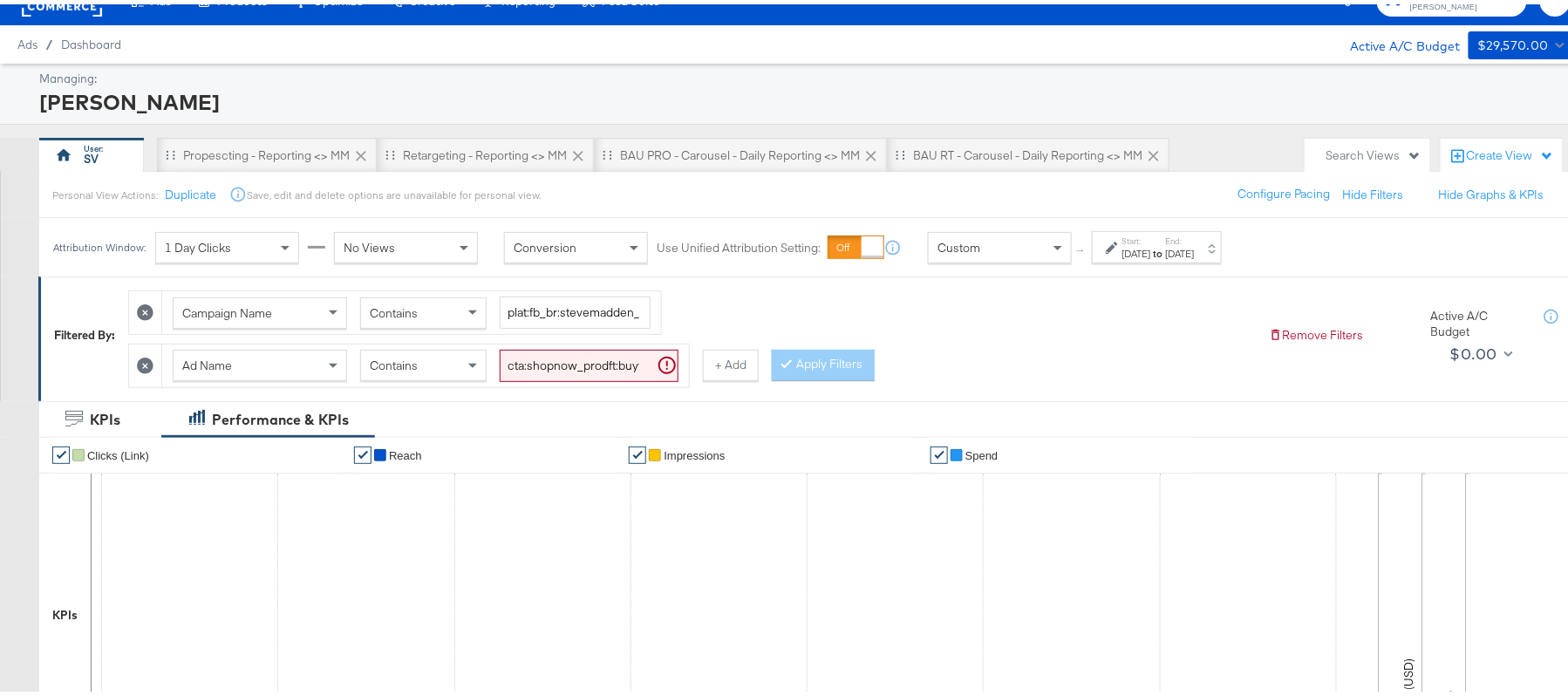
scroll to position [26, 0]
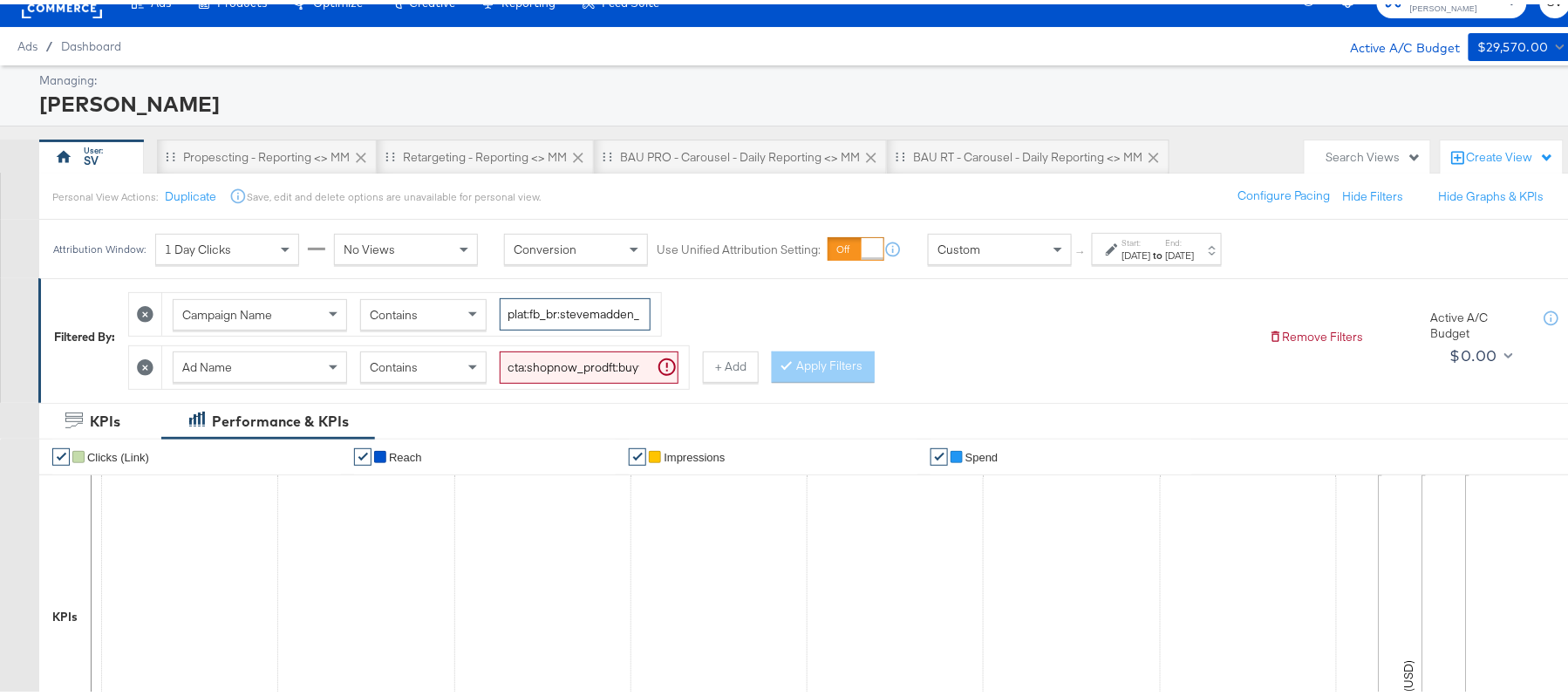
click at [568, 318] on input "plat:fb_br:stevemadden_subchan:paidsocial-asc_temp:buywithprime-prospecting_obj…" at bounding box center [575, 309] width 151 height 33
paste input "retargetingDPAs"
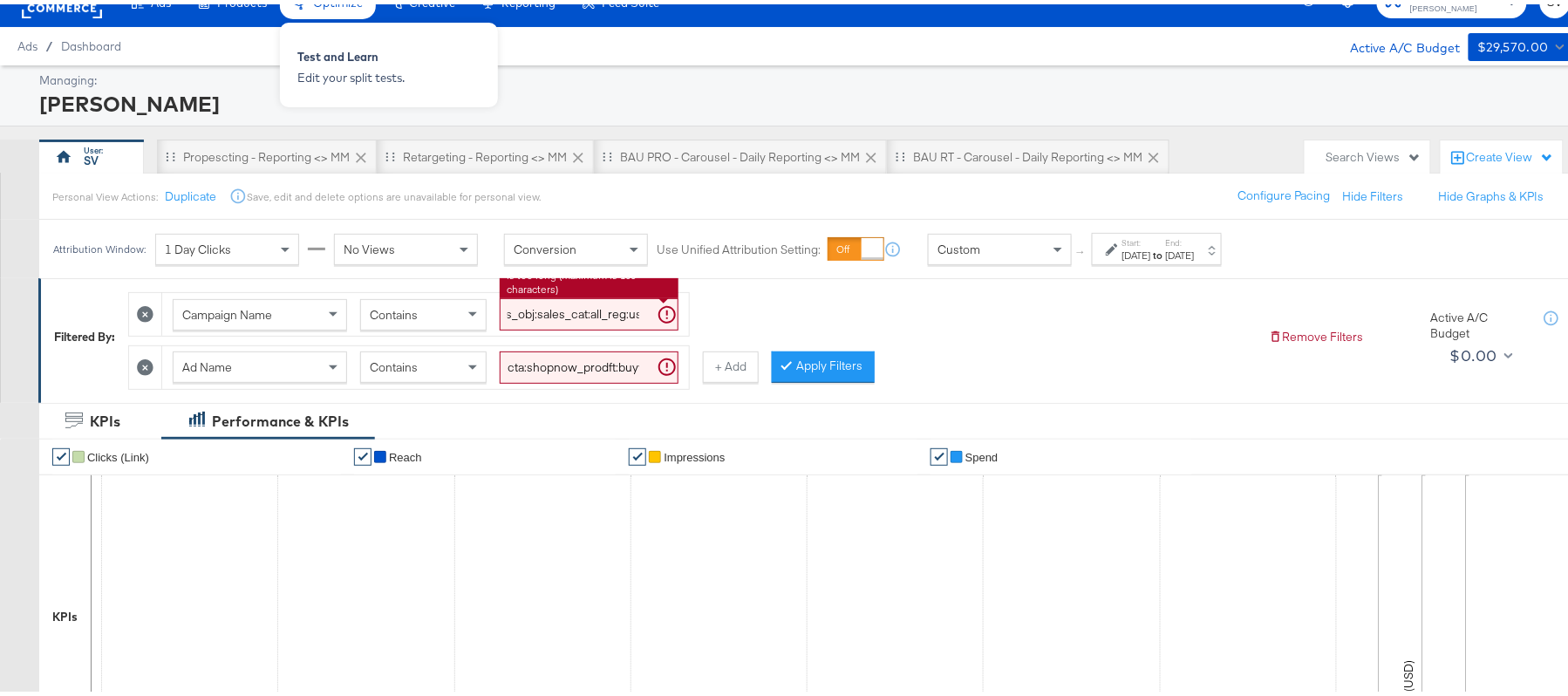
type input "plat:fb_br:stevemadden_subchan:paidsocial-asc_temp:buywithprime-retargetingDPAs…"
click at [570, 359] on input "cta:shopnow_prodft:buywithprime2025_copy:primedelivers-[DATE]-KARGO-BWP_lp:plp_…" at bounding box center [589, 363] width 179 height 33
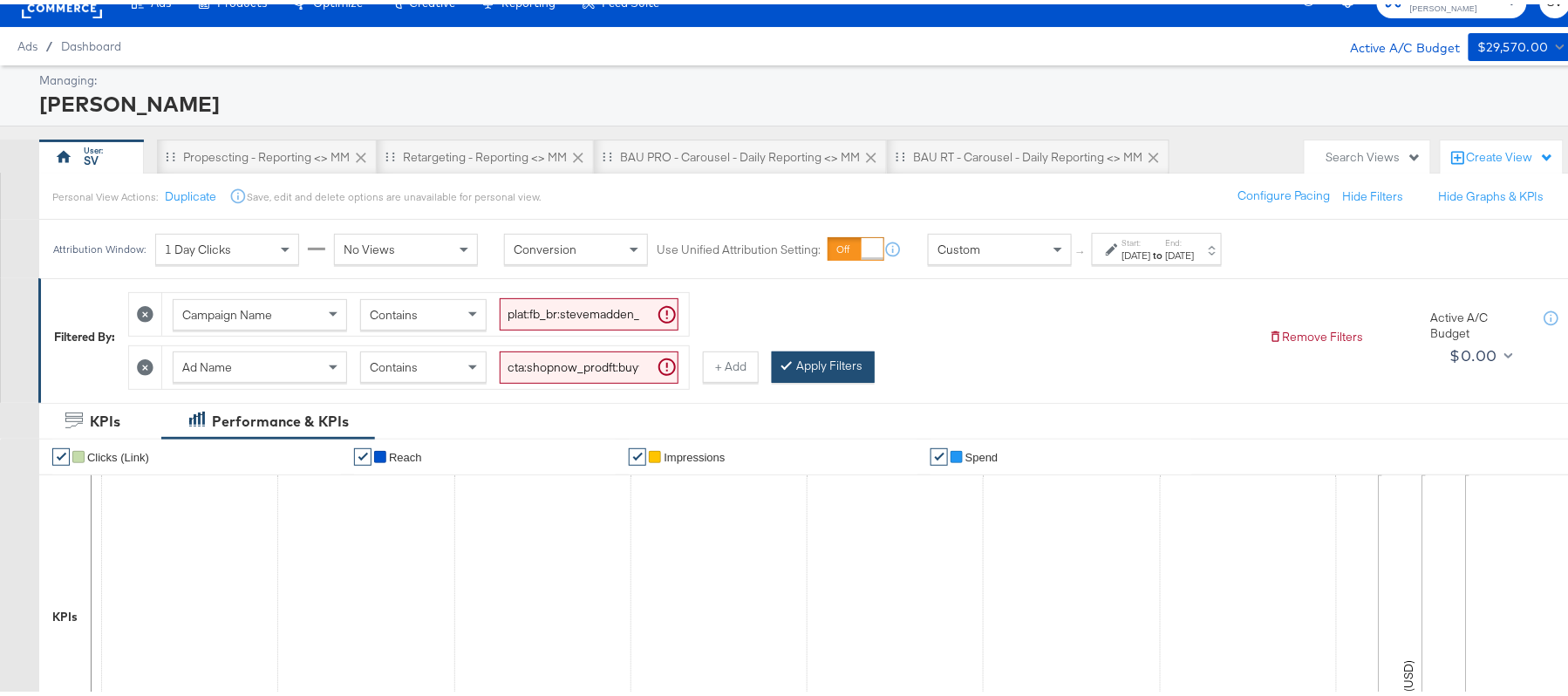
click at [816, 374] on button "Apply Filters" at bounding box center [823, 363] width 103 height 32
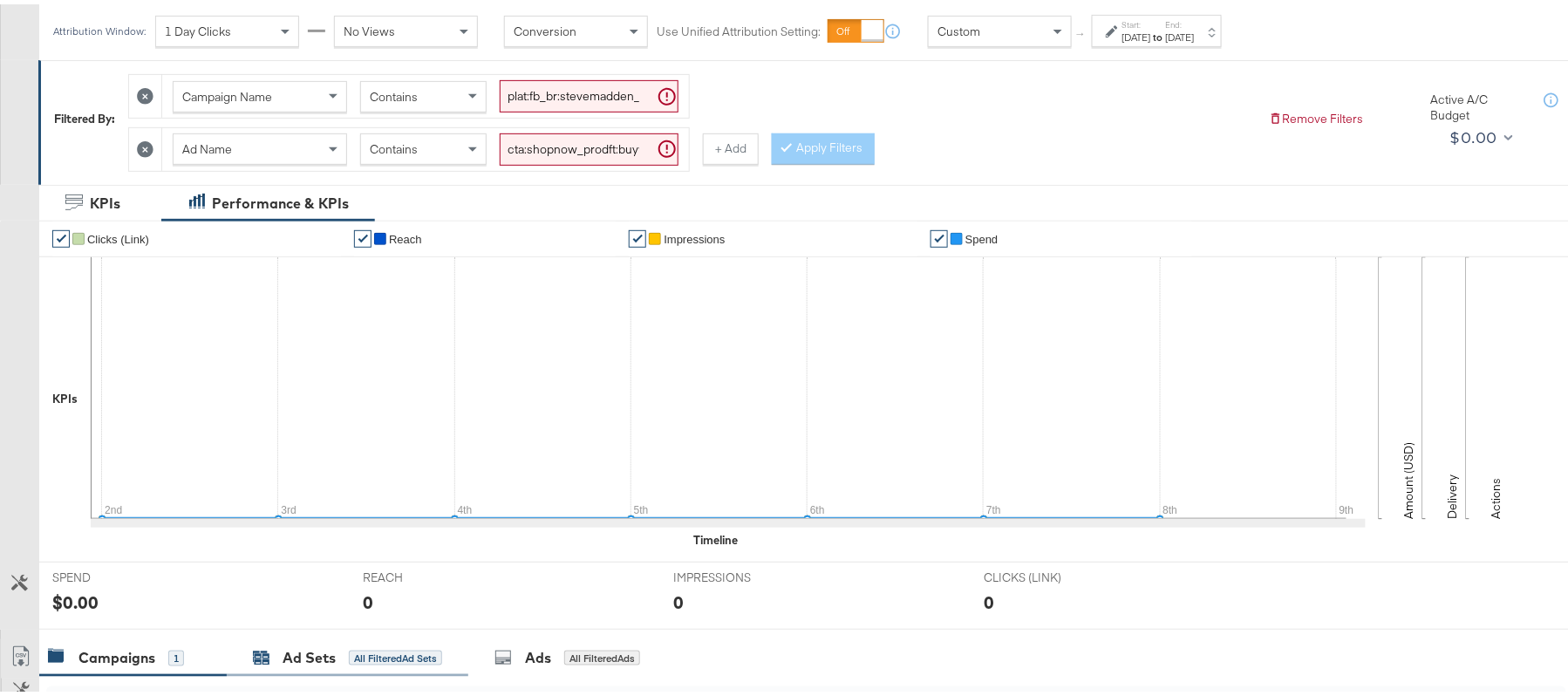
scroll to position [26, 0]
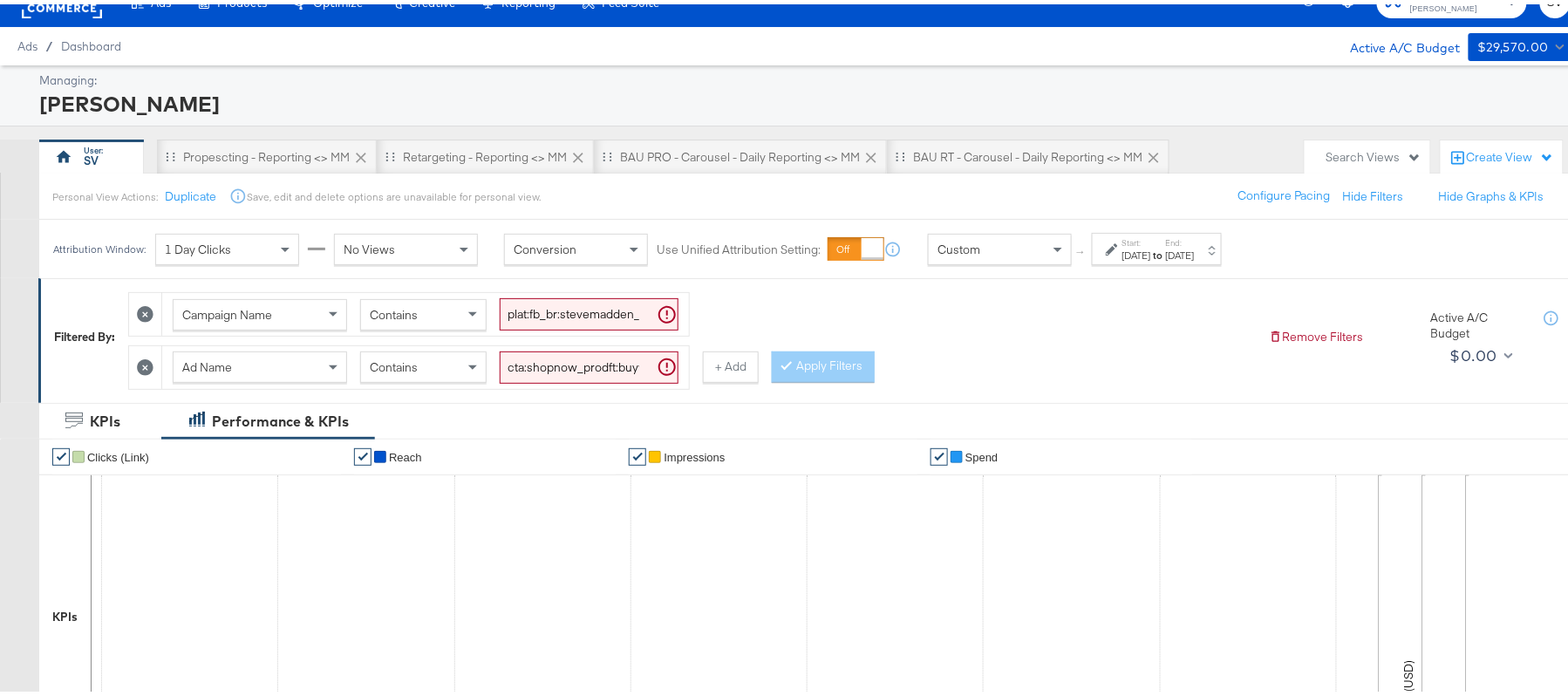
click at [567, 367] on input "cta:shopnow_prodft:buywithprime2025_copy:primedelivers-[DATE]-KARGO-BWP_lp:plp_…" at bounding box center [589, 363] width 179 height 33
paste input "toprated"
type input "cta:shopnow_prodft:buywithprime2025_copy:primedelivers-[DATE]-KARGO-toprated_lp…"
click at [818, 359] on button "Apply Filters" at bounding box center [823, 363] width 103 height 32
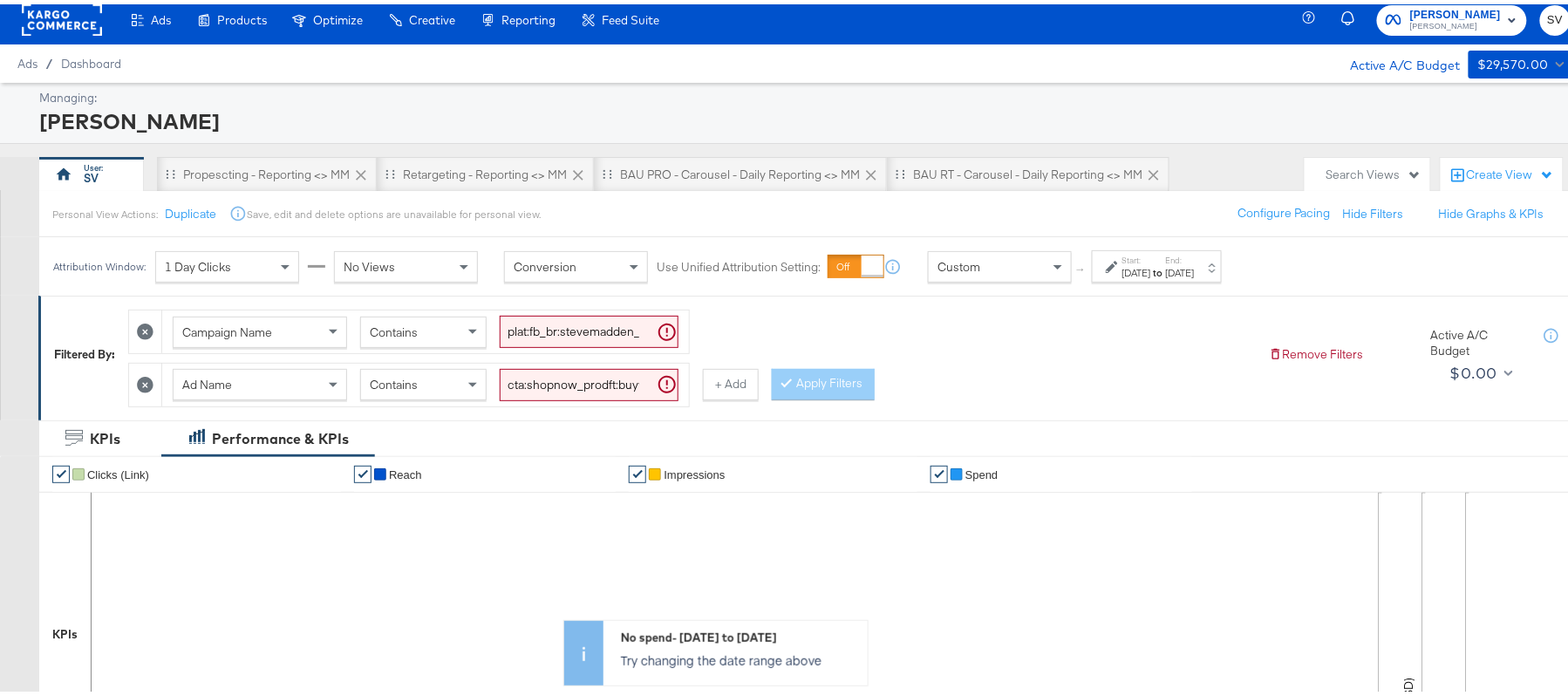
scroll to position [0, 0]
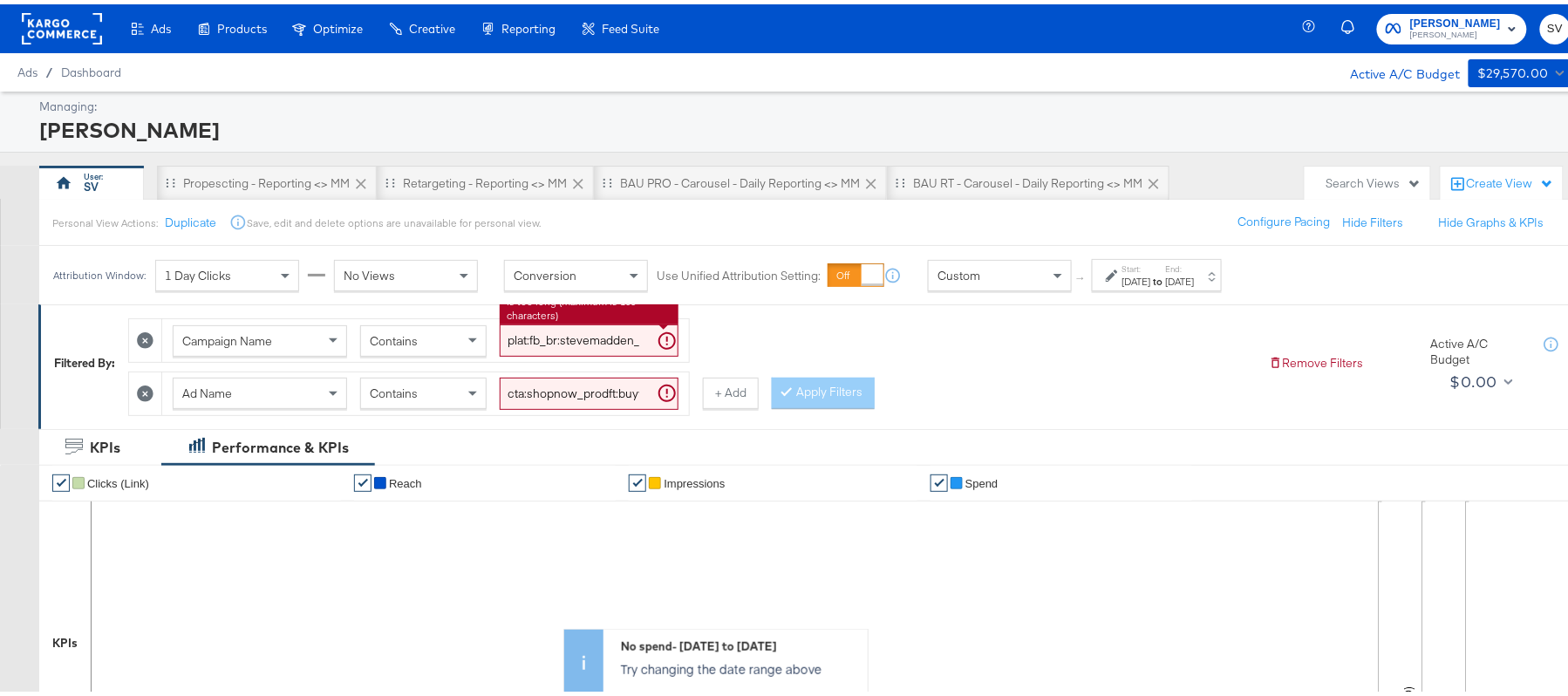
click at [552, 325] on input "plat:fb_br:stevemadden_subchan:paidsocial-asc_temp:buywithprime-retargetingDPAs…" at bounding box center [589, 336] width 179 height 33
paste input "evergreen-prospecting-2"
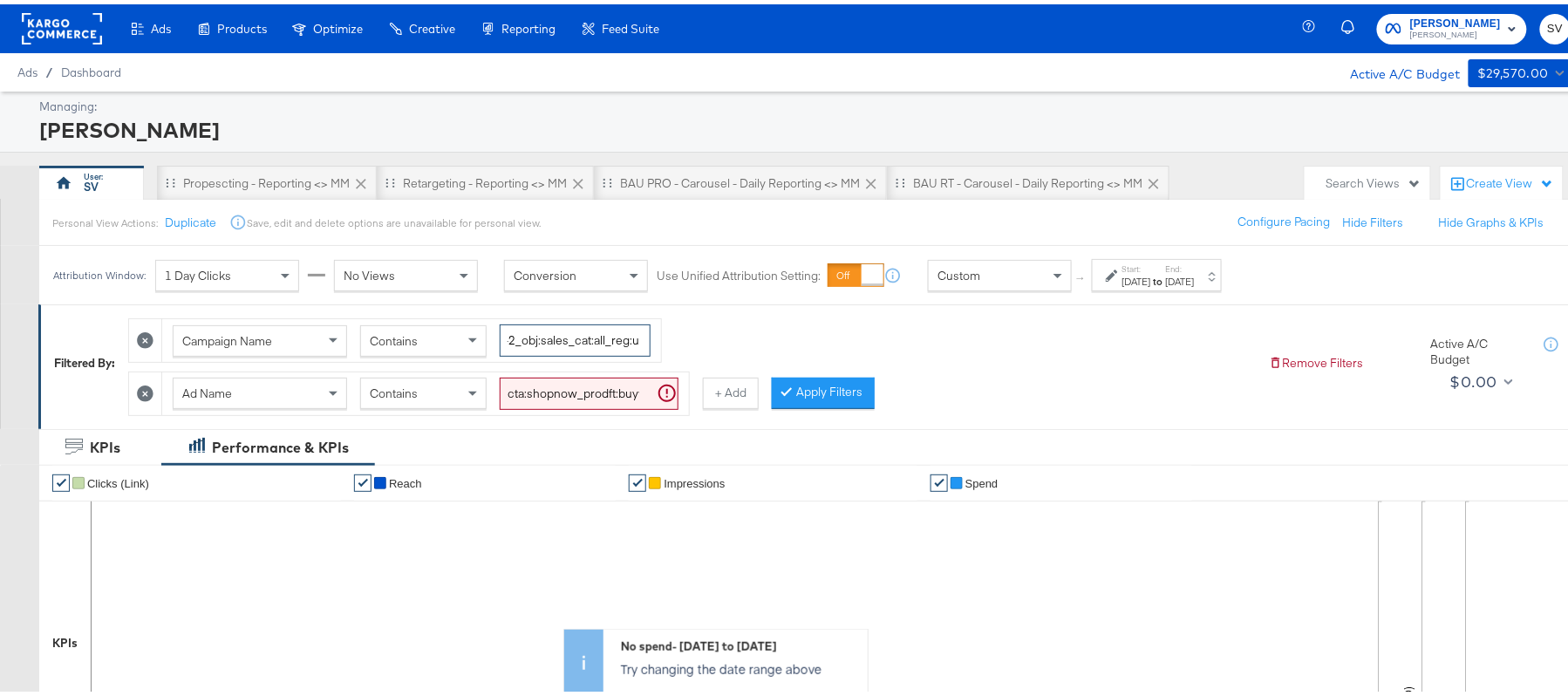
type input "plat:fb_br:stevemadden_subchan:paidsocial-asc_temp:evergreen-prospecting-2_obj:…"
click at [529, 384] on input "cta:shopnow_prodft:buywithprime2025_copy:primedelivers-[DATE]-KARGO-toprated_lp…" at bounding box center [589, 389] width 179 height 33
paste input "mostwanted_copy:thestylesyoudidnt-[DATE]-KARGO-singleimage"
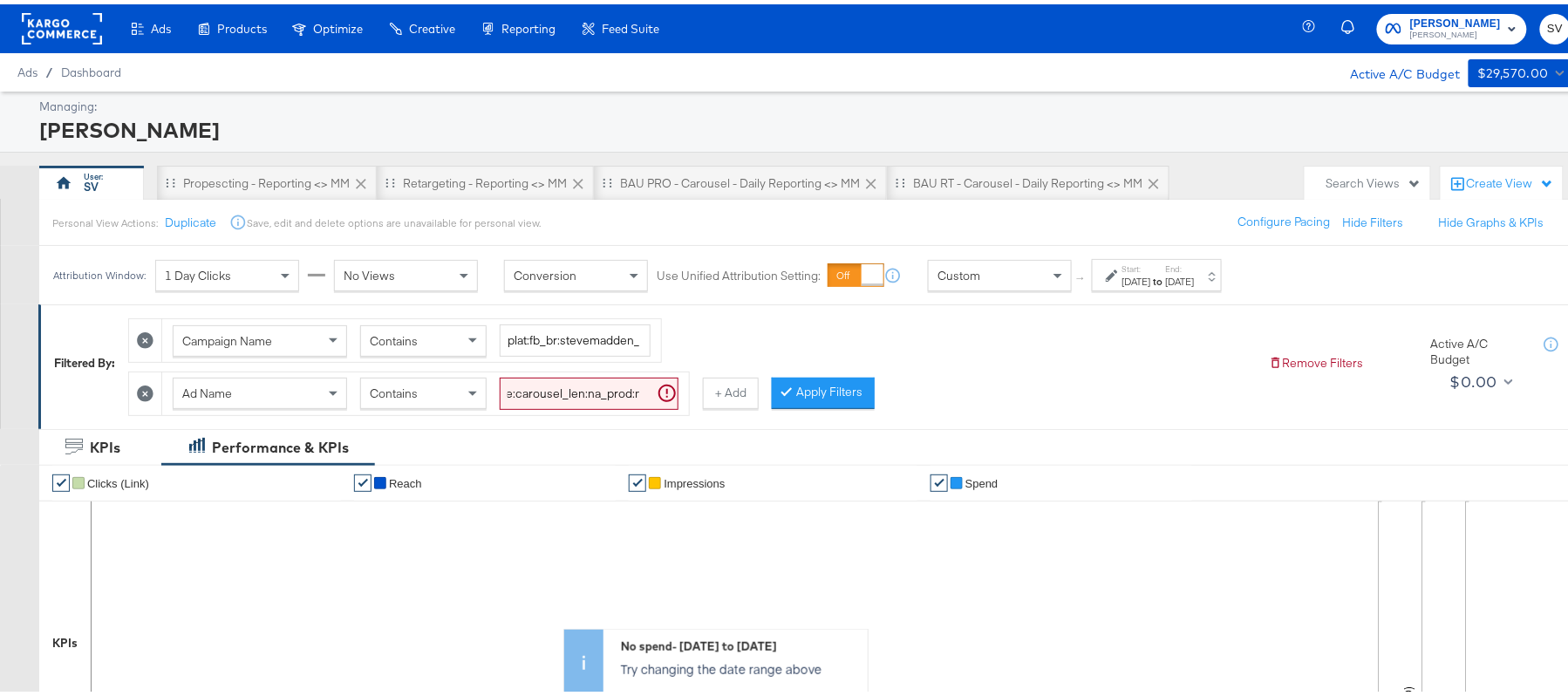
click at [821, 394] on button "Apply Filters" at bounding box center [823, 389] width 103 height 32
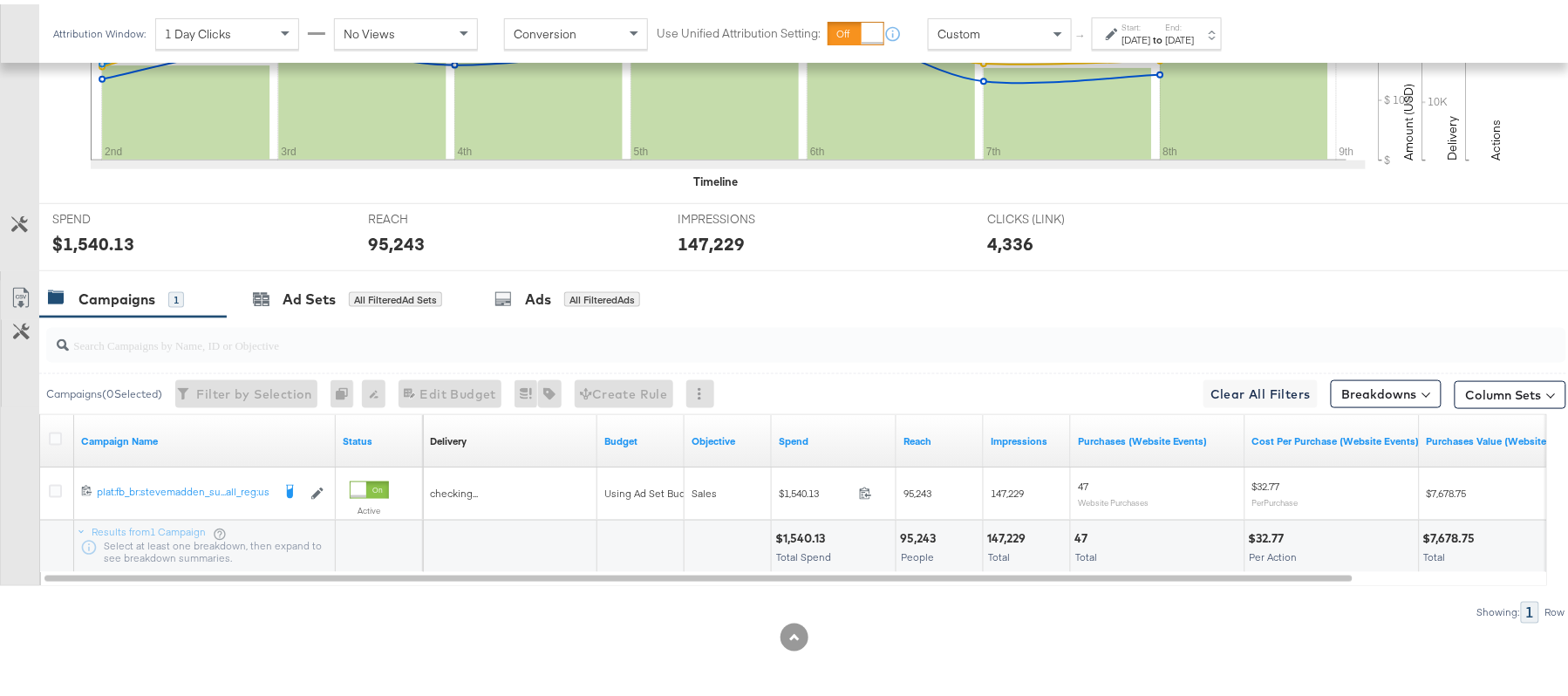
scroll to position [608, 0]
click at [781, 530] on div "$1,540.13" at bounding box center [803, 534] width 55 height 17
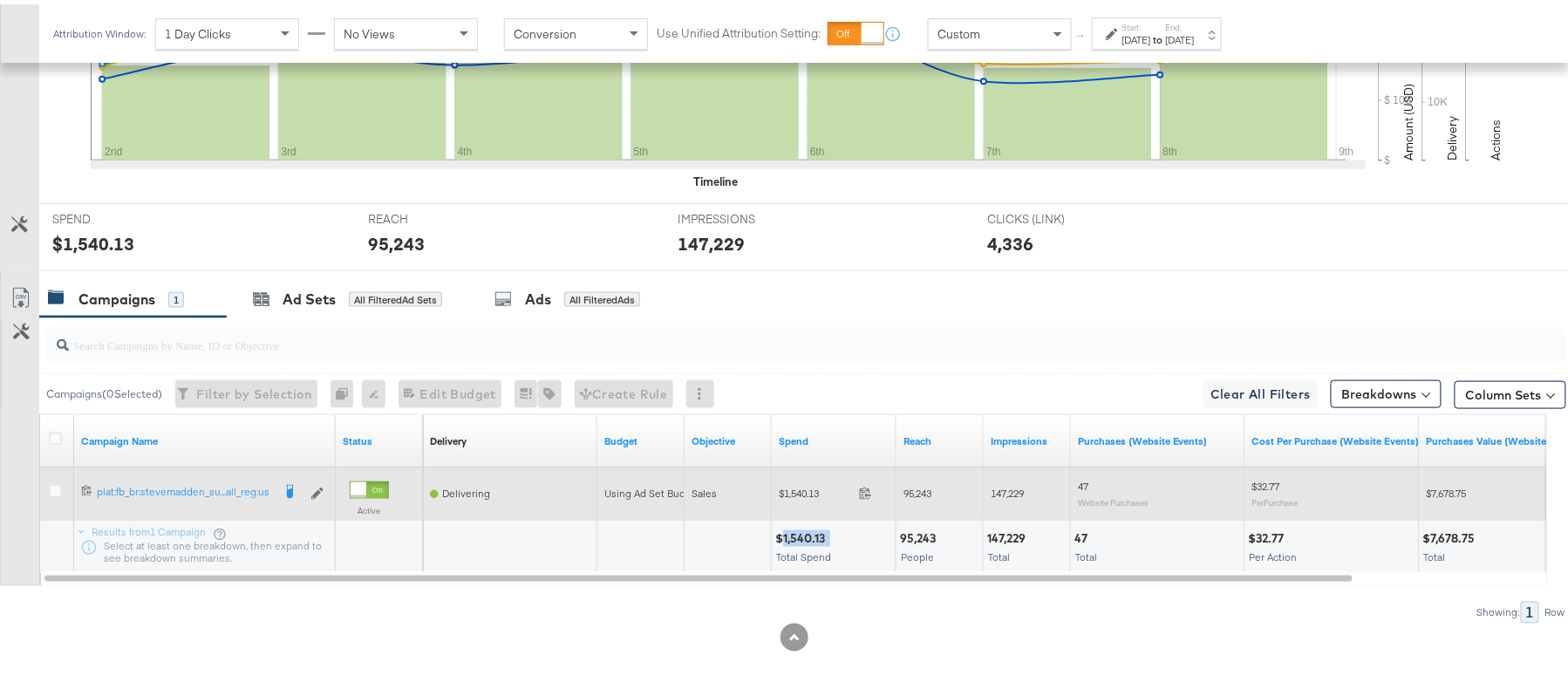
copy div "1,540.13"
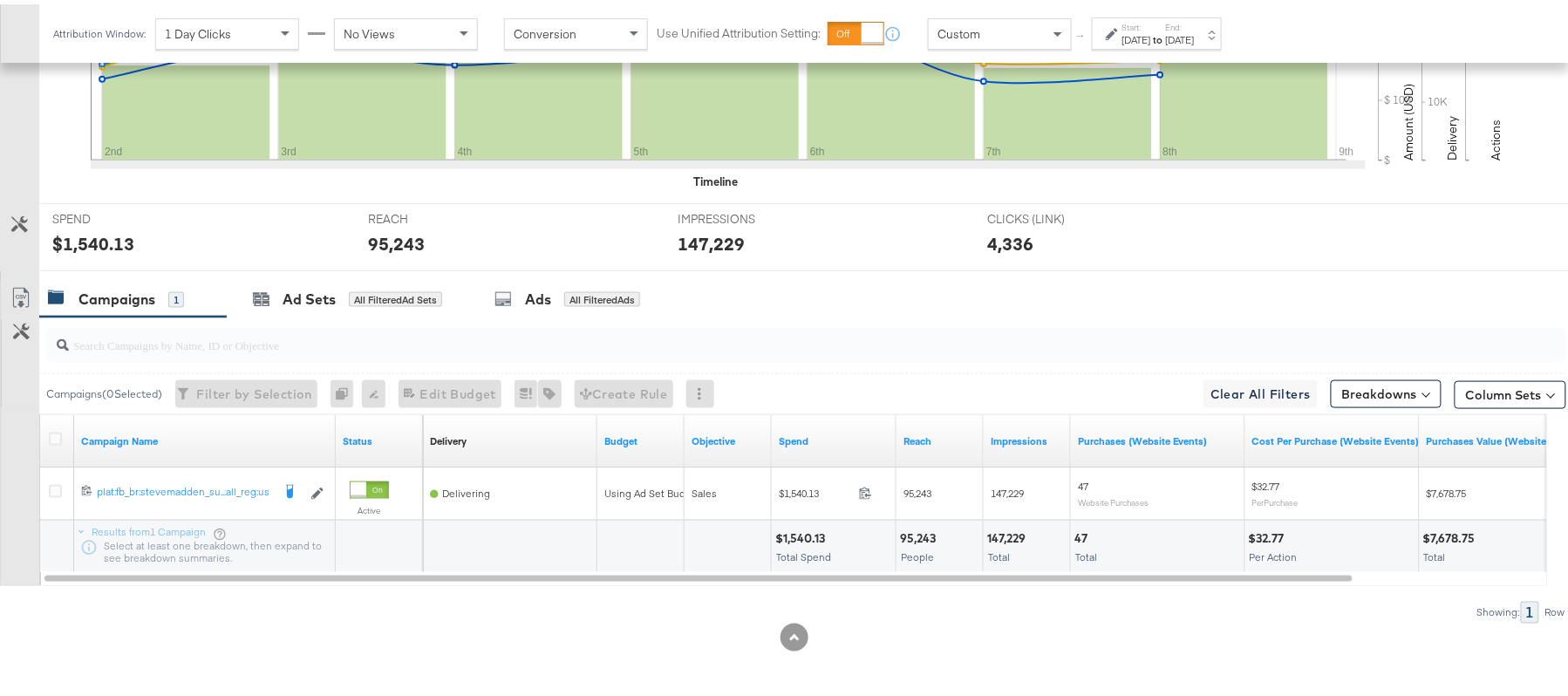
click at [909, 518] on div "95,243 People" at bounding box center [940, 542] width 86 height 52
copy div "95,243"
click at [998, 530] on div "147,229" at bounding box center [1008, 534] width 43 height 17
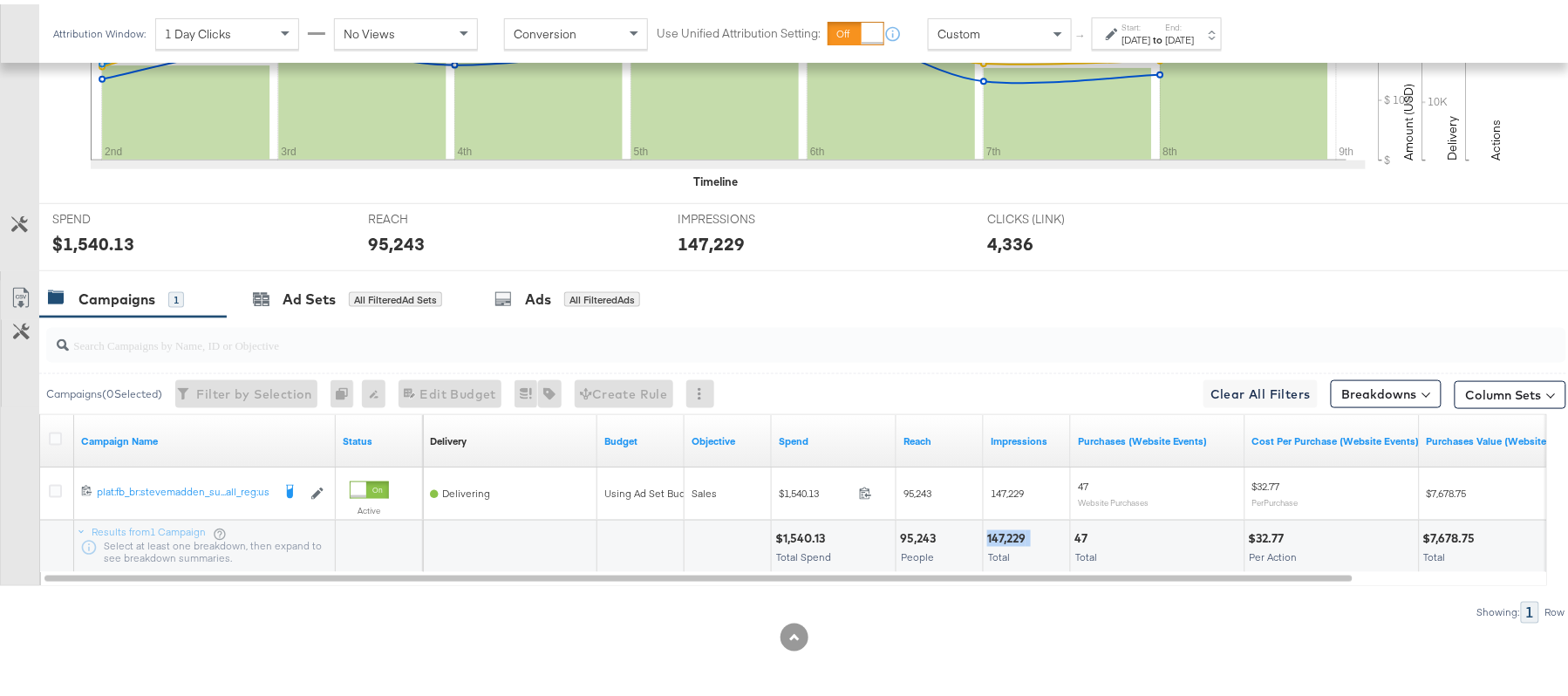
copy div "147,229"
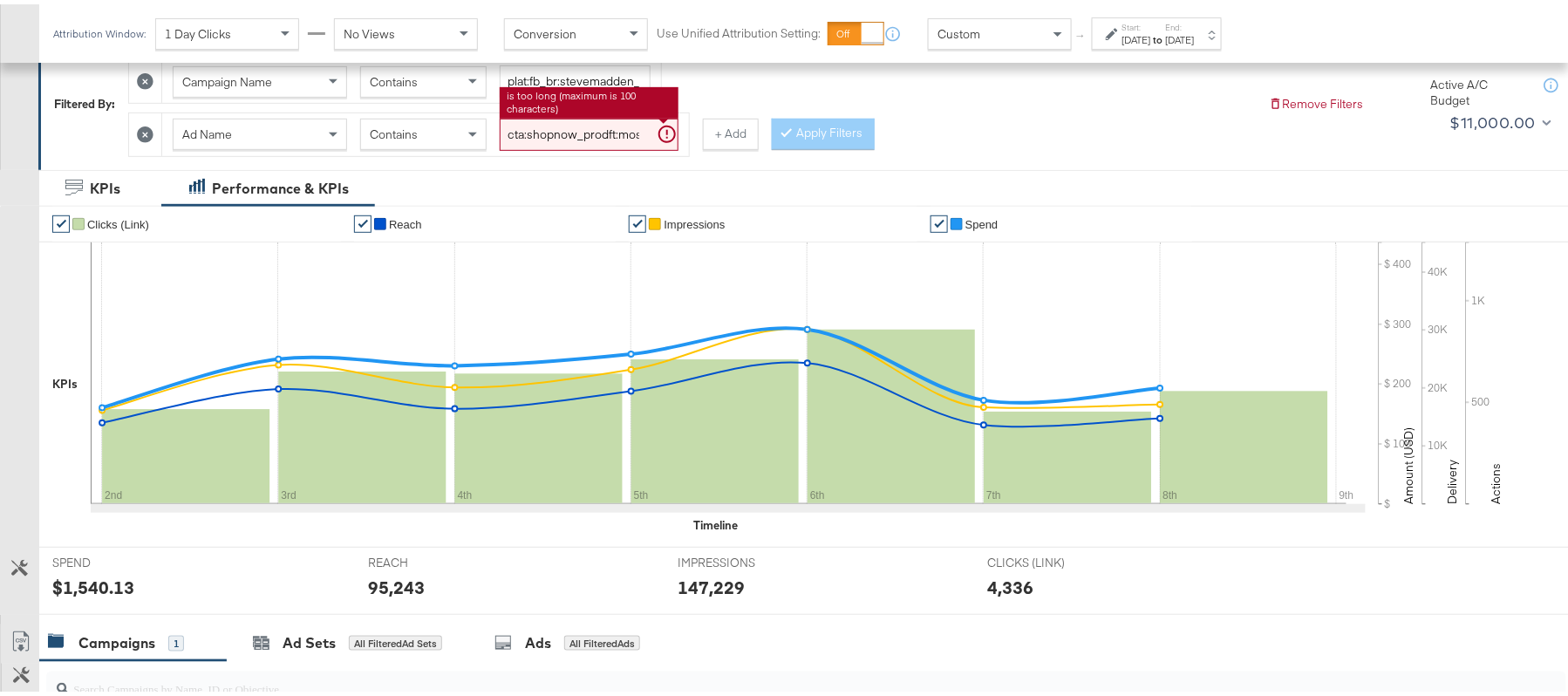
click at [588, 143] on input "cta:shopnow_prodft:mostwanted_copy:thestylesyoudidnt-[DATE]-KARGO-singleimage_l…" at bounding box center [589, 130] width 179 height 33
paste input "[DATE]"
click at [828, 126] on button "Apply Filters" at bounding box center [823, 130] width 103 height 32
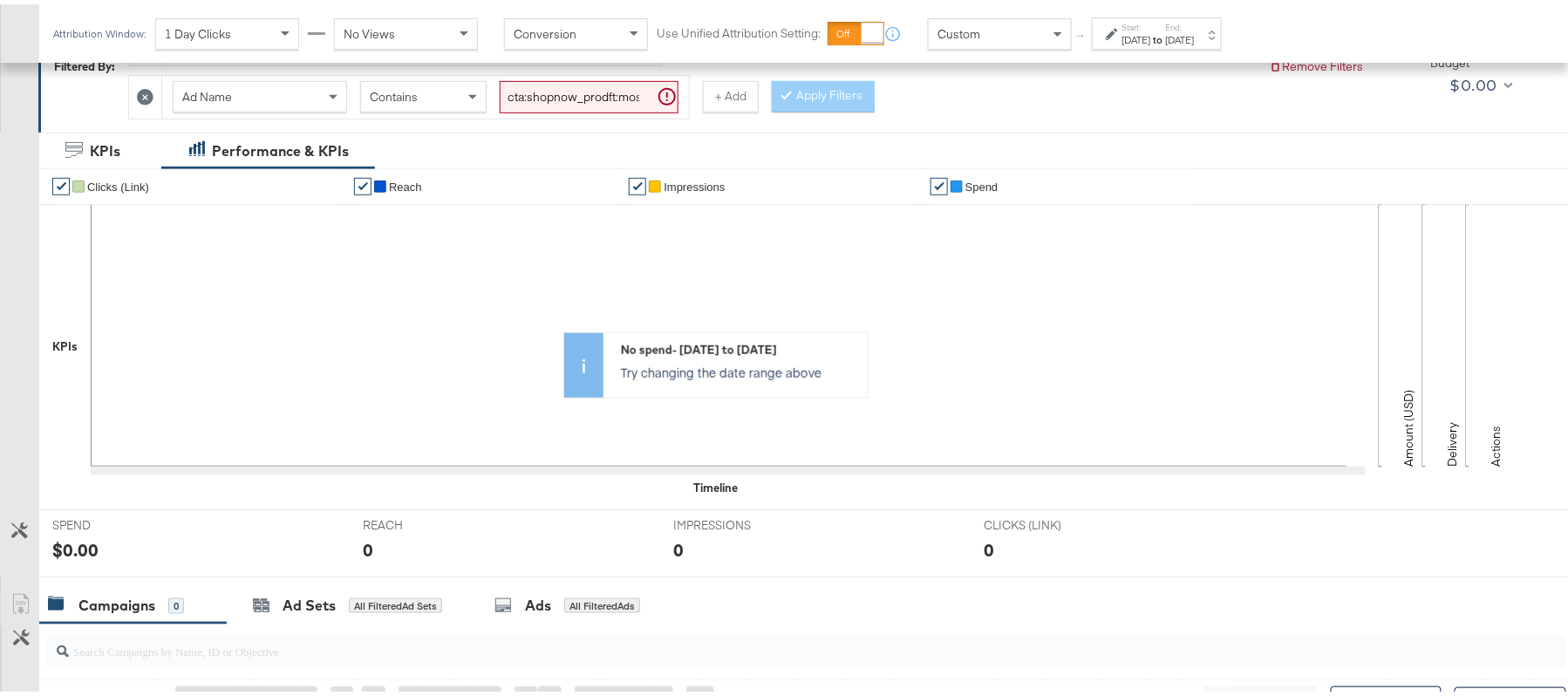
scroll to position [78, 0]
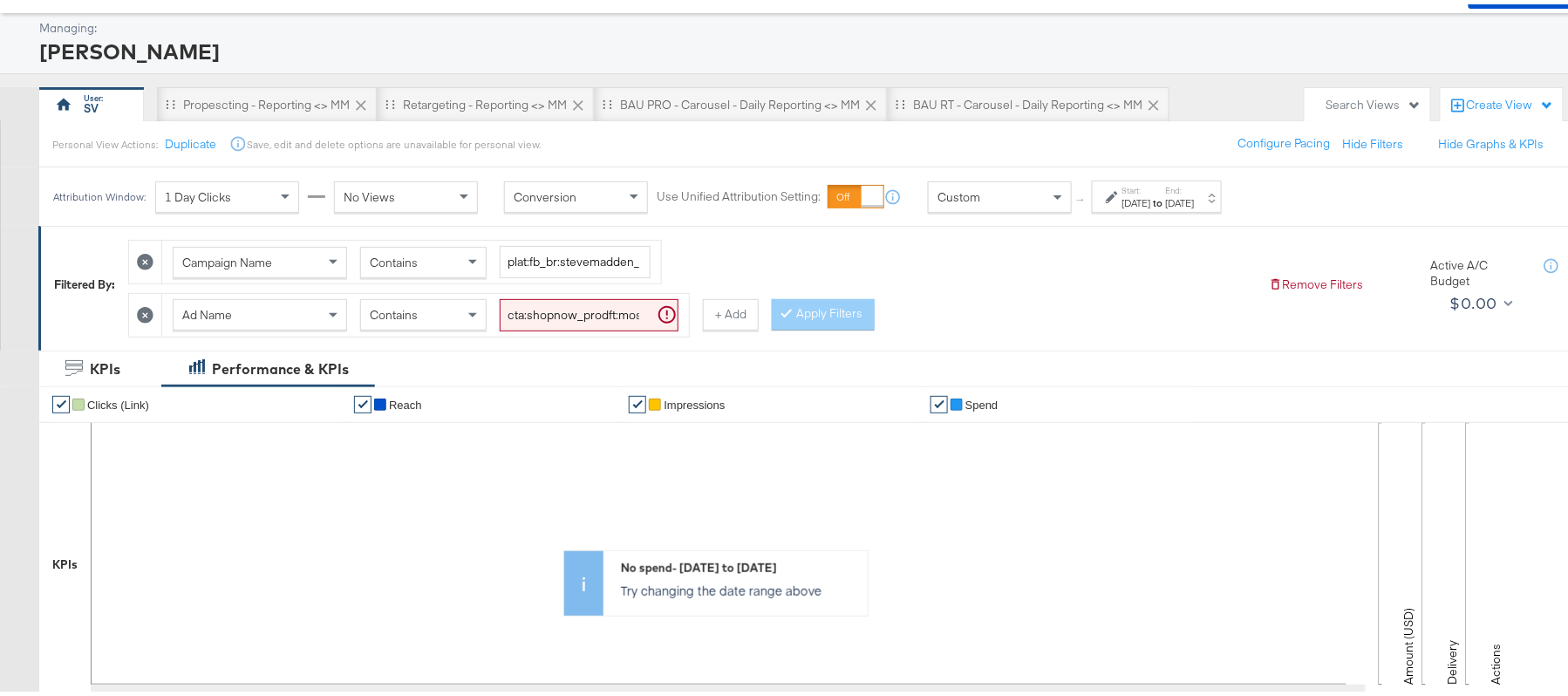
click at [583, 305] on input "cta:shopnow_prodft:mostwanted_copy:thestylesyoudidnt-[DATE]-KARGO-singleimage_l…" at bounding box center [589, 310] width 179 height 33
paste input "[DATE]"
click at [821, 321] on button "Apply Filters" at bounding box center [823, 310] width 103 height 32
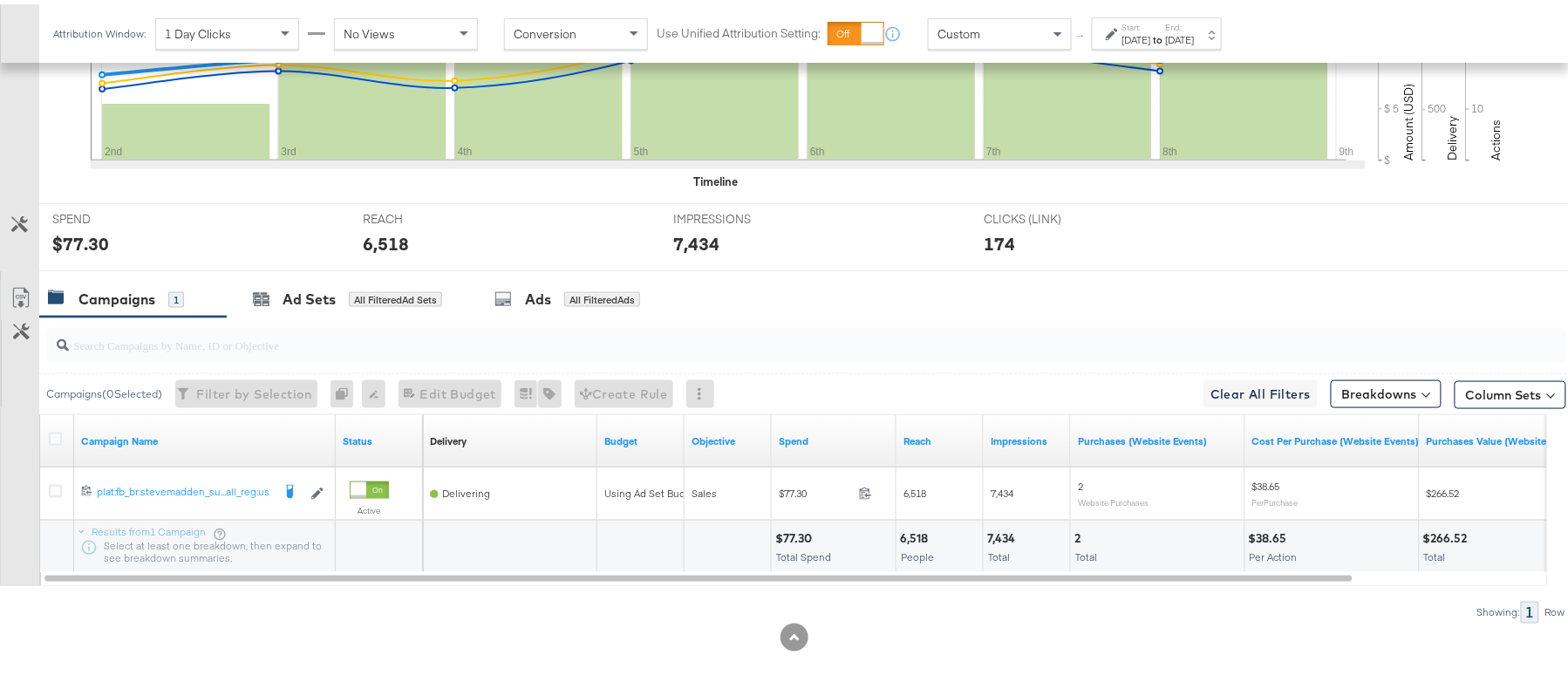
scroll to position [608, 0]
click at [788, 526] on div "$77.30" at bounding box center [796, 534] width 41 height 17
copy div "77.30"
click at [916, 534] on div "6,518" at bounding box center [917, 534] width 33 height 17
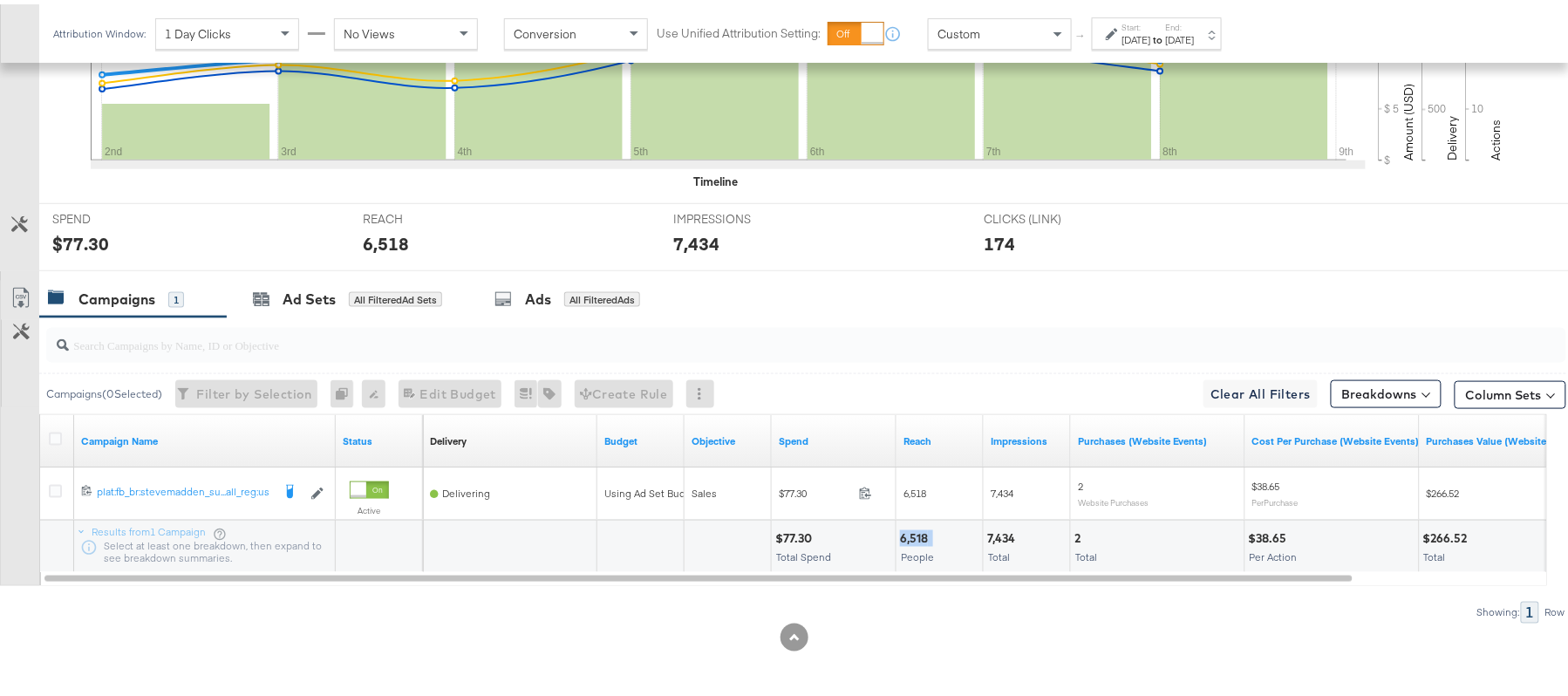
click at [916, 534] on div "6,518" at bounding box center [917, 534] width 33 height 17
copy div "6,518"
click at [1003, 528] on div "7,434" at bounding box center [1004, 534] width 33 height 17
click at [1001, 528] on div "7,434" at bounding box center [1004, 534] width 33 height 17
copy div "7,434"
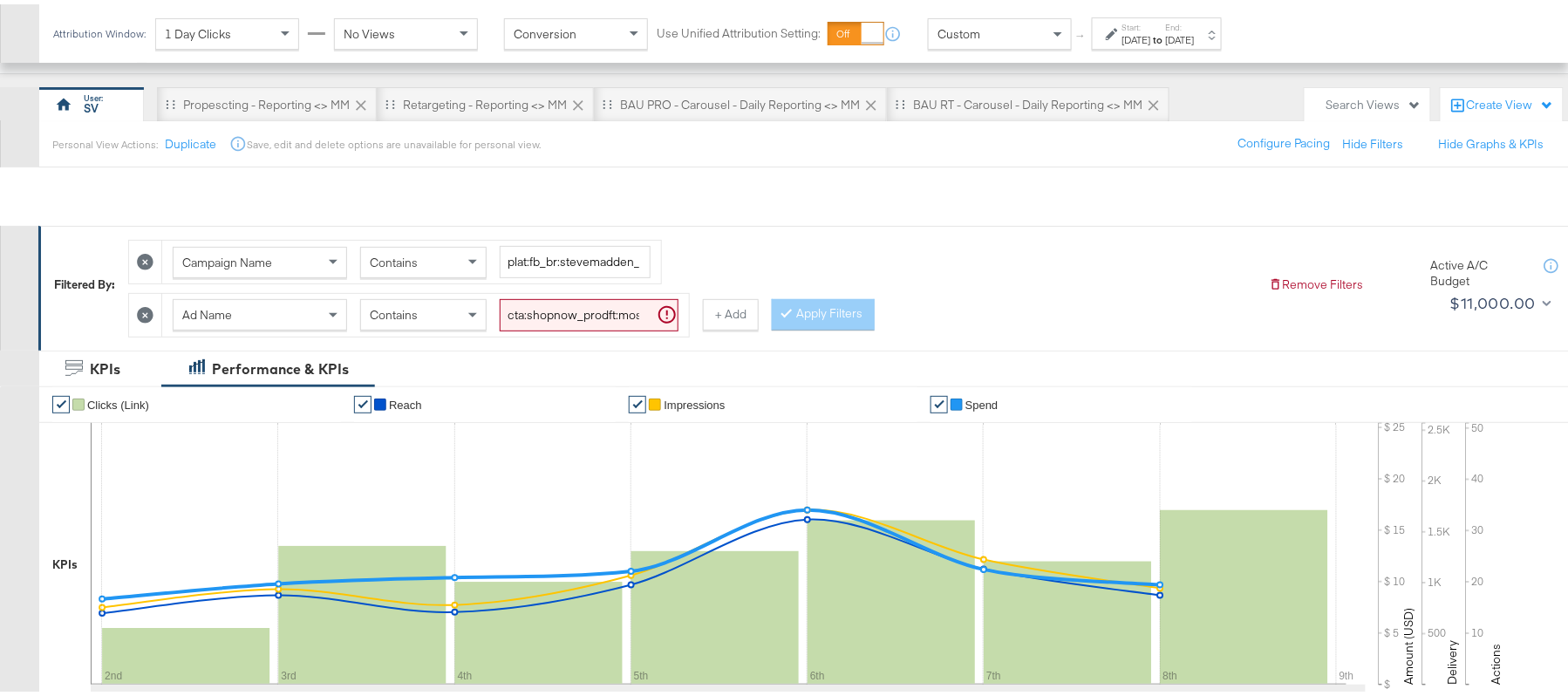
scroll to position [26, 0]
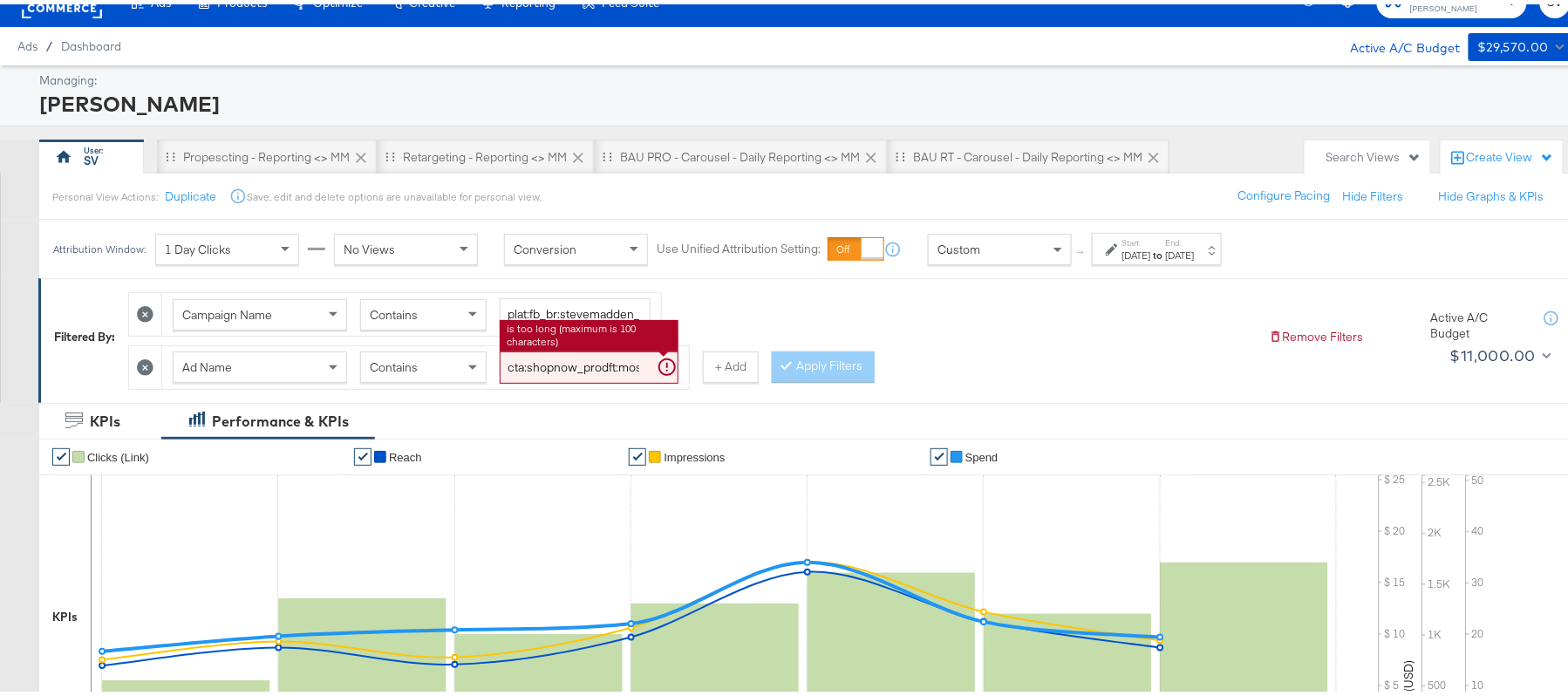
click at [617, 364] on input "cta:shopnow_prodft:mostwanted_copy:thestylesyoudidnt-[DATE]-KARGO-singleimage_l…" at bounding box center [589, 363] width 179 height 33
paste input "womensshoes_copy:cominginhot-[DATE]-KARGO"
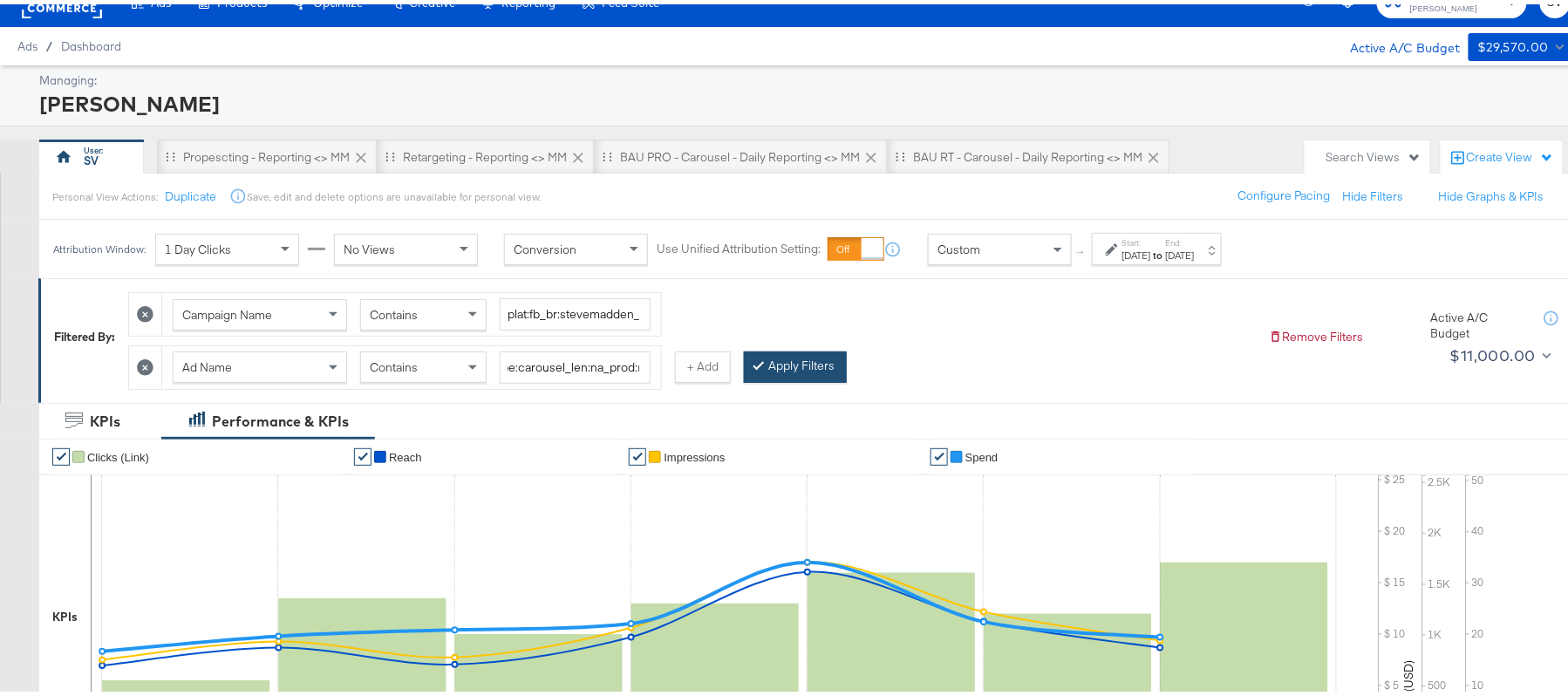
click at [810, 365] on button "Apply Filters" at bounding box center [795, 363] width 103 height 32
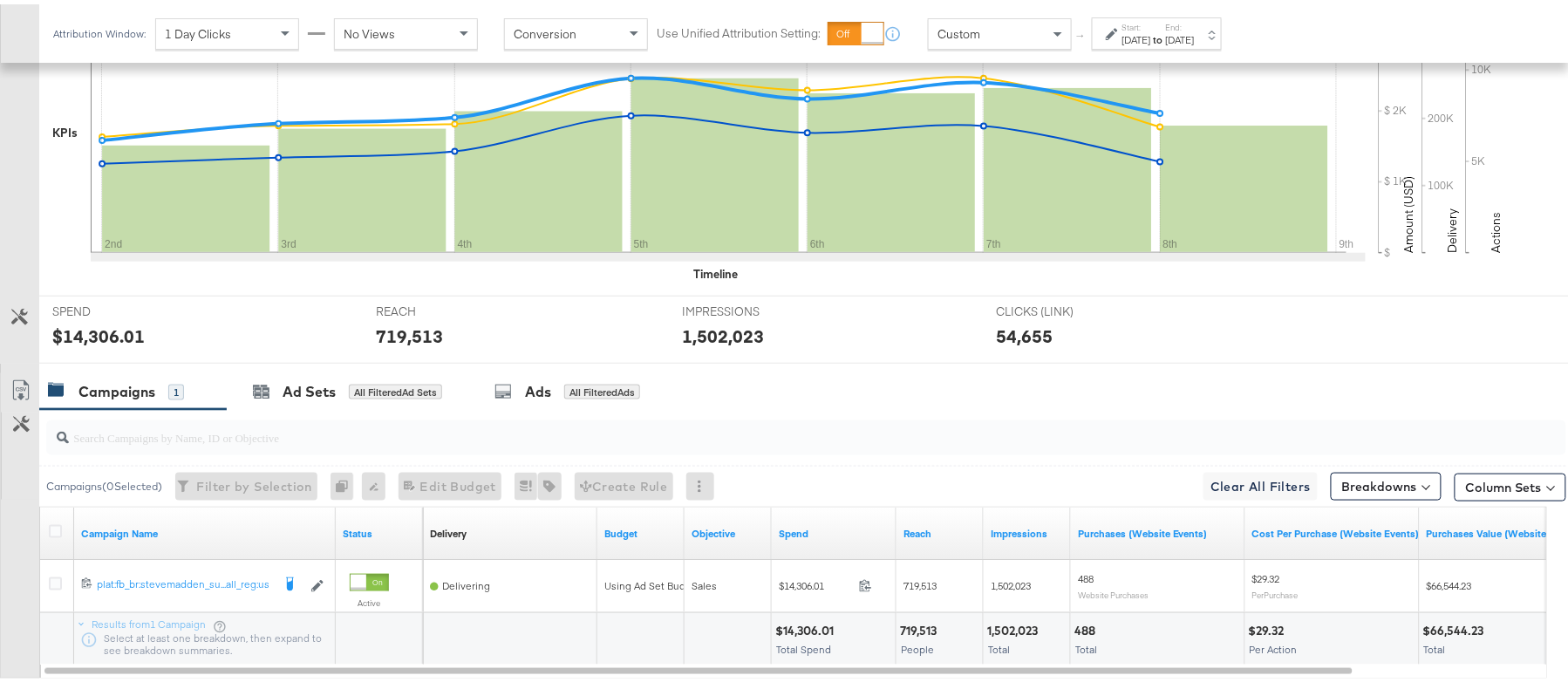
scroll to position [608, 0]
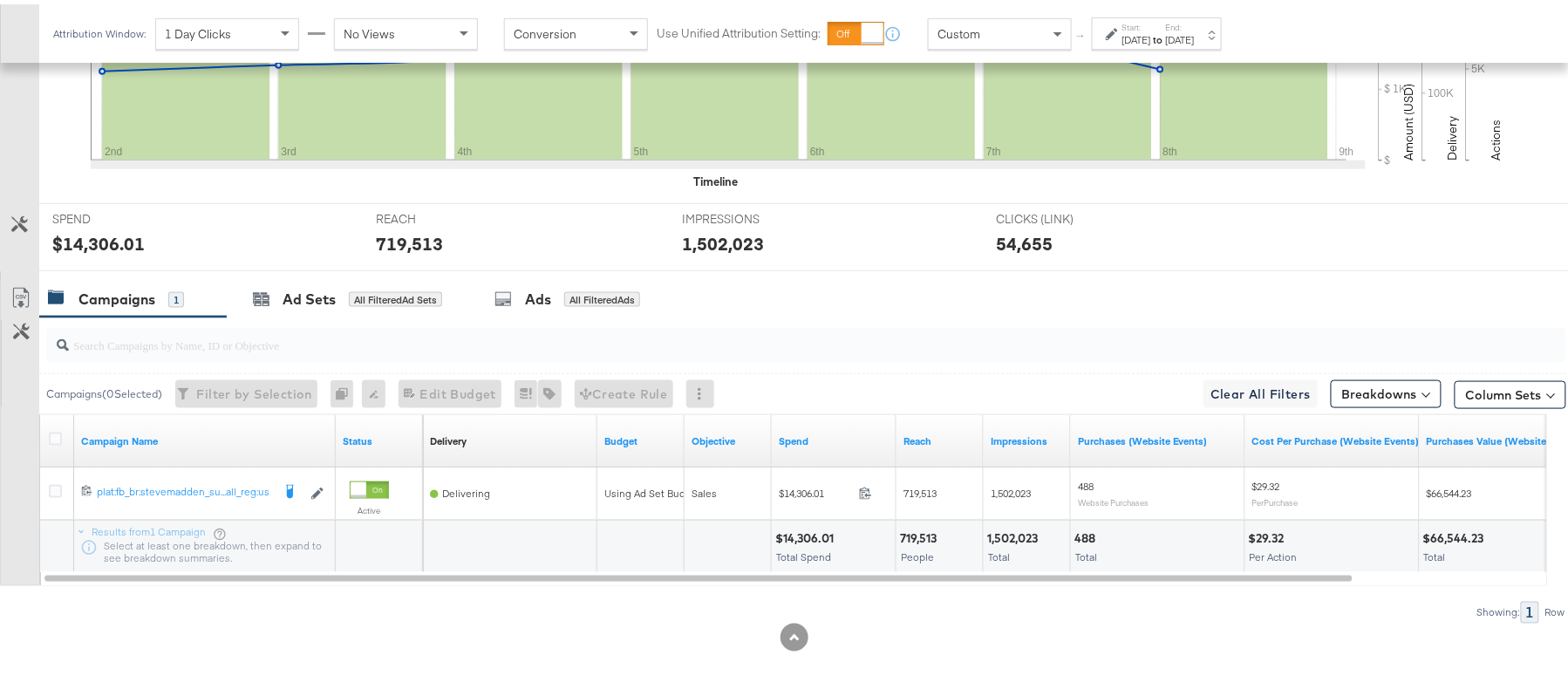
click at [800, 524] on div "$14,306.01 Total Spend" at bounding box center [834, 542] width 123 height 52
copy div "14,306.01"
click at [918, 530] on div "719,513" at bounding box center [920, 534] width 41 height 17
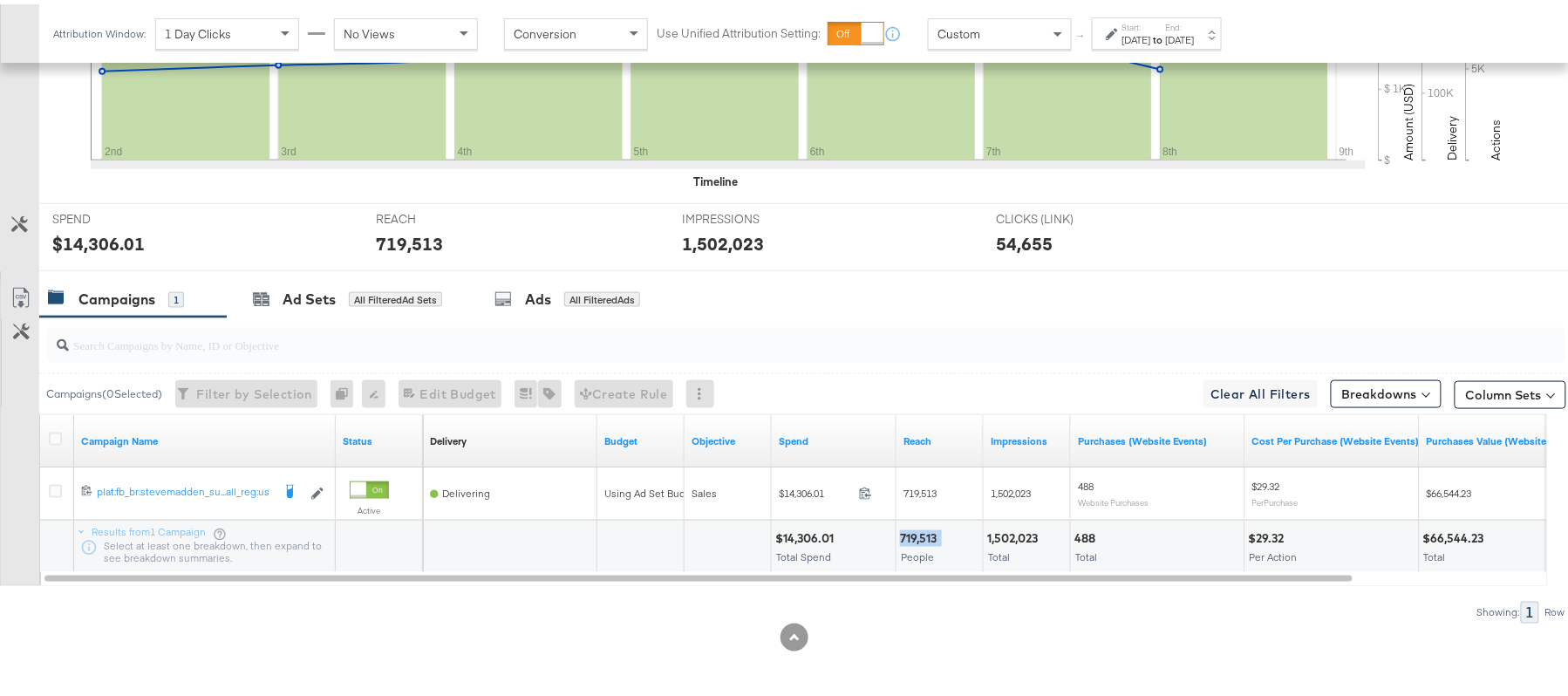
copy div "719,513"
click at [1006, 531] on div "1,502,023" at bounding box center [1014, 534] width 56 height 17
copy div "1,502,023"
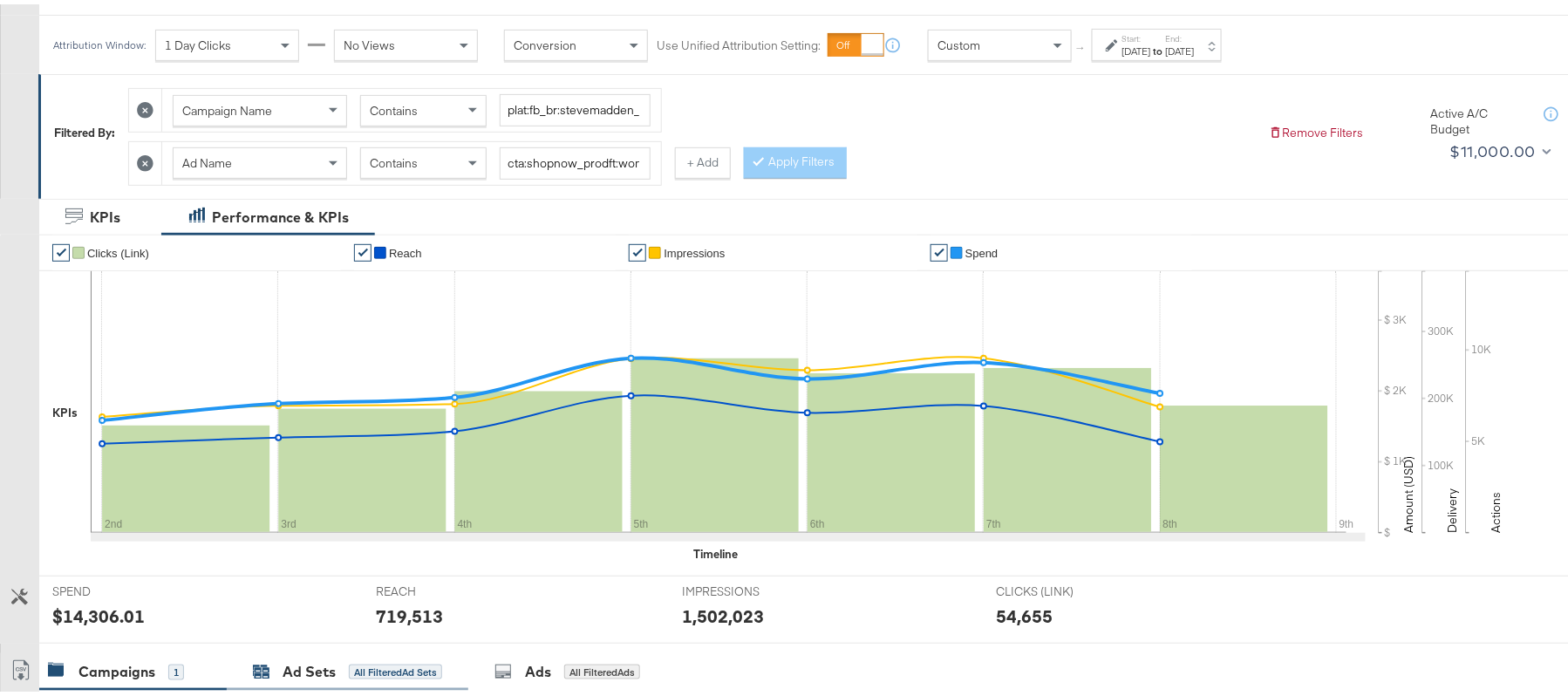
scroll to position [143, 0]
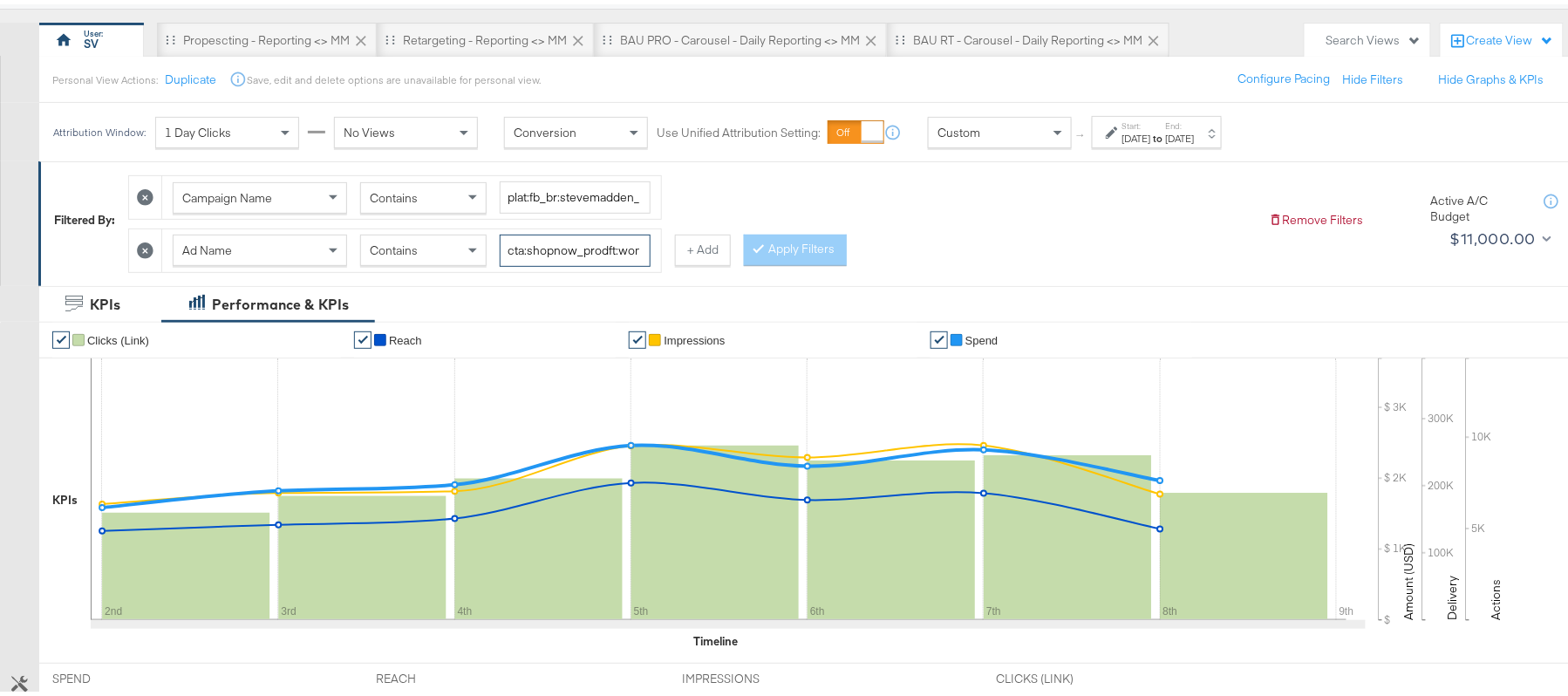
click at [541, 235] on input "cta:shopnow_prodft:womensshoes_copy:cominginhot-[DATE]-KARGO_lp:plp_adtype:caro…" at bounding box center [575, 246] width 151 height 33
paste input "[DATE]"
click at [803, 239] on button "Apply Filters" at bounding box center [795, 246] width 103 height 32
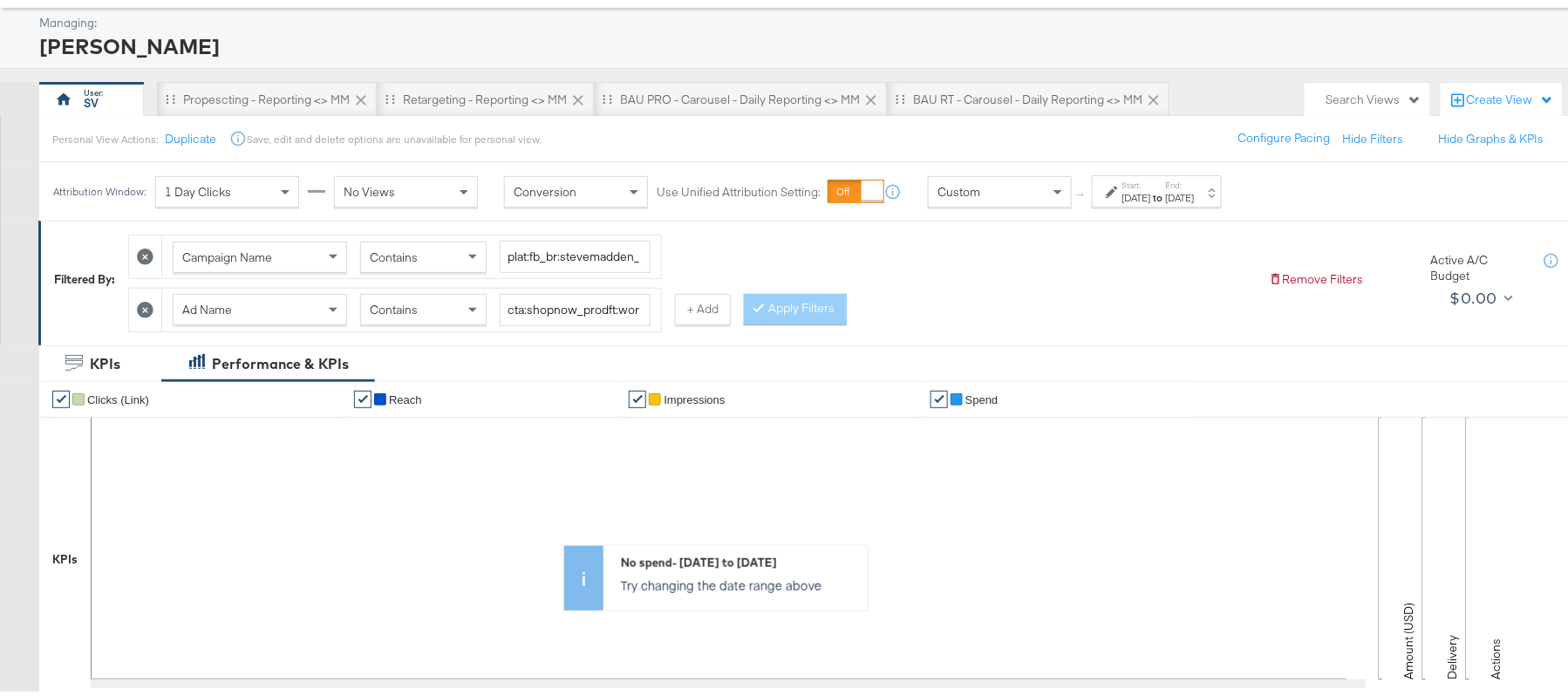
scroll to position [78, 0]
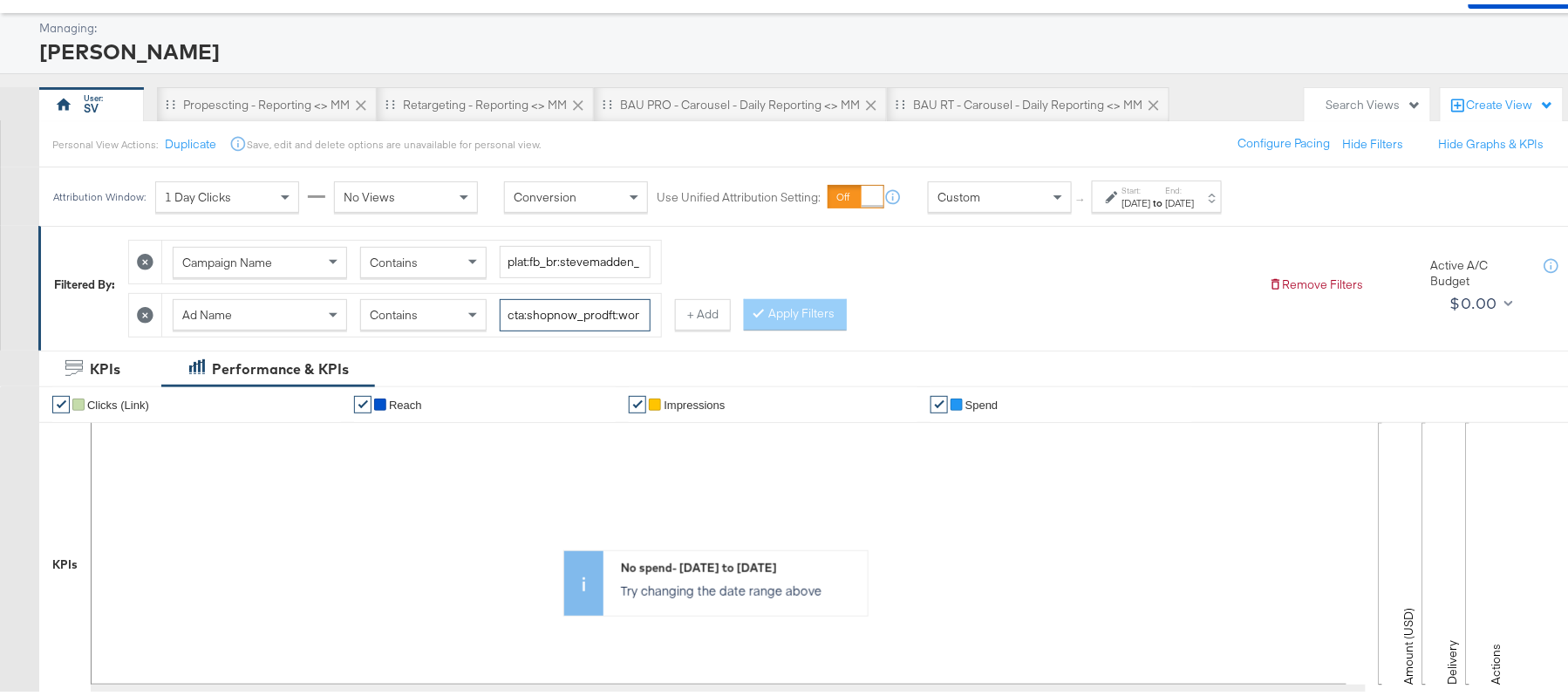
click at [552, 311] on input "cta:shopnow_prodft:womensshoes_copy:cominginhot-[DATE]-KARGO_lp:plp_adtype:caro…" at bounding box center [575, 310] width 151 height 33
paste input "[DATE]"
click at [781, 307] on button "Apply Filters" at bounding box center [795, 310] width 103 height 32
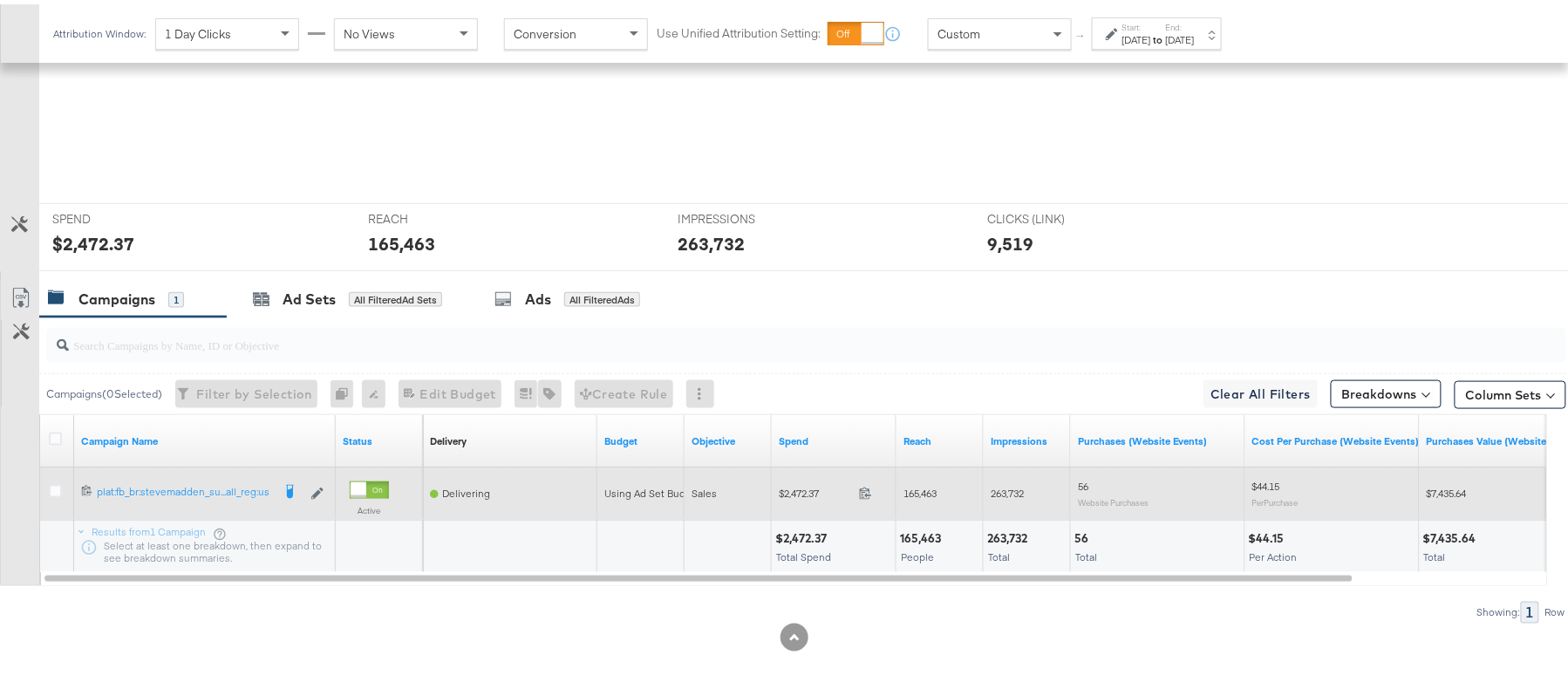
scroll to position [608, 0]
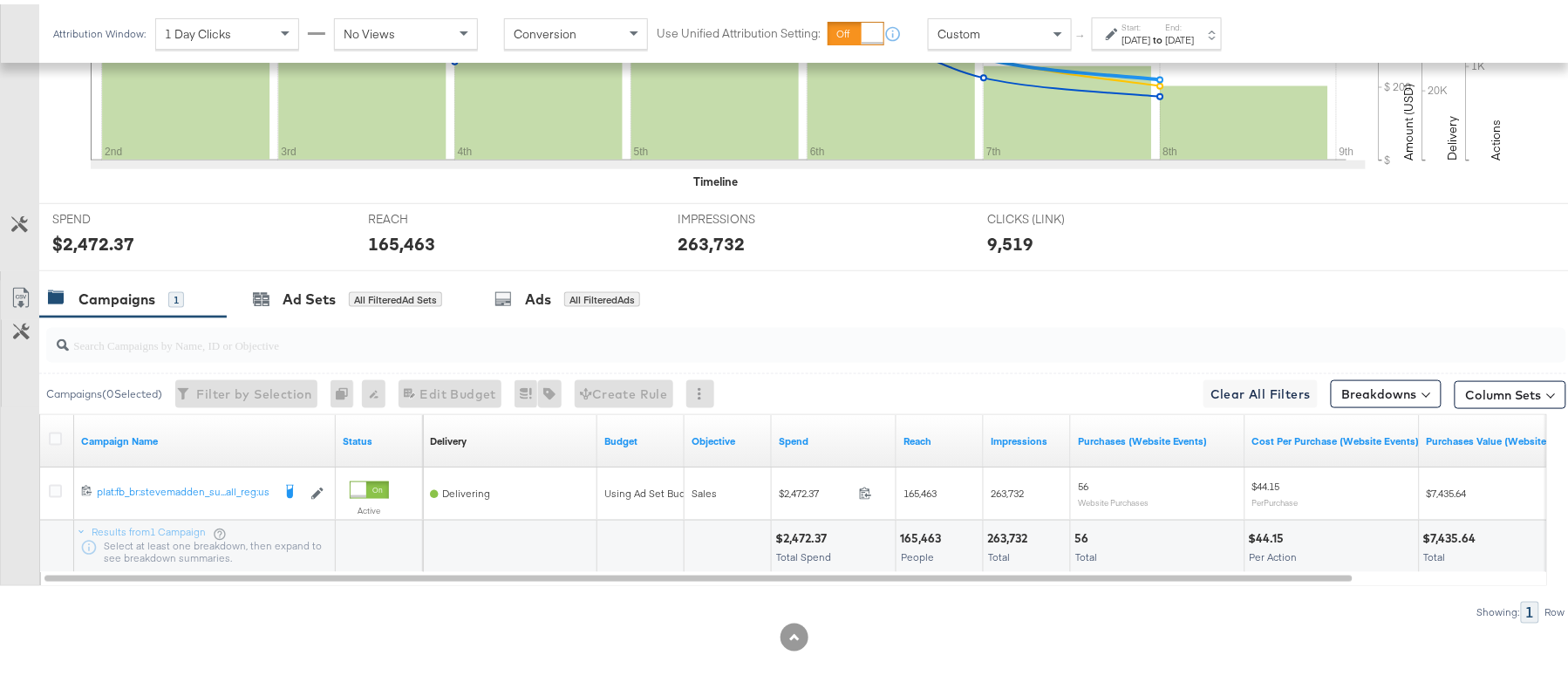
click at [782, 532] on div "$2,472.37" at bounding box center [804, 534] width 56 height 17
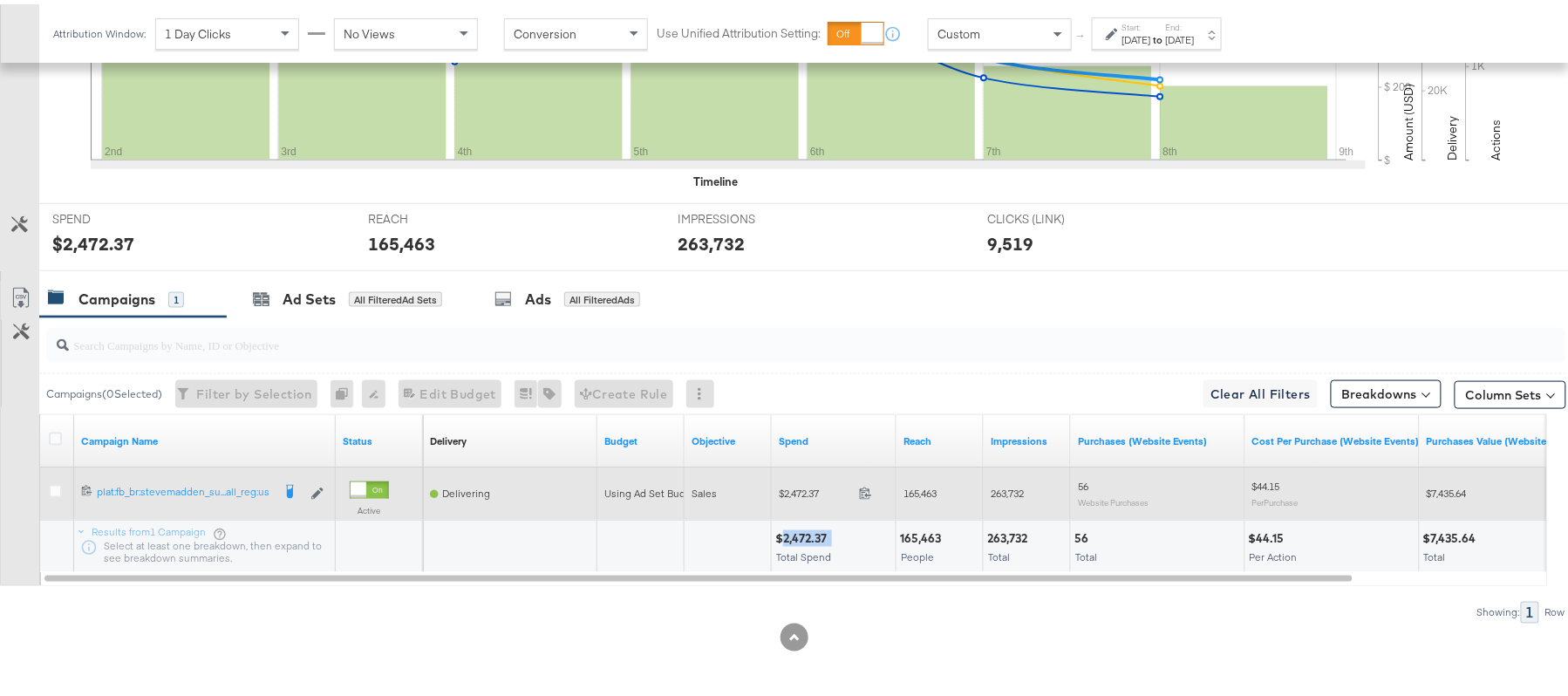
copy div "2,472.37"
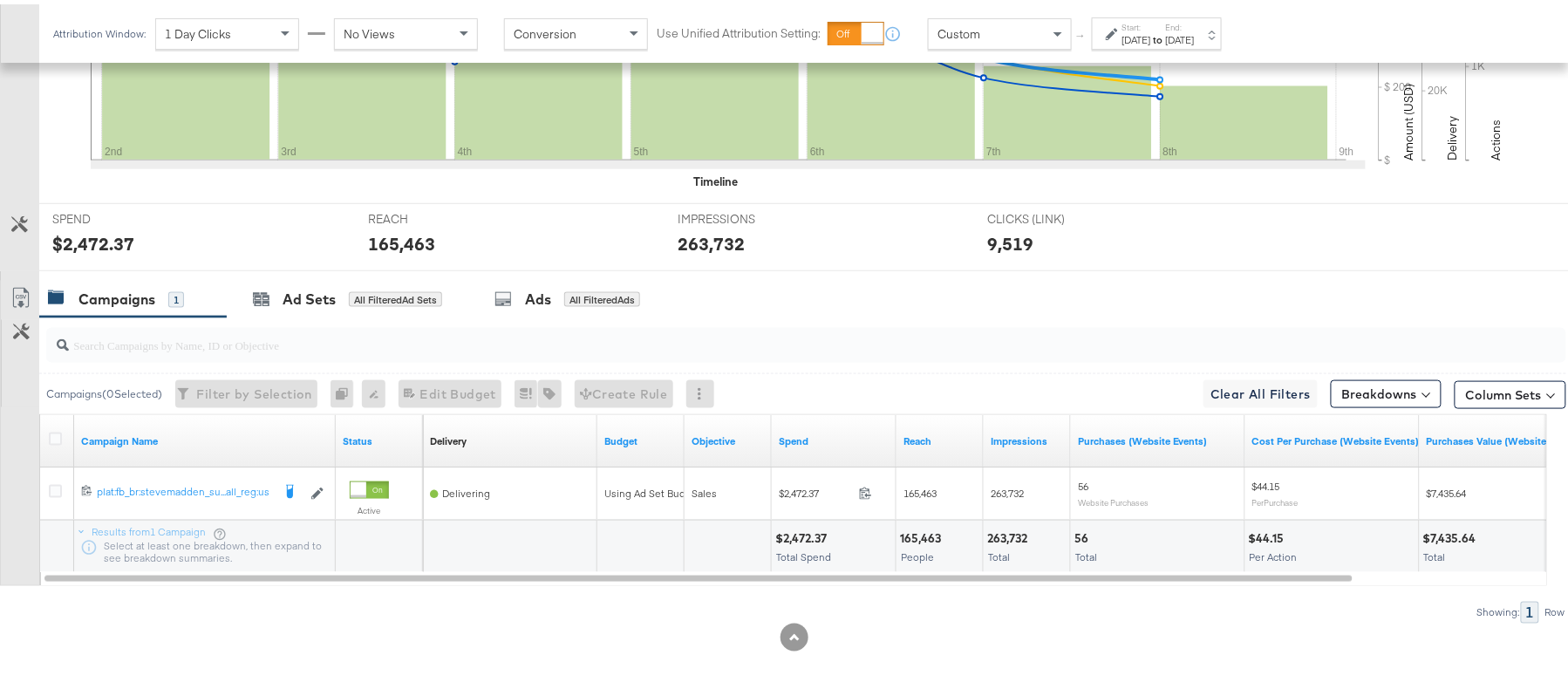
click at [932, 529] on div "165,463" at bounding box center [923, 534] width 46 height 17
click at [1001, 526] on div "263,732" at bounding box center [1009, 534] width 45 height 17
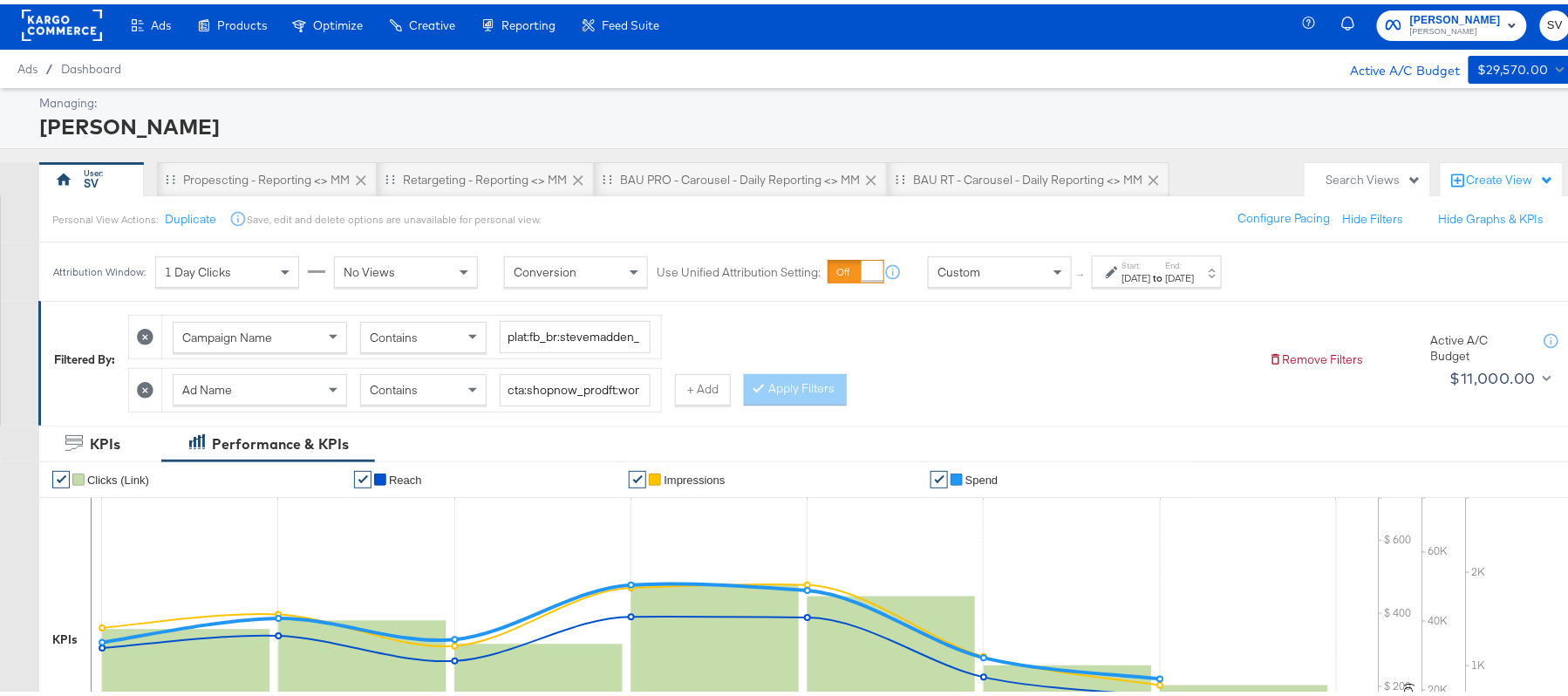
scroll to position [0, 0]
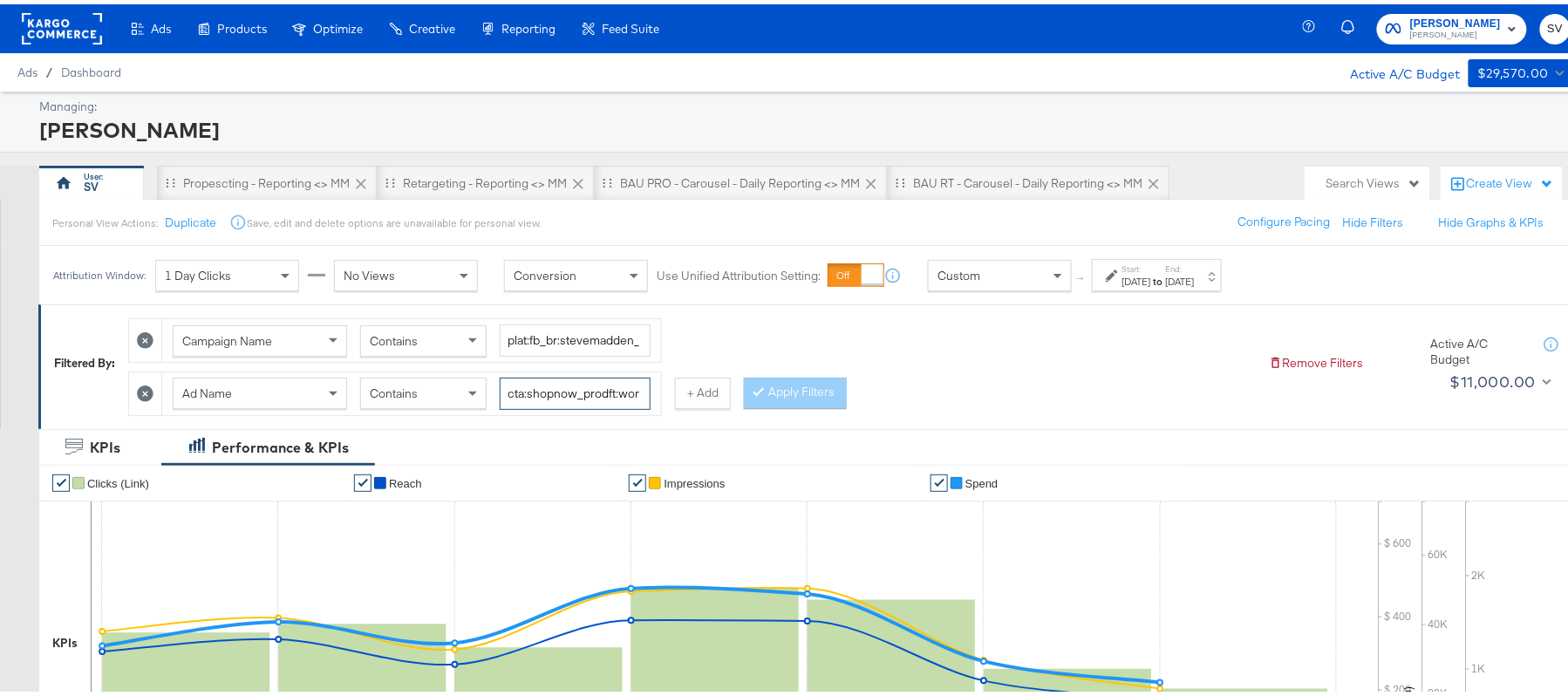
click at [558, 385] on input "cta:shopnow_prodft:womensshoes_copy:cominginhot-[DATE]-KARGO_lp:plp_adtype:caro…" at bounding box center [575, 389] width 151 height 33
paste input "mostwanted_copy:thestylesyoudidnt-[DATE]-KARGO-4:5singleimage"
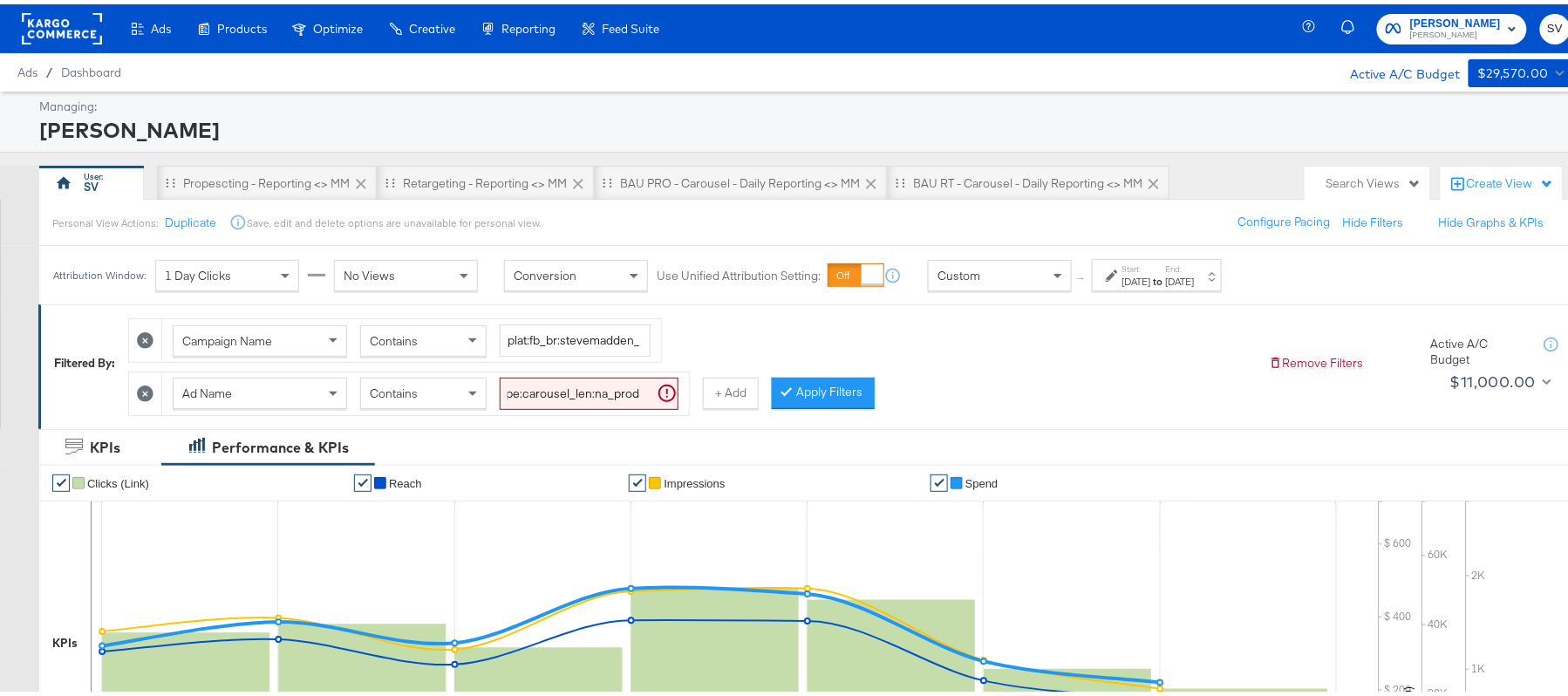
click at [806, 383] on button "Apply Filters" at bounding box center [823, 389] width 103 height 32
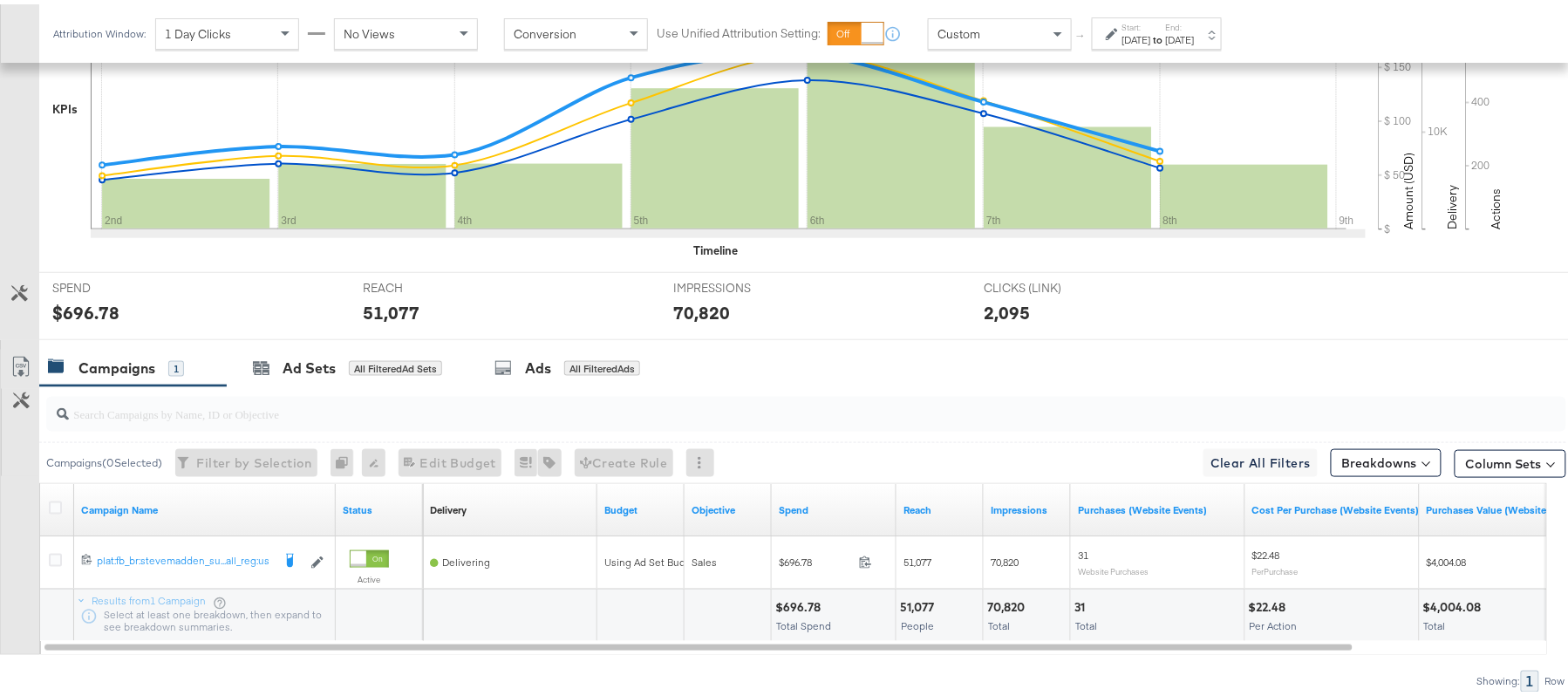
scroll to position [608, 0]
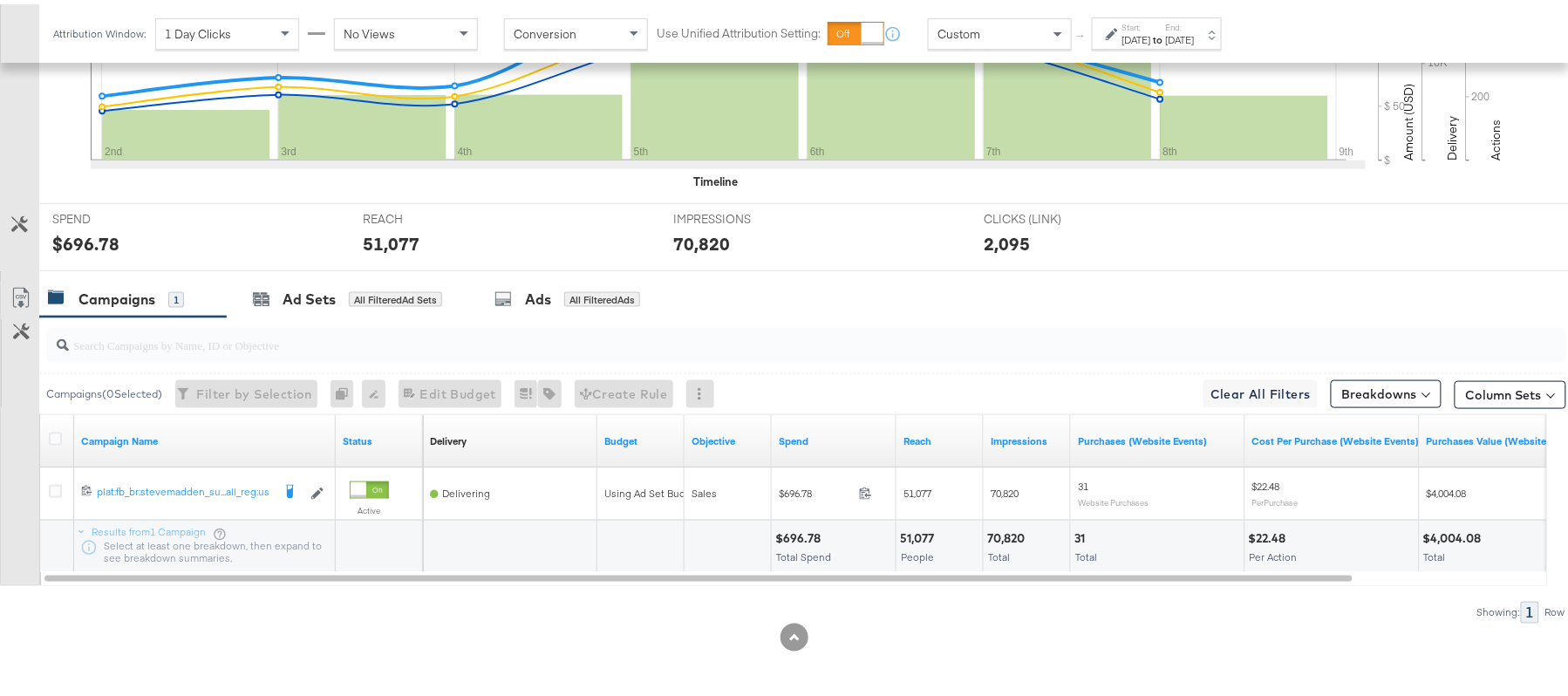
click at [799, 532] on div "$696.78" at bounding box center [800, 534] width 50 height 17
click at [916, 528] on div "51,077" at bounding box center [919, 534] width 40 height 17
click at [1010, 529] on div "70,820" at bounding box center [1008, 534] width 42 height 17
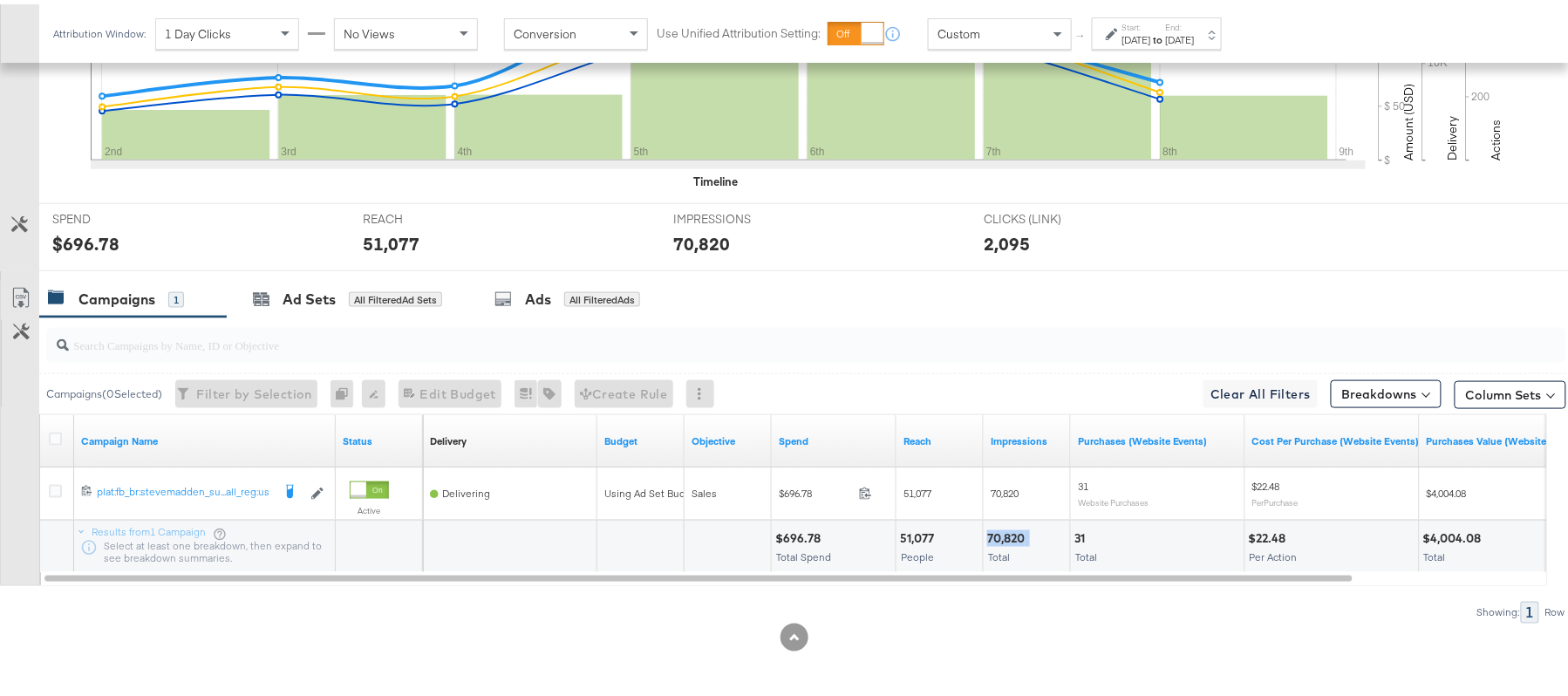
click at [1010, 530] on div "70,820" at bounding box center [1008, 534] width 42 height 17
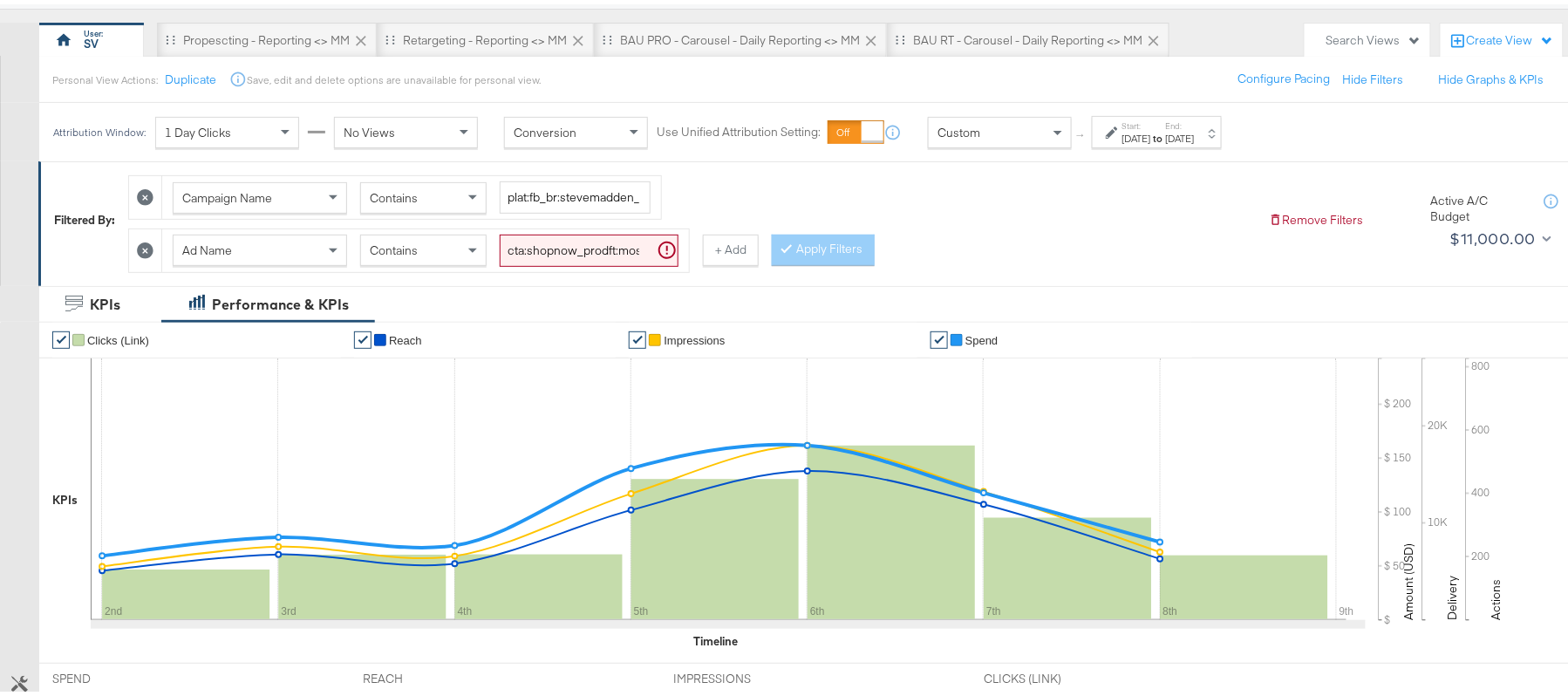
click at [628, 244] on input "cta:shopnow_prodft:mostwanted_copy:thestylesyoudidnt-[DATE]-KARGO-4:5singleimag…" at bounding box center [589, 246] width 179 height 33
paste input "newarrivals_copy:thestylesyoudidnt-[DATE]-KARGO-4:5multi"
click at [804, 246] on button "Apply Filters" at bounding box center [823, 246] width 103 height 32
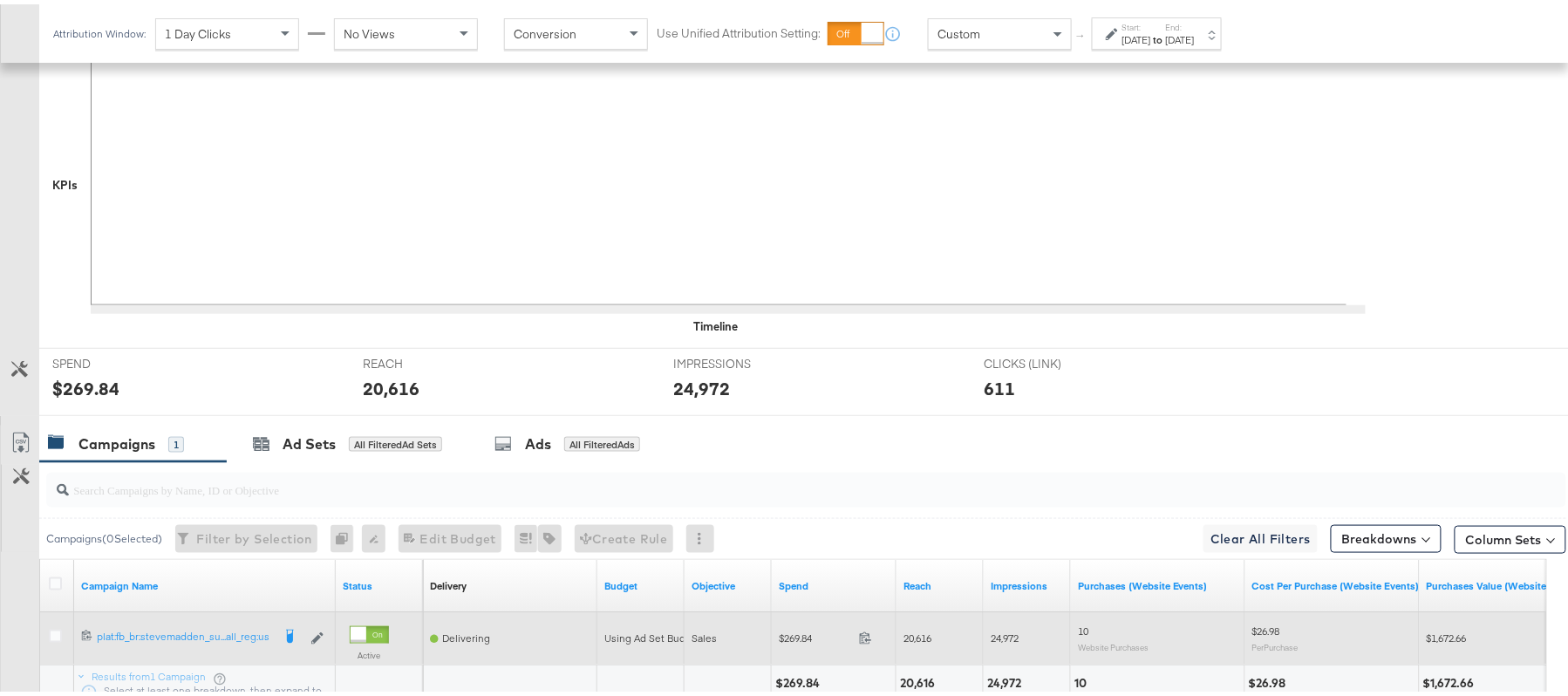
scroll to position [608, 0]
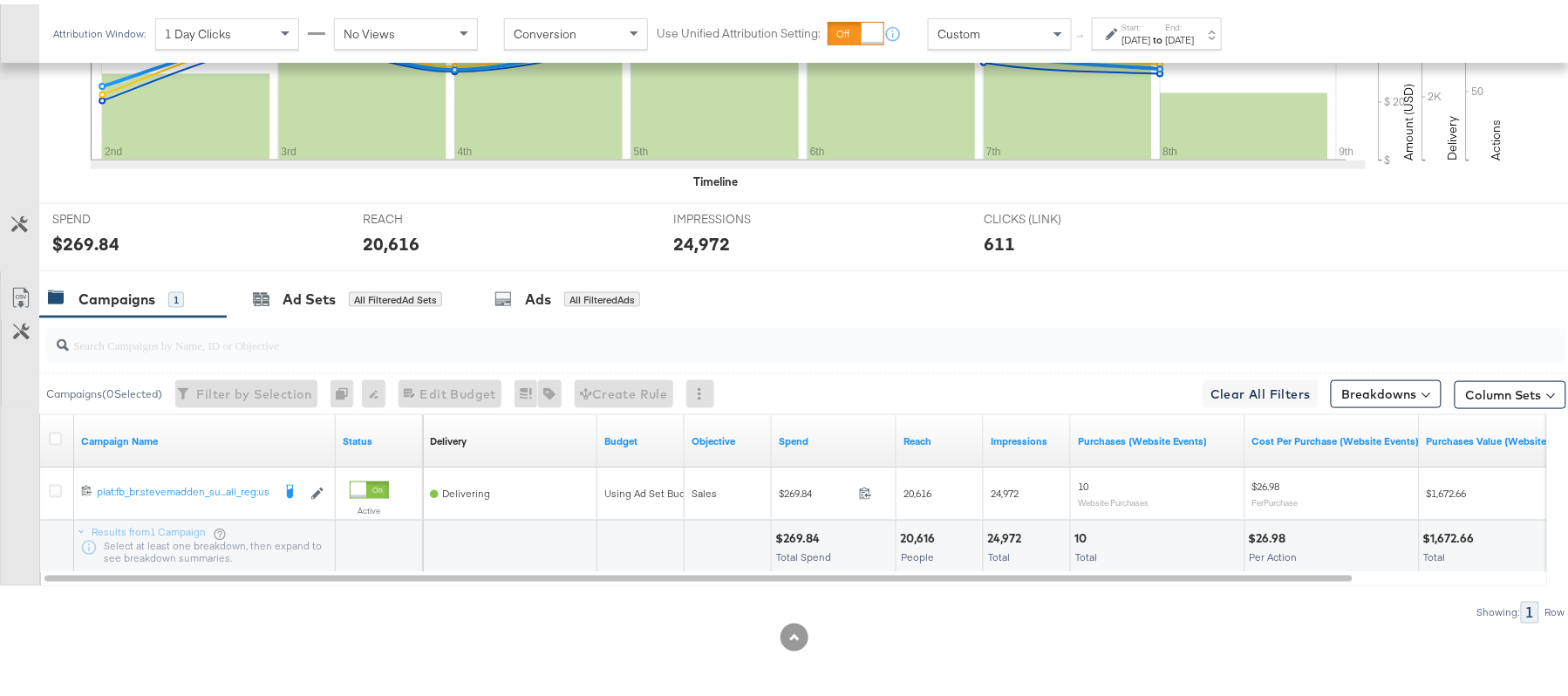
click at [793, 530] on div "$269.84" at bounding box center [800, 534] width 49 height 17
click at [919, 535] on div "20,616" at bounding box center [920, 534] width 41 height 17
click at [1015, 537] on div "24,972" at bounding box center [1007, 534] width 40 height 17
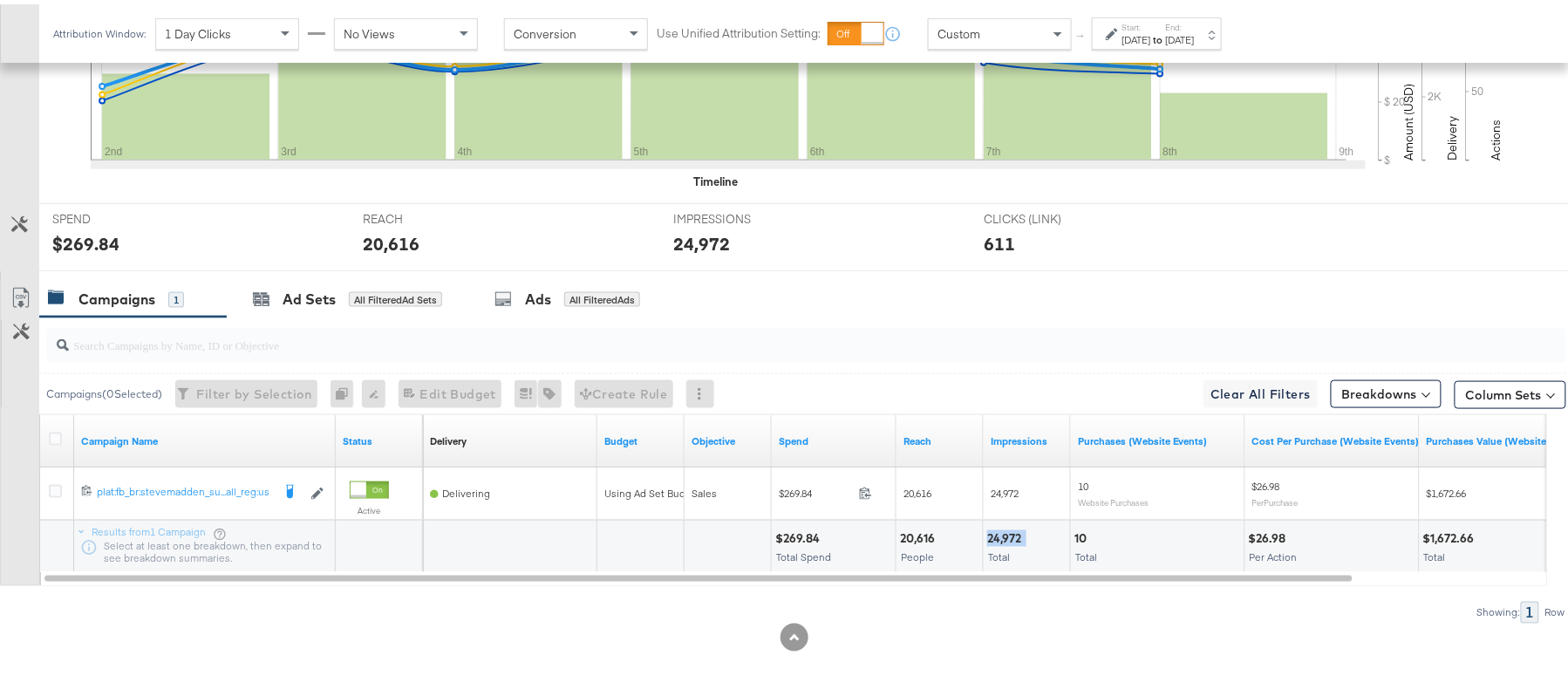
click at [1015, 537] on div "24,972" at bounding box center [1007, 534] width 40 height 17
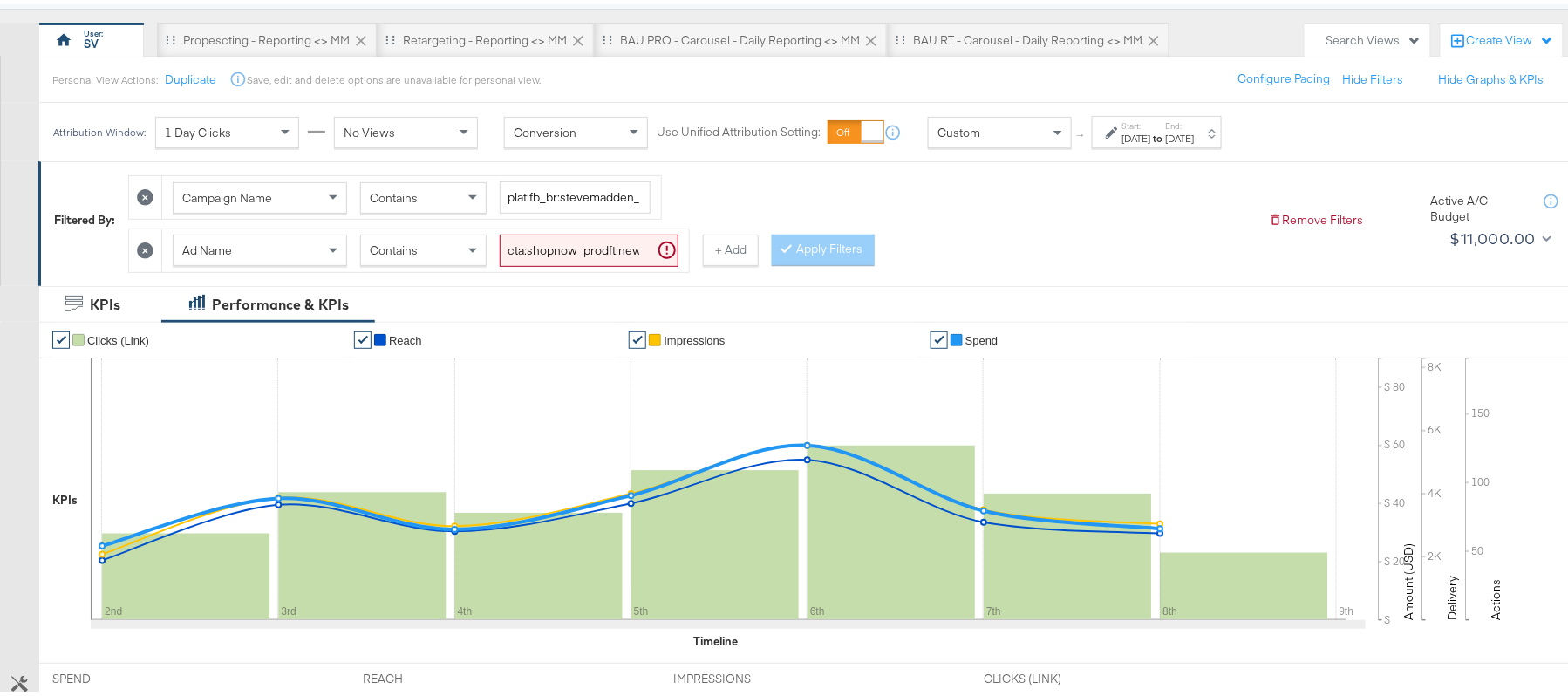
click at [569, 259] on input "cta:shopnow_prodft:newarrivals_copy:thestylesyoudidnt-[DATE]-KARGO-4:5multiimag…" at bounding box center [589, 246] width 179 height 33
paste input "ug11"
click at [849, 249] on button "Apply Filters" at bounding box center [823, 246] width 103 height 32
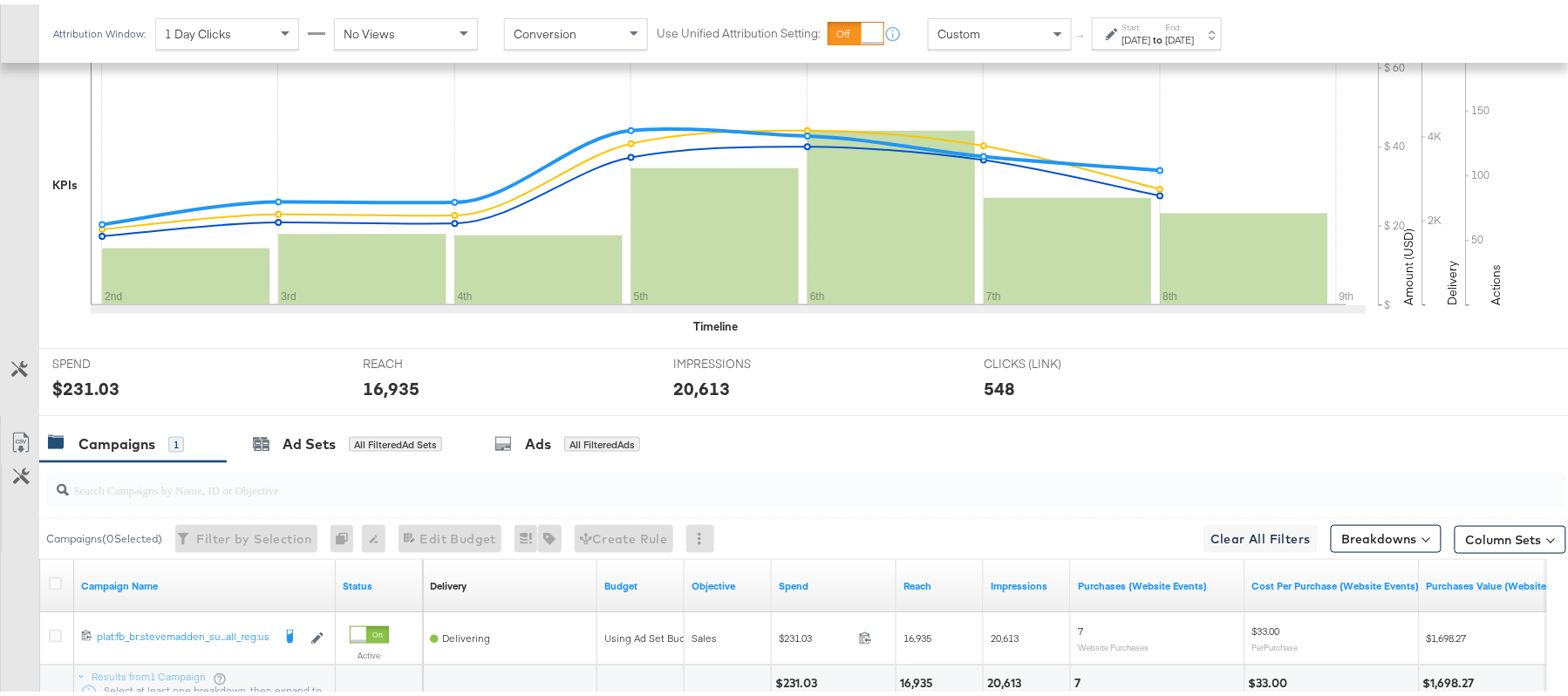
scroll to position [608, 0]
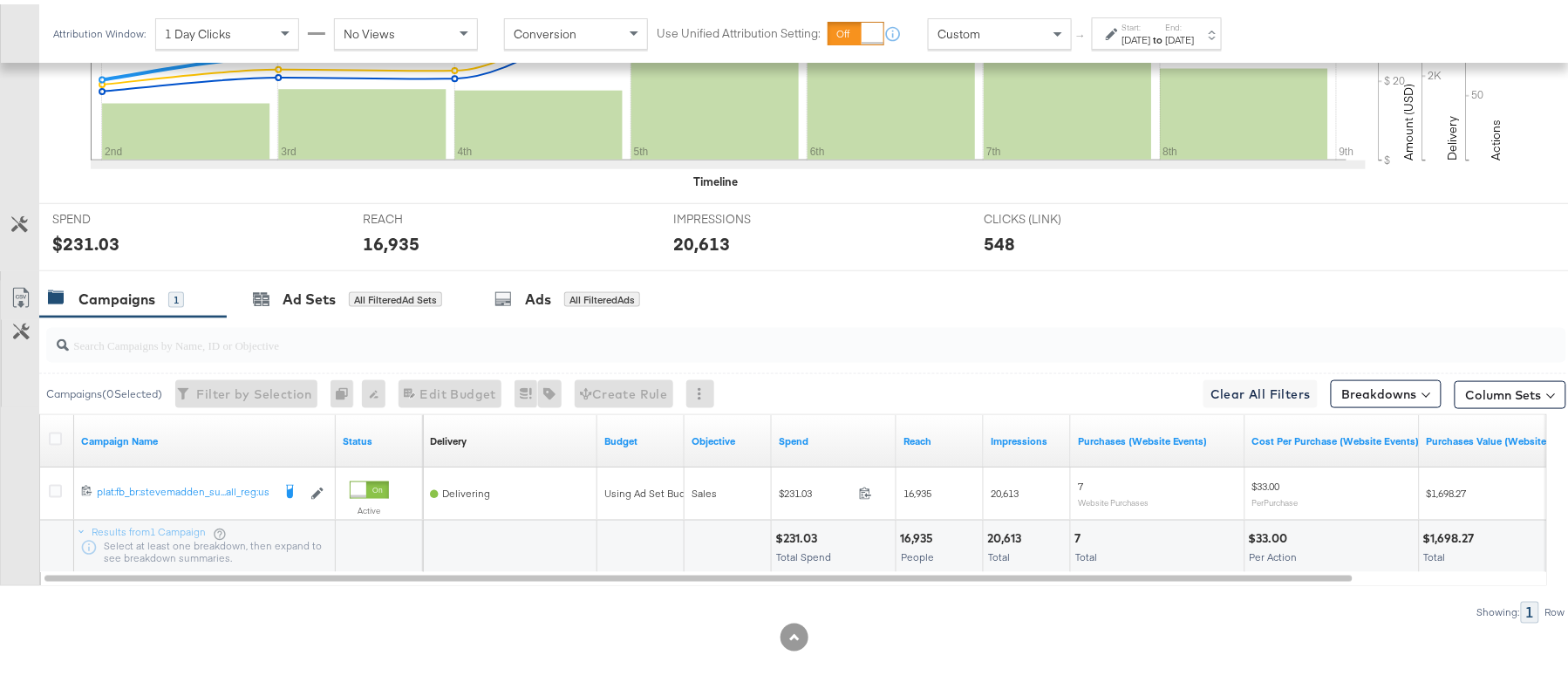
click at [796, 528] on div "$231.03" at bounding box center [799, 534] width 47 height 17
click at [909, 518] on div "16,935 People" at bounding box center [940, 542] width 86 height 52
click at [1015, 527] on div "20,613" at bounding box center [1007, 534] width 40 height 17
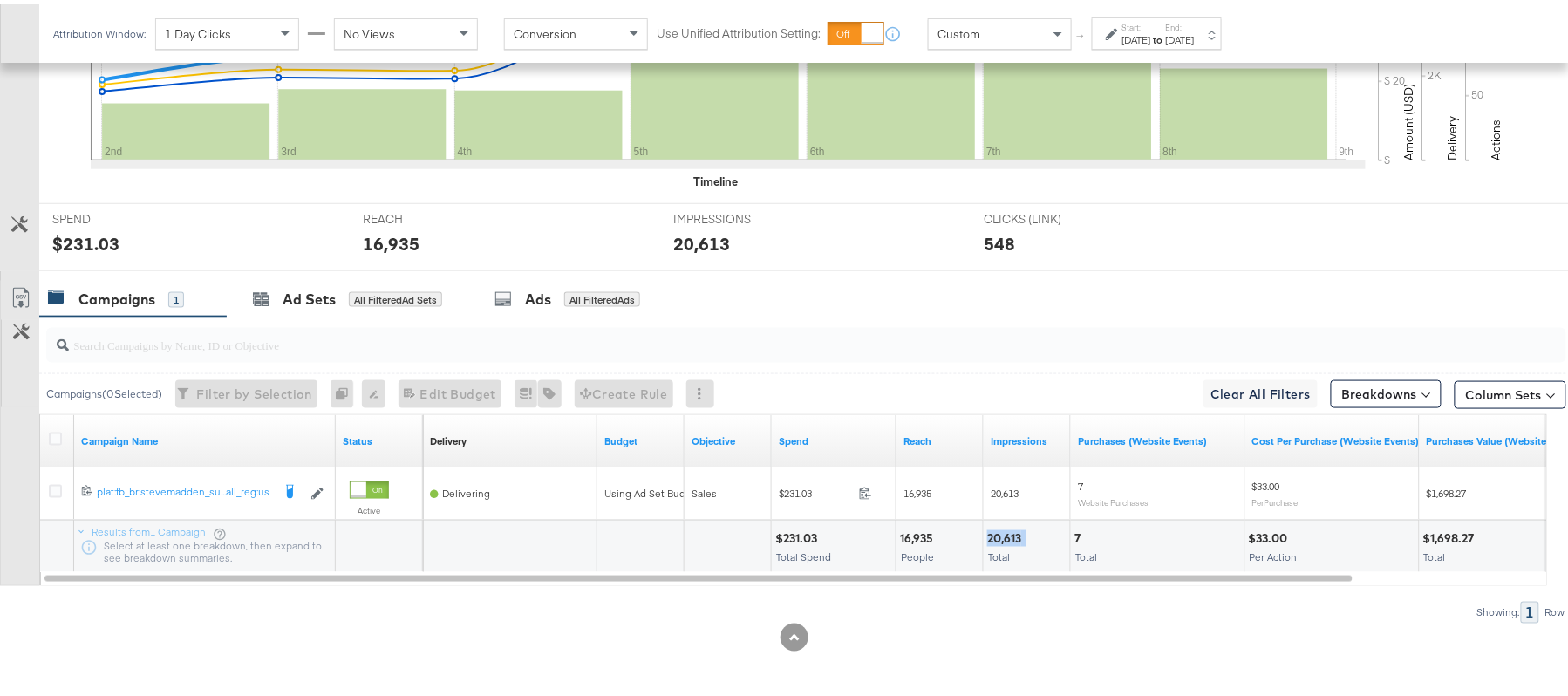
click at [1015, 527] on div "20,613" at bounding box center [1007, 534] width 40 height 17
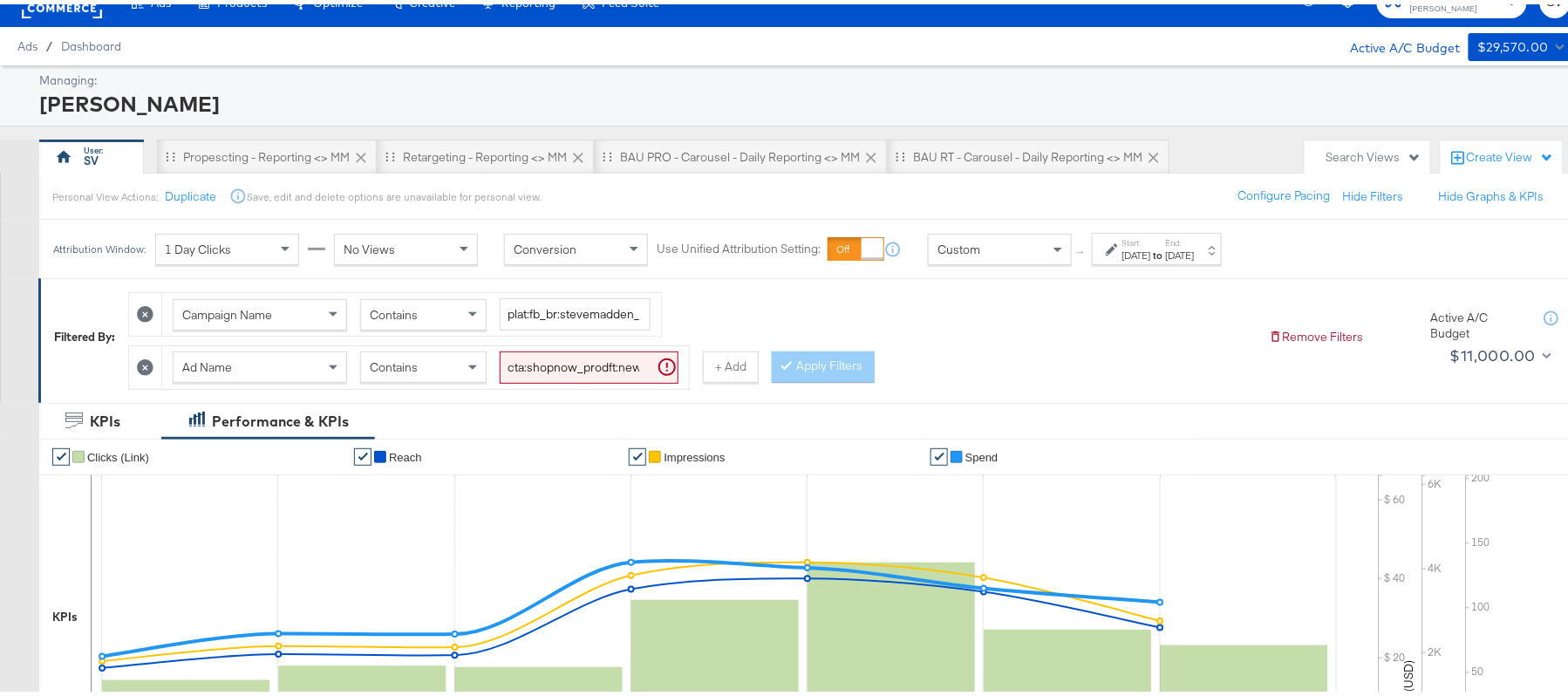
click at [518, 354] on input "cta:shopnow_prodft:newarrivals_copy:thestylesyoudidnt-[DATE]-KARGO-4:5multiimag…" at bounding box center [589, 363] width 179 height 33
paste input "smpass_copy:findsomethingnew-[DATE]-KARGO"
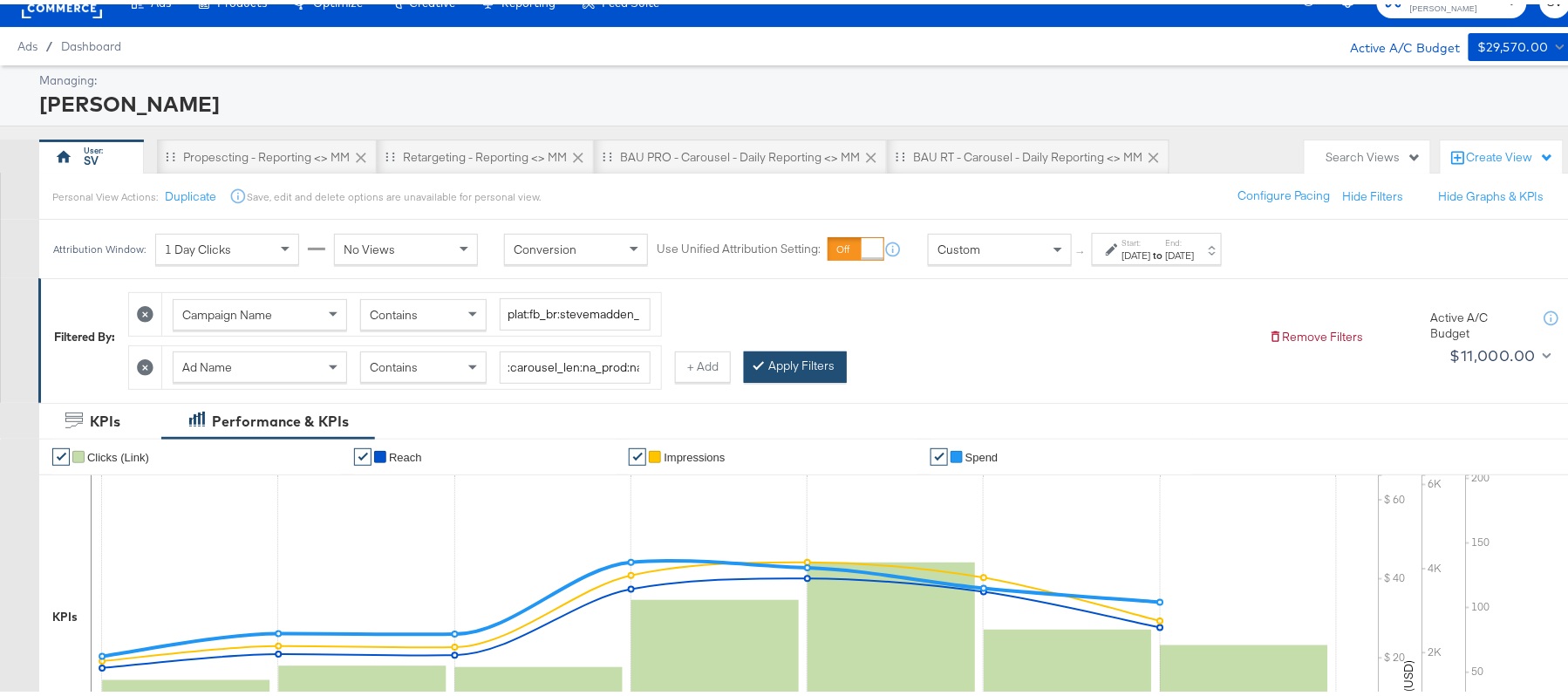
click at [816, 367] on button "Apply Filters" at bounding box center [795, 363] width 103 height 32
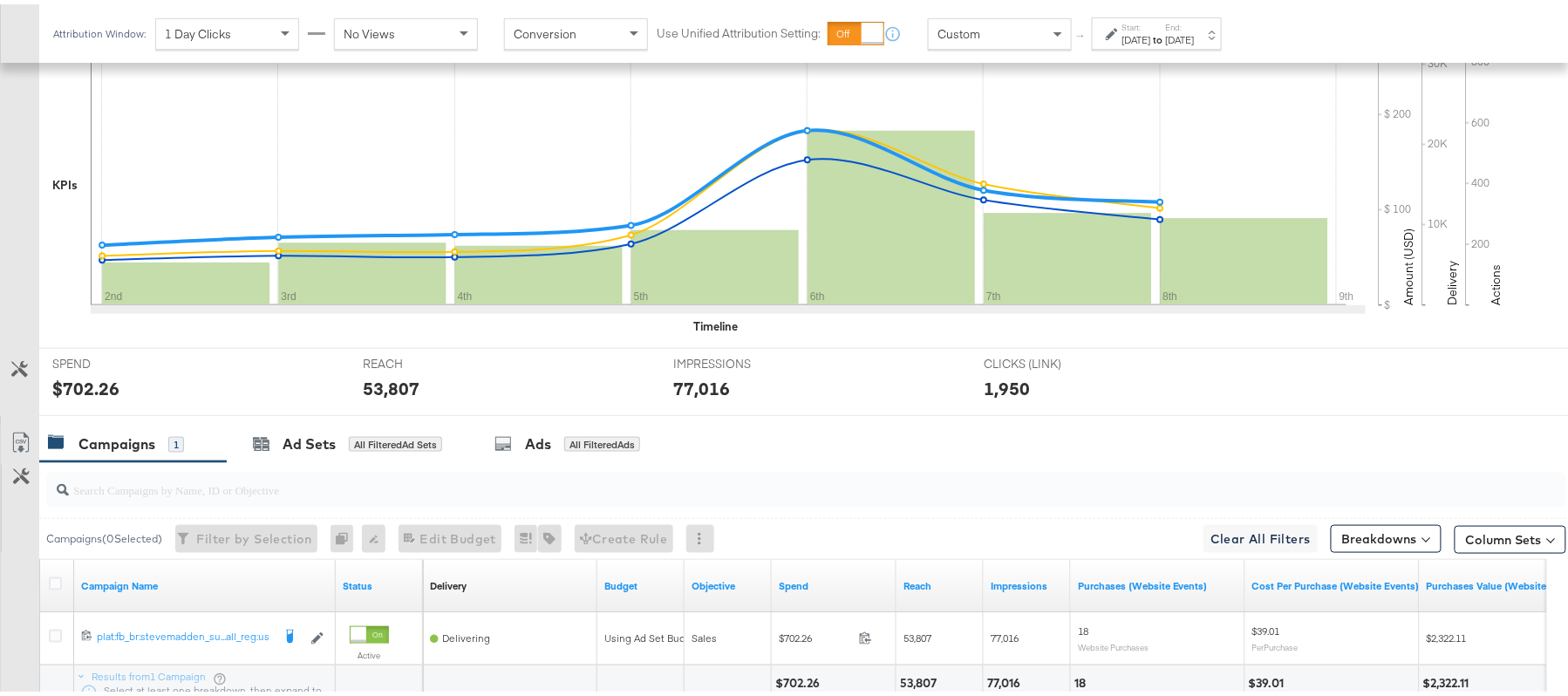
scroll to position [608, 0]
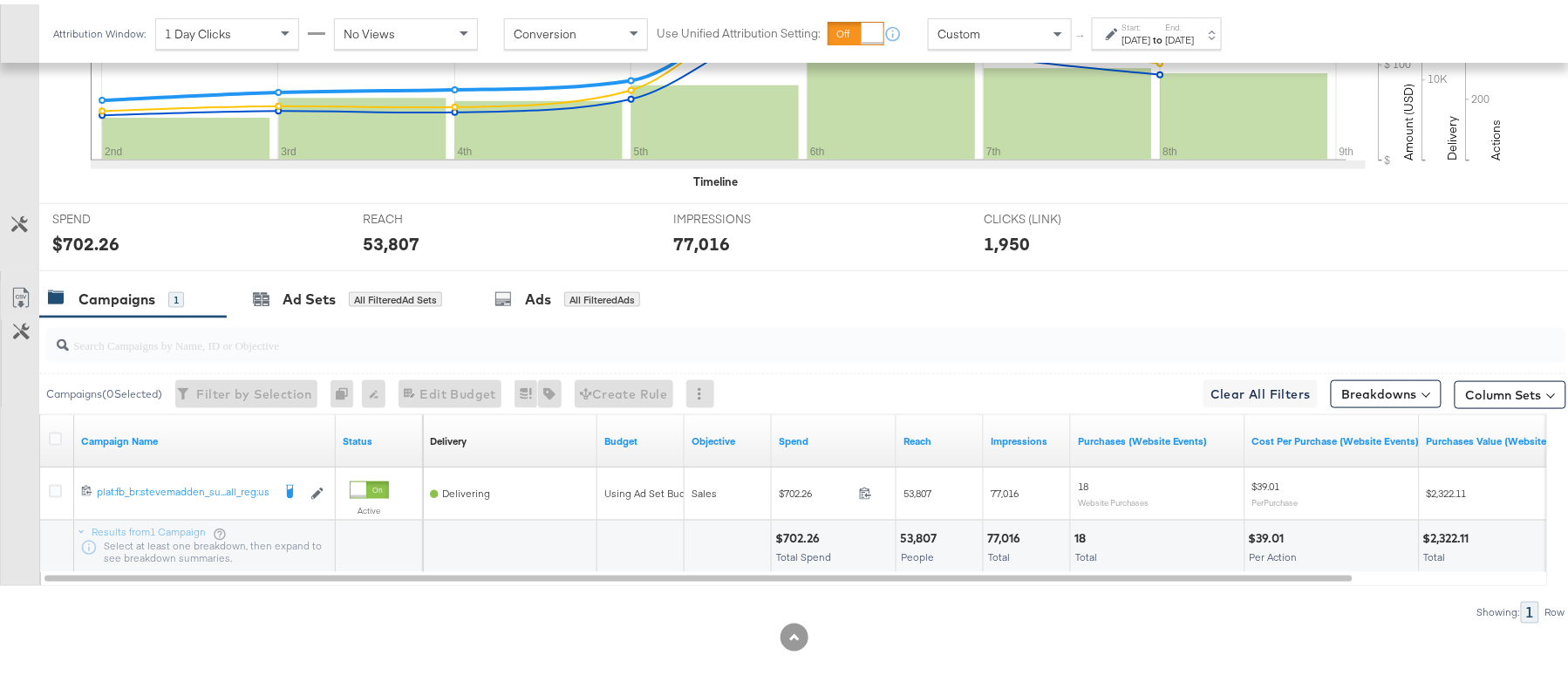
click at [788, 532] on div "$702.26" at bounding box center [800, 534] width 49 height 17
click at [918, 535] on div "53,807" at bounding box center [920, 534] width 41 height 17
click at [1008, 529] on div "77,016" at bounding box center [1007, 534] width 39 height 17
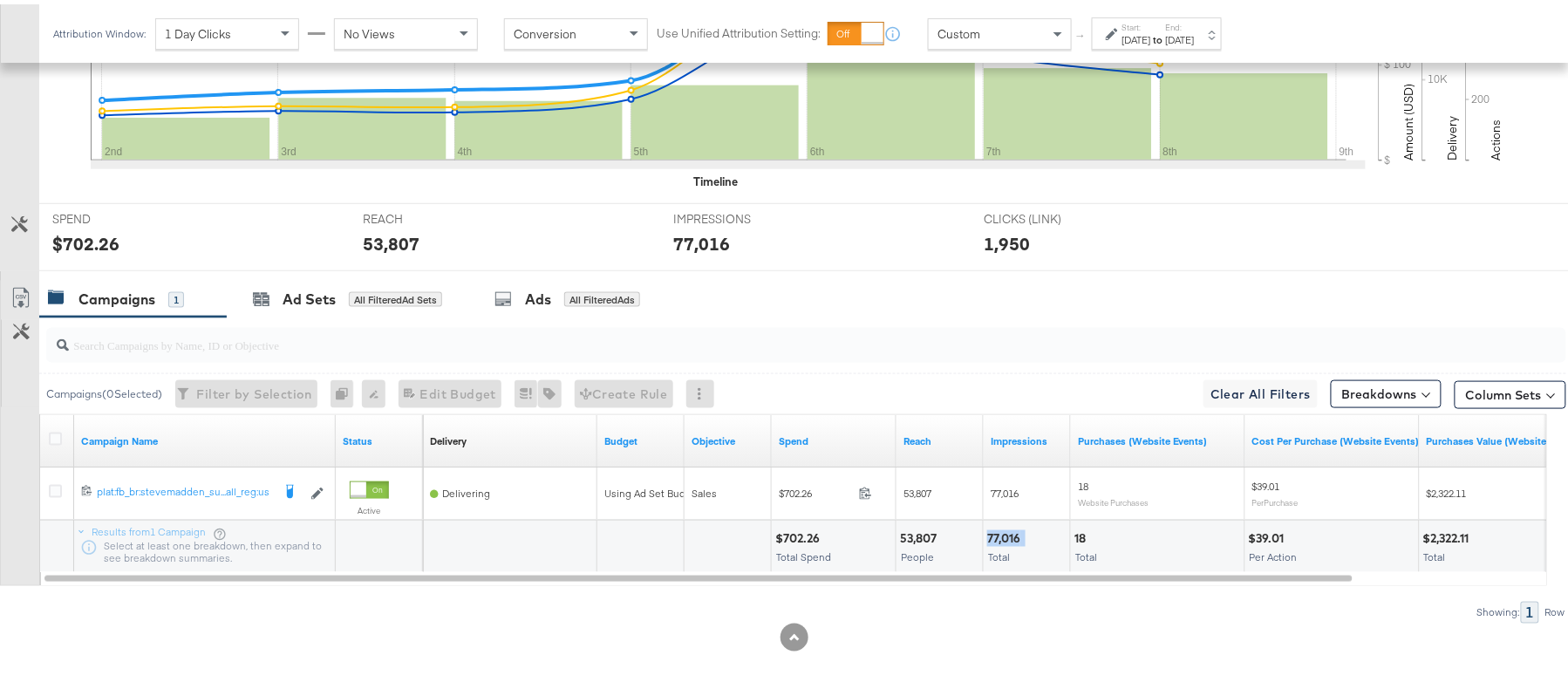
click at [1008, 529] on div "77,016" at bounding box center [1007, 534] width 39 height 17
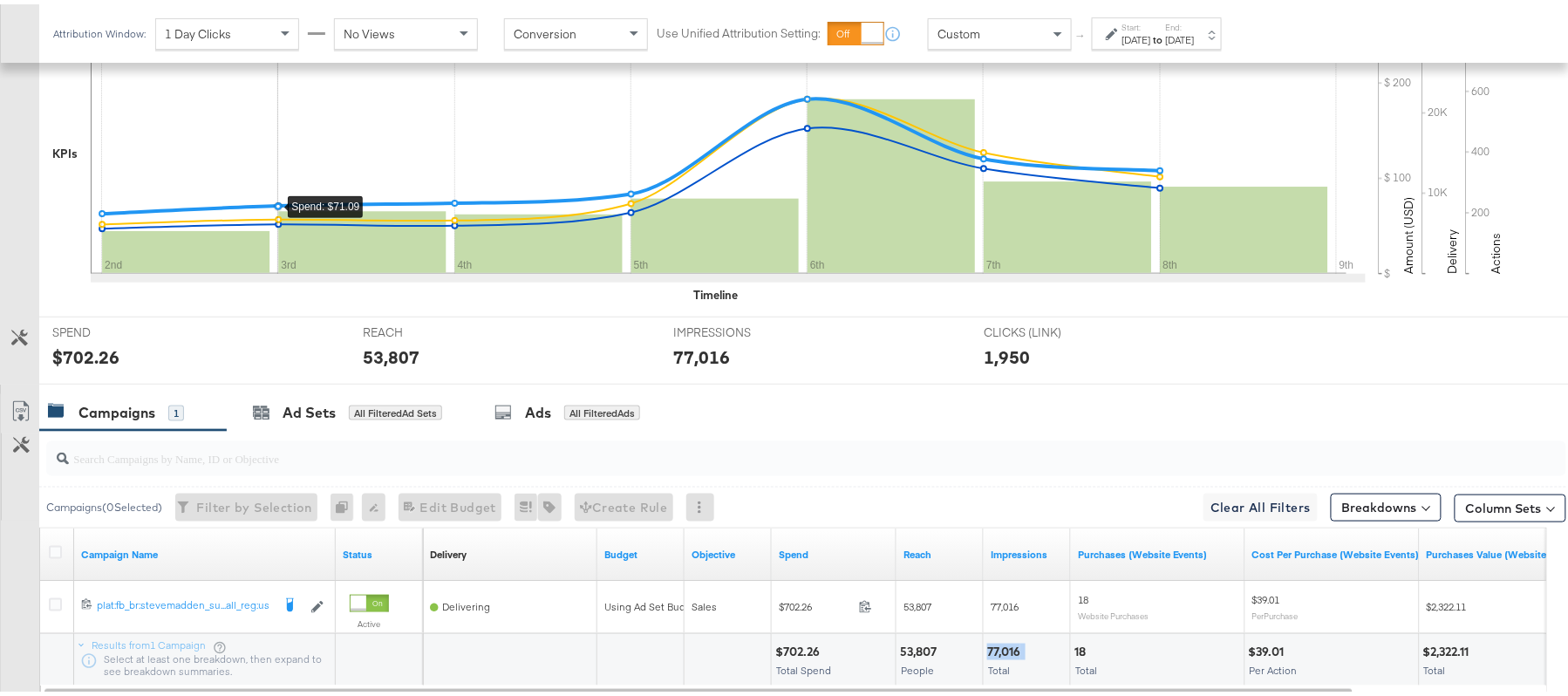
scroll to position [259, 0]
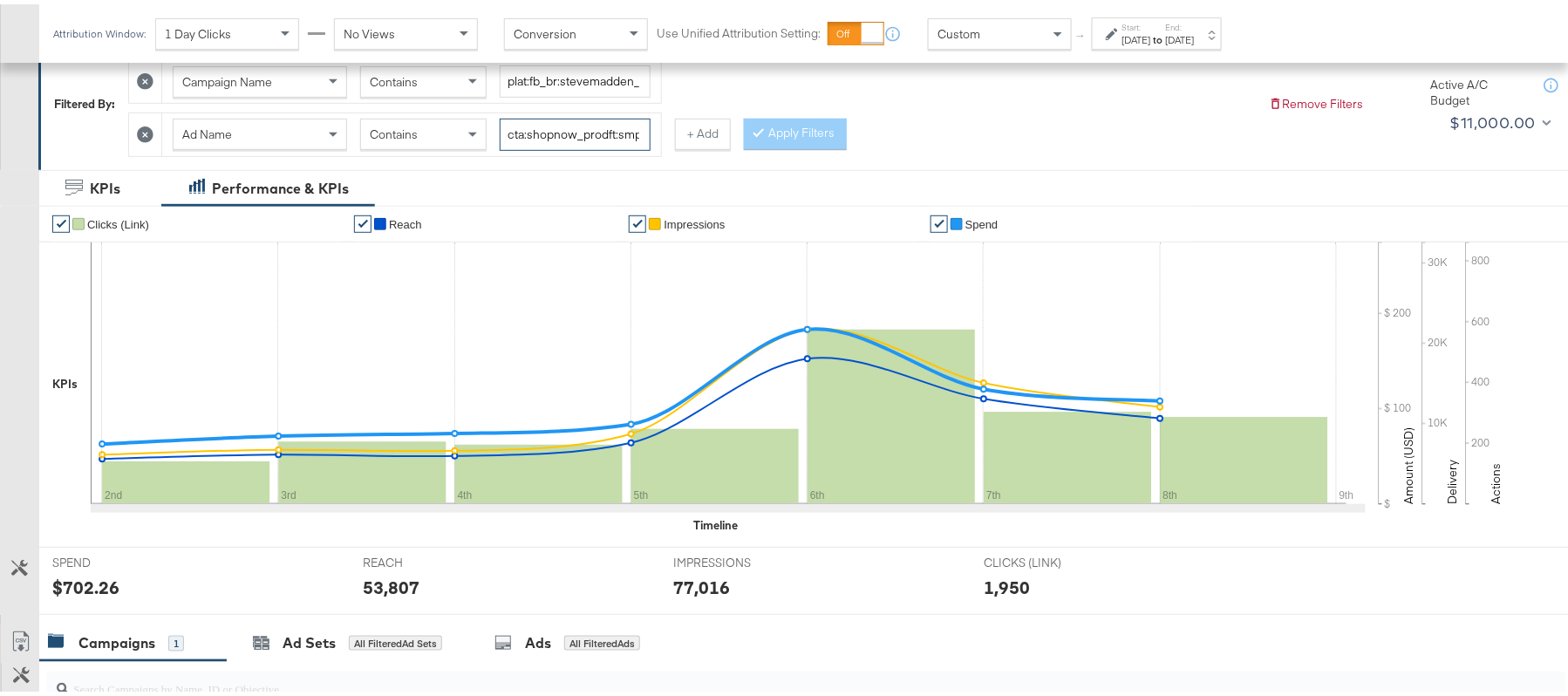
click at [548, 122] on input "cta:shopnow_prodft:smpass_copy:findsomethingnew-[DATE]-KARGO_lp:plp_adtype:caro…" at bounding box center [575, 130] width 151 height 33
paste input "[DATE]"
type input "cta:shopnow_prodft:smpass_copy:findsomethingnew-[DATE]-KARGO_lp:plp_adtype:caro…"
click at [799, 133] on button "Apply Filters" at bounding box center [795, 130] width 103 height 32
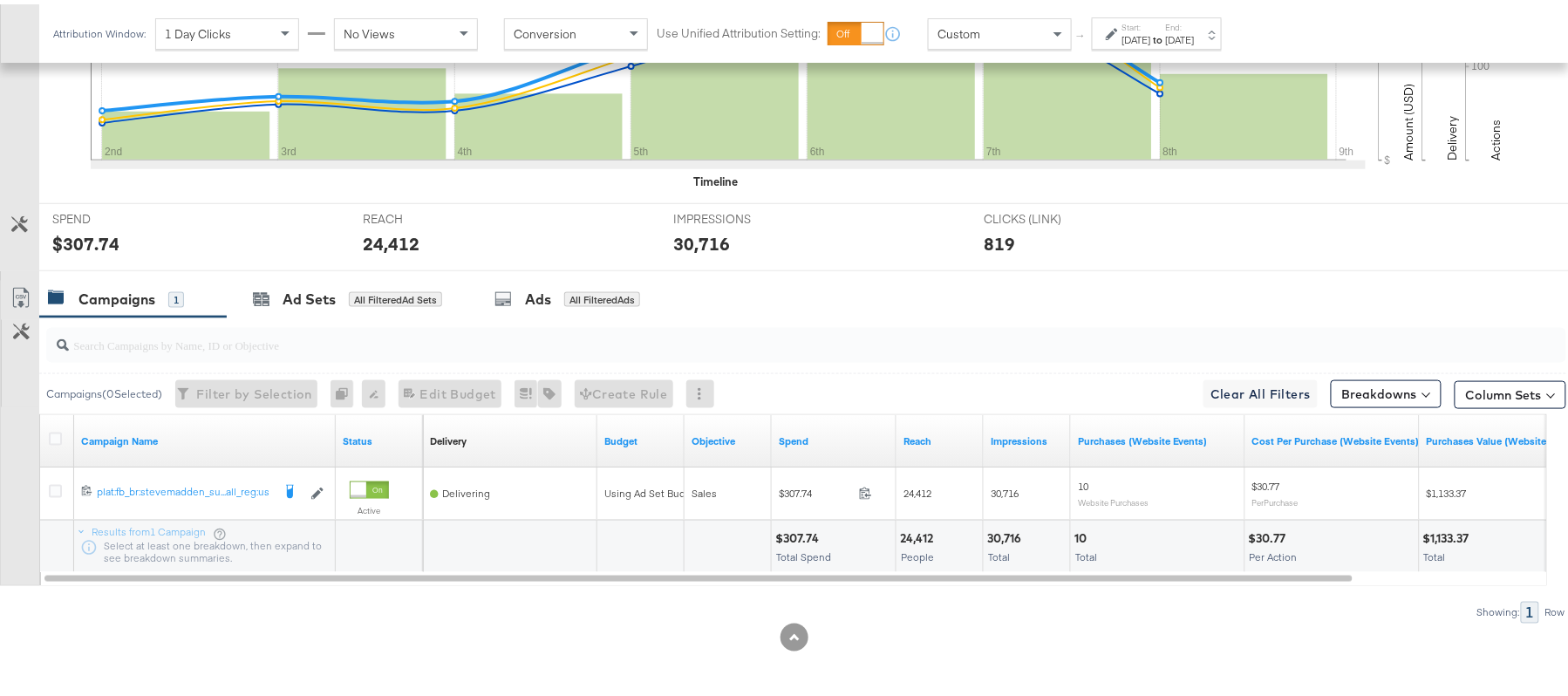
scroll to position [608, 0]
click at [799, 535] on div "$307.74" at bounding box center [799, 534] width 48 height 17
click at [472, 78] on icon at bounding box center [718, 25] width 1256 height 262
click at [918, 531] on div "24,412" at bounding box center [919, 534] width 39 height 17
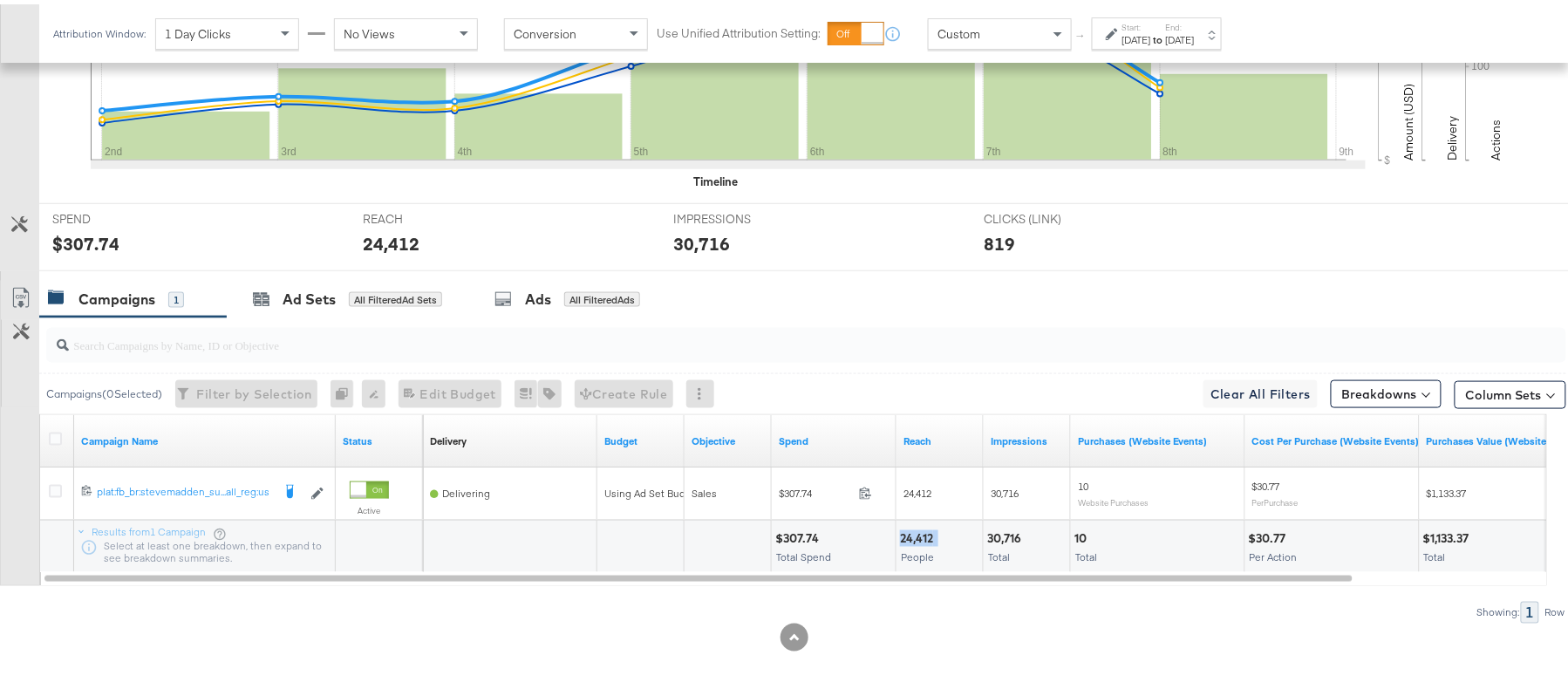
click at [918, 531] on div "24,412" at bounding box center [919, 534] width 39 height 17
click at [996, 534] on div "30,716" at bounding box center [1007, 534] width 40 height 17
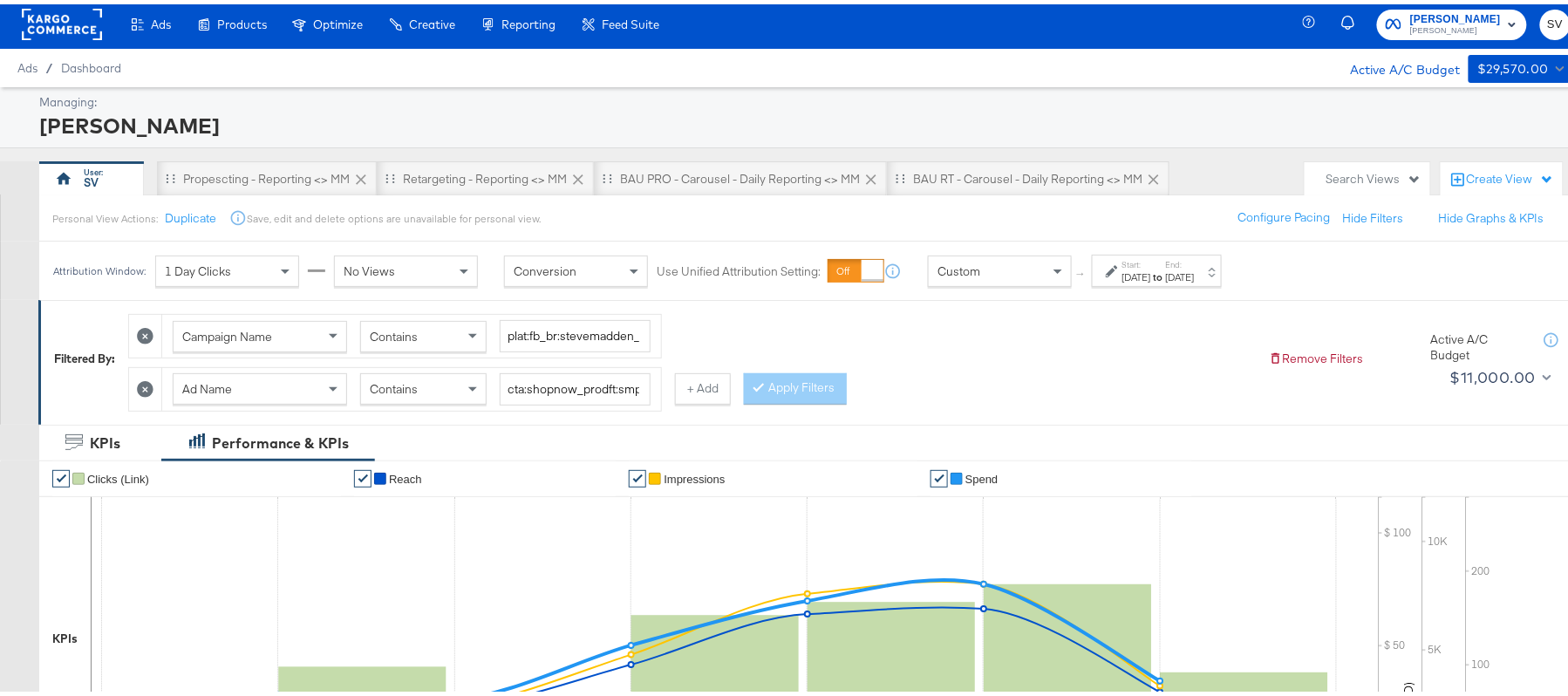
scroll to position [0, 0]
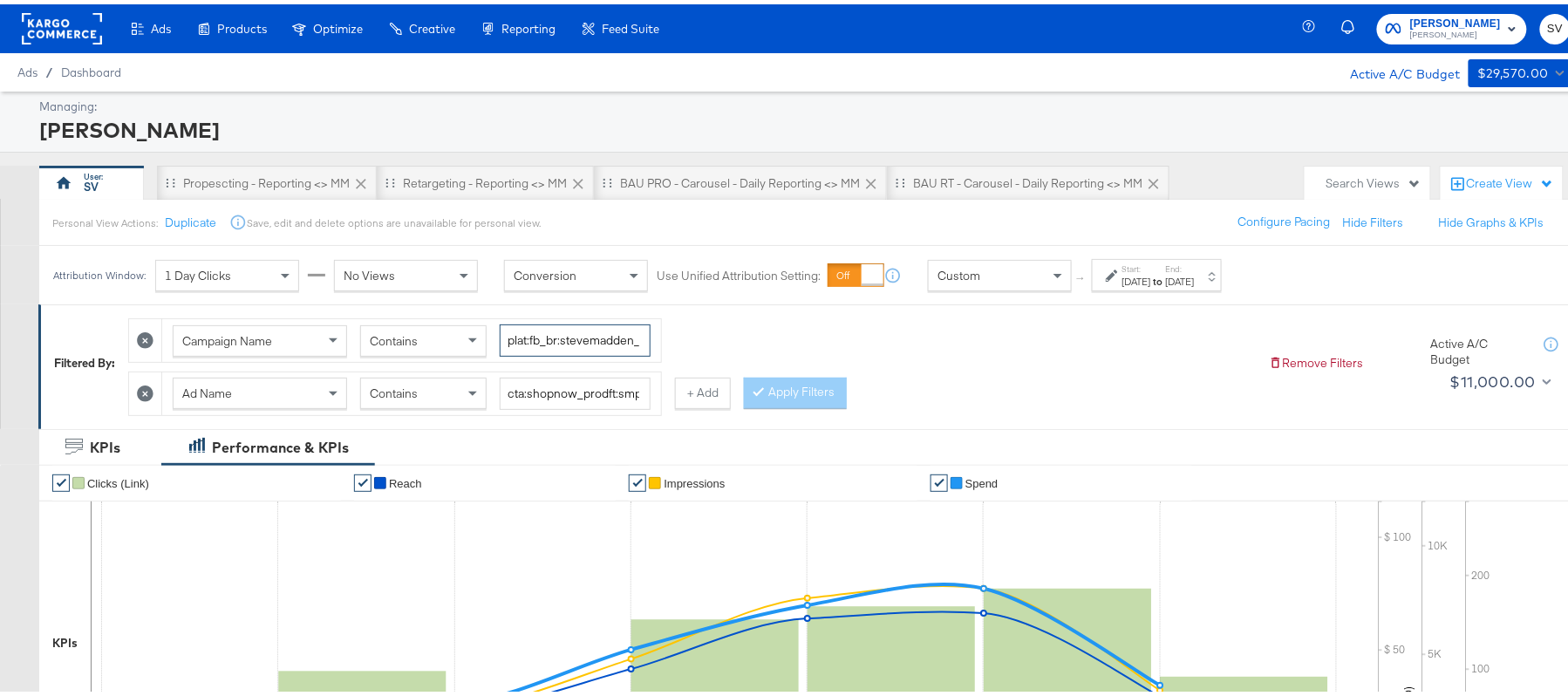
click at [534, 333] on input "plat:fb_br:stevemadden_subchan:paidsocial-asc_temp:evergreen-prospecting-2_obj:…" at bounding box center [575, 336] width 151 height 33
paste input "retargetingDPAs"
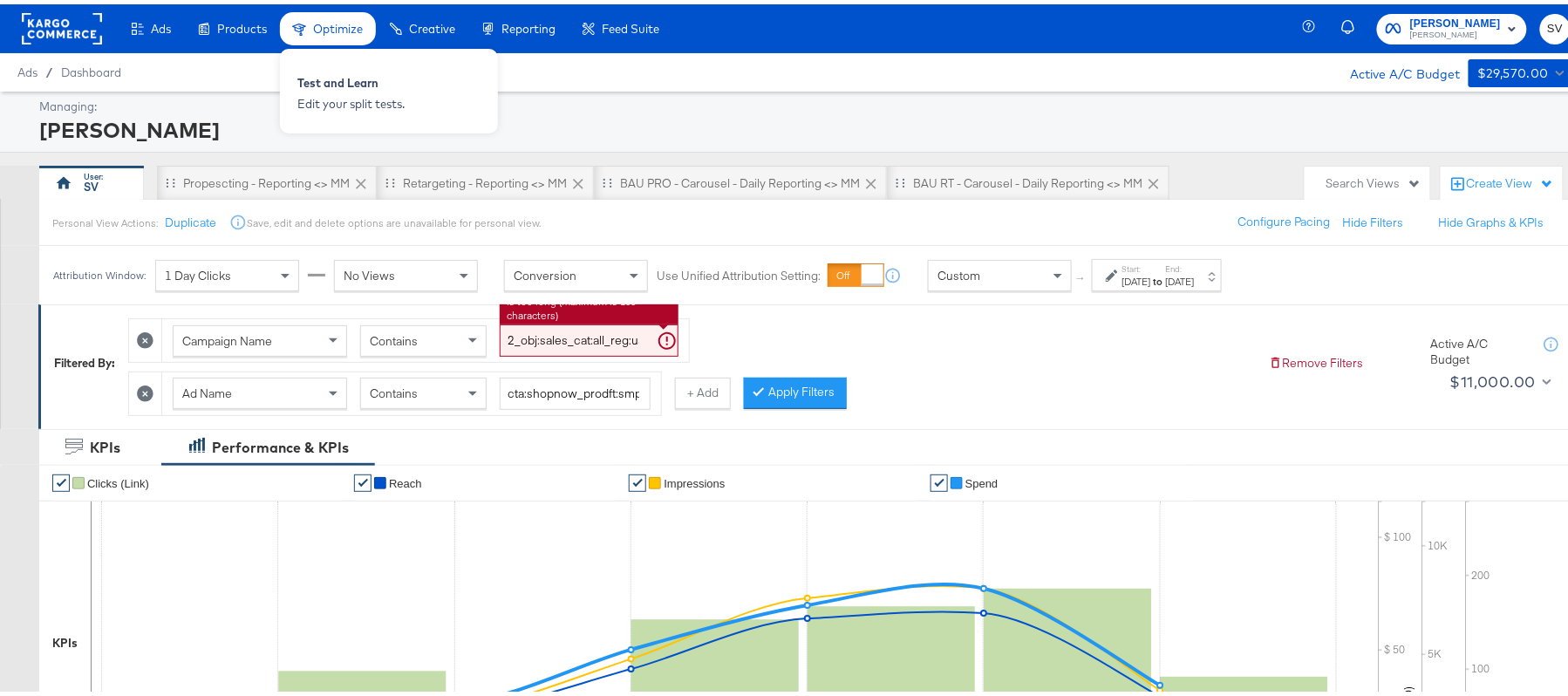
type input "plat:fb_br:stevemadden_subchan:paidsocial-asc_temp:evergreen-retargetingDPAs-2_…"
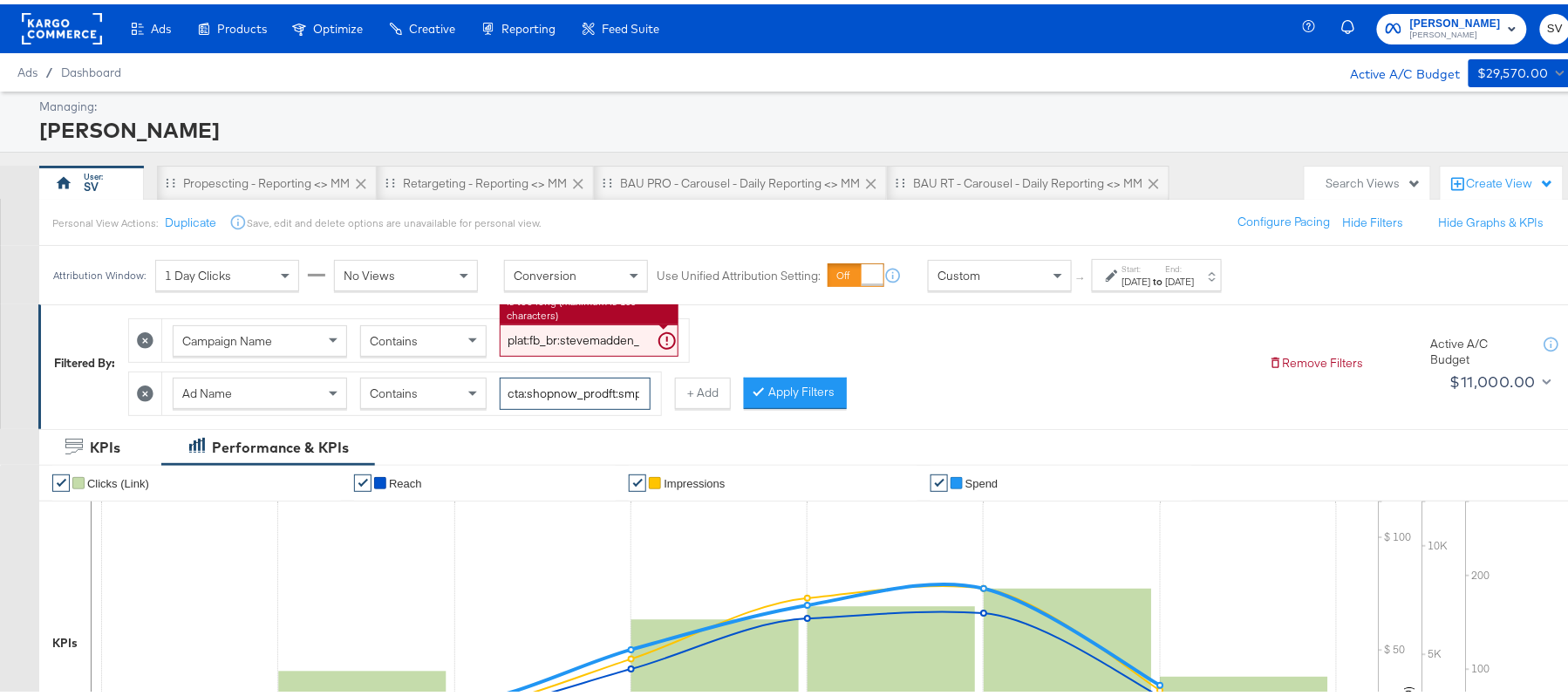
click at [588, 376] on input "cta:shopnow_prodft:smpass_copy:findsomethingnew-[DATE]-KARGO_lp:plp_adtype:caro…" at bounding box center [575, 389] width 151 height 33
paste input "mostwanted_copy:thestylesyoudidnt-[DATE]-KARGO-multiimage"
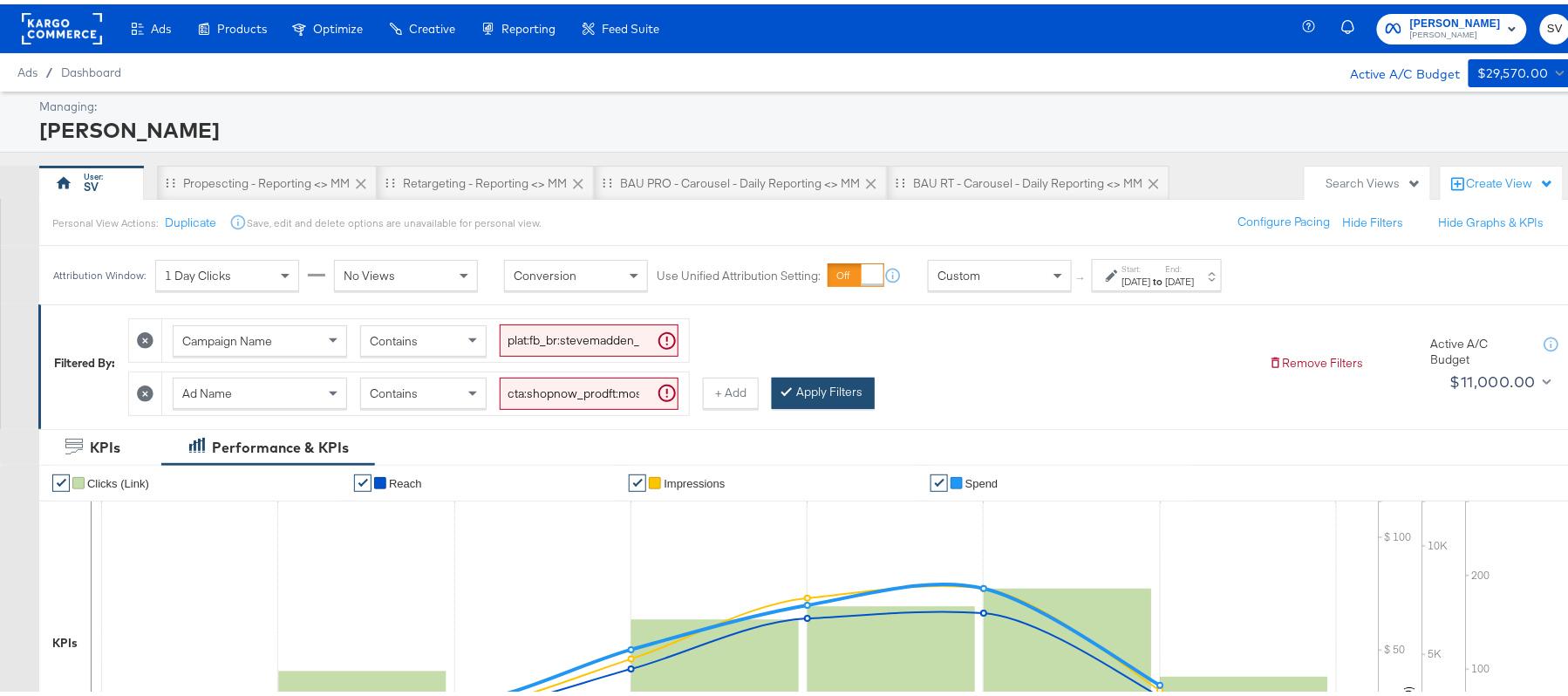
click at [821, 381] on button "Apply Filters" at bounding box center [823, 389] width 103 height 32
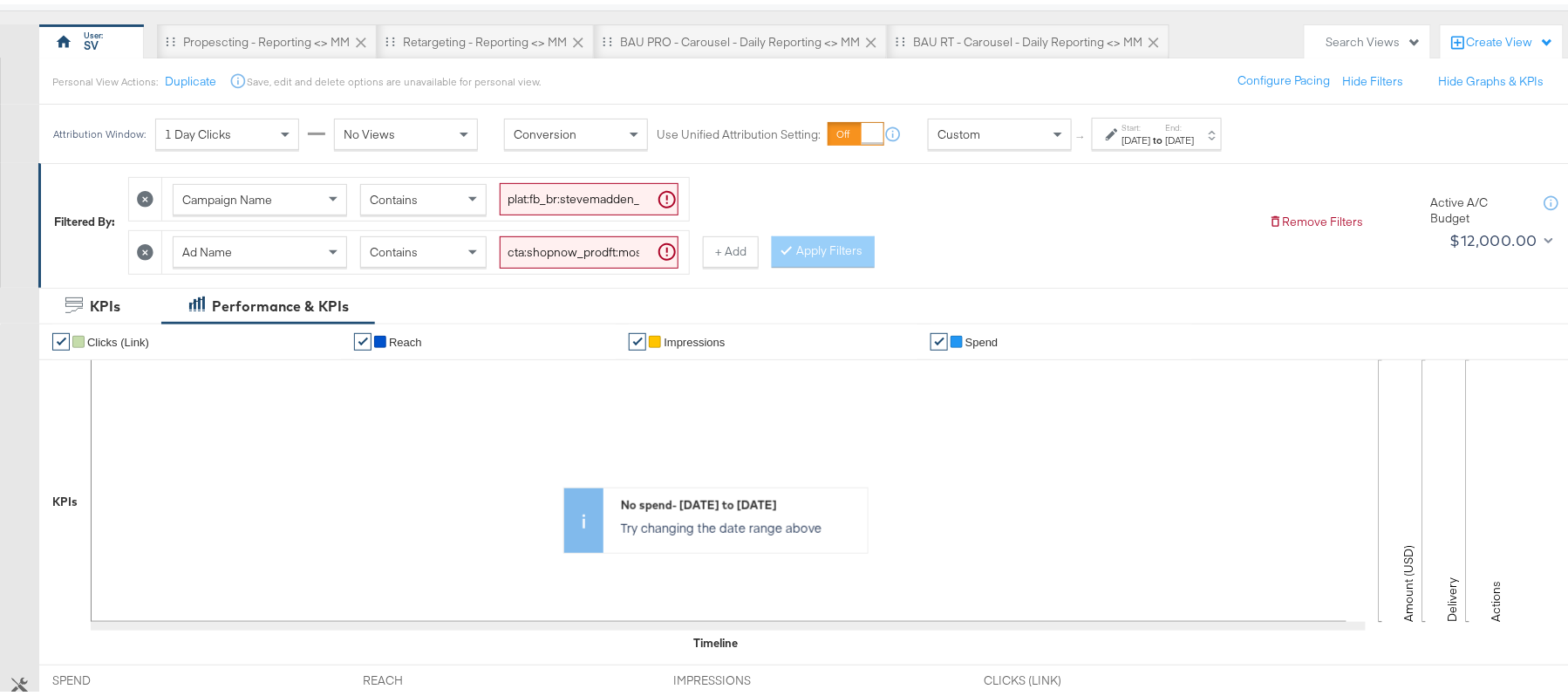
scroll to position [26, 0]
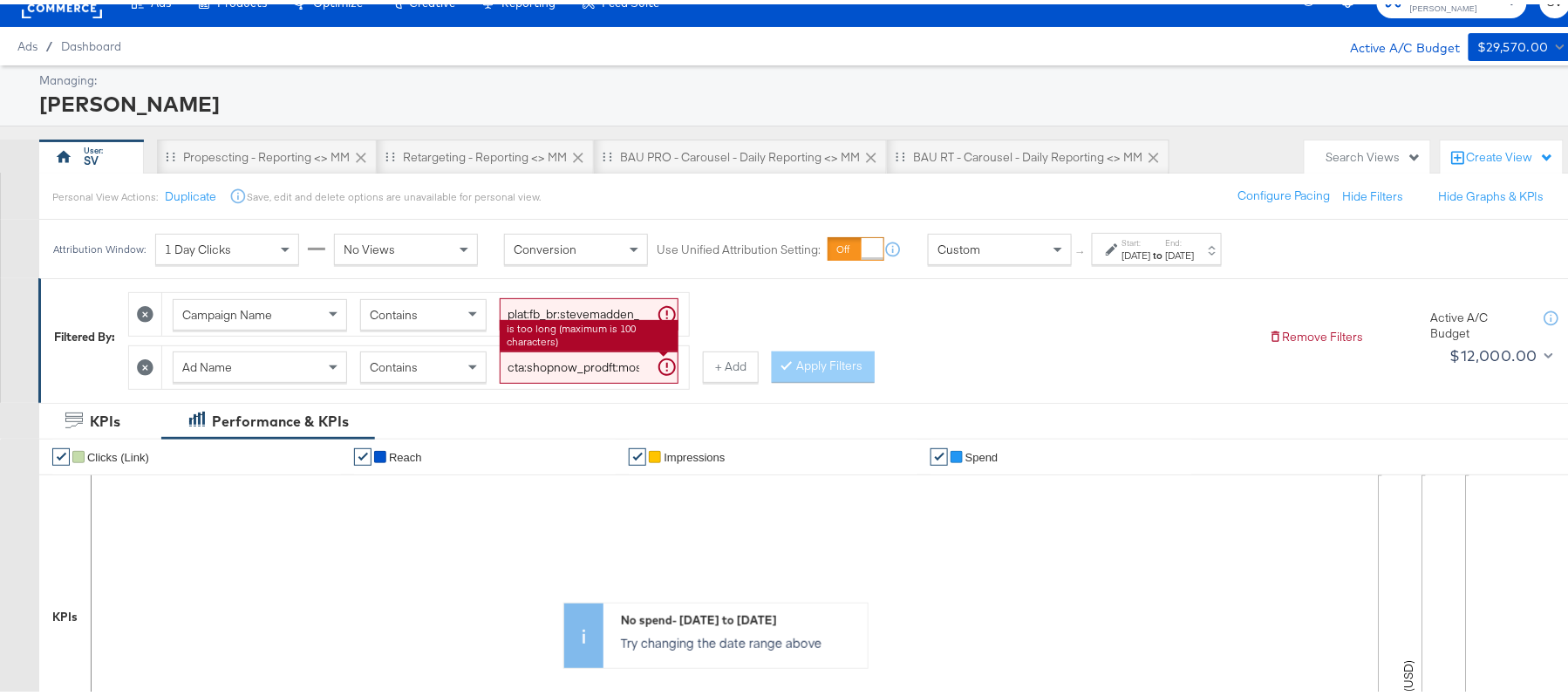
click at [568, 370] on input "cta:shopnow_prodft:mostwanted_copy:thestylesyoudidnt-[DATE]-KARGO-multiimage_lp…" at bounding box center [589, 363] width 179 height 33
paste input "2"
click at [818, 364] on button "Apply Filters" at bounding box center [823, 363] width 103 height 32
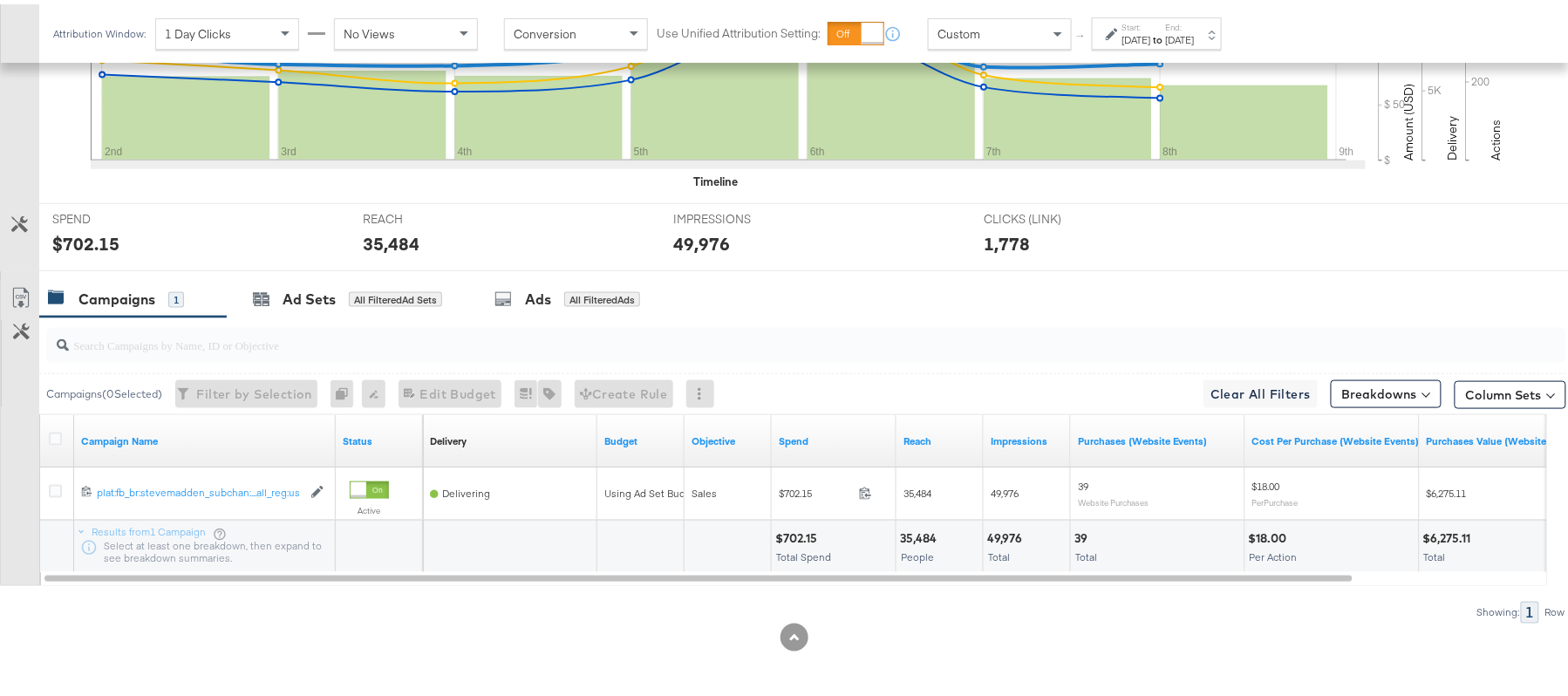
scroll to position [608, 0]
click at [804, 534] on div "$702.15" at bounding box center [799, 534] width 47 height 17
click at [911, 532] on div "35,484" at bounding box center [920, 534] width 41 height 17
click at [910, 534] on div "35,484" at bounding box center [920, 534] width 41 height 17
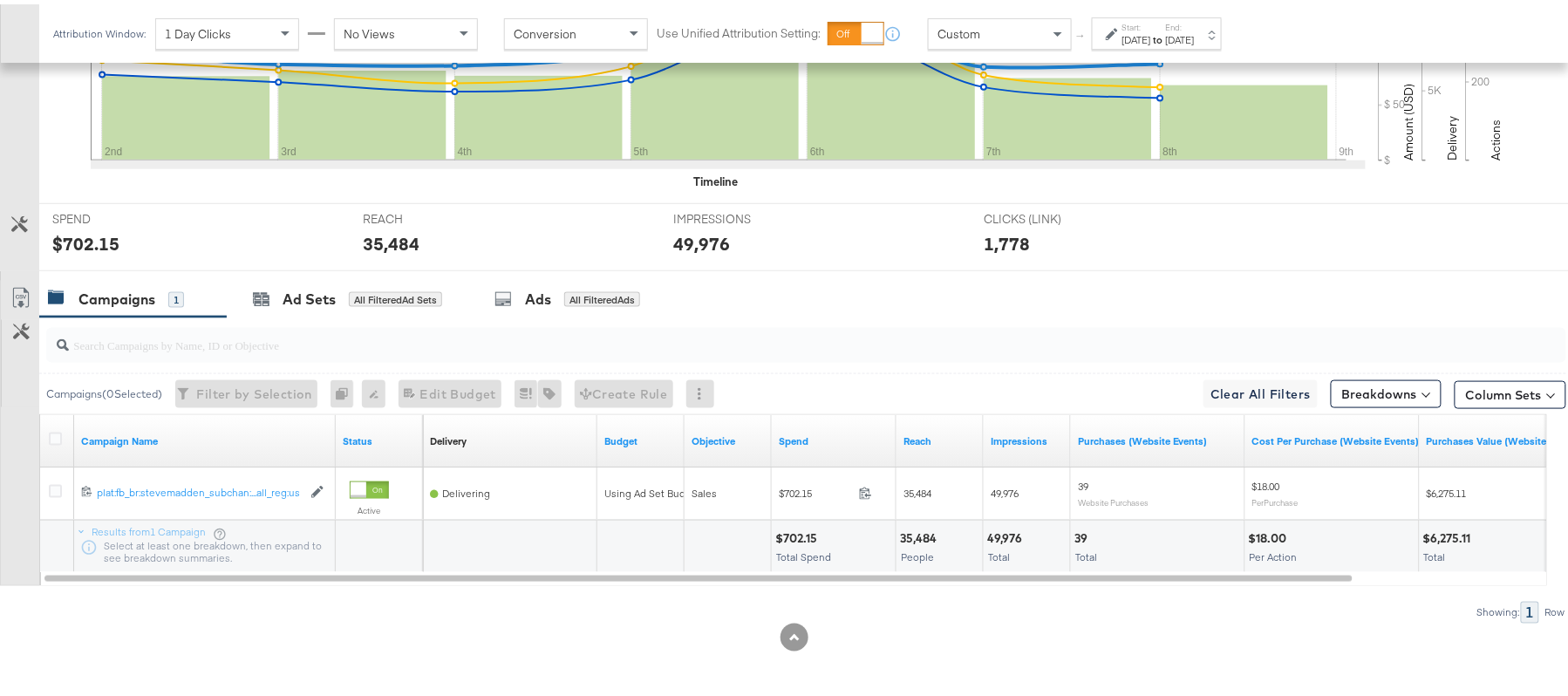
click at [1016, 537] on div "49,976" at bounding box center [1007, 534] width 41 height 17
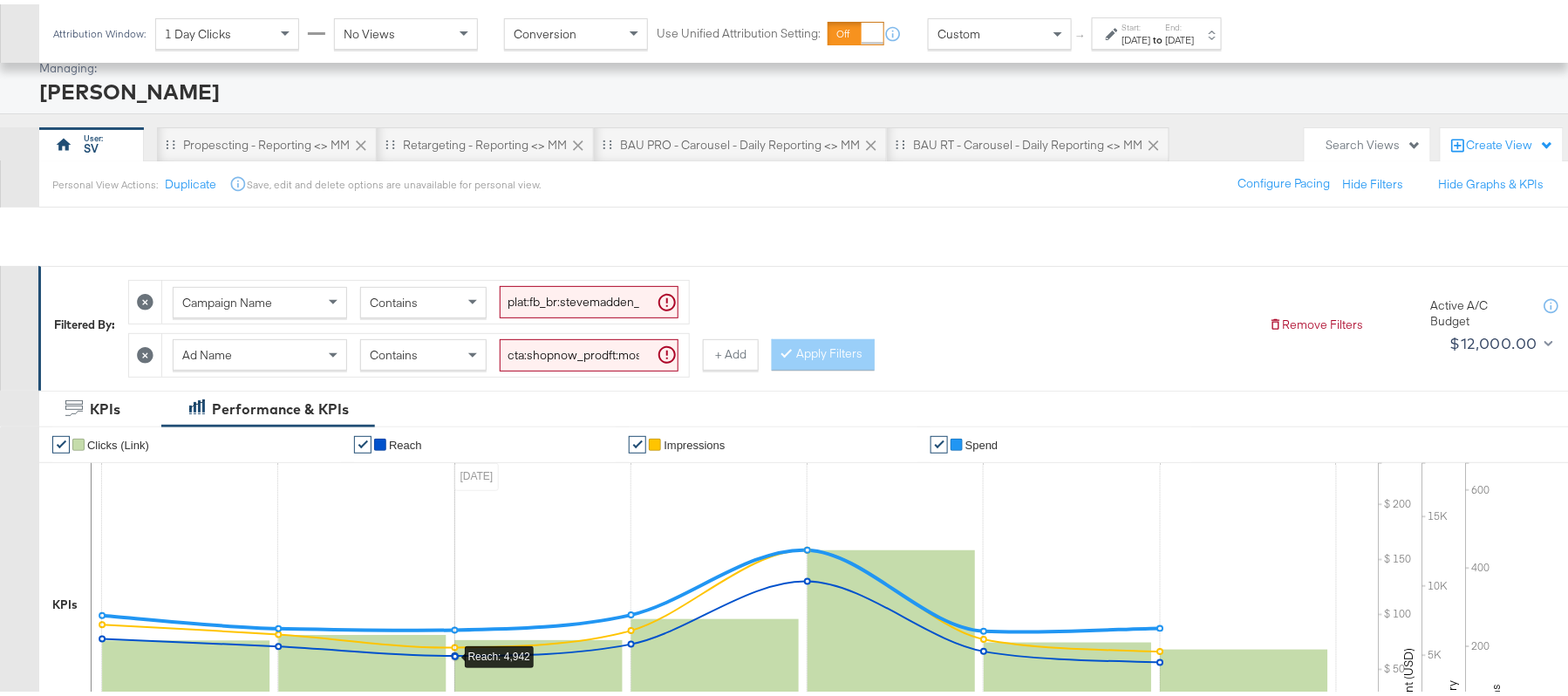
scroll to position [0, 0]
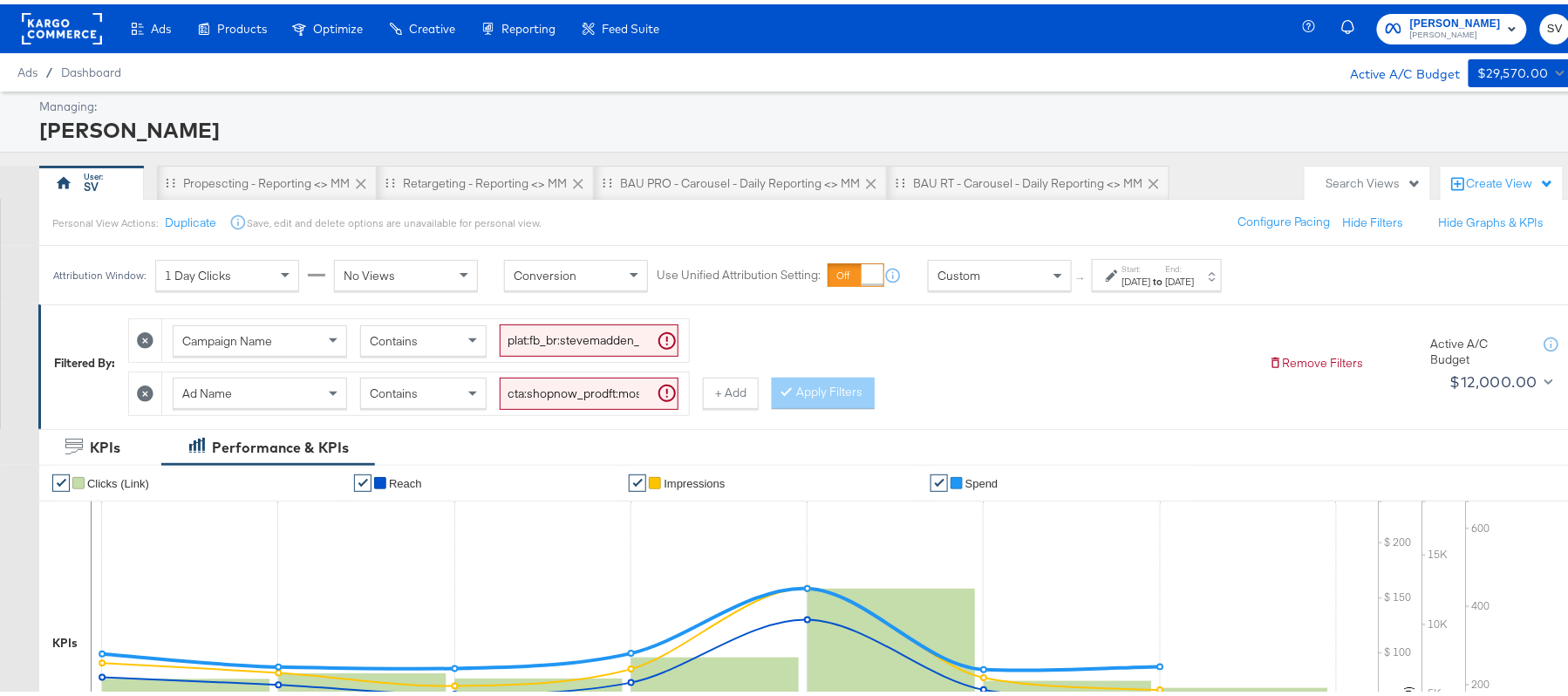
click at [567, 387] on input "cta:shopnow_prodft:mostwanted2_copy:thestylesyoudidnt-[DATE]-KARGO-multiimage_l…" at bounding box center [589, 389] width 179 height 33
paste input "newarrivals"
click at [843, 398] on button "Apply Filters" at bounding box center [823, 389] width 103 height 32
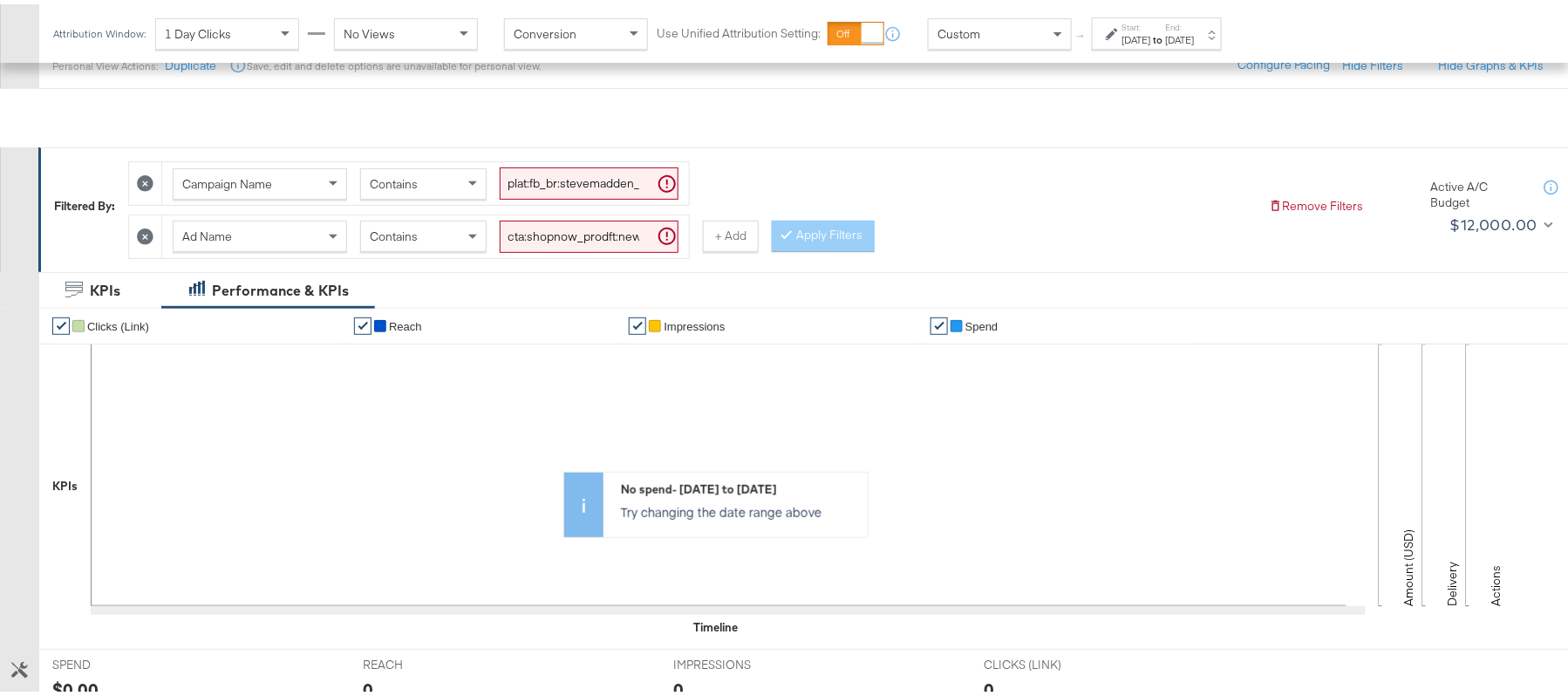
scroll to position [143, 0]
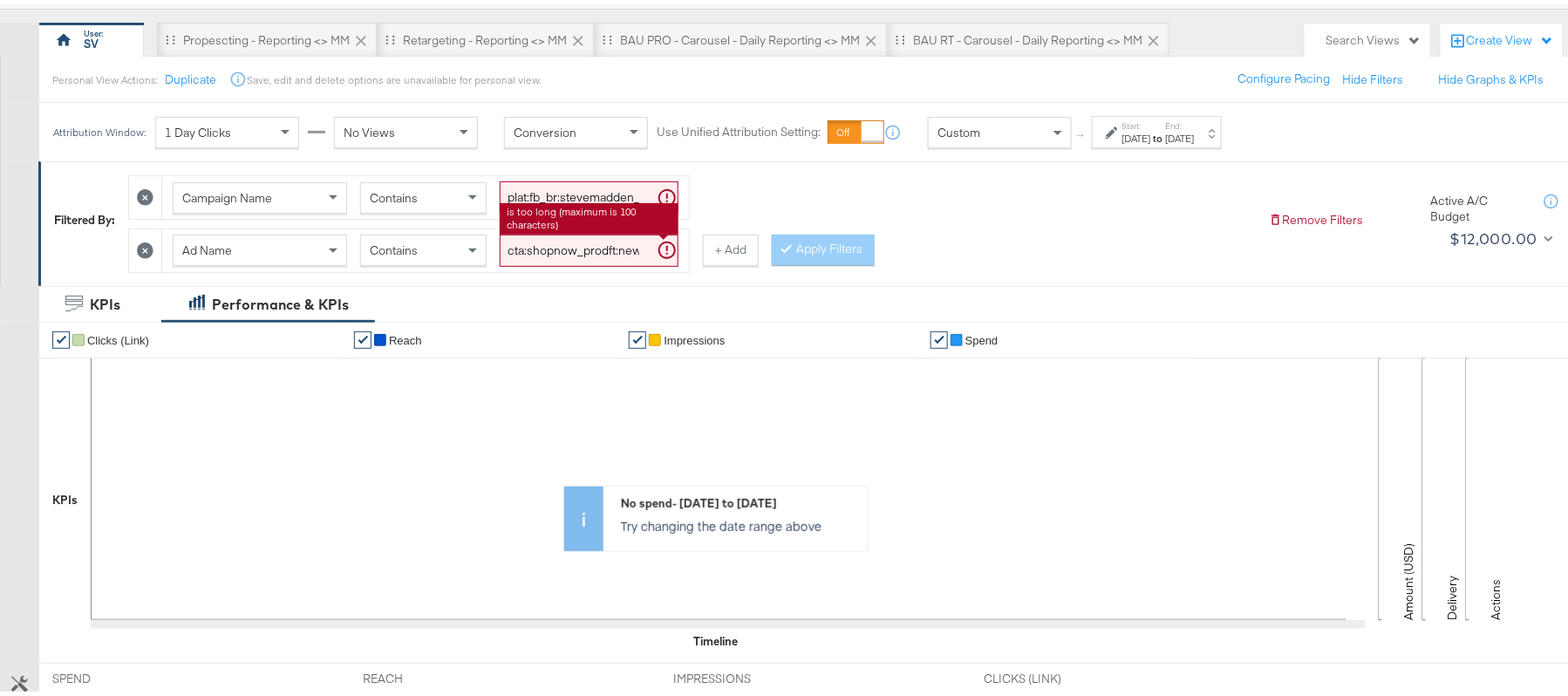
click at [631, 252] on input "cta:shopnow_prodft:newarrivals_copy:thestylesyoudidnt-[DATE]-KARGO-multiimage_l…" at bounding box center [589, 246] width 179 height 33
paste input "2"
click at [804, 256] on button "Apply Filters" at bounding box center [823, 246] width 103 height 32
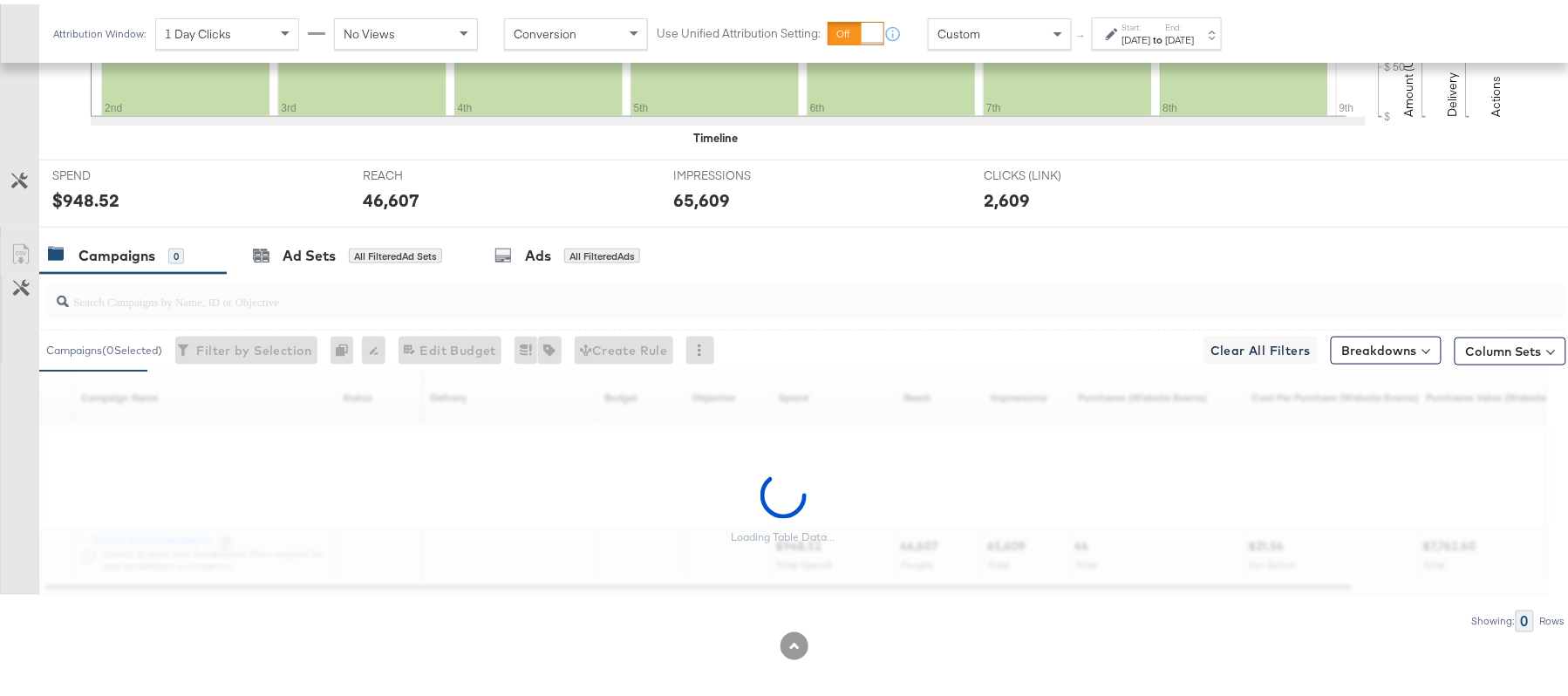
scroll to position [608, 0]
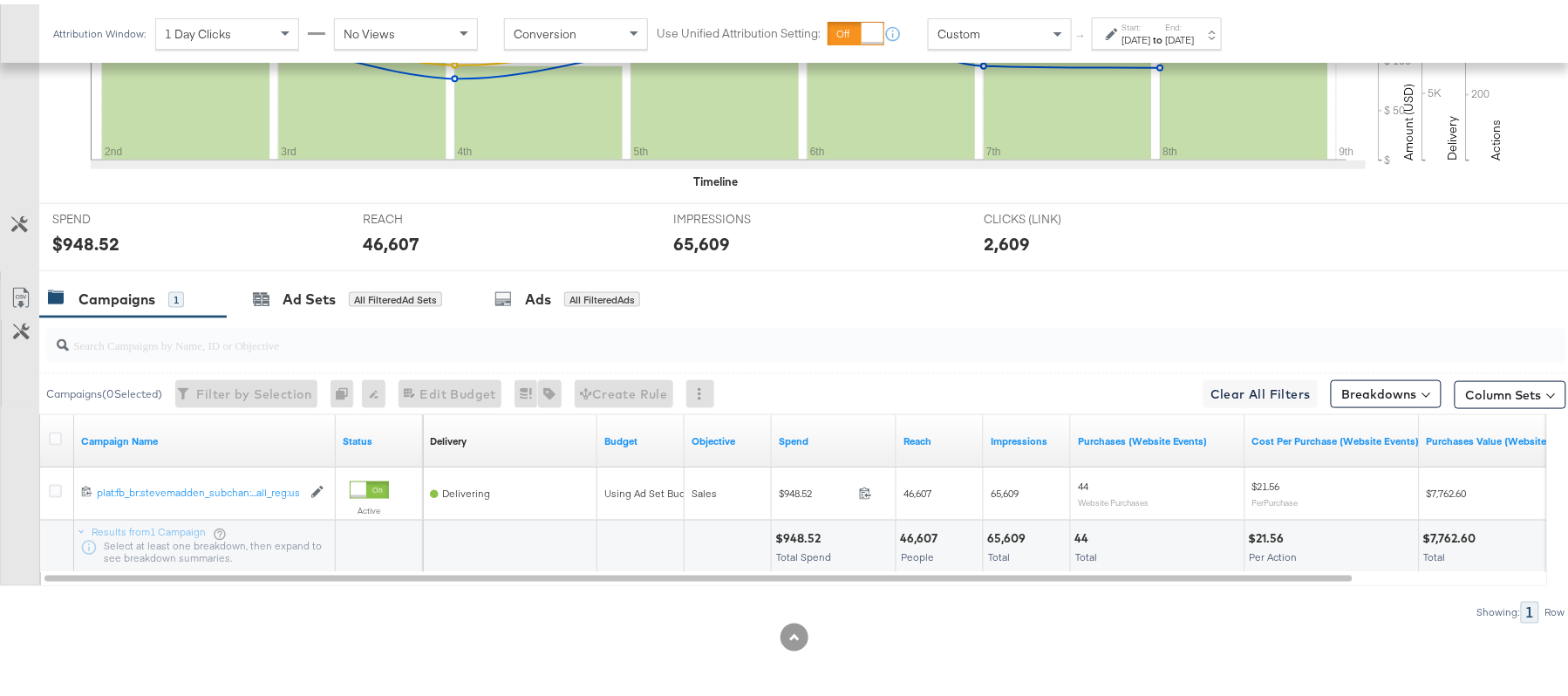
click at [811, 534] on div "$948.52" at bounding box center [800, 534] width 50 height 17
click at [916, 523] on div "46,607 People" at bounding box center [940, 542] width 86 height 52
click at [908, 526] on div "46,607" at bounding box center [921, 534] width 42 height 17
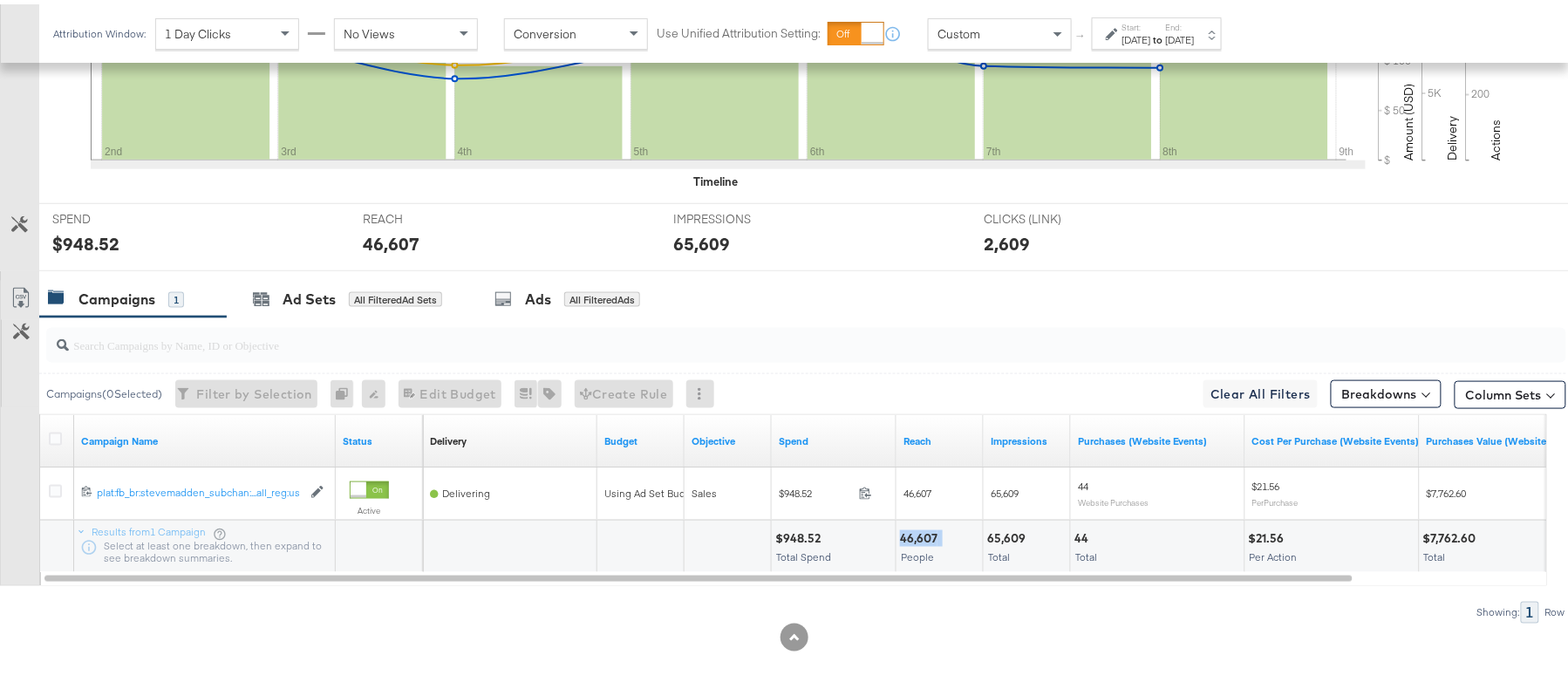
click at [908, 526] on div "46,607" at bounding box center [921, 534] width 42 height 17
click at [987, 532] on div "65,609" at bounding box center [1008, 534] width 43 height 17
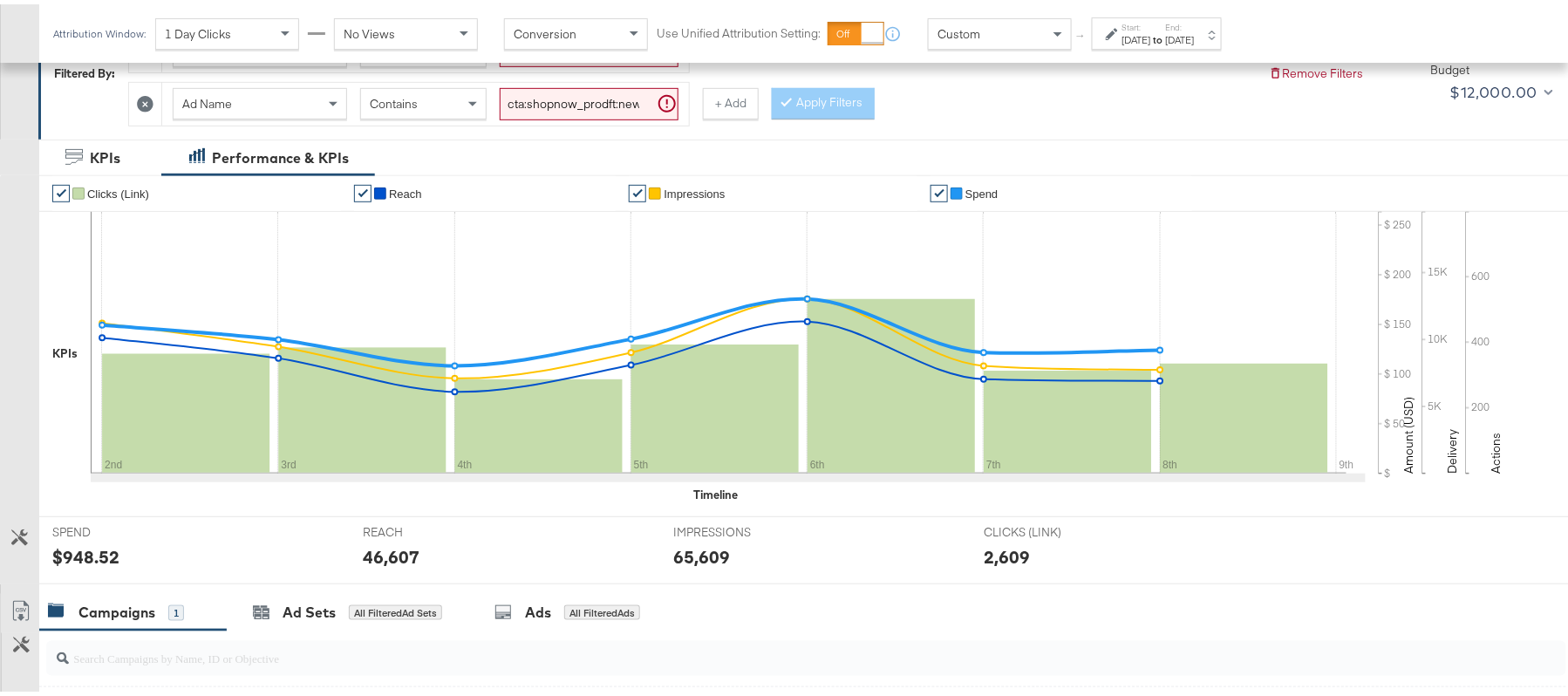
scroll to position [259, 0]
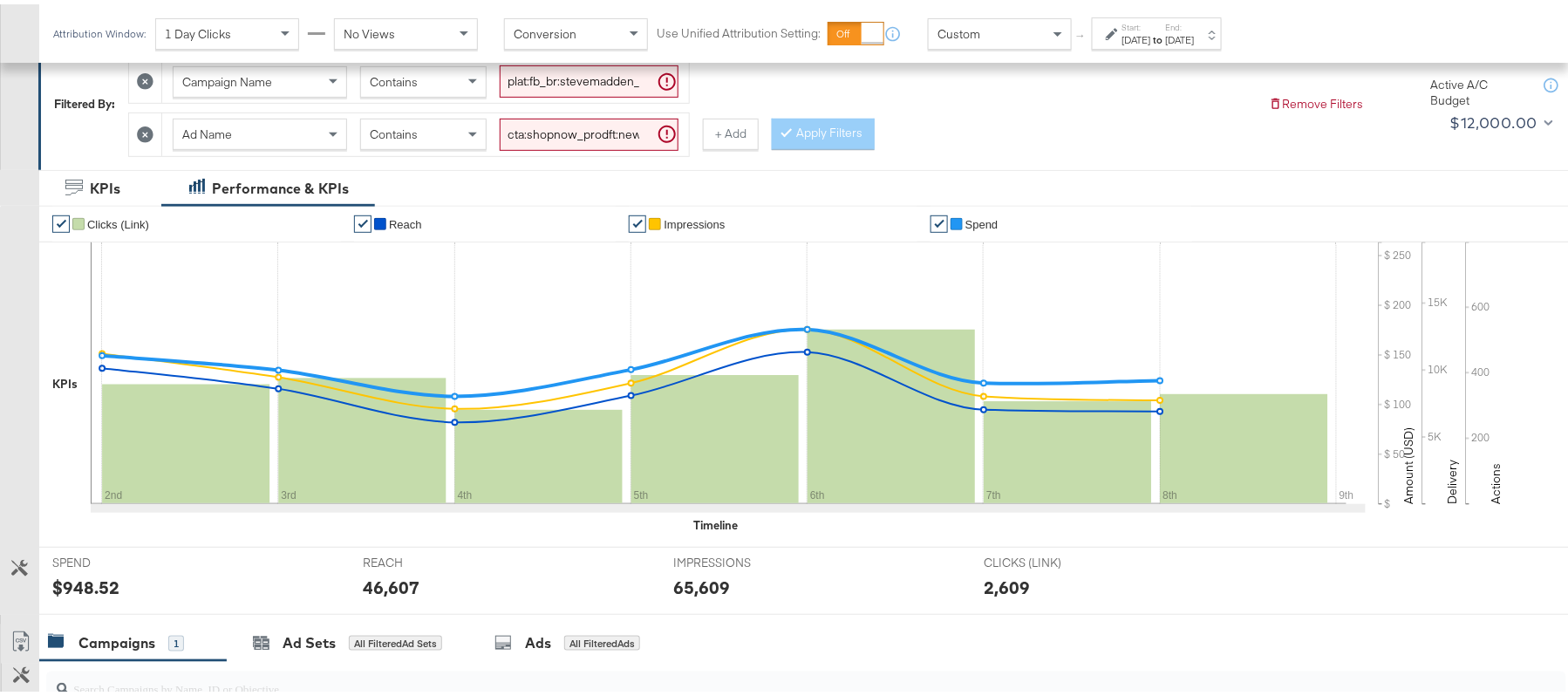
click at [527, 144] on input "cta:shopnow_prodft:newarrivals2_copy:thestylesyoudidnt-[DATE]-KARGO-multiimage_…" at bounding box center [589, 130] width 179 height 33
paste input "womensshoes_copy:cominginhot-[DATE]-KARGO"
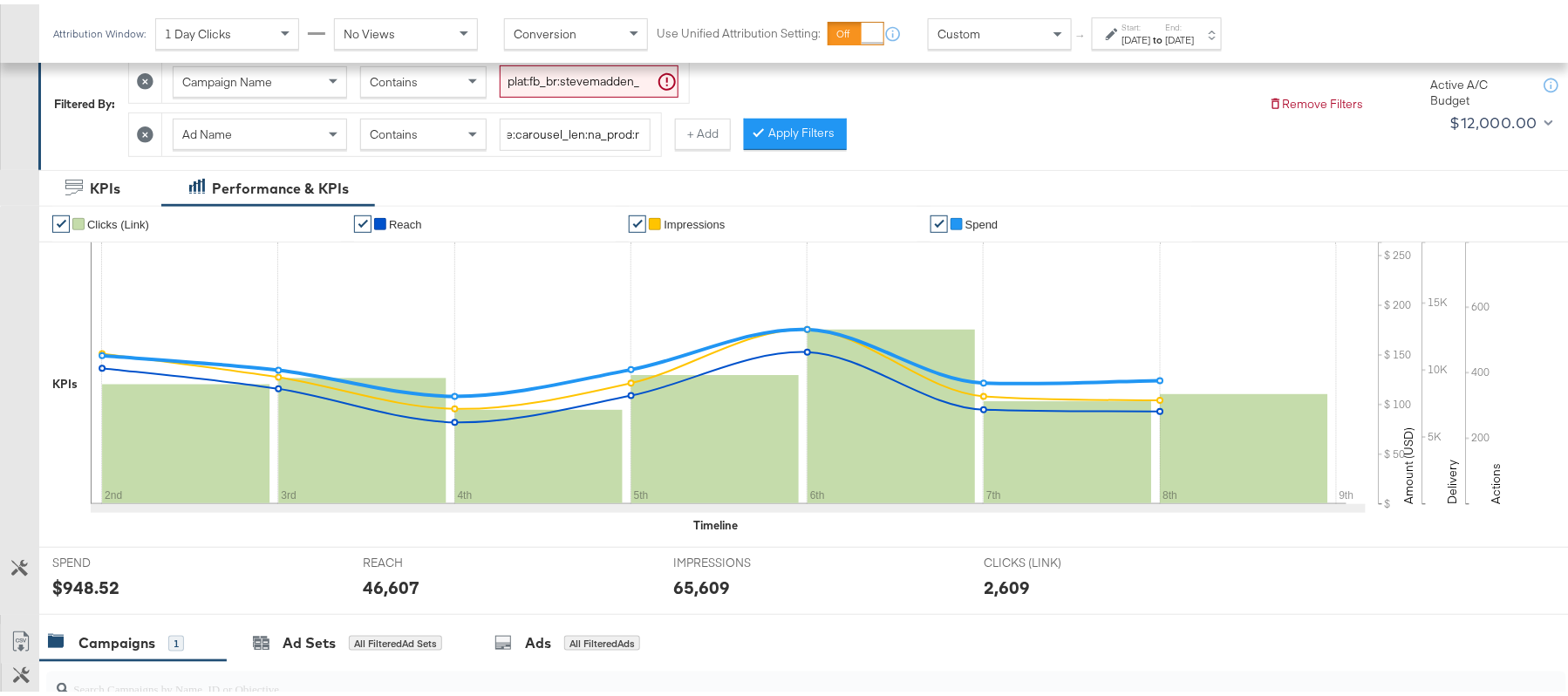
drag, startPoint x: 825, startPoint y: 134, endPoint x: 821, endPoint y: 148, distance: 14.6
click at [825, 133] on button "Apply Filters" at bounding box center [795, 130] width 103 height 32
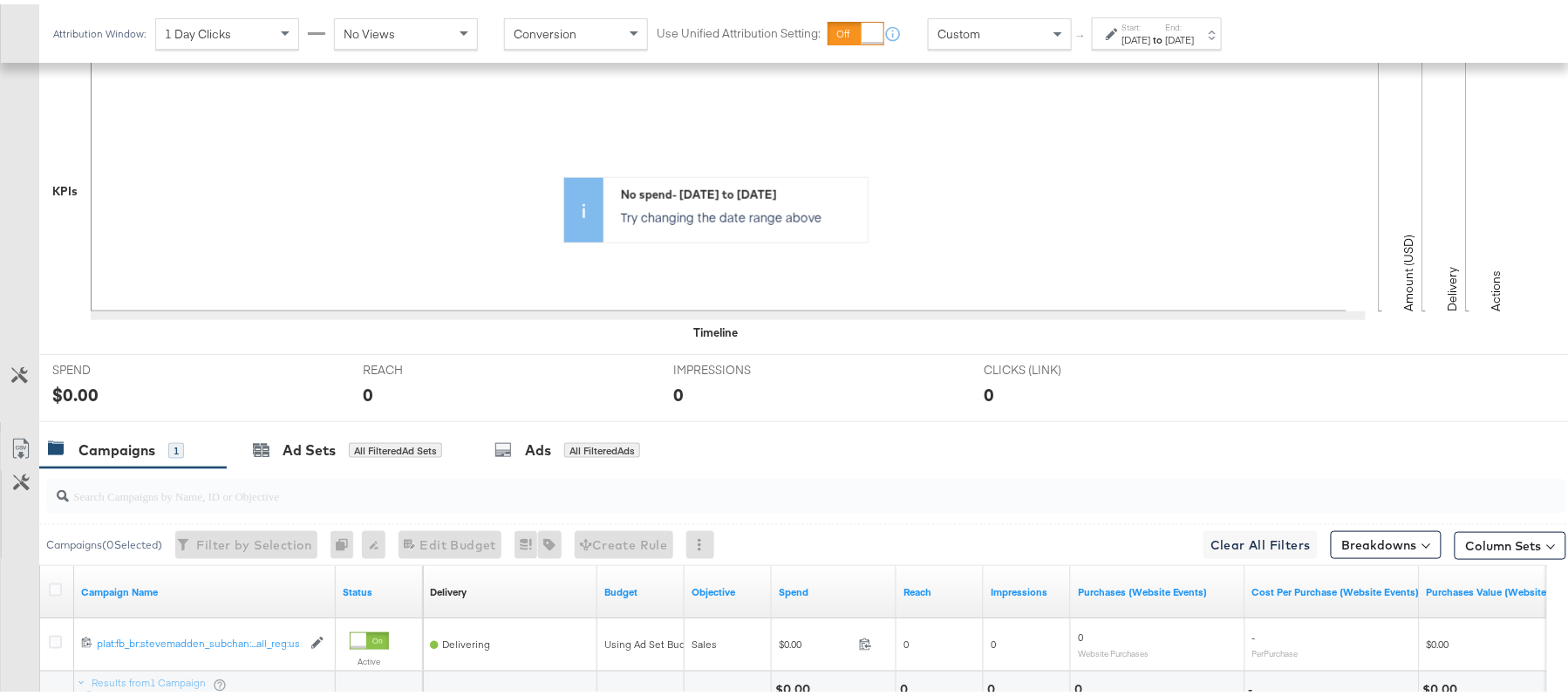
scroll to position [259, 0]
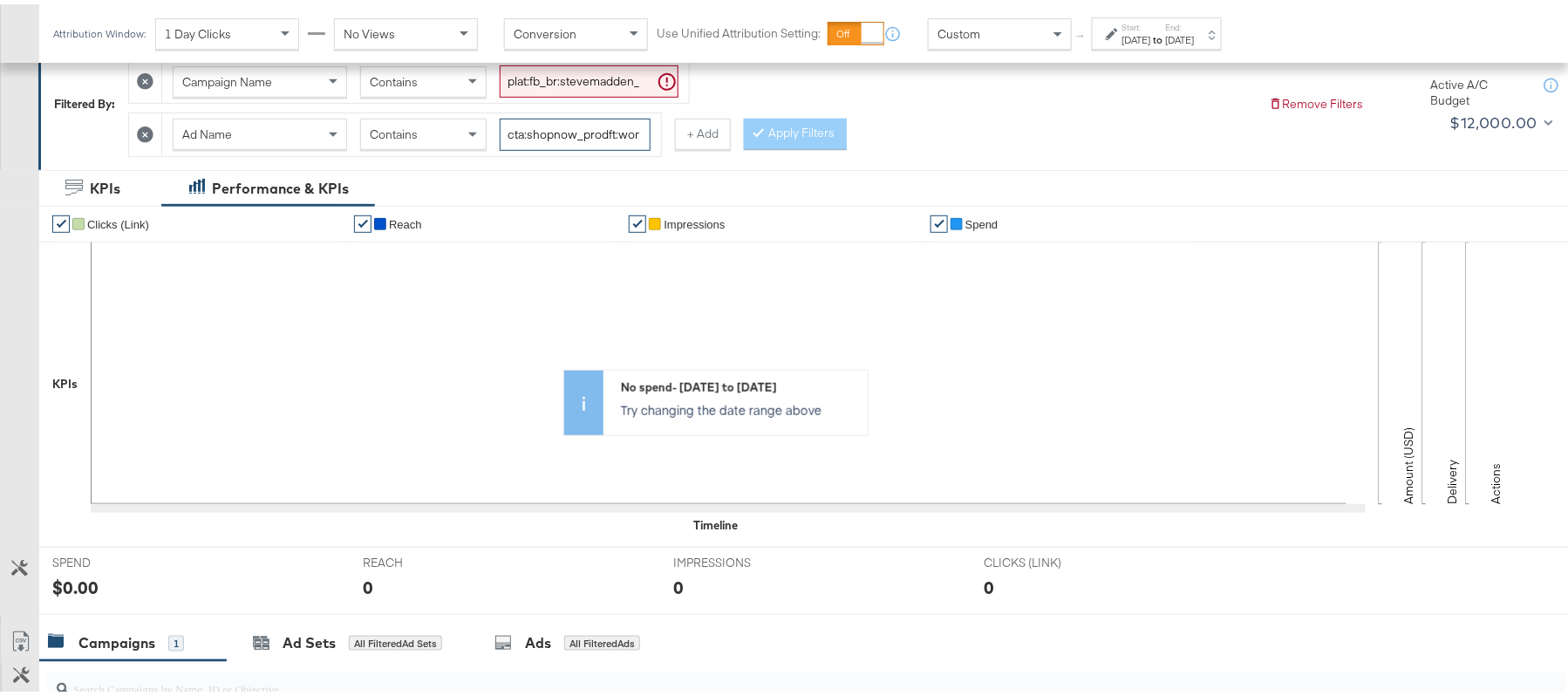
click at [553, 134] on input "cta:shopnow_prodft:womensshoes_copy:cominginhot-[DATE]-KARGO_lp:plp_adtype:caro…" at bounding box center [575, 130] width 151 height 33
paste input "2"
click at [772, 130] on button "Apply Filters" at bounding box center [795, 130] width 103 height 32
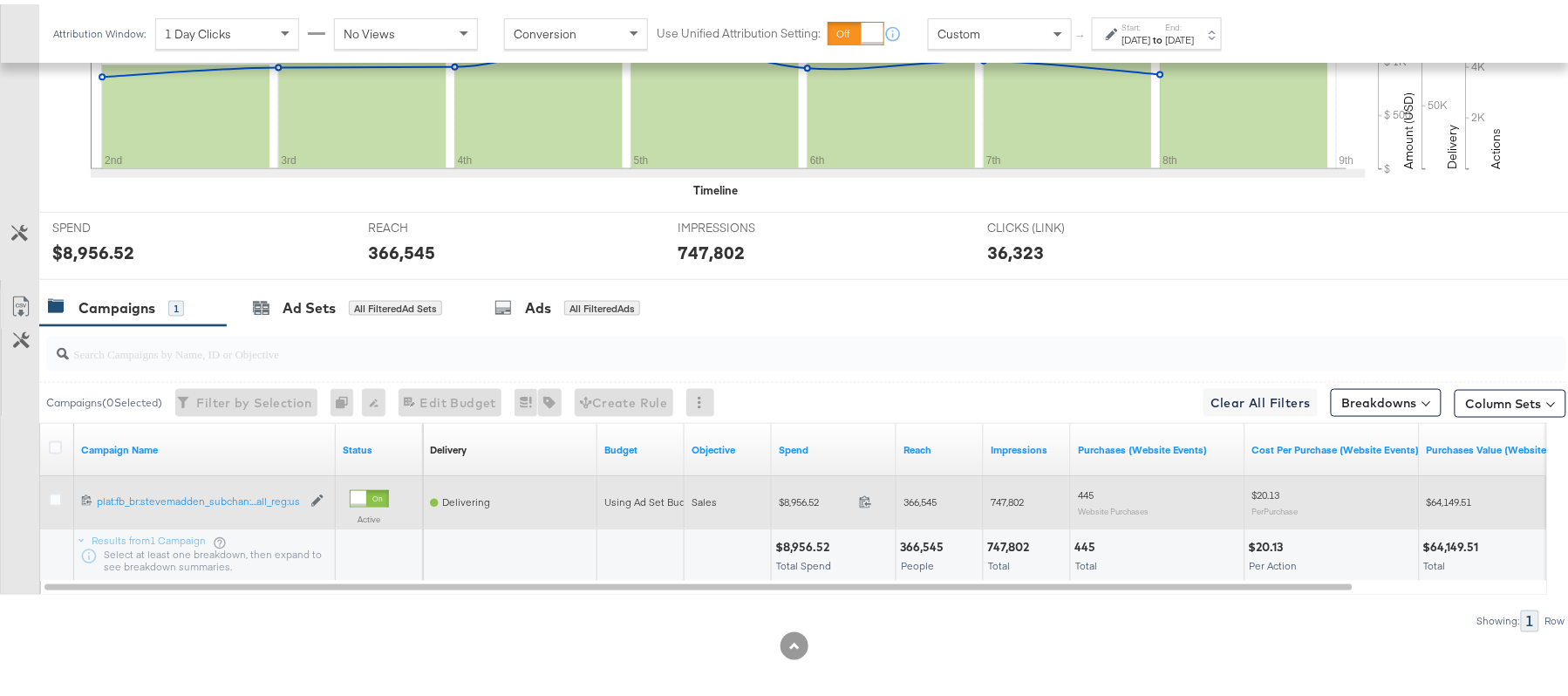
scroll to position [608, 0]
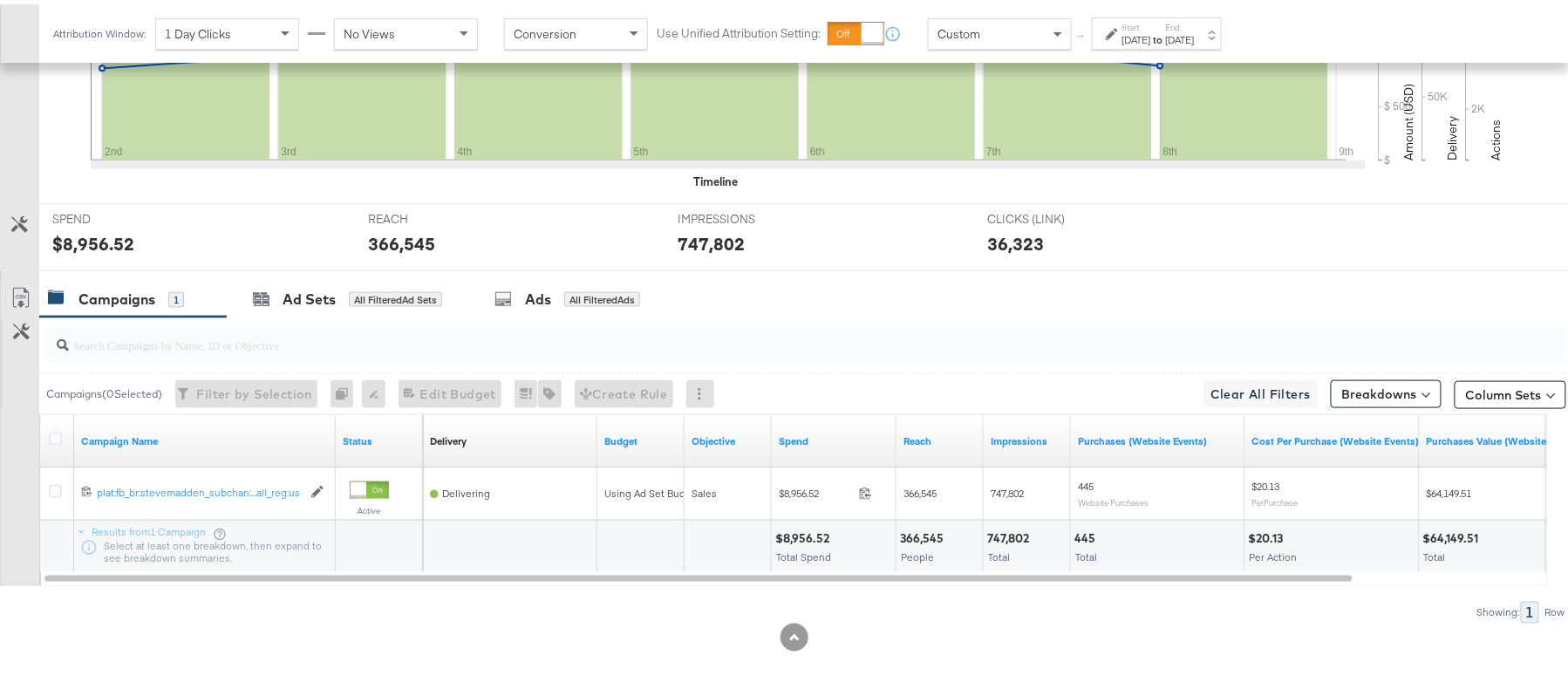
click at [800, 524] on div "$8,956.52 Total Spend" at bounding box center [834, 542] width 123 height 52
click at [800, 529] on div "$8,956.52" at bounding box center [805, 534] width 59 height 17
click at [799, 530] on div "$8,956.52" at bounding box center [805, 534] width 59 height 17
click at [926, 529] on div "366,545" at bounding box center [924, 534] width 48 height 17
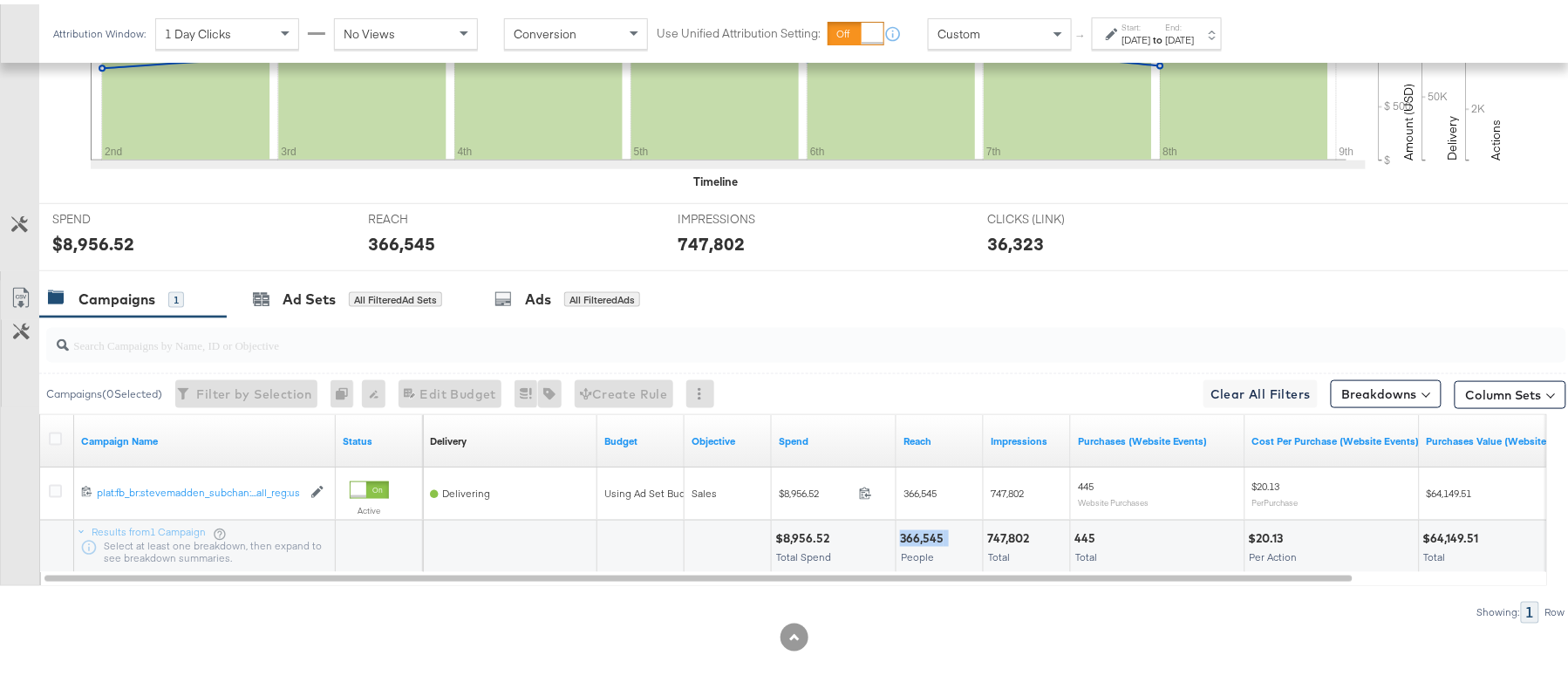
click at [926, 528] on div "366,545" at bounding box center [924, 534] width 48 height 17
click at [1002, 526] on div "747,802" at bounding box center [1010, 534] width 47 height 17
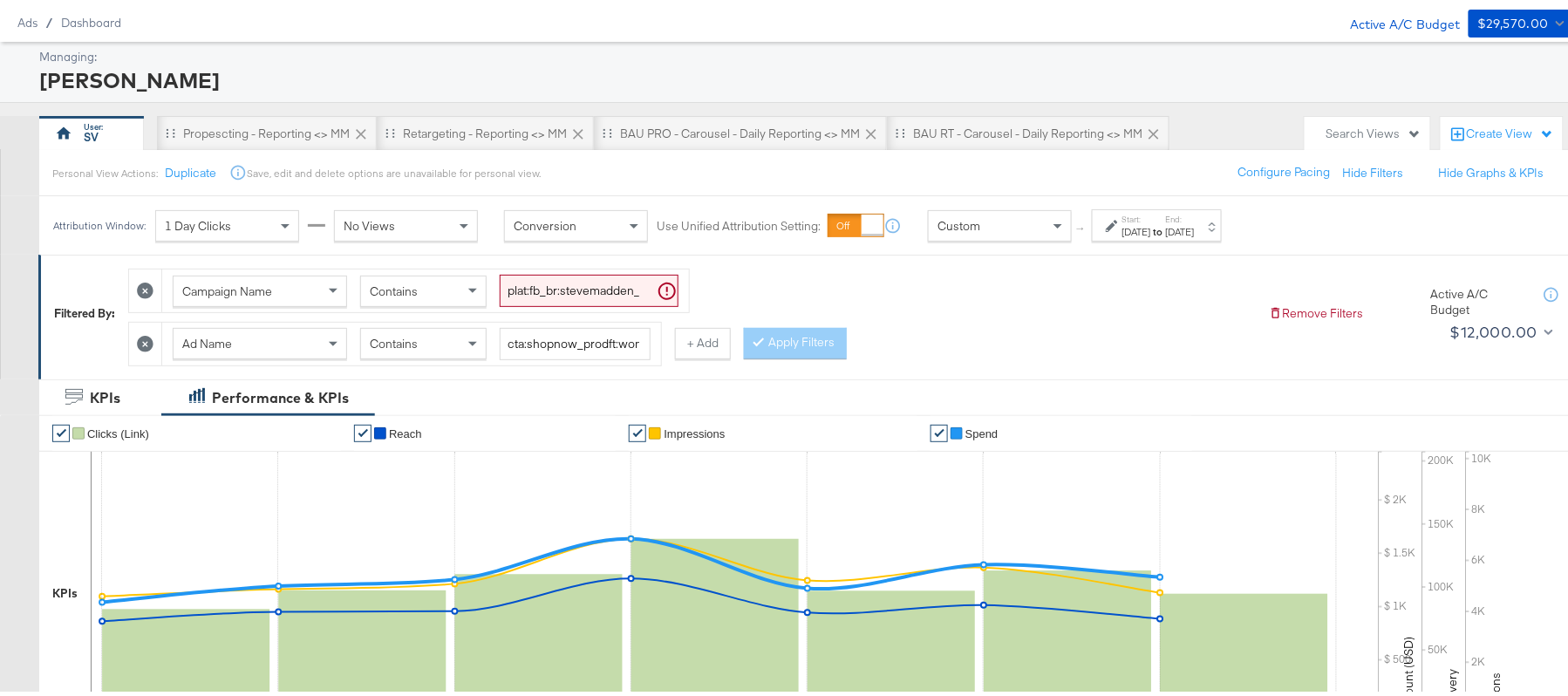
scroll to position [0, 0]
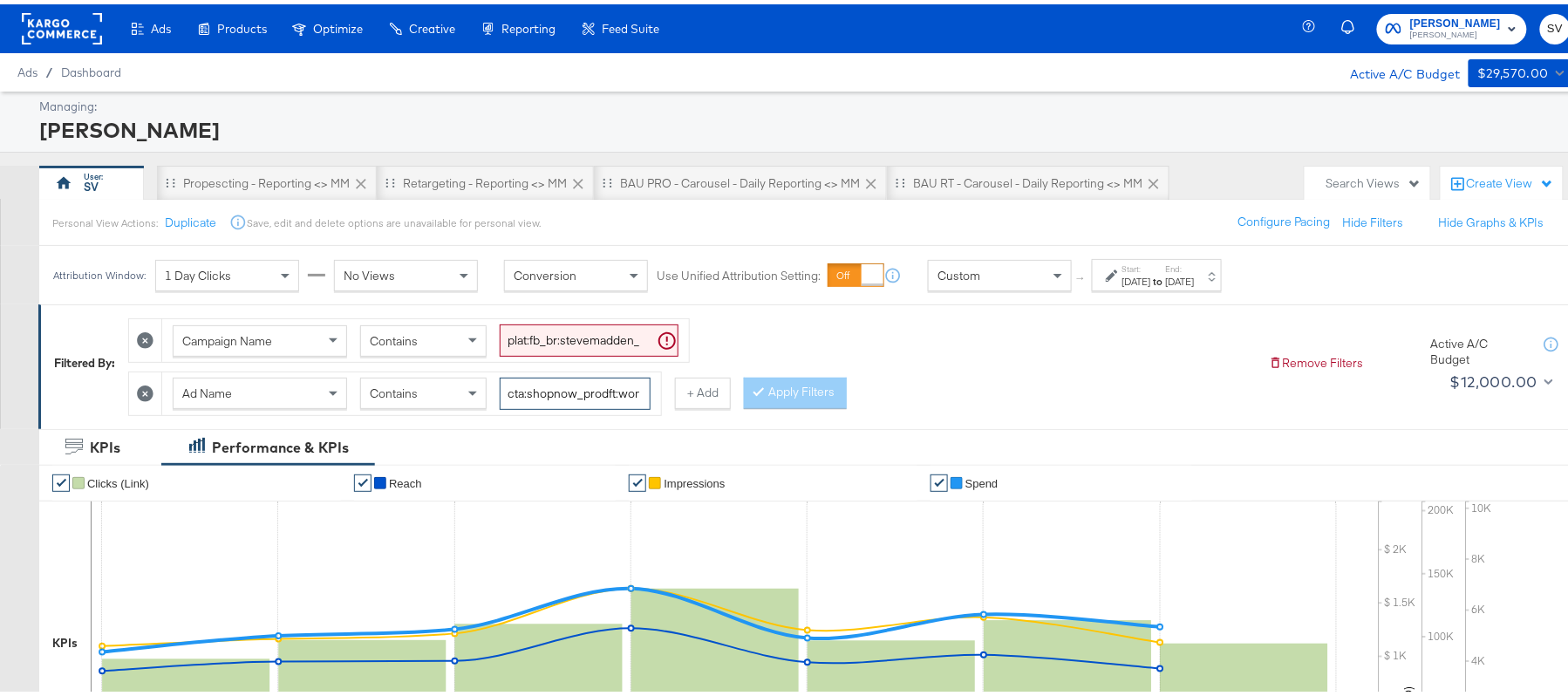
click at [609, 384] on input "cta:shopnow_prodft:womensshoes_copy:cominginhot2-[DATE]-KARGO_lp:plp_adtype:car…" at bounding box center [575, 389] width 151 height 33
paste input "starrating_copy:meetthestars-[DATE]-KARGO-multiimage"
click at [766, 394] on div "Campaign Name Contains plat:fb_br:stevemadden_subchan:paidsocial-asc_temp:everg…" at bounding box center [691, 358] width 1126 height 106
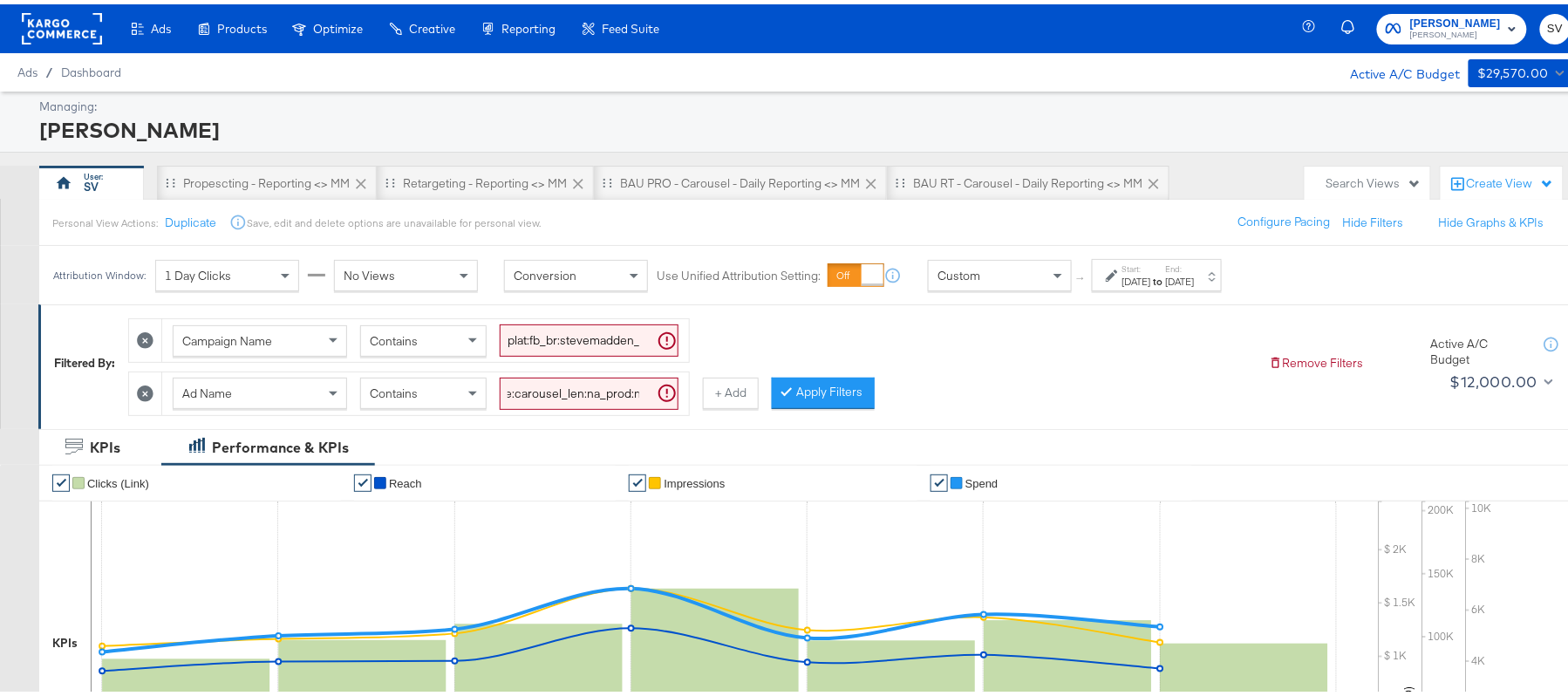
scroll to position [0, 0]
click at [829, 371] on div "Campaign Name Contains plat:fb_br:stevemadden_subchan:paidsocial-asc_temp:everg…" at bounding box center [691, 358] width 1126 height 106
click at [821, 402] on button "Apply Filters" at bounding box center [823, 389] width 103 height 32
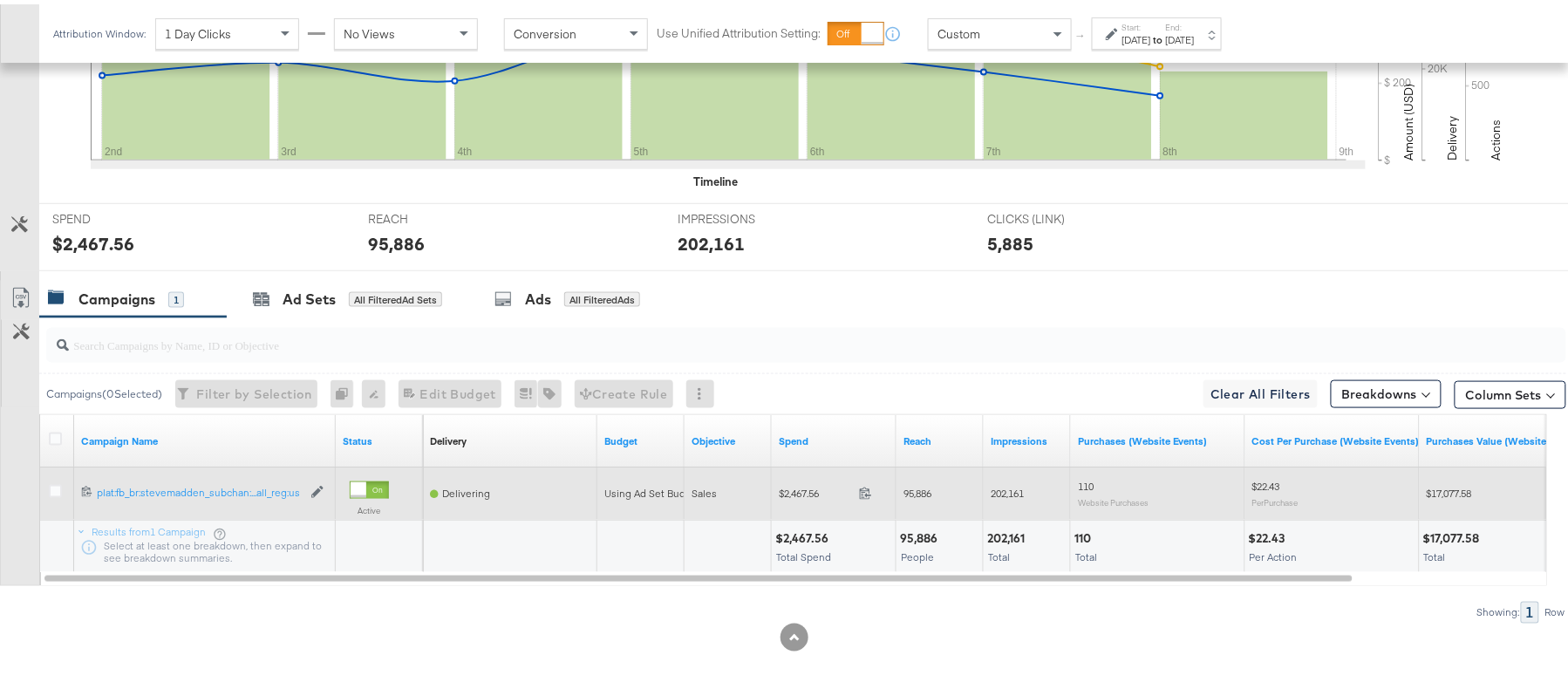
scroll to position [608, 0]
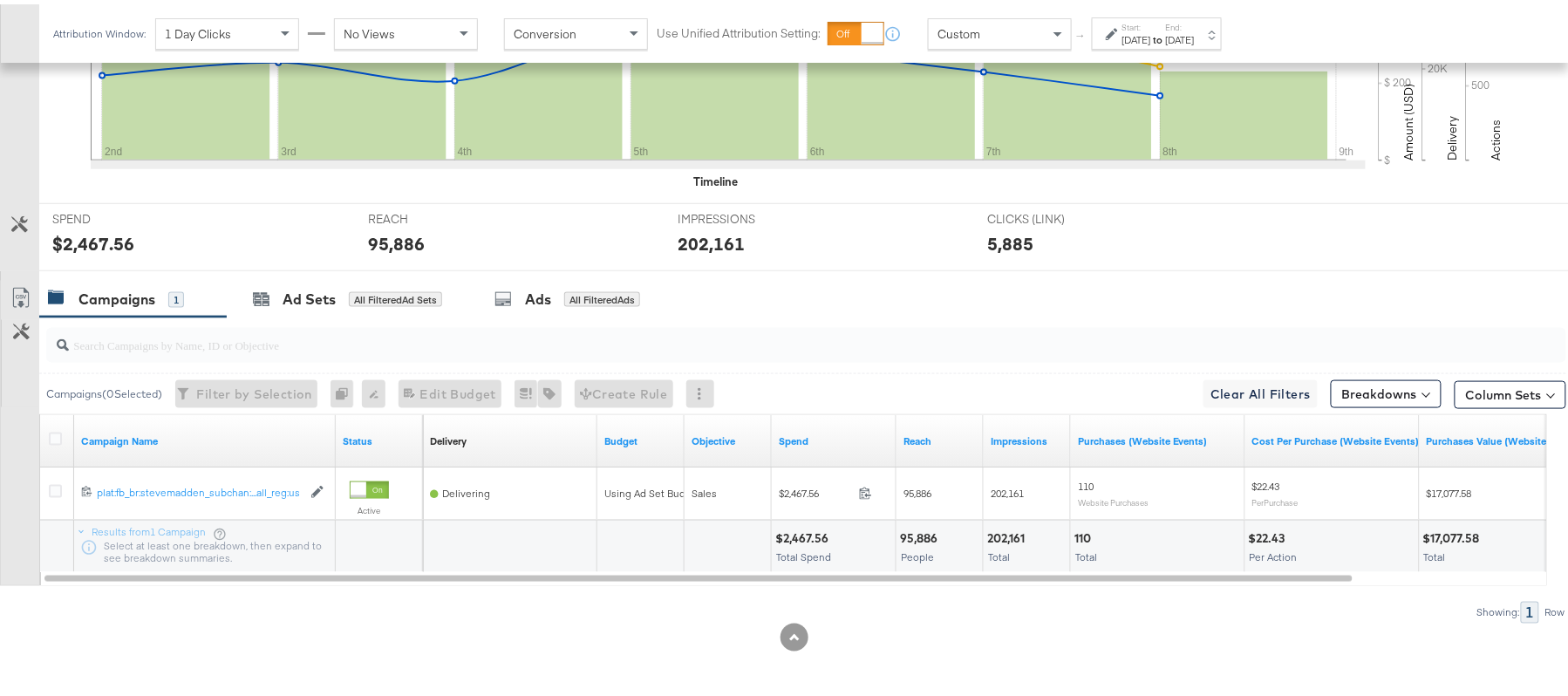
click at [810, 528] on div "$2,467.56" at bounding box center [805, 534] width 58 height 17
click at [915, 528] on div "95,886" at bounding box center [921, 534] width 42 height 17
click at [1019, 538] on div "202,161" at bounding box center [1008, 534] width 42 height 17
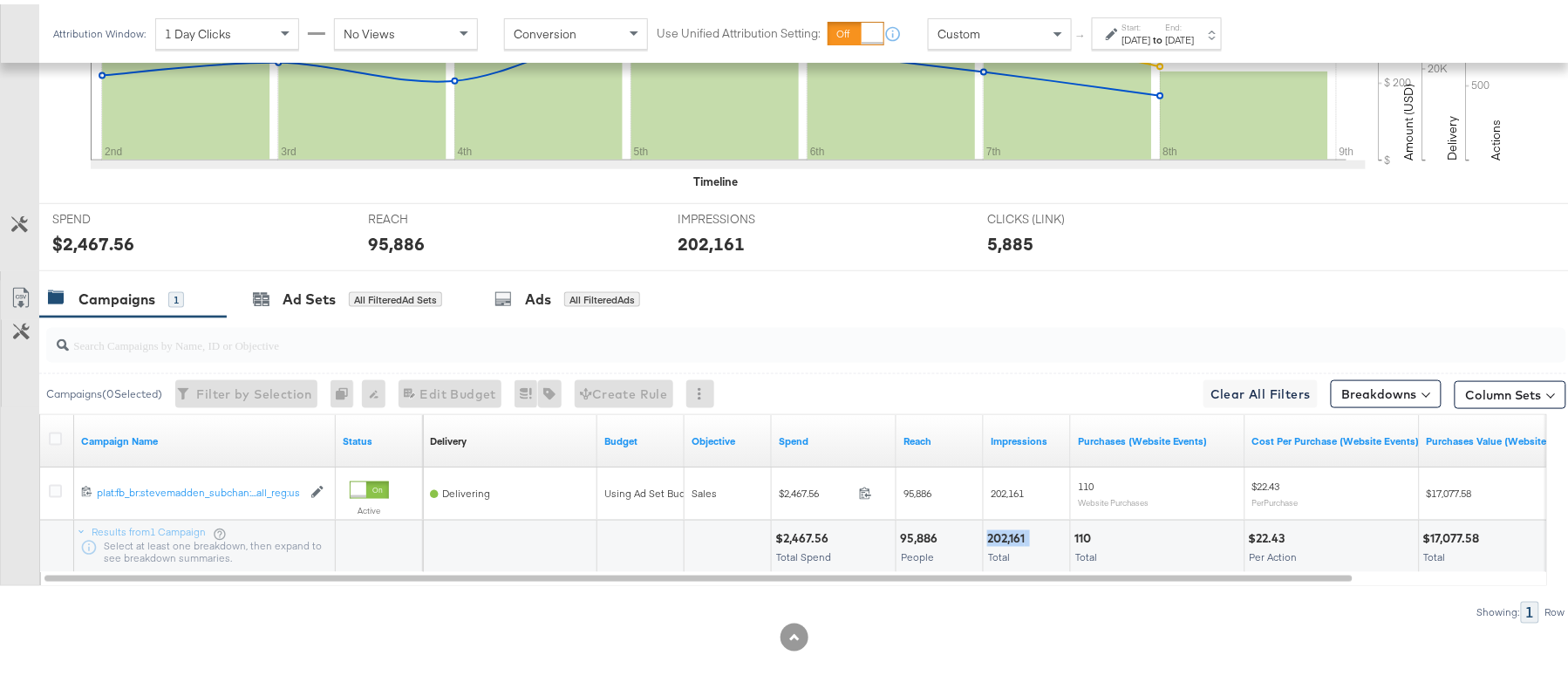
click at [1019, 538] on div "202,161" at bounding box center [1008, 534] width 42 height 17
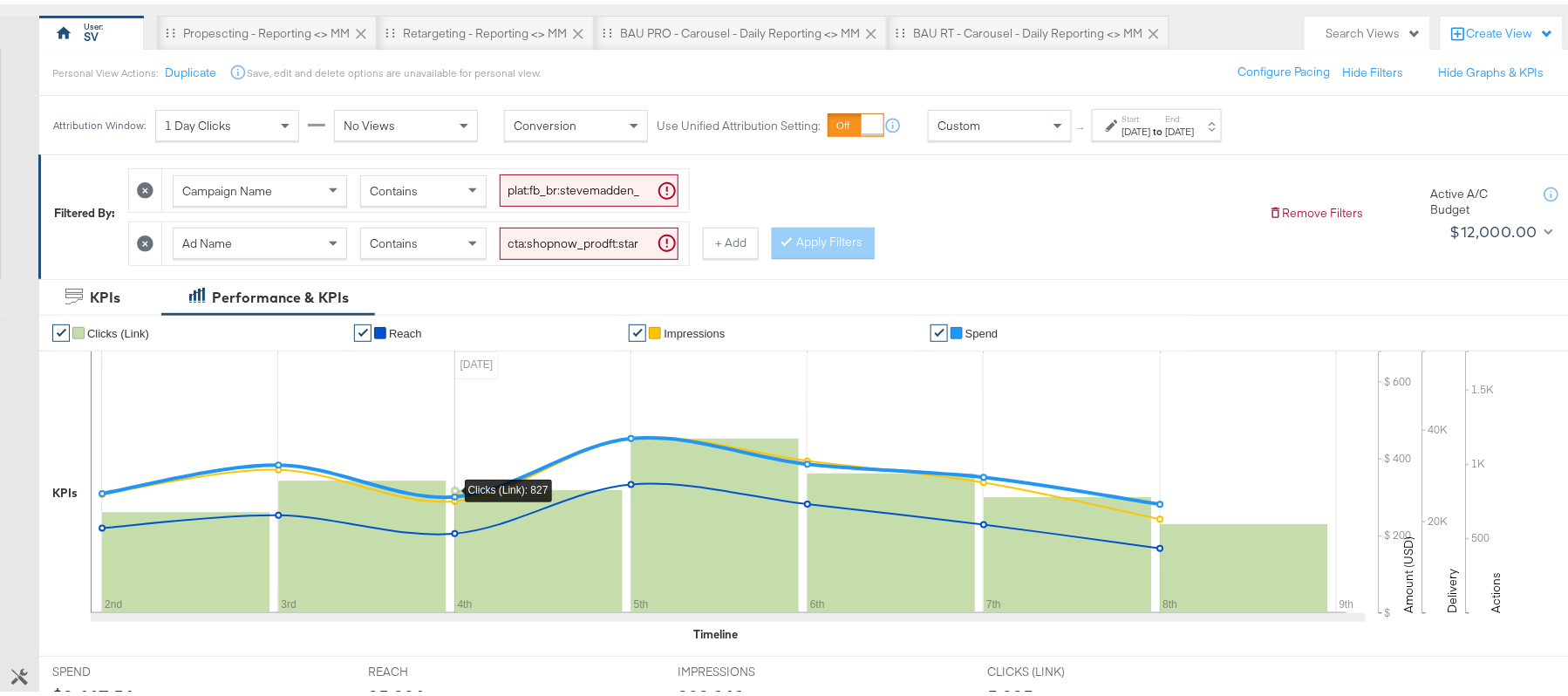
scroll to position [143, 0]
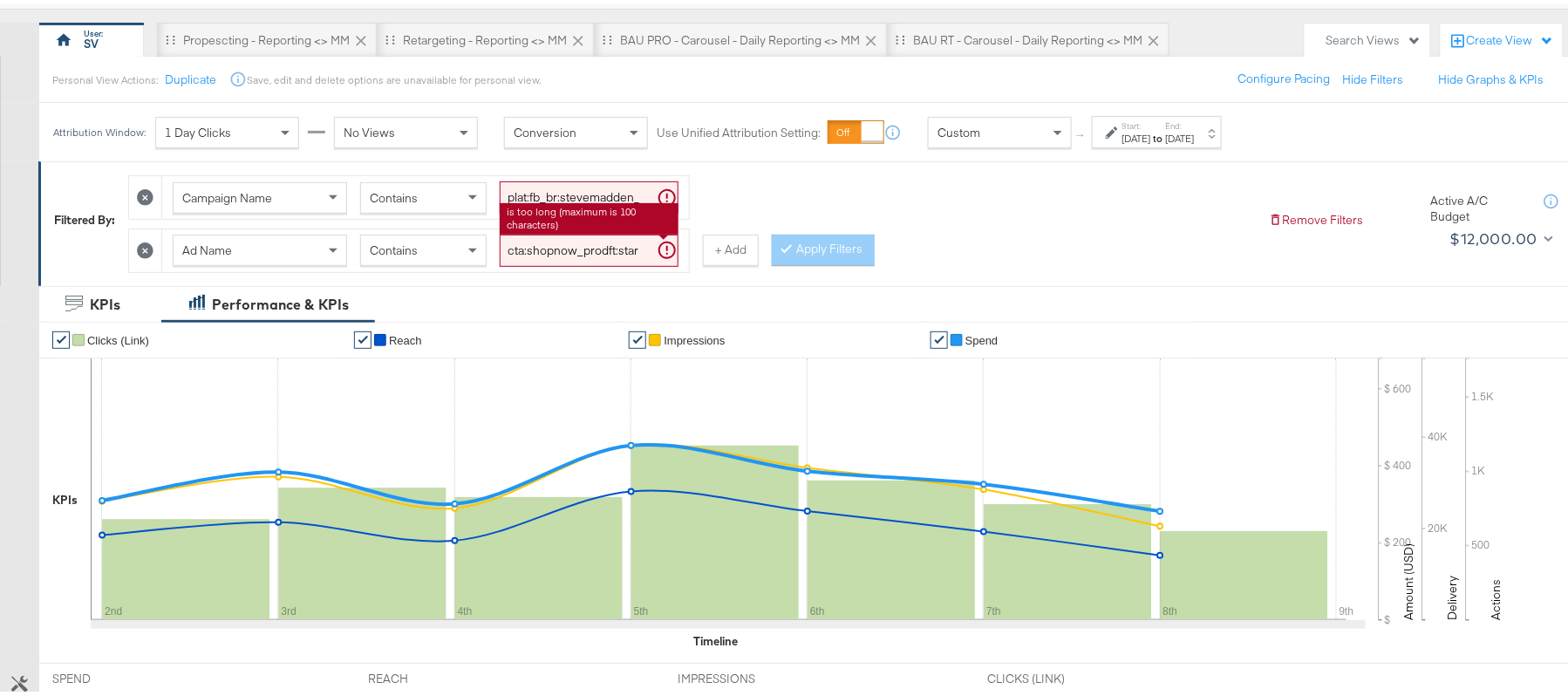
click at [597, 248] on input "cta:shopnow_prodft:starrating_copy:meetthestars-[DATE]-KARGO-multiimage_lp:plp_…" at bounding box center [589, 246] width 179 height 33
paste input "newarrivals_copy:thestylesyoudidnt-[DATE]-KARGO-4:5"
click at [806, 244] on button "Apply Filters" at bounding box center [823, 246] width 103 height 32
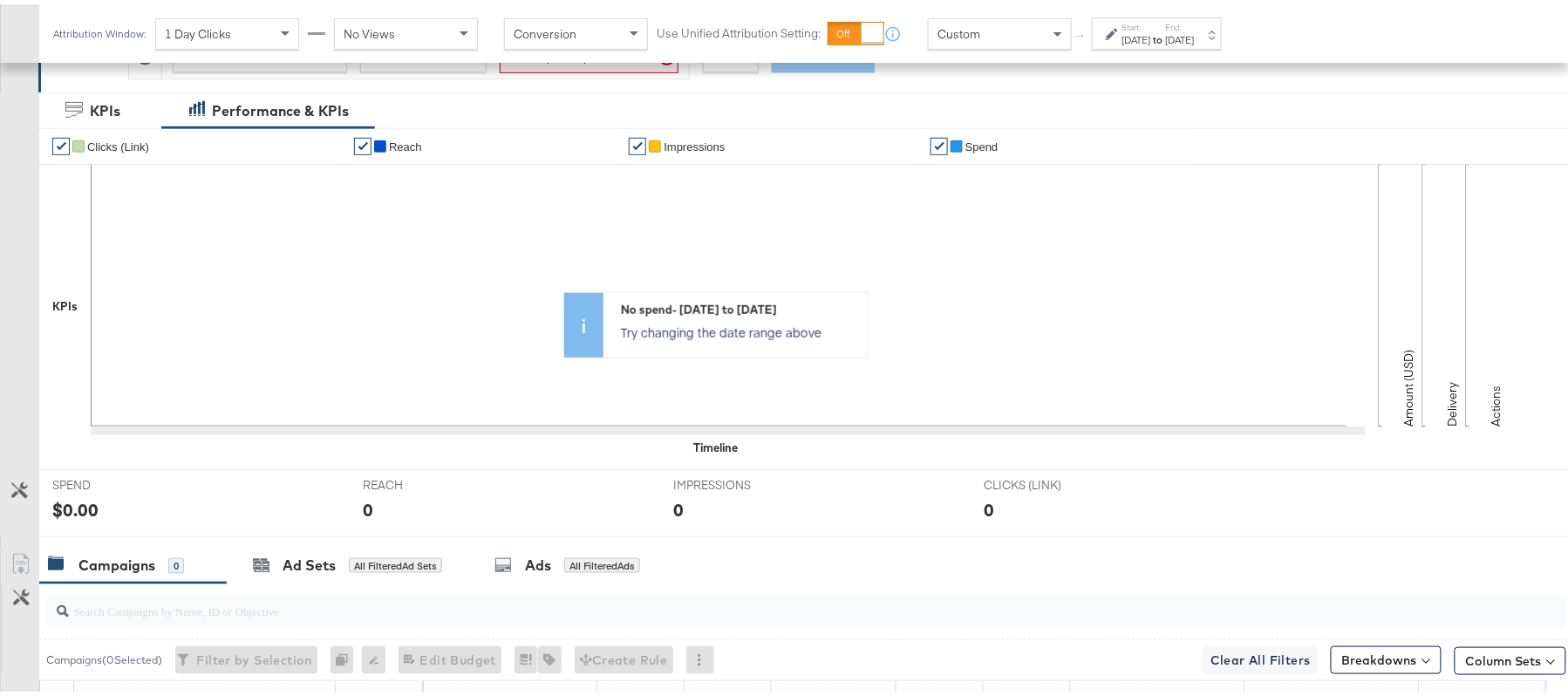
scroll to position [78, 0]
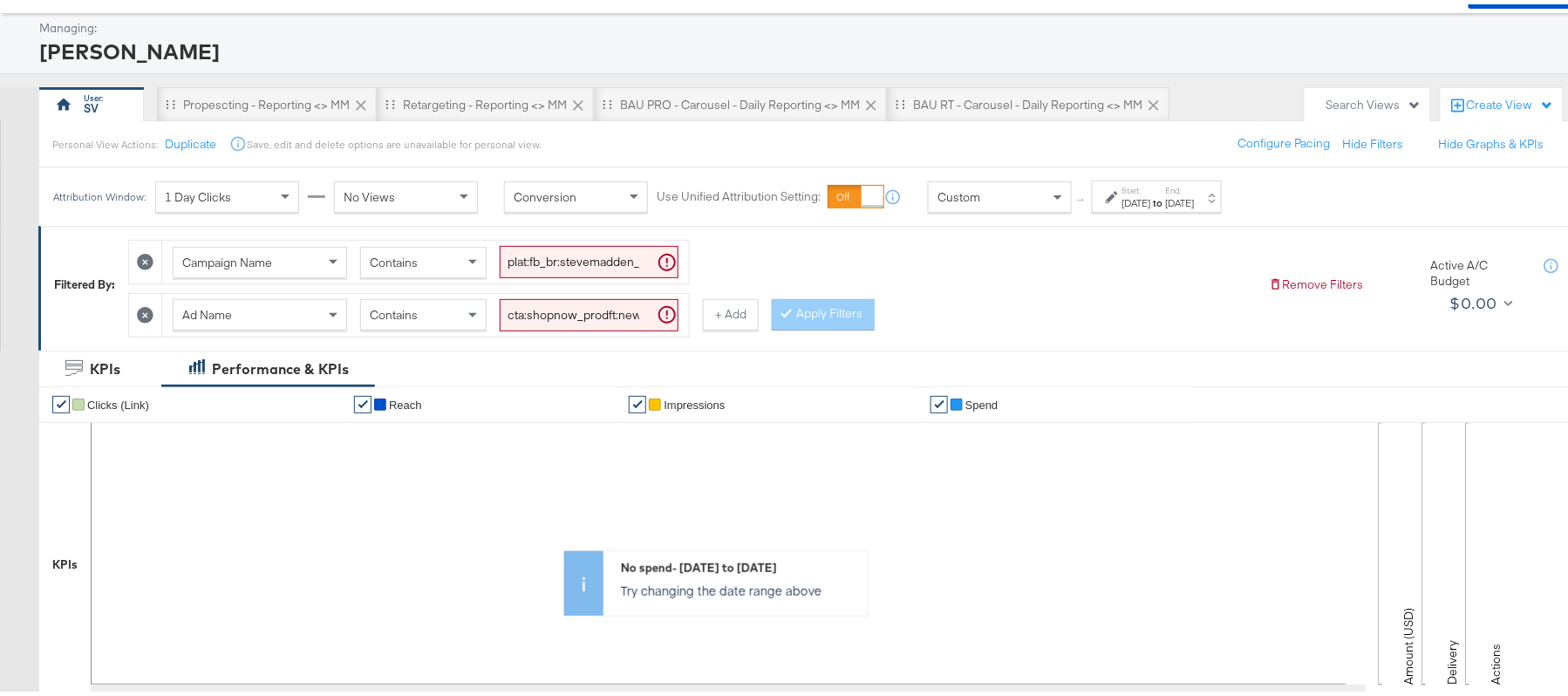
click at [573, 308] on input "cta:shopnow_prodft:newarrivals_copy:thestylesyoudidnt-[DATE]-KARGO-4:5multiimag…" at bounding box center [589, 310] width 179 height 33
paste input "2"
click at [809, 314] on button "Apply Filters" at bounding box center [823, 310] width 103 height 32
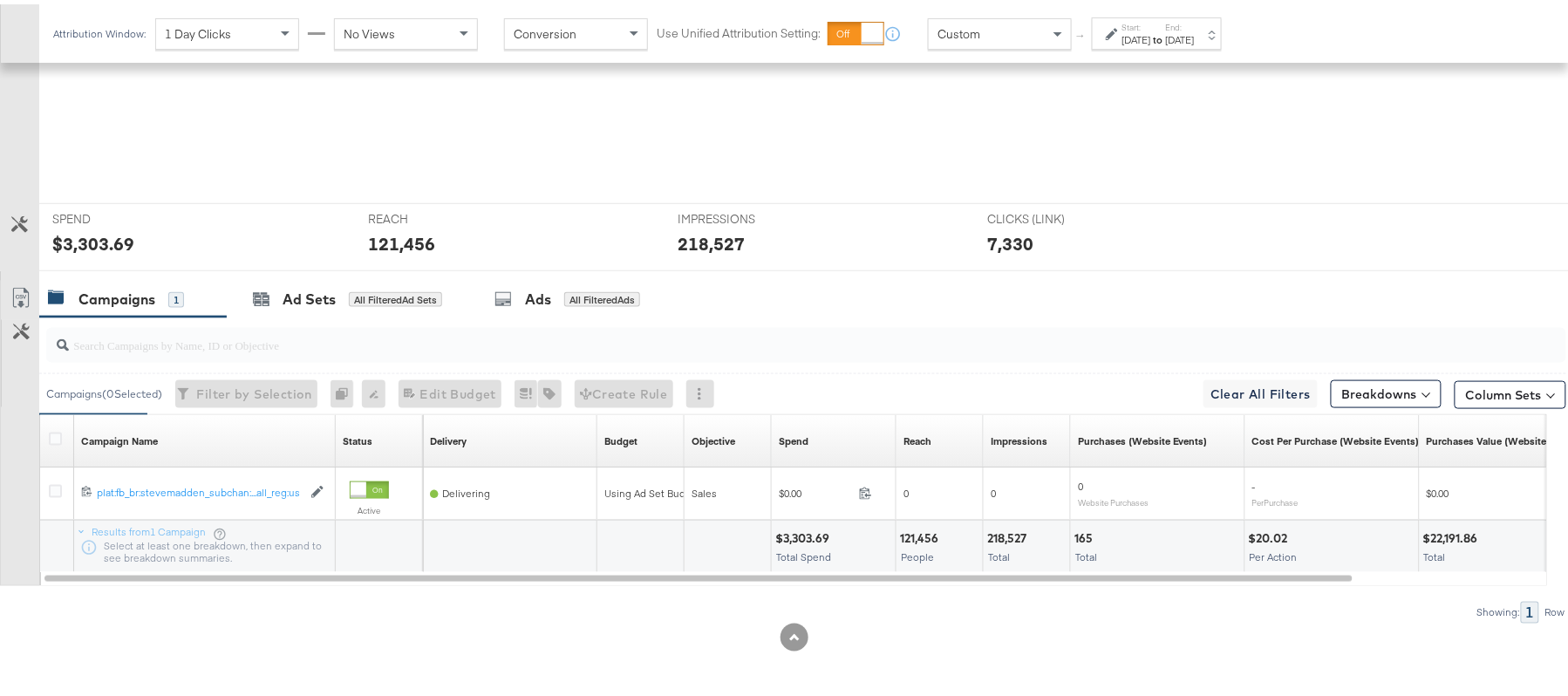
scroll to position [608, 0]
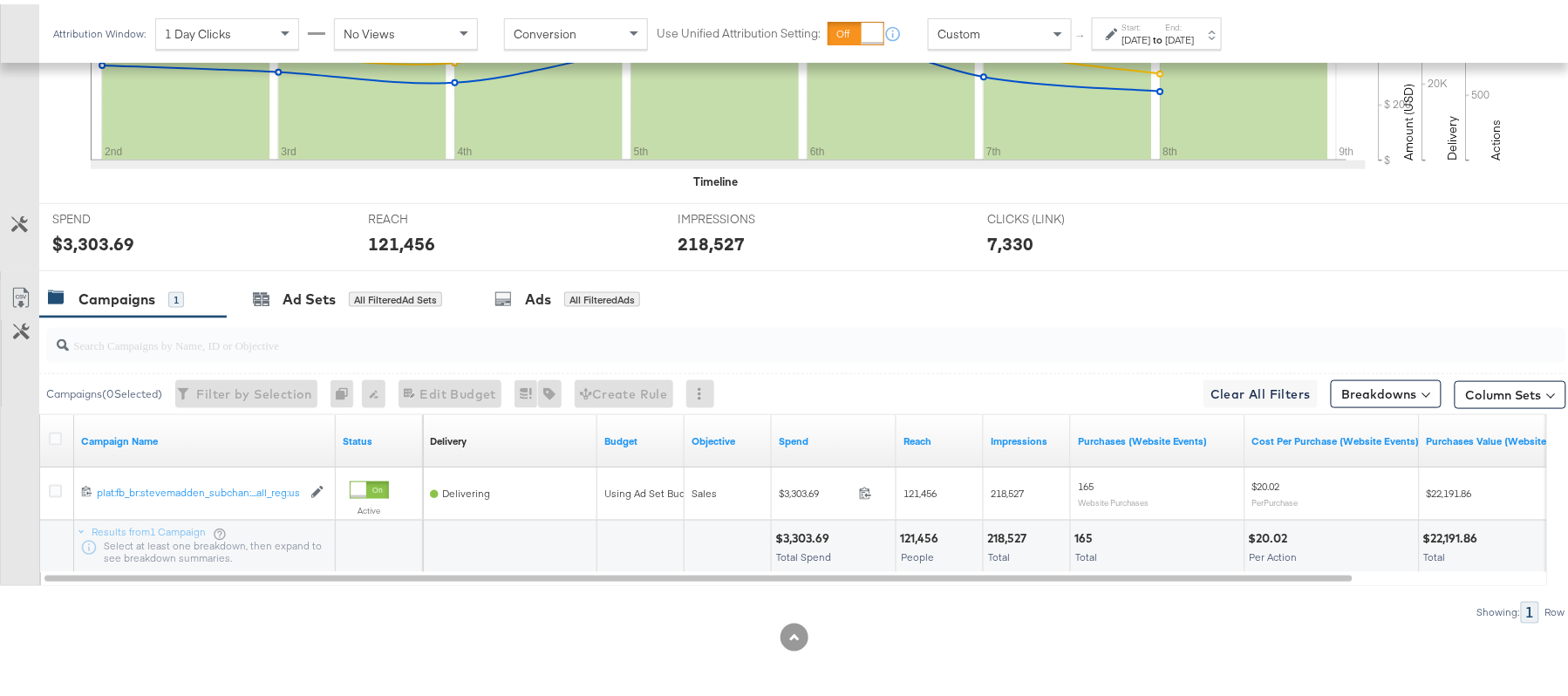
click at [789, 527] on div "$3,303.69" at bounding box center [805, 534] width 59 height 17
click at [932, 529] on div "121,456" at bounding box center [921, 534] width 43 height 17
click at [1006, 527] on div "218,527" at bounding box center [1009, 534] width 44 height 17
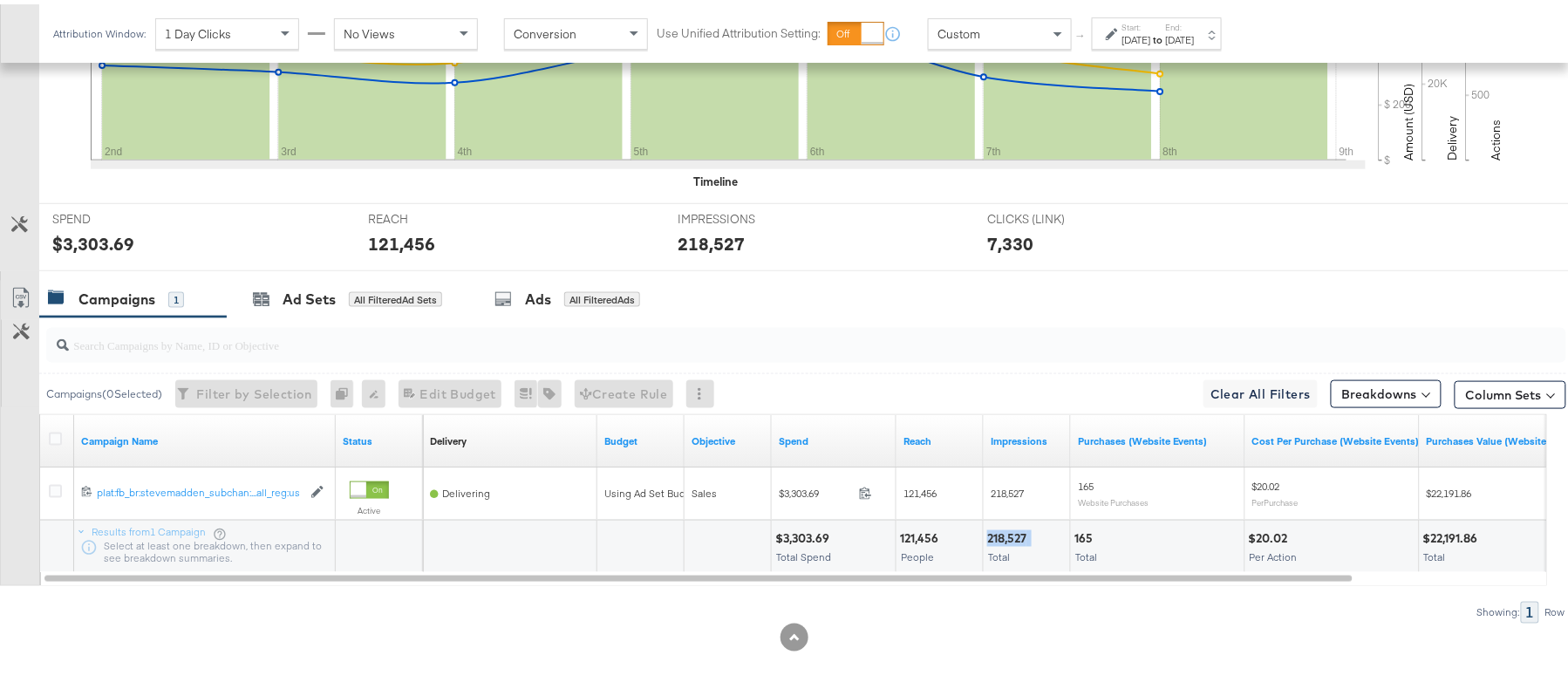
click at [1006, 527] on div "218,527" at bounding box center [1009, 534] width 44 height 17
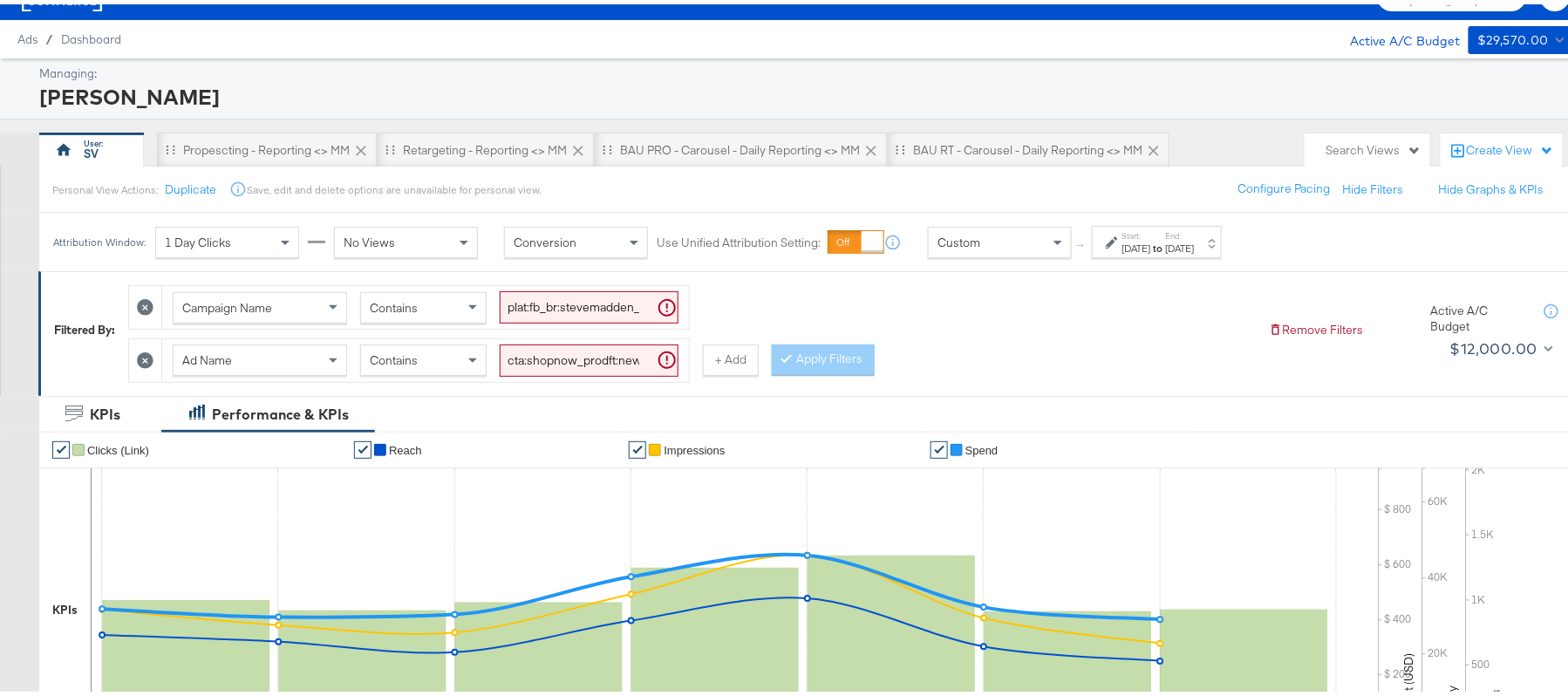
scroll to position [26, 0]
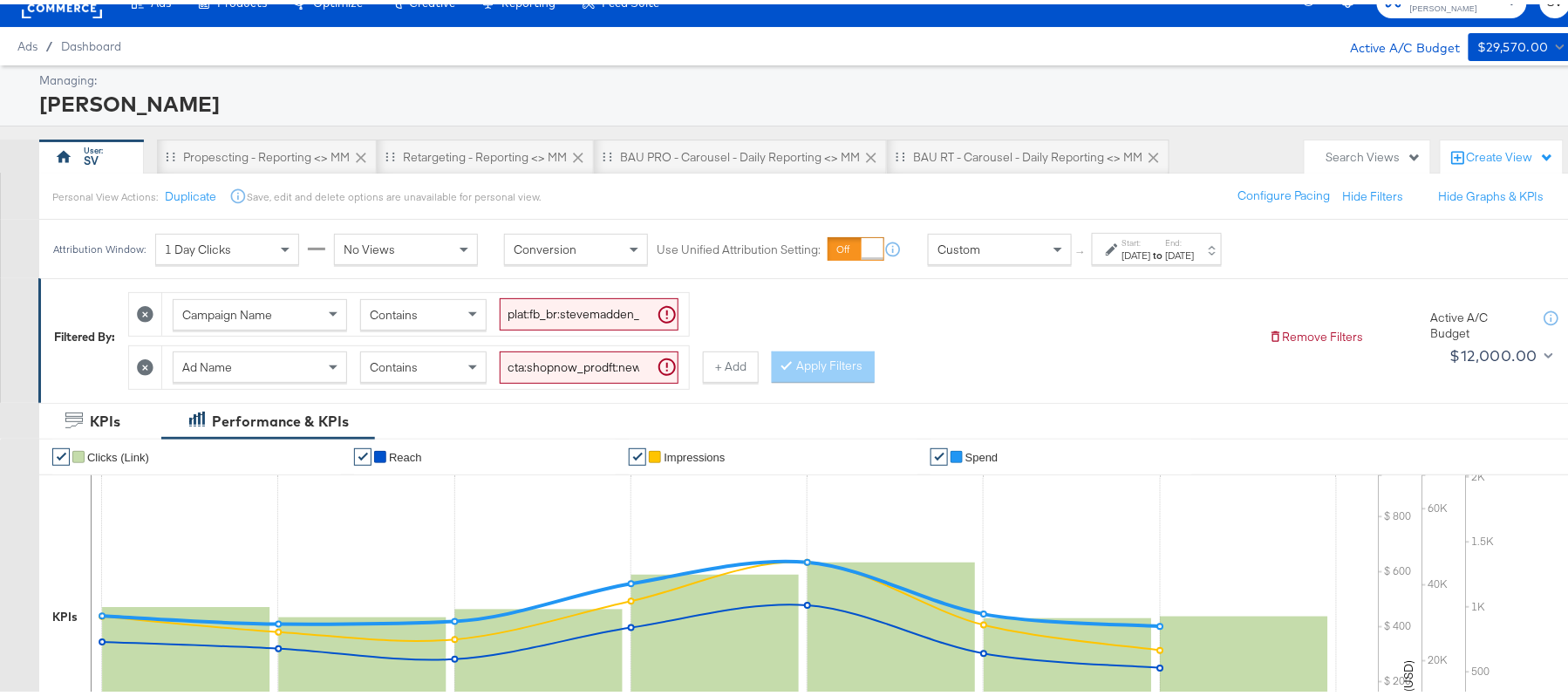
click at [609, 364] on input "cta:shopnow_prodft:newarrivals_copy:thestylesyoudidnt-[DATE]-KARGO-4:5multiimag…" at bounding box center [589, 363] width 179 height 33
paste input "smpass_copy:wesawyou-[DATE]-KARGO"
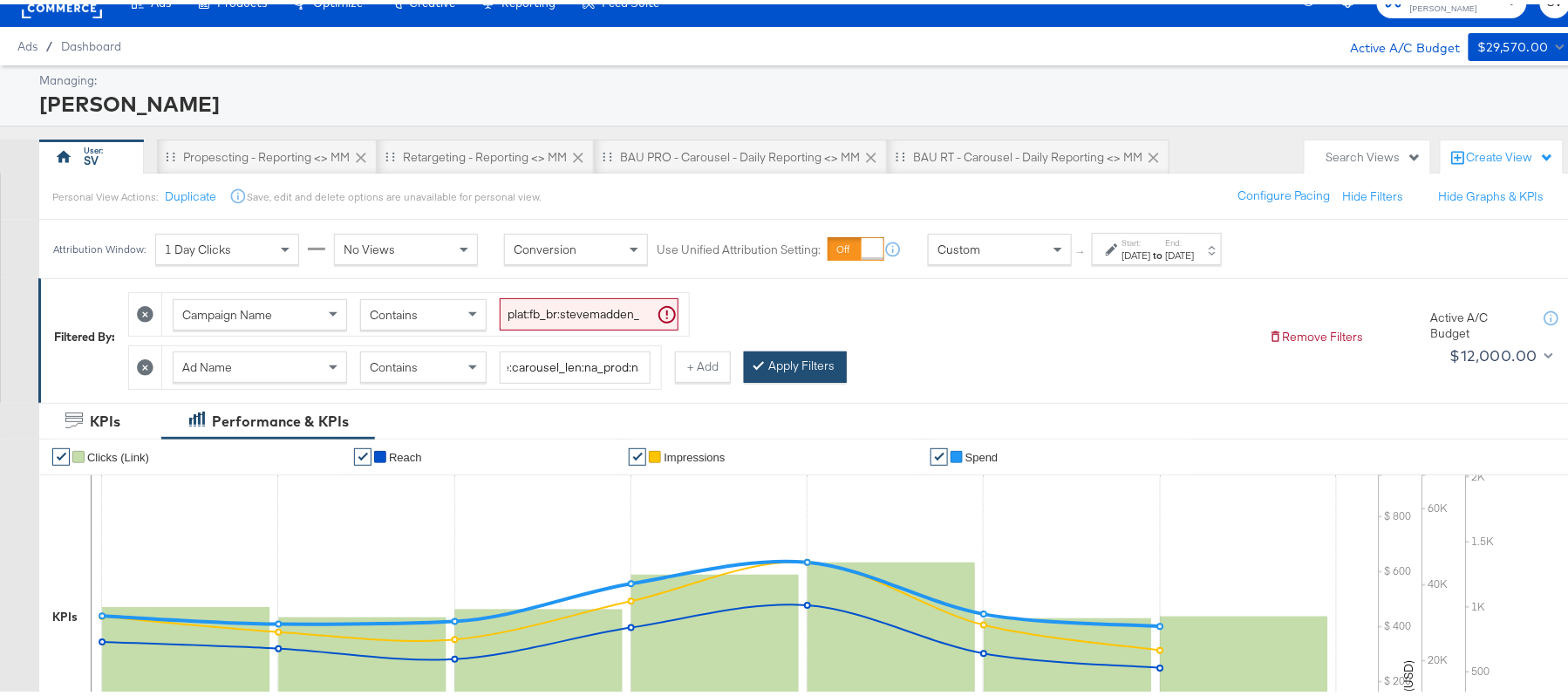
scroll to position [0, 0]
click at [809, 371] on button "Apply Filters" at bounding box center [795, 363] width 103 height 32
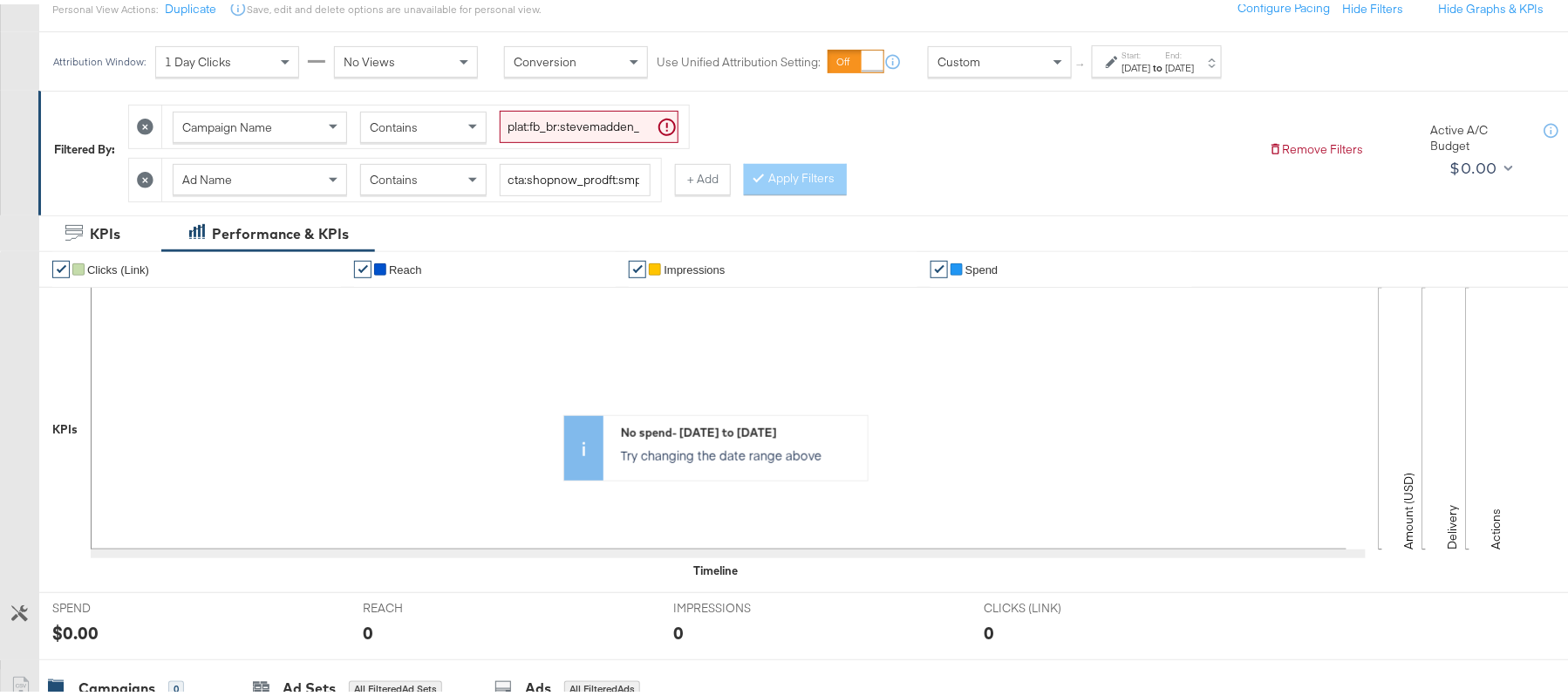
scroll to position [78, 0]
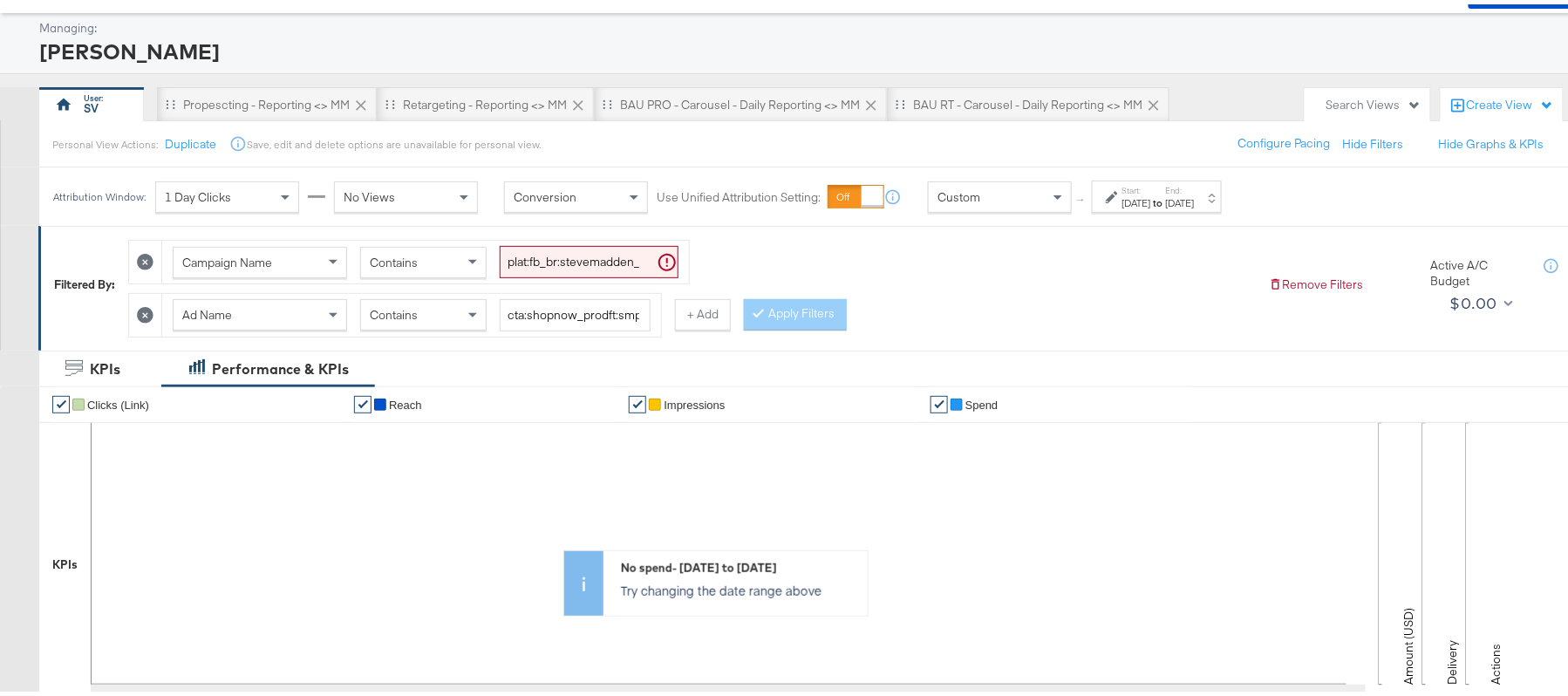
click at [586, 329] on div "Ad Name Contains cta:shopnow_prodft:smpass_copy:wesawyou-[DATE]-KARGO_lp:plp_ad…" at bounding box center [412, 310] width 499 height 42
click at [584, 315] on input "cta:shopnow_prodft:smpass_copy:wesawyou-[DATE]-KARGO_lp:plp_adtype:carousel_len…" at bounding box center [575, 310] width 151 height 33
paste input "2"
type input "cta:shopnow_prodft:smpass_copy:wesawyou-[DATE]-KARGO2_lp:plp_adtype:carousel_le…"
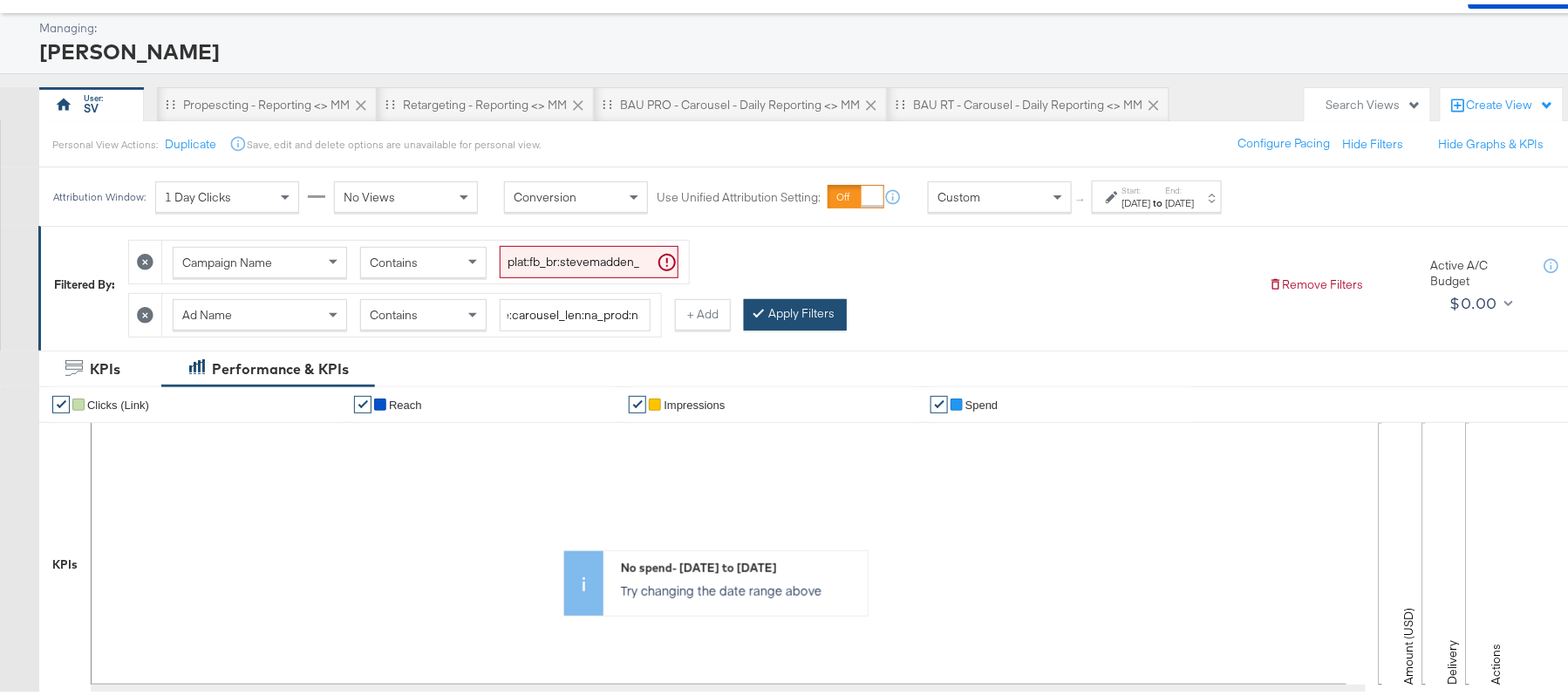
click at [785, 311] on button "Apply Filters" at bounding box center [795, 310] width 103 height 32
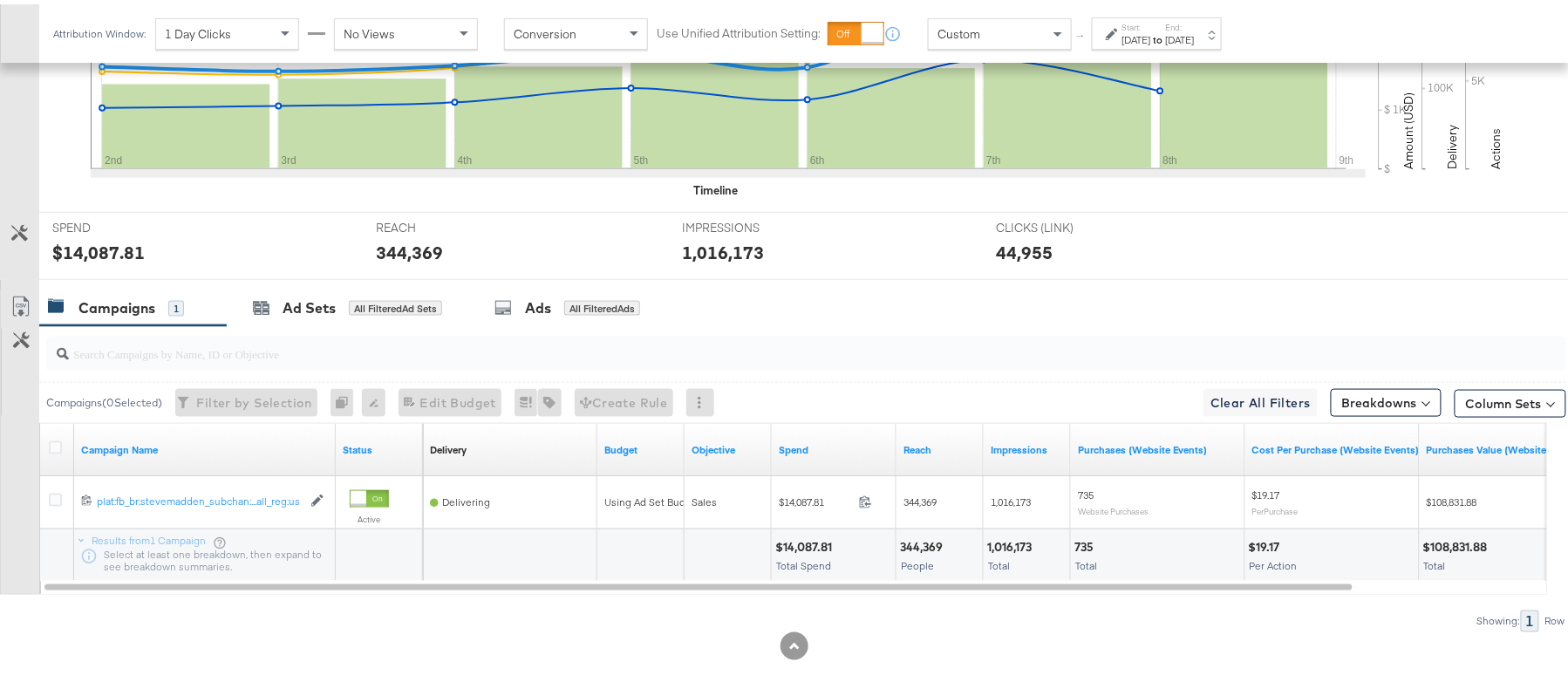
scroll to position [608, 0]
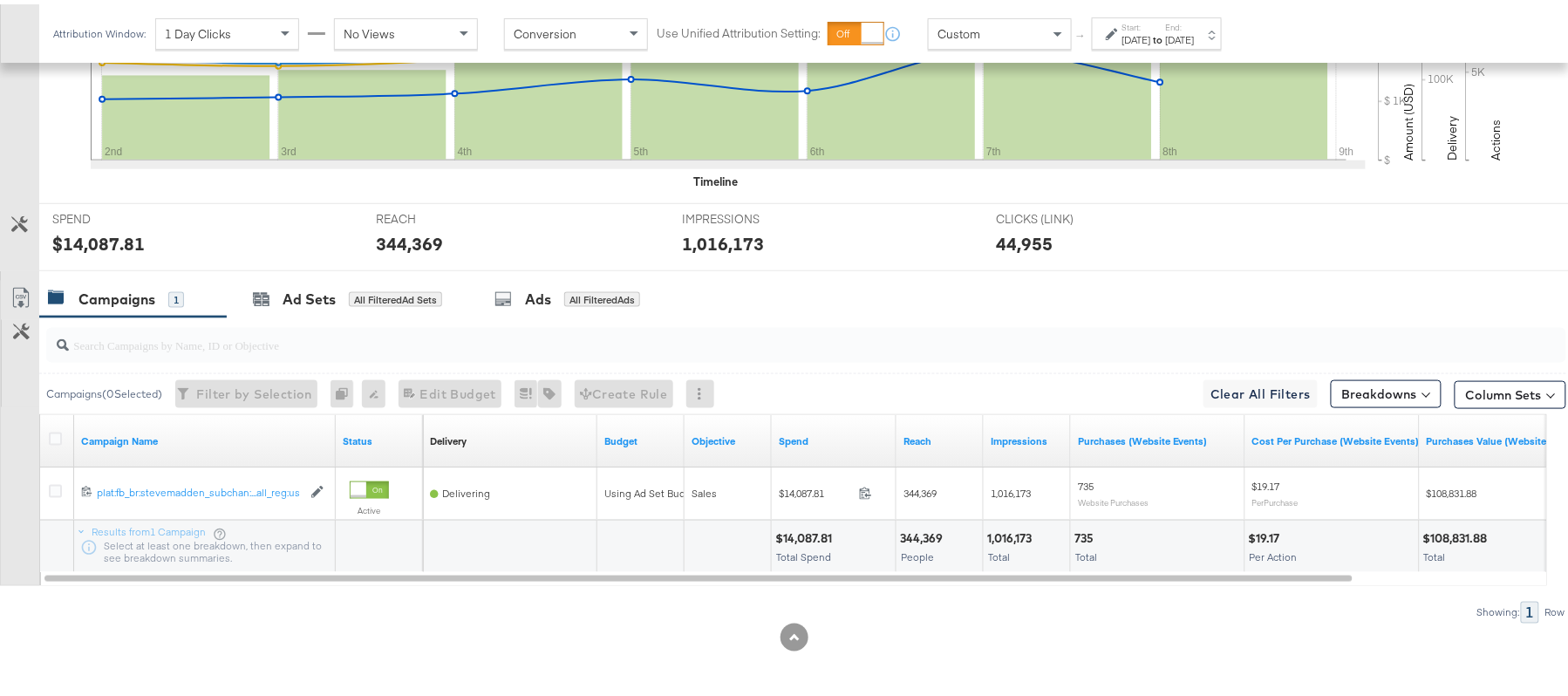
click at [806, 540] on div "$14,087.81" at bounding box center [806, 534] width 62 height 17
click at [933, 534] on div "344,369" at bounding box center [924, 534] width 48 height 17
click at [1008, 532] on div "1,016,173" at bounding box center [1012, 534] width 49 height 17
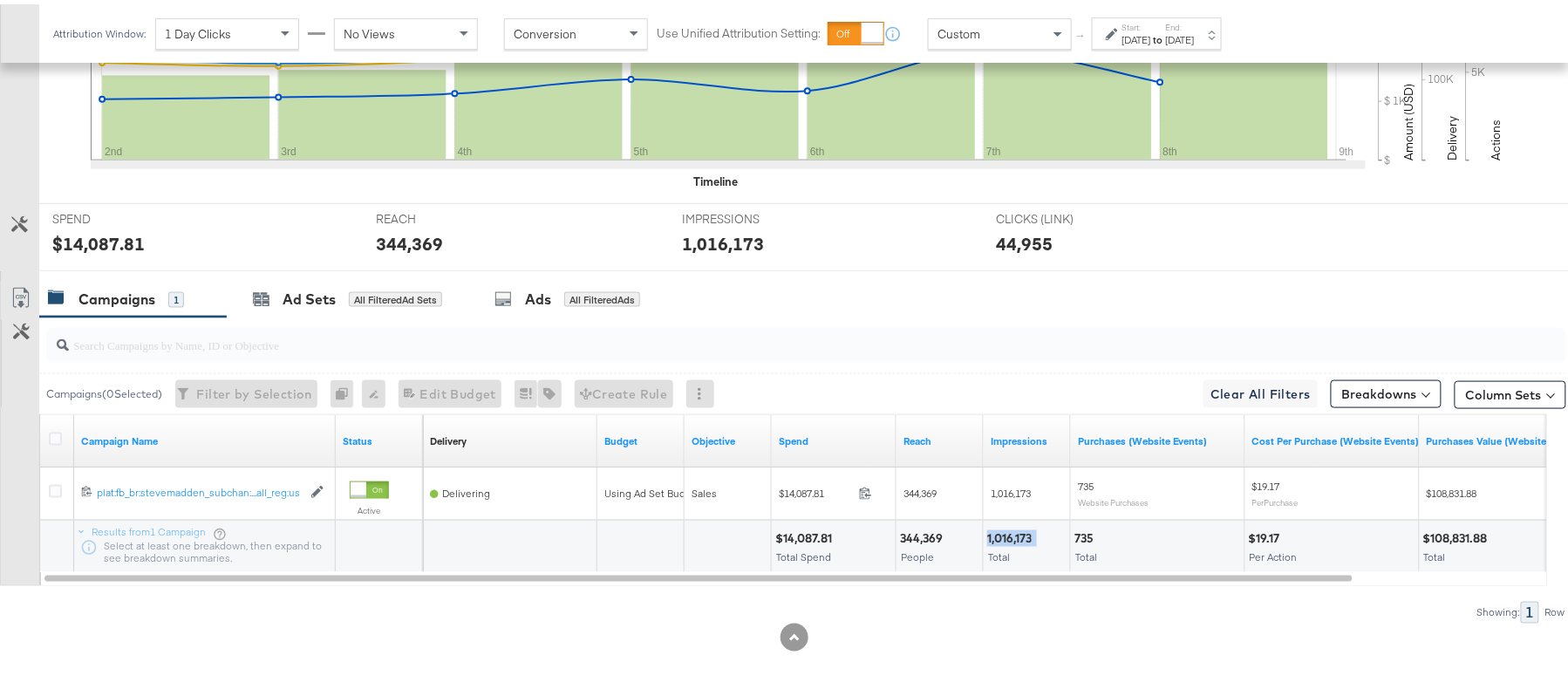
click at [1008, 532] on div "1,016,173" at bounding box center [1012, 534] width 49 height 17
